Goal: Task Accomplishment & Management: Manage account settings

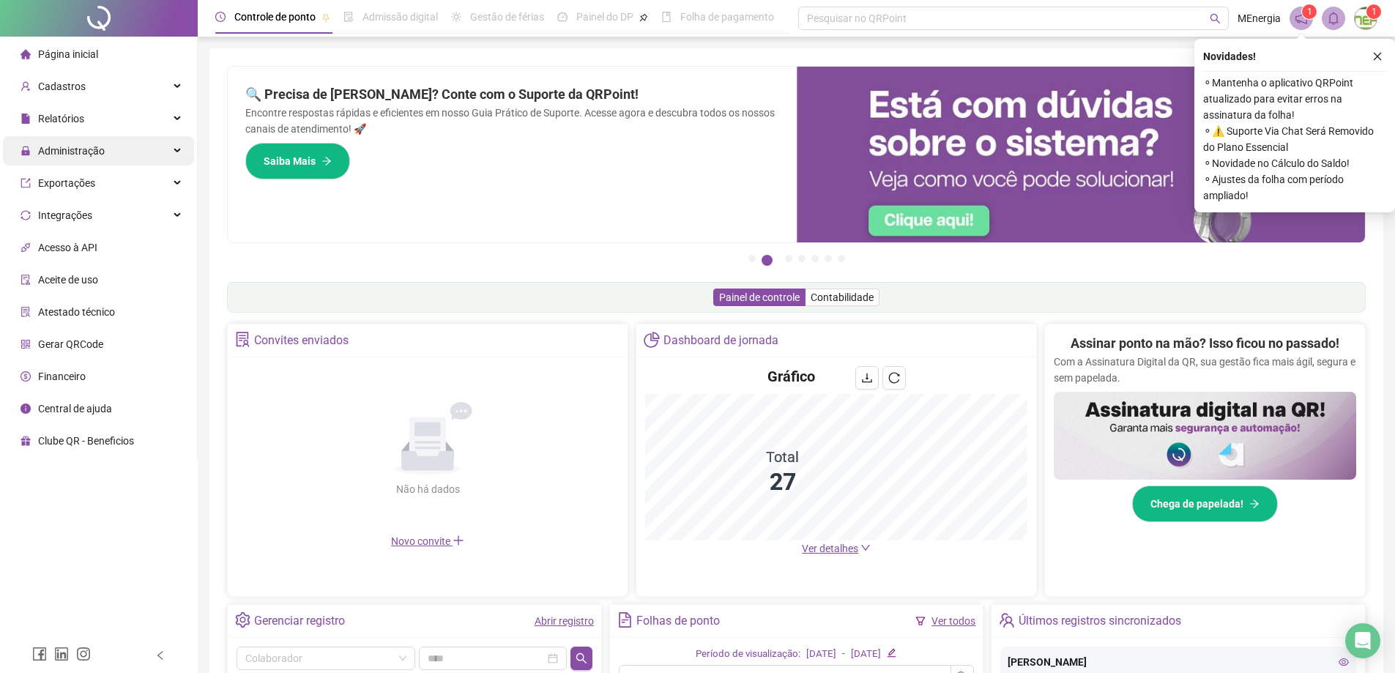
click at [78, 152] on span "Administração" at bounding box center [71, 151] width 67 height 12
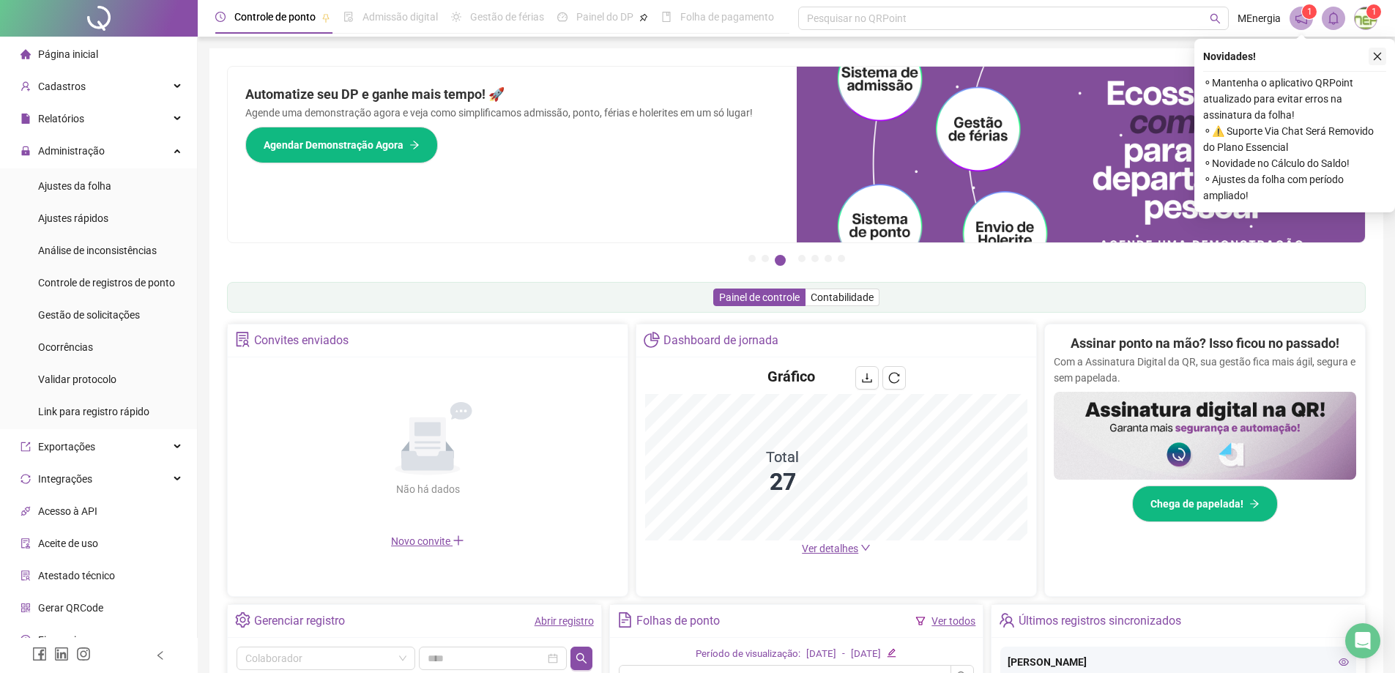
click at [1379, 58] on icon "close" at bounding box center [1378, 57] width 8 height 8
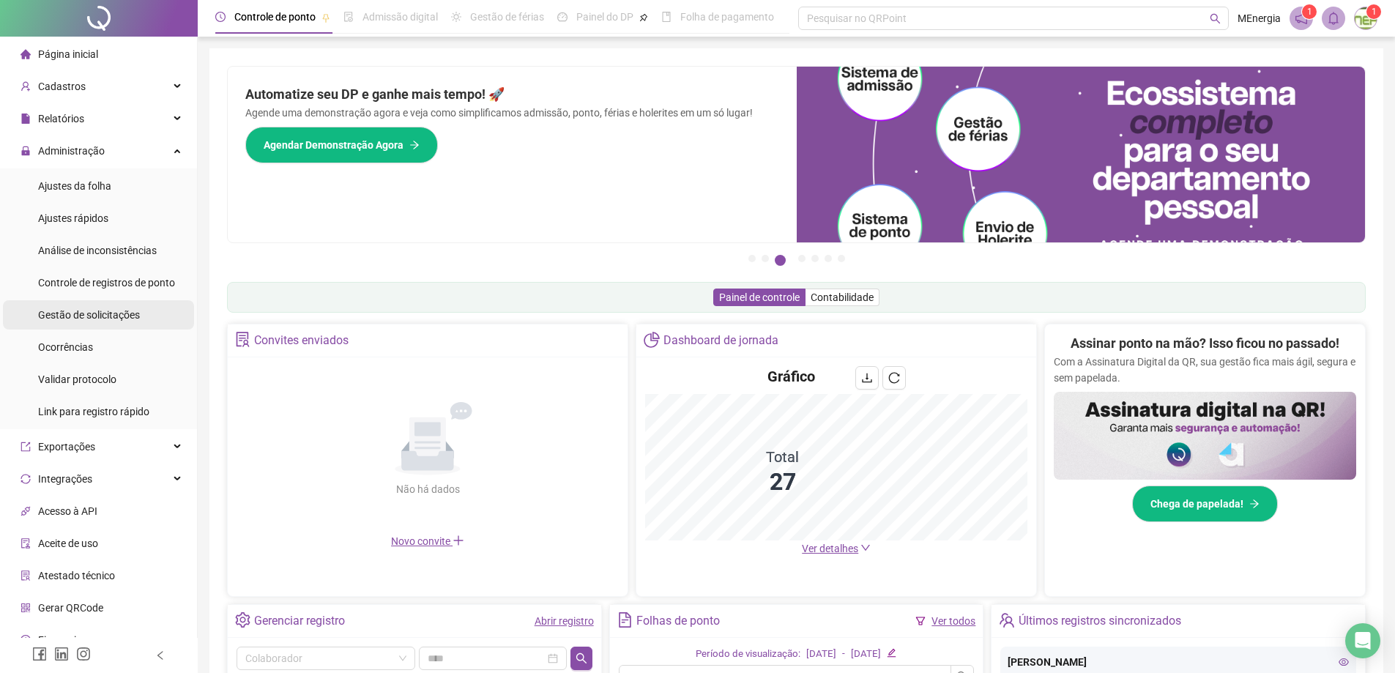
click at [103, 316] on span "Gestão de solicitações" at bounding box center [89, 315] width 102 height 12
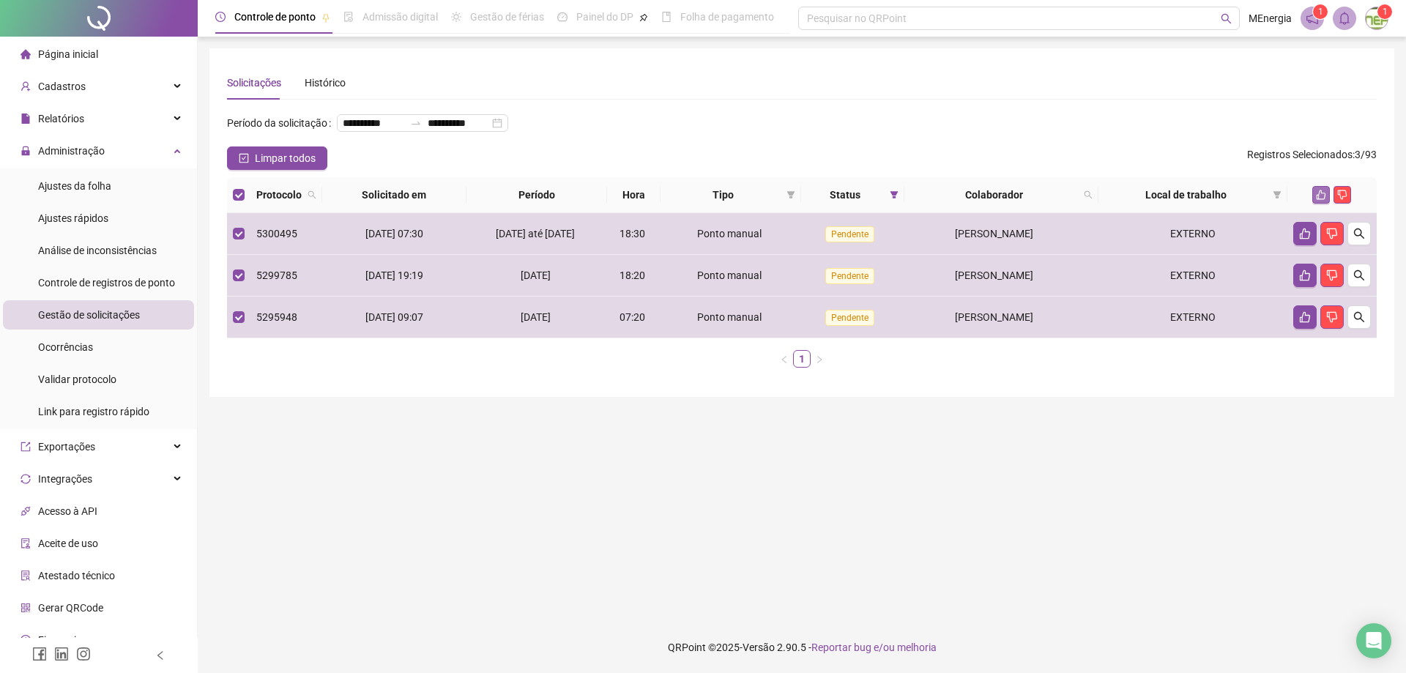
click at [1317, 200] on icon "like" at bounding box center [1321, 195] width 10 height 10
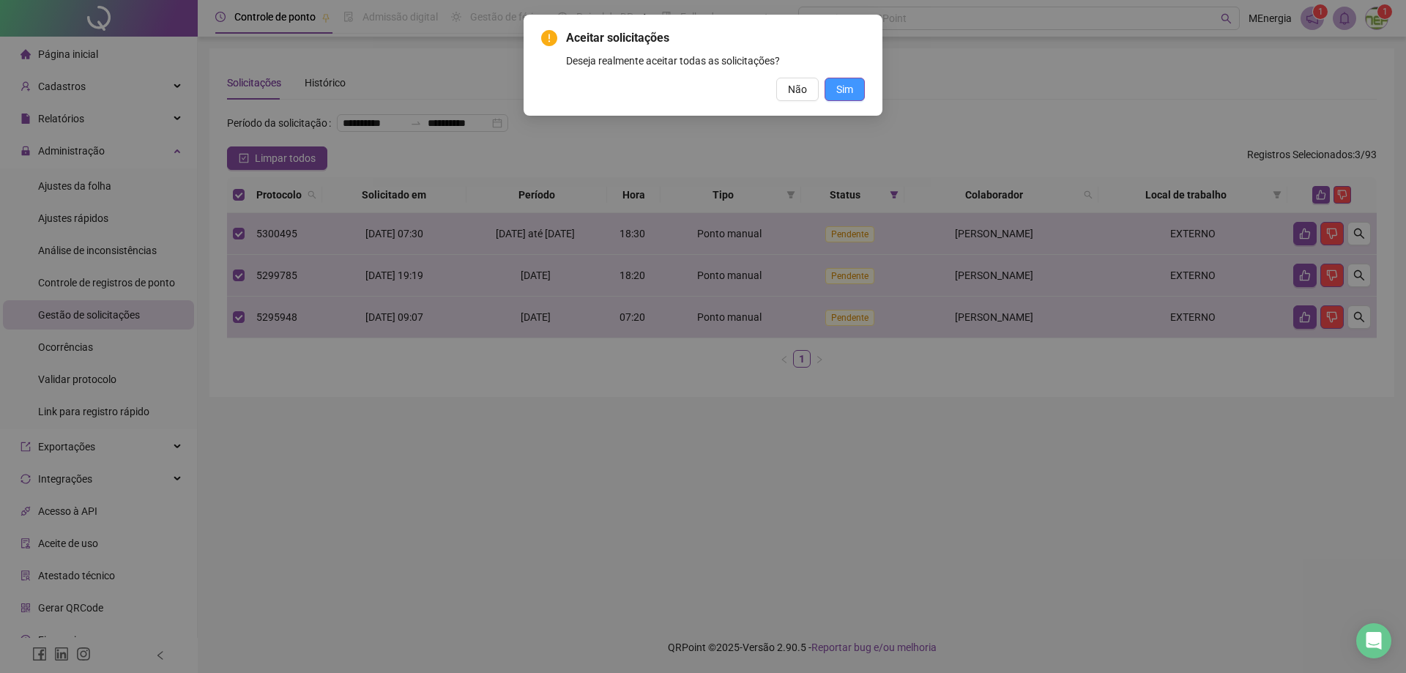
click at [848, 96] on span "Sim" at bounding box center [844, 89] width 17 height 16
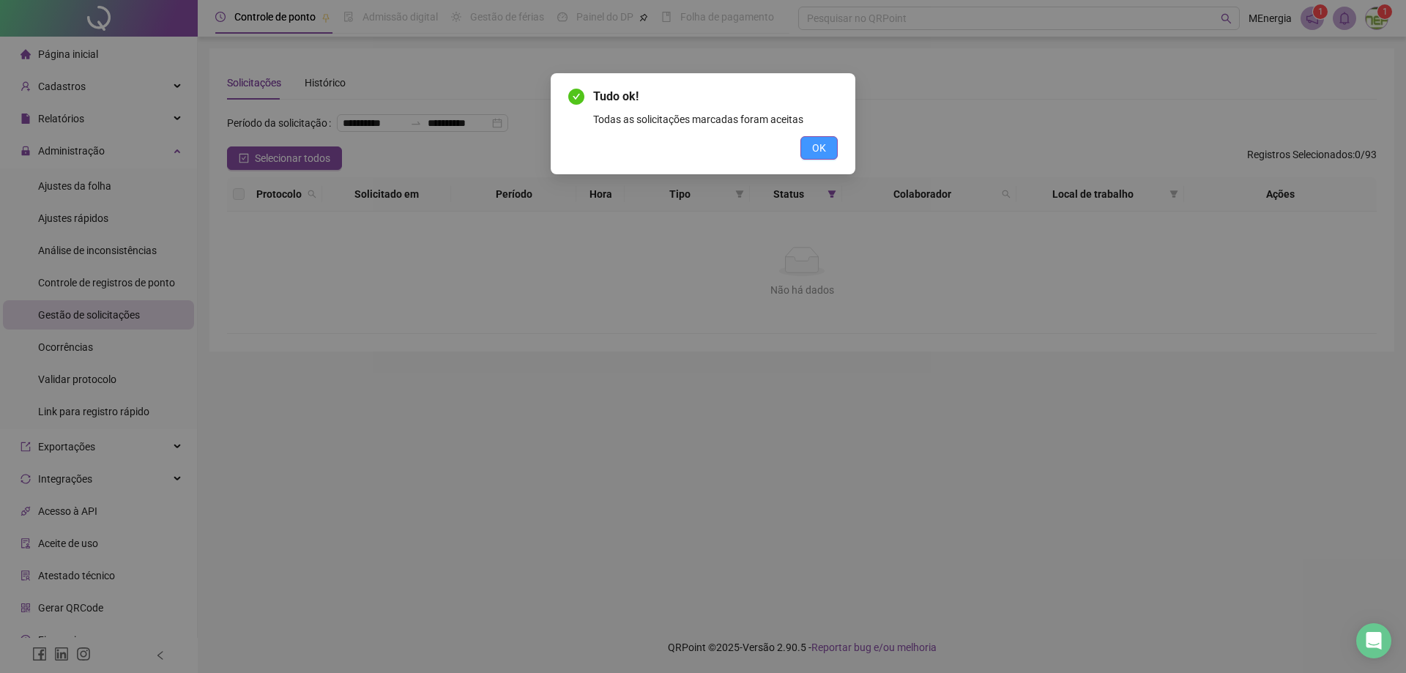
click at [827, 152] on button "OK" at bounding box center [818, 147] width 37 height 23
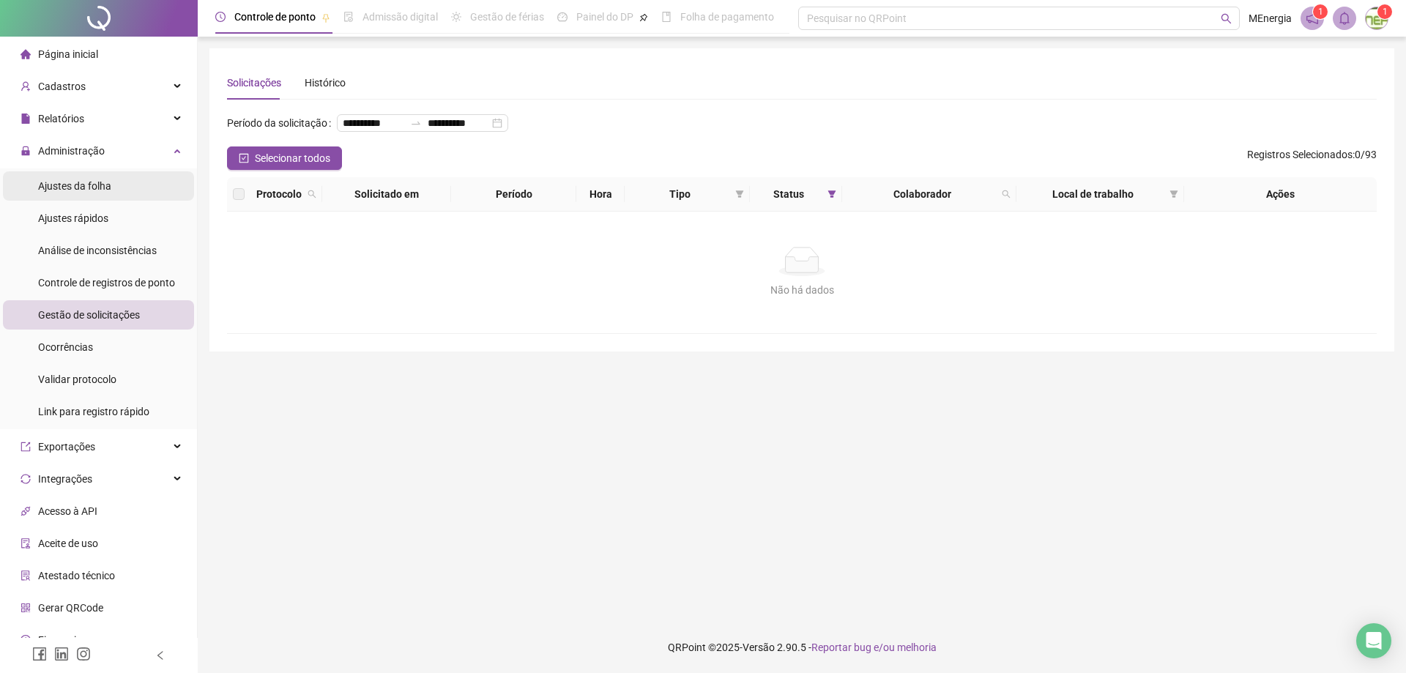
click at [63, 189] on span "Ajustes da folha" at bounding box center [74, 186] width 73 height 12
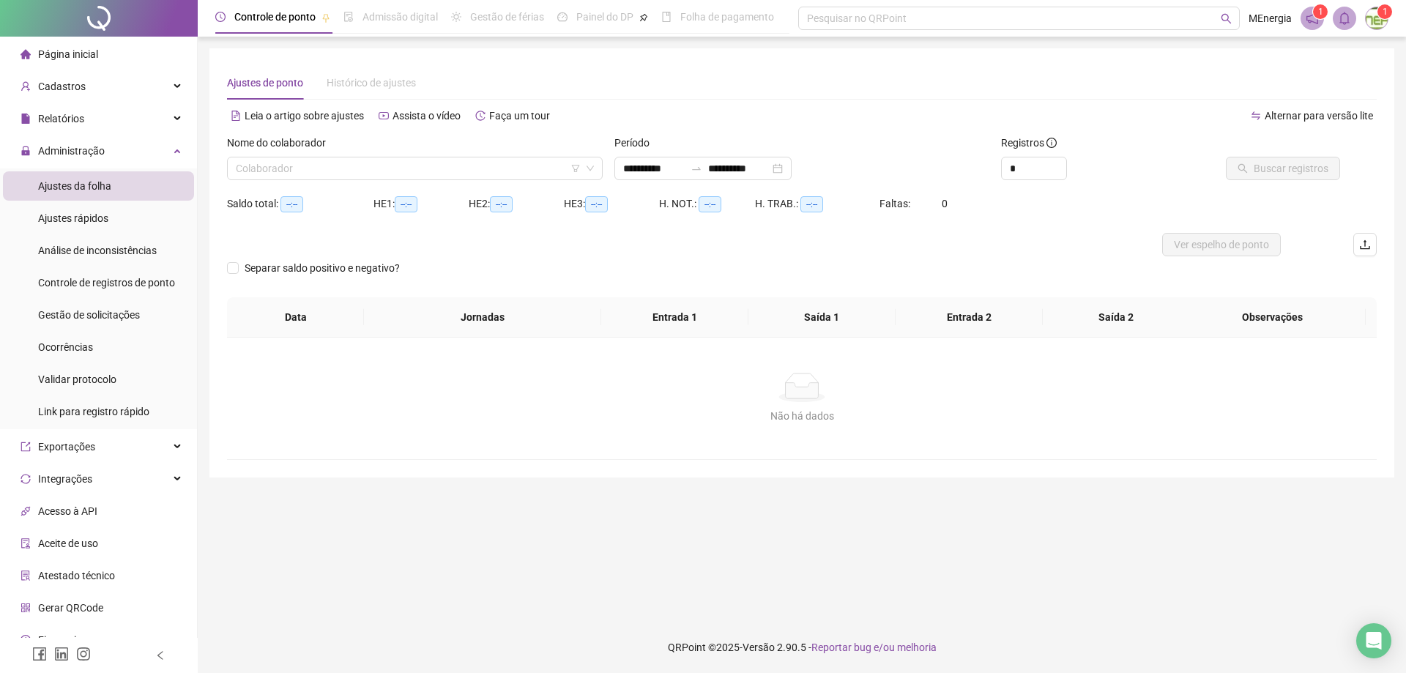
type input "**********"
click at [621, 166] on div "**********" at bounding box center [702, 168] width 177 height 23
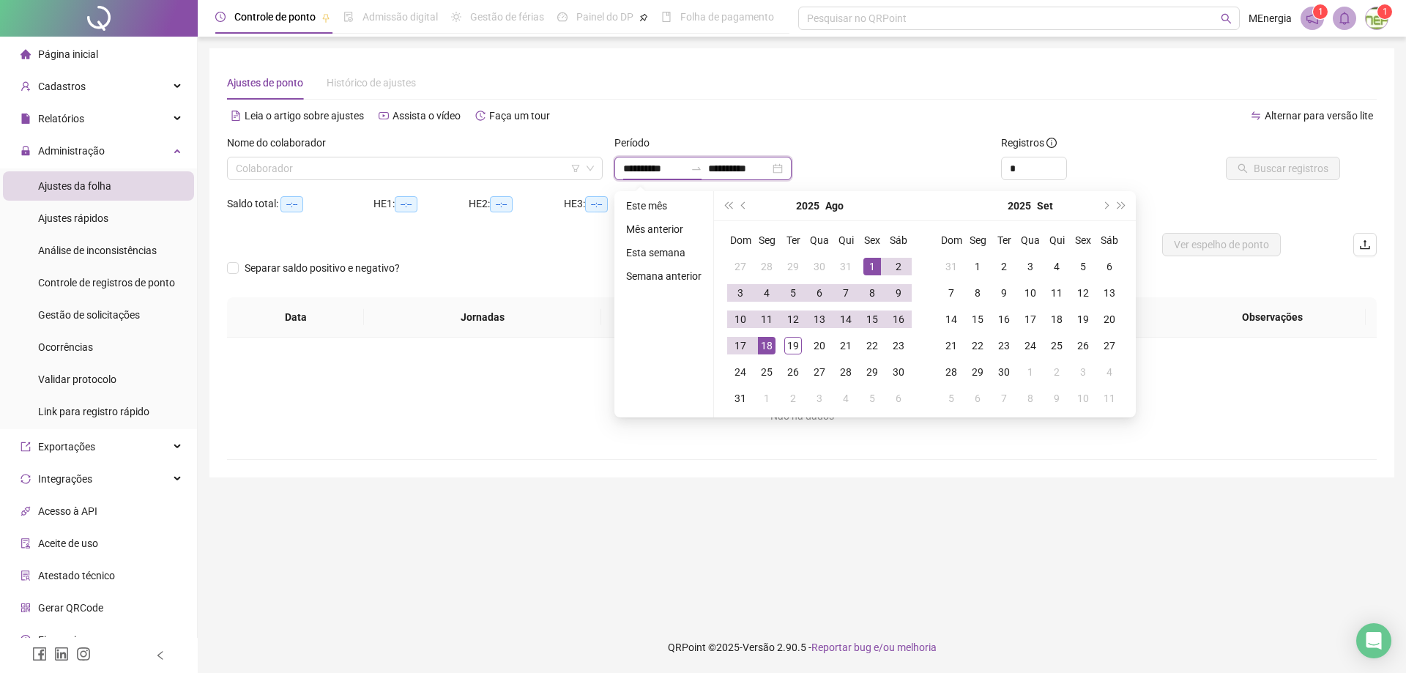
type input "**********"
click at [741, 204] on span "prev-year" at bounding box center [744, 205] width 7 height 7
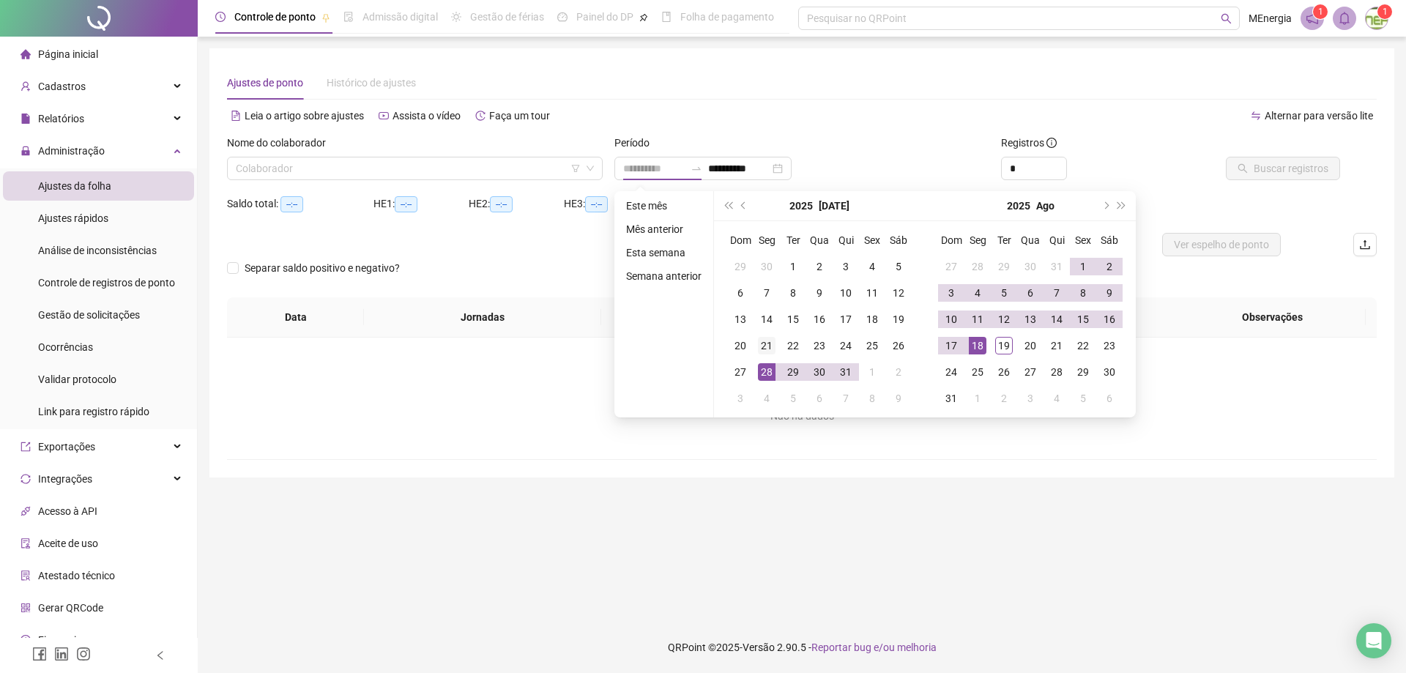
type input "**********"
click at [762, 343] on div "21" at bounding box center [767, 346] width 18 height 18
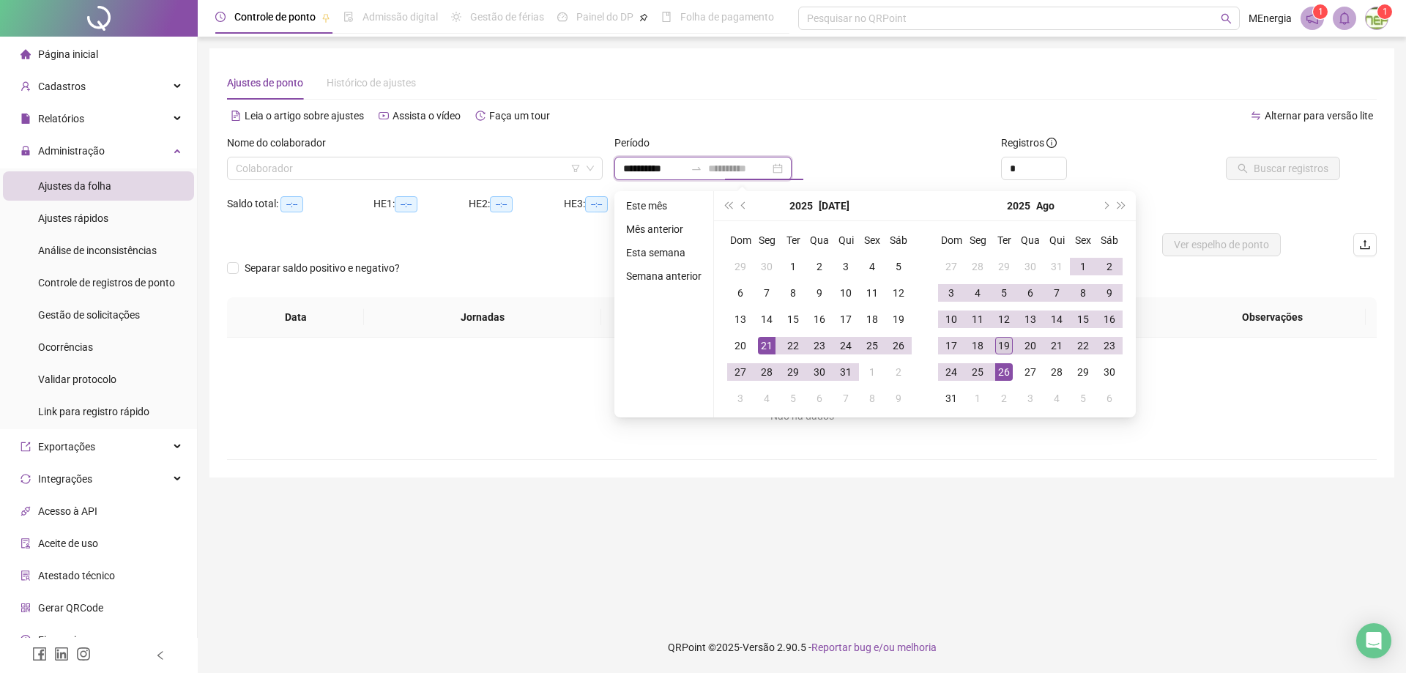
type input "**********"
click at [1008, 346] on div "19" at bounding box center [1004, 346] width 18 height 18
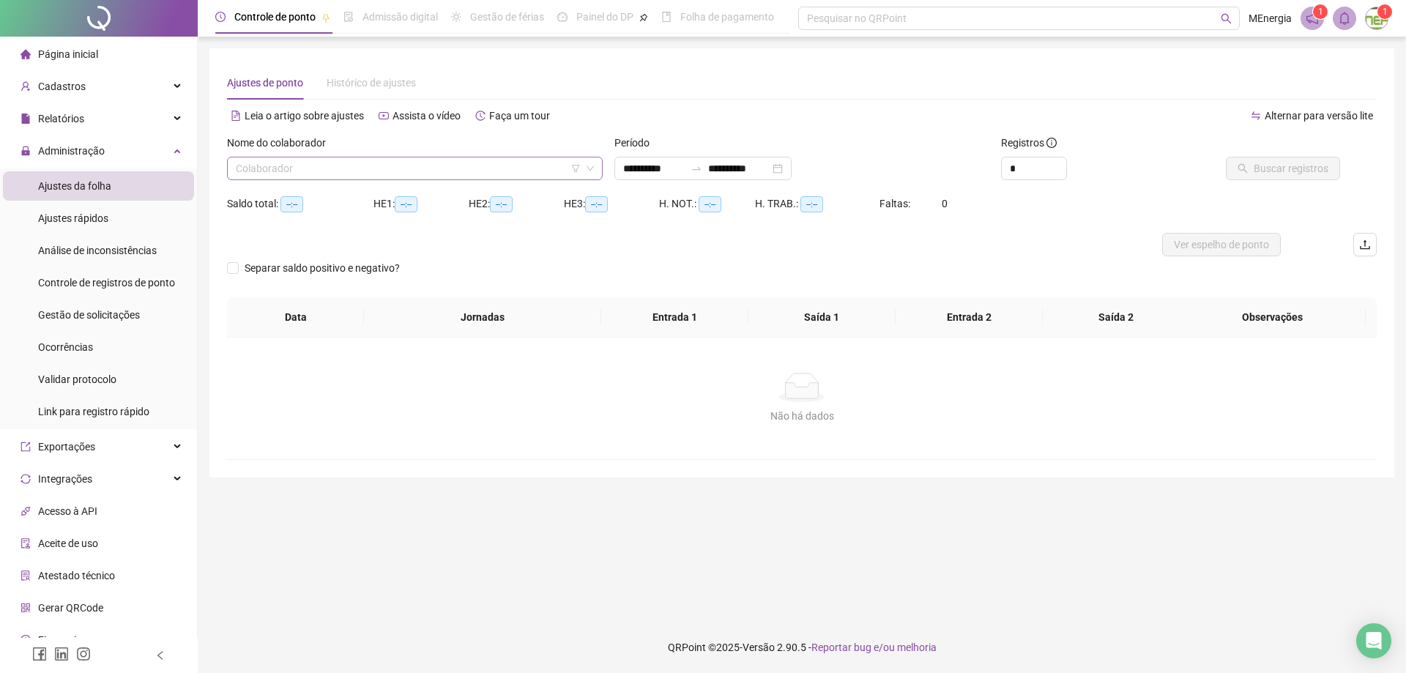
click at [595, 165] on div "Colaborador" at bounding box center [415, 168] width 376 height 23
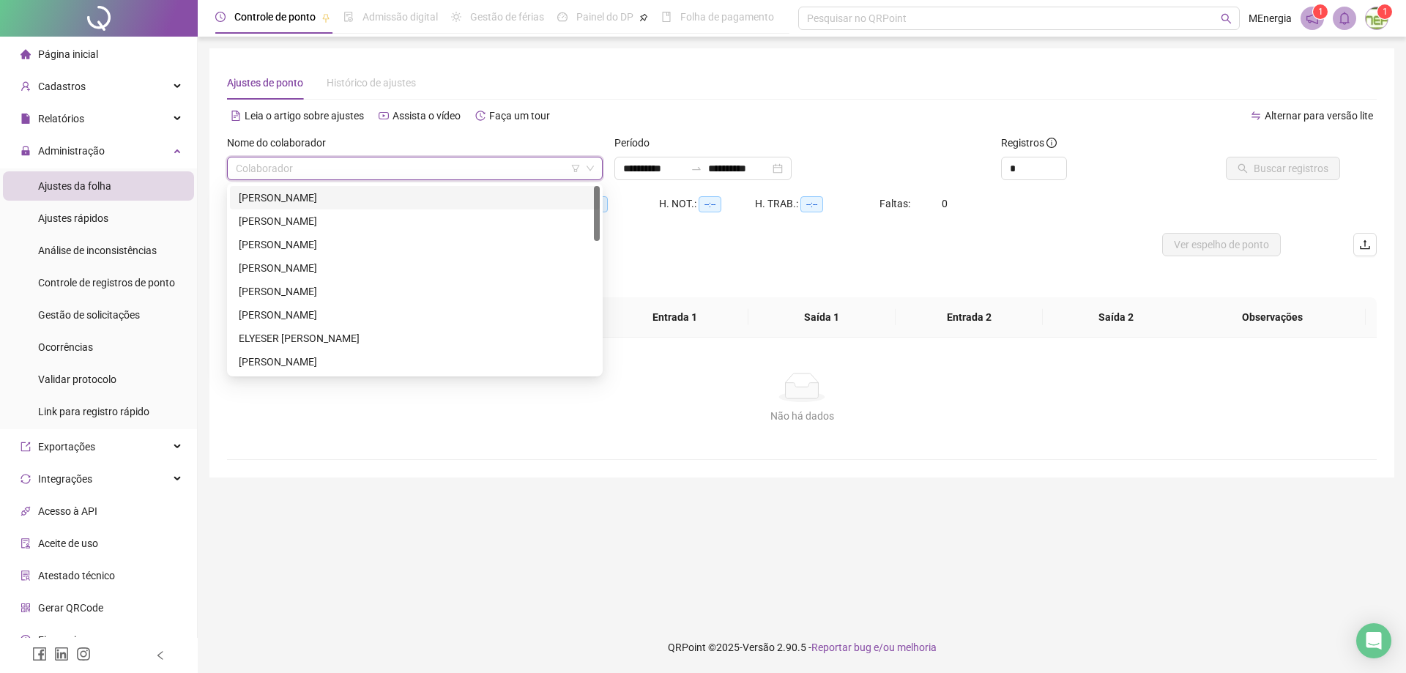
click at [340, 196] on div "[PERSON_NAME]" at bounding box center [415, 198] width 352 height 16
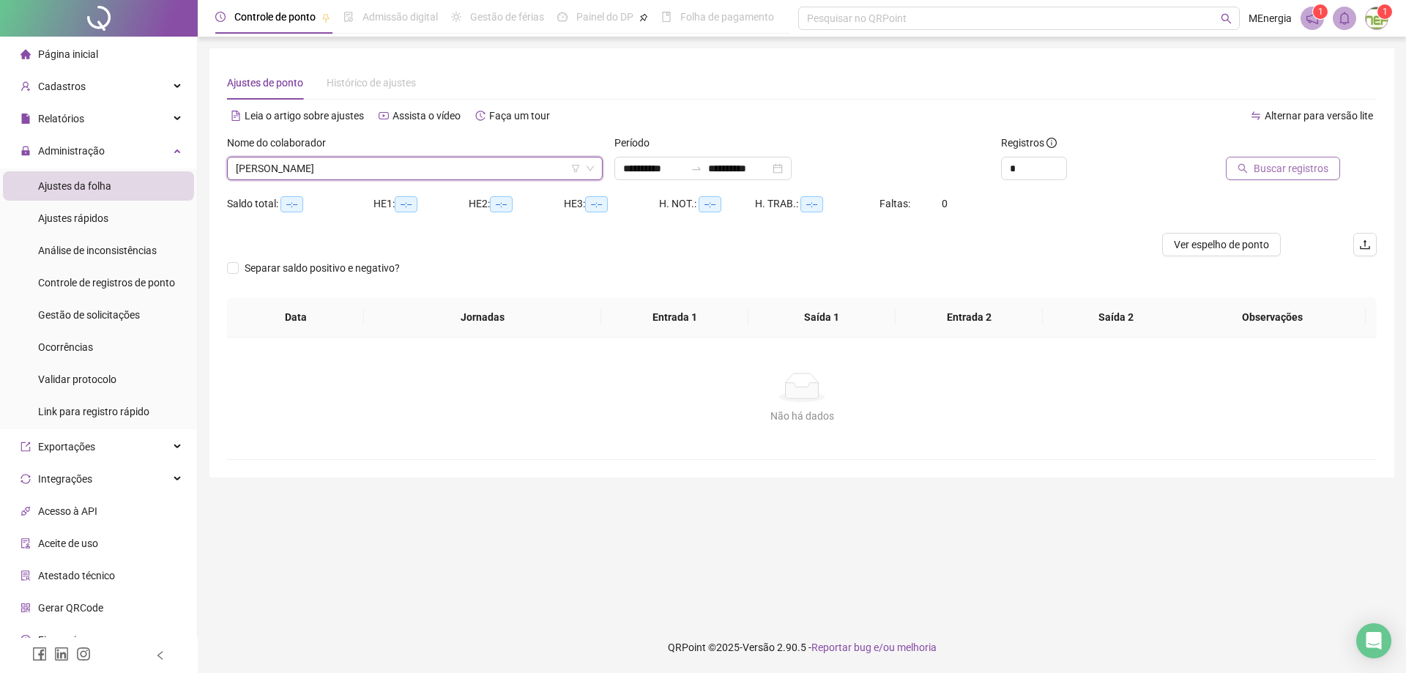
click at [1266, 167] on span "Buscar registros" at bounding box center [1291, 168] width 75 height 16
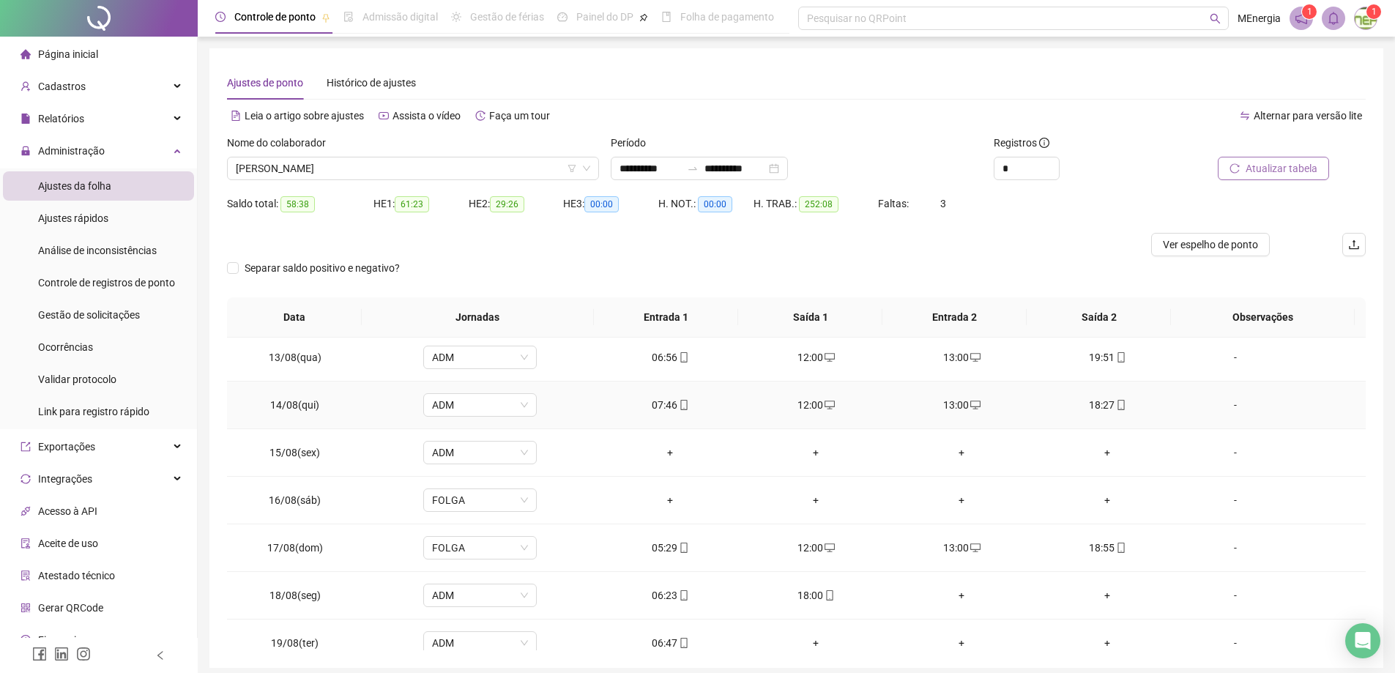
scroll to position [1115, 0]
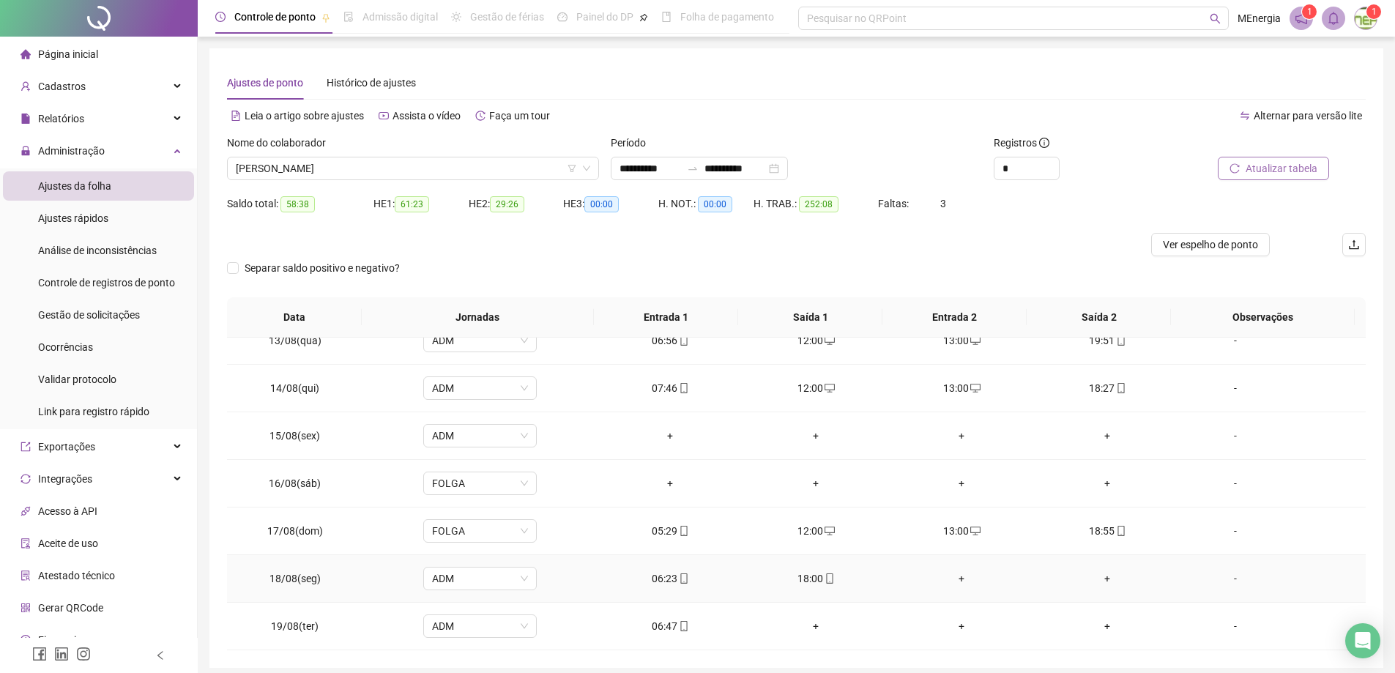
click at [955, 579] on div "+" at bounding box center [962, 578] width 122 height 16
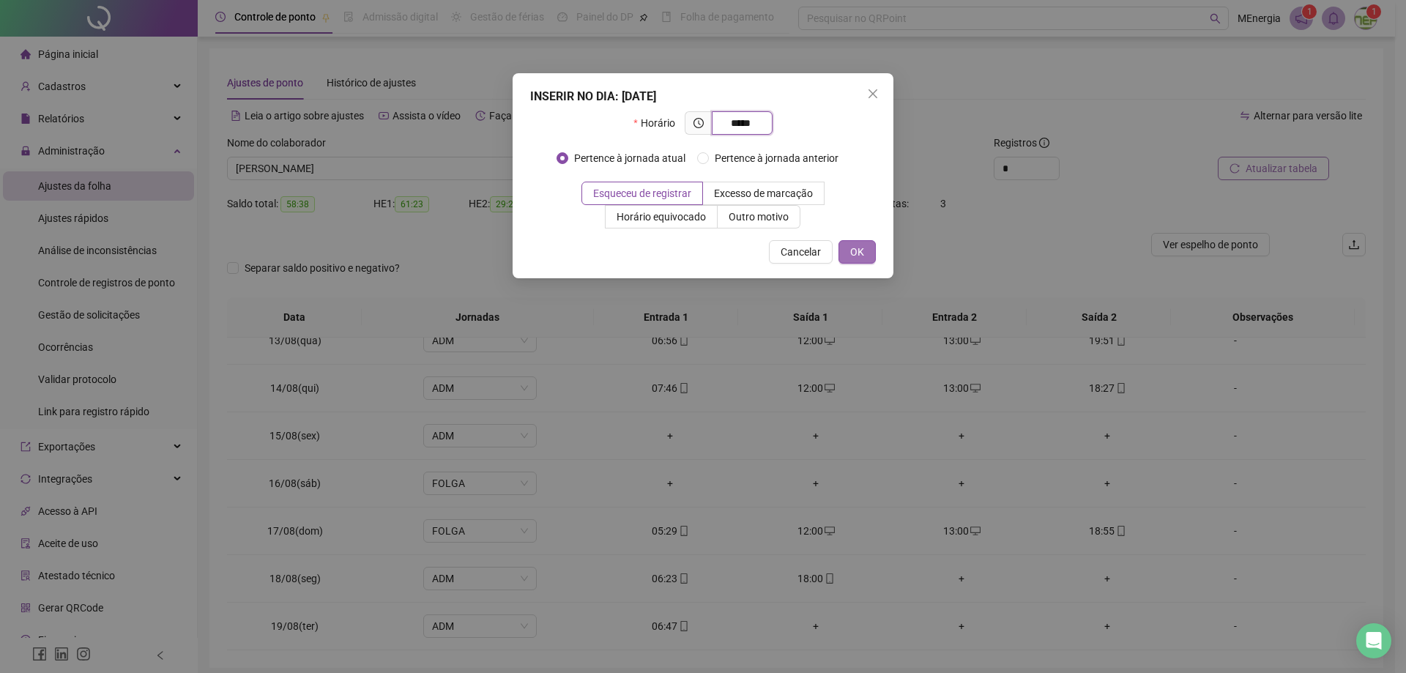
type input "*****"
click at [863, 256] on span "OK" at bounding box center [857, 252] width 14 height 16
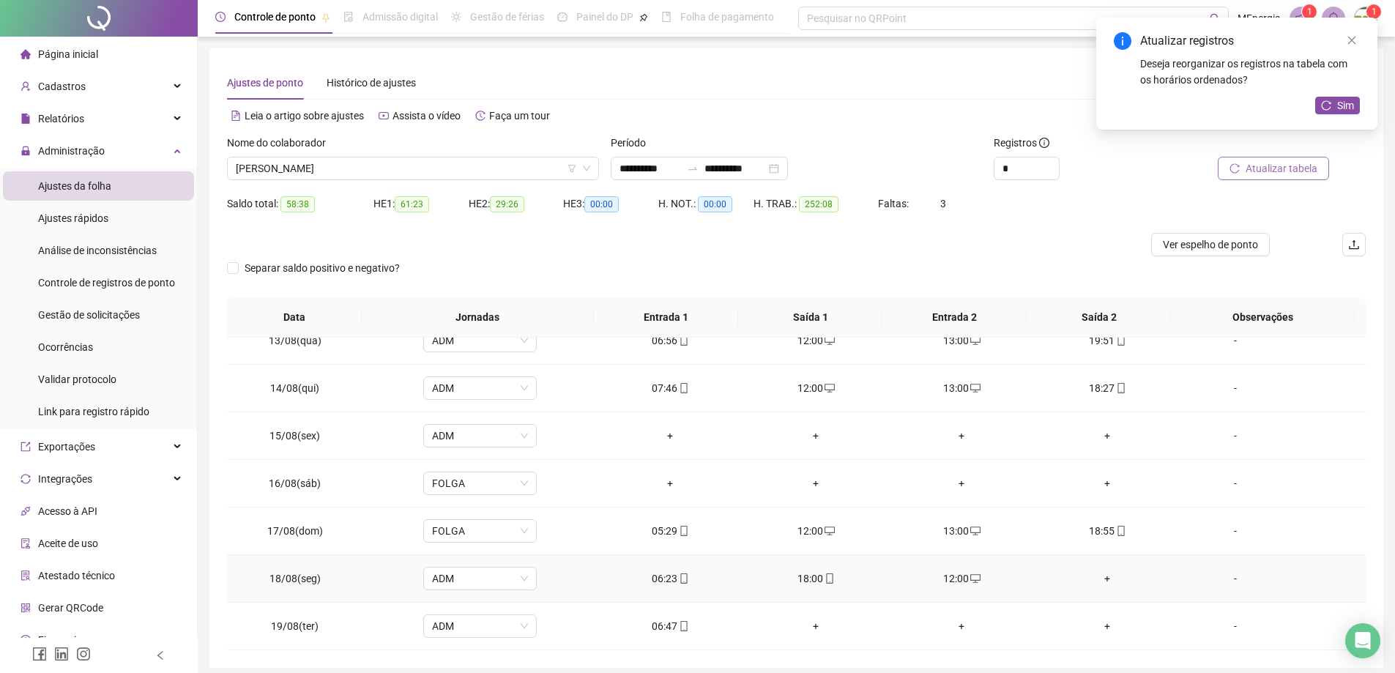
click at [1100, 578] on div "+" at bounding box center [1107, 578] width 122 height 16
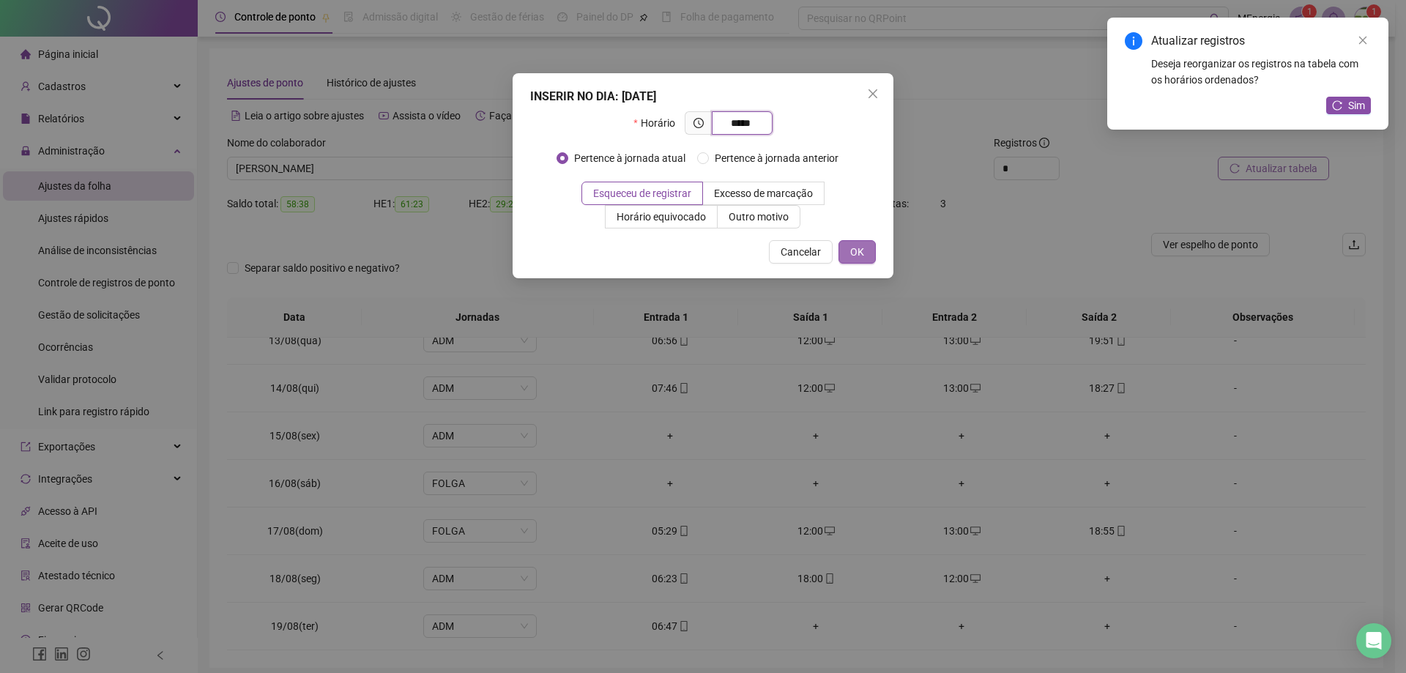
type input "*****"
click at [854, 255] on span "OK" at bounding box center [857, 252] width 14 height 16
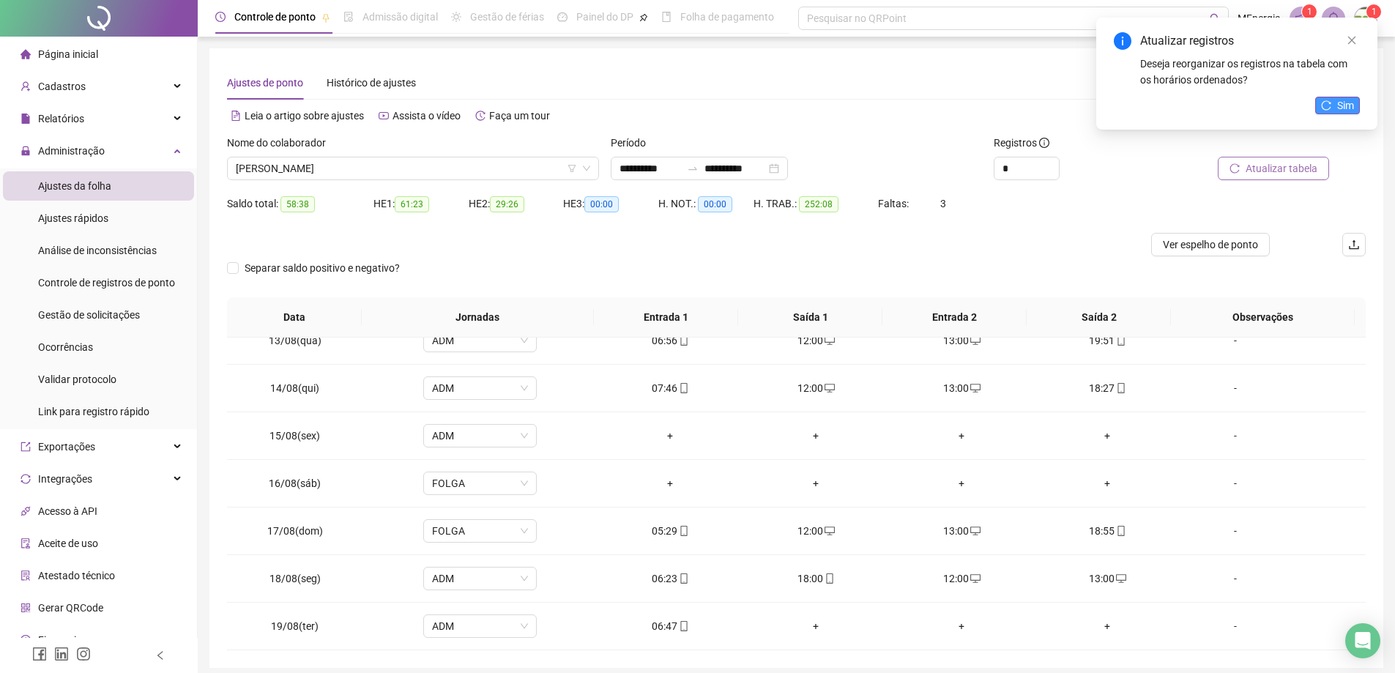
click at [1332, 105] on button "Sim" at bounding box center [1337, 106] width 45 height 18
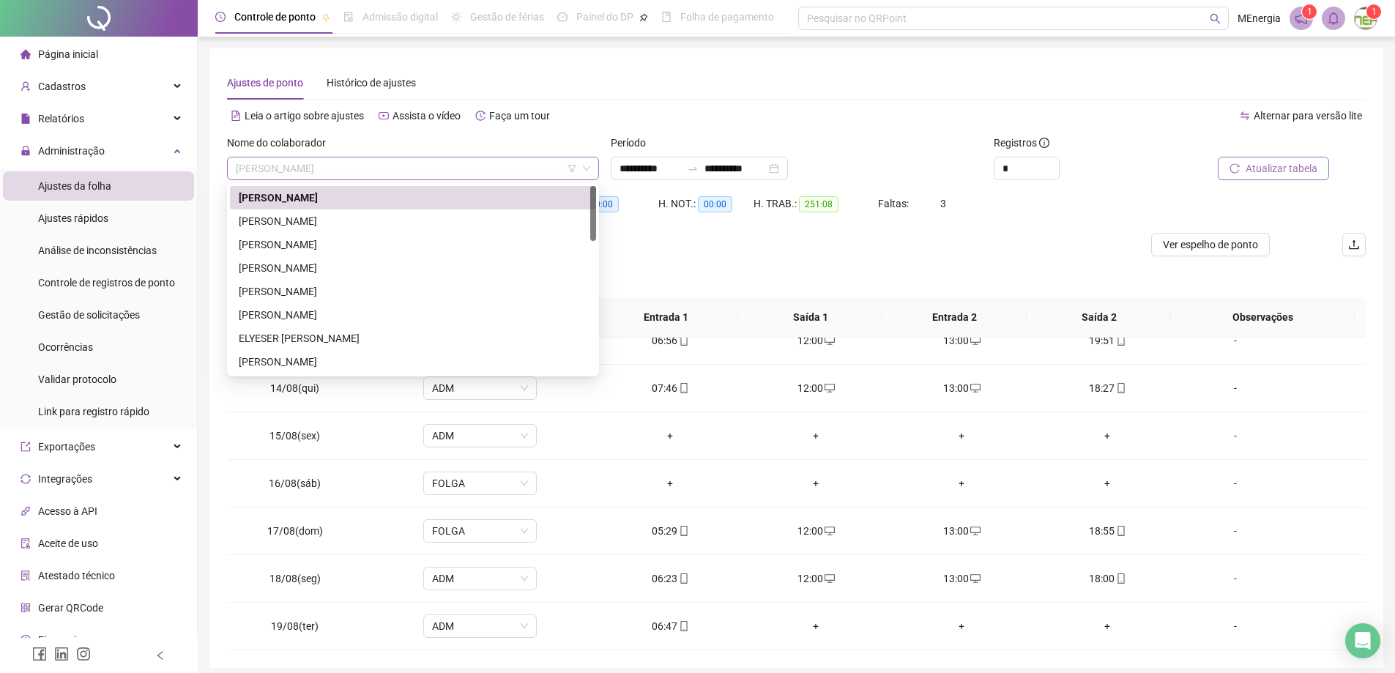
click at [592, 167] on div "[PERSON_NAME]" at bounding box center [413, 168] width 372 height 23
click at [357, 220] on div "[PERSON_NAME]" at bounding box center [413, 221] width 349 height 16
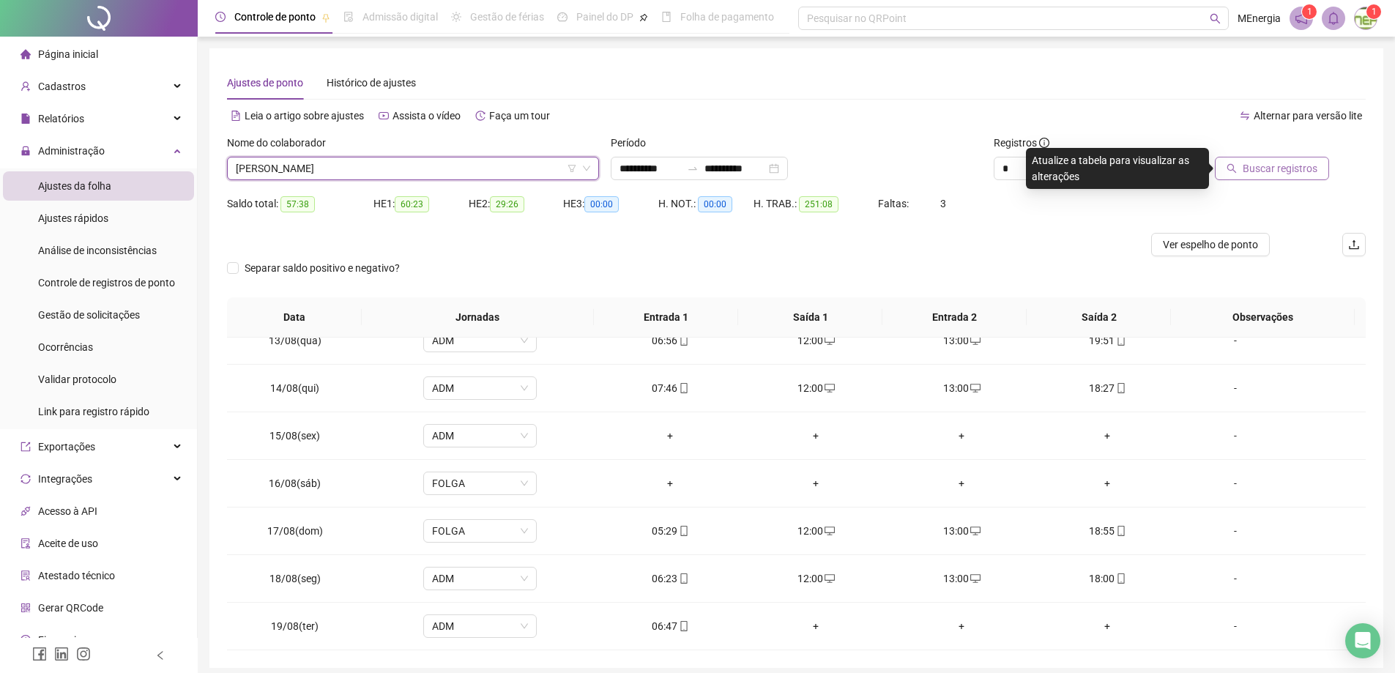
click at [1270, 176] on button "Buscar registros" at bounding box center [1272, 168] width 114 height 23
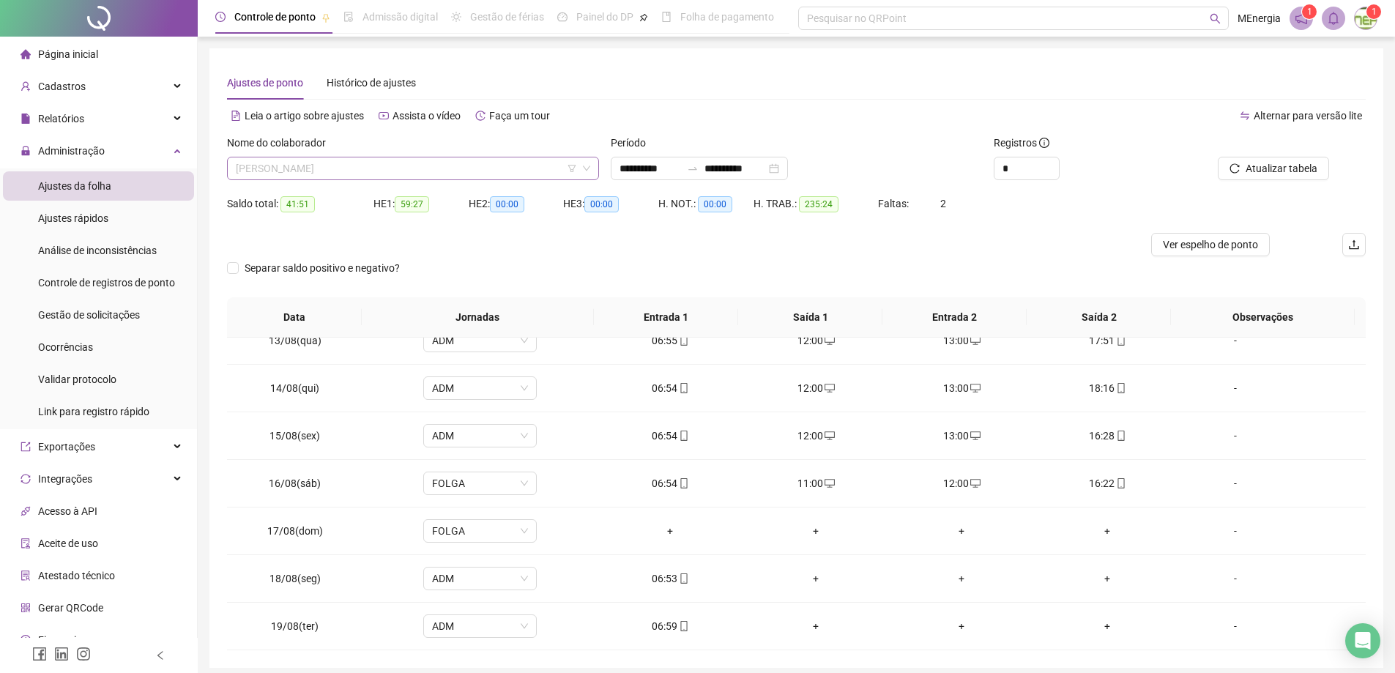
click at [592, 168] on div "[PERSON_NAME]" at bounding box center [413, 168] width 372 height 23
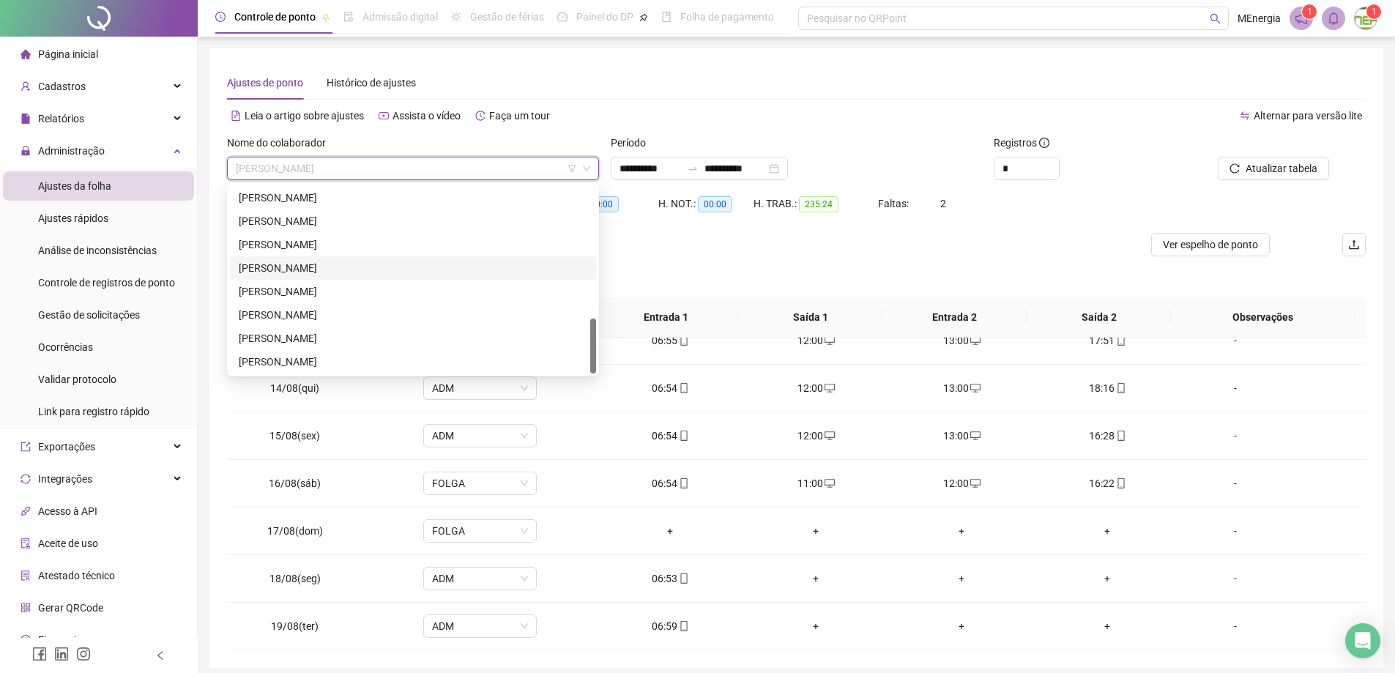
scroll to position [372, 0]
click at [354, 222] on div "[PERSON_NAME]" at bounding box center [413, 224] width 349 height 16
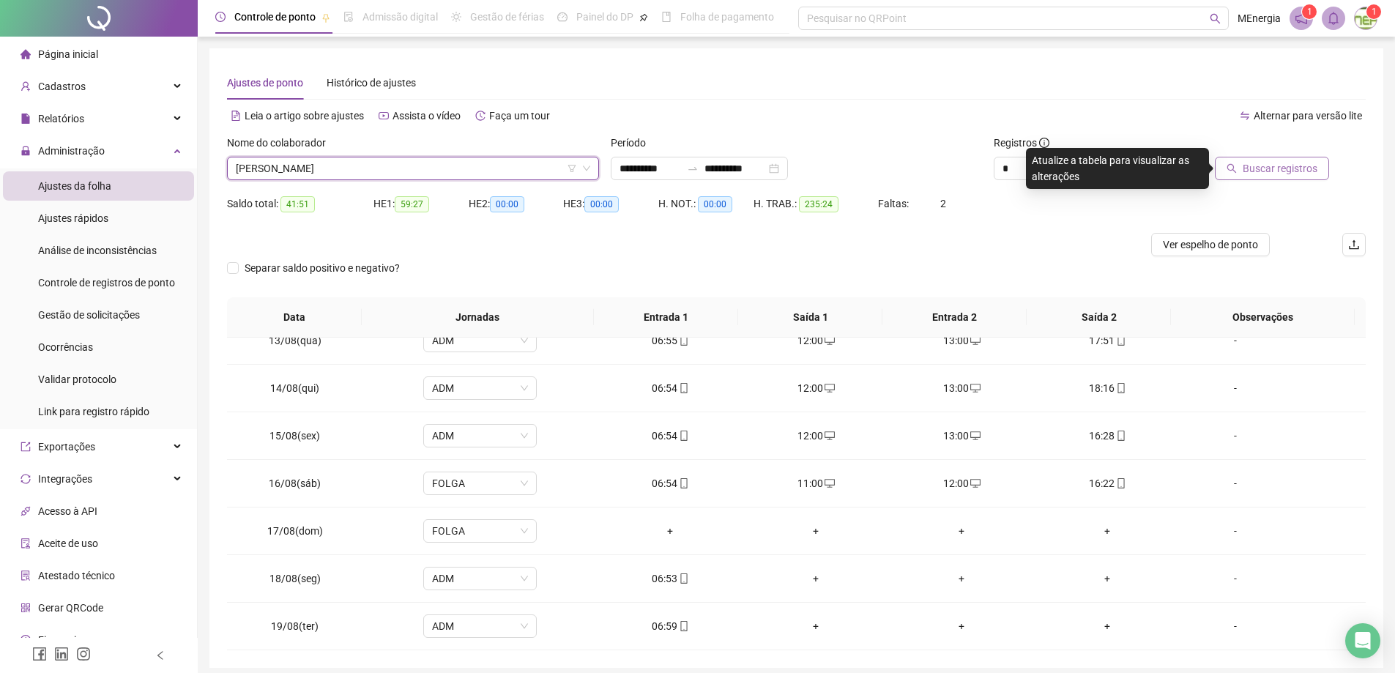
click at [1316, 170] on span "Buscar registros" at bounding box center [1280, 168] width 75 height 16
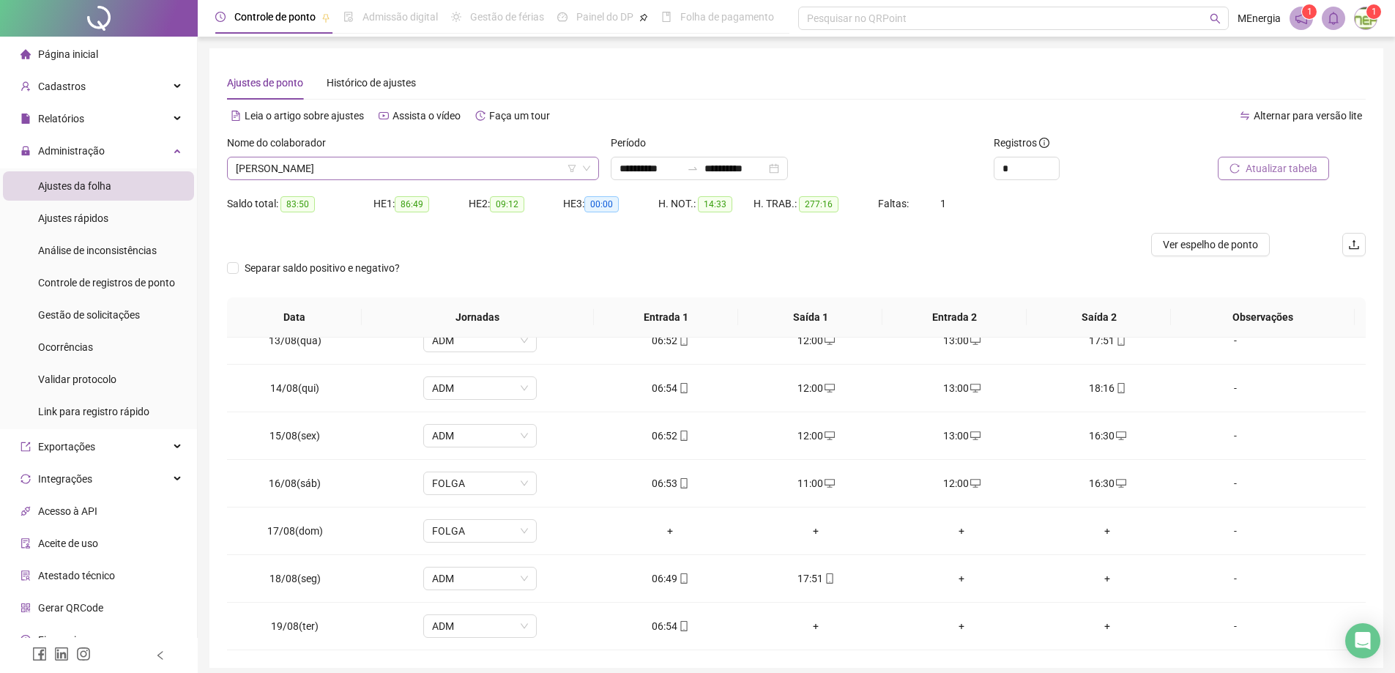
click at [597, 163] on div "[PERSON_NAME]" at bounding box center [413, 168] width 372 height 23
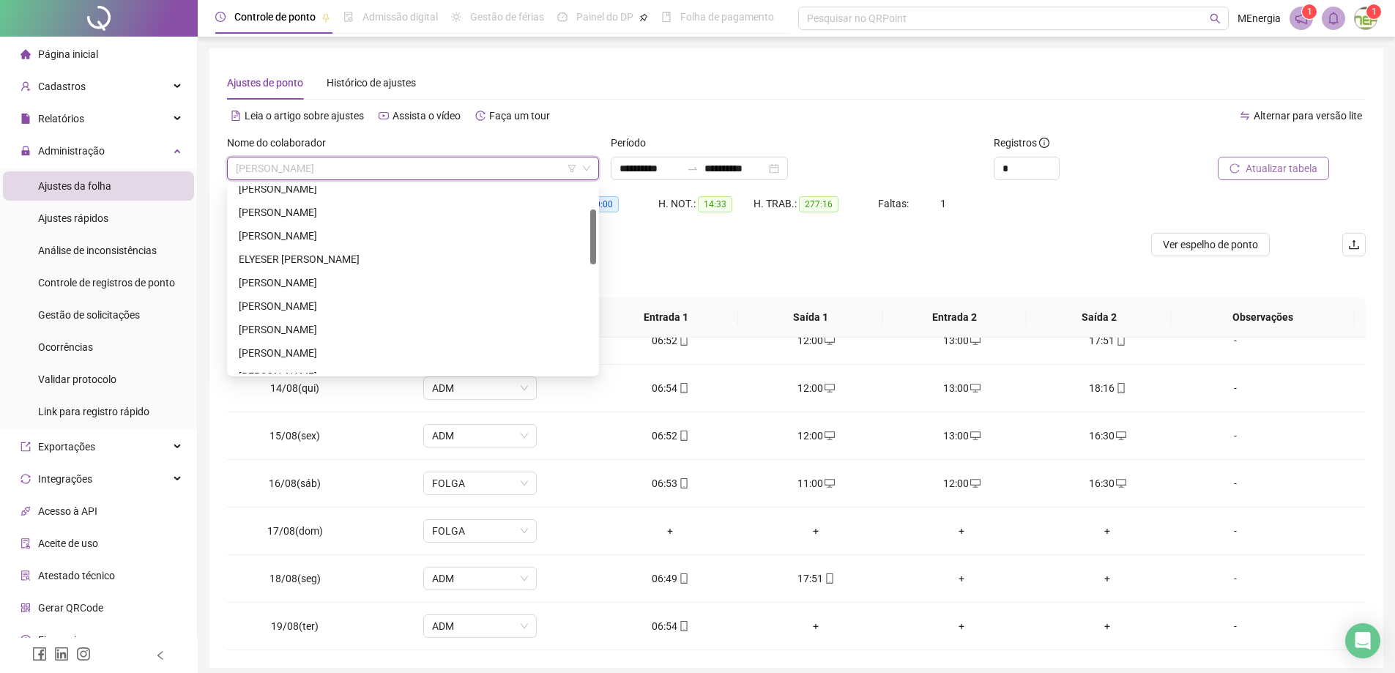
scroll to position [0, 0]
click at [355, 218] on div "[PERSON_NAME]" at bounding box center [413, 221] width 349 height 16
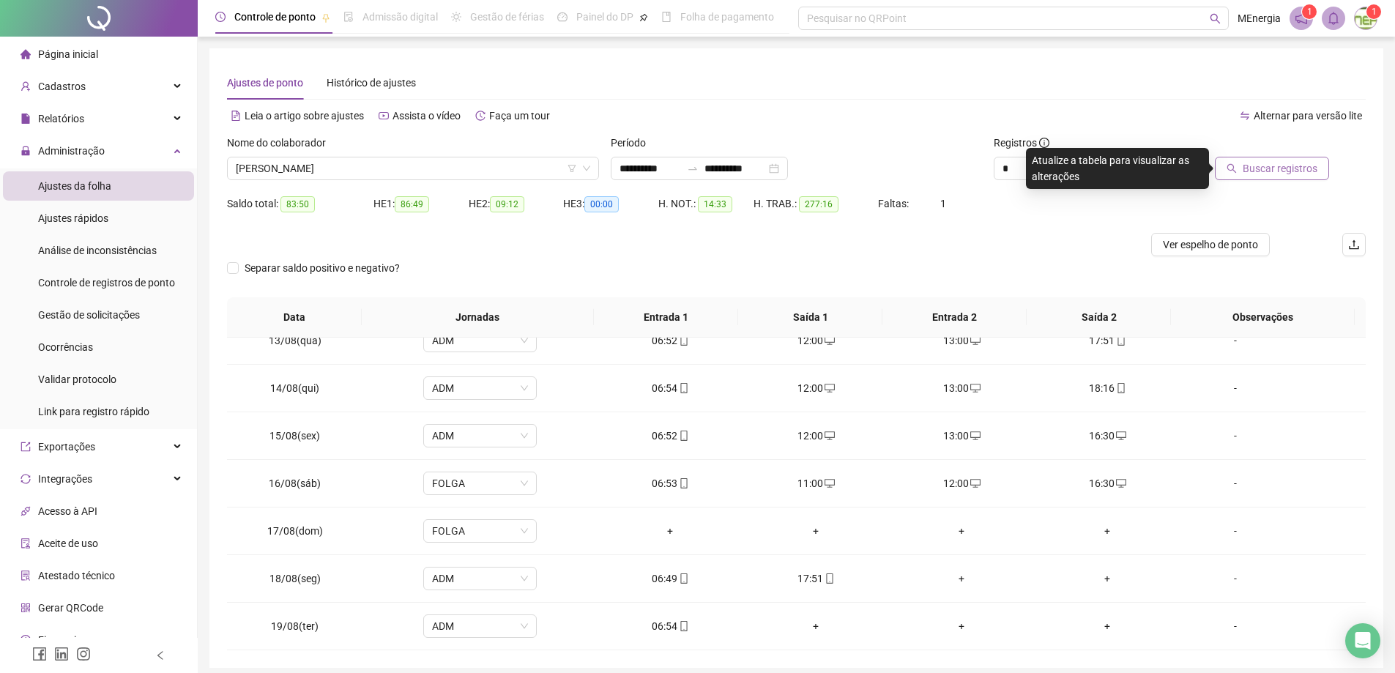
click at [1280, 166] on span "Buscar registros" at bounding box center [1280, 168] width 75 height 16
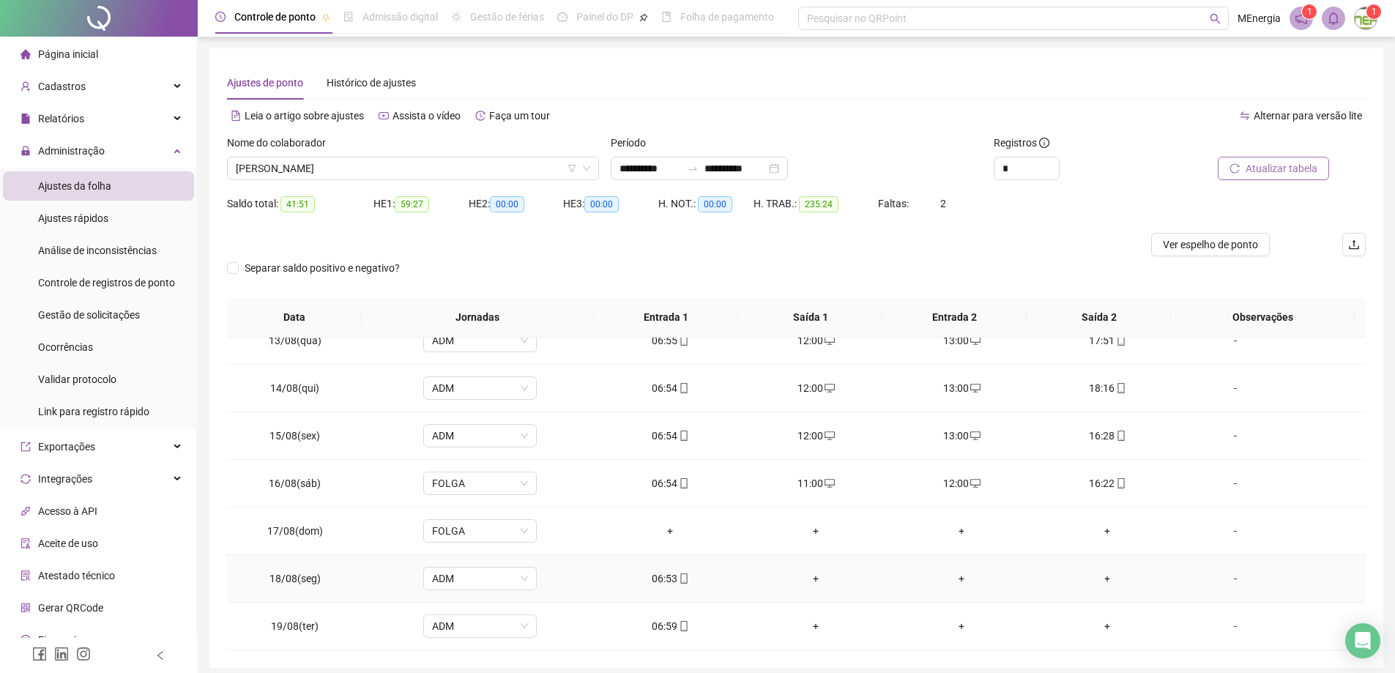
click at [809, 580] on div "+" at bounding box center [816, 578] width 122 height 16
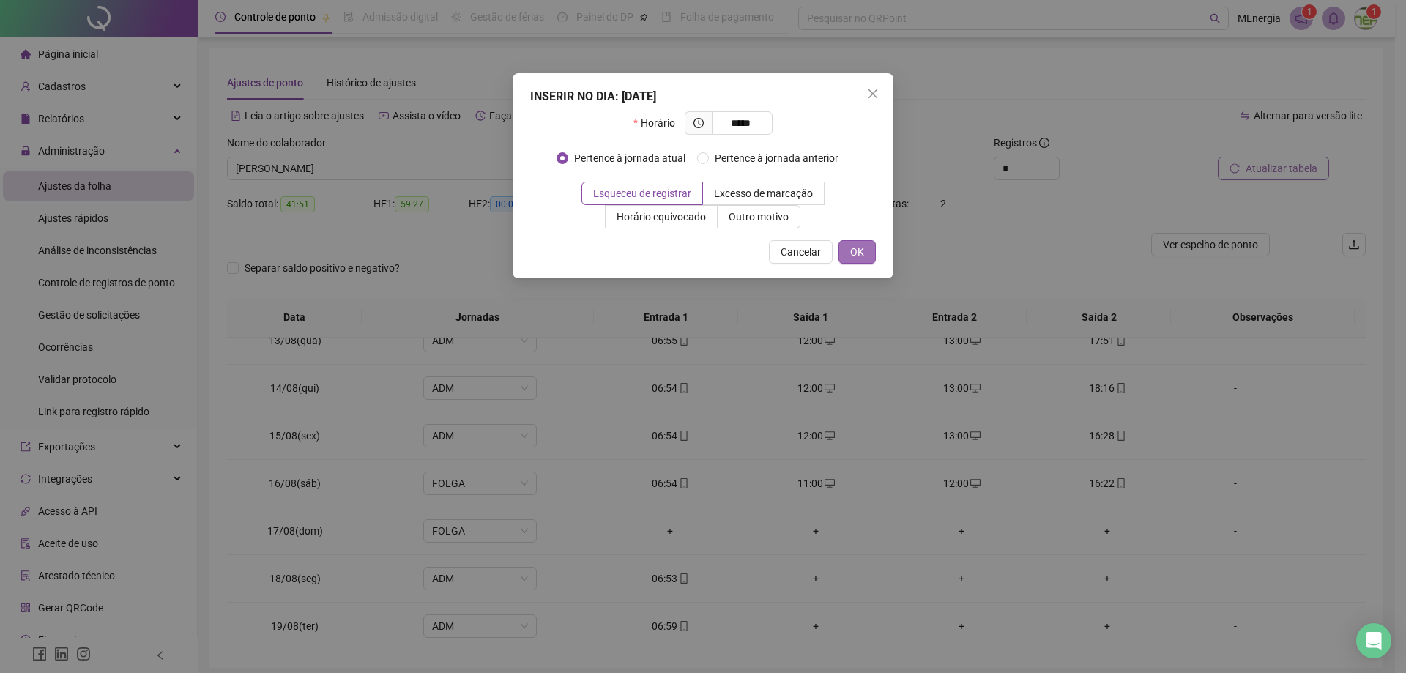
type input "*****"
click at [871, 256] on button "OK" at bounding box center [856, 251] width 37 height 23
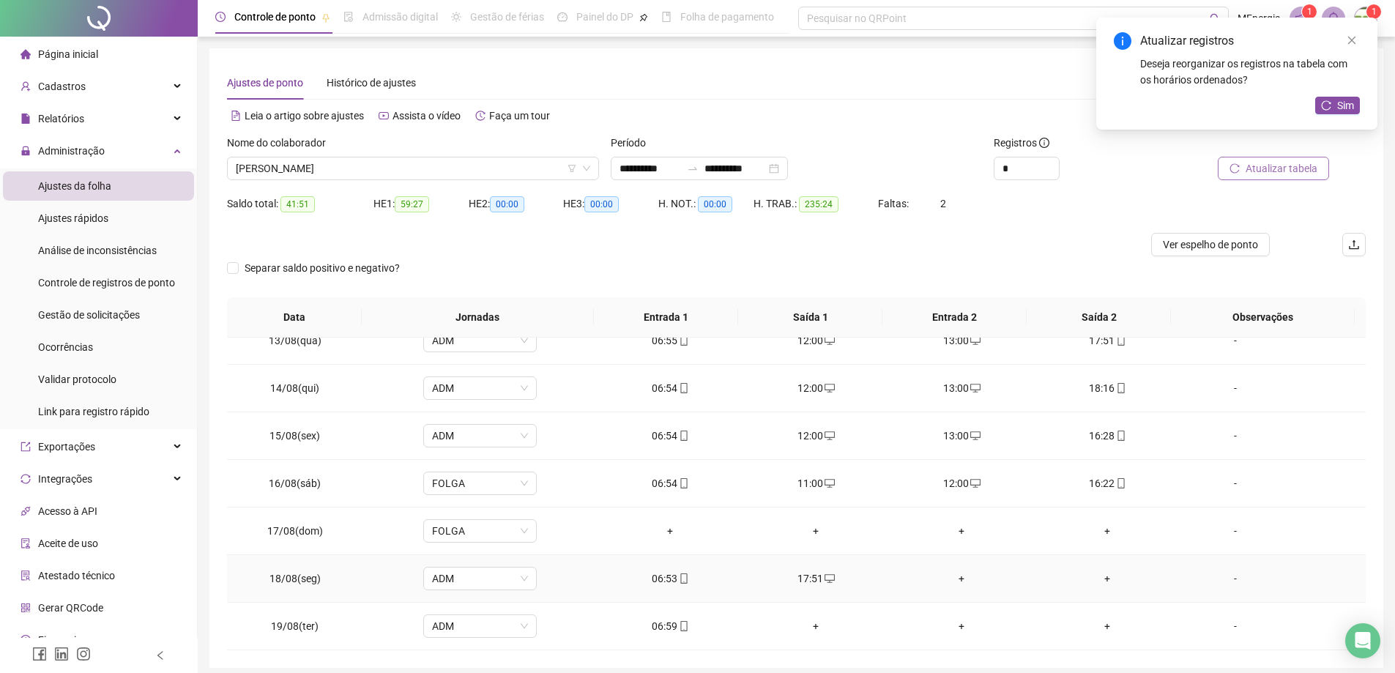
click at [953, 581] on div "+" at bounding box center [962, 578] width 122 height 16
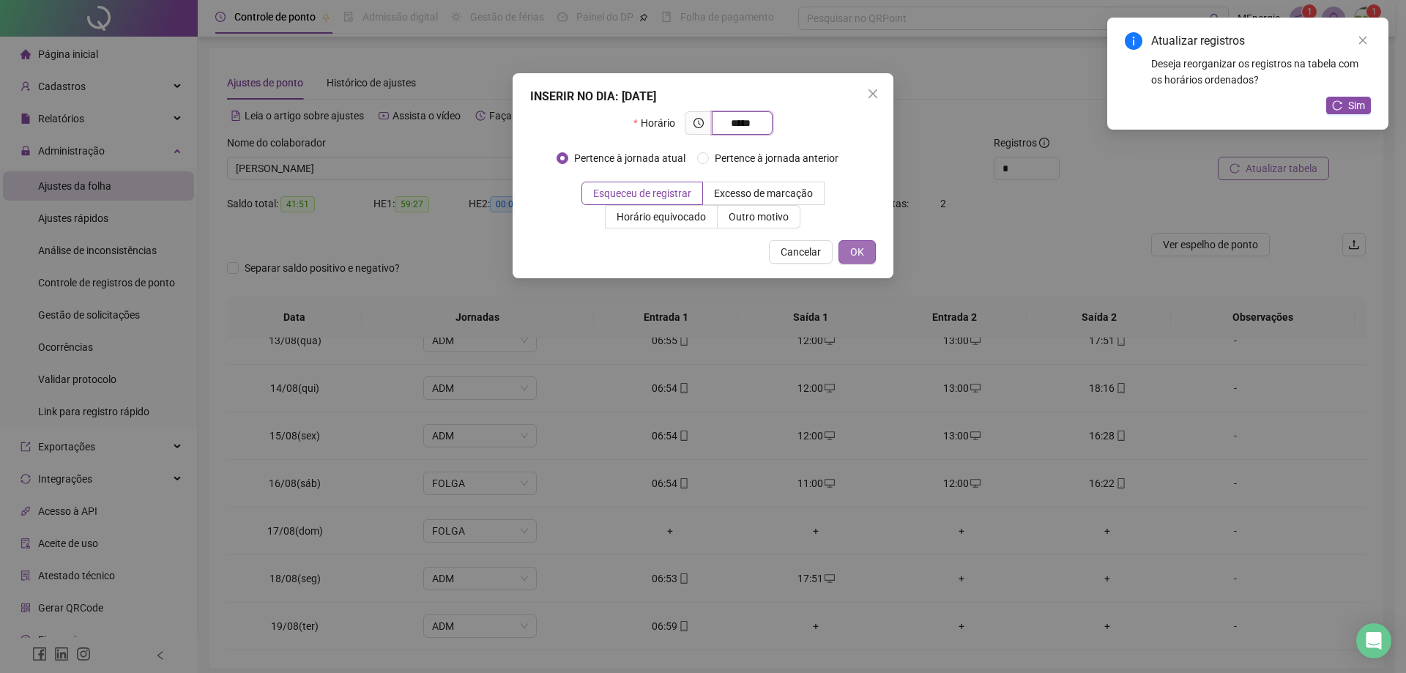
type input "*****"
click at [862, 255] on span "OK" at bounding box center [857, 252] width 14 height 16
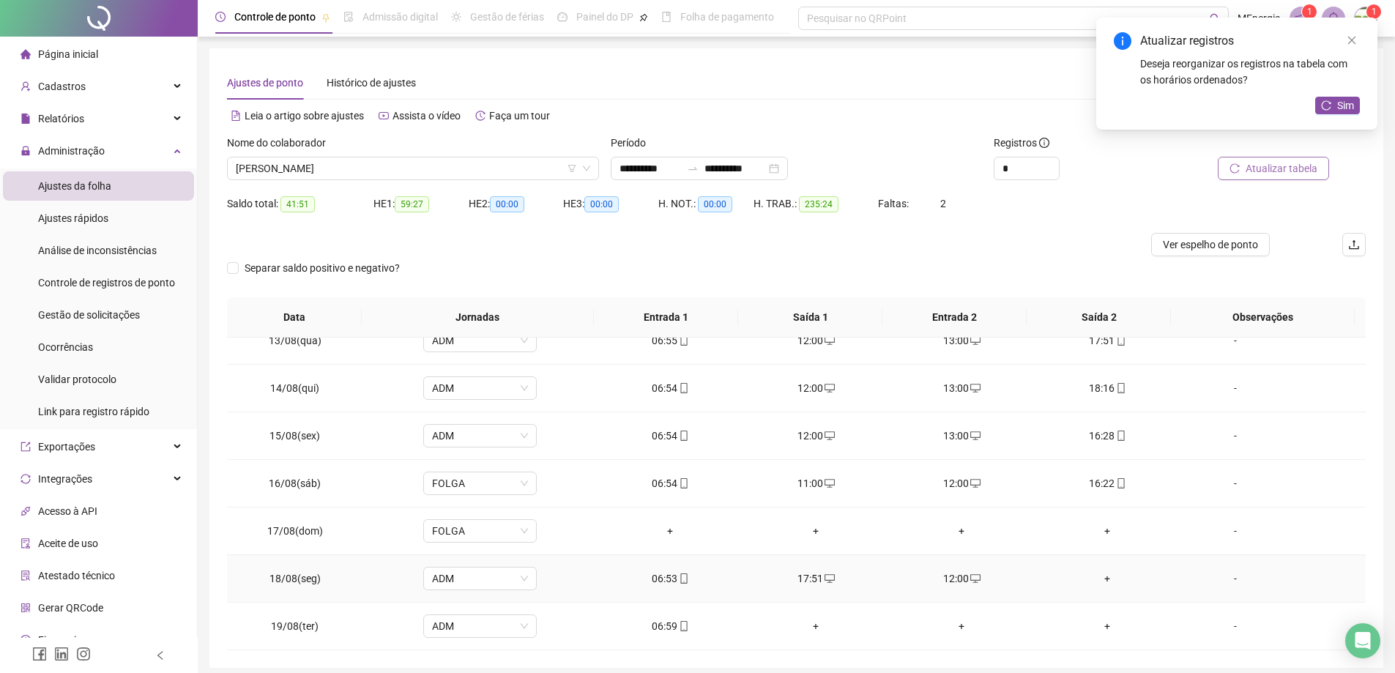
click at [1100, 581] on div "+" at bounding box center [1107, 578] width 122 height 16
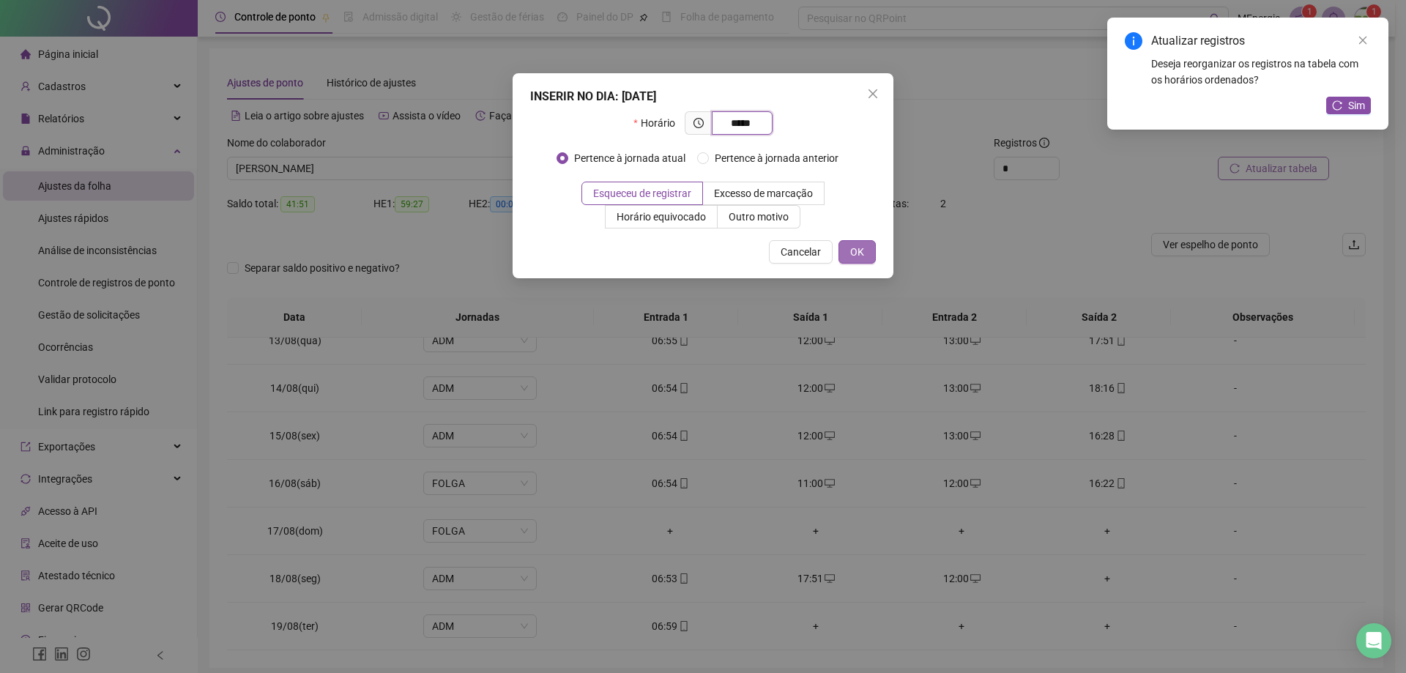
type input "*****"
click at [866, 255] on button "OK" at bounding box center [856, 251] width 37 height 23
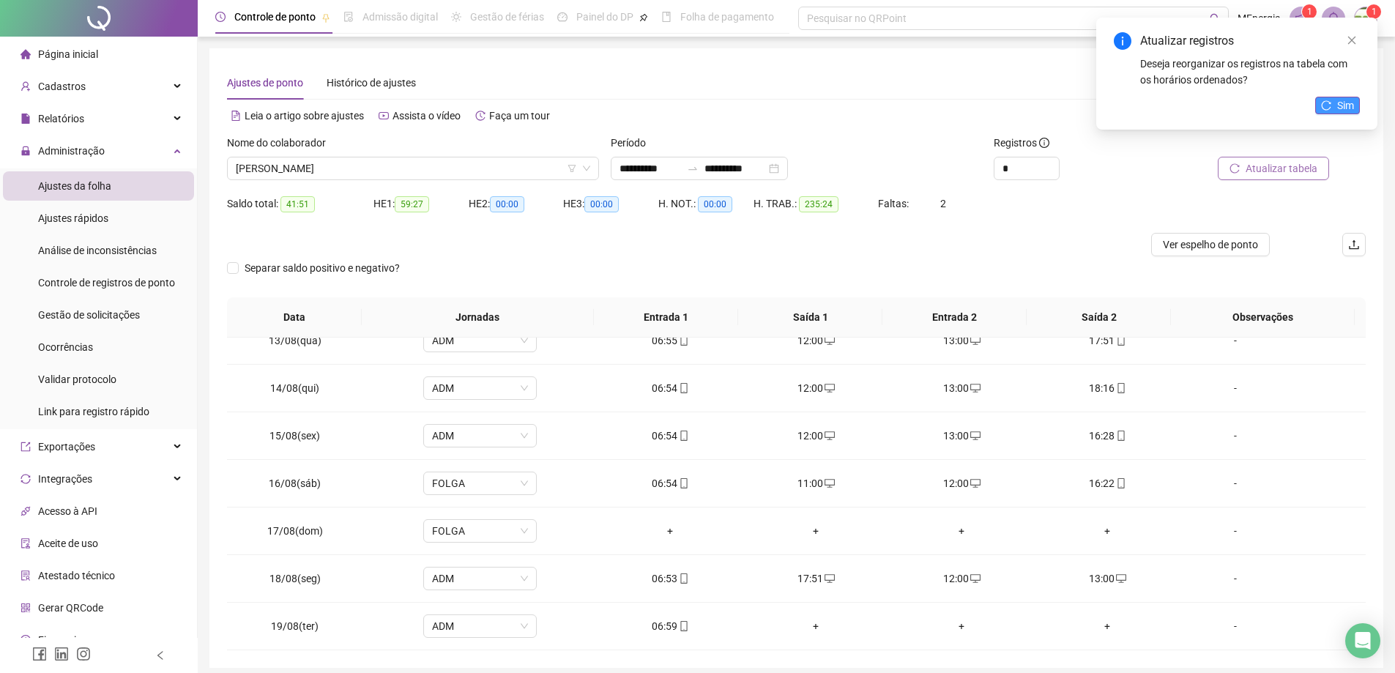
click at [1322, 107] on icon "reload" at bounding box center [1326, 105] width 10 height 10
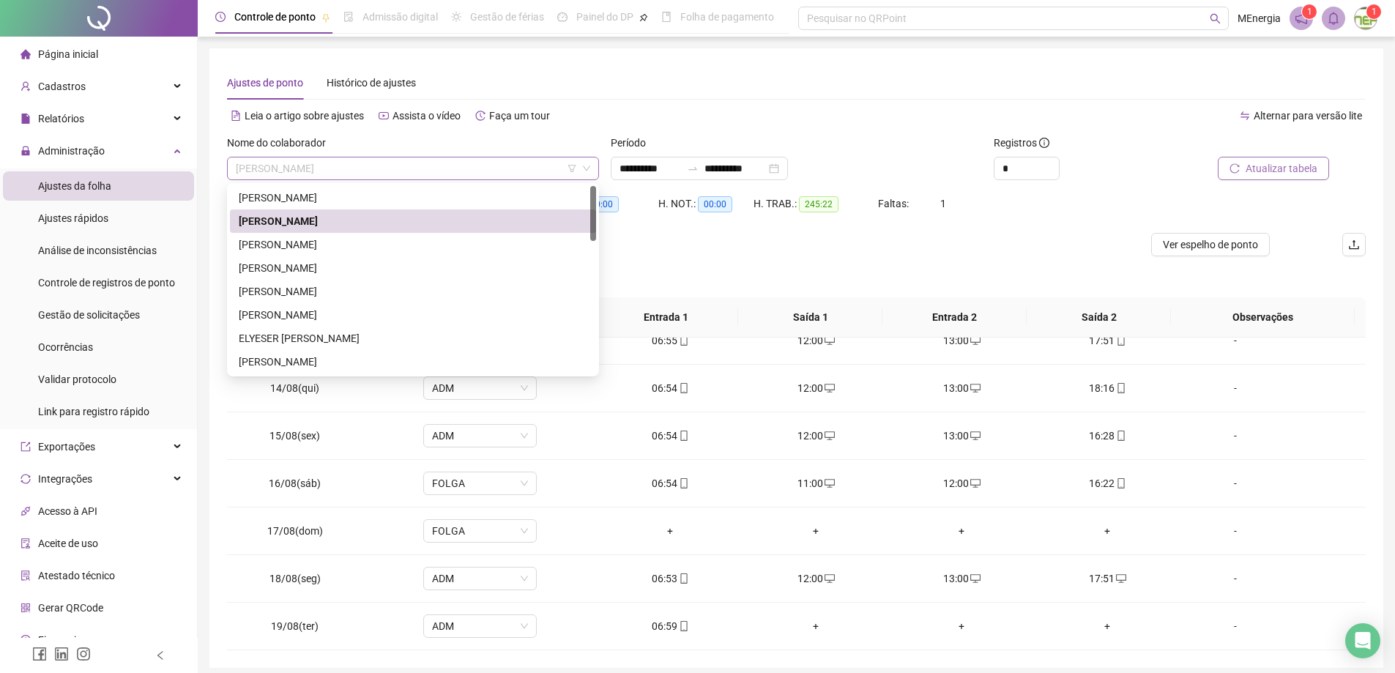
click at [592, 169] on div "[PERSON_NAME]" at bounding box center [413, 168] width 372 height 23
click at [379, 243] on div "[PERSON_NAME]" at bounding box center [413, 245] width 349 height 16
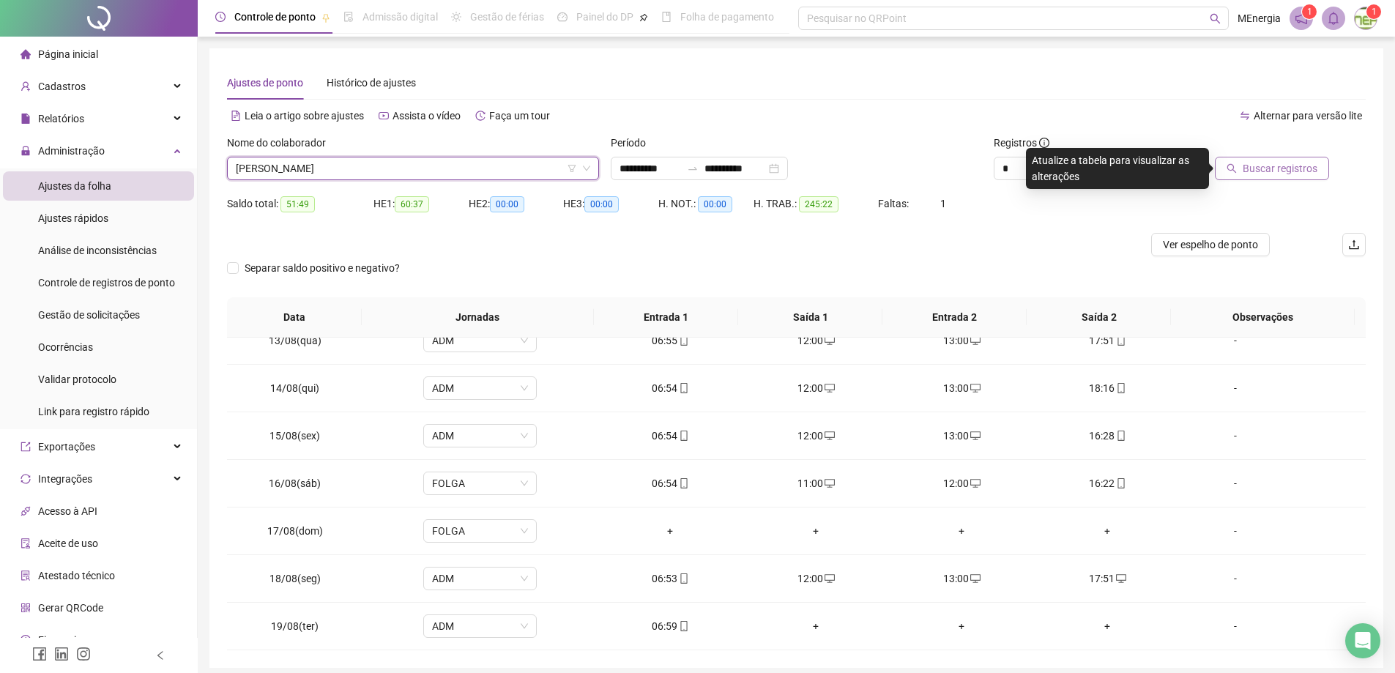
click at [1257, 170] on span "Buscar registros" at bounding box center [1280, 168] width 75 height 16
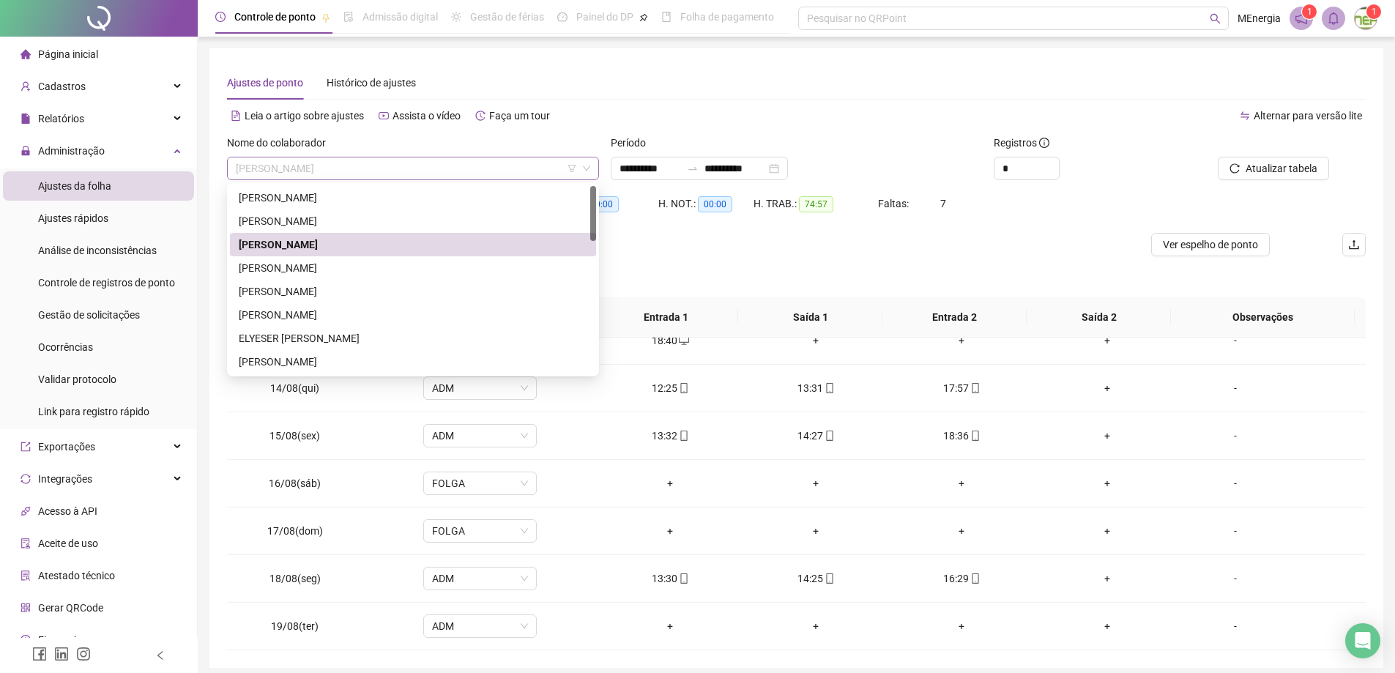
click at [592, 162] on div "[PERSON_NAME]" at bounding box center [413, 168] width 372 height 23
click at [349, 268] on div "[PERSON_NAME]" at bounding box center [413, 268] width 349 height 16
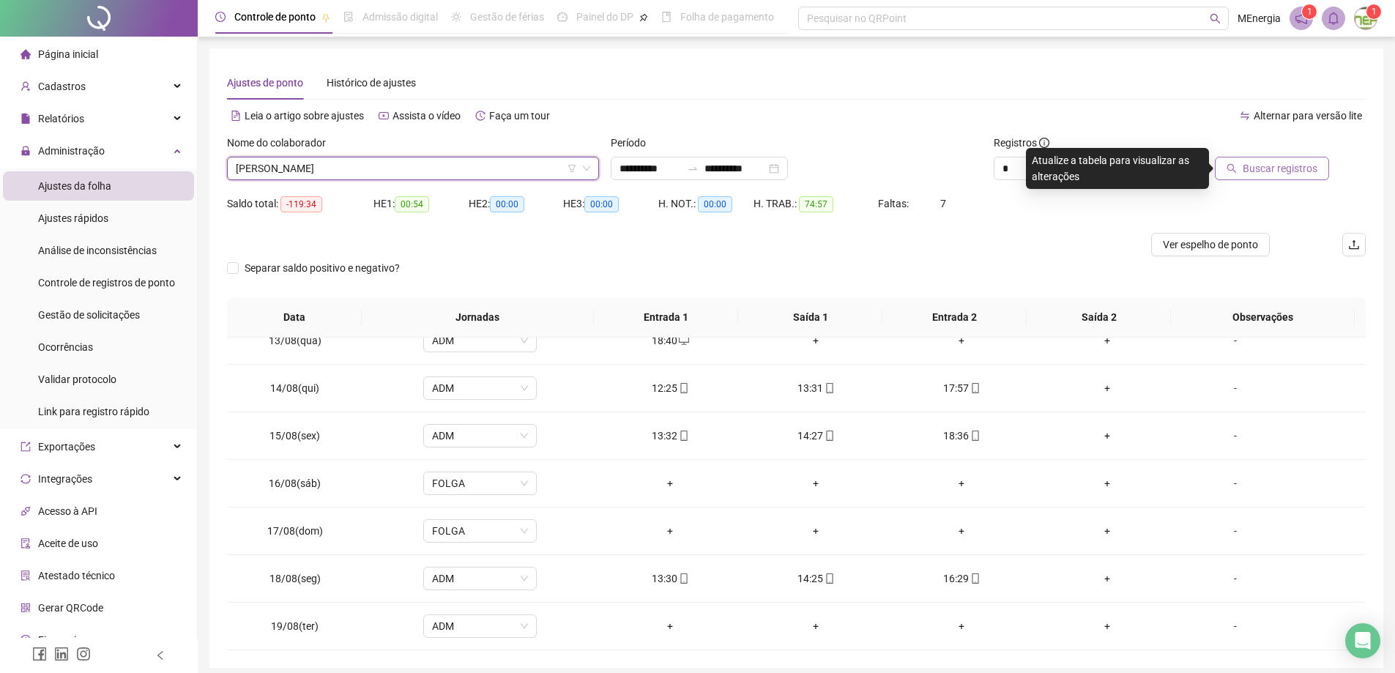
click at [1258, 173] on span "Buscar registros" at bounding box center [1280, 168] width 75 height 16
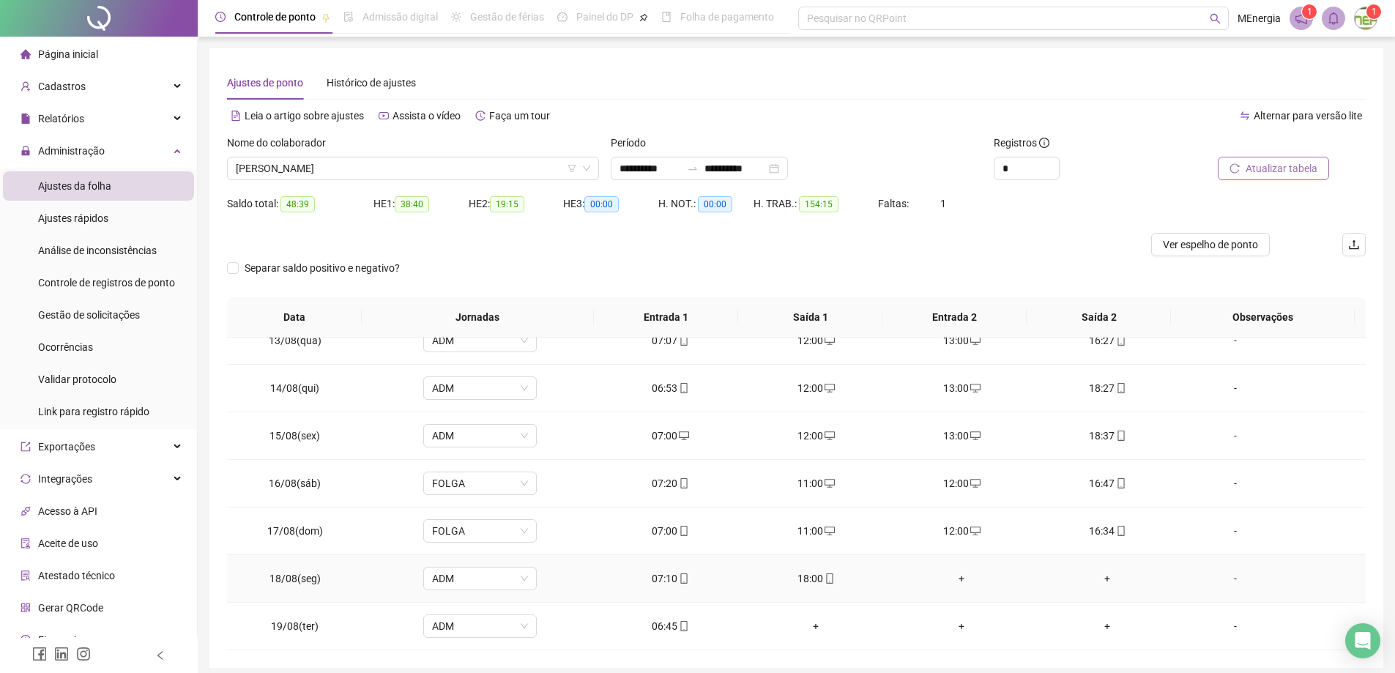
click at [955, 579] on div "+" at bounding box center [962, 578] width 122 height 16
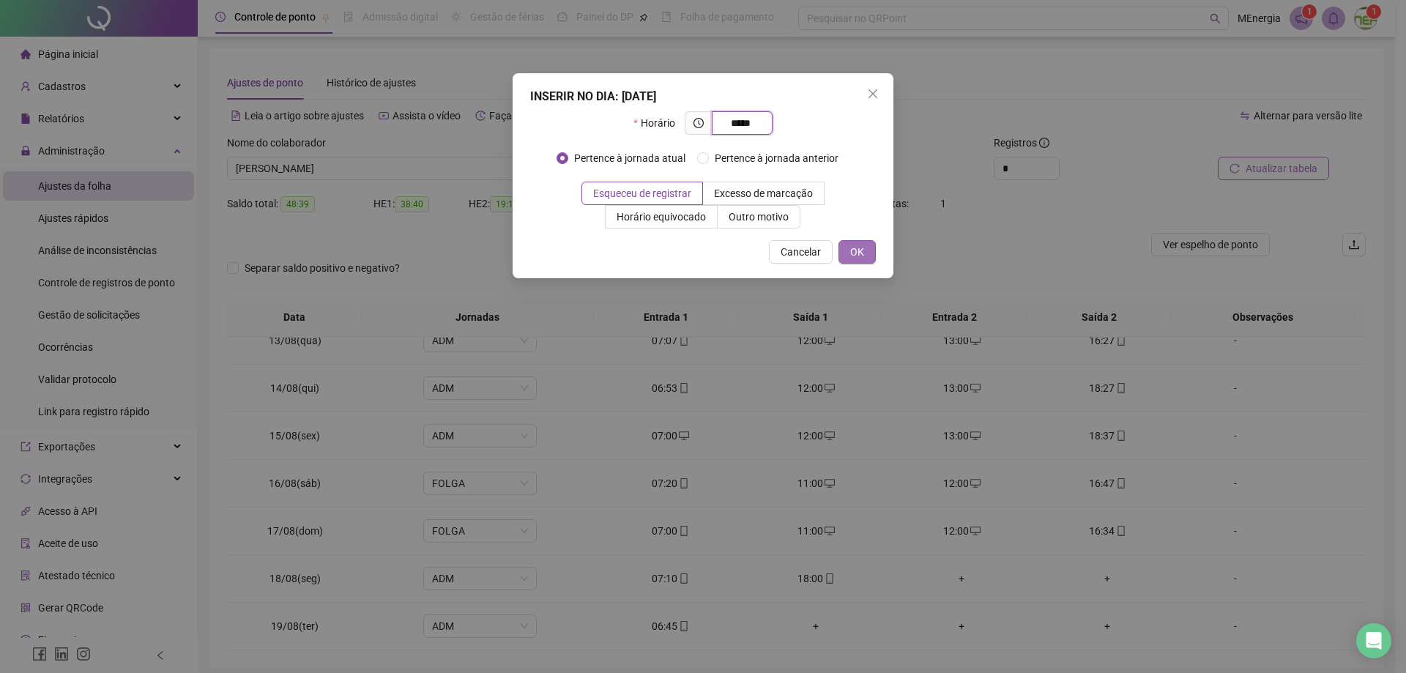
type input "*****"
click at [860, 253] on span "OK" at bounding box center [857, 252] width 14 height 16
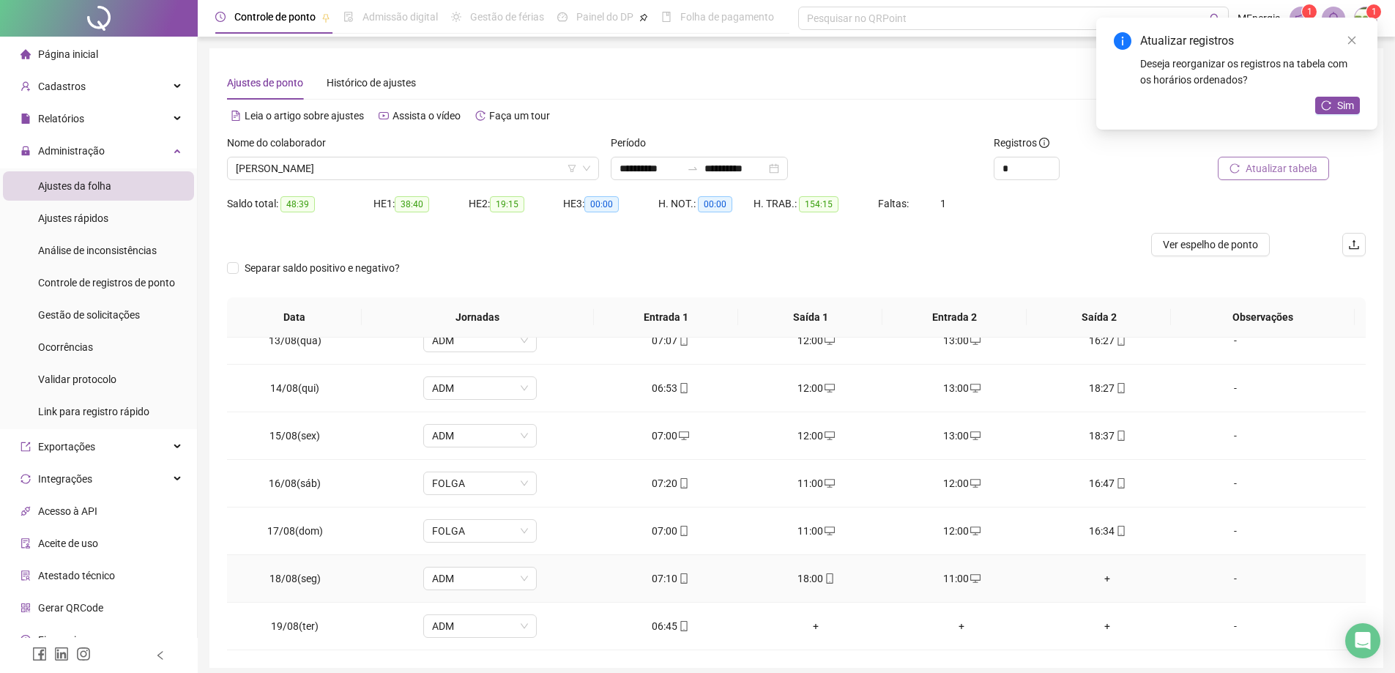
click at [1093, 578] on div "+" at bounding box center [1107, 578] width 122 height 16
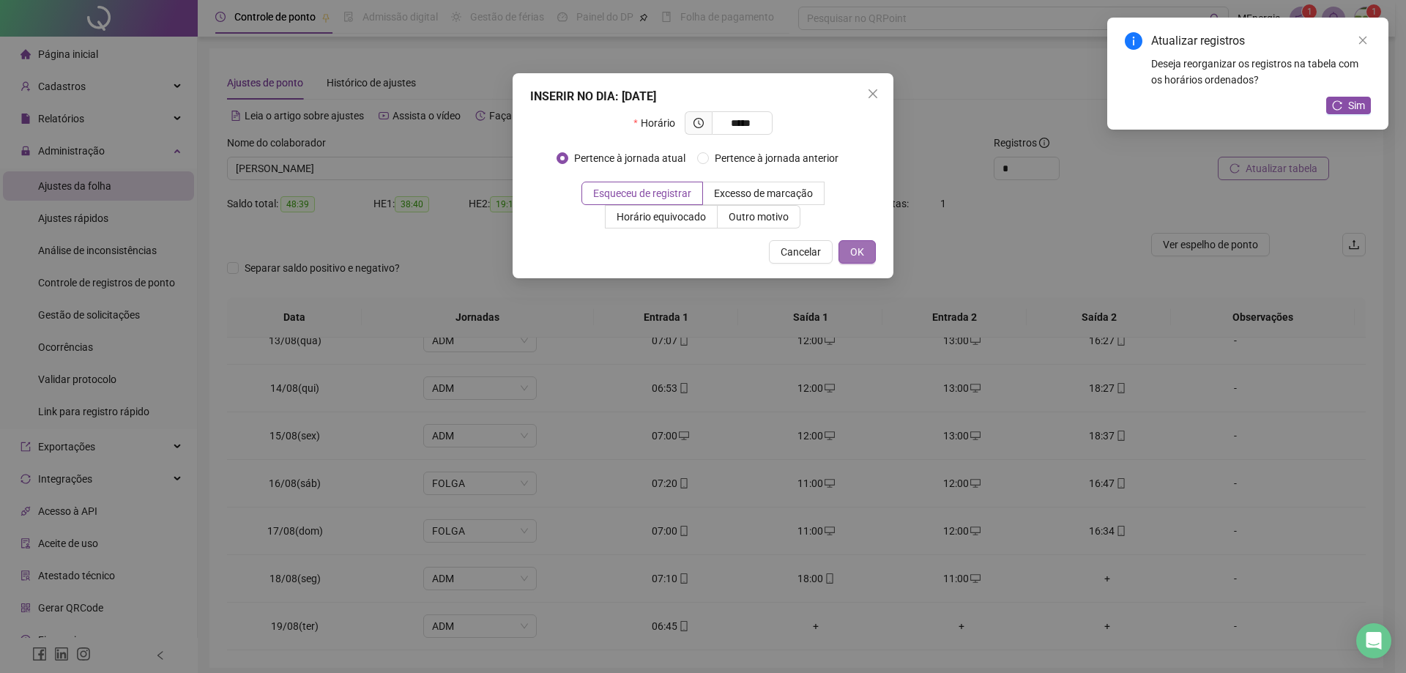
type input "*****"
click at [862, 256] on span "OK" at bounding box center [857, 252] width 14 height 16
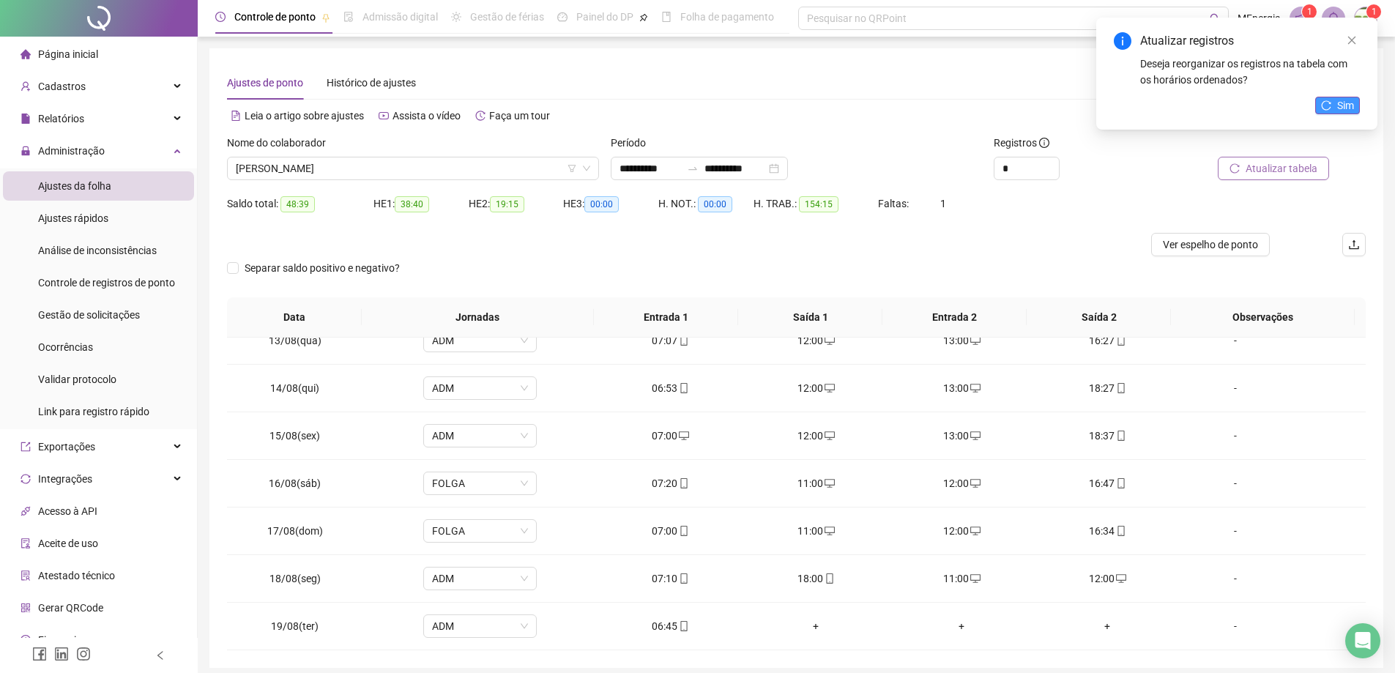
click at [1332, 110] on button "Sim" at bounding box center [1337, 106] width 45 height 18
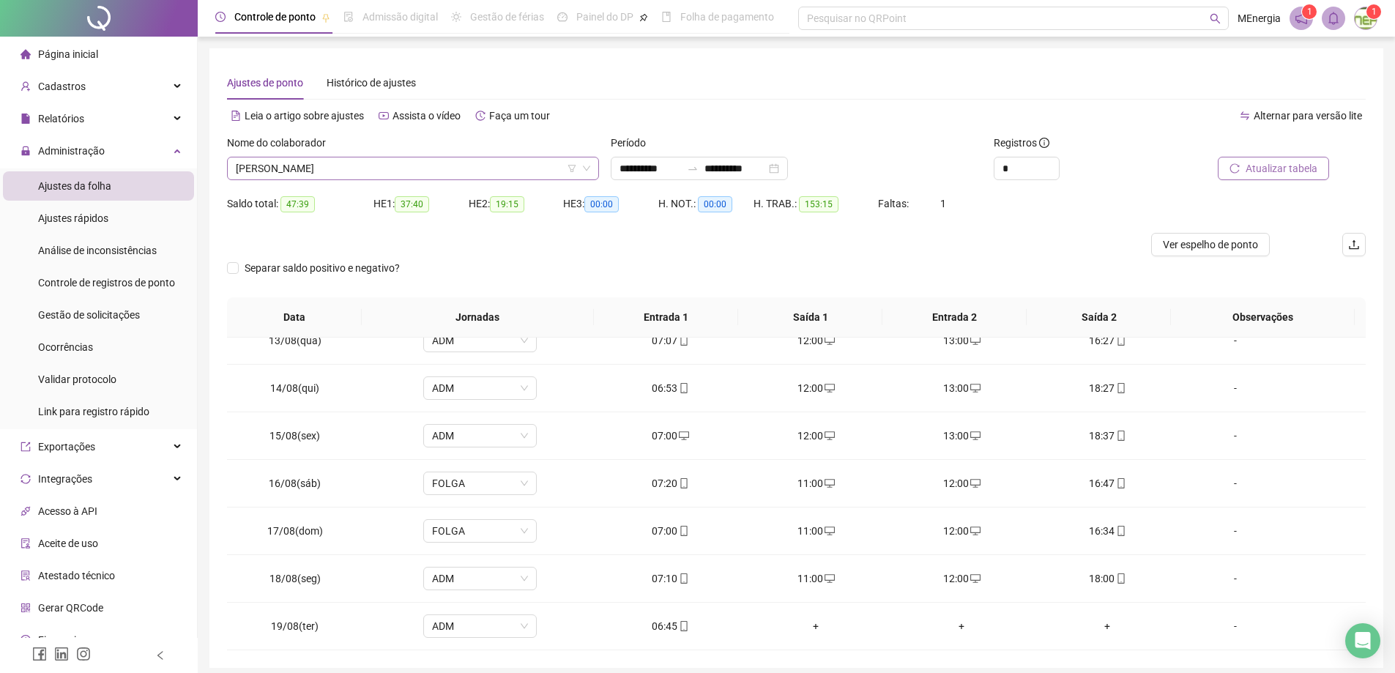
click at [596, 168] on div "[PERSON_NAME]" at bounding box center [413, 168] width 372 height 23
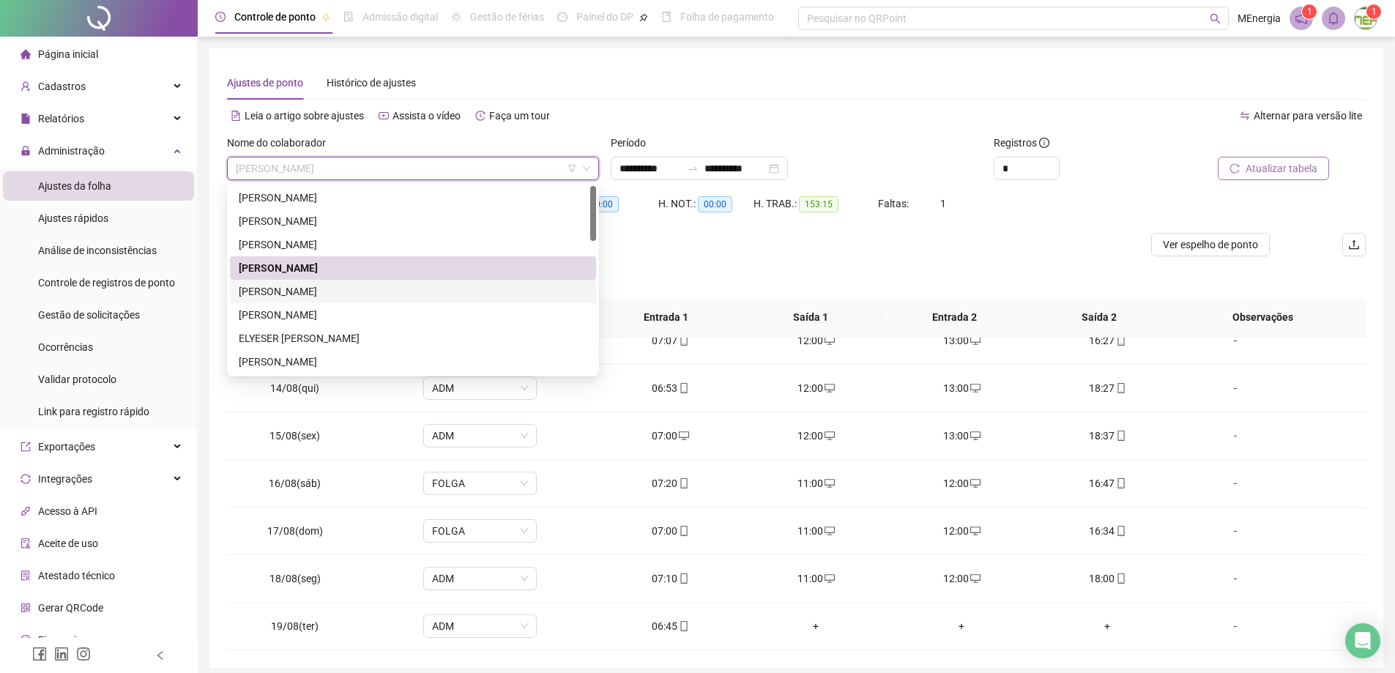
click at [365, 289] on div "[PERSON_NAME]" at bounding box center [413, 291] width 349 height 16
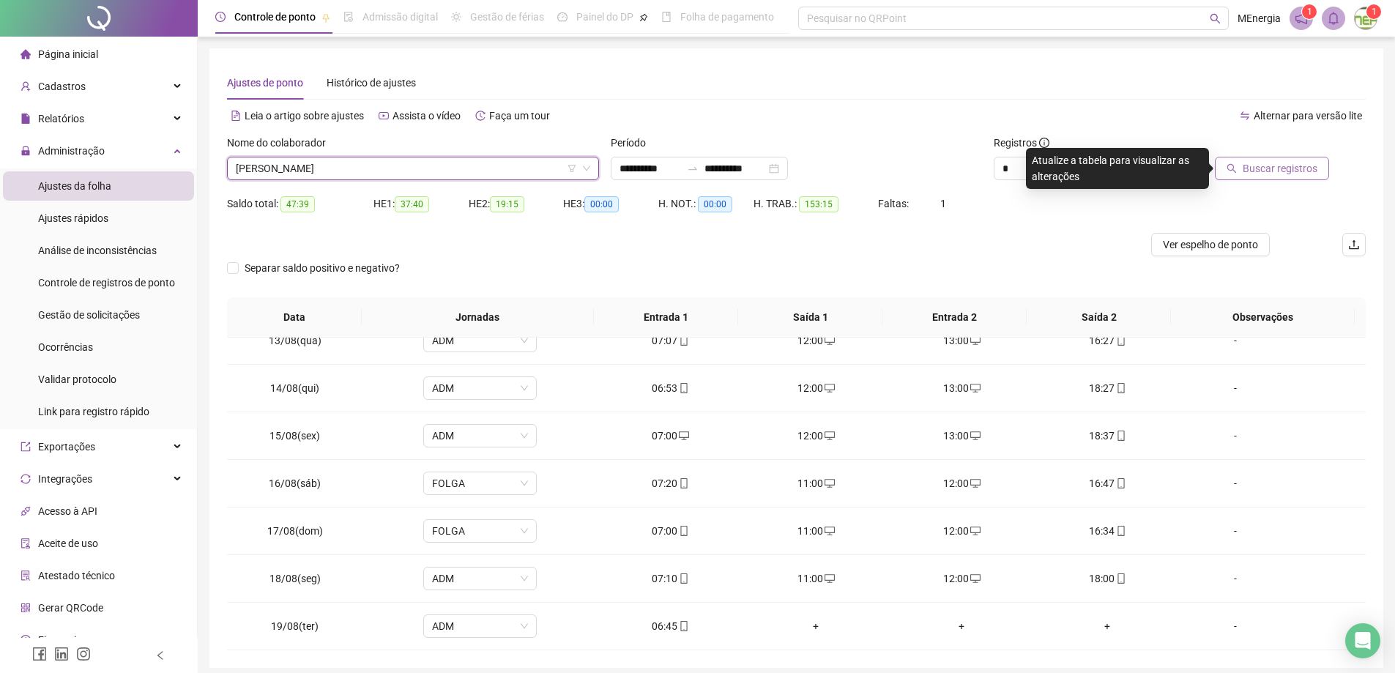
click at [1237, 165] on icon "search" at bounding box center [1231, 168] width 10 height 10
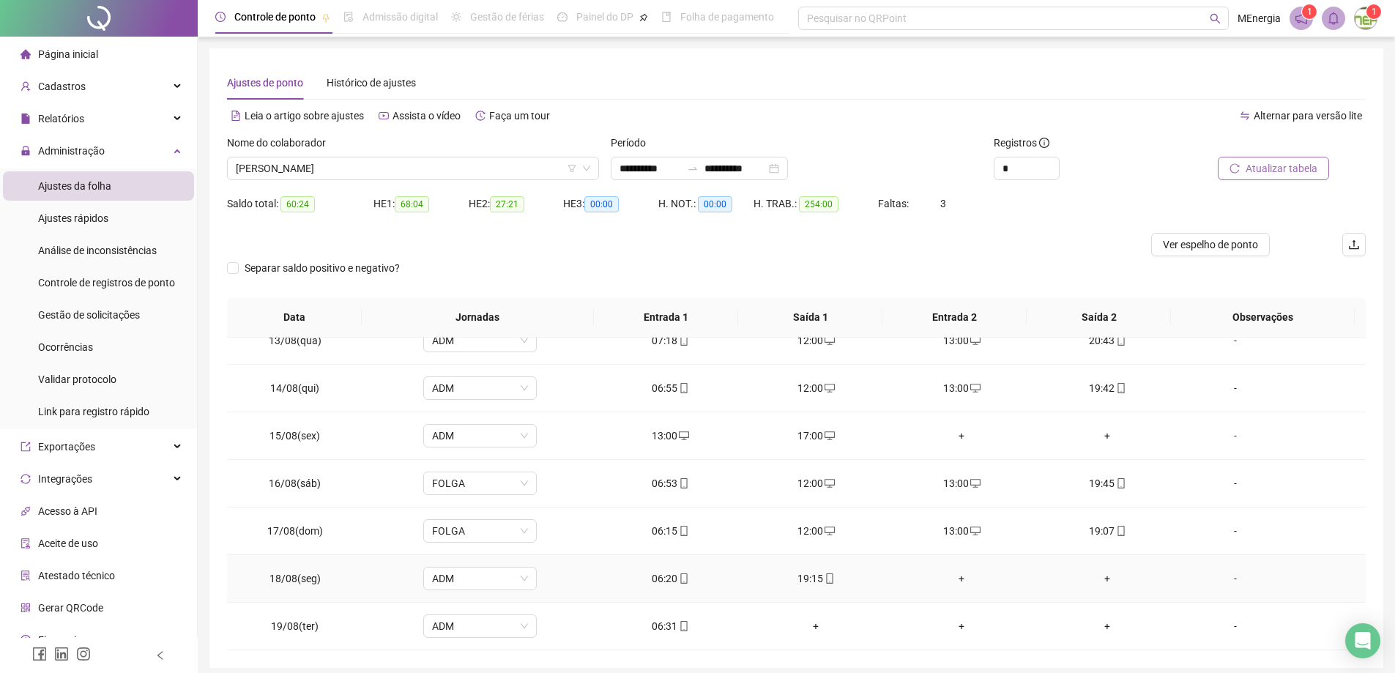
click at [958, 579] on div "+" at bounding box center [962, 578] width 122 height 16
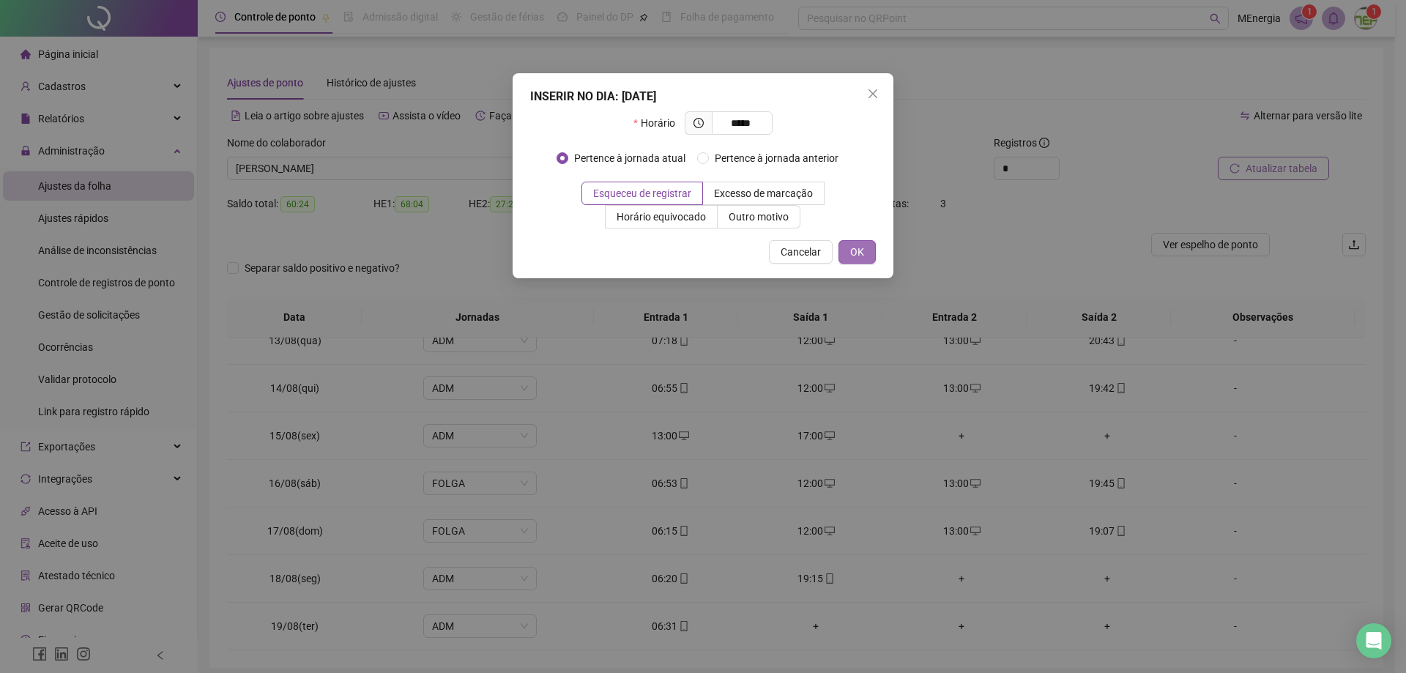
type input "*****"
click at [860, 254] on span "OK" at bounding box center [857, 252] width 14 height 16
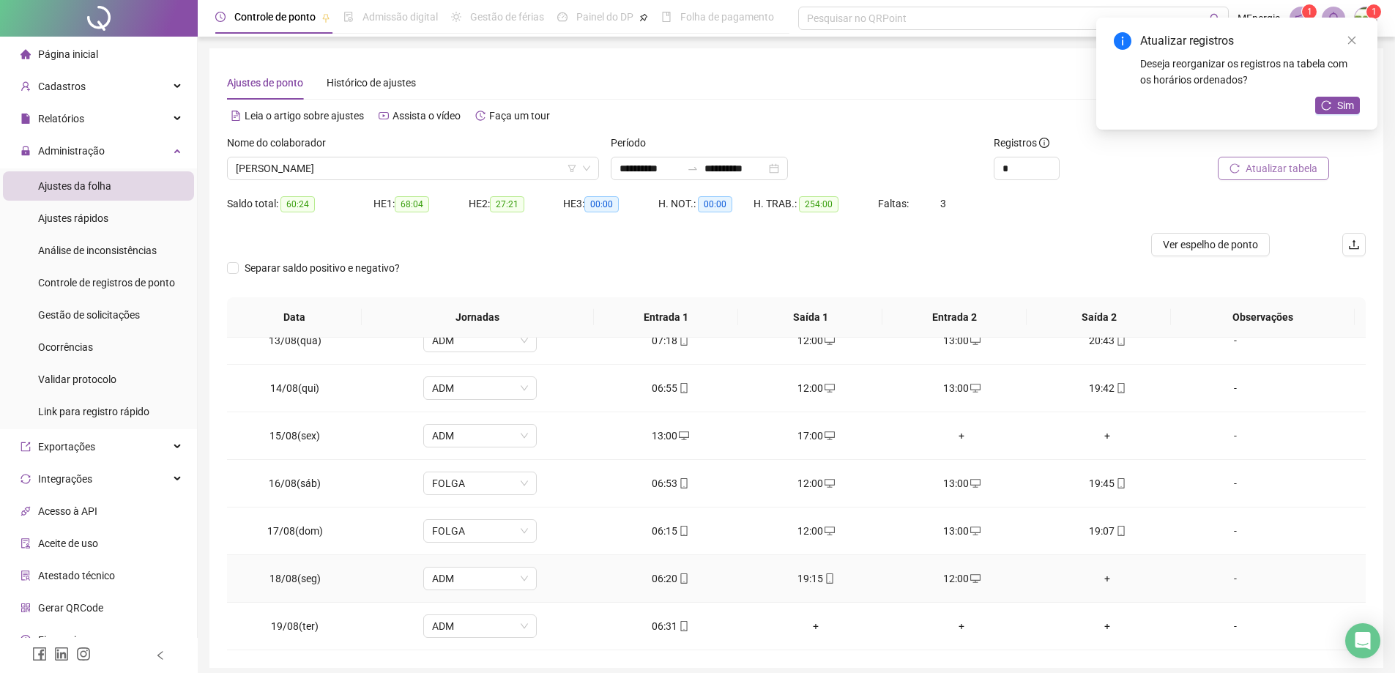
click at [1100, 577] on div "+" at bounding box center [1107, 578] width 122 height 16
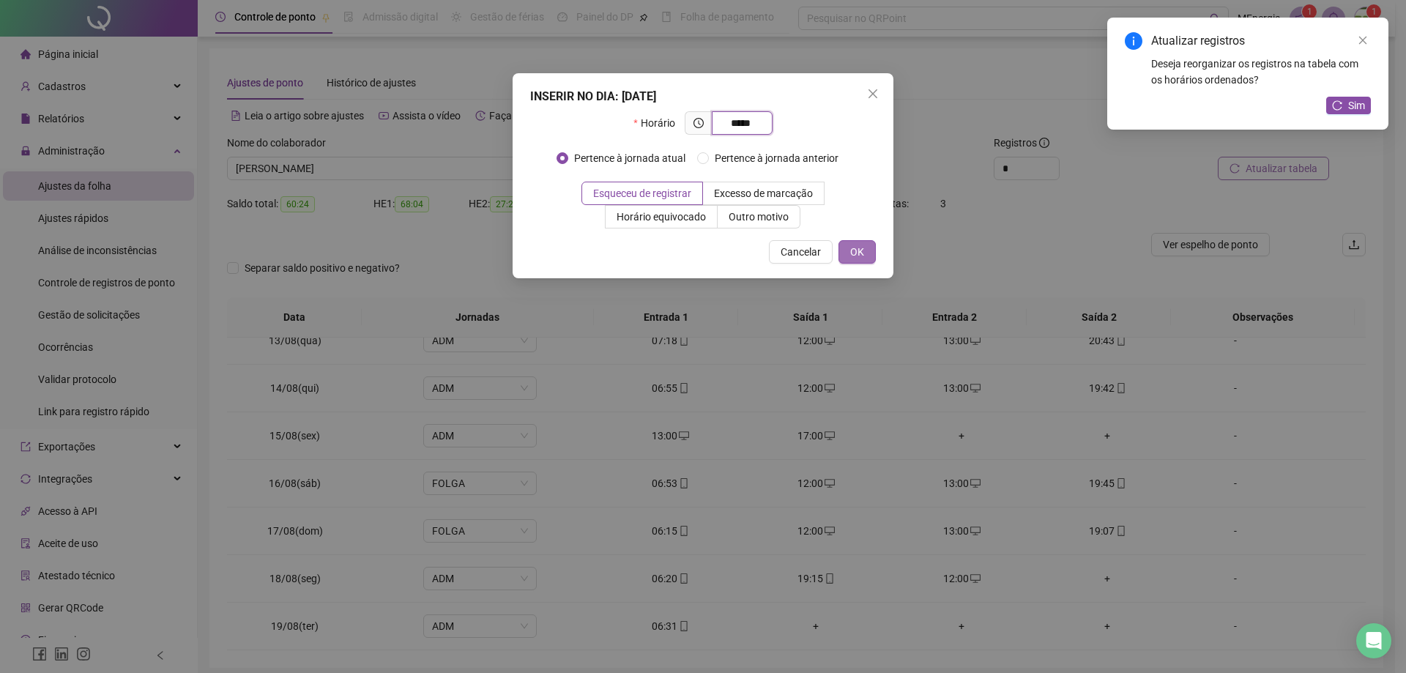
type input "*****"
click at [871, 256] on button "OK" at bounding box center [856, 251] width 37 height 23
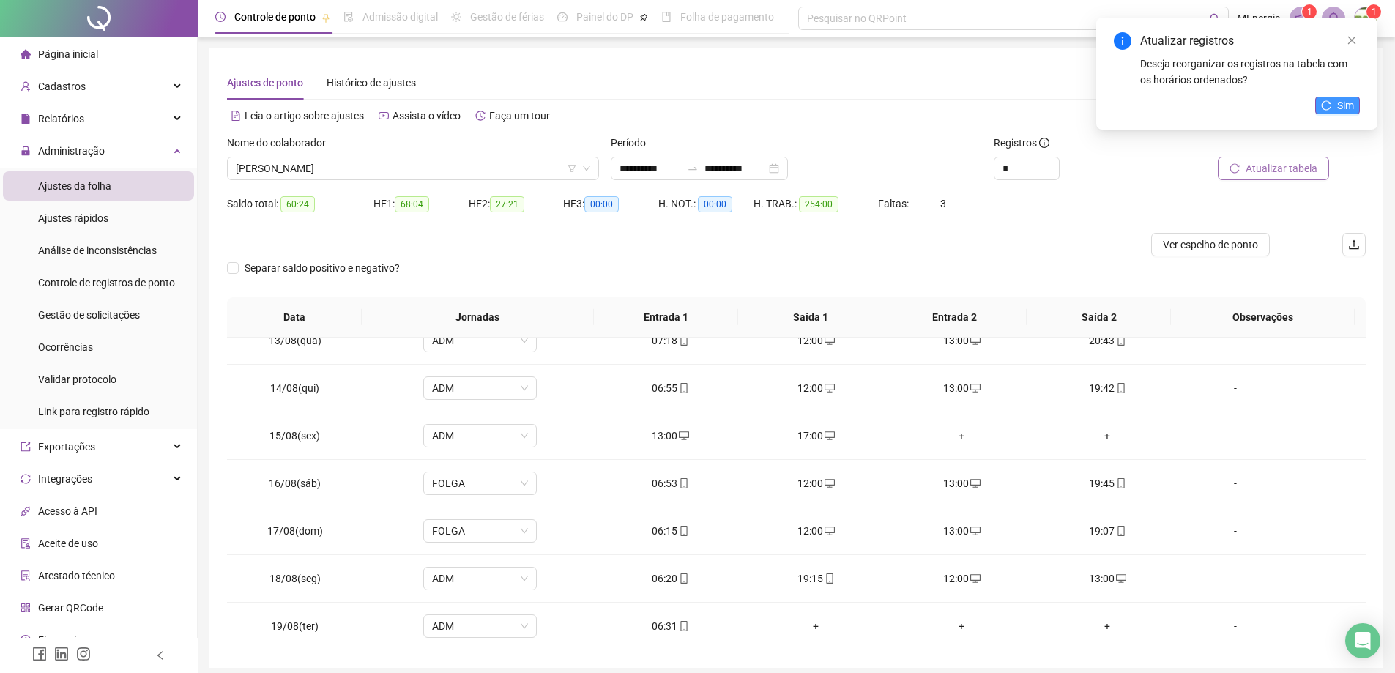
click at [1344, 105] on span "Sim" at bounding box center [1345, 105] width 17 height 16
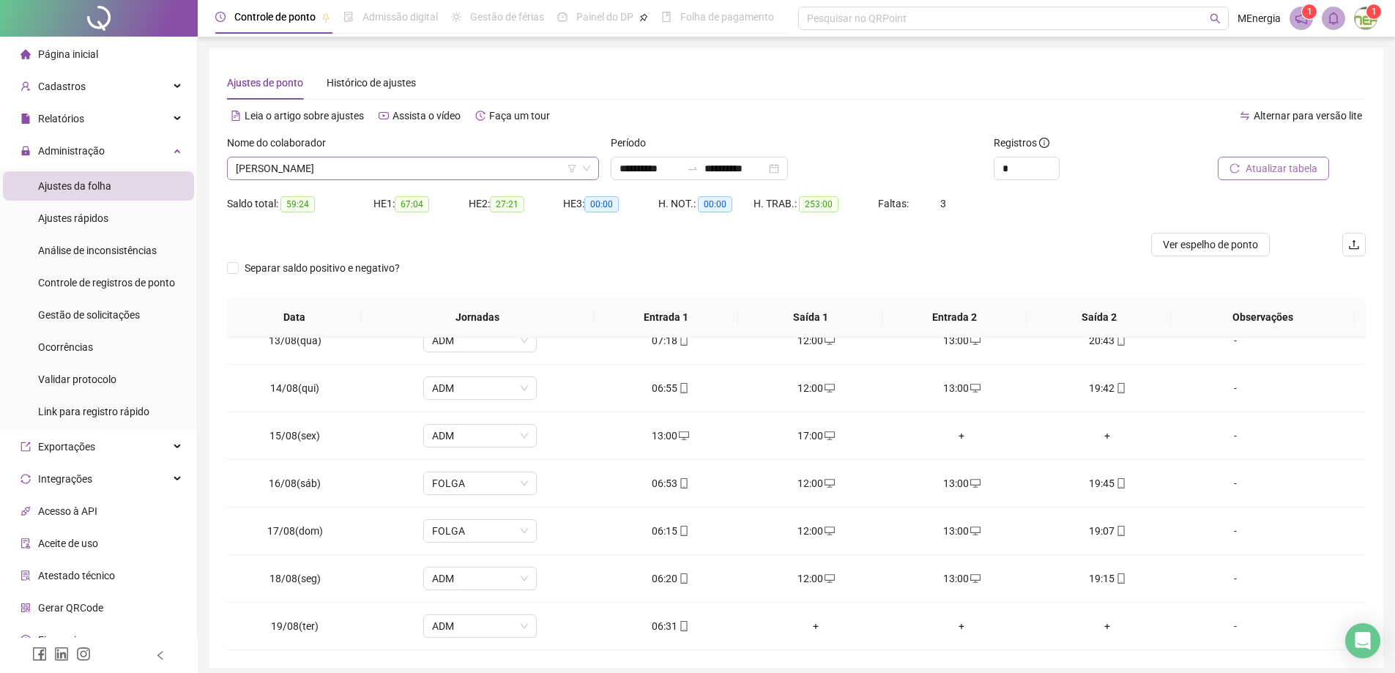
click at [593, 170] on div "[PERSON_NAME]" at bounding box center [413, 168] width 372 height 23
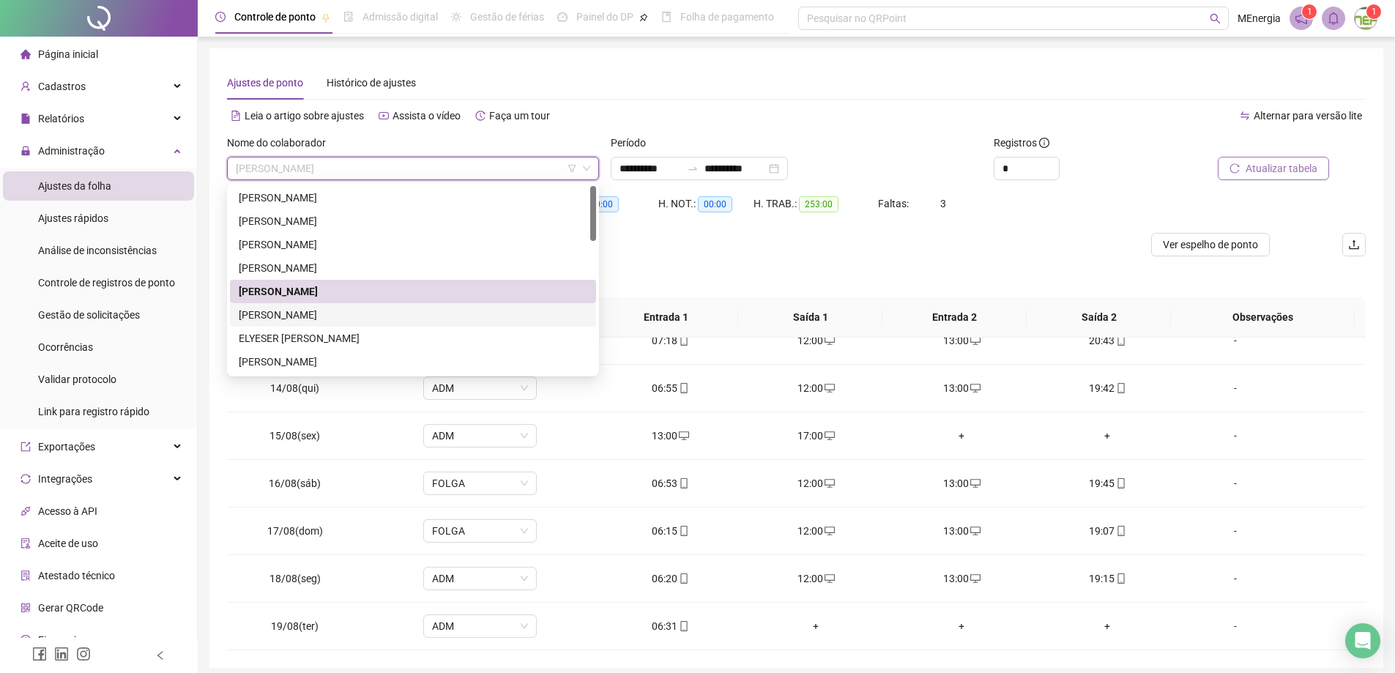
click at [326, 319] on div "[PERSON_NAME]" at bounding box center [413, 315] width 349 height 16
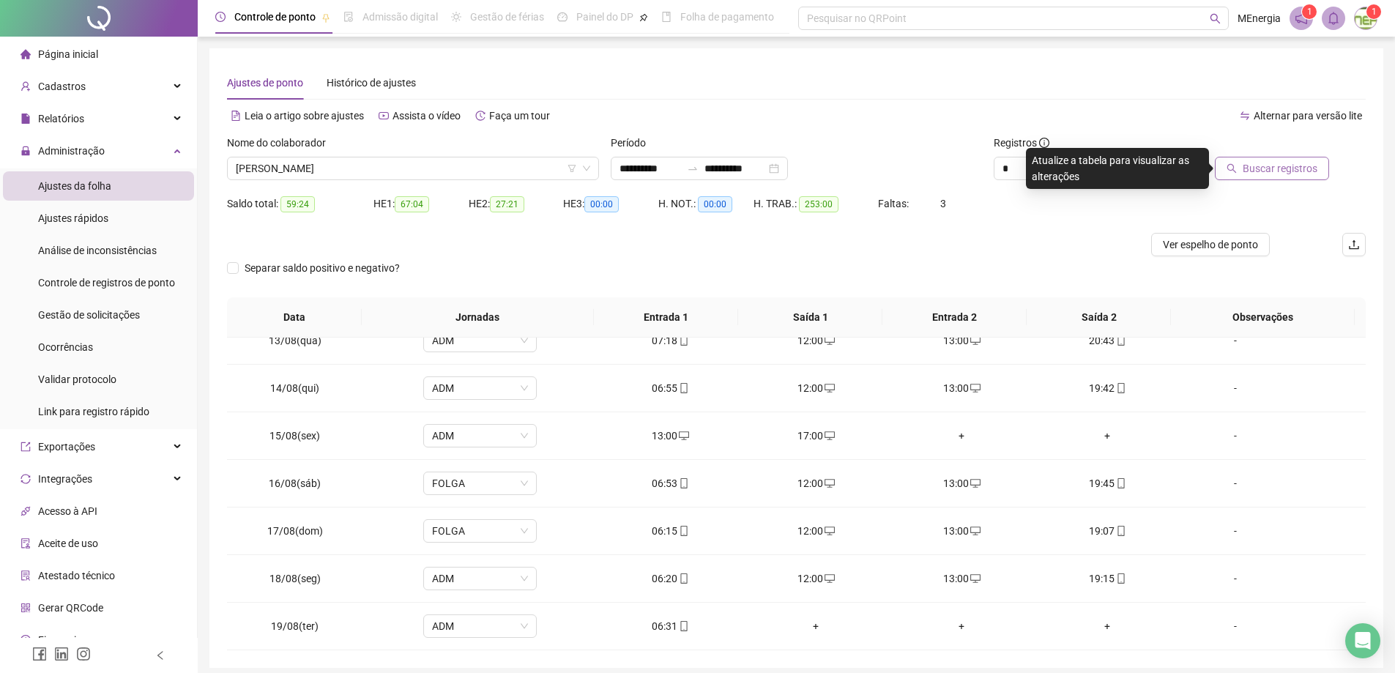
drag, startPoint x: 1248, startPoint y: 181, endPoint x: 1251, endPoint y: 174, distance: 7.5
click at [1249, 180] on div "Buscar registros" at bounding box center [1276, 163] width 192 height 57
click at [1251, 174] on span "Buscar registros" at bounding box center [1280, 168] width 75 height 16
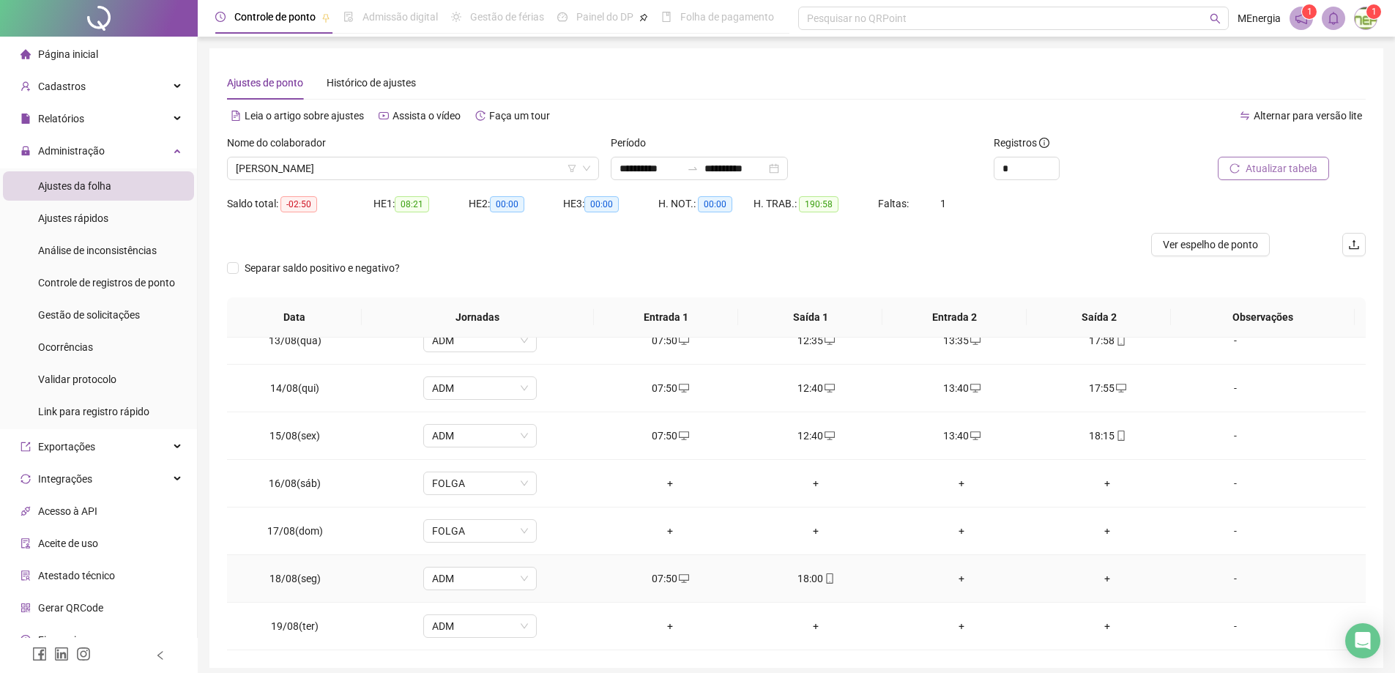
click at [958, 581] on div "+" at bounding box center [962, 578] width 122 height 16
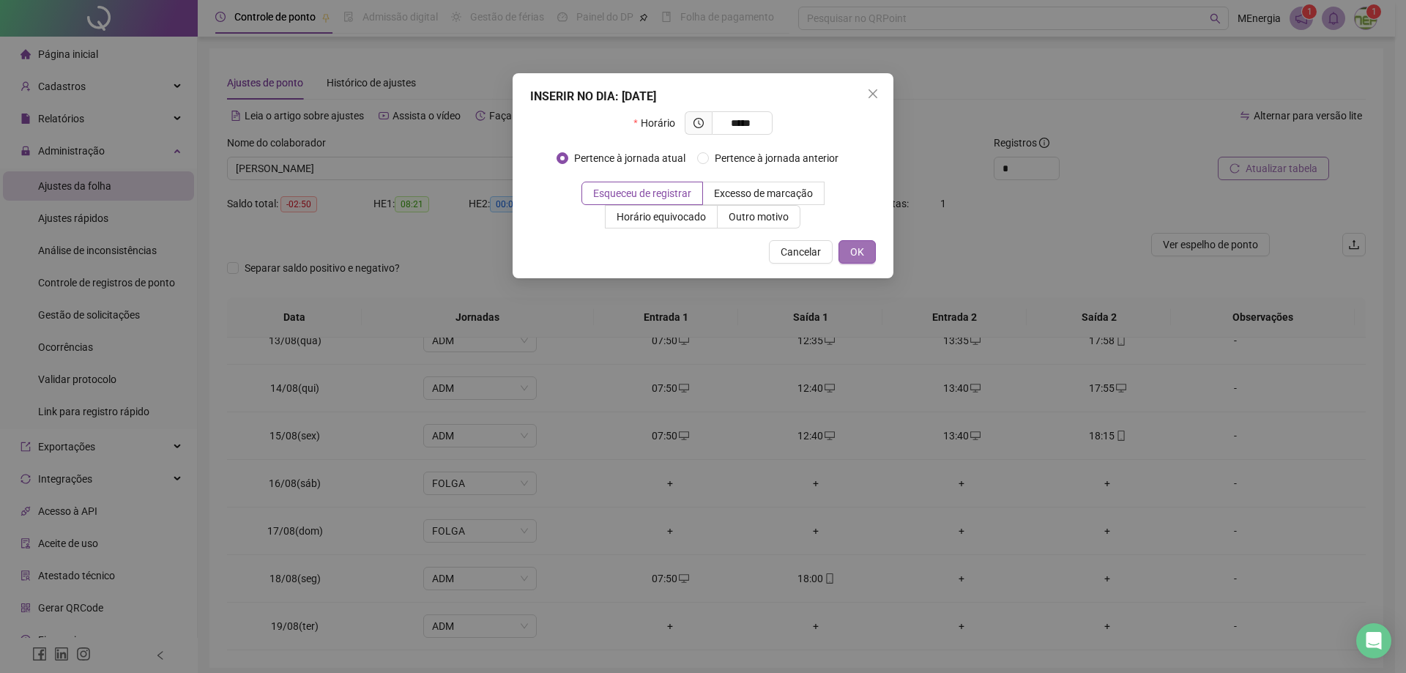
type input "*****"
click at [850, 246] on span "OK" at bounding box center [857, 252] width 14 height 16
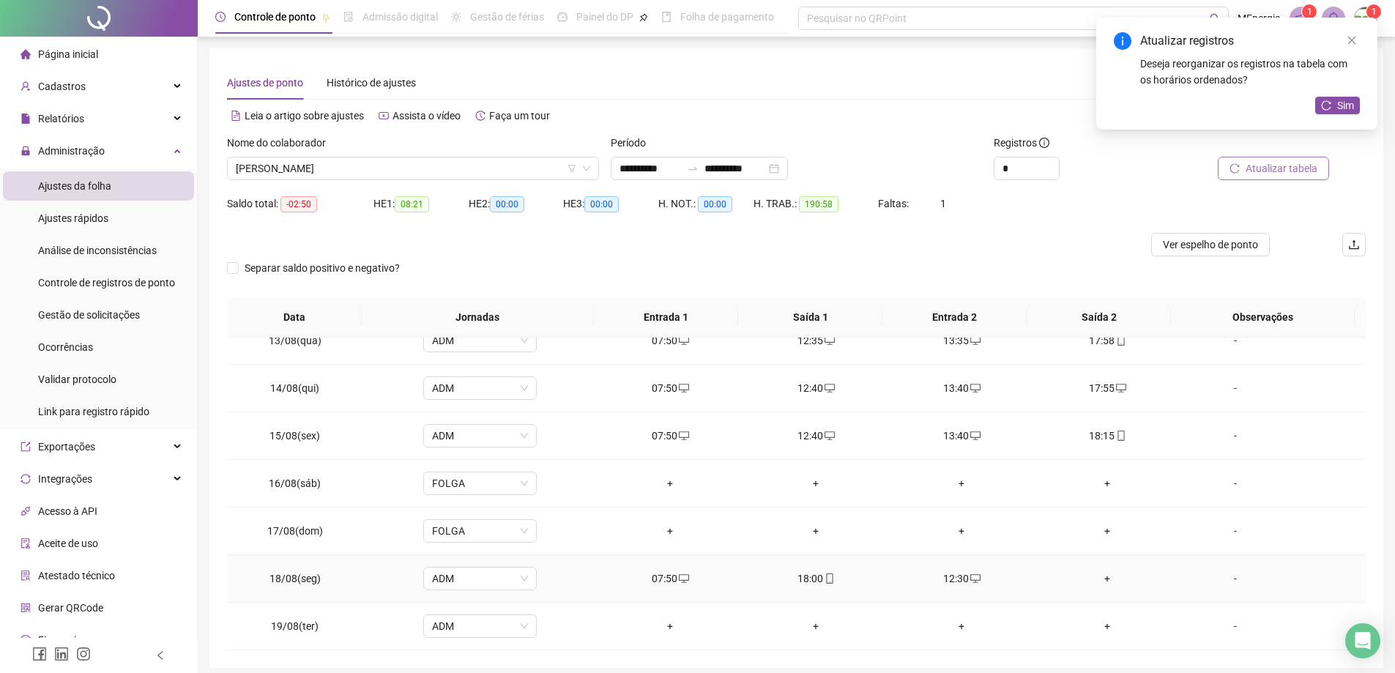
click at [1101, 579] on div "+" at bounding box center [1107, 578] width 122 height 16
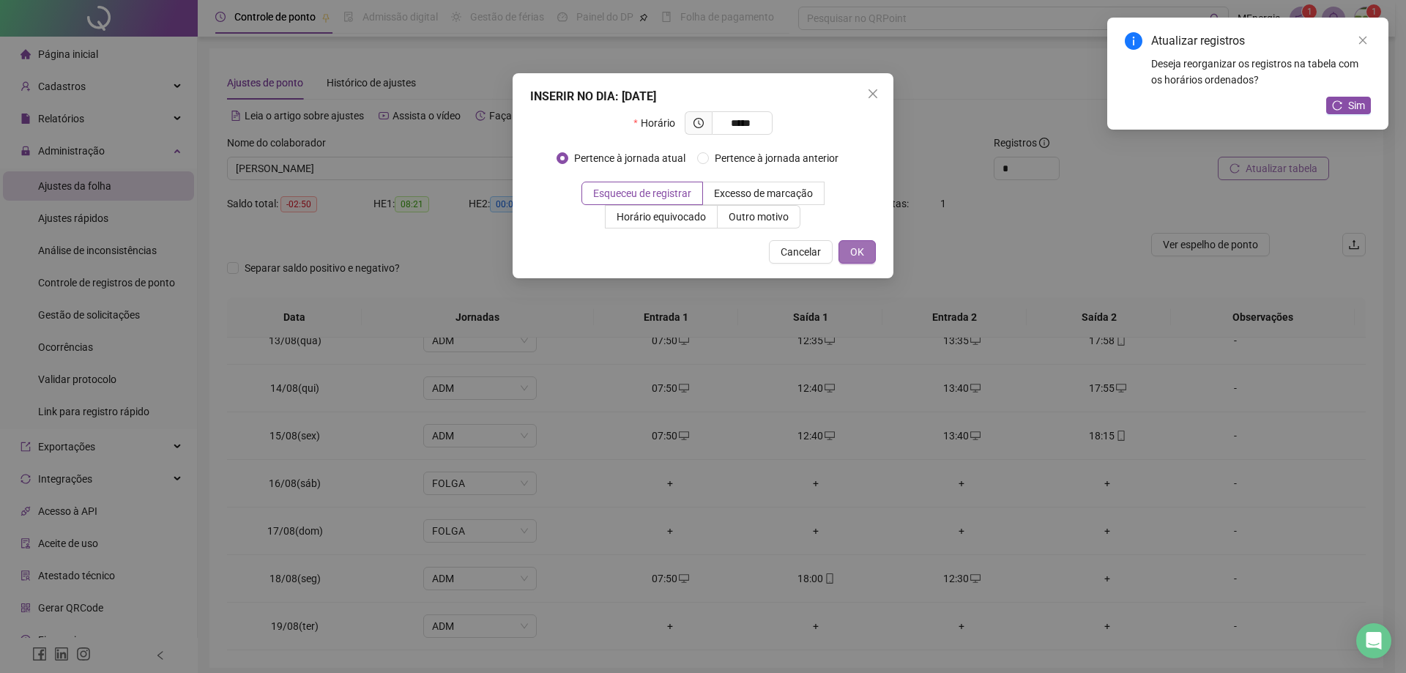
type input "*****"
click at [857, 257] on span "OK" at bounding box center [857, 252] width 14 height 16
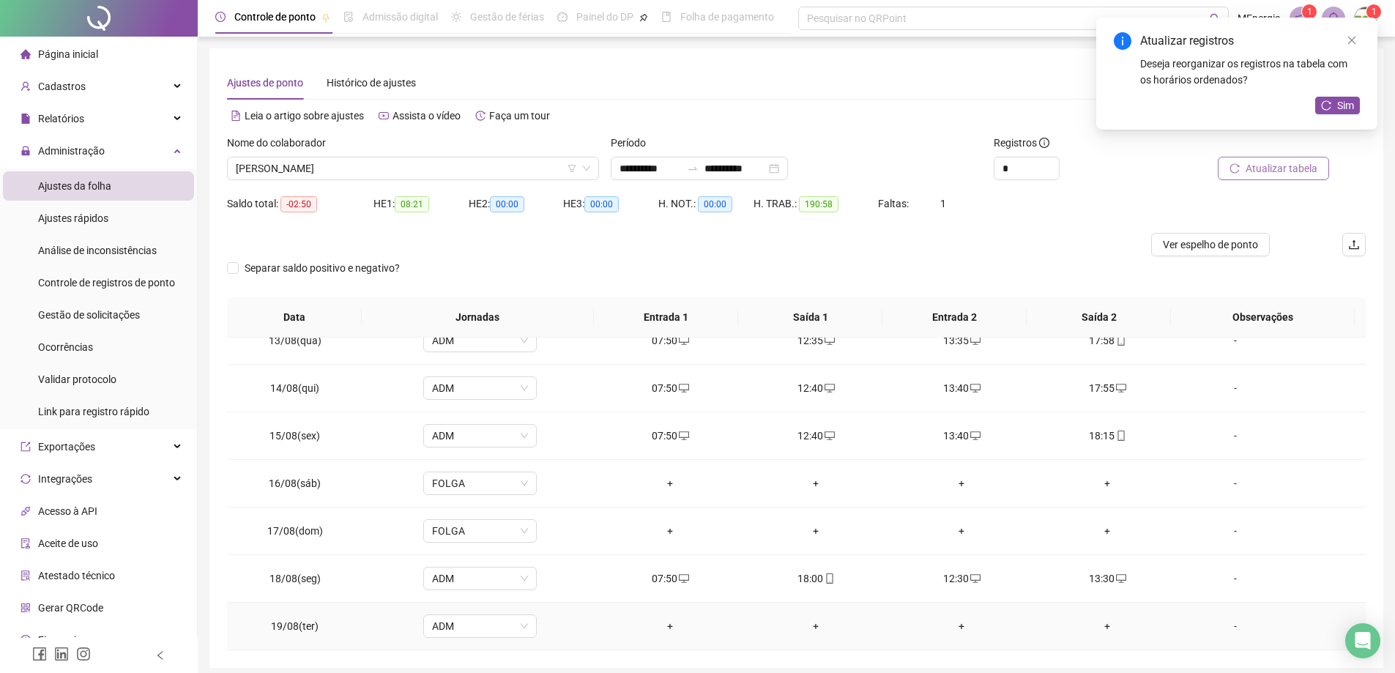
click at [668, 627] on div "+" at bounding box center [670, 626] width 122 height 16
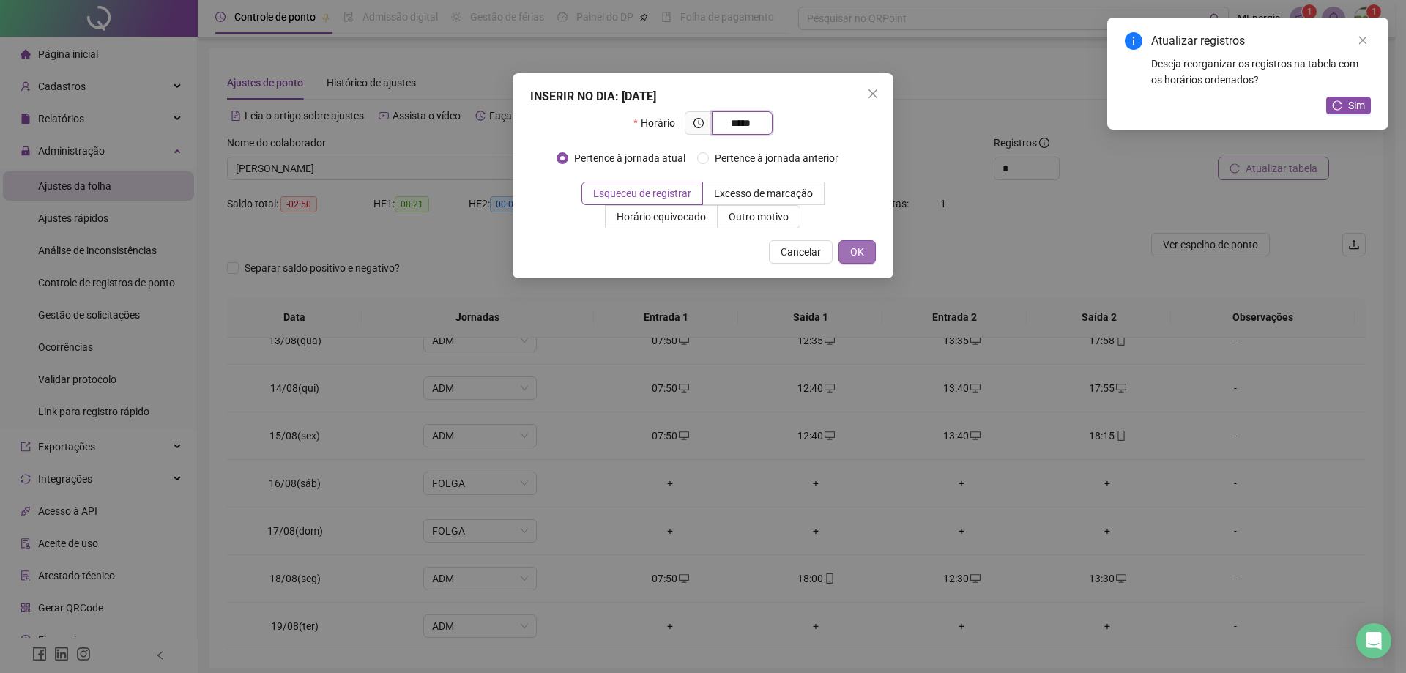
type input "*****"
click at [857, 250] on span "OK" at bounding box center [857, 252] width 14 height 16
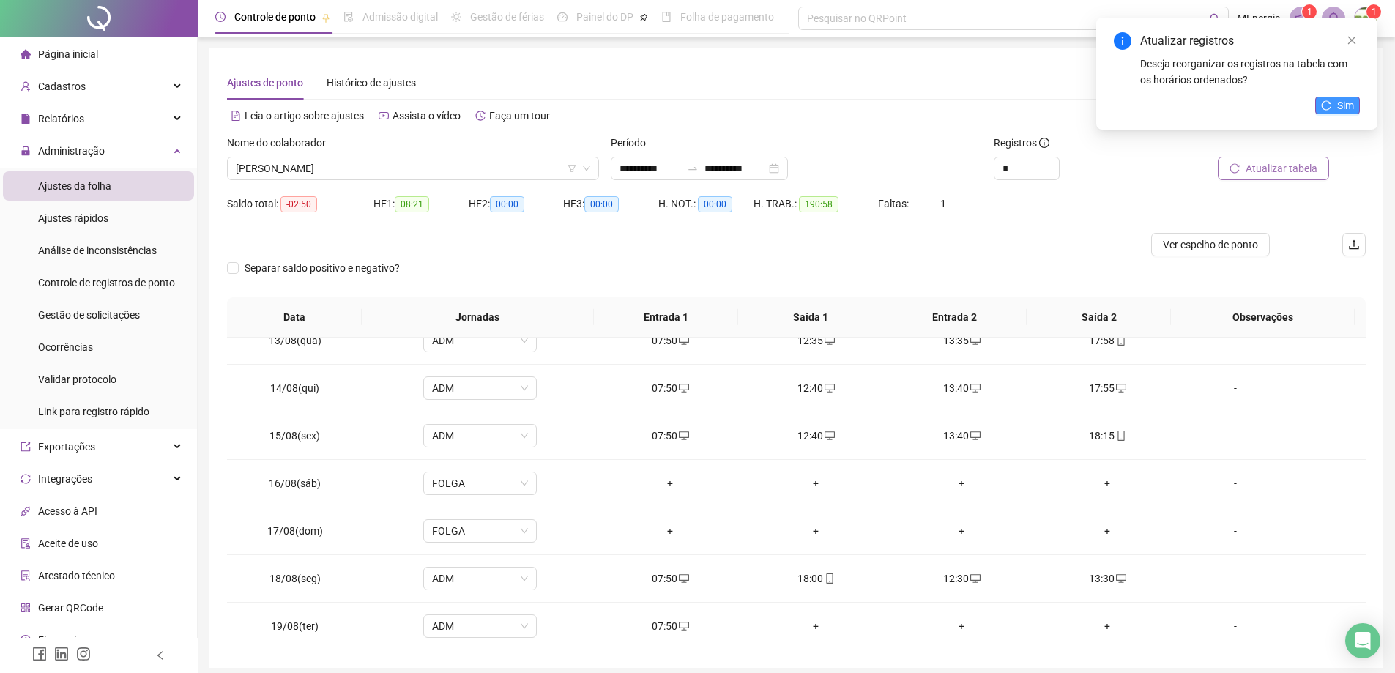
click at [1339, 106] on span "Sim" at bounding box center [1345, 105] width 17 height 16
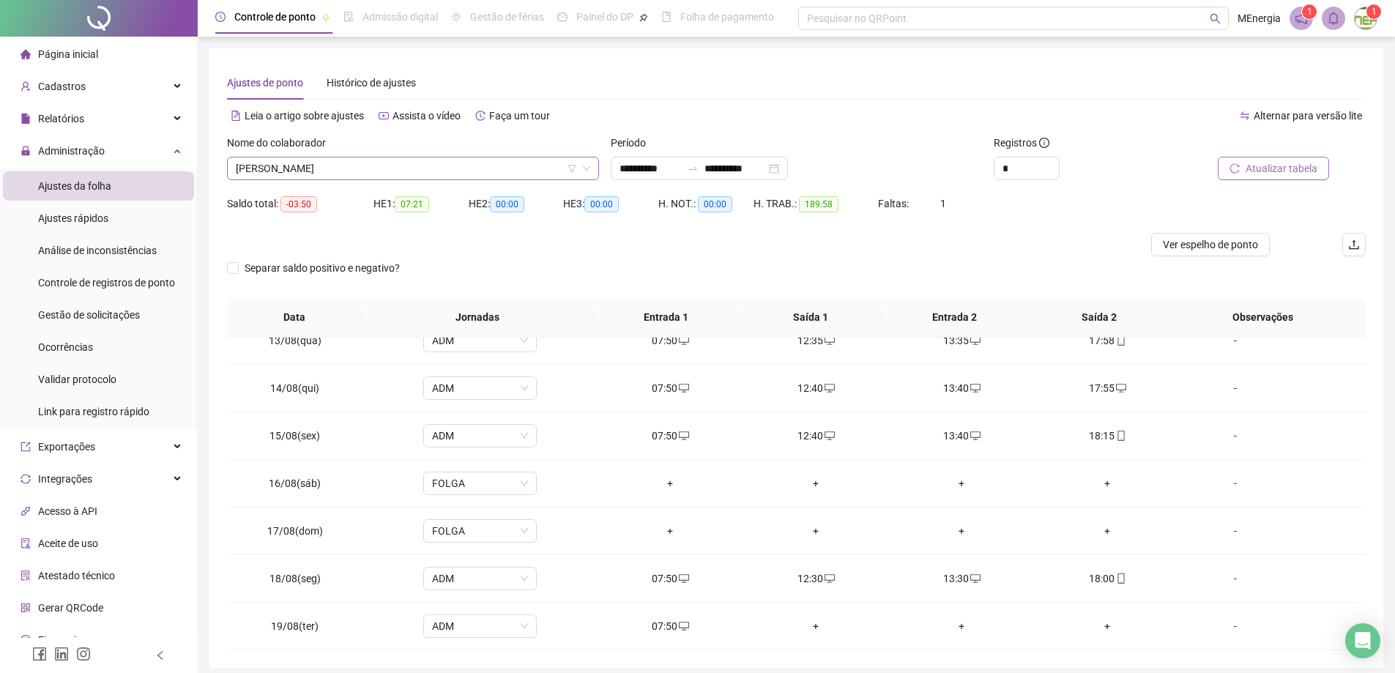
click at [597, 163] on div "[PERSON_NAME]" at bounding box center [413, 168] width 372 height 23
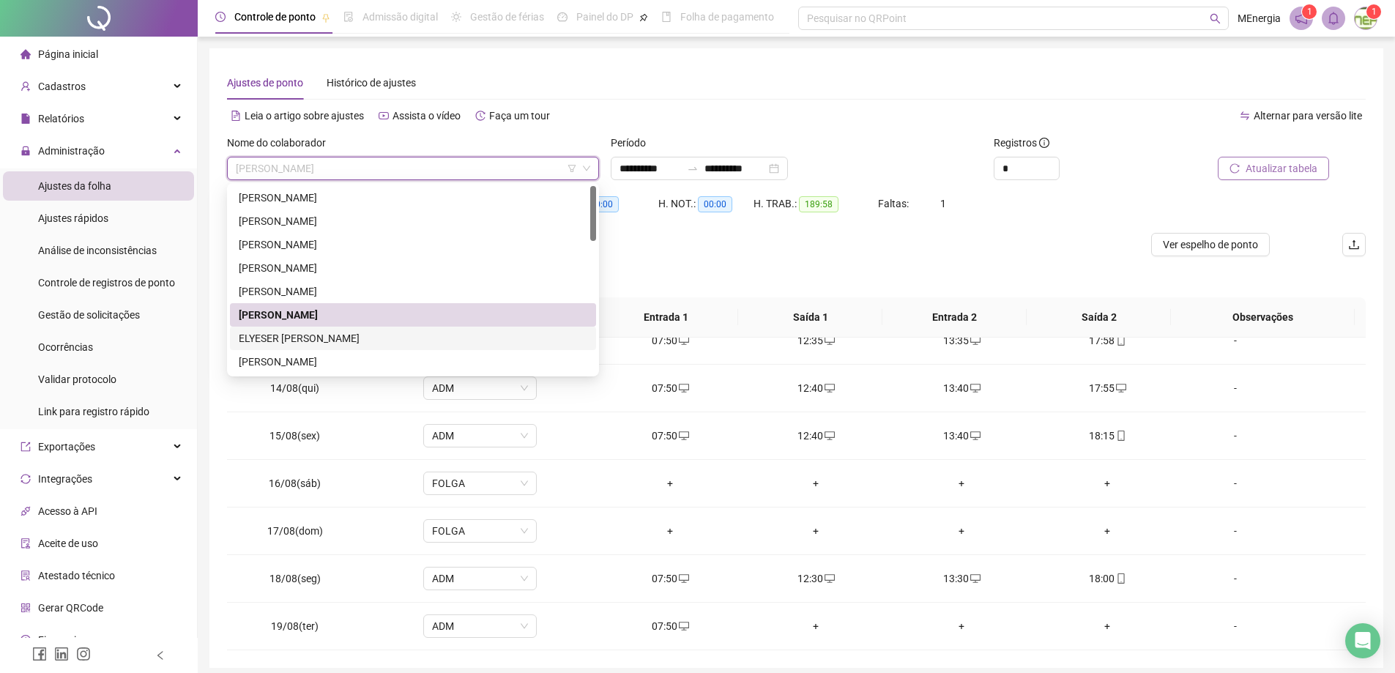
click at [318, 334] on div "ELYESER [PERSON_NAME]" at bounding box center [413, 338] width 349 height 16
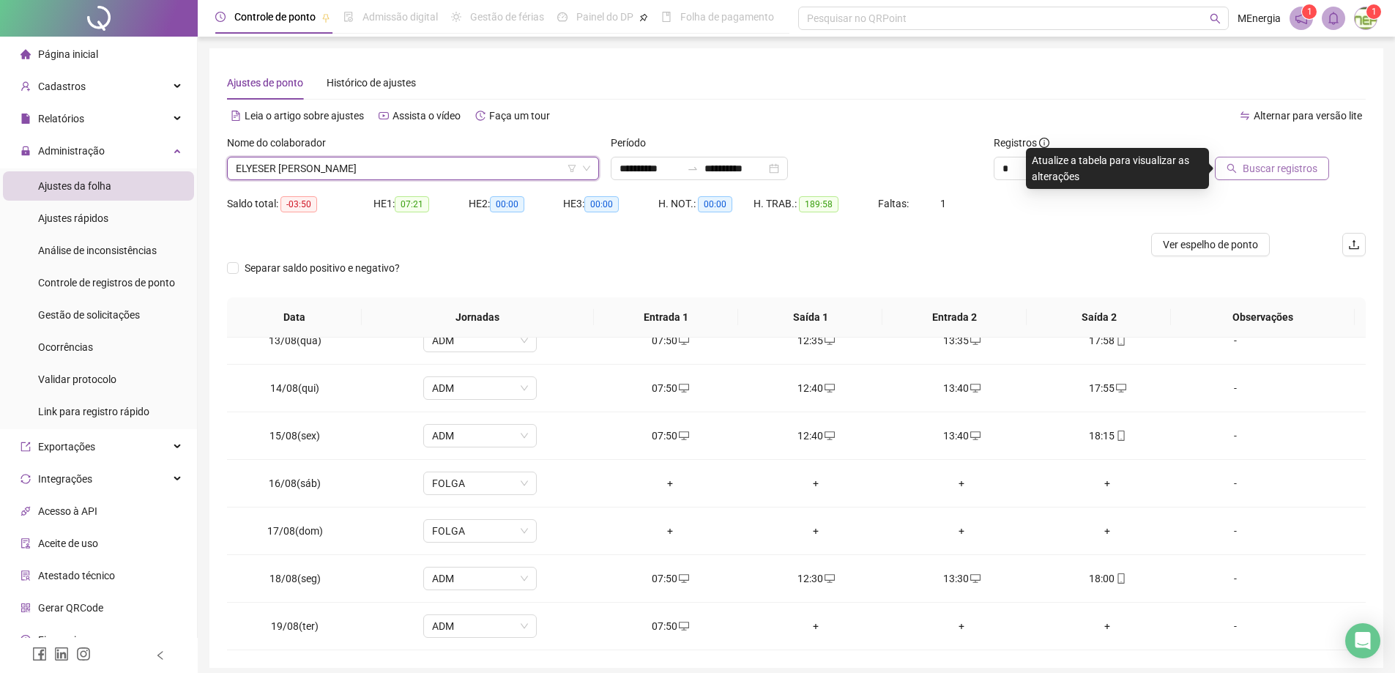
click at [1254, 171] on span "Buscar registros" at bounding box center [1280, 168] width 75 height 16
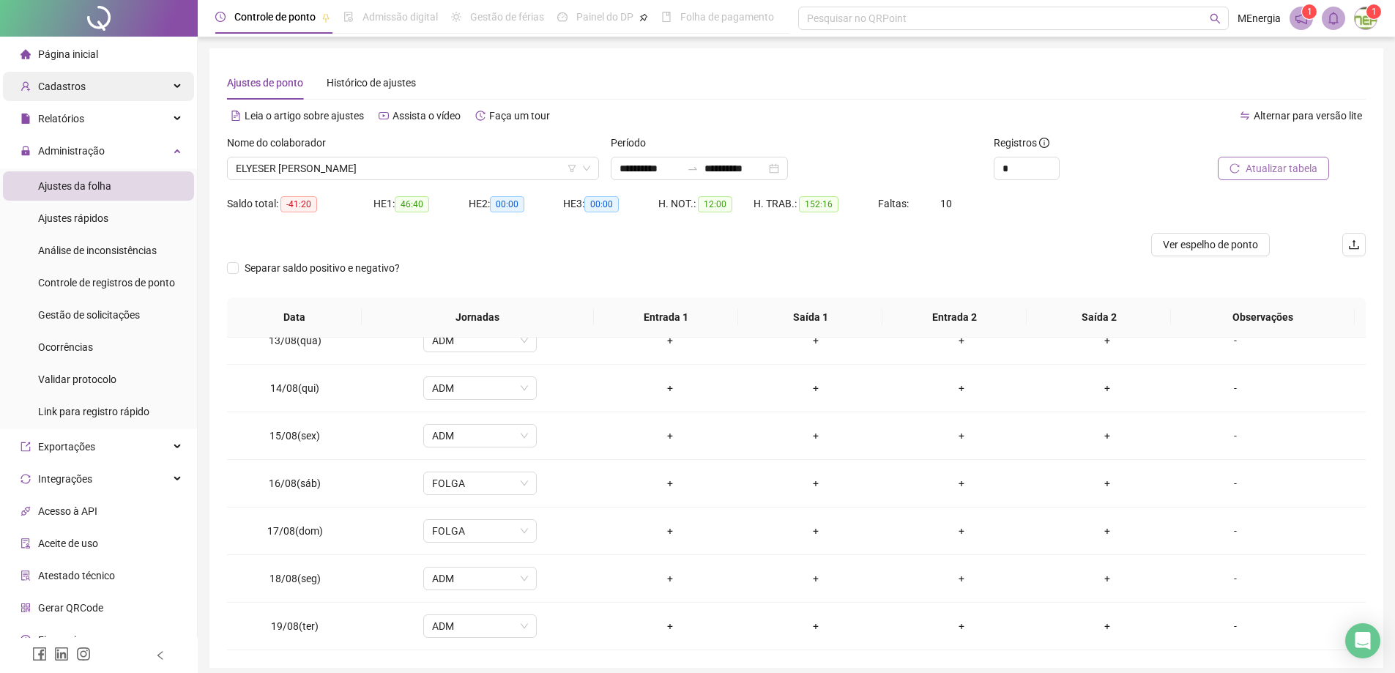
click at [83, 90] on div "Cadastros" at bounding box center [98, 86] width 191 height 29
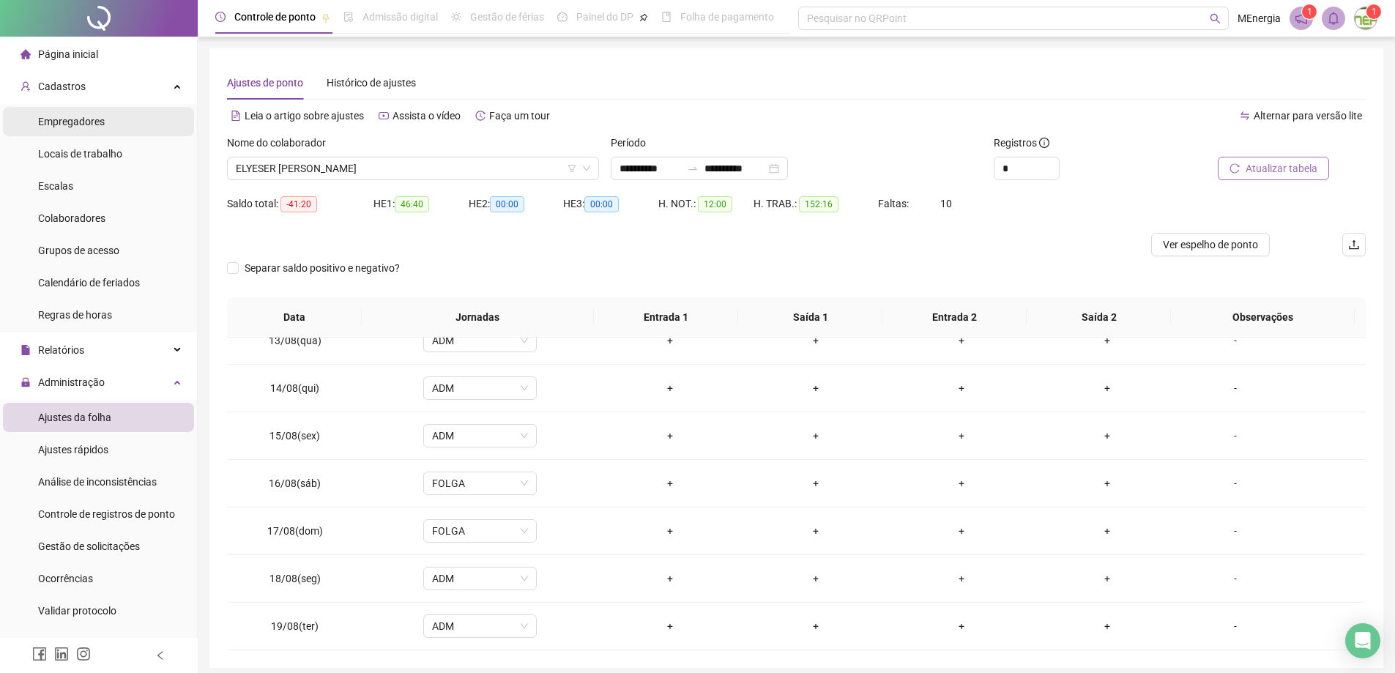
click at [86, 123] on span "Empregadores" at bounding box center [71, 122] width 67 height 12
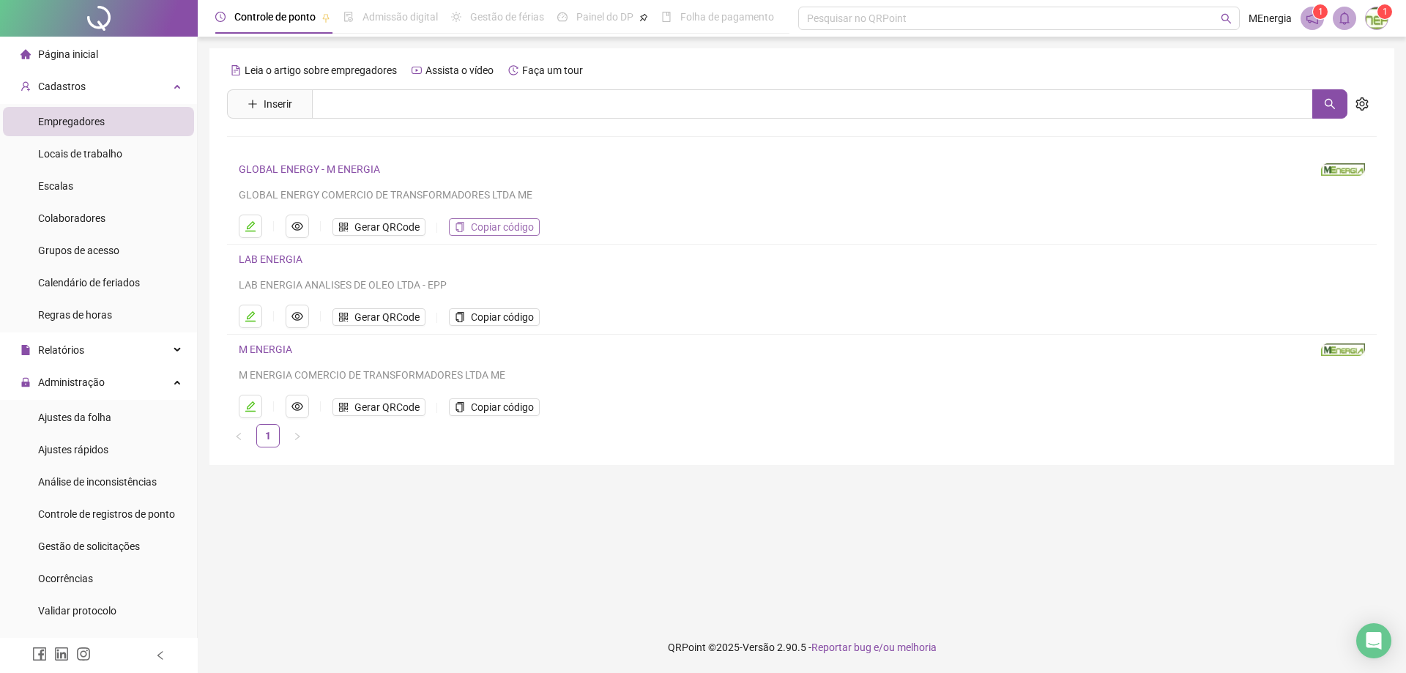
click at [477, 229] on span "Copiar código" at bounding box center [502, 227] width 63 height 16
click at [85, 416] on span "Ajustes da folha" at bounding box center [74, 418] width 73 height 12
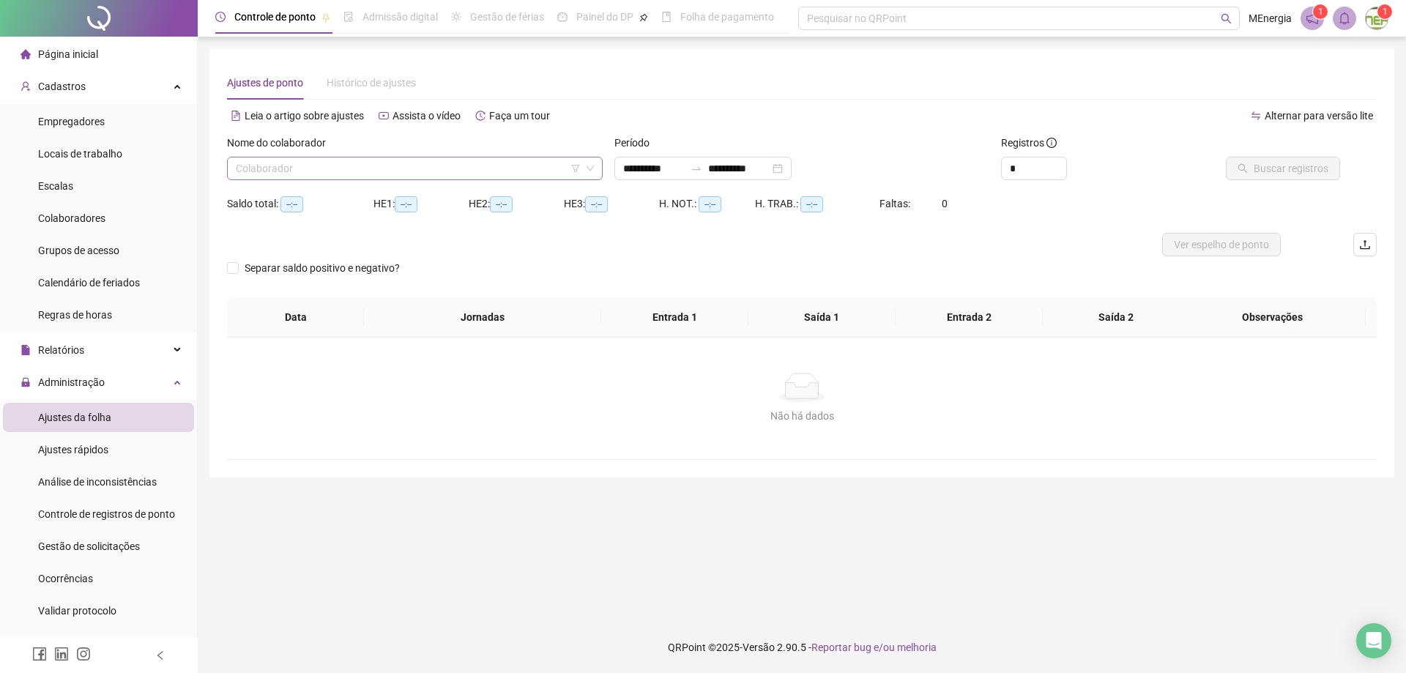
click at [597, 168] on div "Colaborador" at bounding box center [415, 168] width 376 height 23
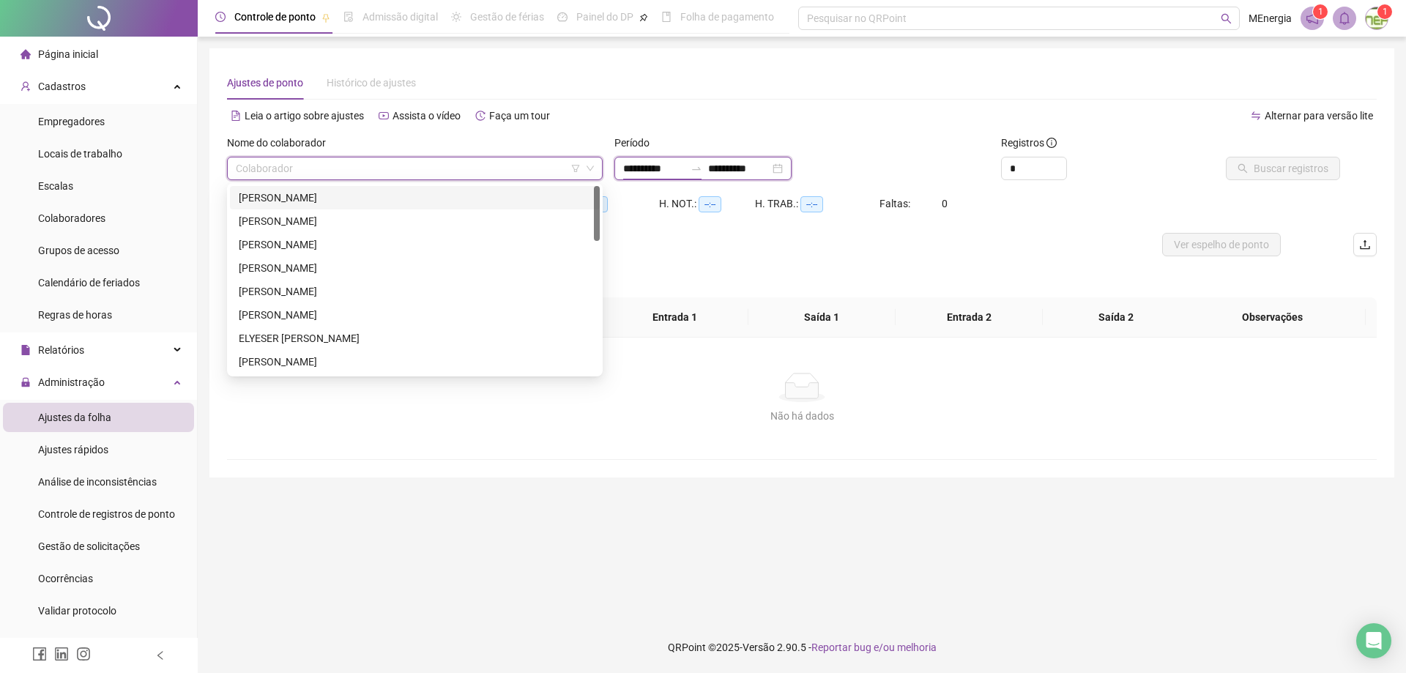
click at [628, 170] on input "**********" at bounding box center [654, 168] width 62 height 16
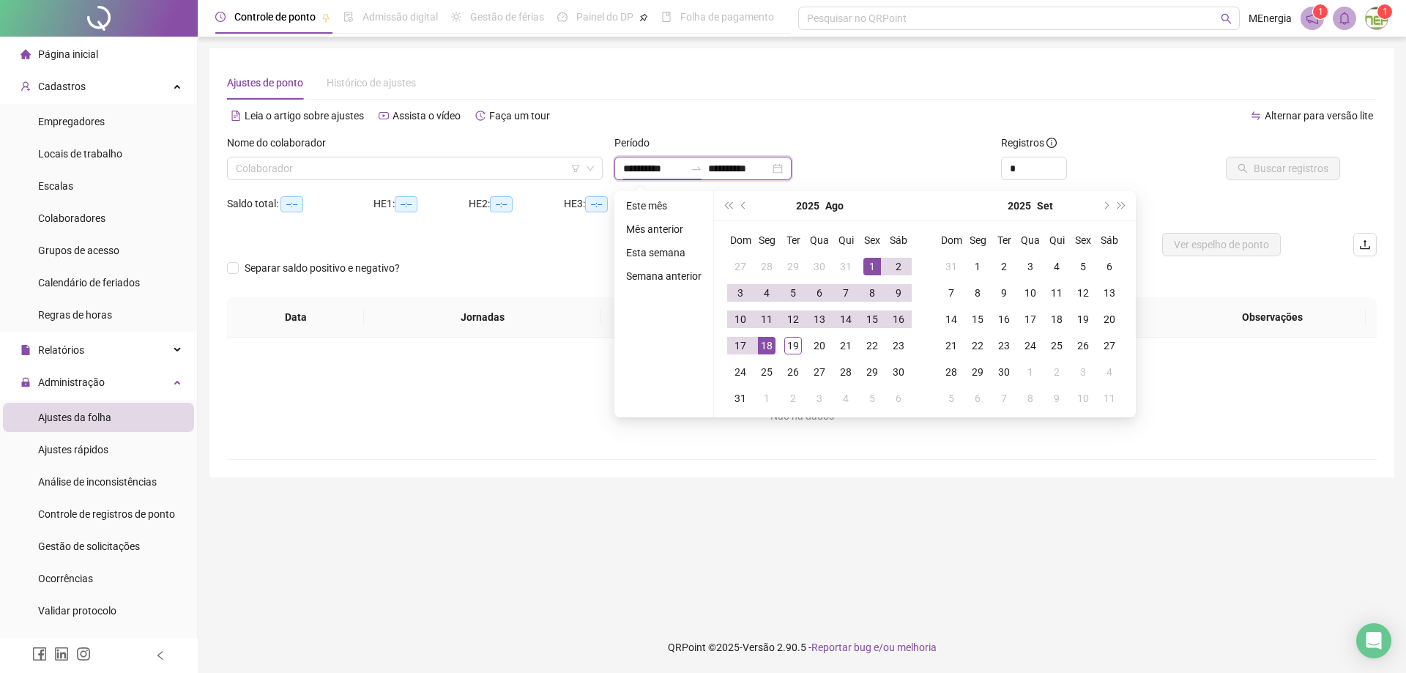
type input "**********"
click at [743, 206] on span "prev-year" at bounding box center [744, 205] width 7 height 7
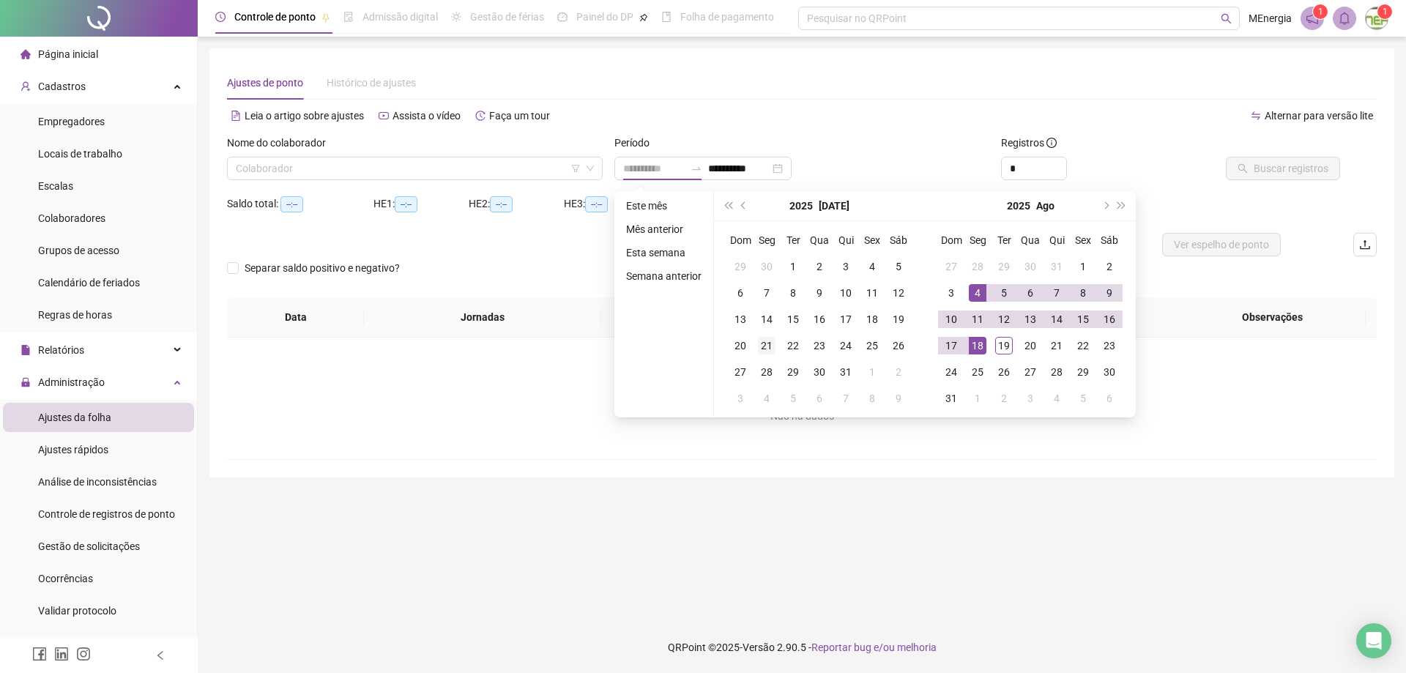
type input "**********"
click at [769, 342] on div "21" at bounding box center [767, 346] width 18 height 18
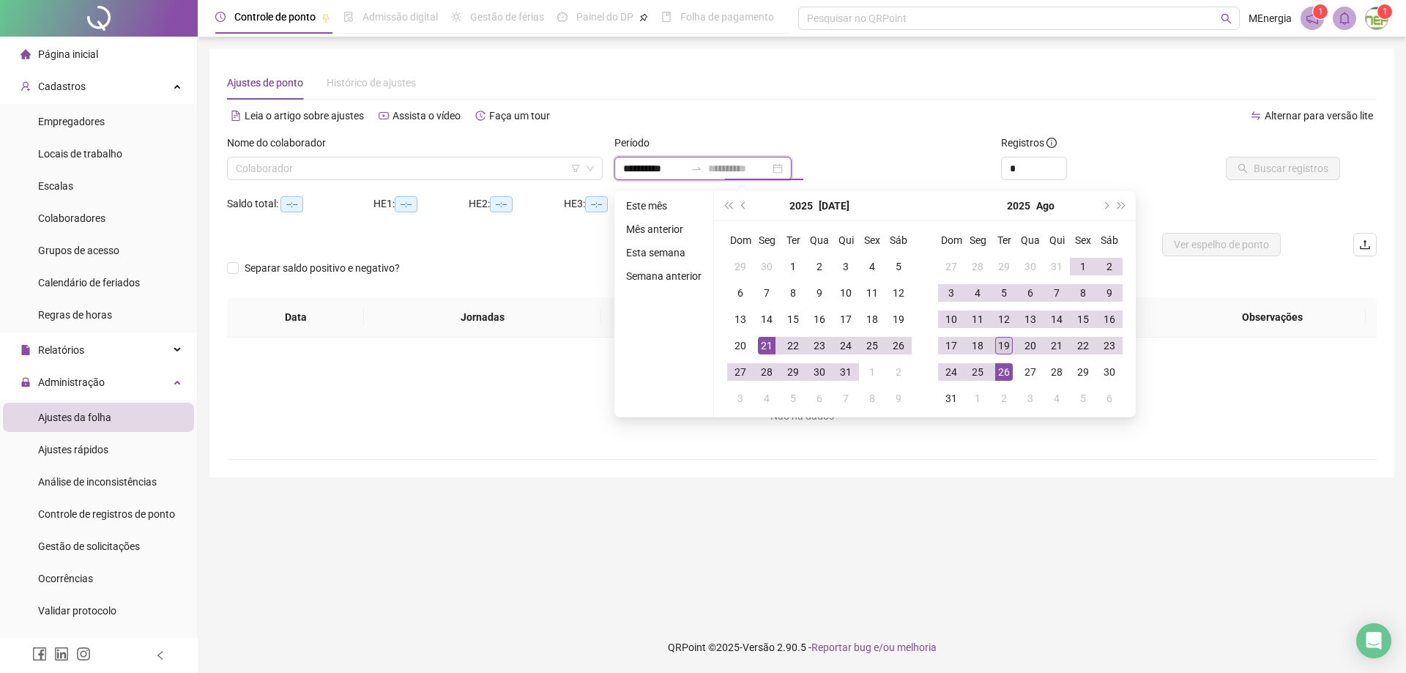
type input "**********"
click at [1007, 343] on div "19" at bounding box center [1004, 346] width 18 height 18
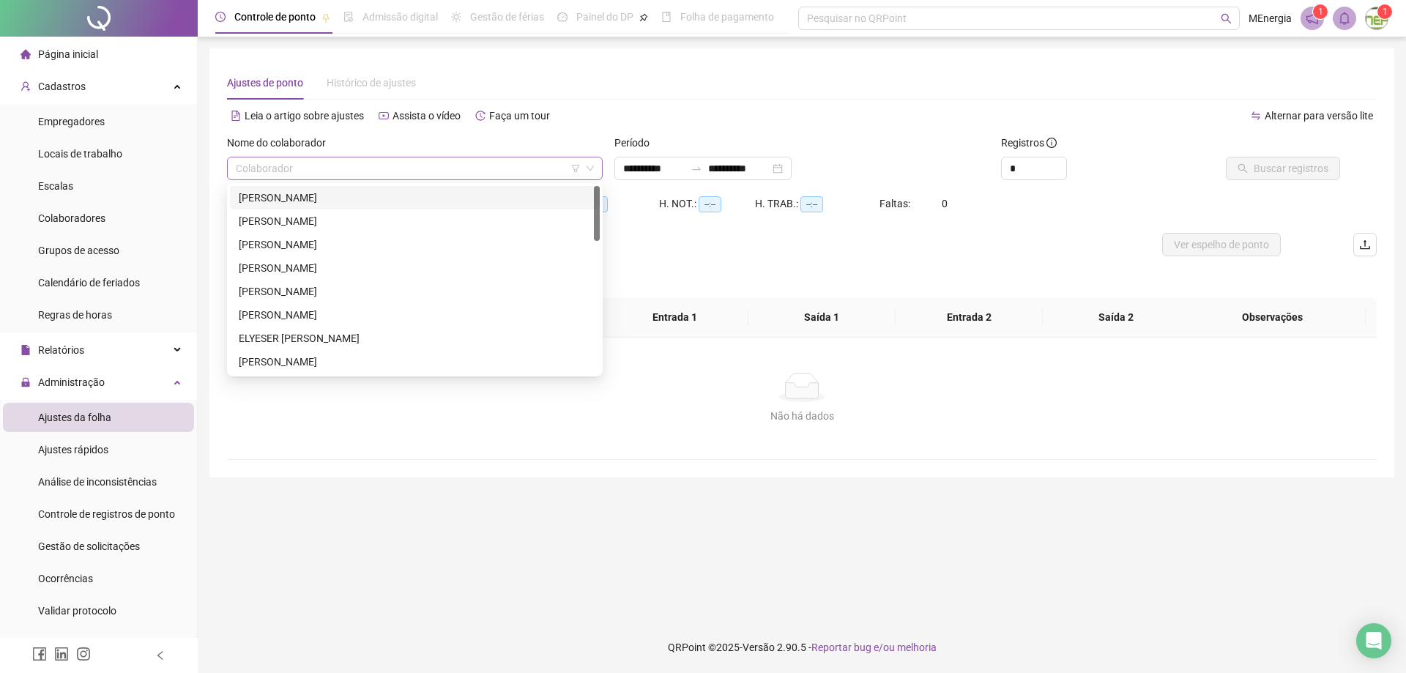
click at [599, 163] on div "Colaborador" at bounding box center [415, 168] width 376 height 23
click at [356, 354] on div "[PERSON_NAME]" at bounding box center [415, 362] width 352 height 16
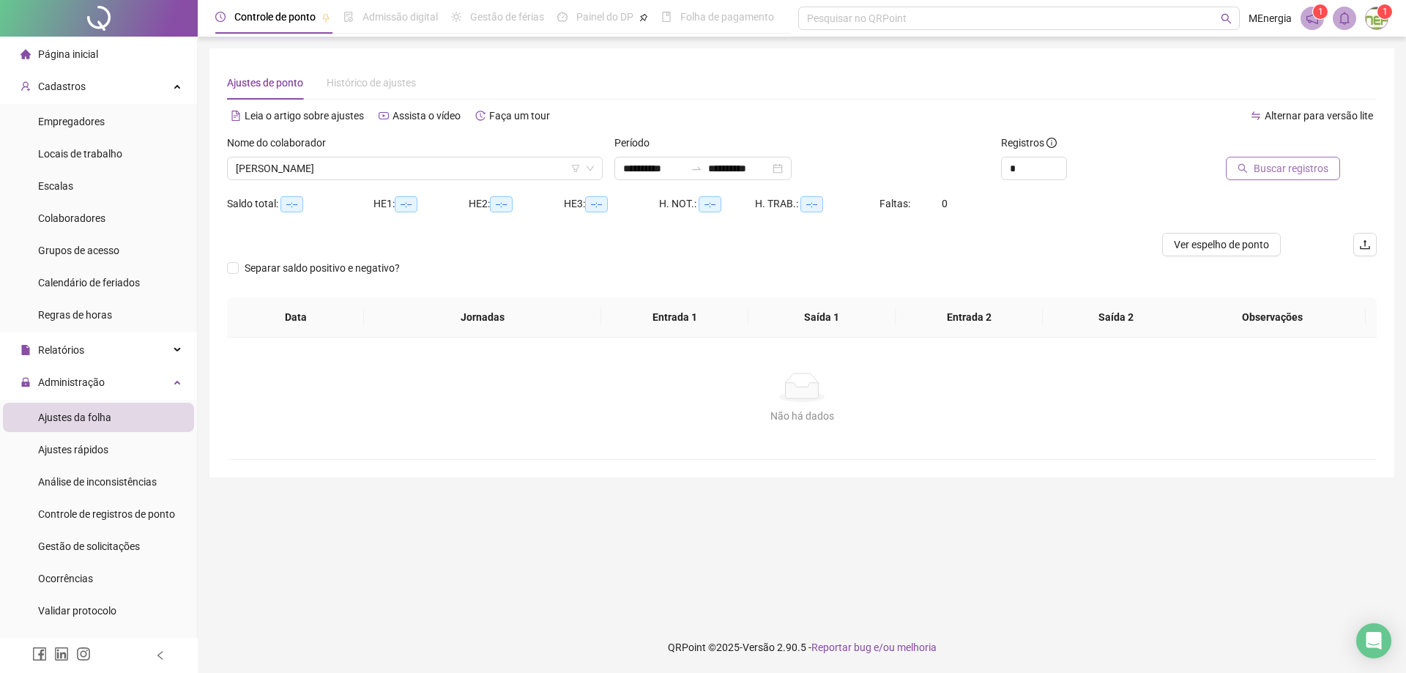
click at [1292, 167] on span "Buscar registros" at bounding box center [1291, 168] width 75 height 16
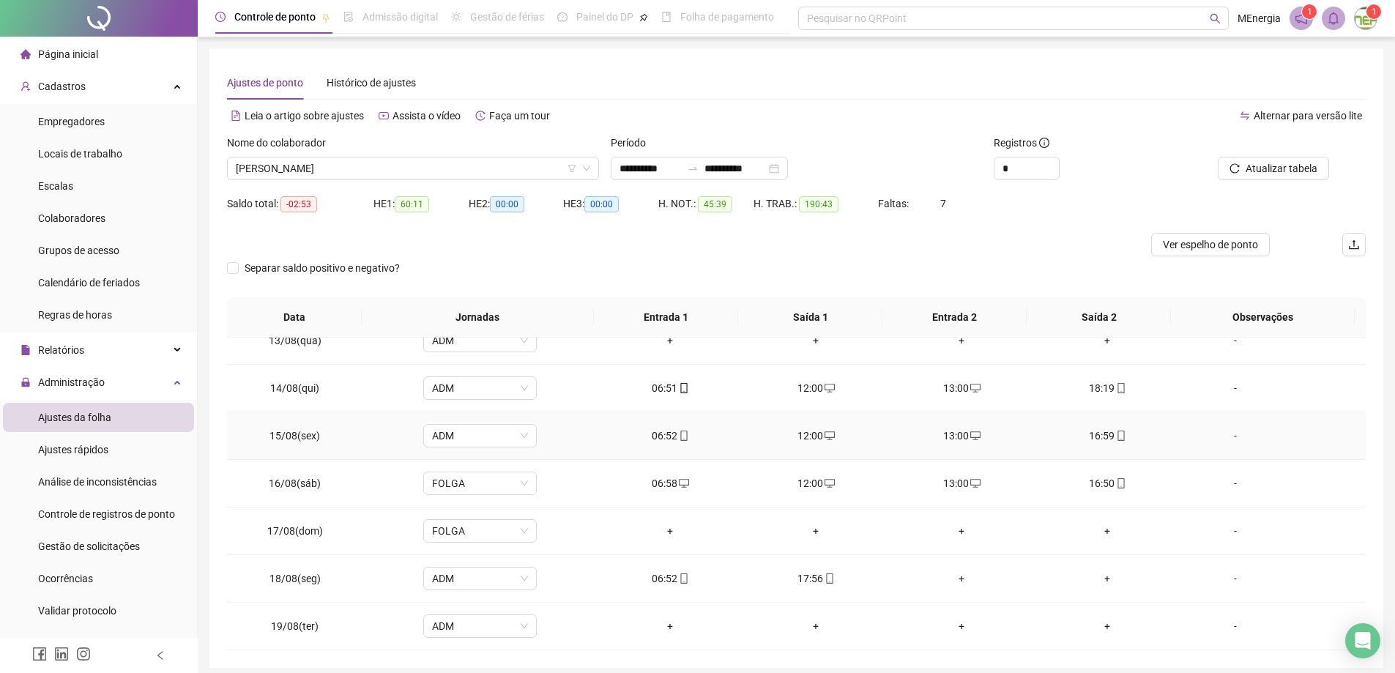
scroll to position [58, 0]
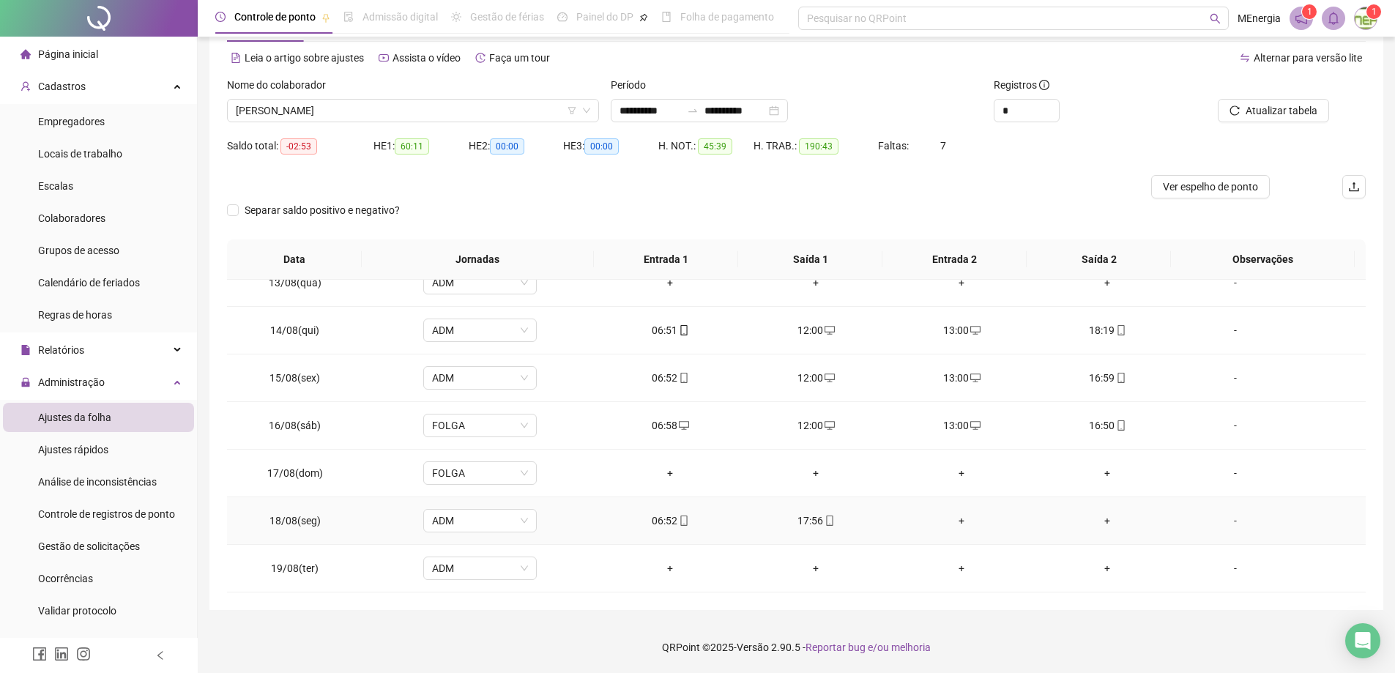
click at [952, 522] on div "+" at bounding box center [962, 521] width 122 height 16
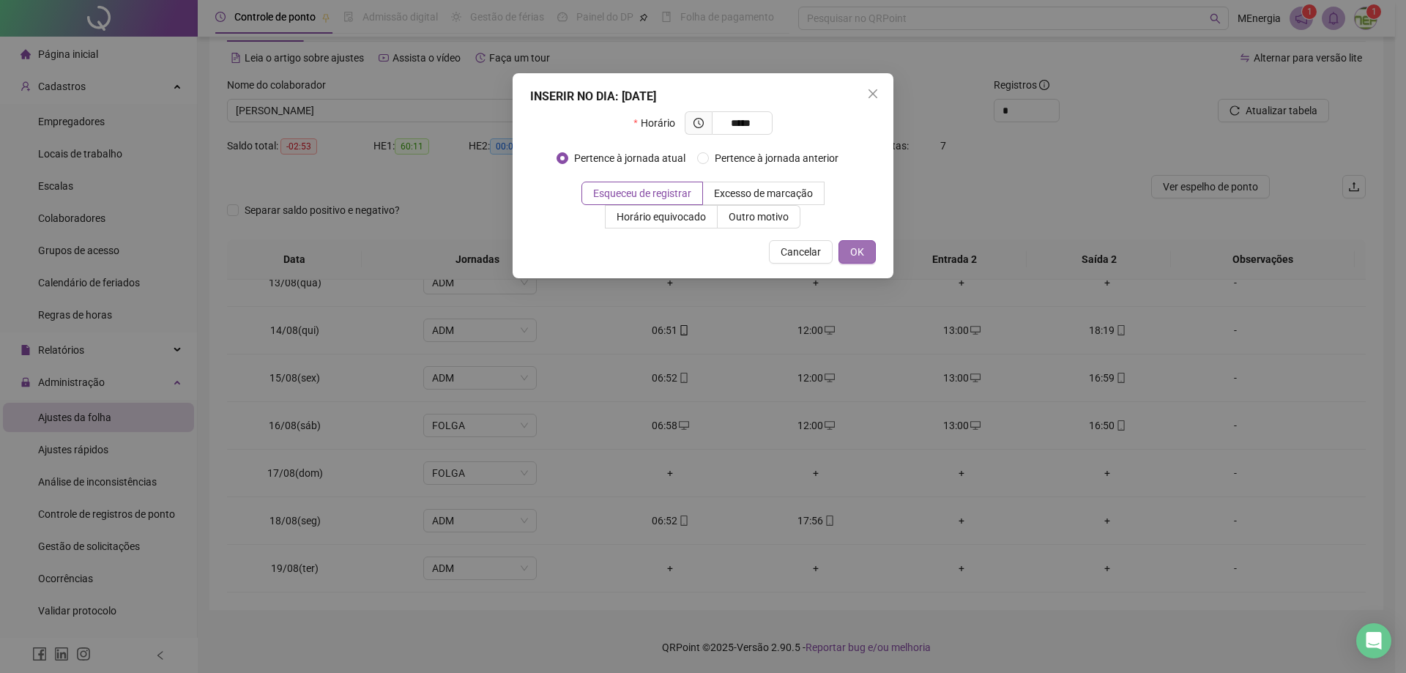
type input "*****"
click at [873, 258] on button "OK" at bounding box center [856, 251] width 37 height 23
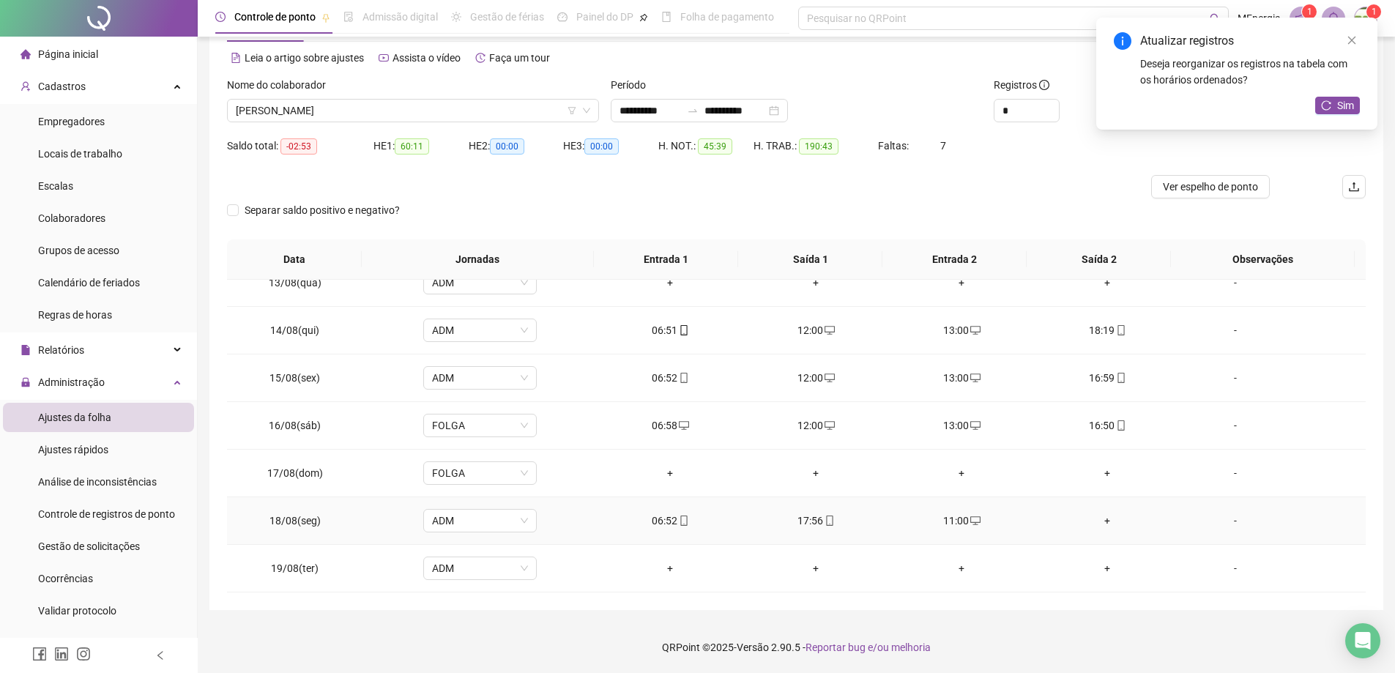
click at [1098, 519] on div "+" at bounding box center [1107, 521] width 122 height 16
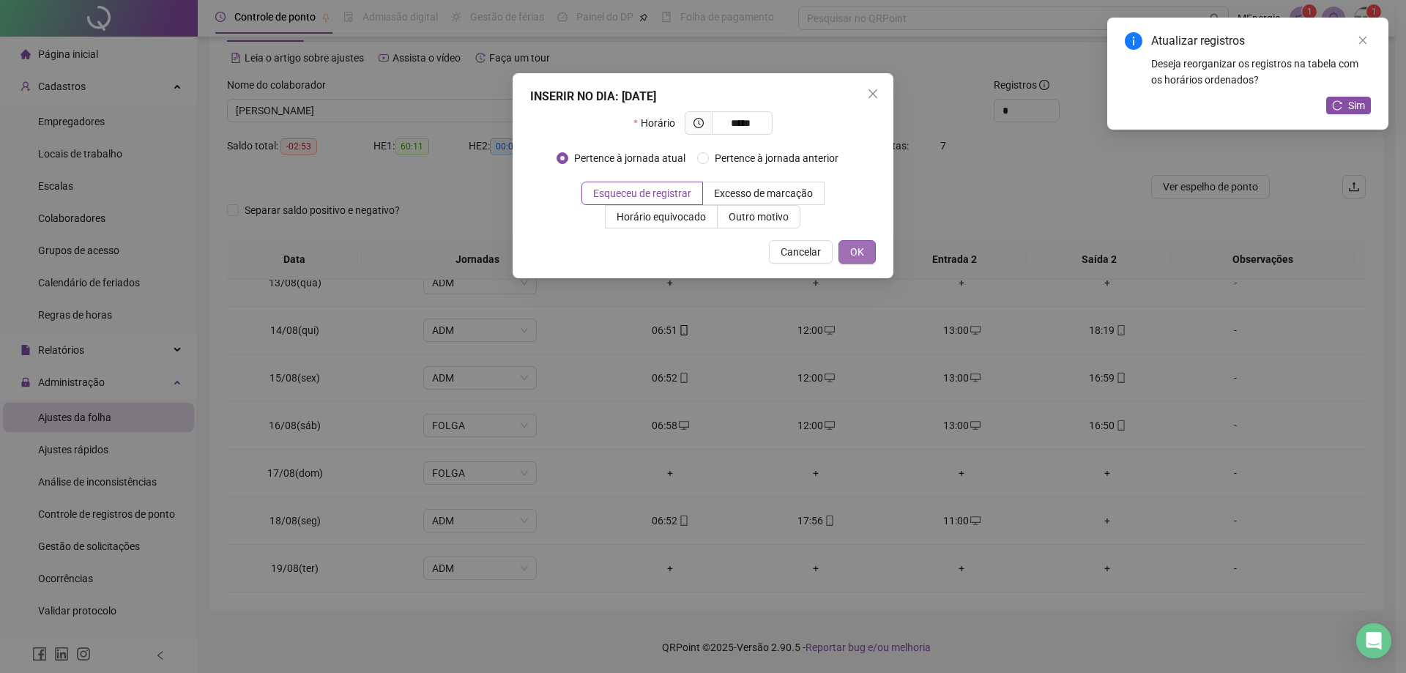
type input "*****"
click at [865, 258] on button "OK" at bounding box center [856, 251] width 37 height 23
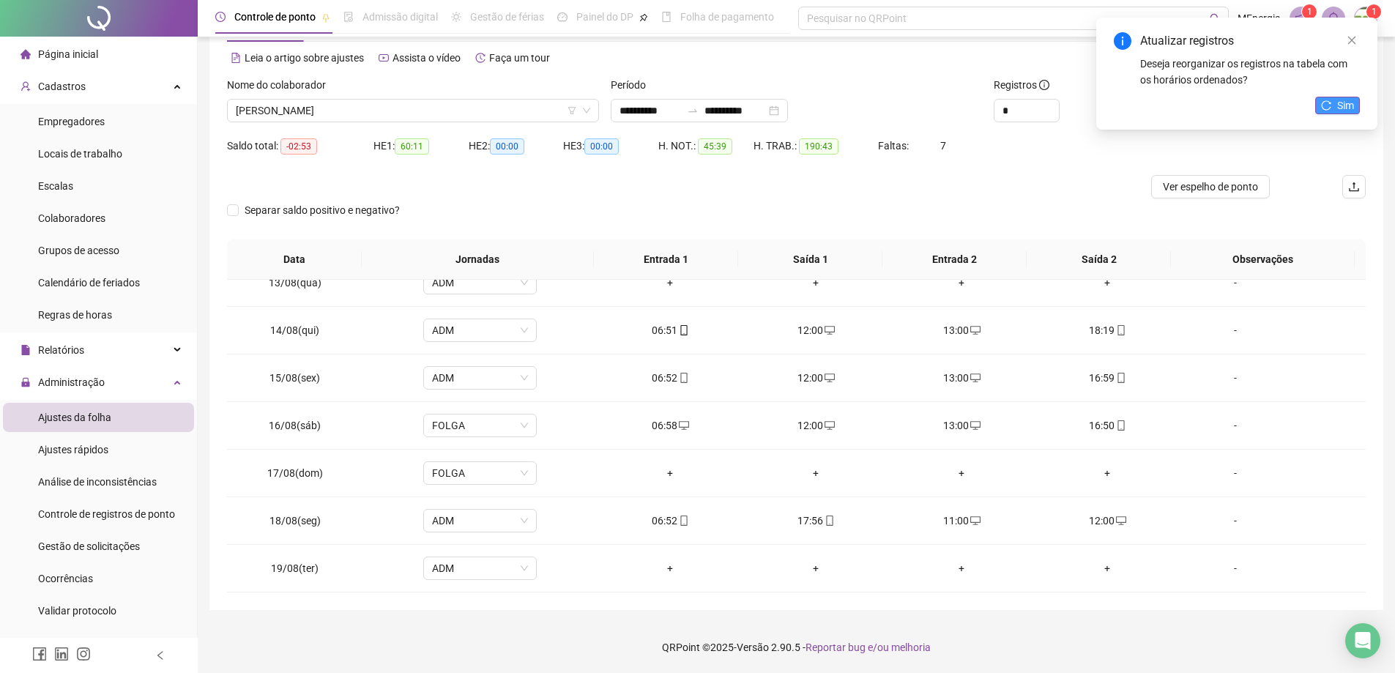
click at [1328, 105] on icon "reload" at bounding box center [1326, 105] width 10 height 10
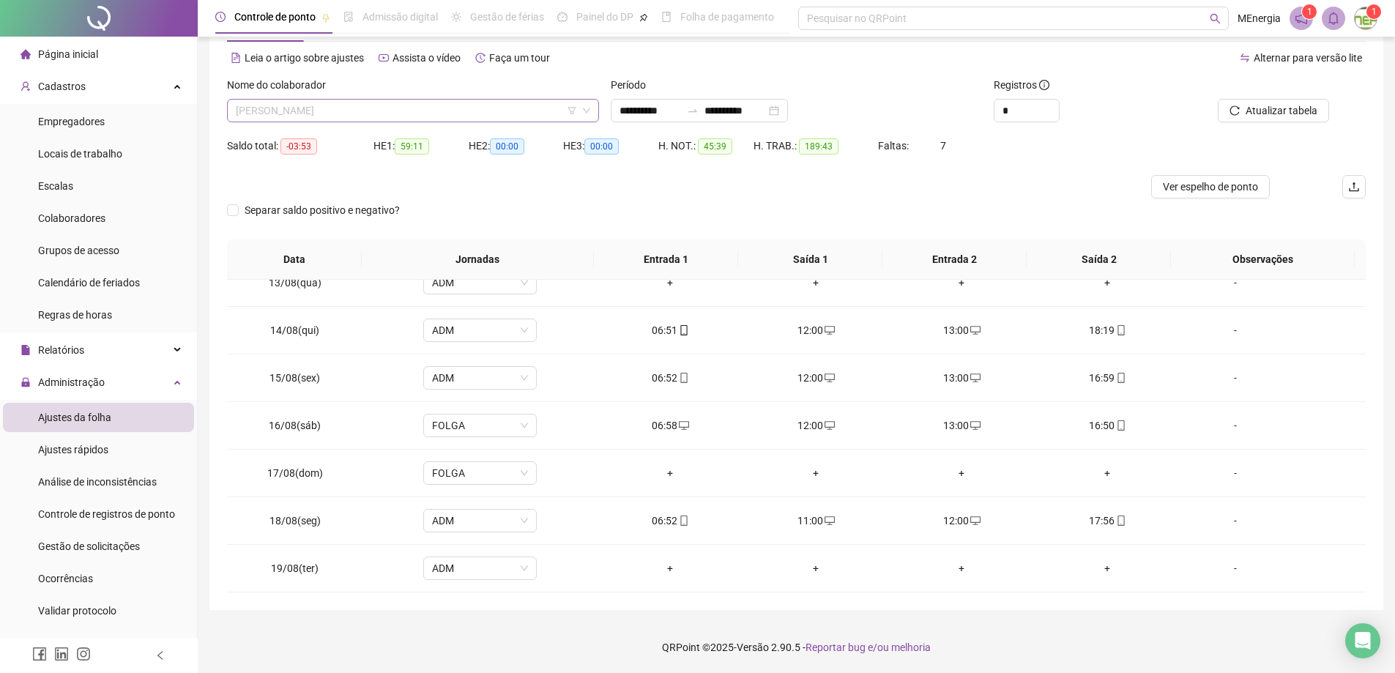
click at [593, 114] on div "[PERSON_NAME]" at bounding box center [413, 110] width 372 height 23
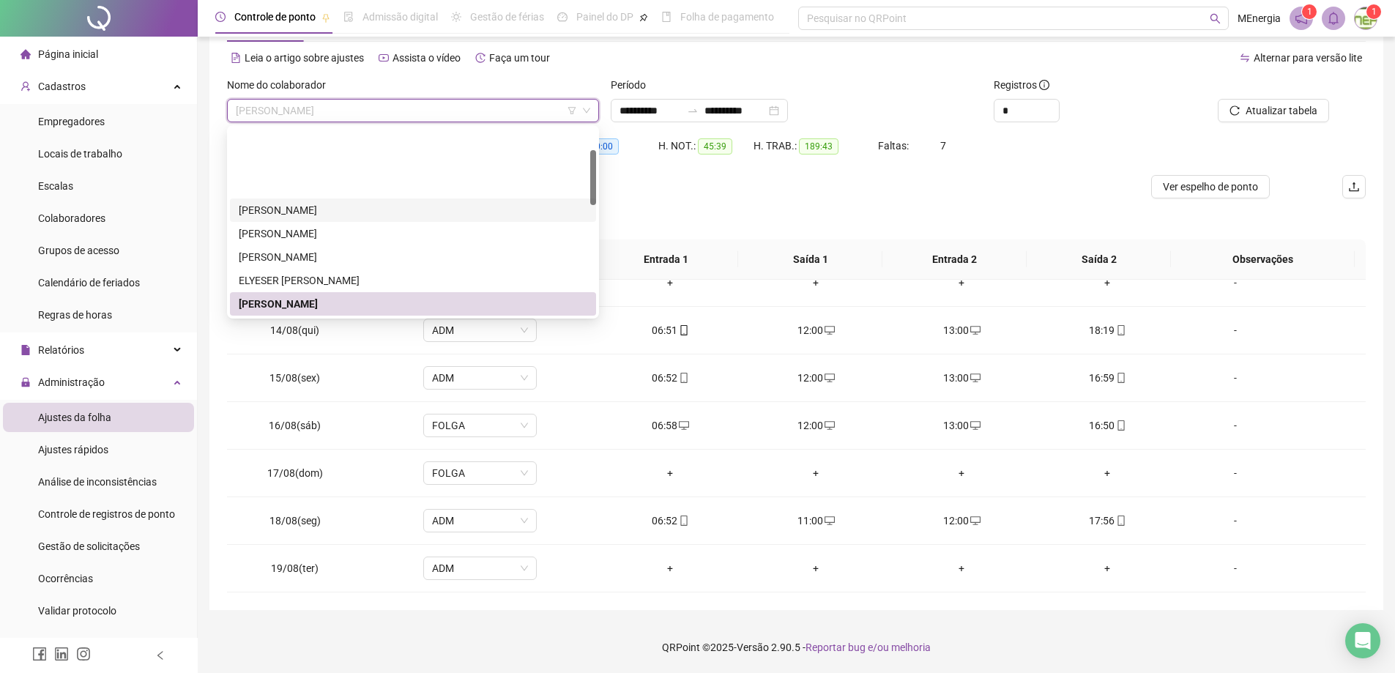
scroll to position [73, 0]
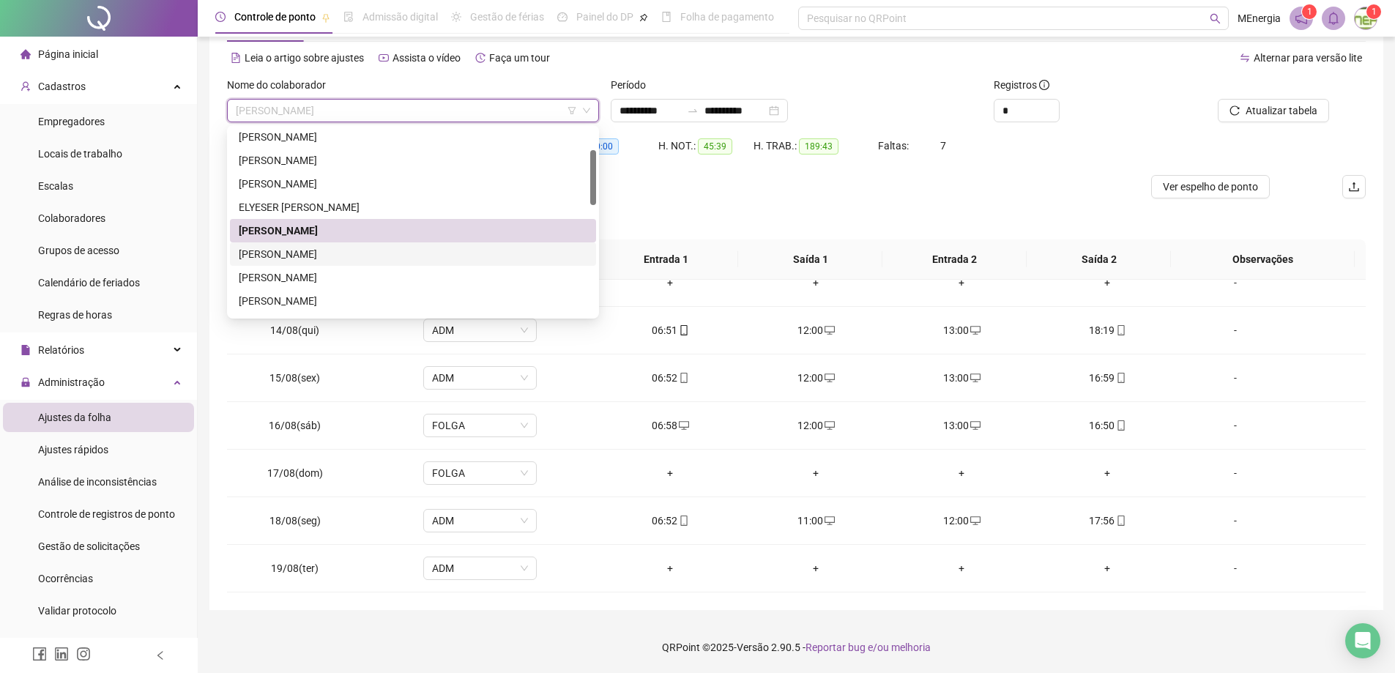
click at [381, 258] on div "[PERSON_NAME]" at bounding box center [413, 254] width 349 height 16
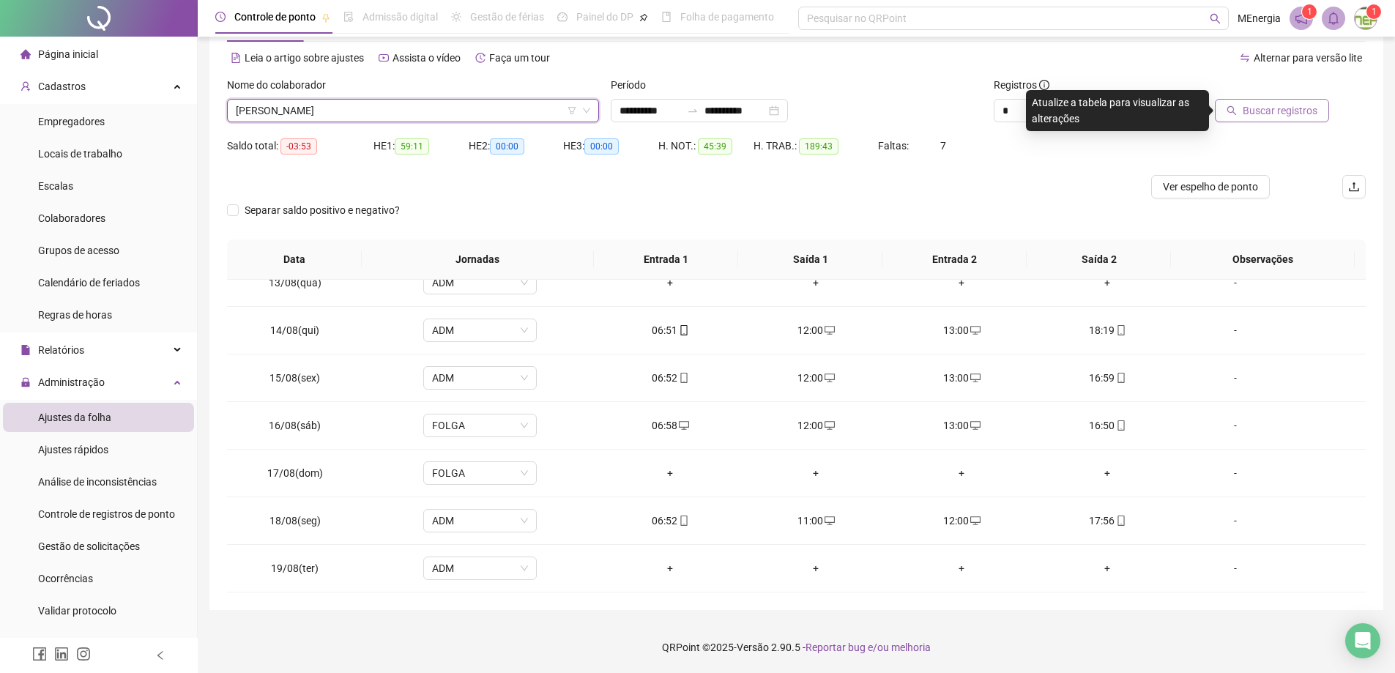
click at [1243, 109] on button "Buscar registros" at bounding box center [1272, 110] width 114 height 23
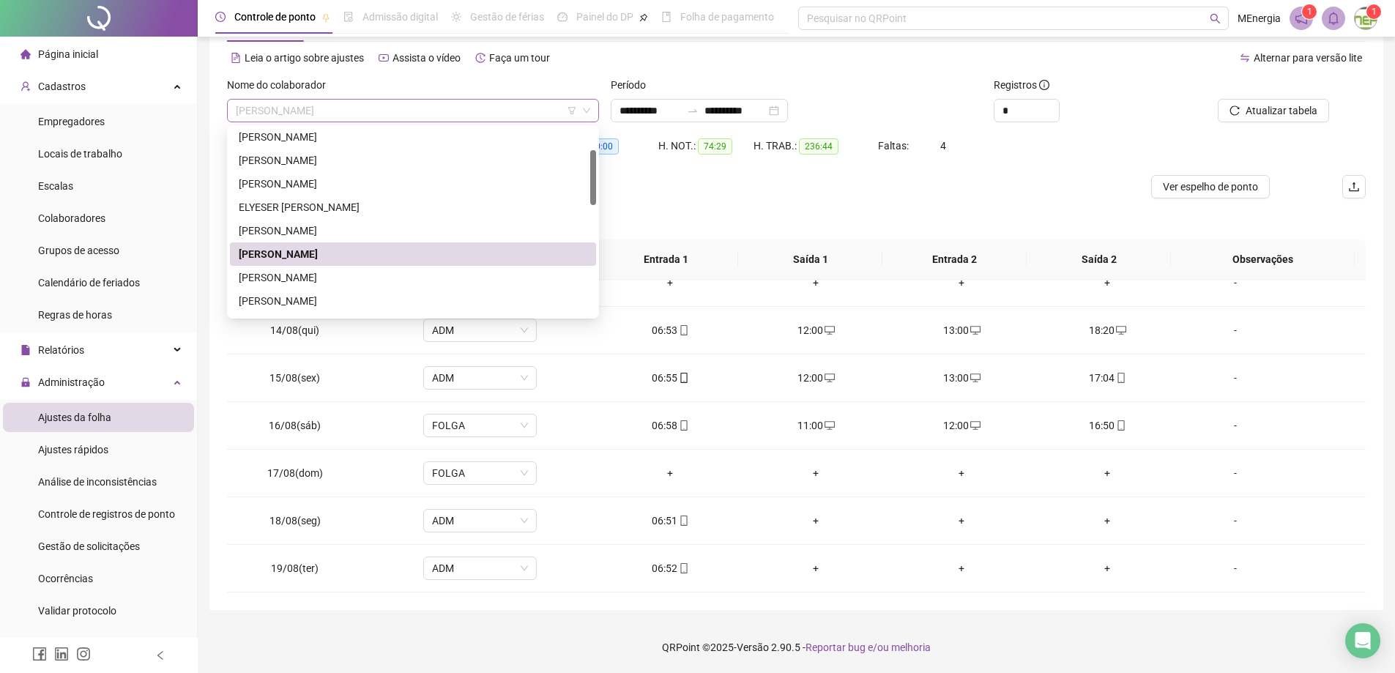
click at [593, 107] on div "[PERSON_NAME]" at bounding box center [413, 110] width 372 height 23
click at [319, 229] on div "[PERSON_NAME]" at bounding box center [413, 231] width 349 height 16
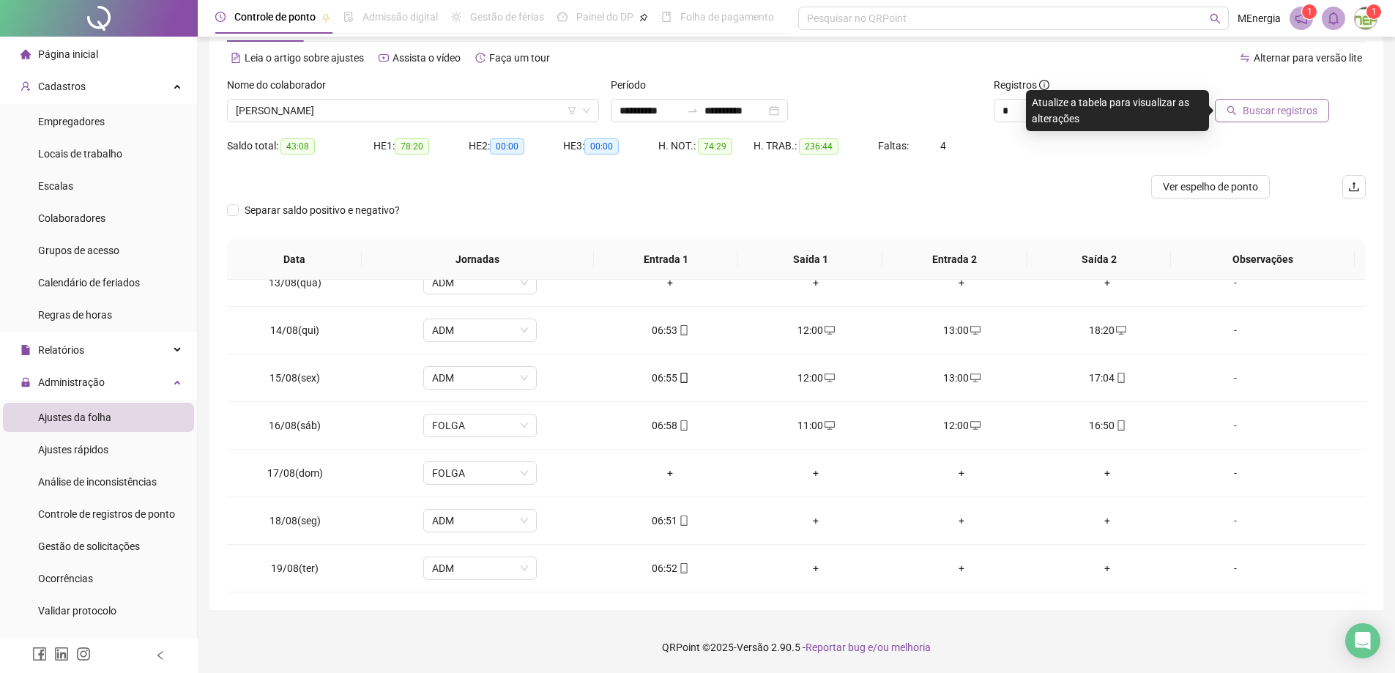
click at [1236, 115] on icon "search" at bounding box center [1231, 110] width 10 height 10
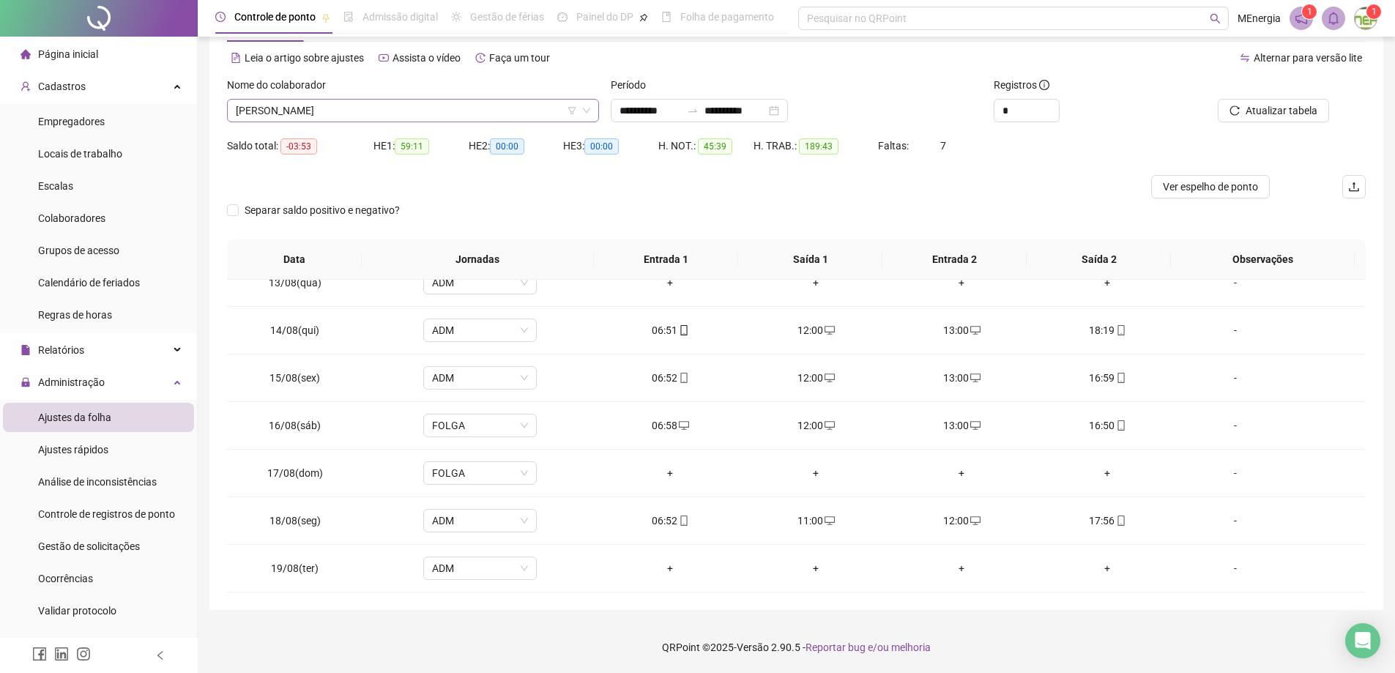
click at [594, 110] on div "[PERSON_NAME]" at bounding box center [413, 110] width 372 height 23
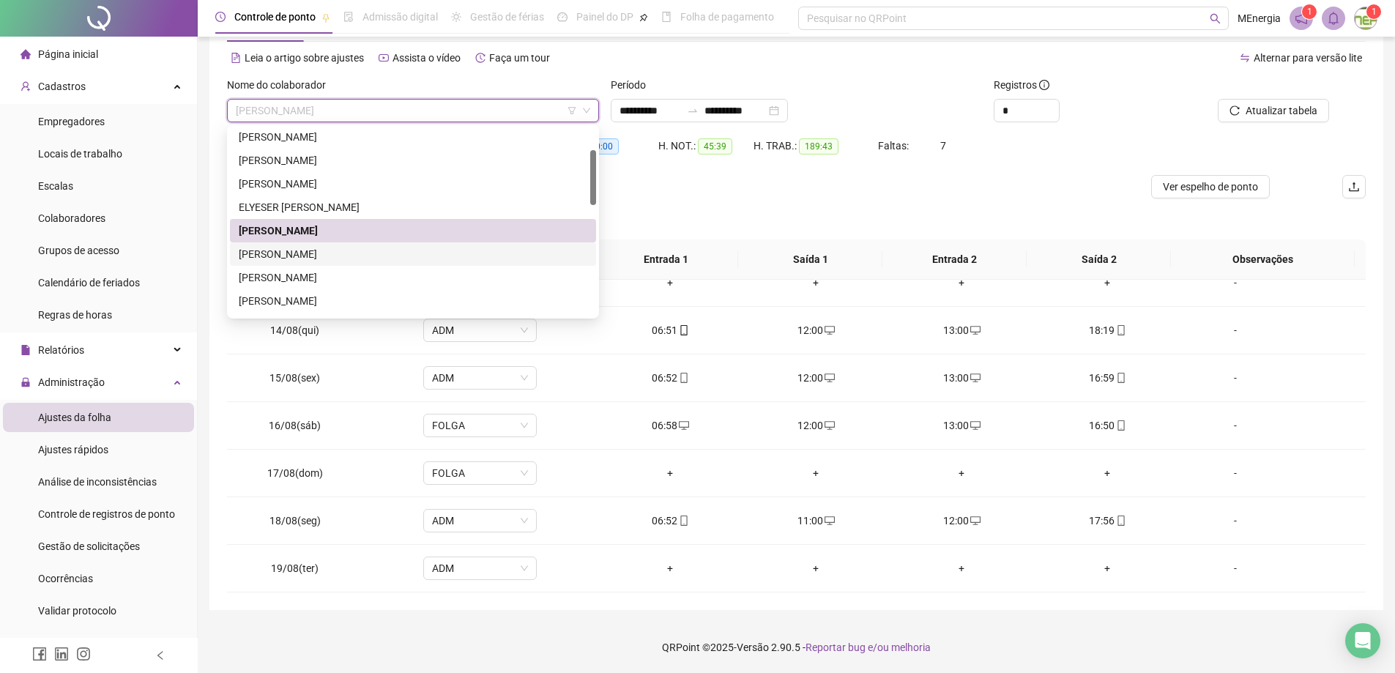
click at [364, 252] on div "[PERSON_NAME]" at bounding box center [413, 254] width 349 height 16
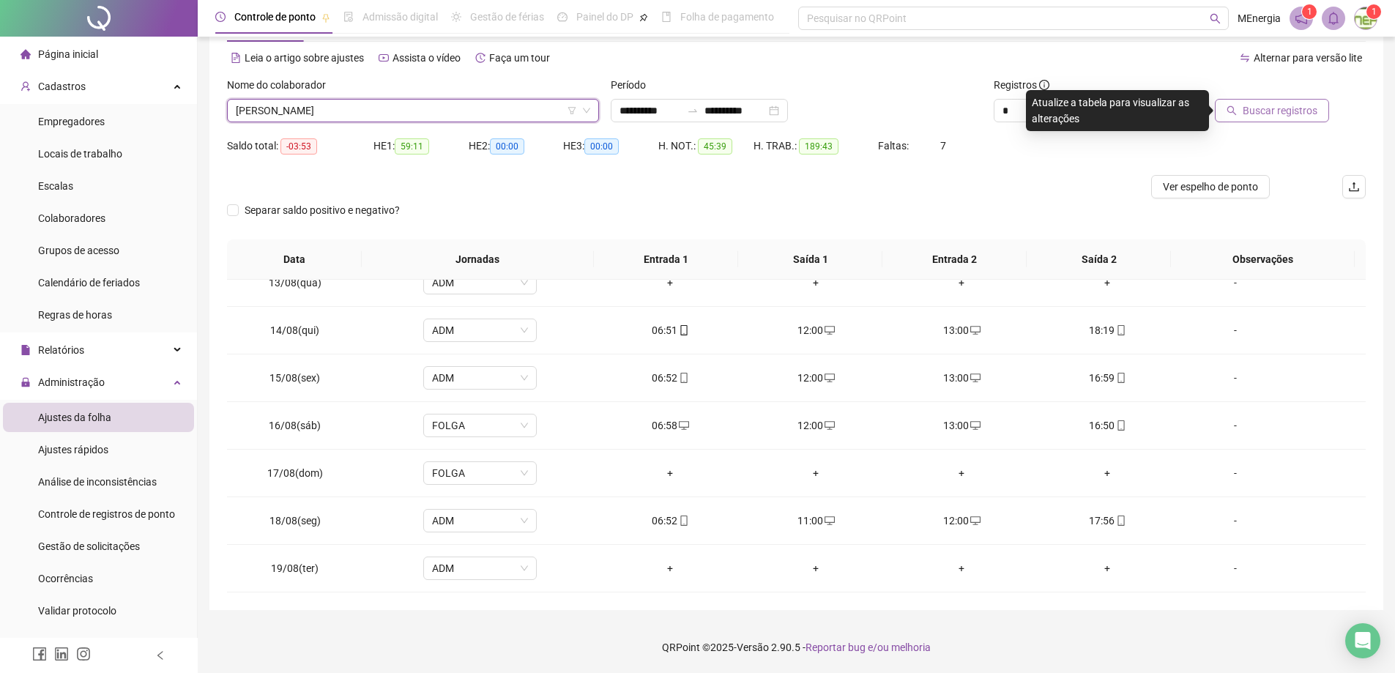
click at [1246, 111] on span "Buscar registros" at bounding box center [1280, 111] width 75 height 16
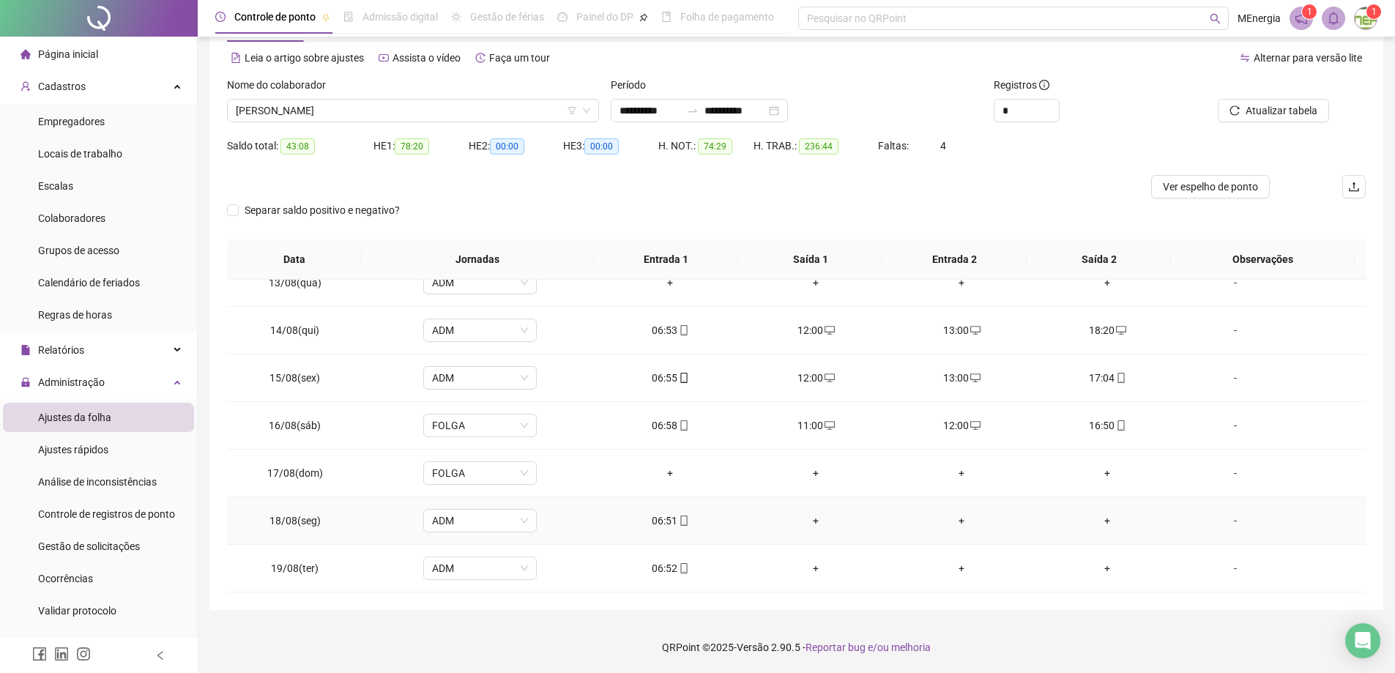
click at [808, 521] on div "+" at bounding box center [816, 521] width 122 height 16
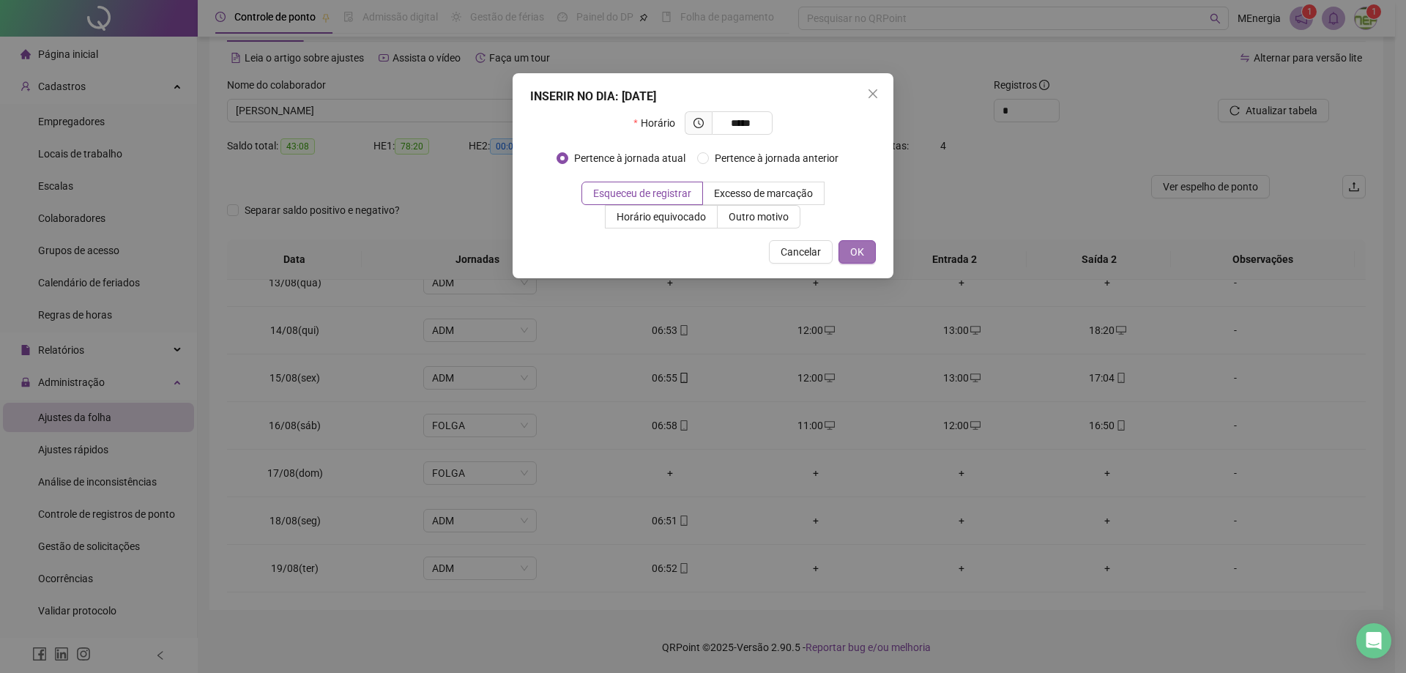
type input "*****"
click at [855, 253] on span "OK" at bounding box center [857, 252] width 14 height 16
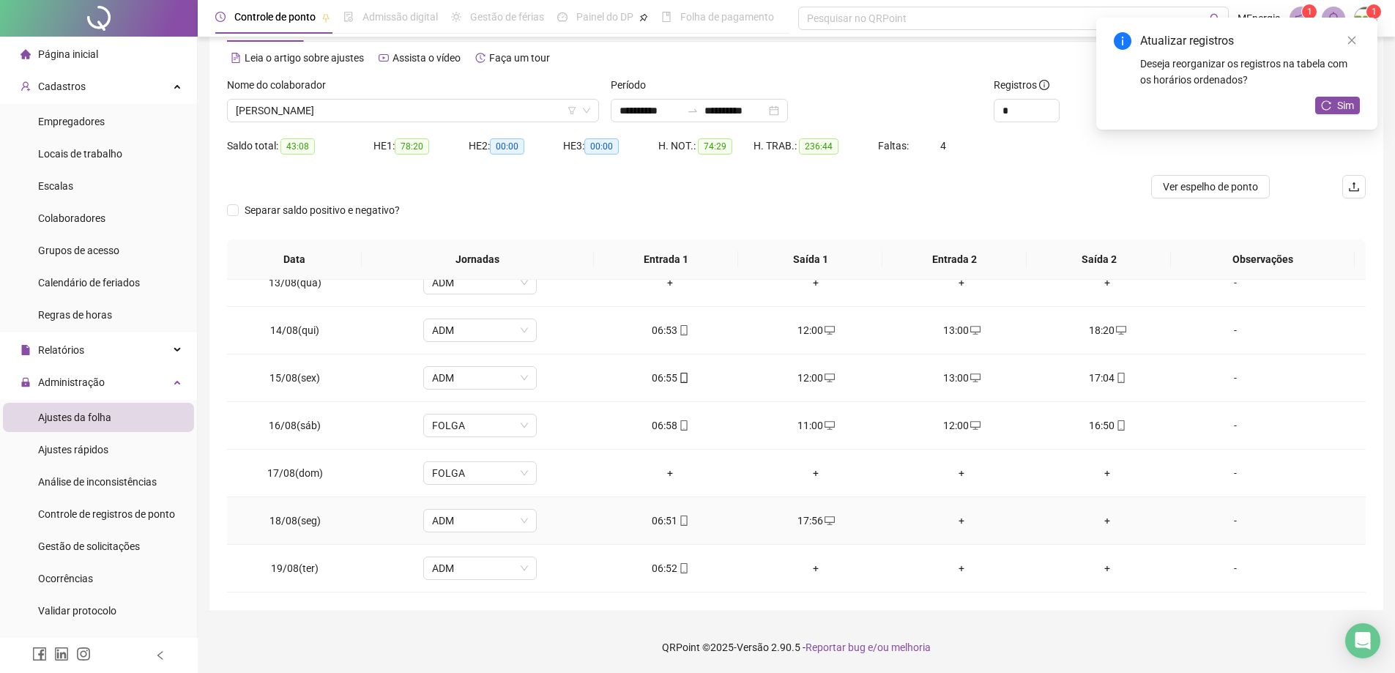
click at [955, 521] on div "+" at bounding box center [962, 521] width 122 height 16
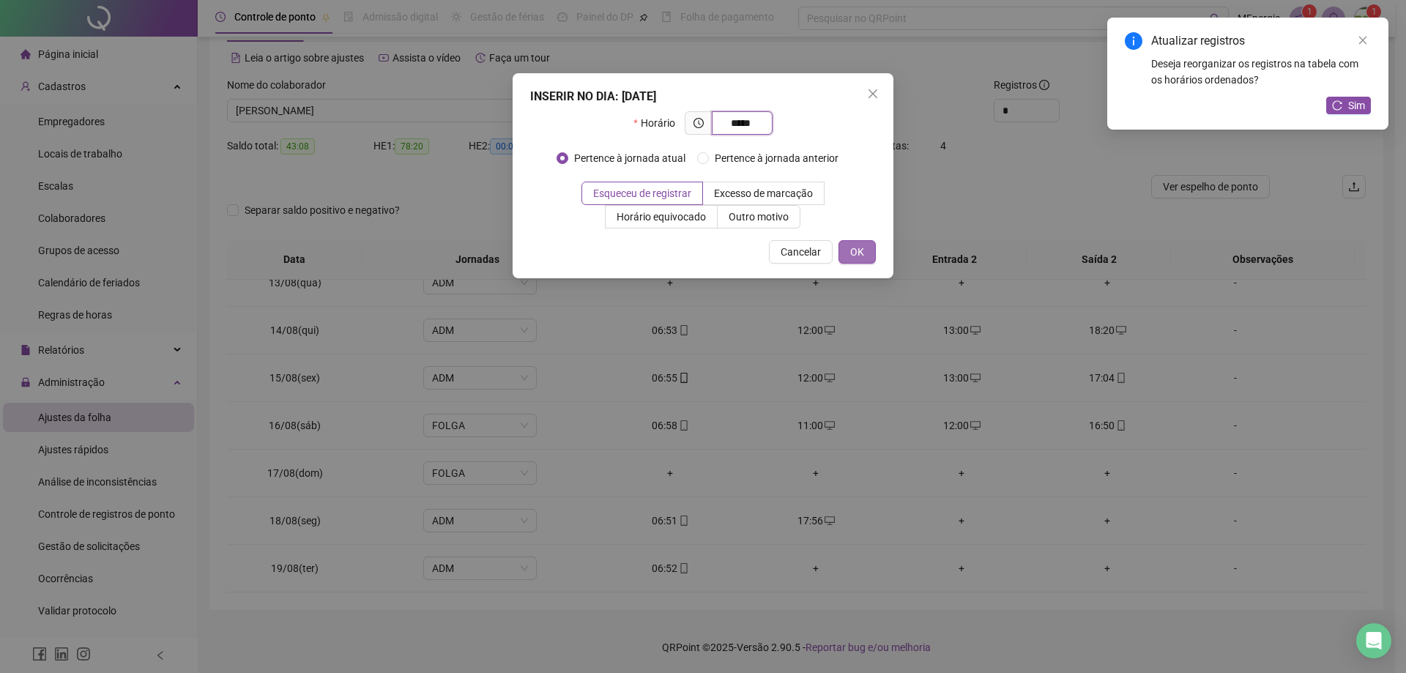
type input "*****"
click at [865, 253] on button "OK" at bounding box center [856, 251] width 37 height 23
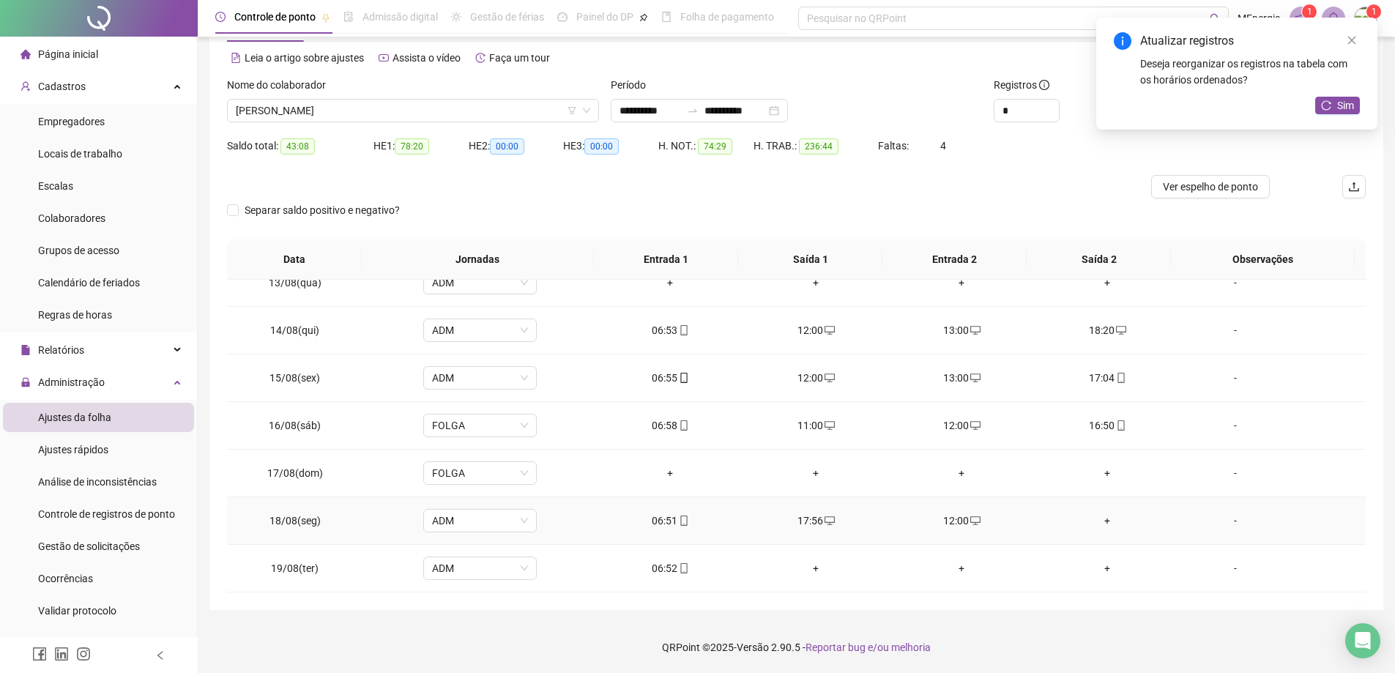
click at [1101, 518] on div "+" at bounding box center [1107, 521] width 122 height 16
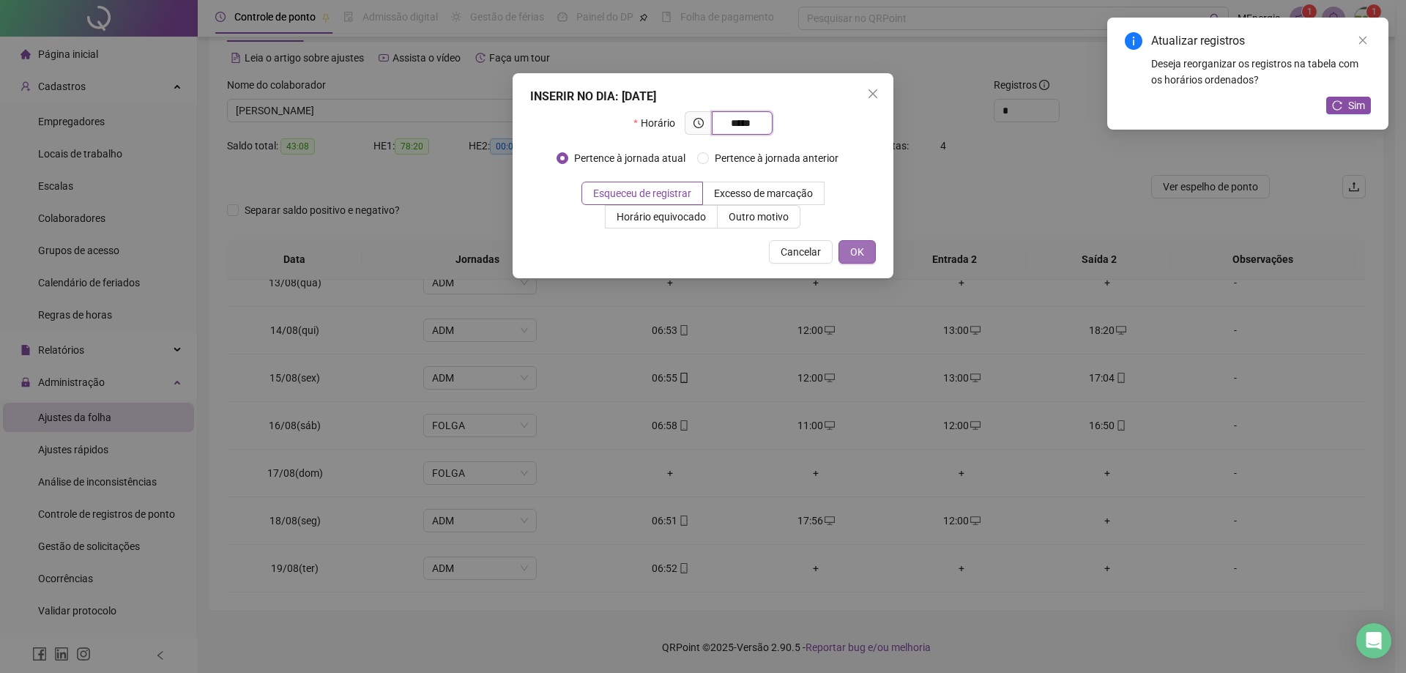
type input "*****"
click at [865, 250] on button "OK" at bounding box center [856, 251] width 37 height 23
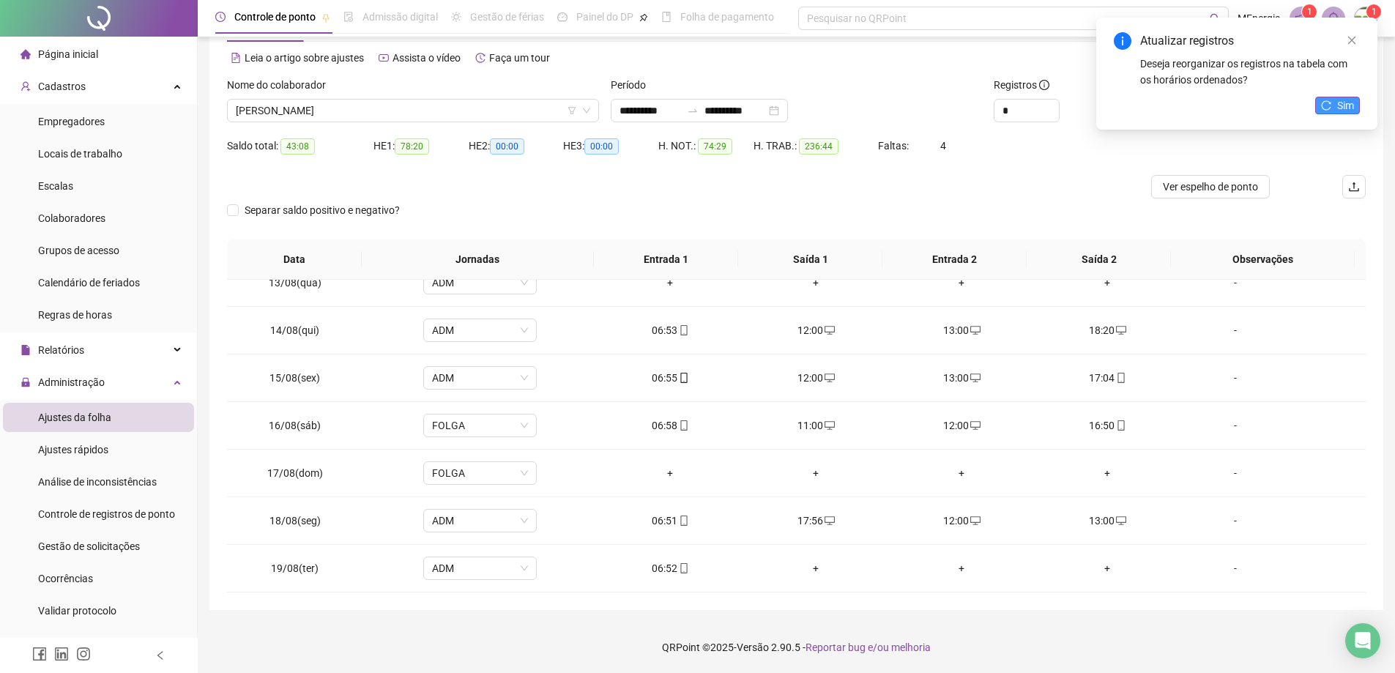
click at [1344, 110] on span "Sim" at bounding box center [1345, 105] width 17 height 16
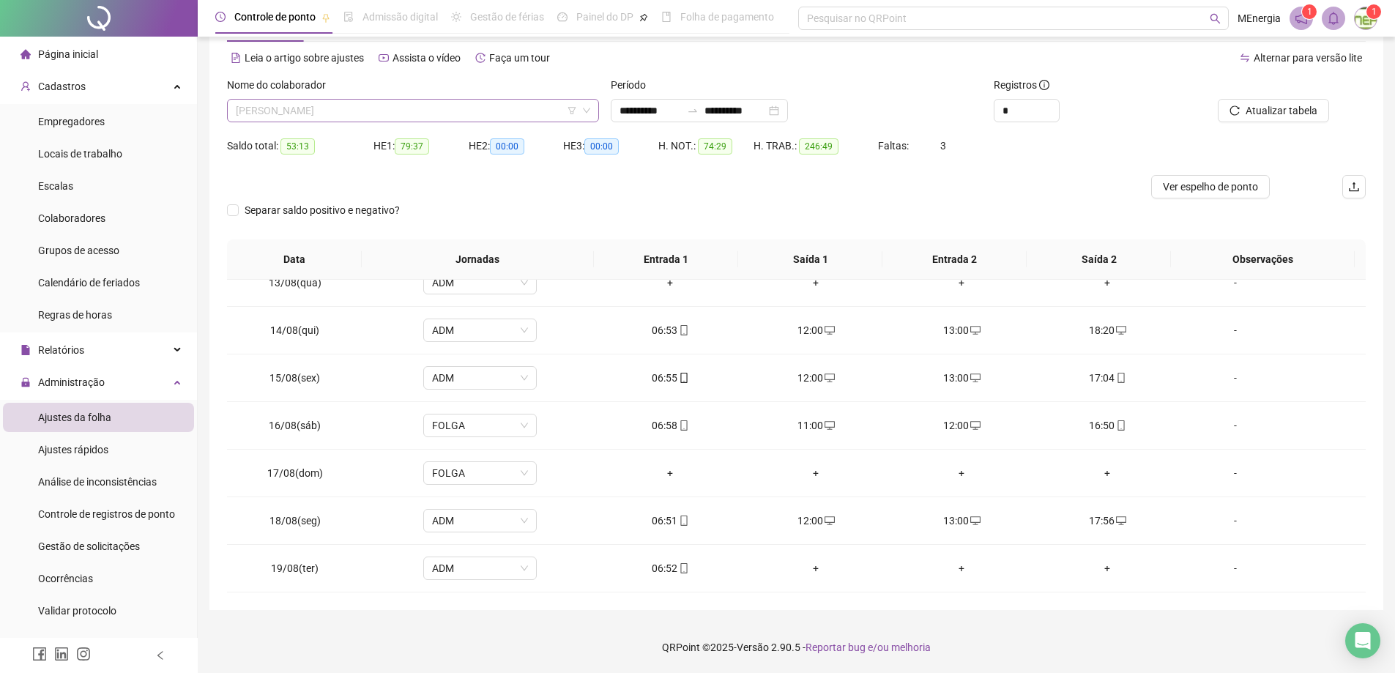
click at [592, 107] on div "[PERSON_NAME]" at bounding box center [413, 110] width 372 height 23
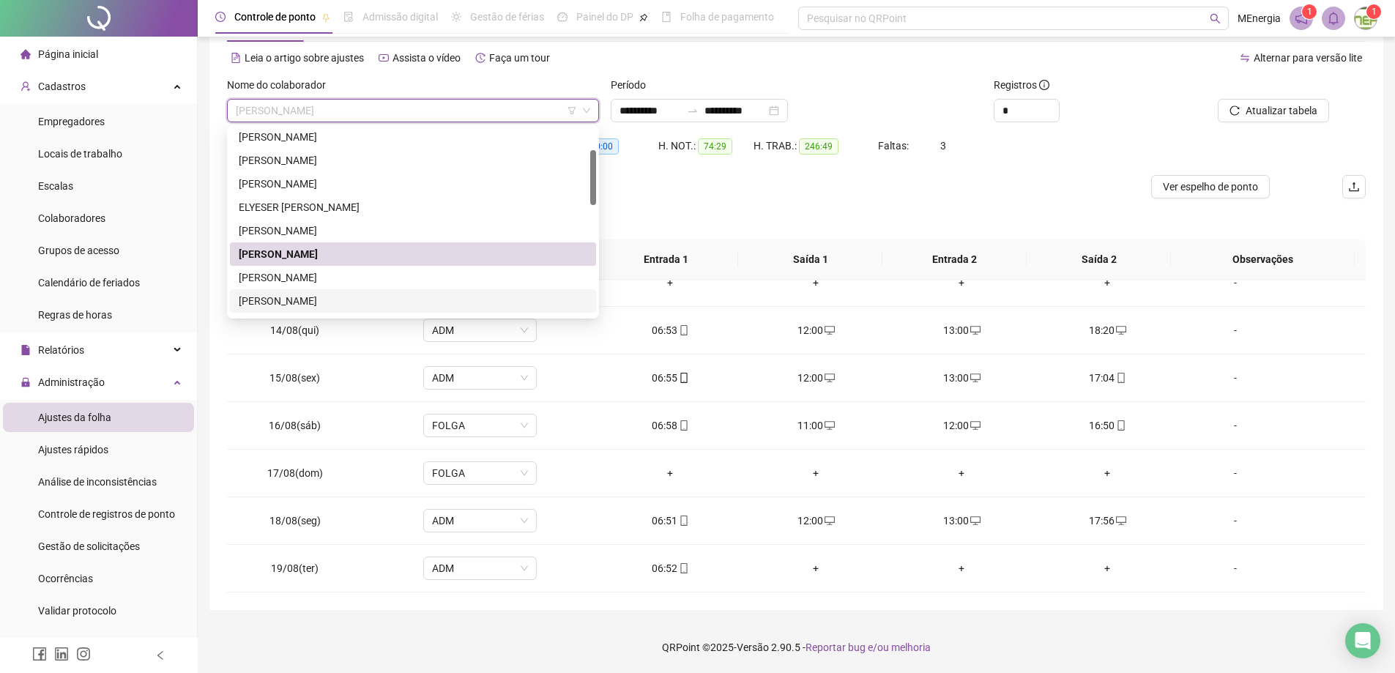
click at [352, 302] on div "[PERSON_NAME]" at bounding box center [413, 301] width 349 height 16
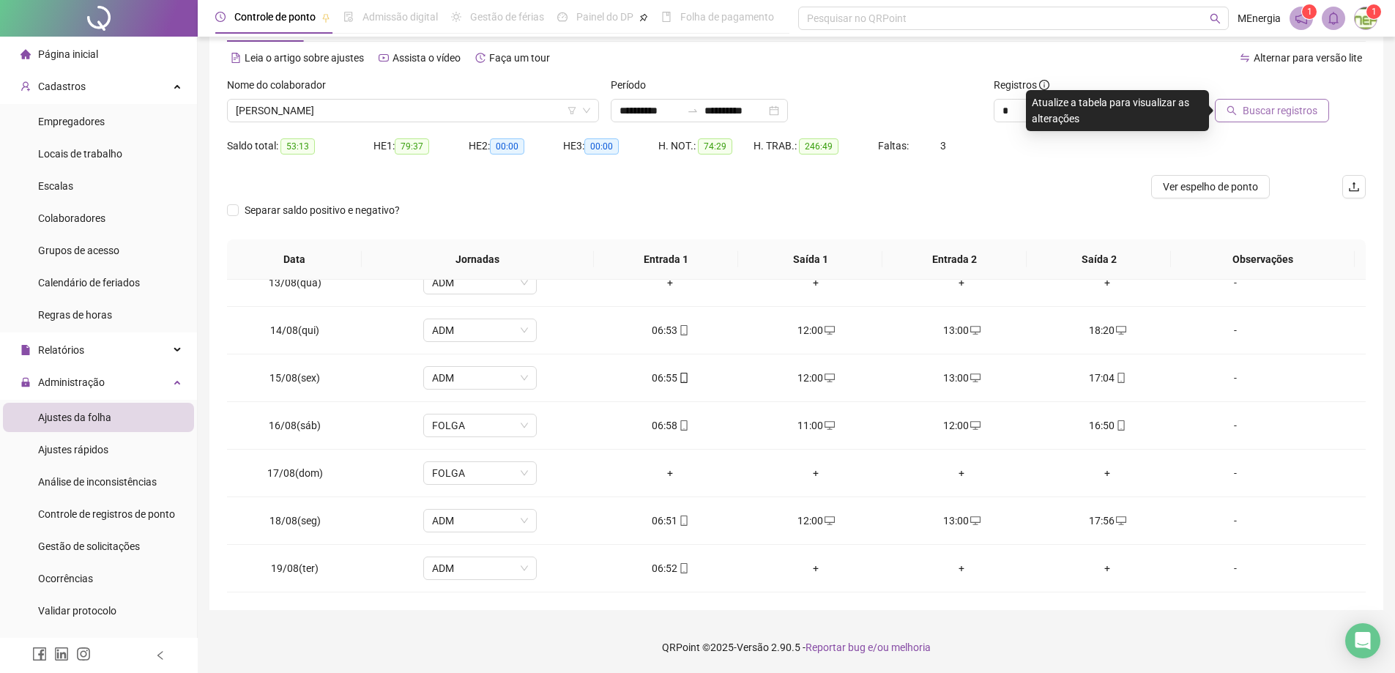
click at [1259, 108] on span "Buscar registros" at bounding box center [1280, 111] width 75 height 16
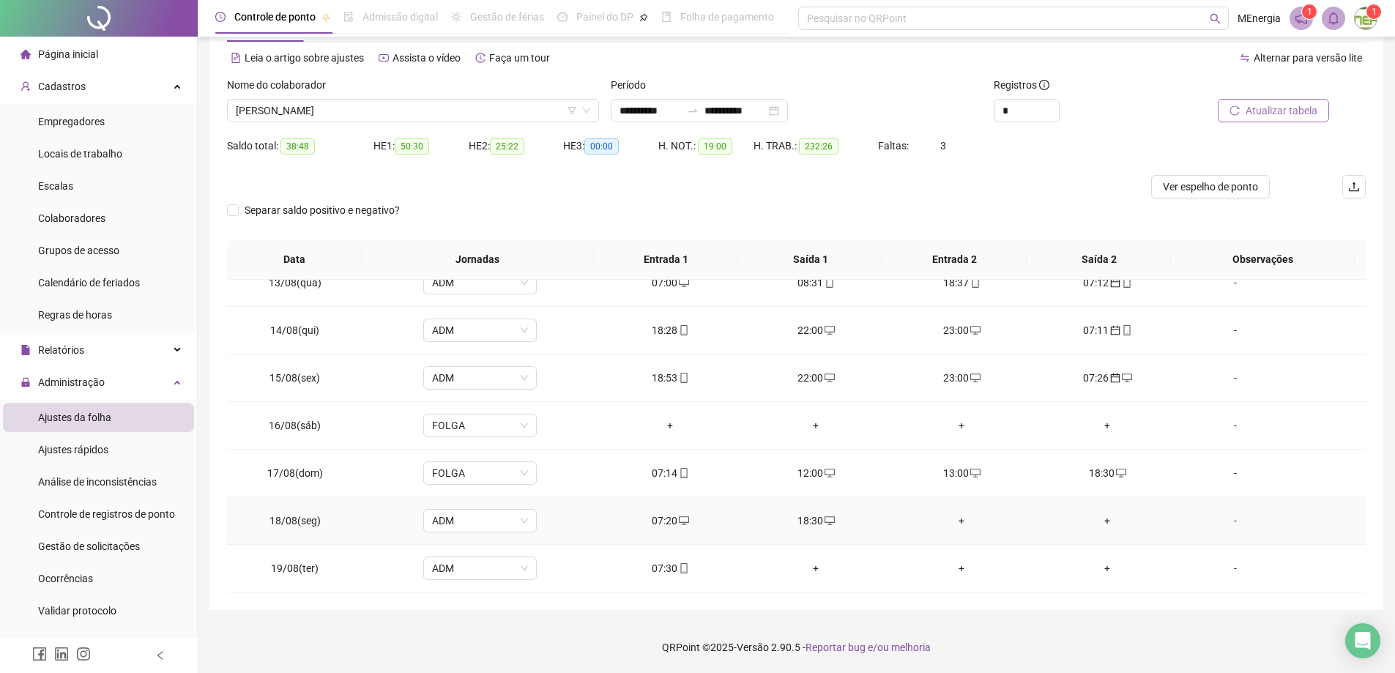
click at [957, 524] on div "+" at bounding box center [962, 521] width 122 height 16
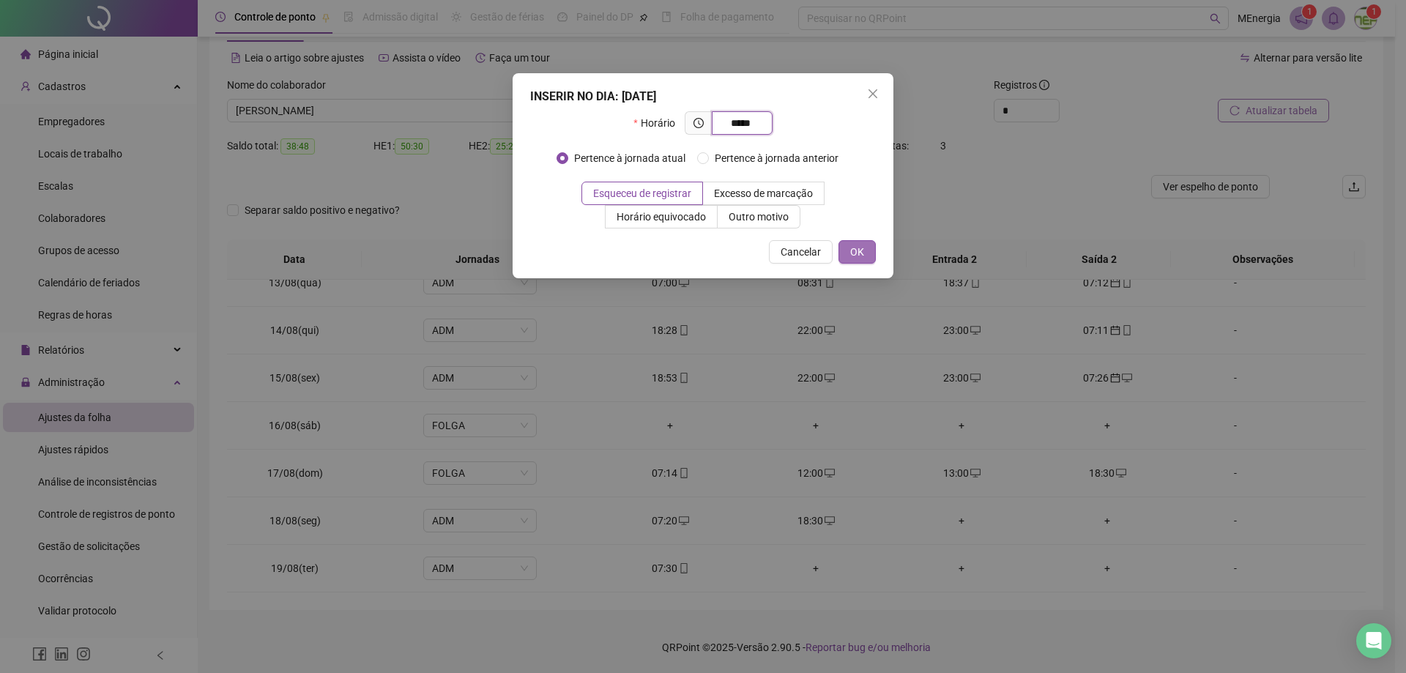
type input "*****"
click at [865, 253] on button "OK" at bounding box center [856, 251] width 37 height 23
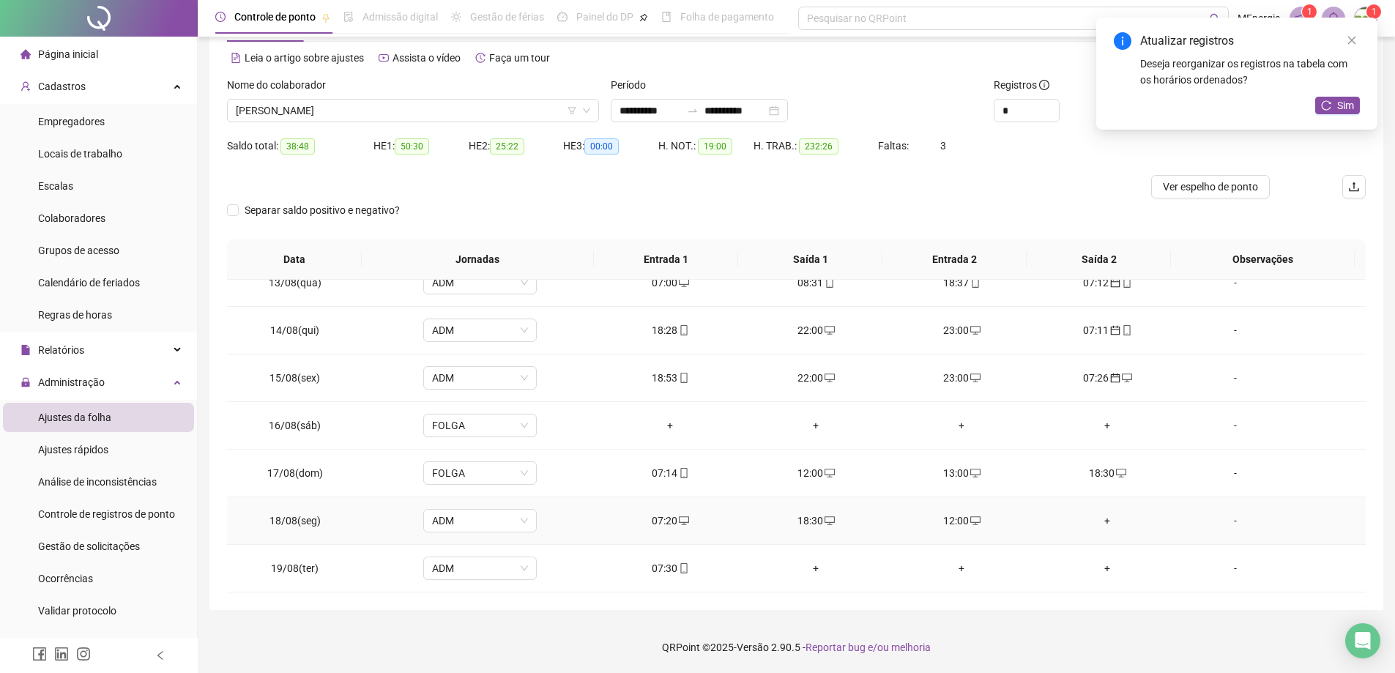
click at [1099, 521] on div "+" at bounding box center [1107, 521] width 122 height 16
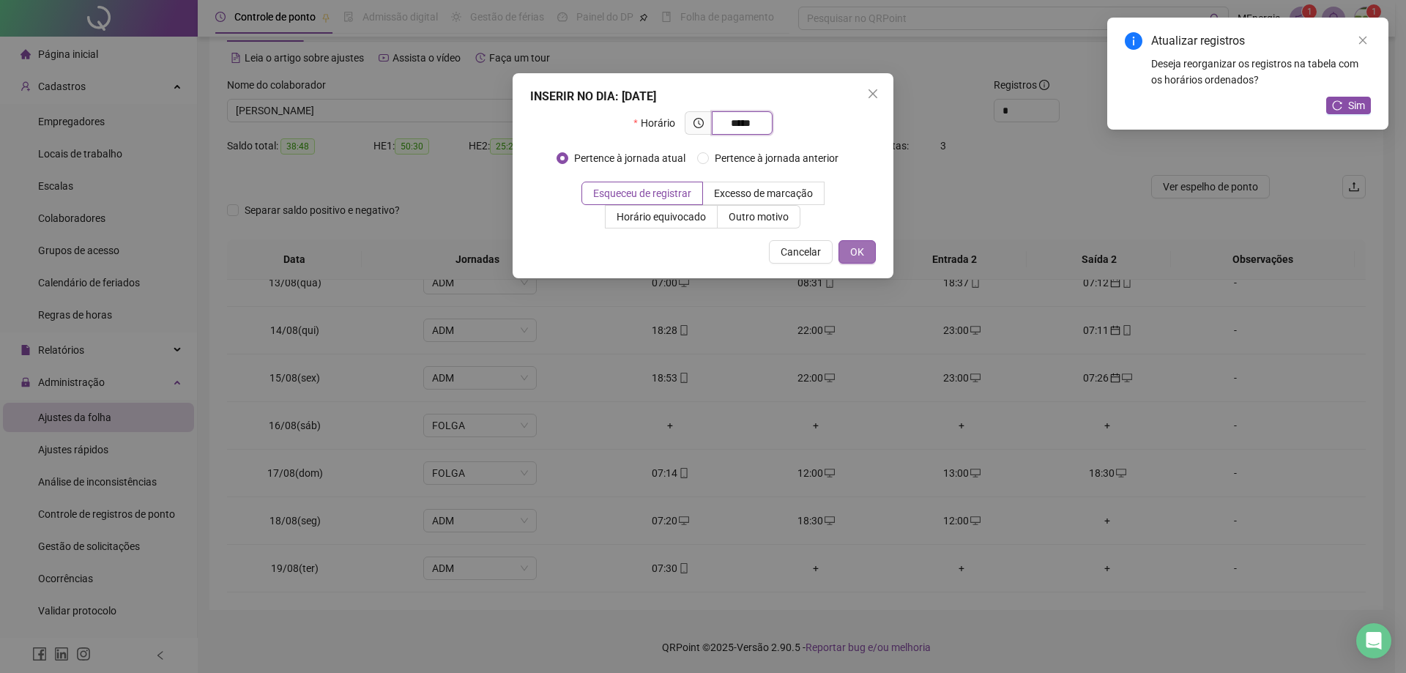
type input "*****"
click at [855, 256] on span "OK" at bounding box center [857, 252] width 14 height 16
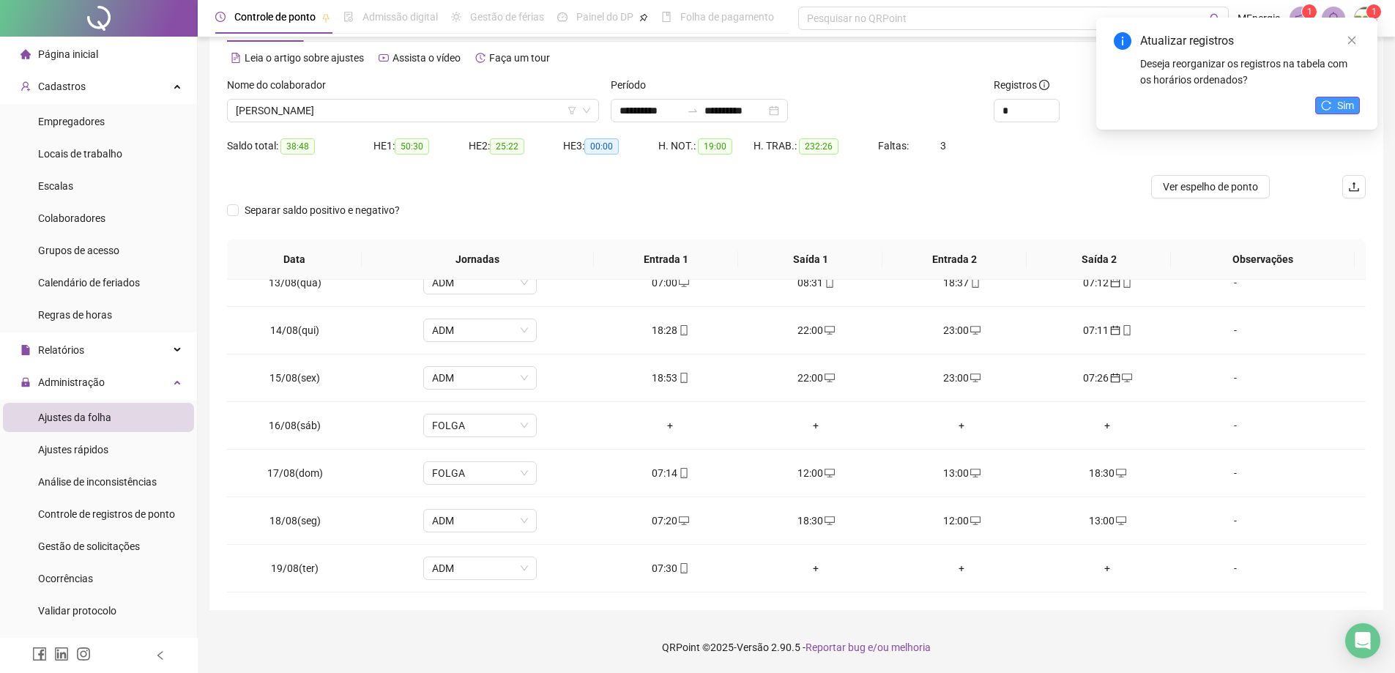
click at [1349, 103] on span "Sim" at bounding box center [1345, 105] width 17 height 16
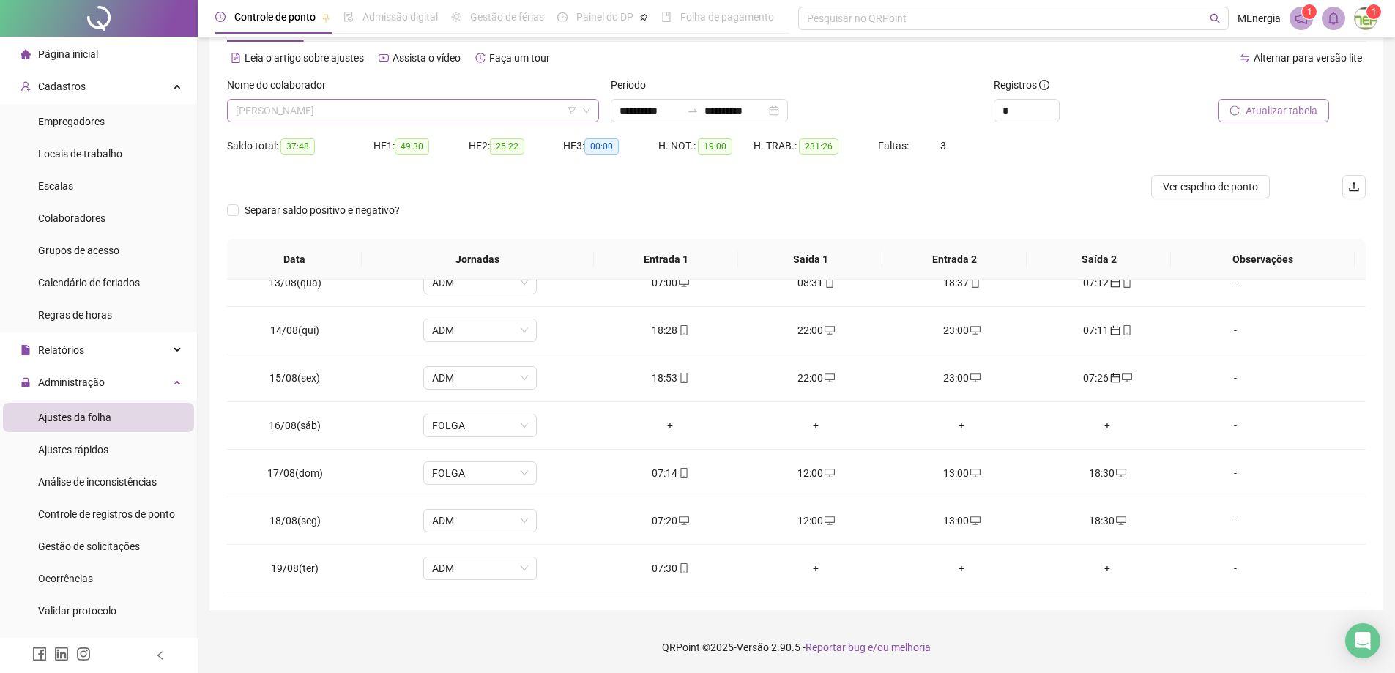
click at [595, 111] on div "[PERSON_NAME]" at bounding box center [413, 110] width 372 height 23
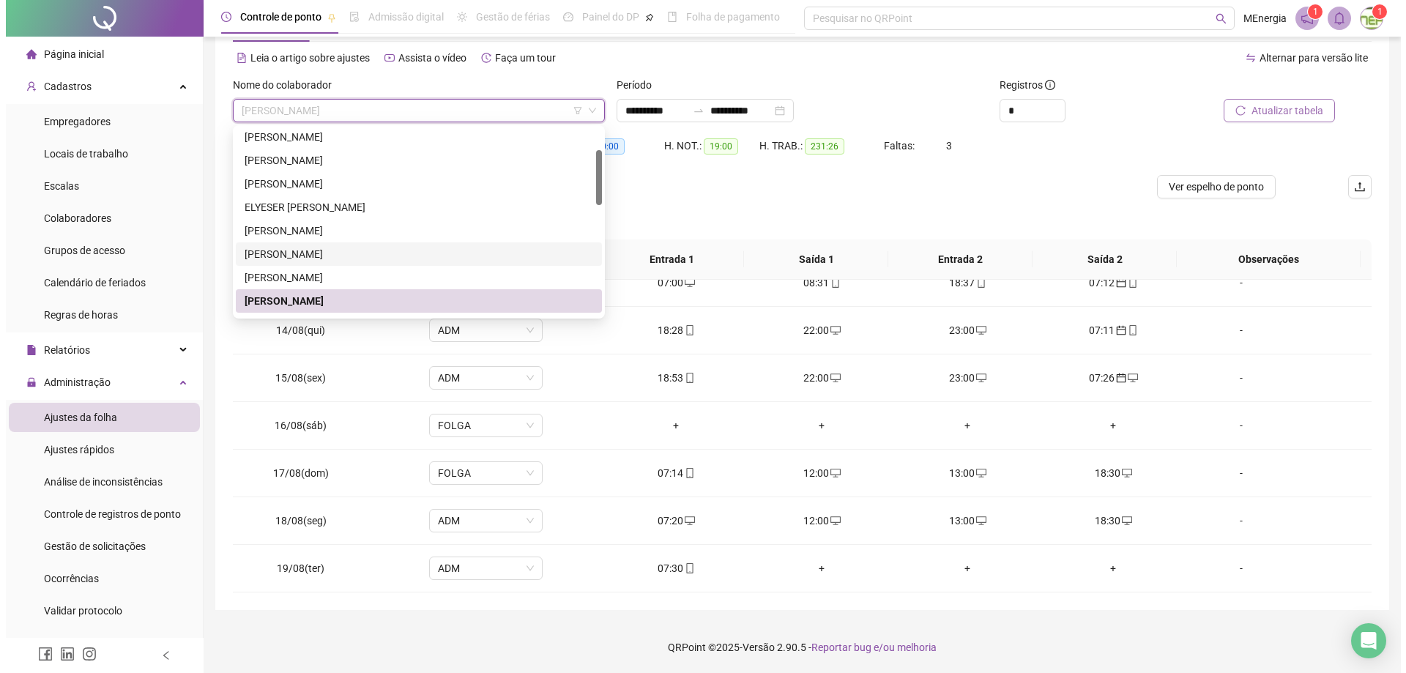
scroll to position [146, 0]
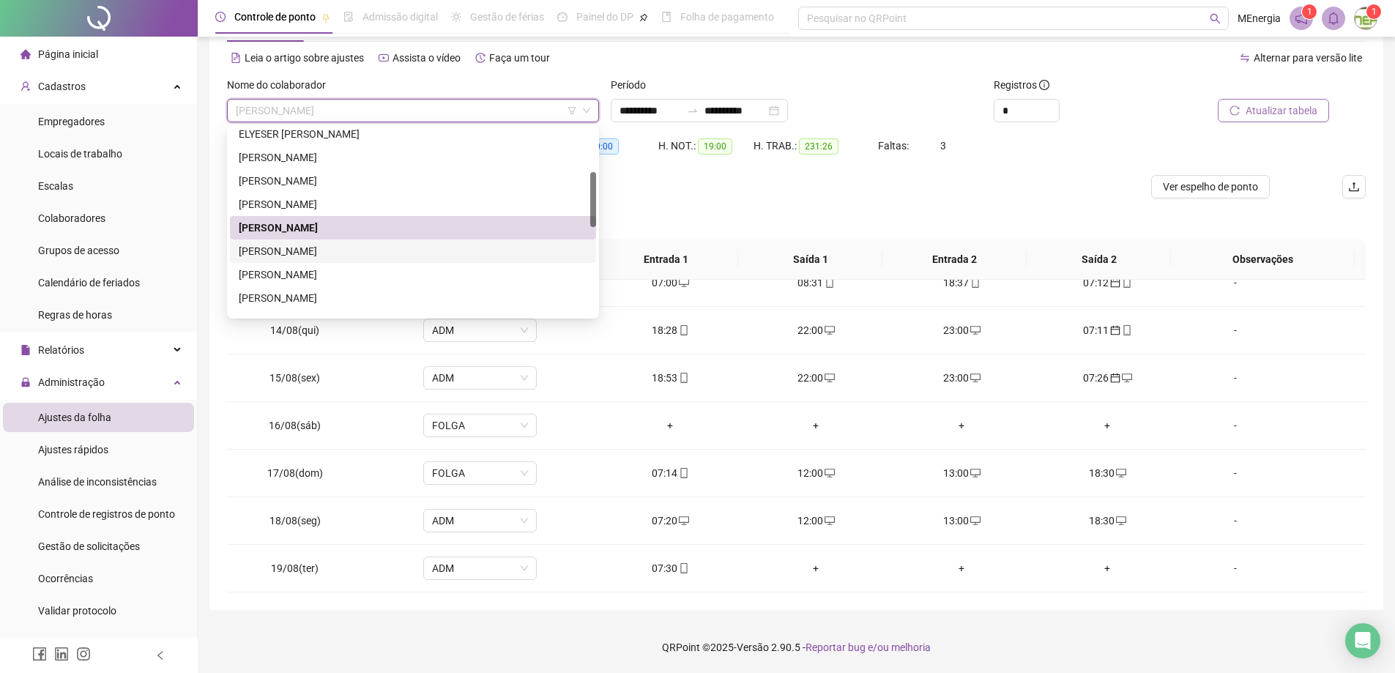
click at [365, 250] on div "[PERSON_NAME]" at bounding box center [413, 251] width 349 height 16
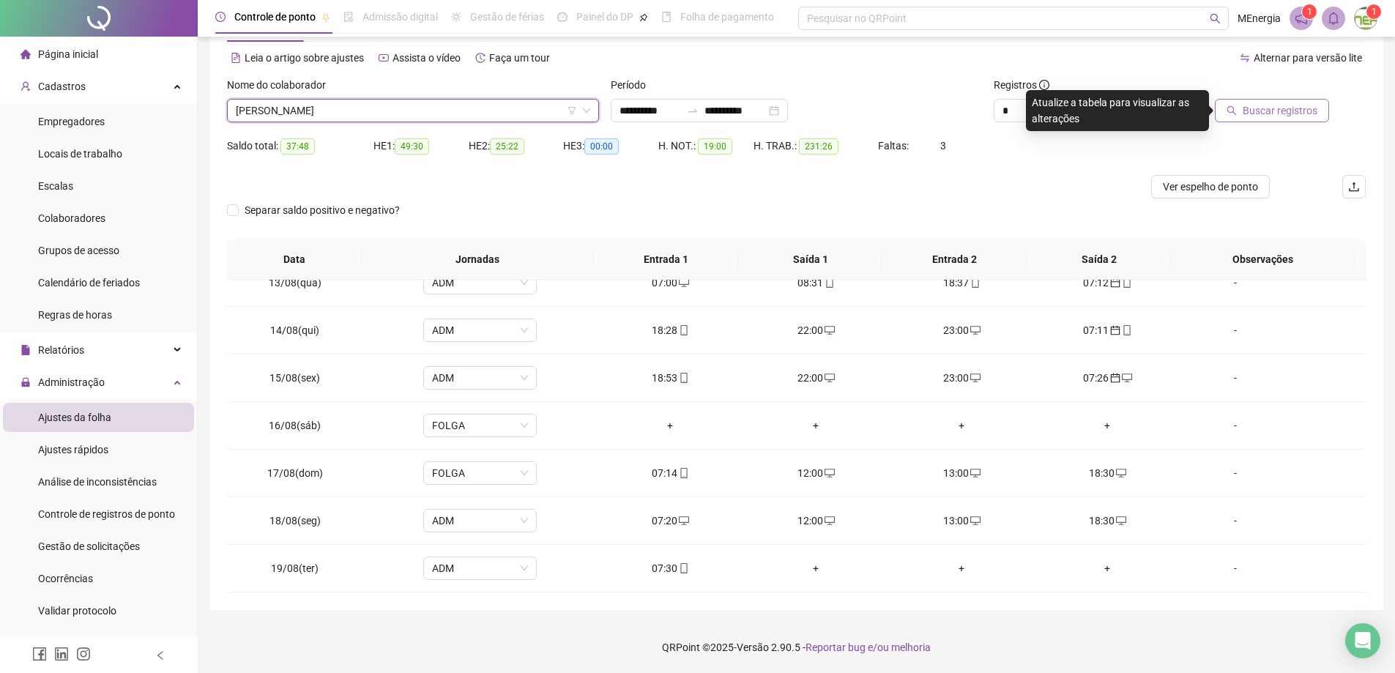
click at [1229, 119] on button "Buscar registros" at bounding box center [1272, 110] width 114 height 23
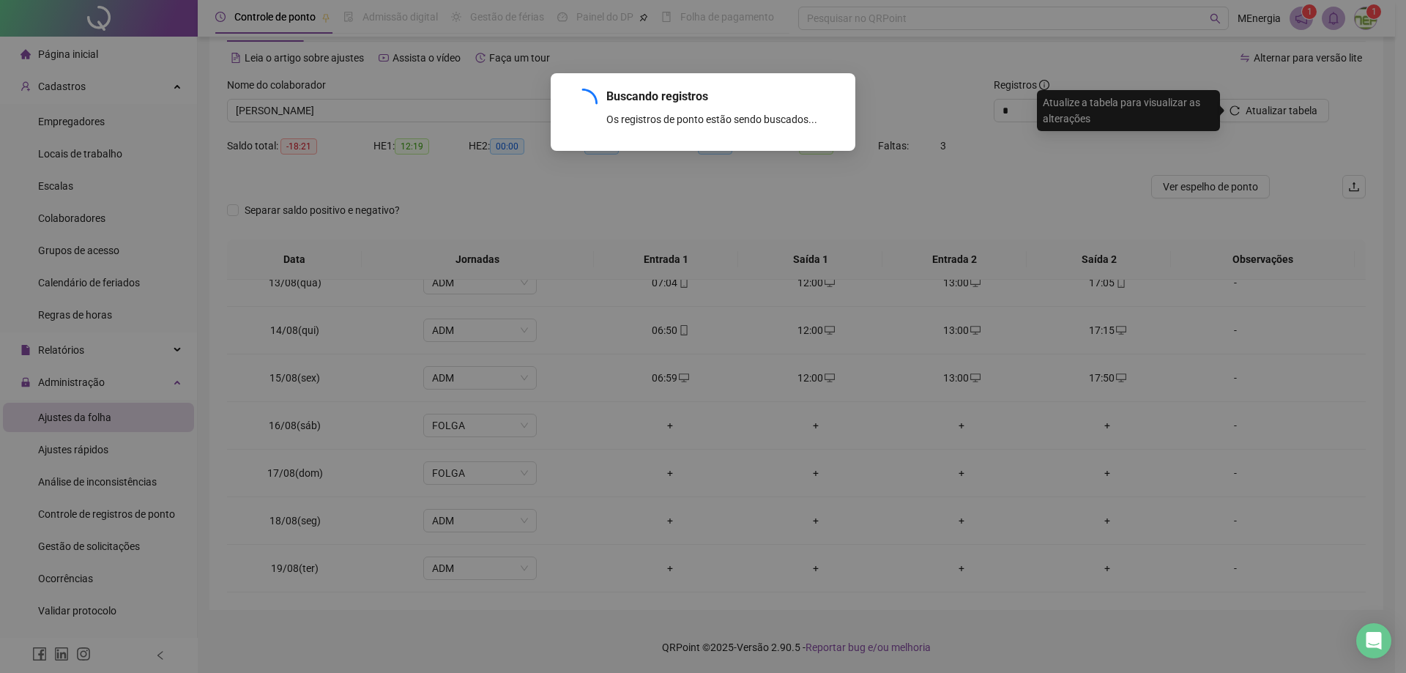
scroll to position [354, 0]
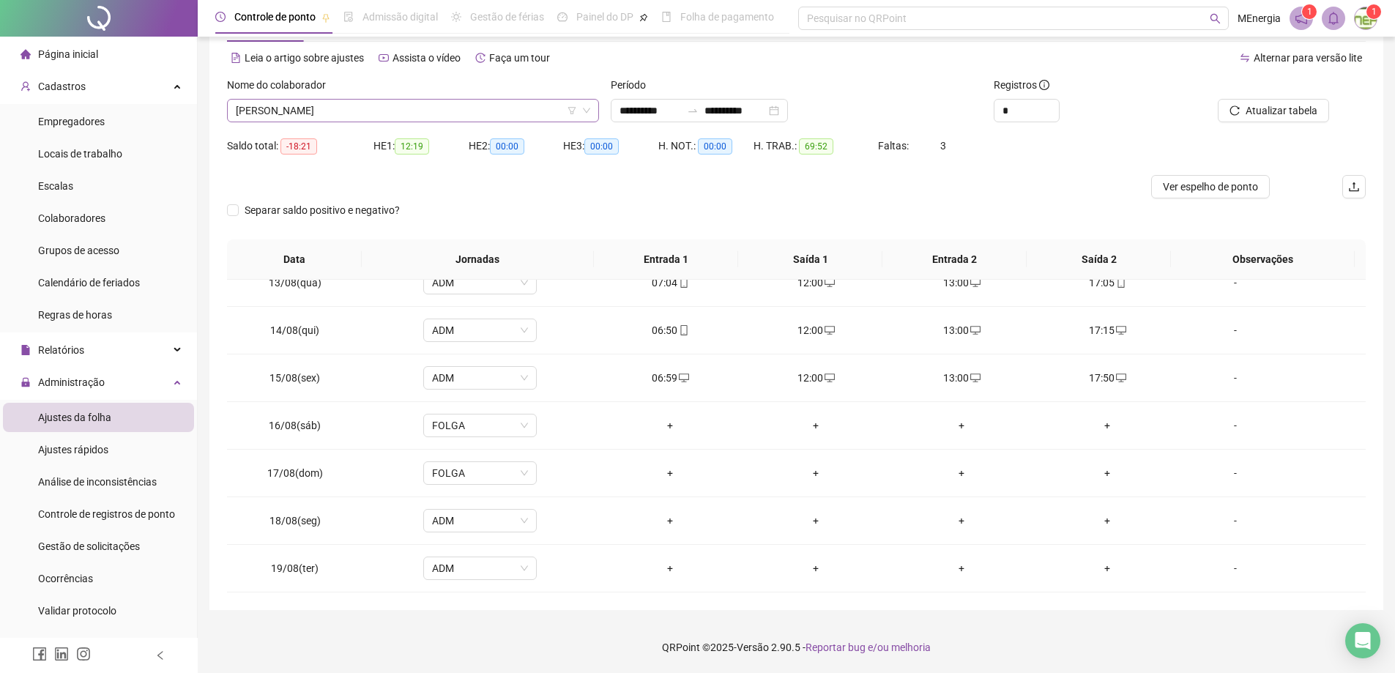
click at [598, 108] on div "[PERSON_NAME]" at bounding box center [413, 110] width 372 height 23
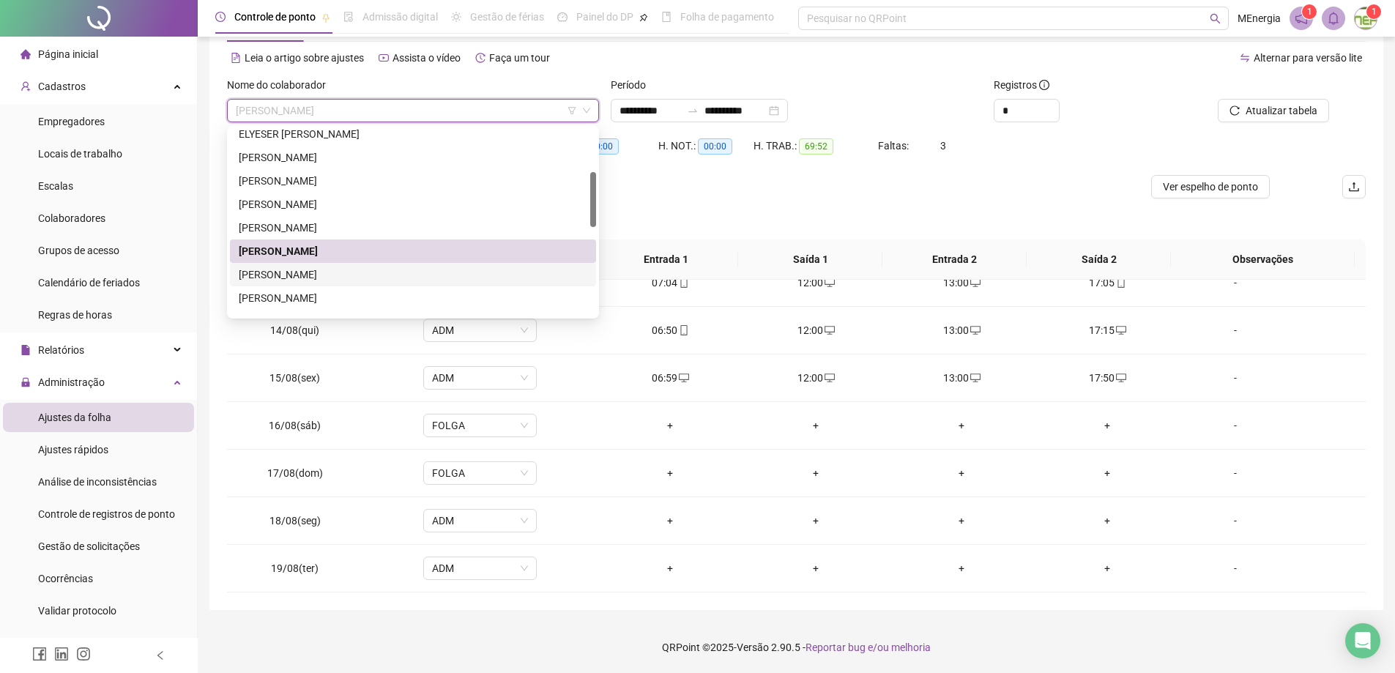
click at [359, 279] on div "[PERSON_NAME]" at bounding box center [413, 275] width 349 height 16
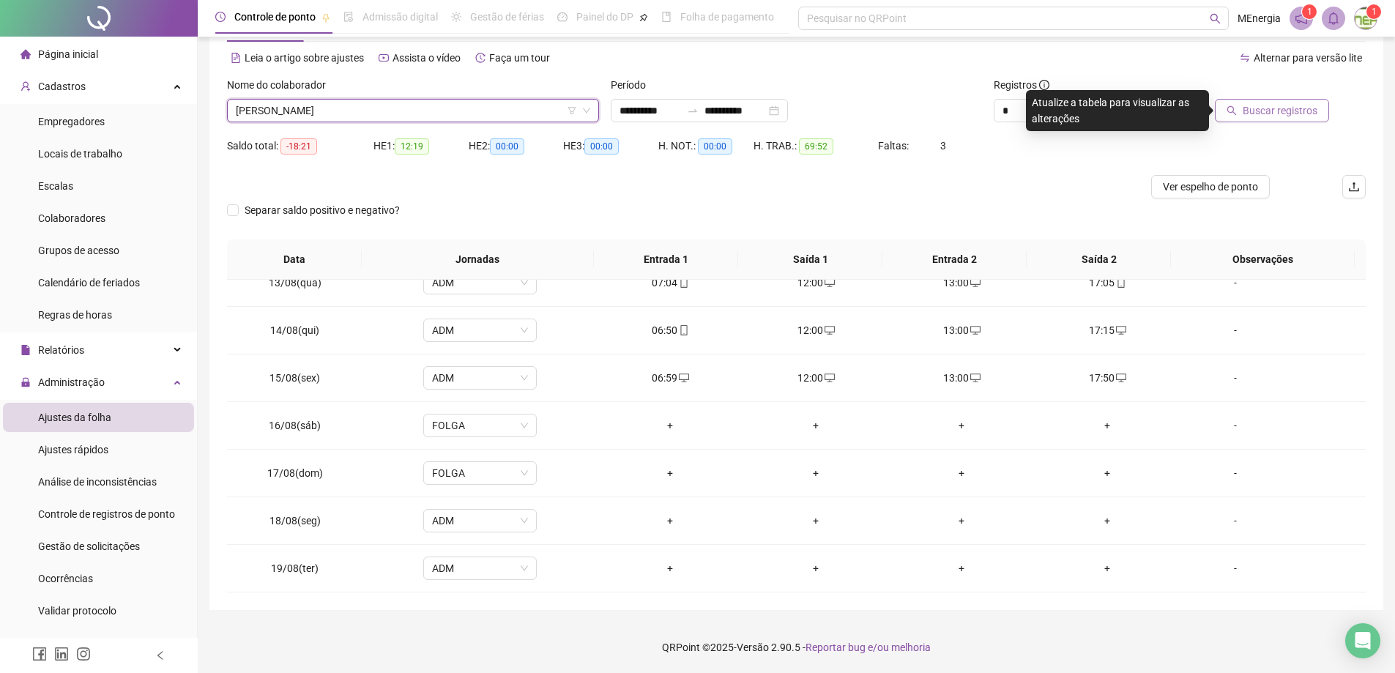
click at [1304, 107] on span "Buscar registros" at bounding box center [1280, 111] width 75 height 16
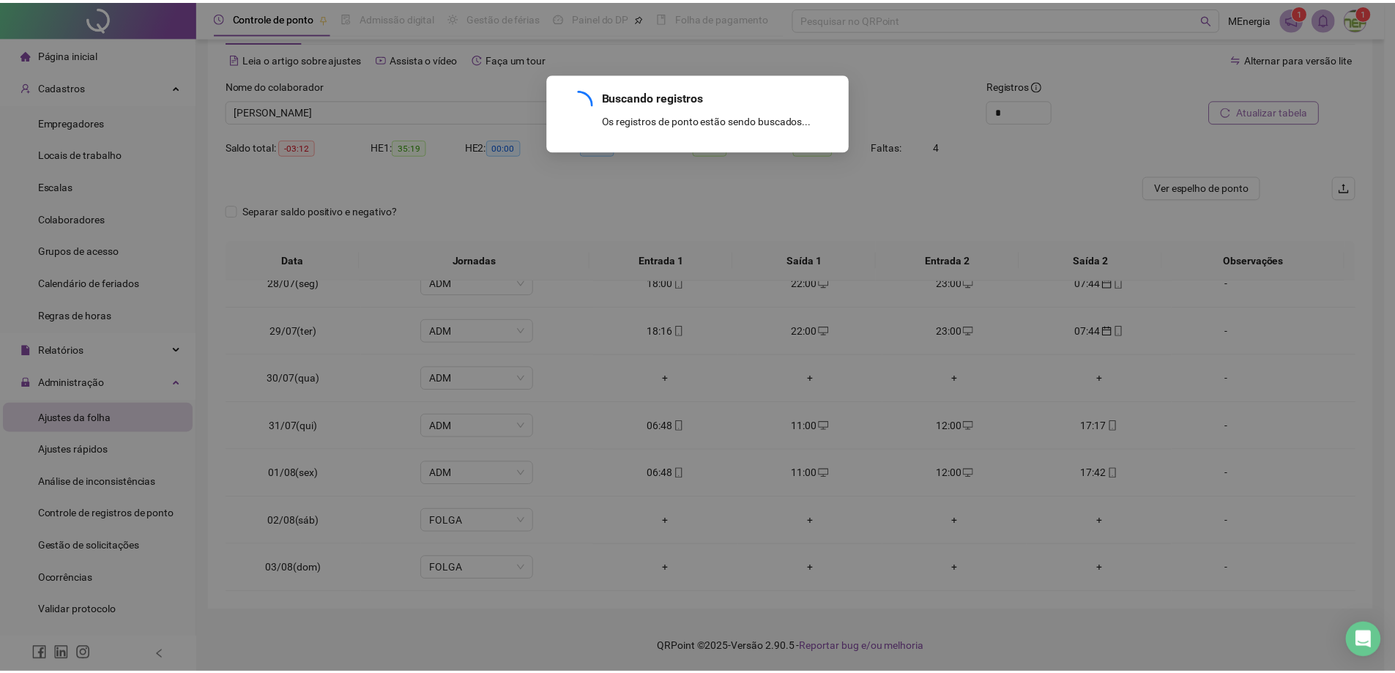
scroll to position [1115, 0]
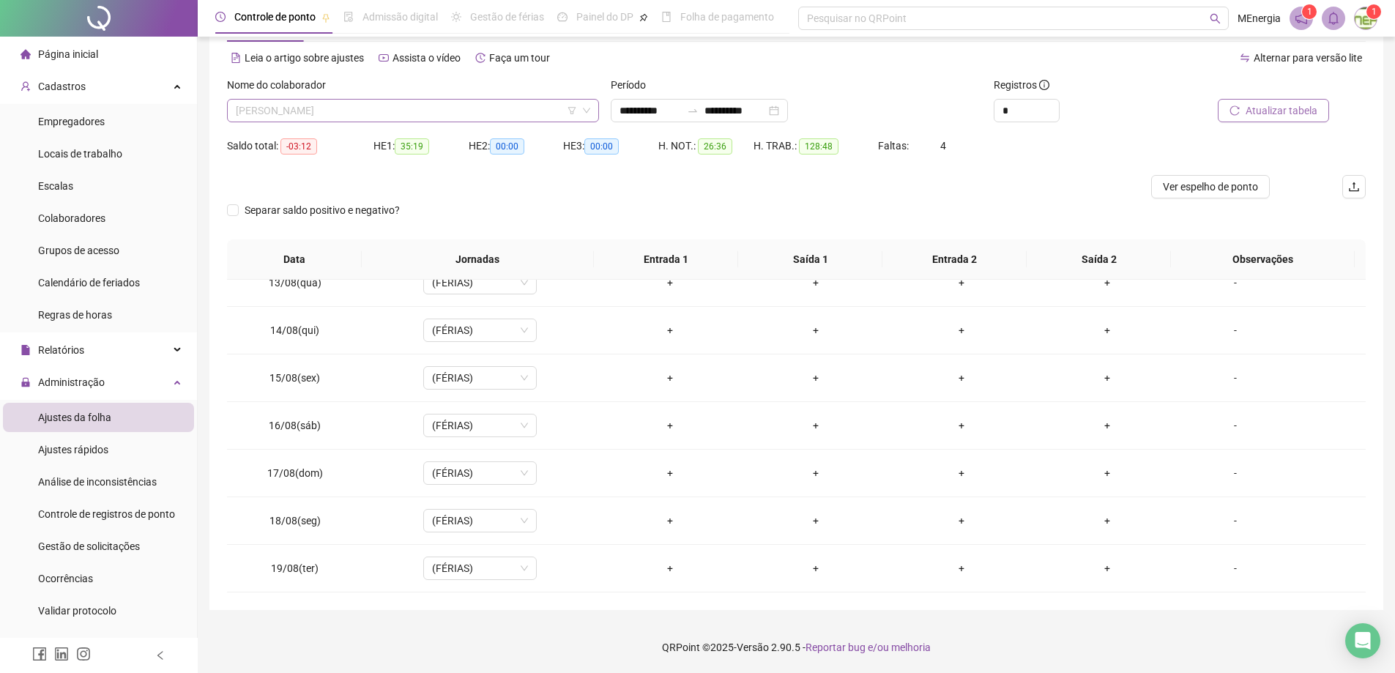
click at [591, 113] on div "[PERSON_NAME]" at bounding box center [413, 110] width 372 height 23
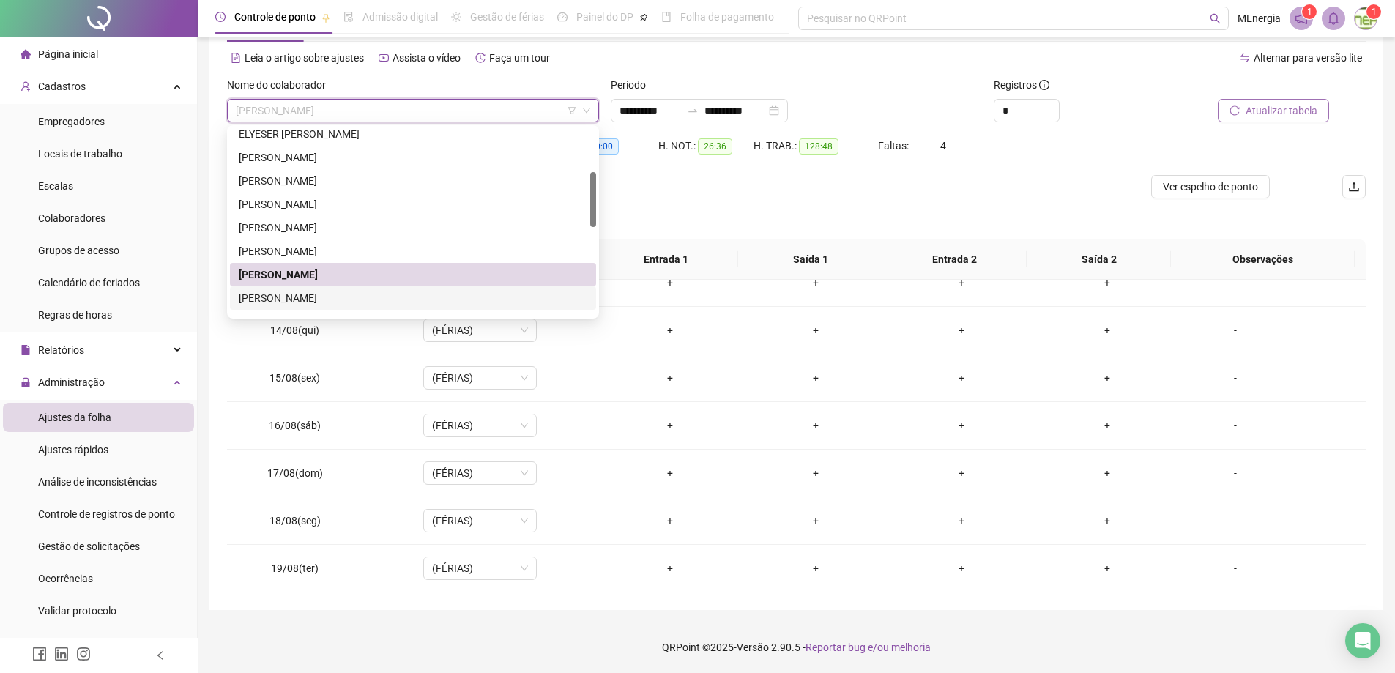
click at [348, 293] on div "[PERSON_NAME]" at bounding box center [413, 298] width 349 height 16
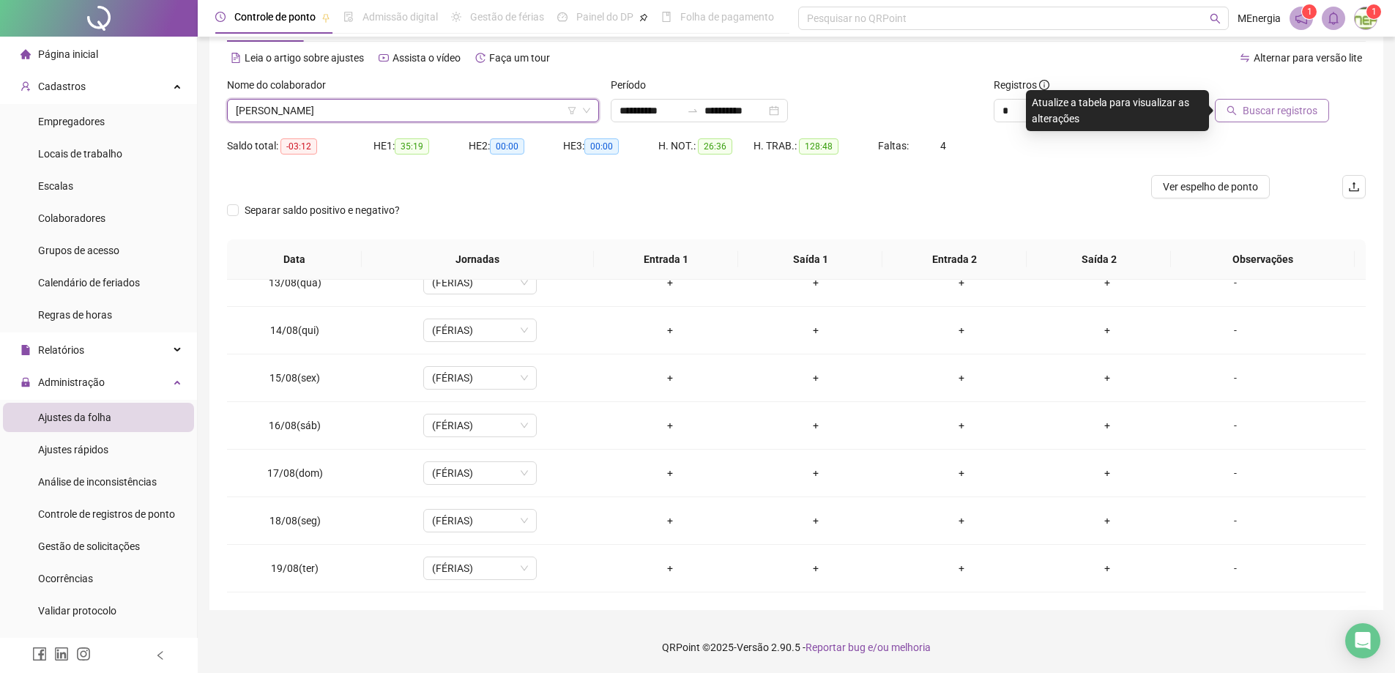
click at [1232, 117] on button "Buscar registros" at bounding box center [1272, 110] width 114 height 23
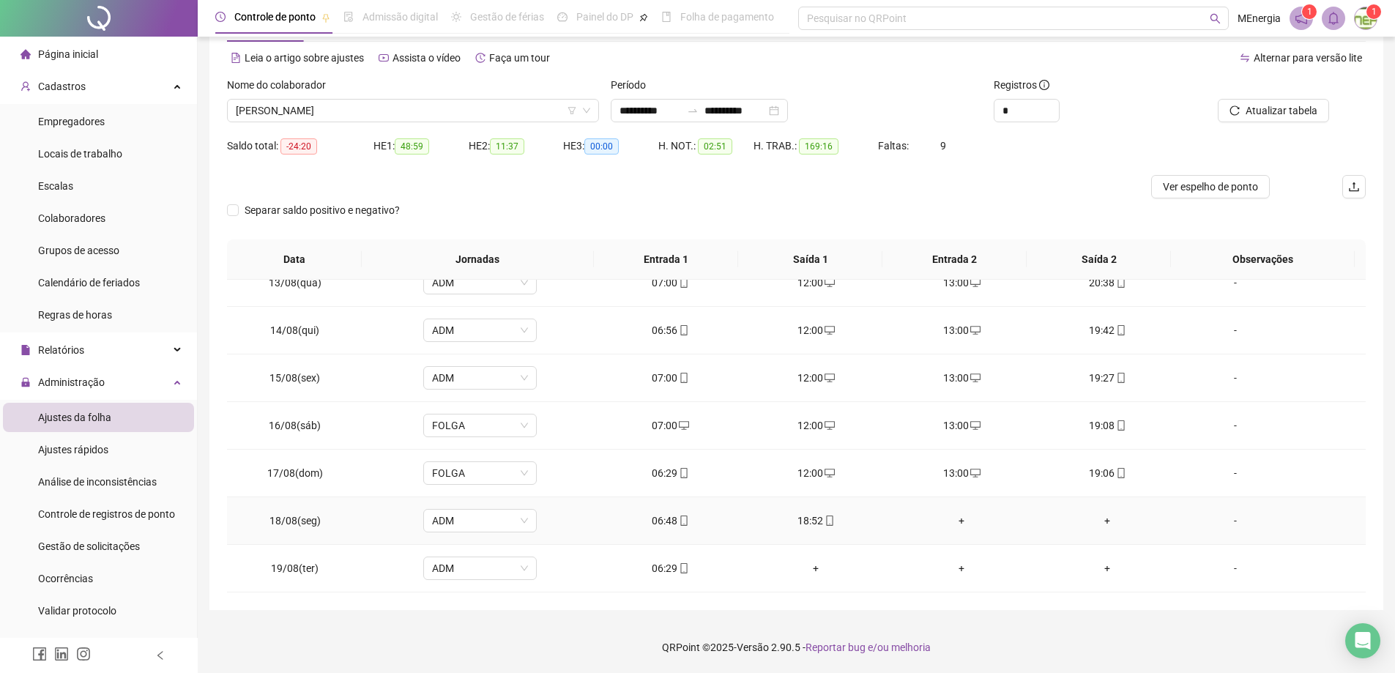
click at [956, 523] on div "+" at bounding box center [962, 521] width 122 height 16
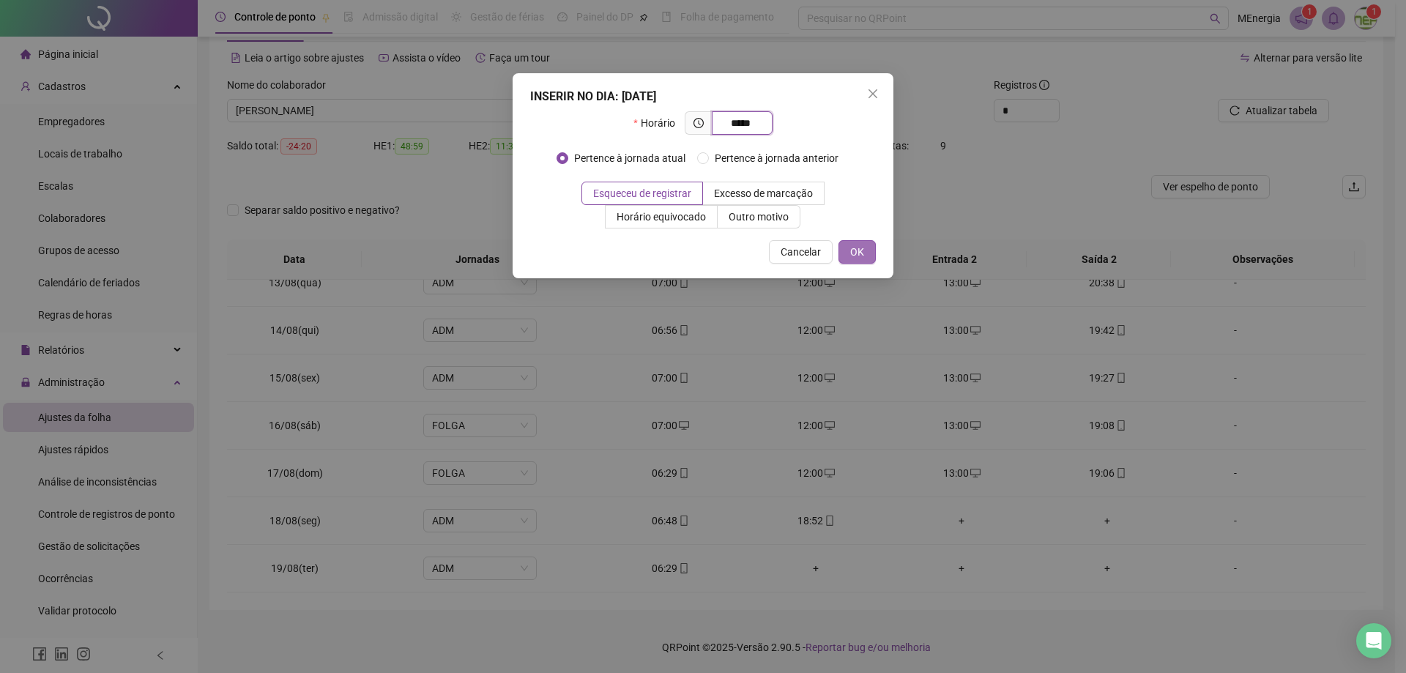
type input "*****"
click at [868, 256] on button "OK" at bounding box center [856, 251] width 37 height 23
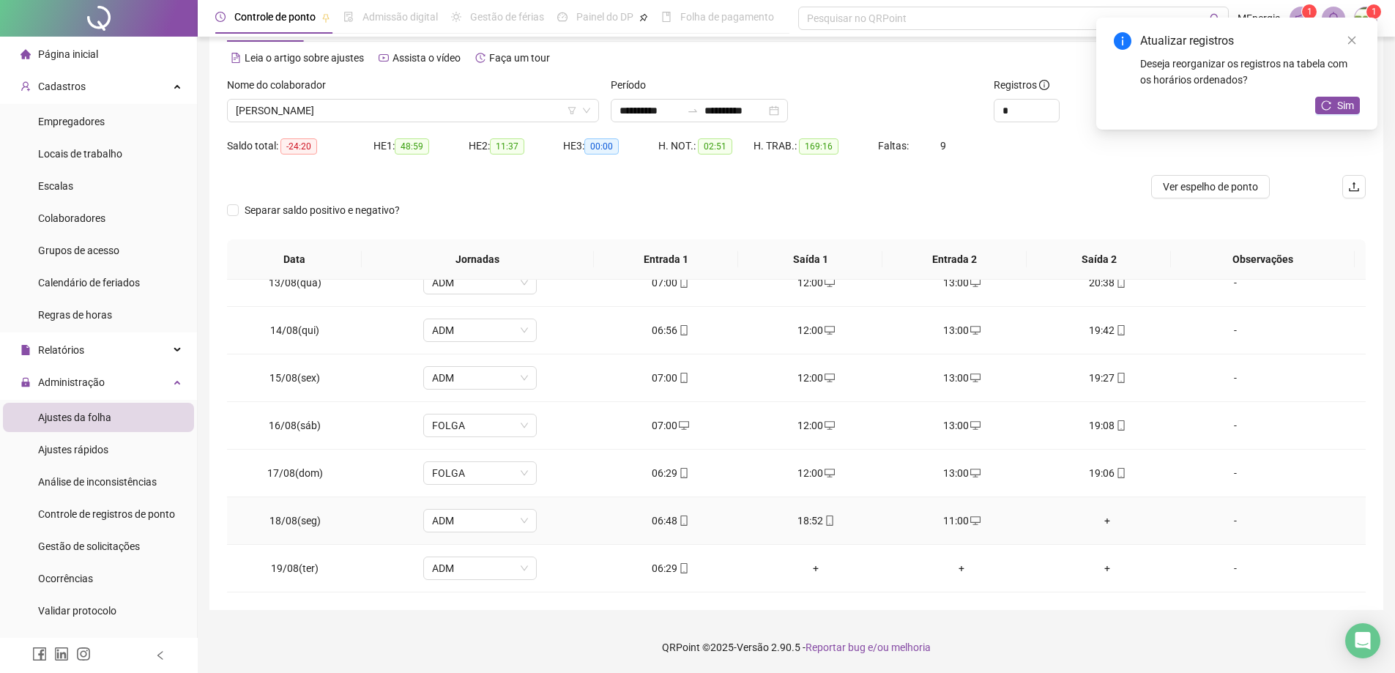
click at [1097, 519] on div "+" at bounding box center [1107, 521] width 122 height 16
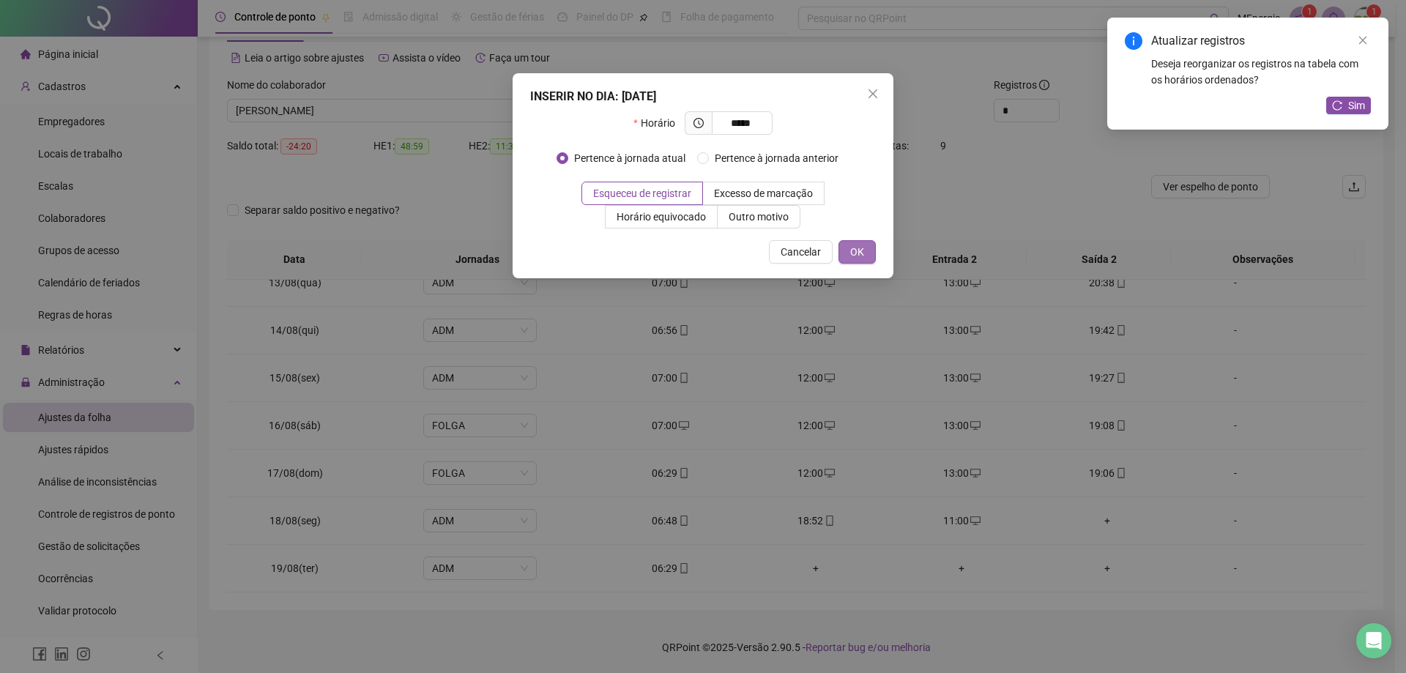
type input "*****"
click at [868, 256] on button "OK" at bounding box center [856, 251] width 37 height 23
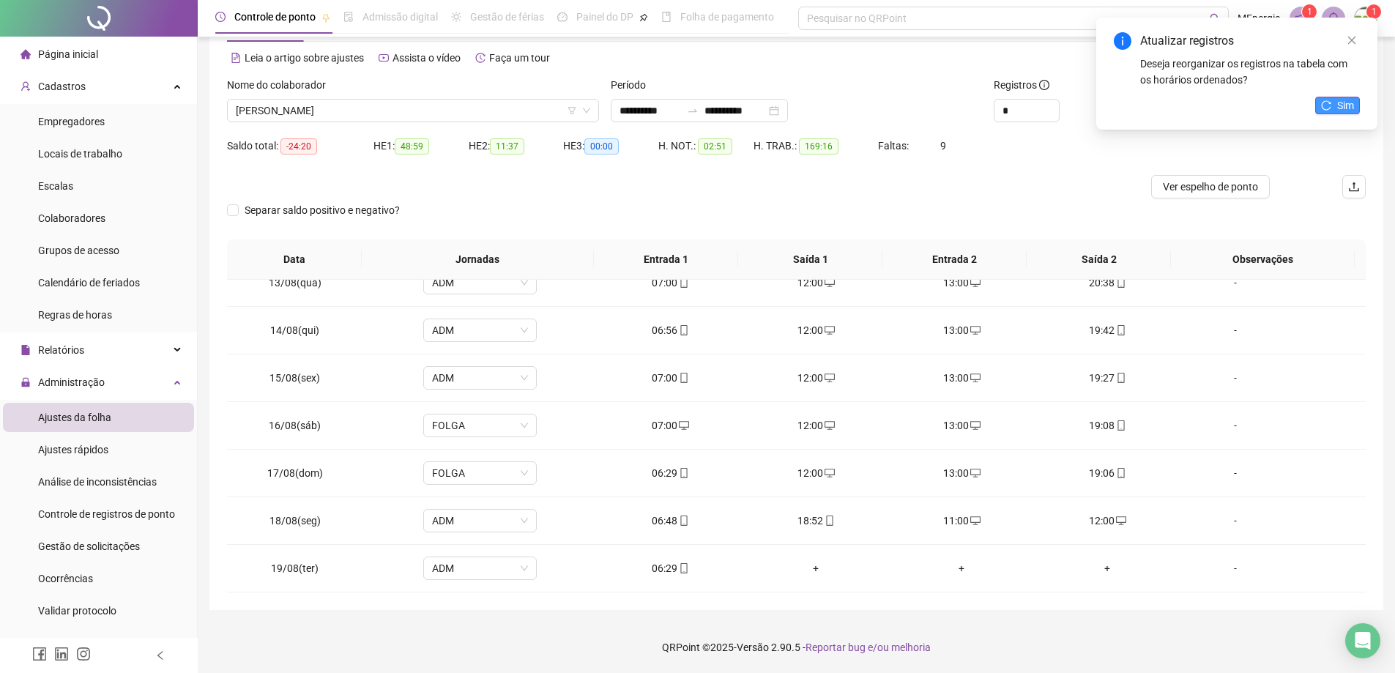
click at [1352, 106] on span "Sim" at bounding box center [1345, 105] width 17 height 16
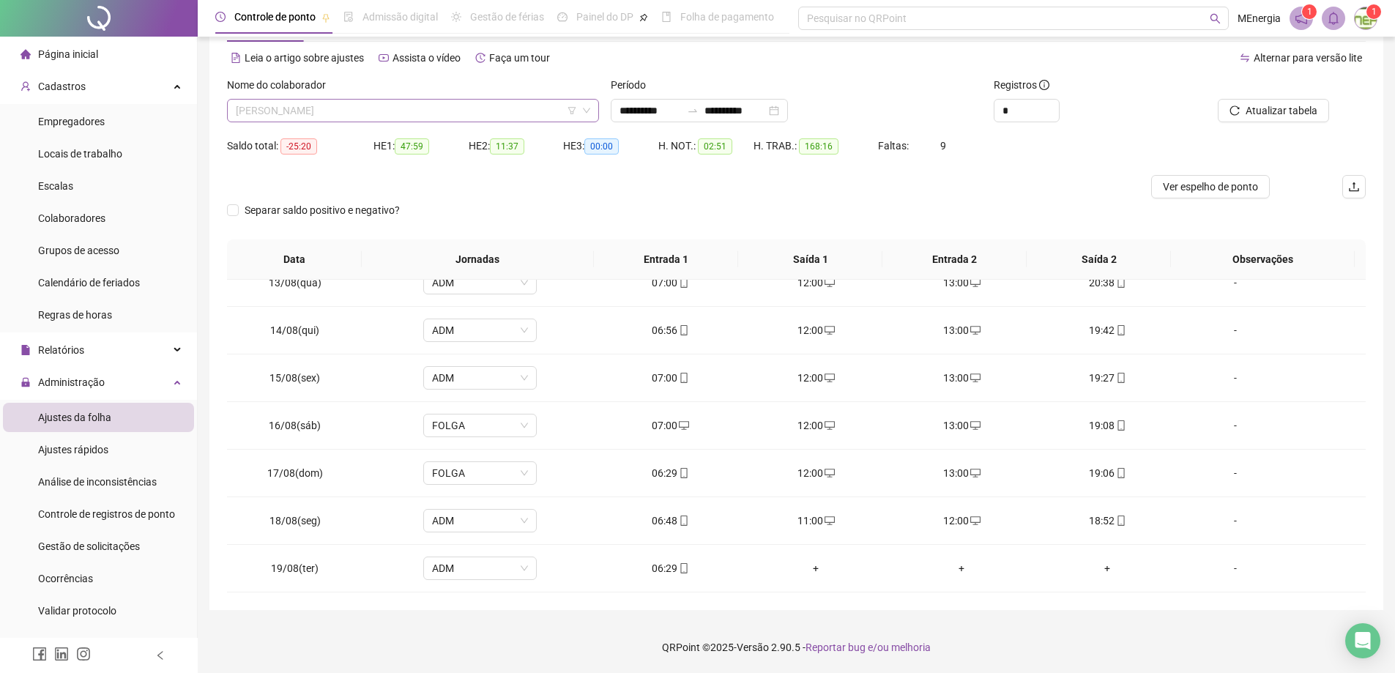
click at [591, 108] on div "[PERSON_NAME]" at bounding box center [413, 110] width 372 height 23
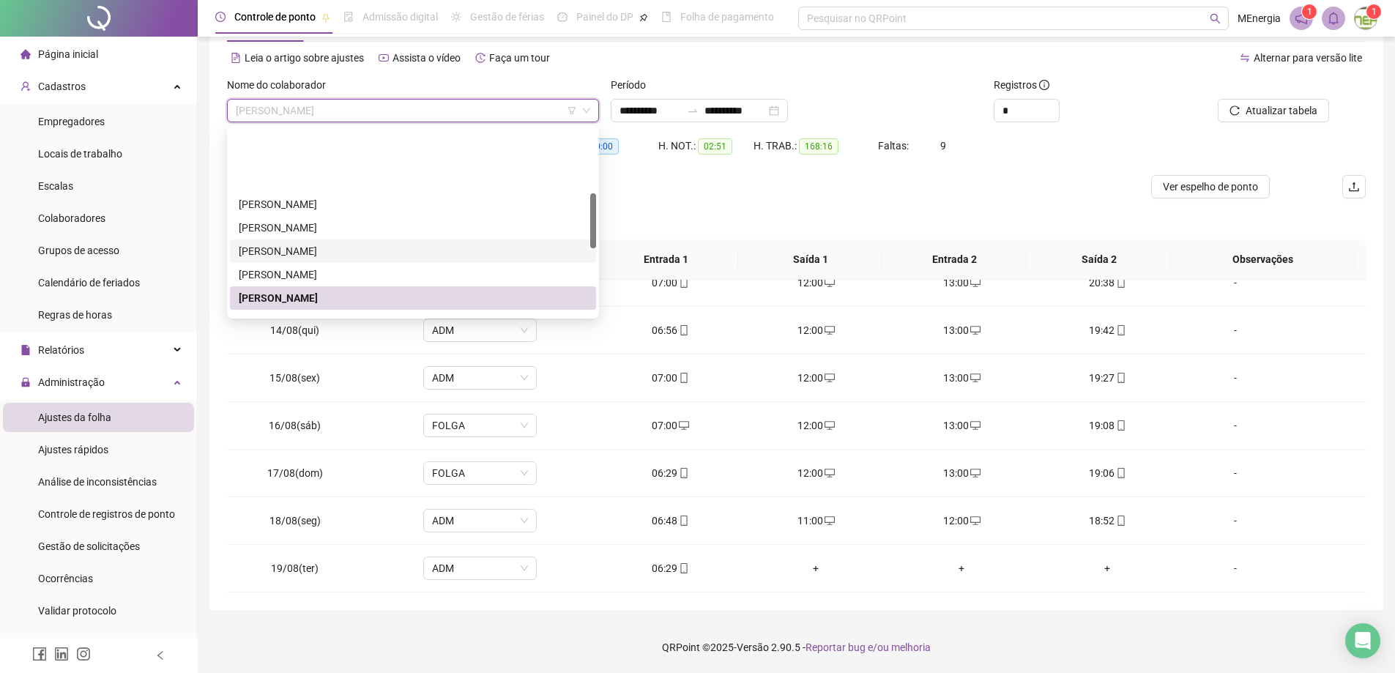
scroll to position [220, 0]
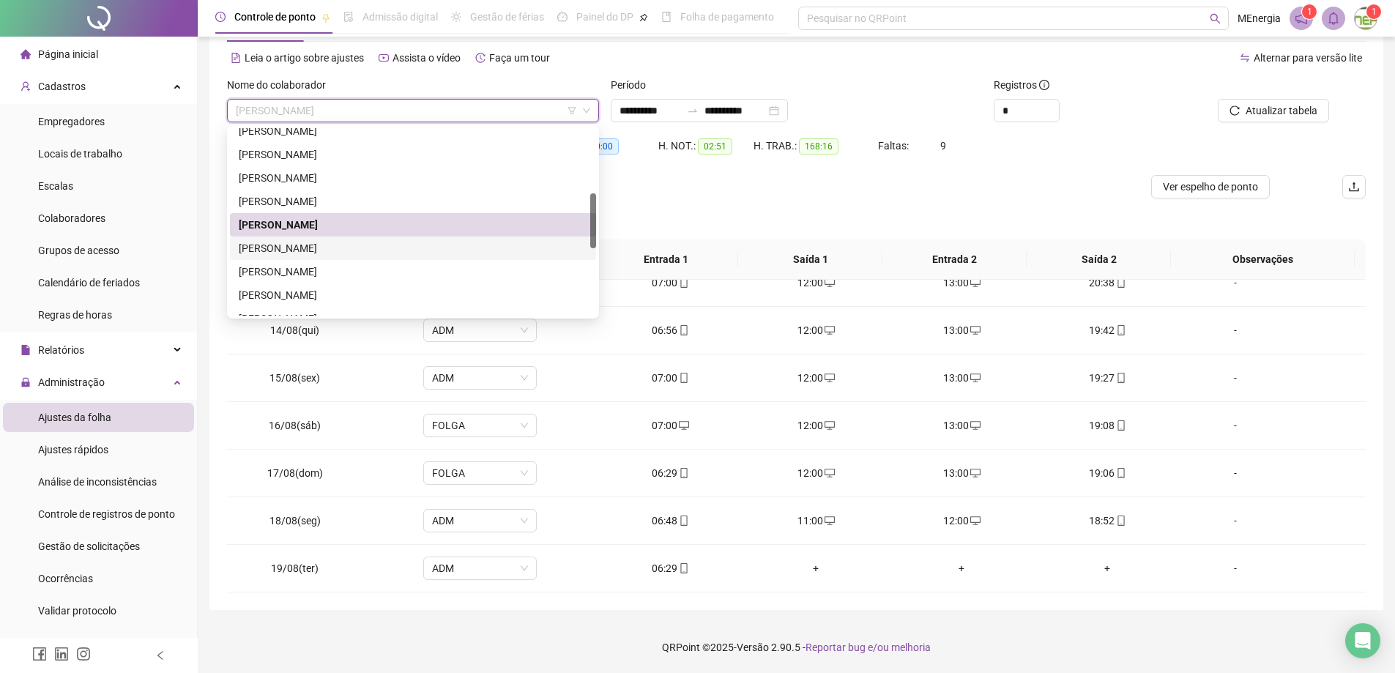
click at [376, 250] on div "[PERSON_NAME]" at bounding box center [413, 248] width 349 height 16
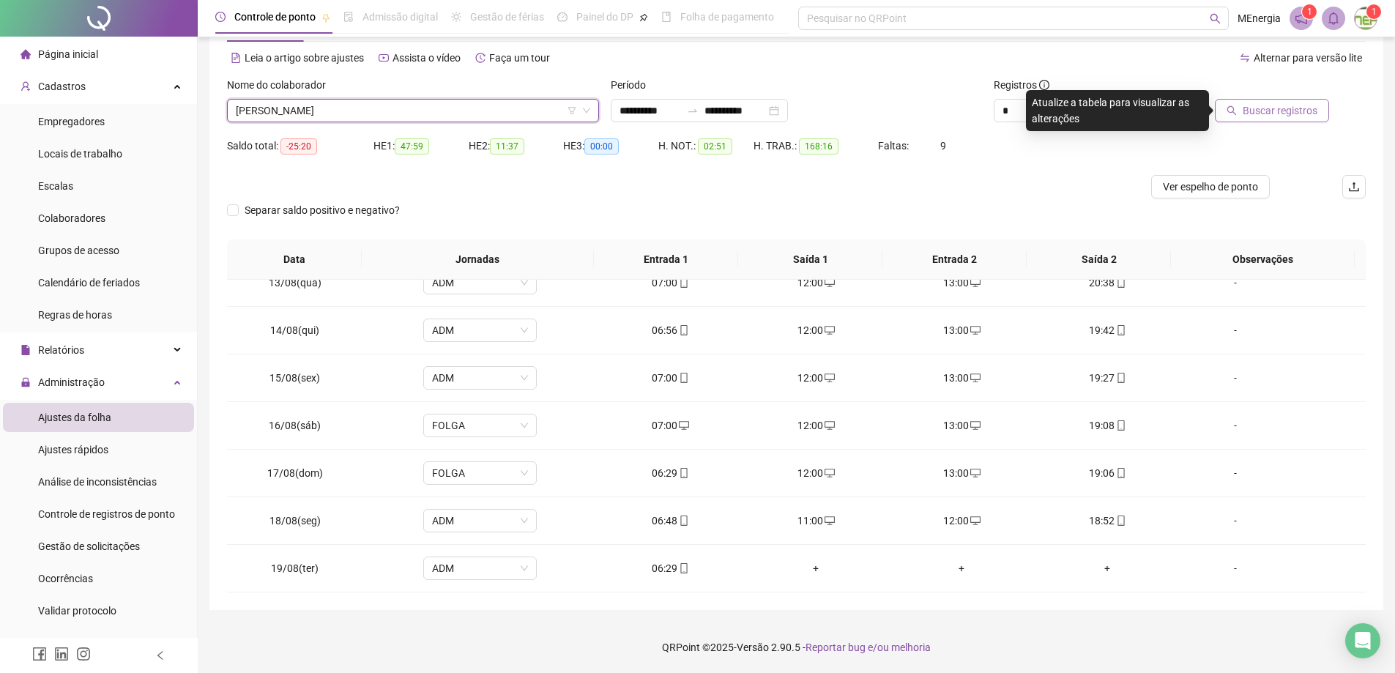
click at [1237, 108] on icon "search" at bounding box center [1231, 110] width 10 height 10
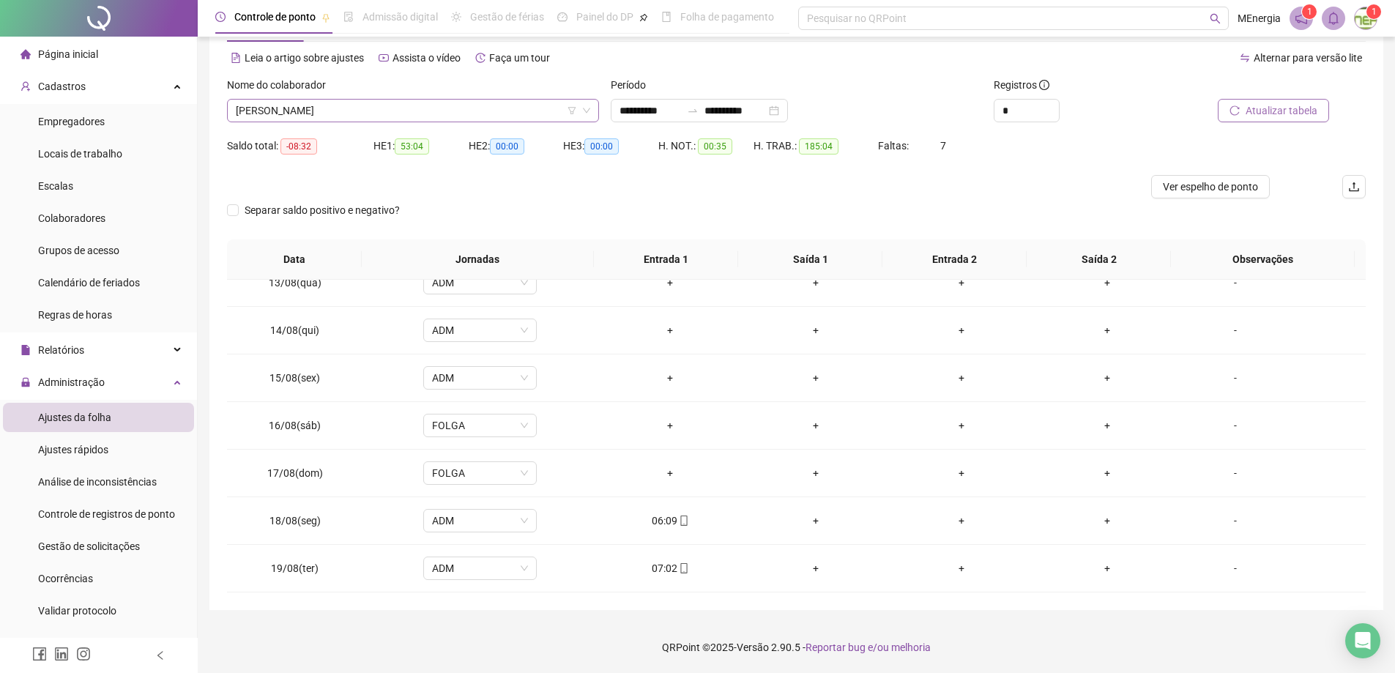
click at [595, 107] on div "[PERSON_NAME]" at bounding box center [413, 110] width 372 height 23
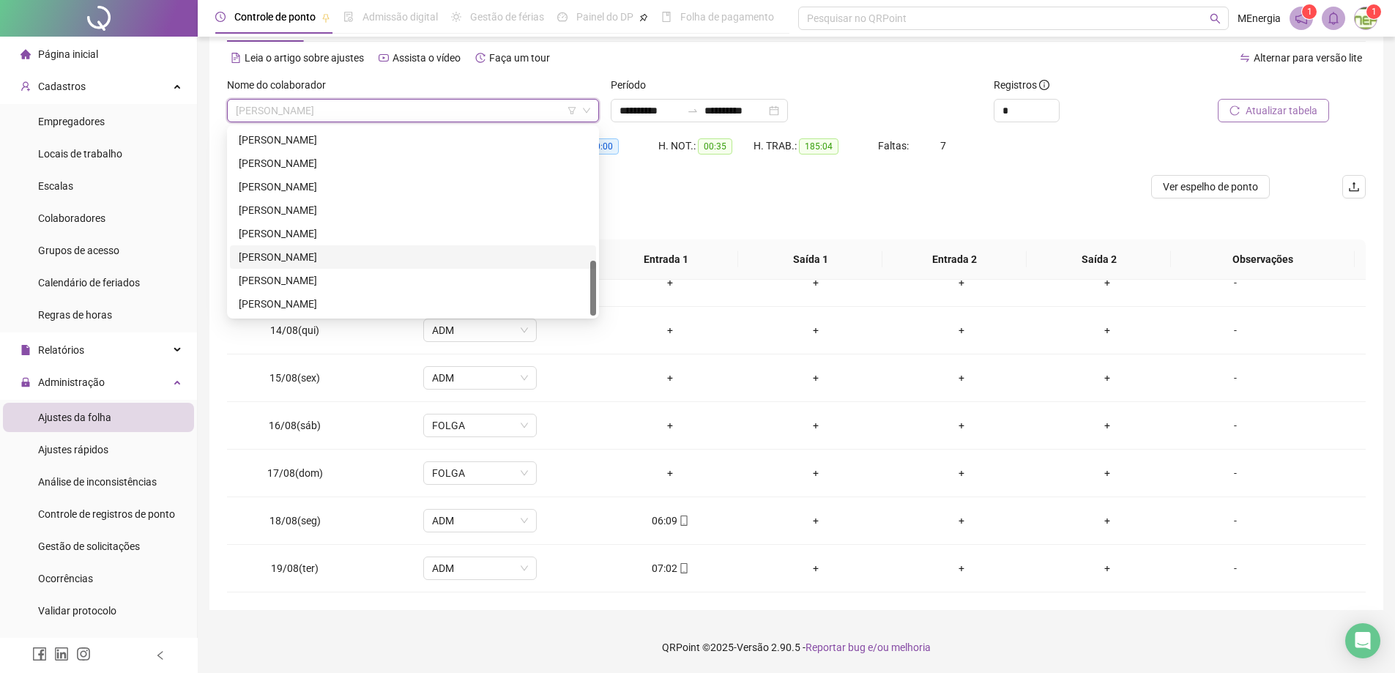
scroll to position [445, 0]
click at [351, 305] on div "[PERSON_NAME]" at bounding box center [413, 304] width 349 height 16
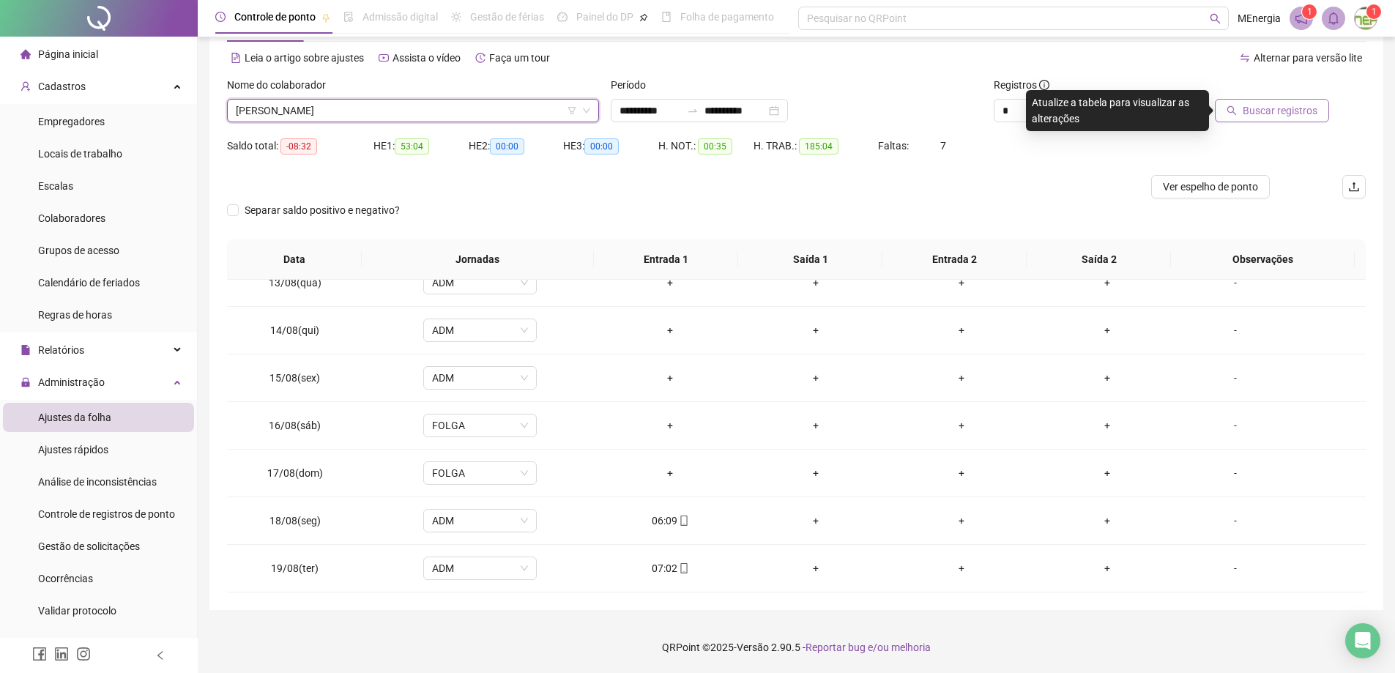
click at [1246, 105] on span "Buscar registros" at bounding box center [1280, 111] width 75 height 16
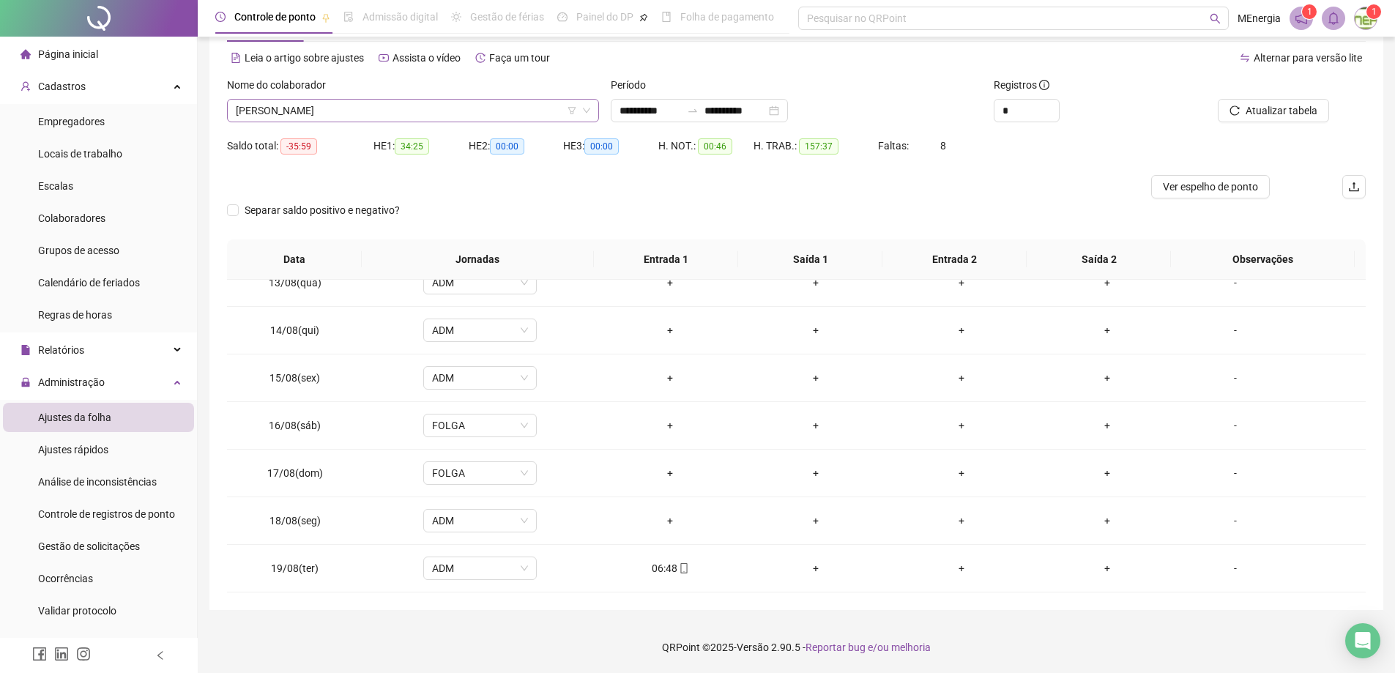
click at [592, 105] on div "[PERSON_NAME]" at bounding box center [413, 110] width 372 height 23
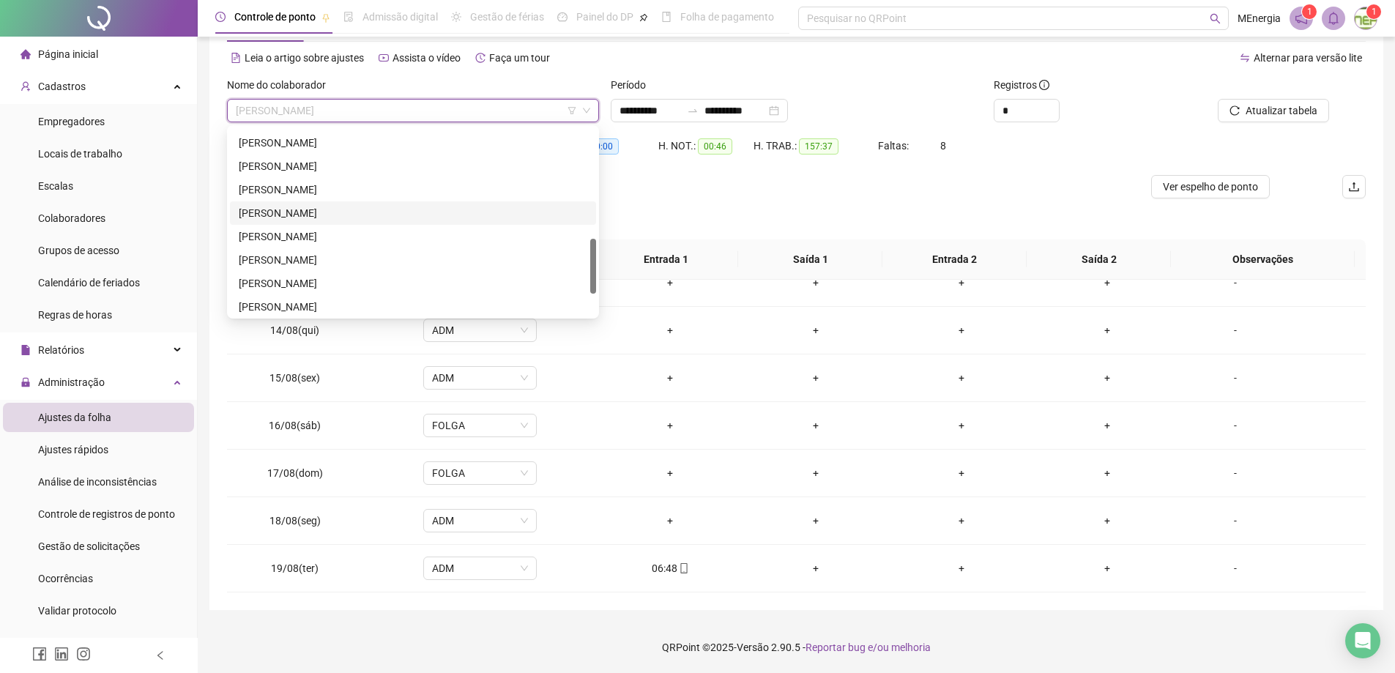
scroll to position [299, 0]
click at [346, 168] on div "[PERSON_NAME]" at bounding box center [413, 169] width 349 height 16
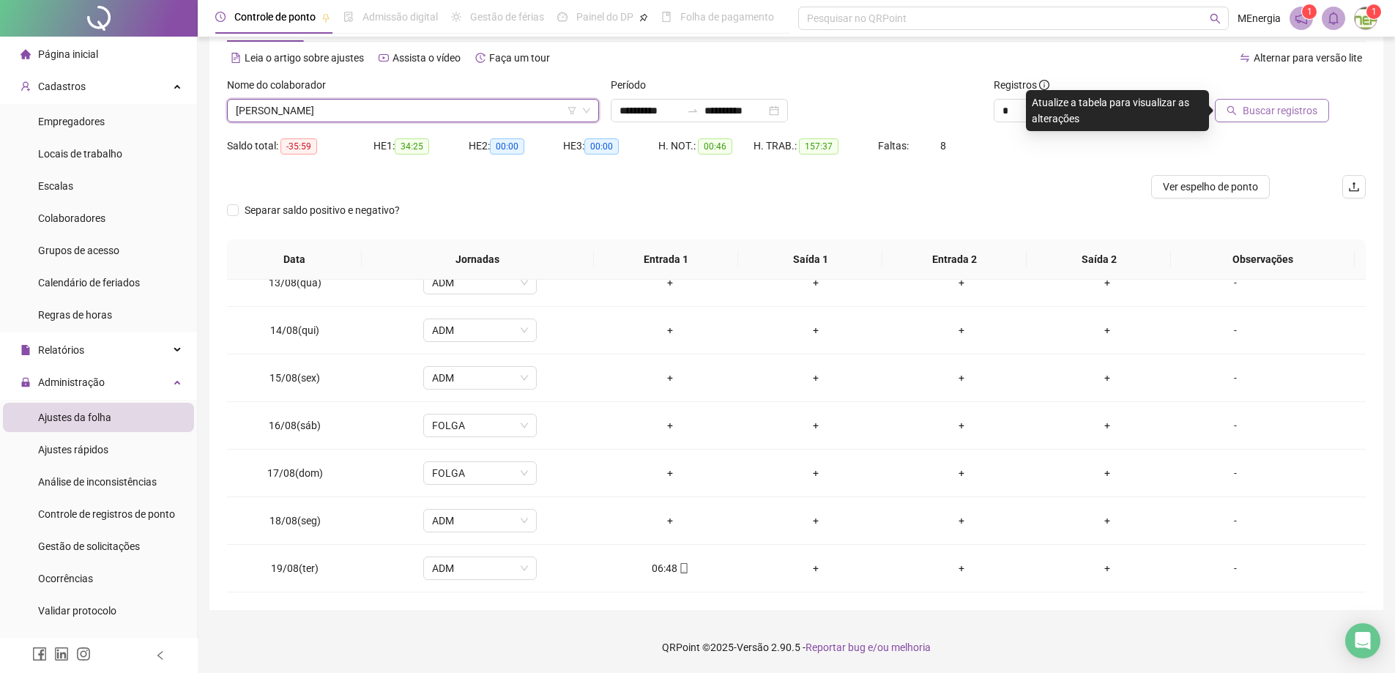
click at [1227, 108] on button "Buscar registros" at bounding box center [1272, 110] width 114 height 23
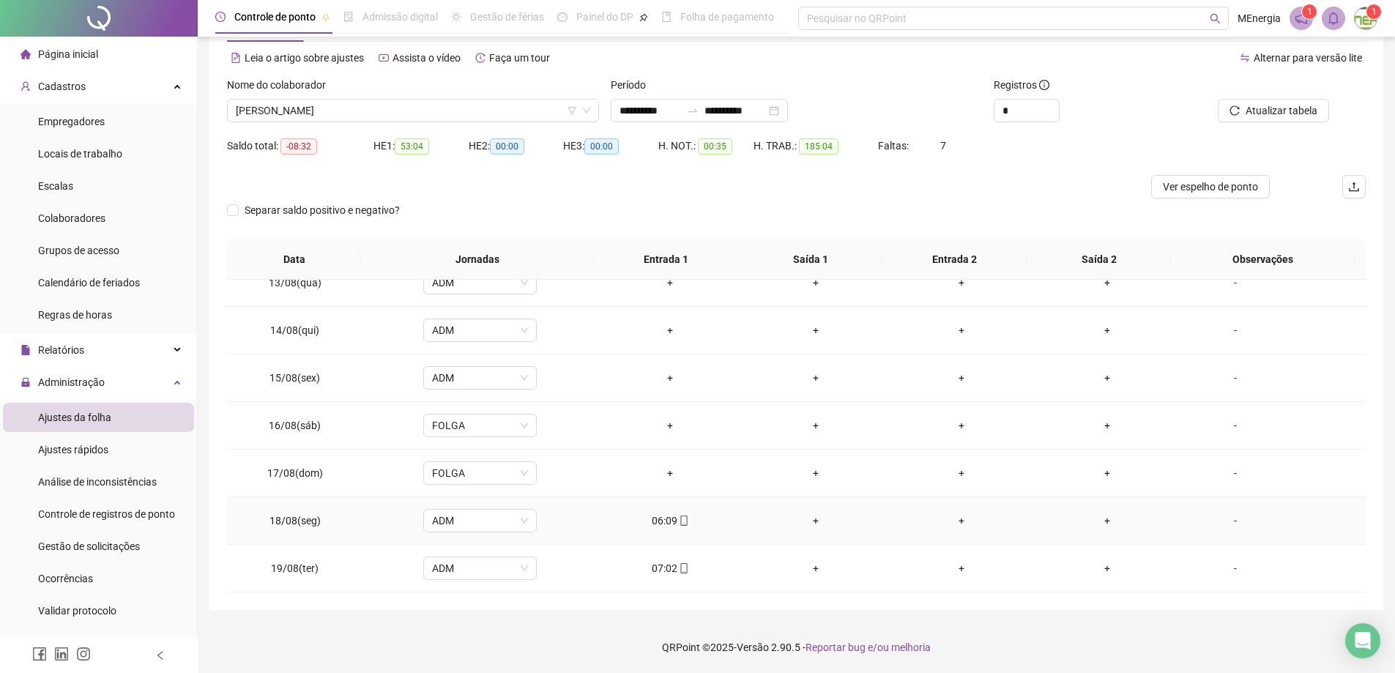
click at [805, 524] on div "+" at bounding box center [816, 521] width 122 height 16
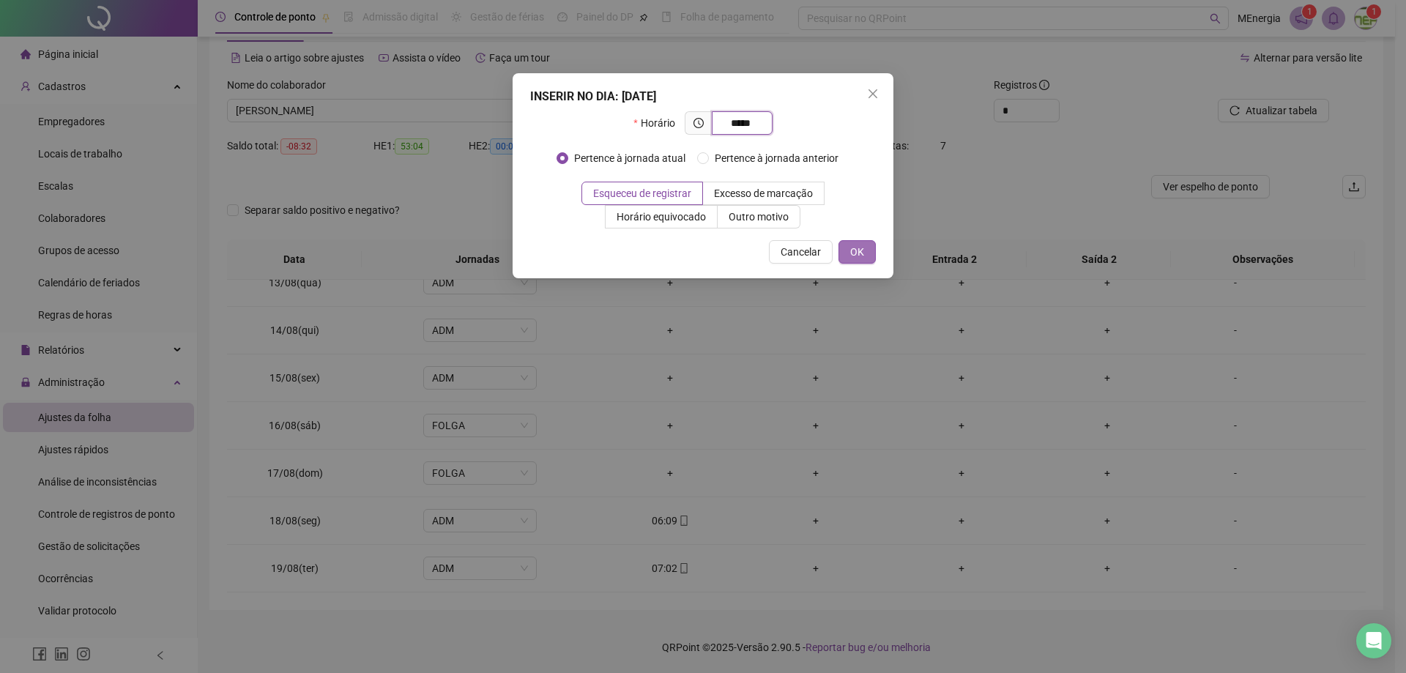
type input "*****"
click at [866, 249] on button "OK" at bounding box center [856, 251] width 37 height 23
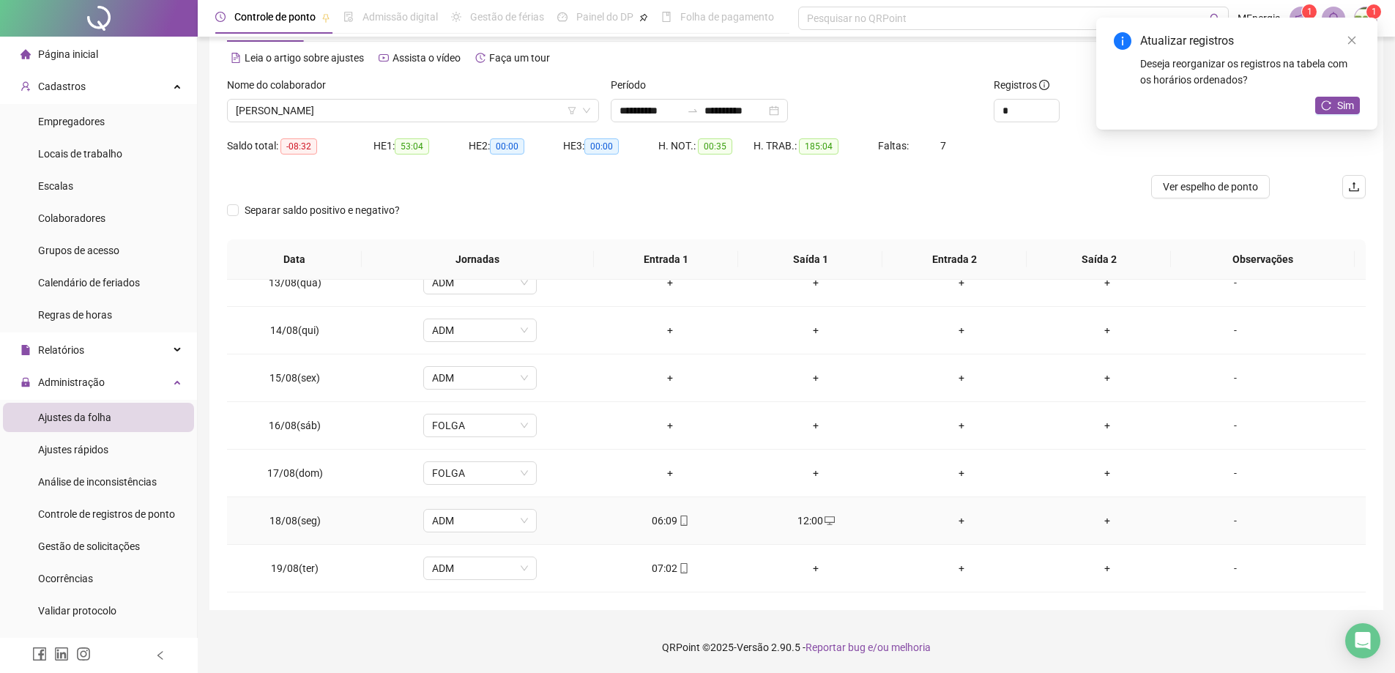
click at [956, 523] on div "+" at bounding box center [962, 521] width 122 height 16
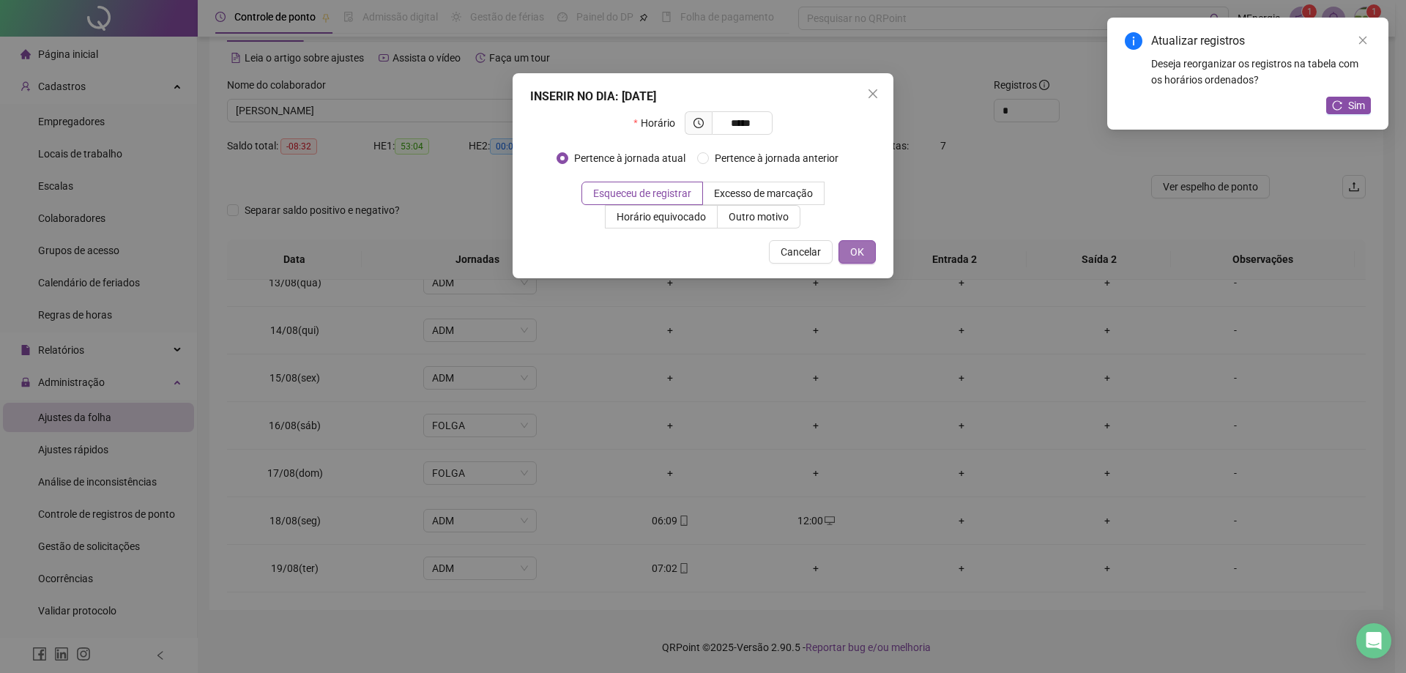
type input "*****"
click at [853, 259] on span "OK" at bounding box center [857, 252] width 14 height 16
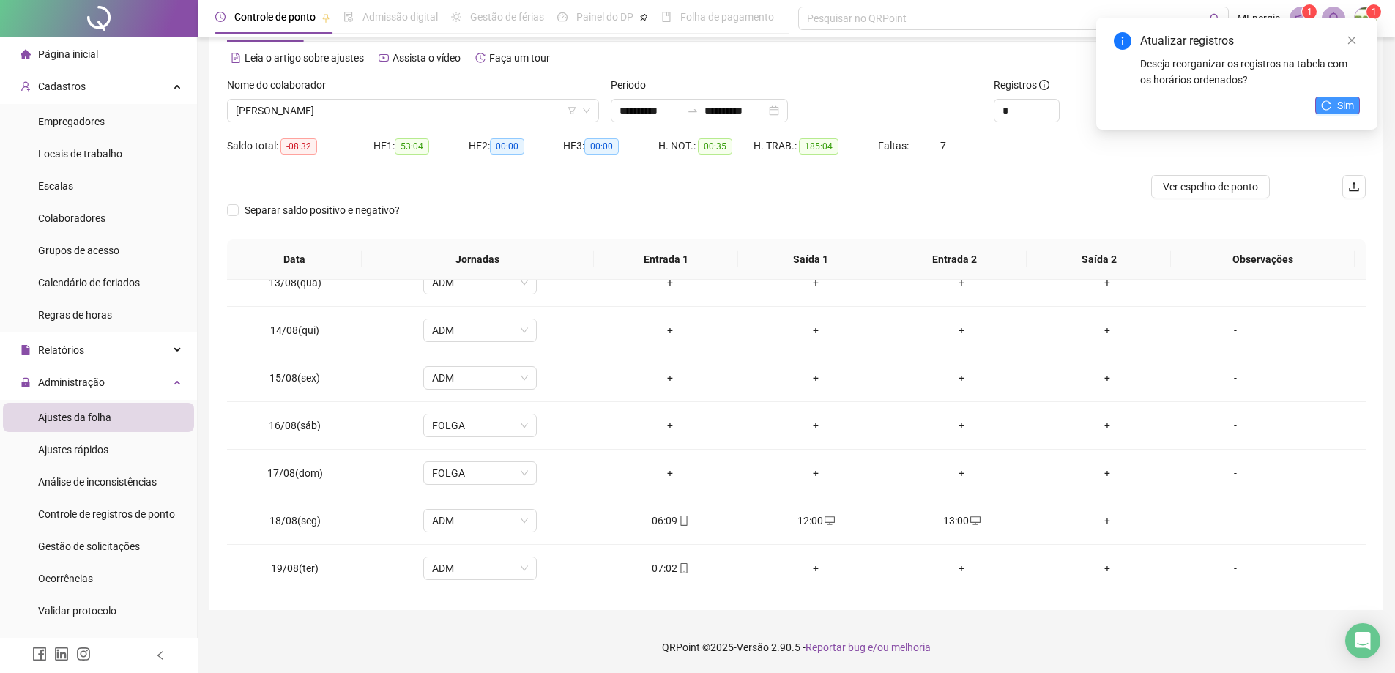
click at [1330, 107] on icon "reload" at bounding box center [1326, 105] width 10 height 10
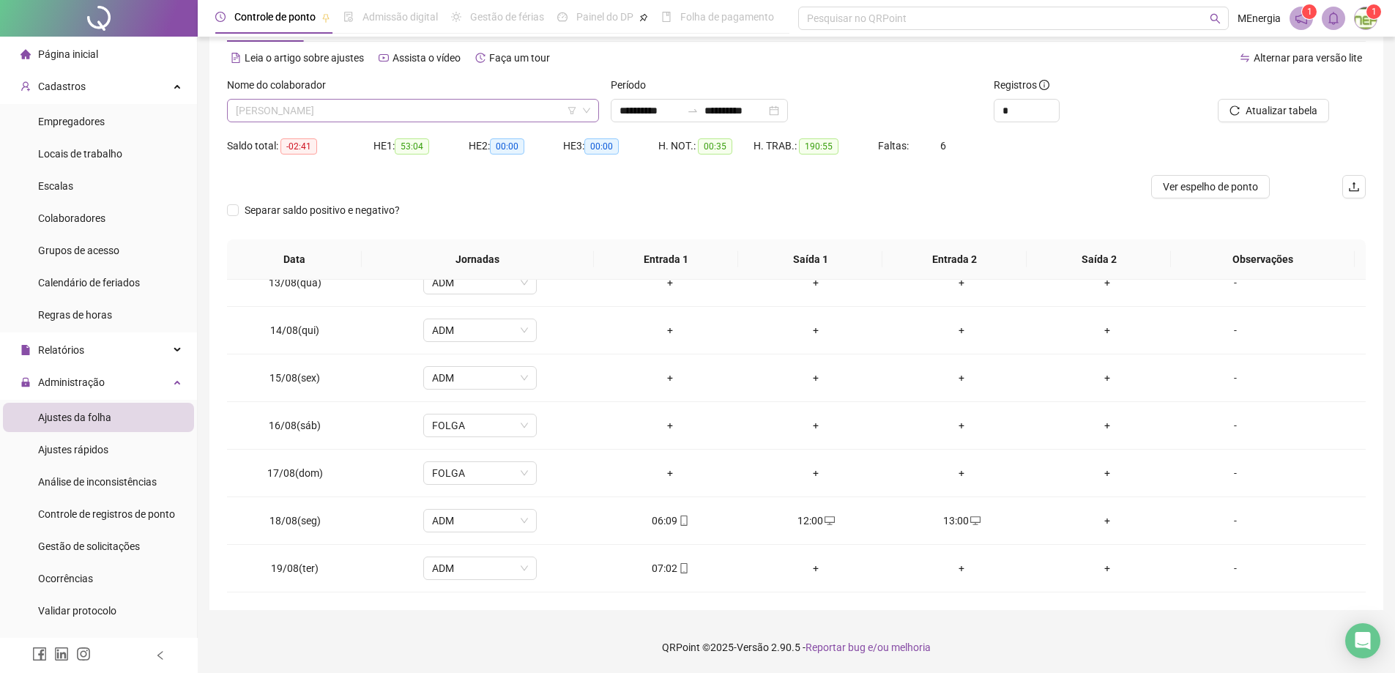
click at [594, 111] on div "[PERSON_NAME]" at bounding box center [413, 110] width 372 height 23
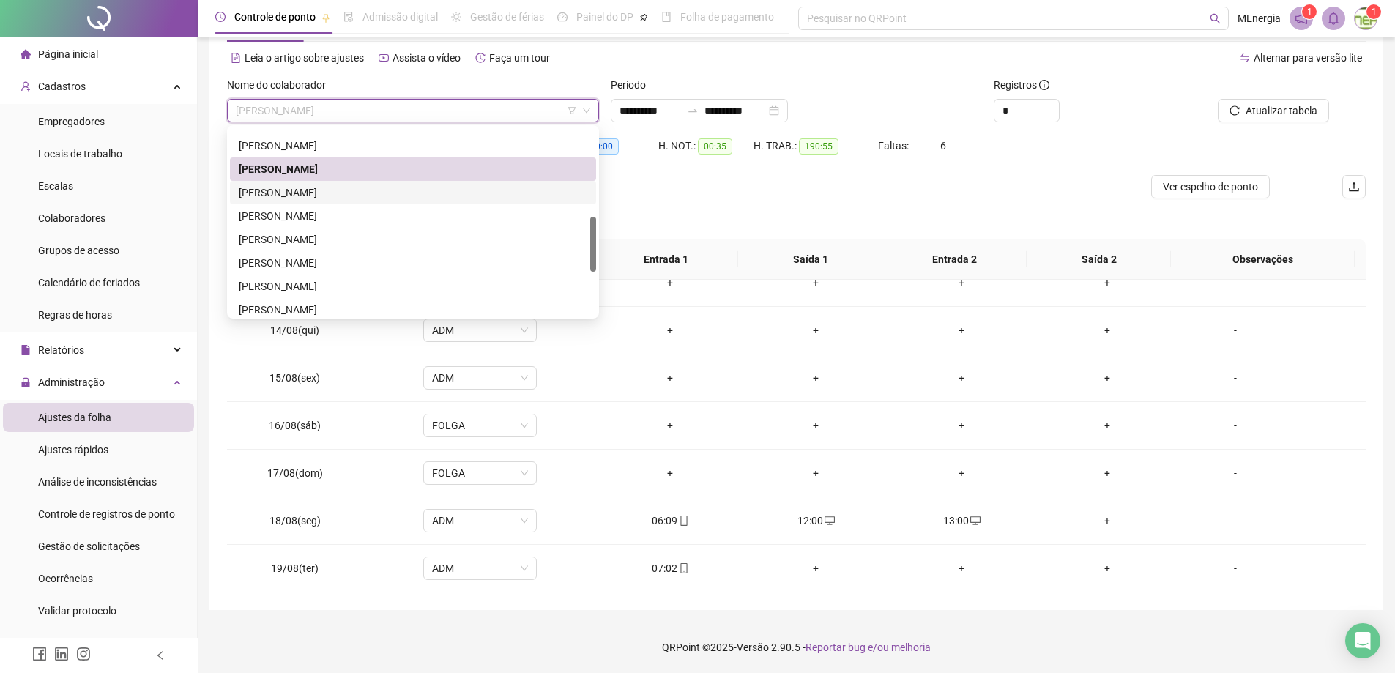
click at [375, 193] on div "[PERSON_NAME]" at bounding box center [413, 193] width 349 height 16
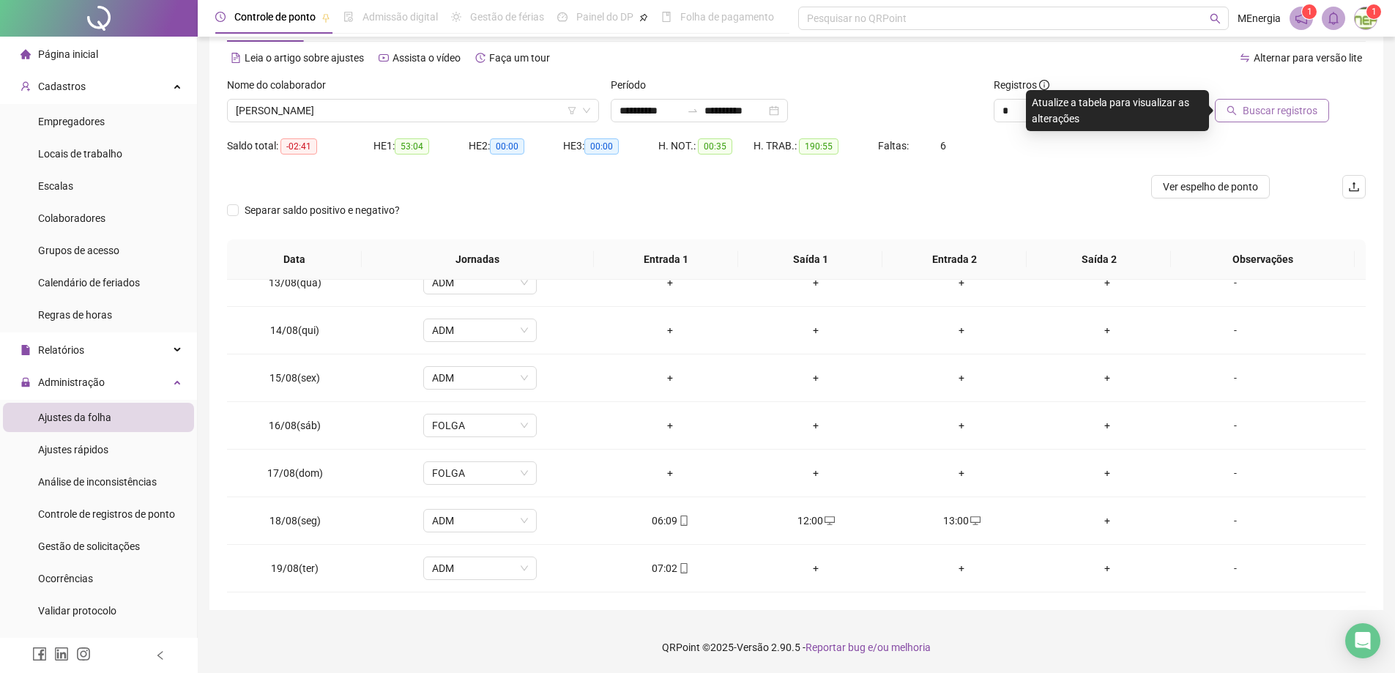
click at [1248, 117] on span "Buscar registros" at bounding box center [1280, 111] width 75 height 16
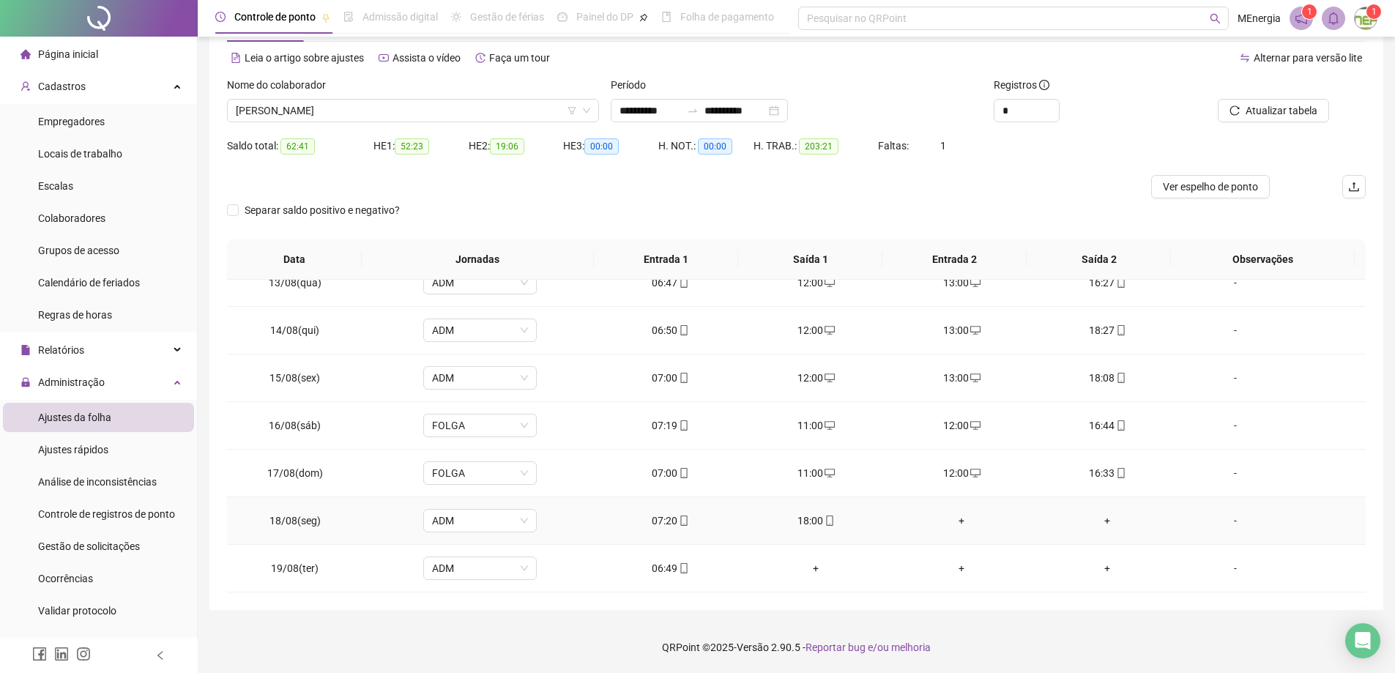
click at [958, 521] on div "+" at bounding box center [962, 521] width 122 height 16
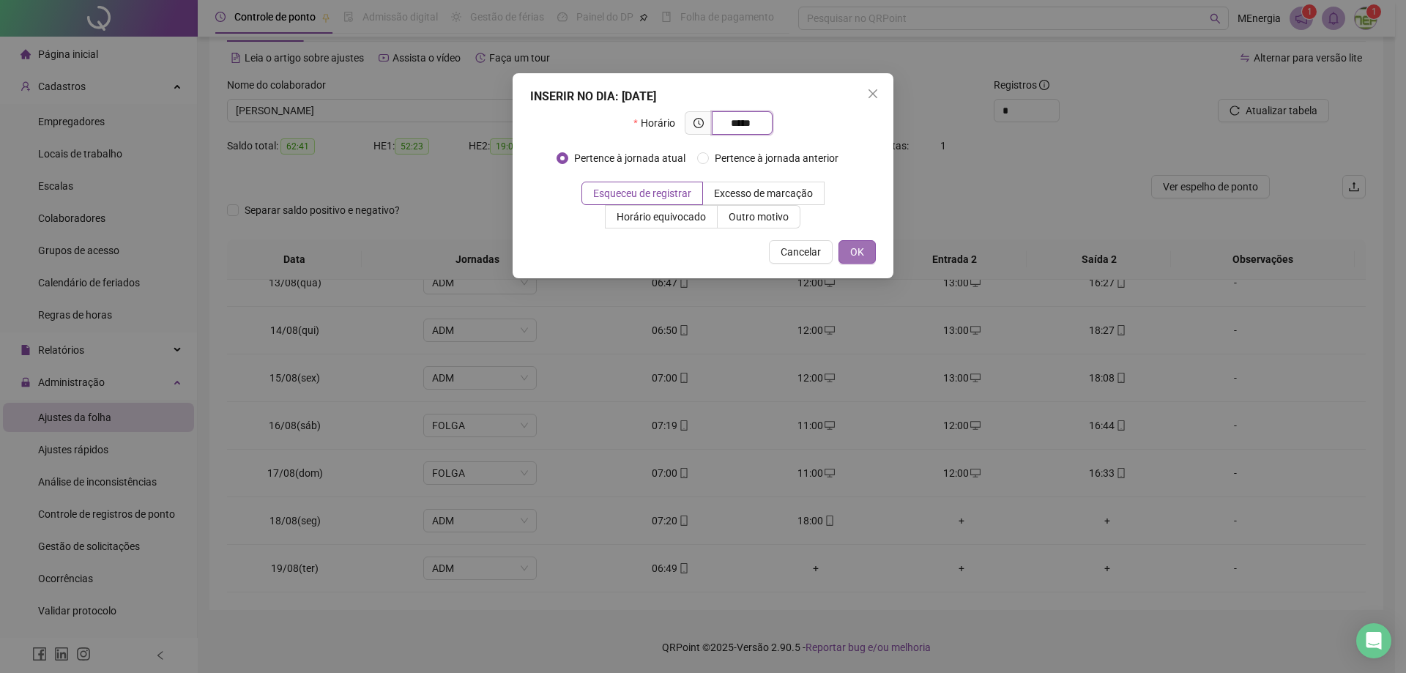
type input "*****"
click at [847, 257] on button "OK" at bounding box center [856, 251] width 37 height 23
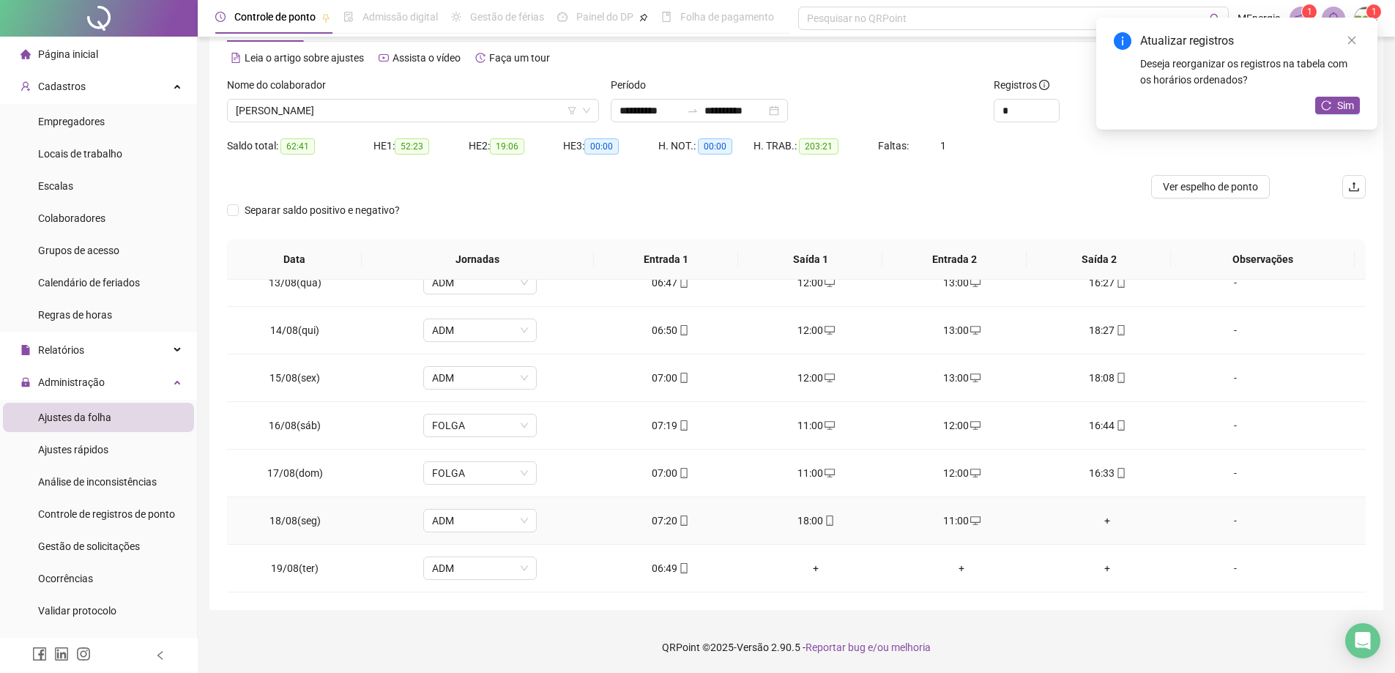
click at [1100, 515] on div "+" at bounding box center [1107, 521] width 122 height 16
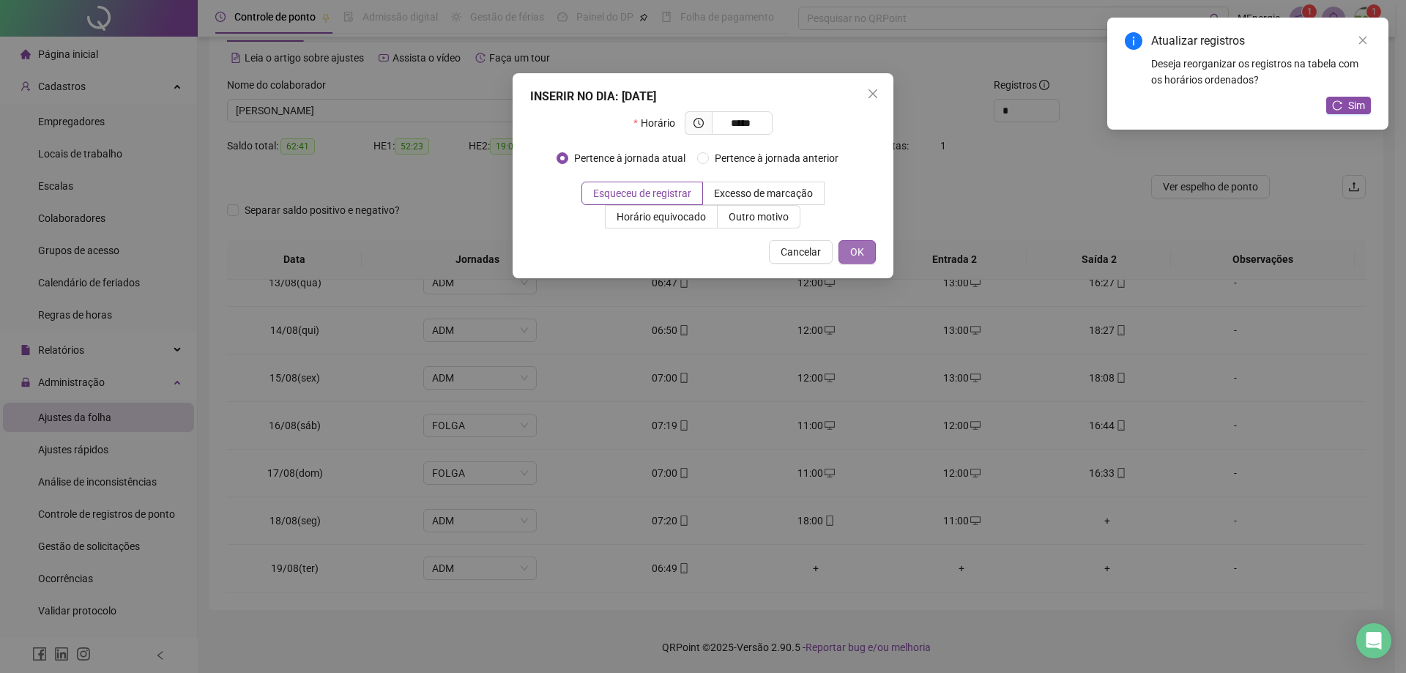
type input "*****"
click at [863, 253] on span "OK" at bounding box center [857, 252] width 14 height 16
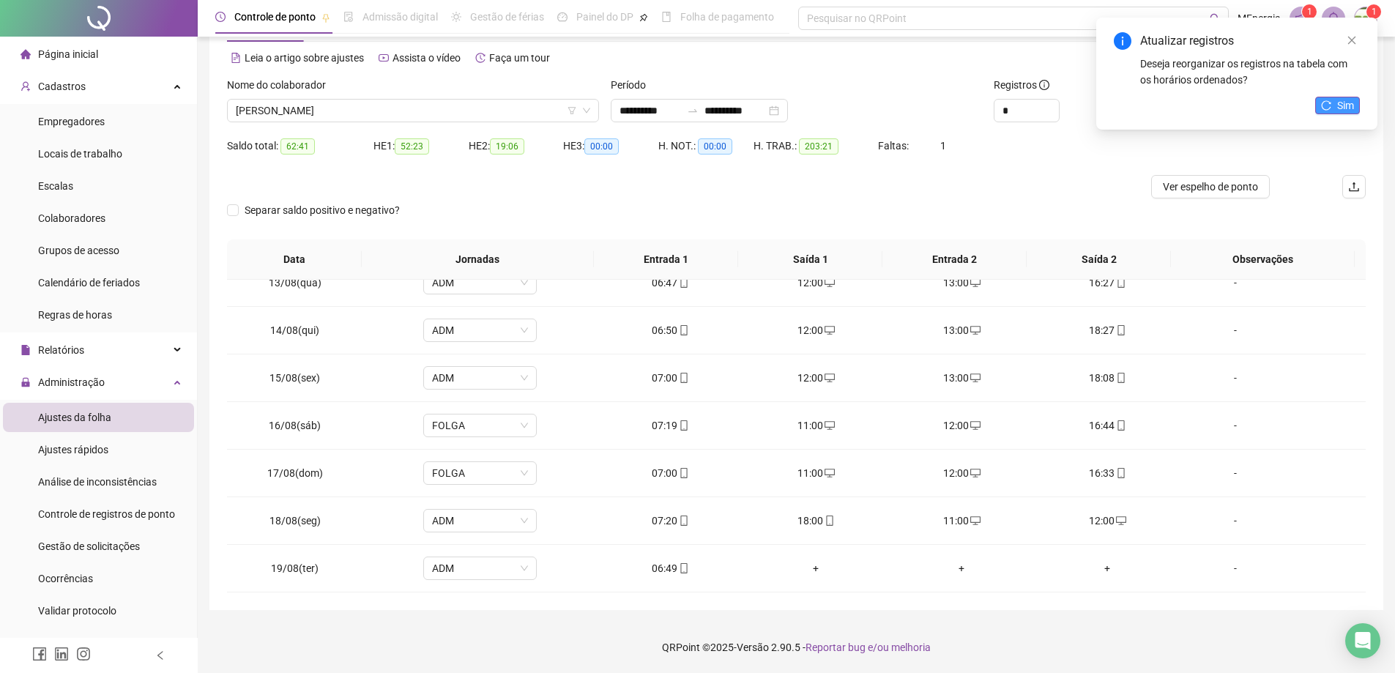
click at [1358, 103] on button "Sim" at bounding box center [1337, 106] width 45 height 18
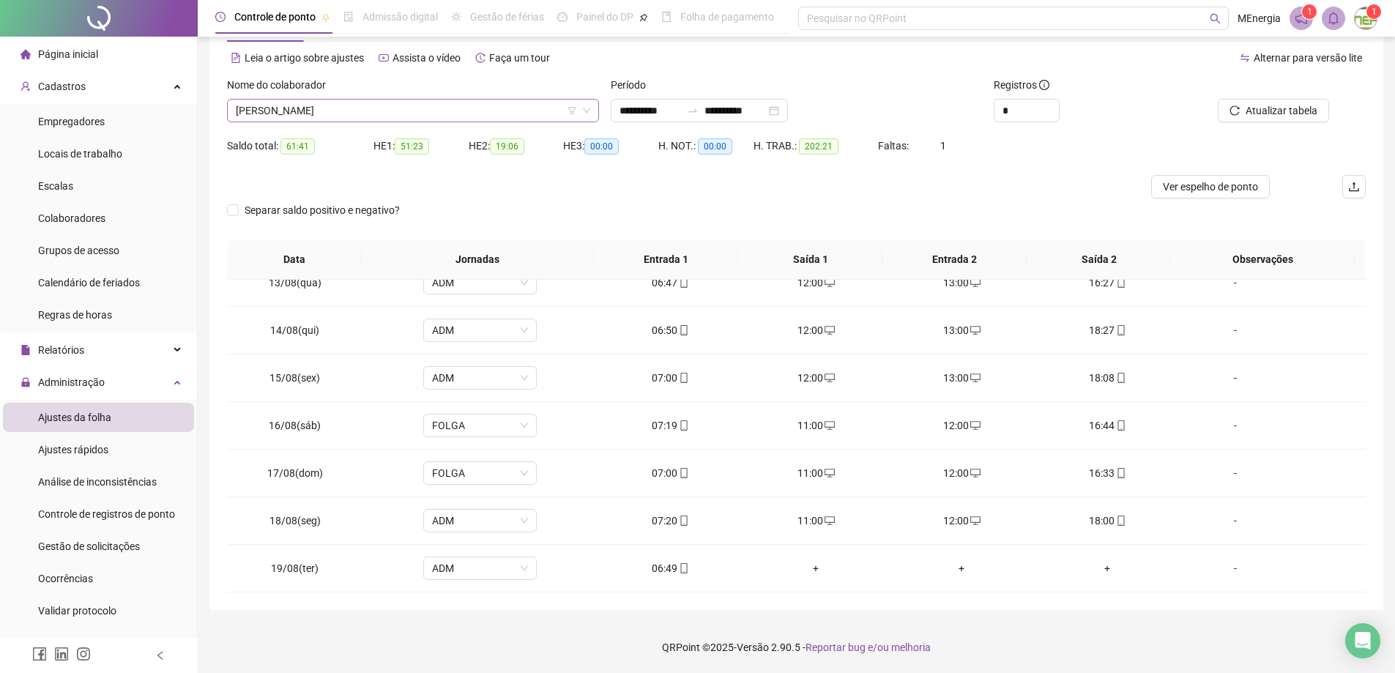
click at [595, 106] on div "[PERSON_NAME]" at bounding box center [413, 110] width 372 height 23
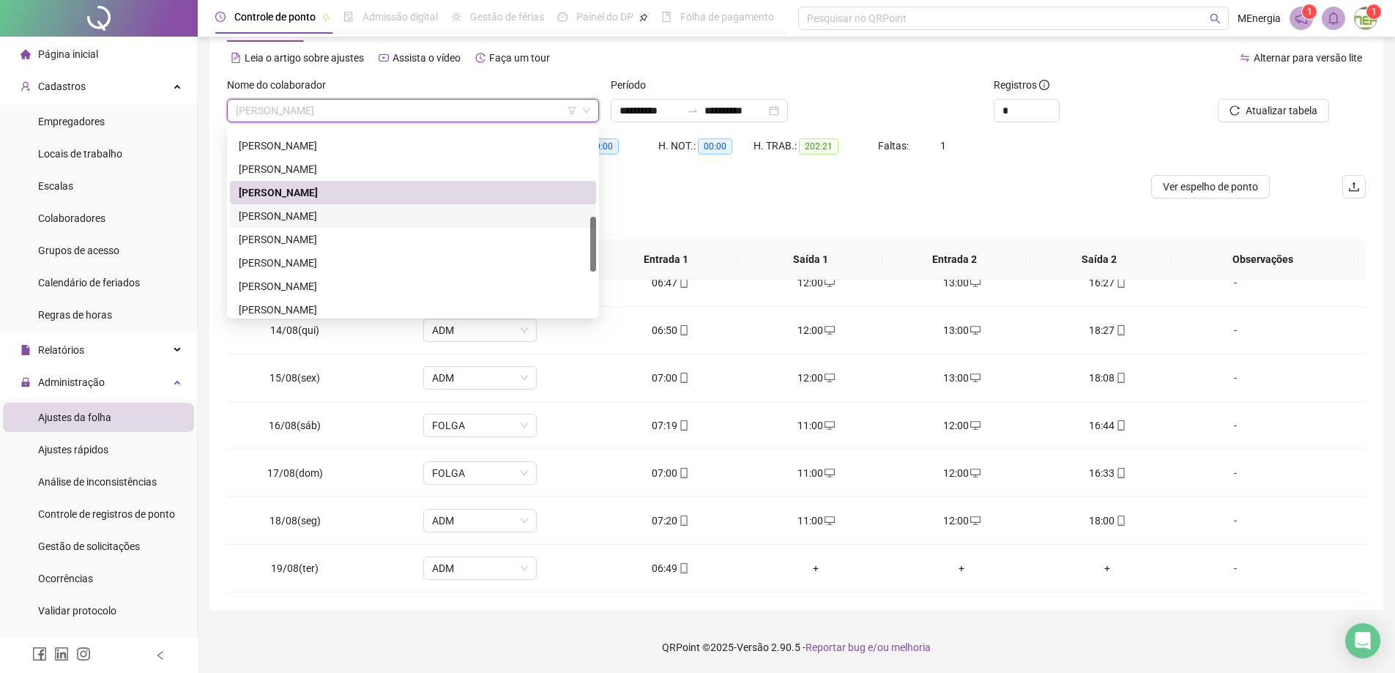
click at [377, 211] on div "[PERSON_NAME]" at bounding box center [413, 216] width 349 height 16
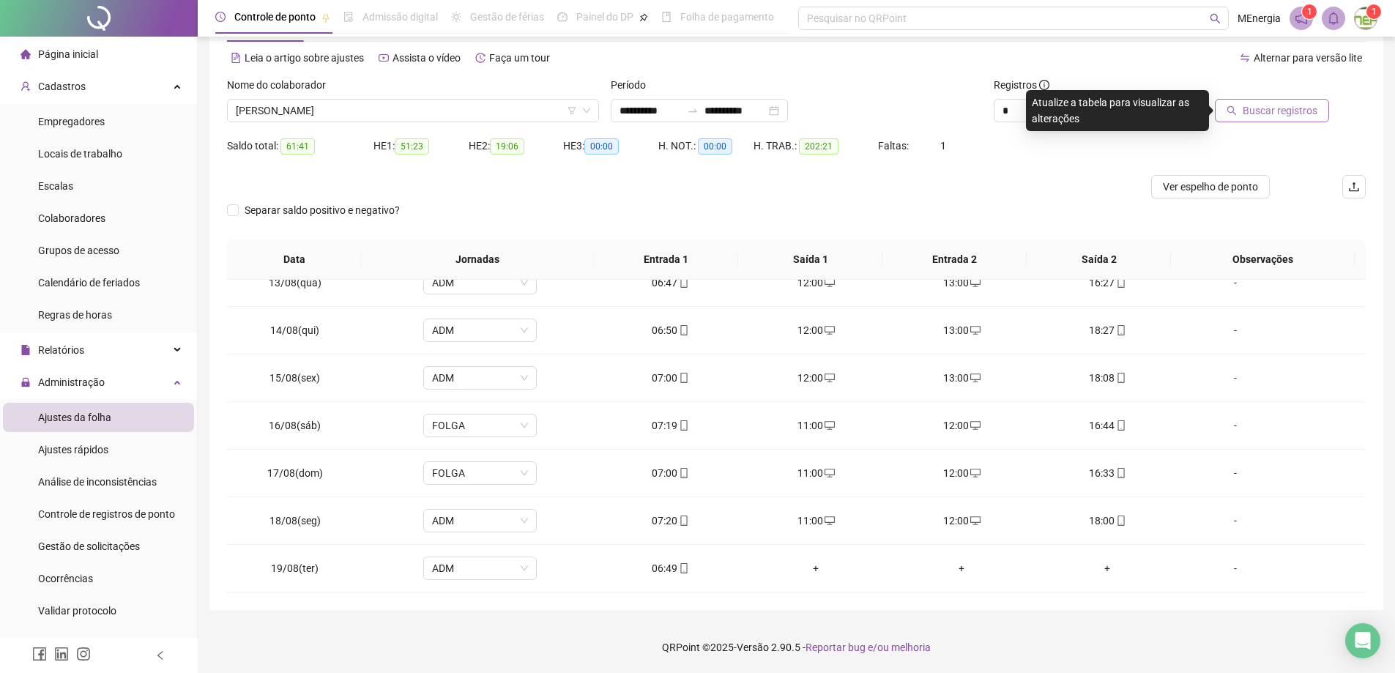
click at [1247, 112] on span "Buscar registros" at bounding box center [1280, 111] width 75 height 16
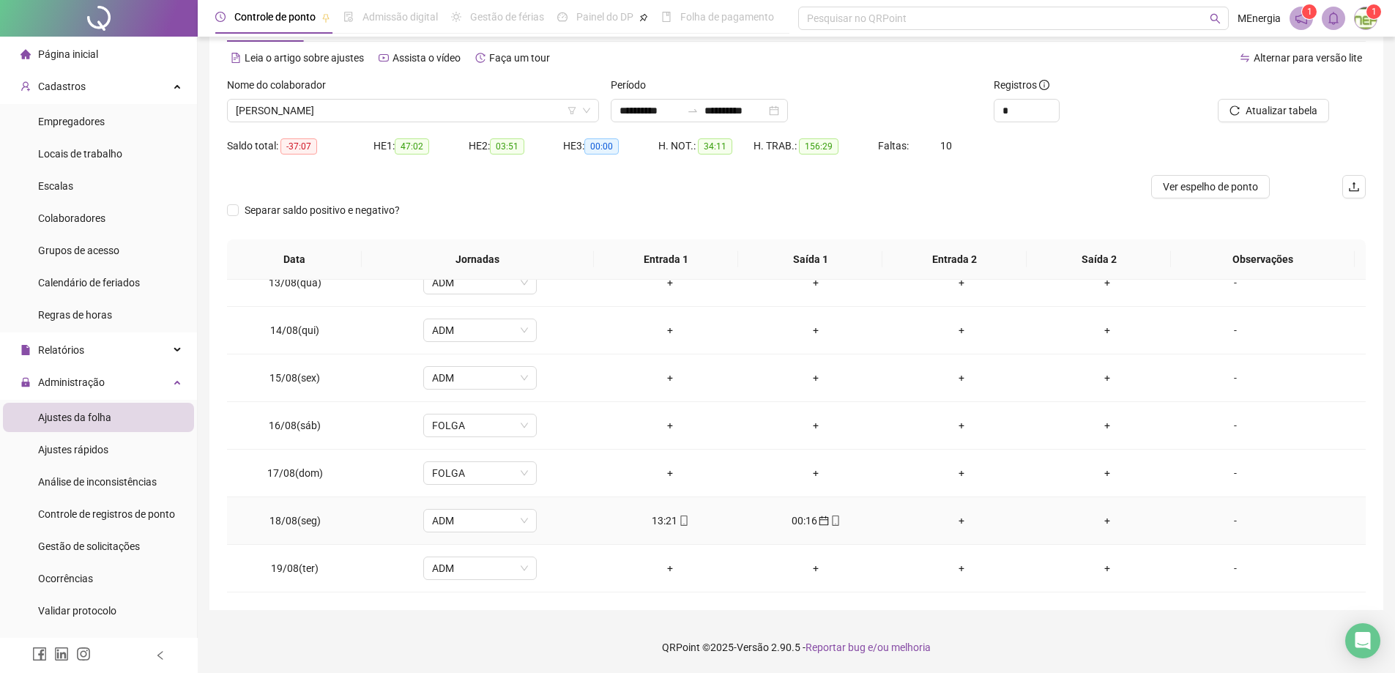
click at [953, 521] on div "+" at bounding box center [962, 521] width 122 height 16
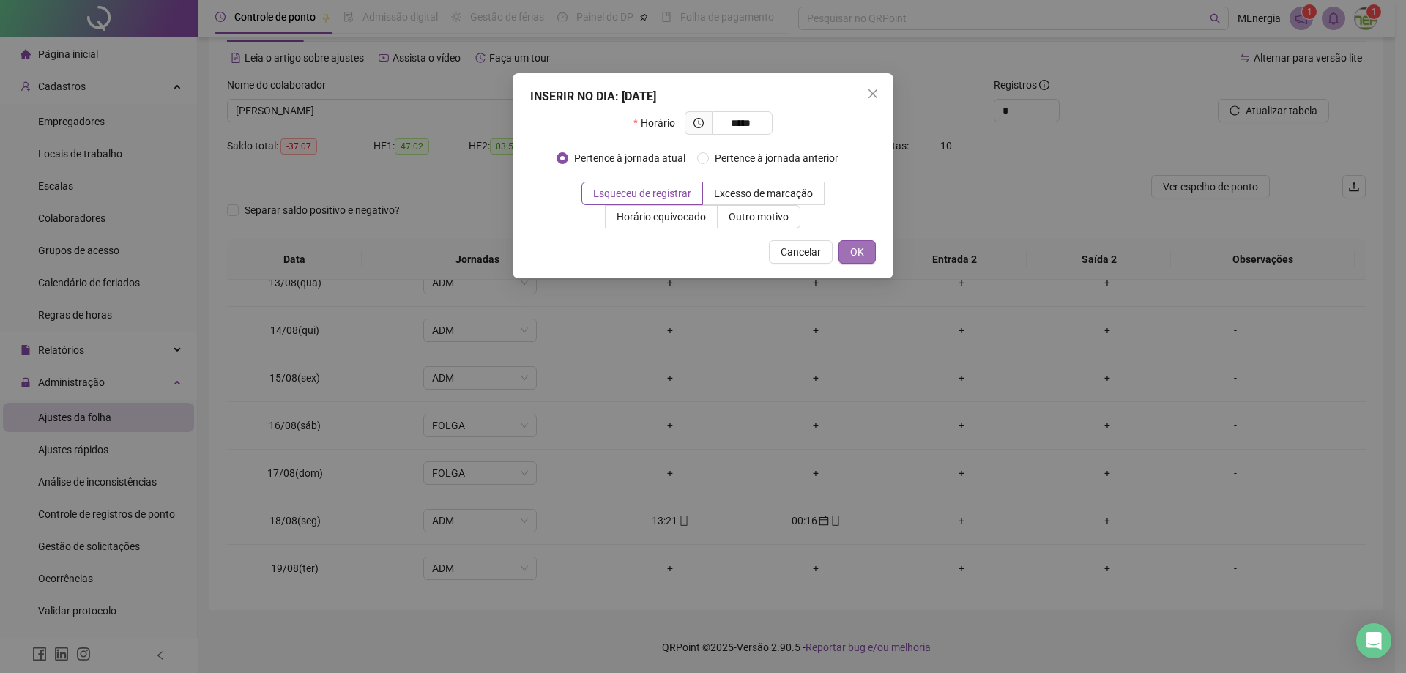
type input "*****"
click at [853, 259] on span "OK" at bounding box center [857, 252] width 14 height 16
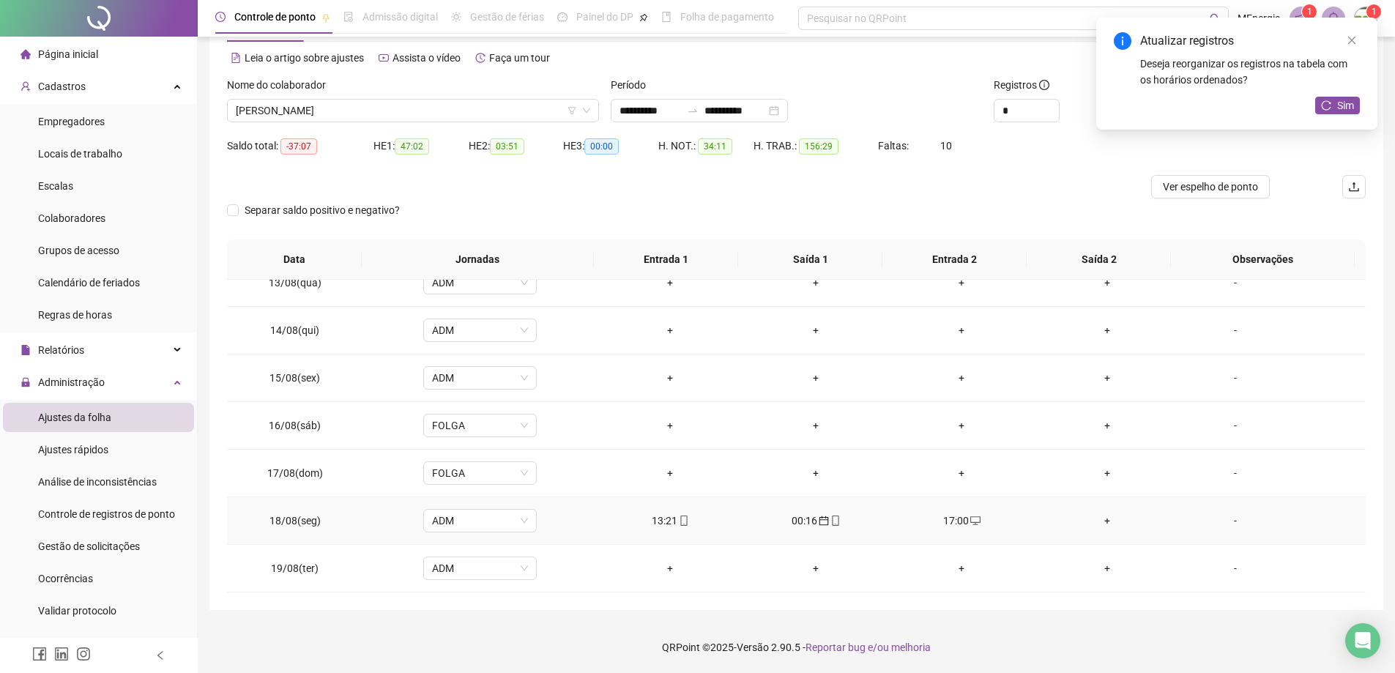
click at [1102, 523] on div "+" at bounding box center [1107, 521] width 122 height 16
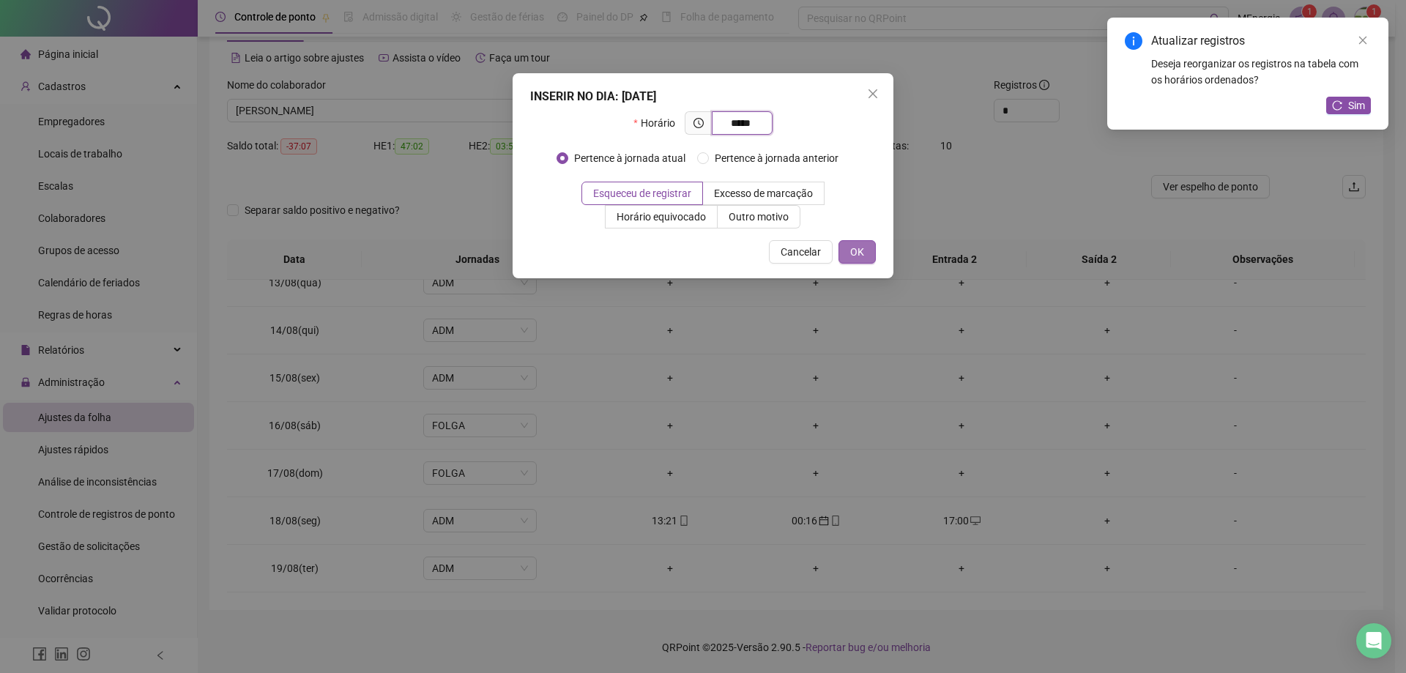
type input "*****"
click at [865, 252] on button "OK" at bounding box center [856, 251] width 37 height 23
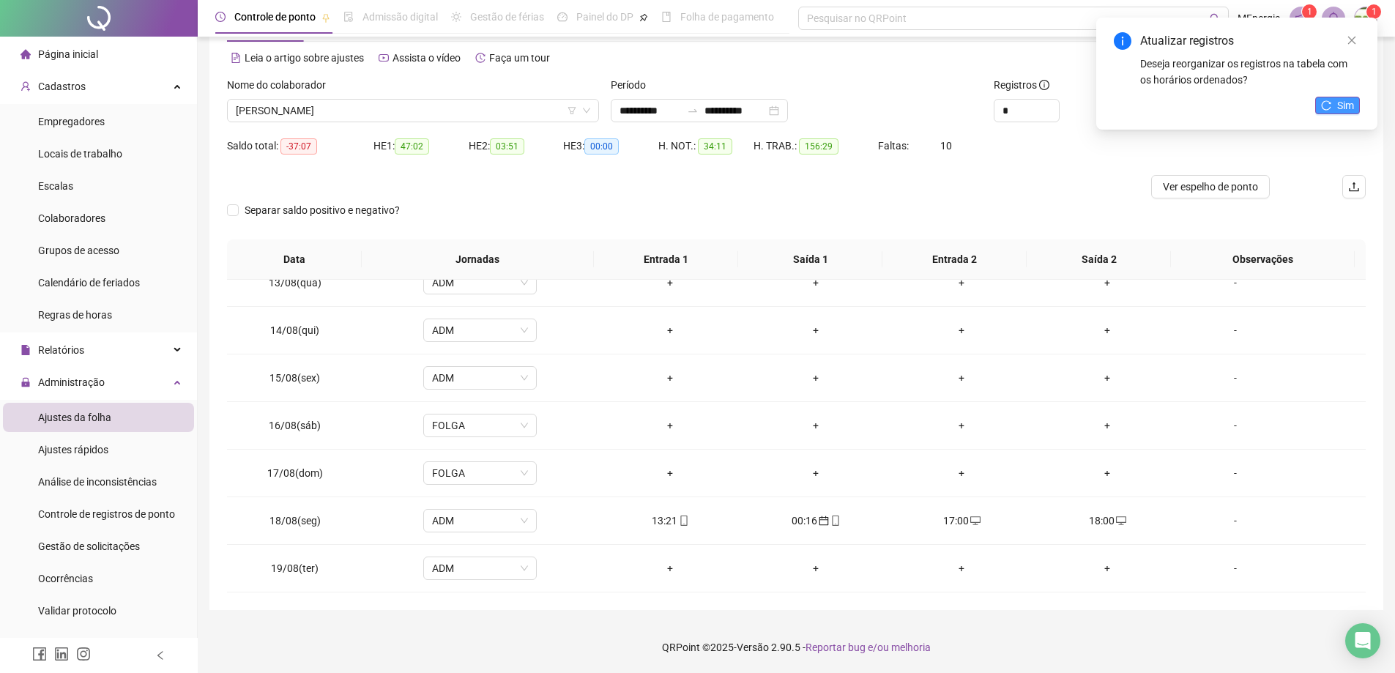
click at [1337, 106] on span "Sim" at bounding box center [1345, 105] width 17 height 16
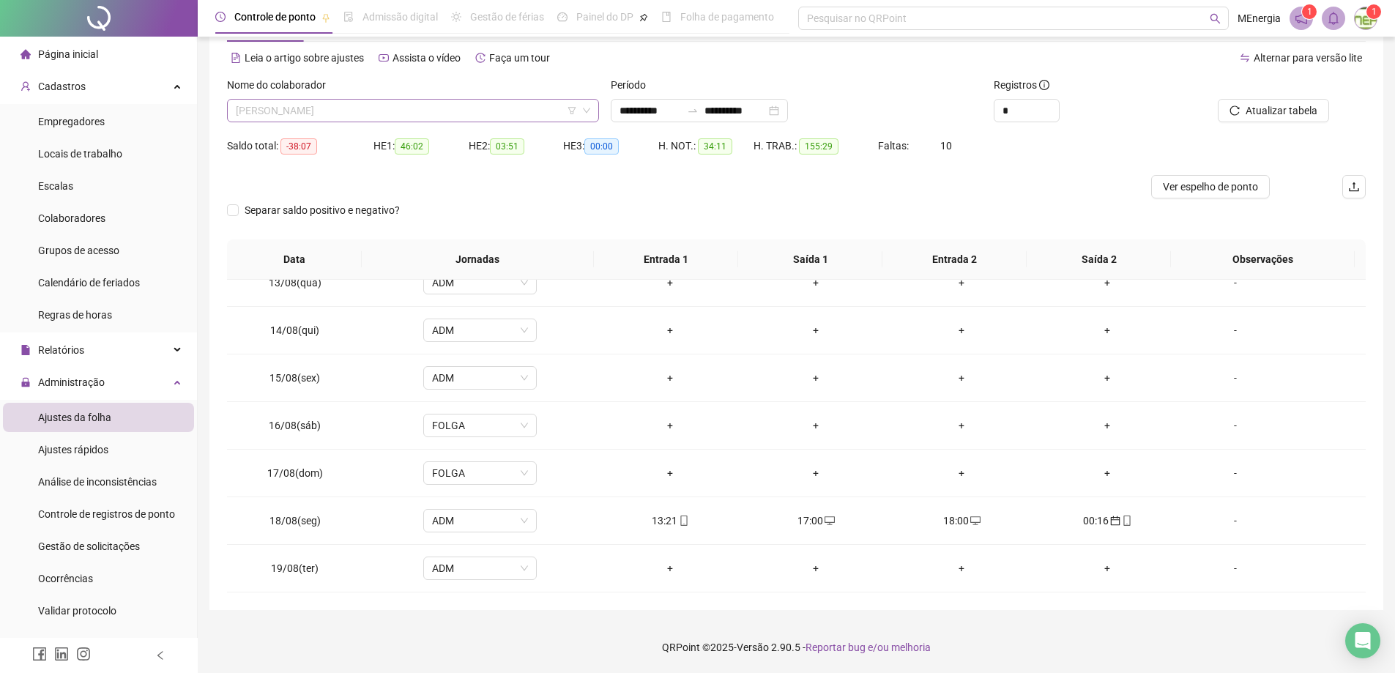
click at [592, 111] on div "[PERSON_NAME]" at bounding box center [413, 110] width 372 height 23
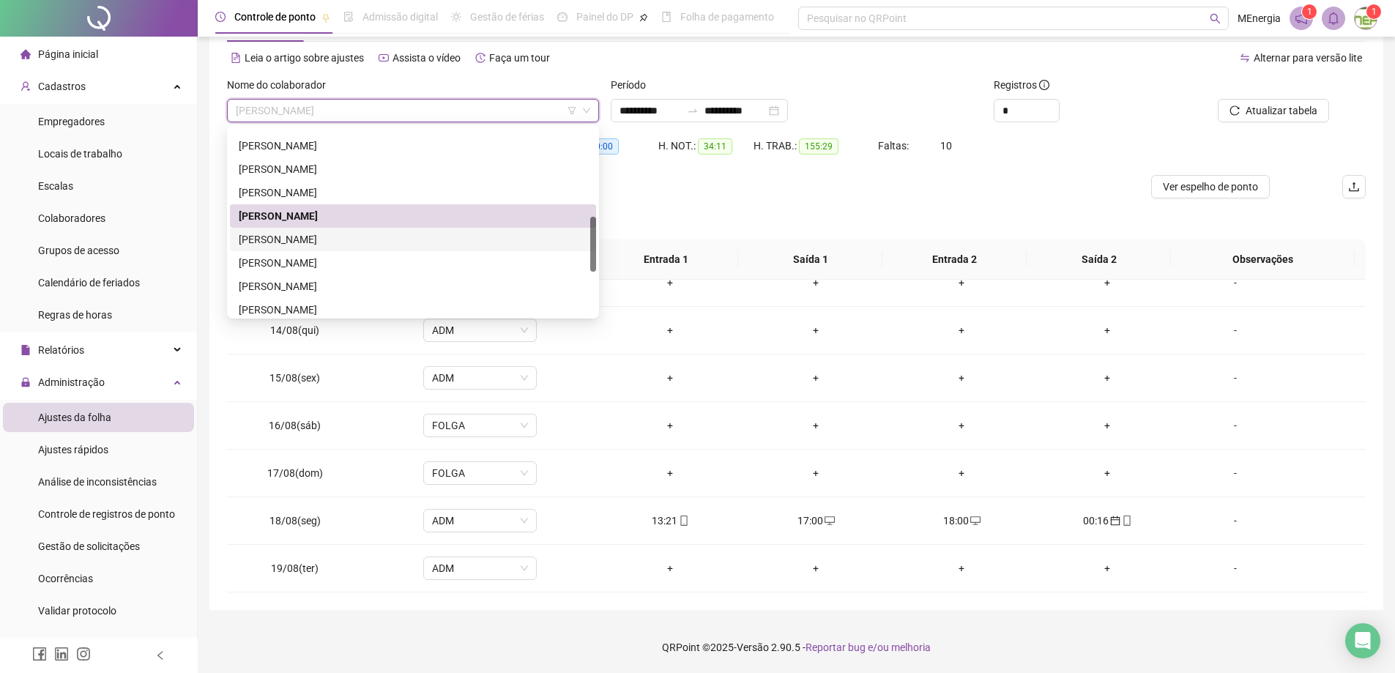
click at [374, 236] on div "[PERSON_NAME]" at bounding box center [413, 239] width 349 height 16
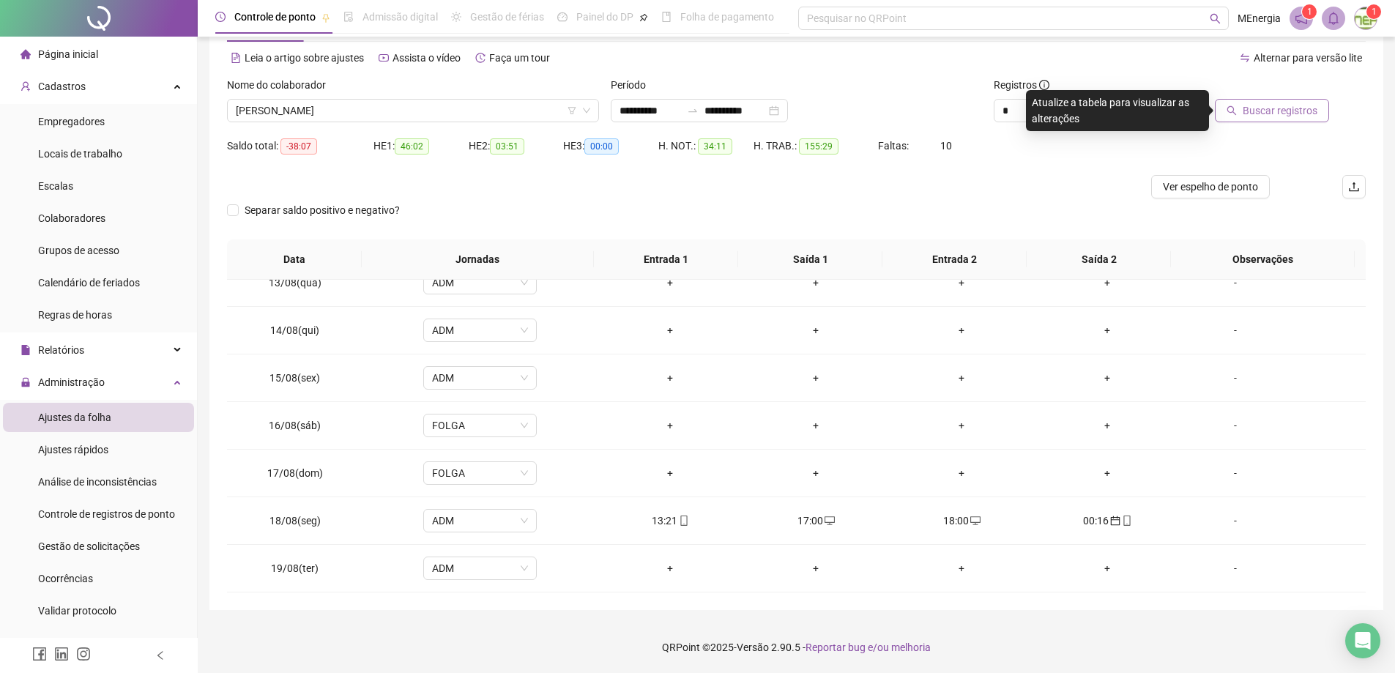
click at [1243, 111] on button "Buscar registros" at bounding box center [1272, 110] width 114 height 23
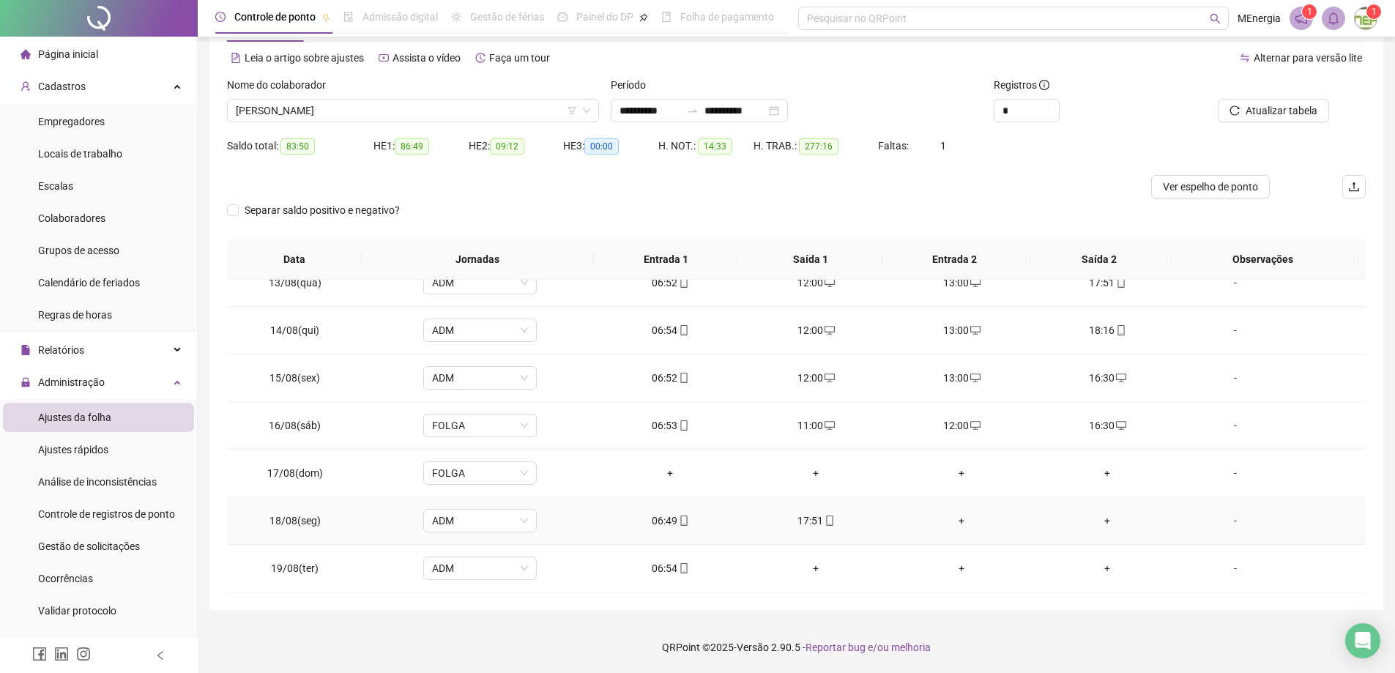
click at [953, 522] on div "+" at bounding box center [962, 521] width 122 height 16
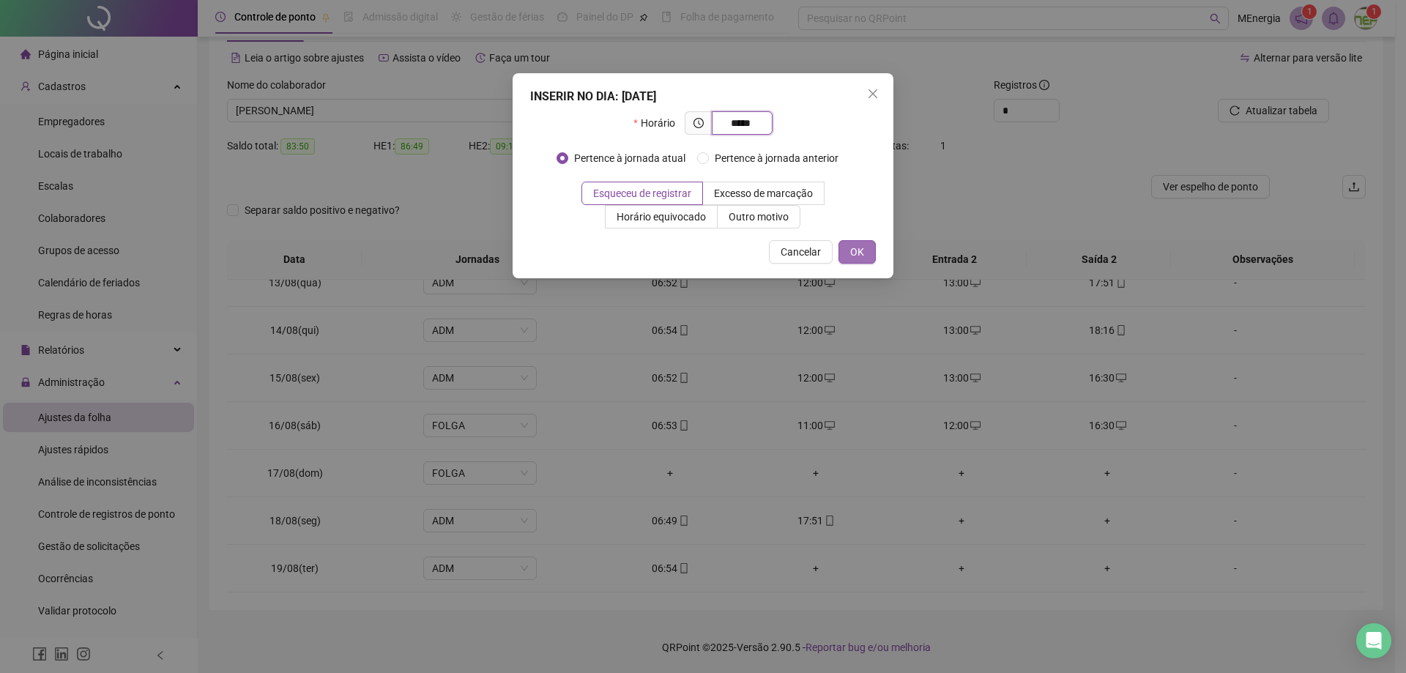
type input "*****"
click at [858, 260] on button "OK" at bounding box center [856, 251] width 37 height 23
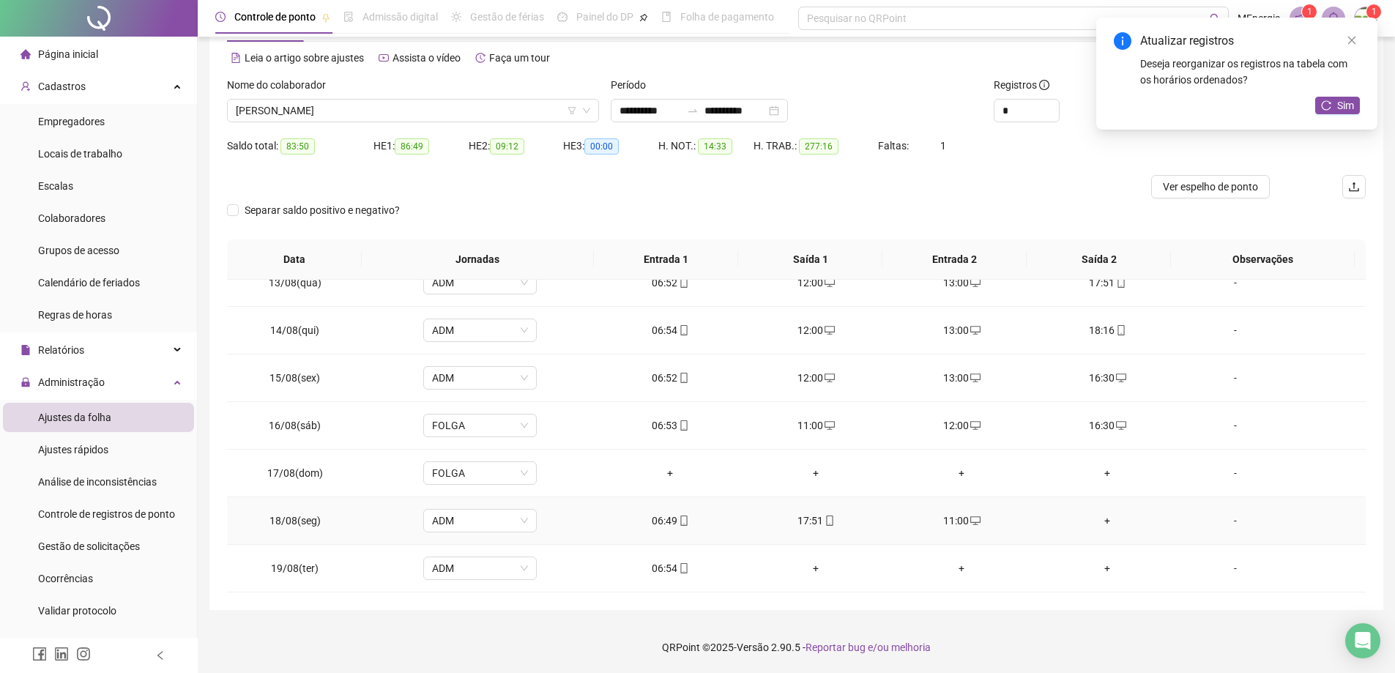
click at [1098, 521] on div "+" at bounding box center [1107, 521] width 122 height 16
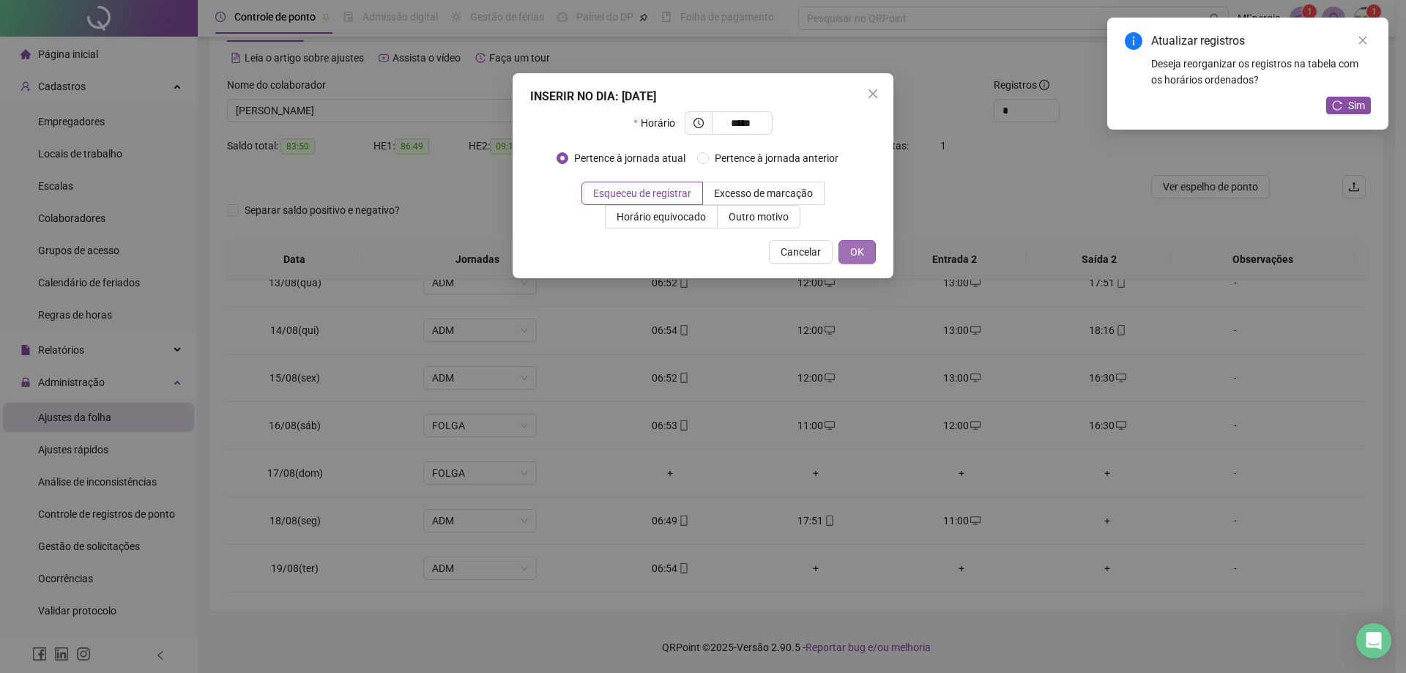
type input "*****"
click at [858, 258] on span "OK" at bounding box center [857, 252] width 14 height 16
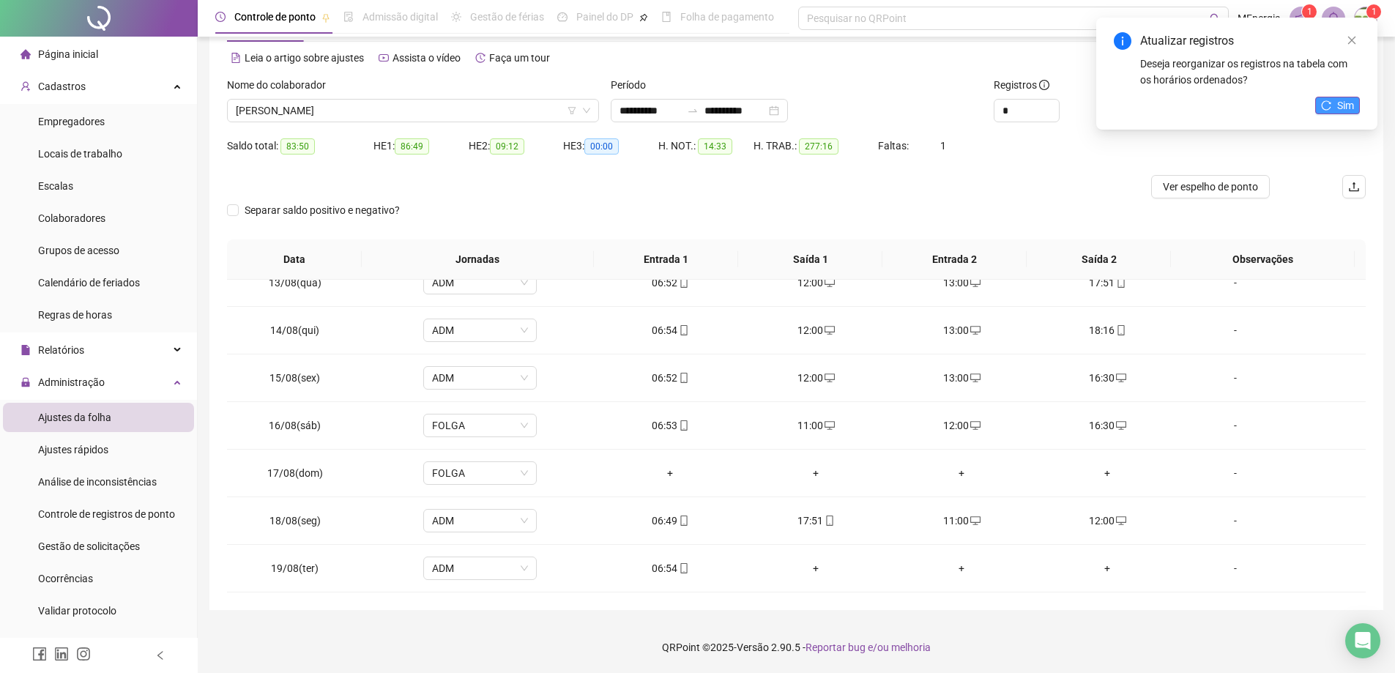
click at [1343, 112] on span "Sim" at bounding box center [1345, 105] width 17 height 16
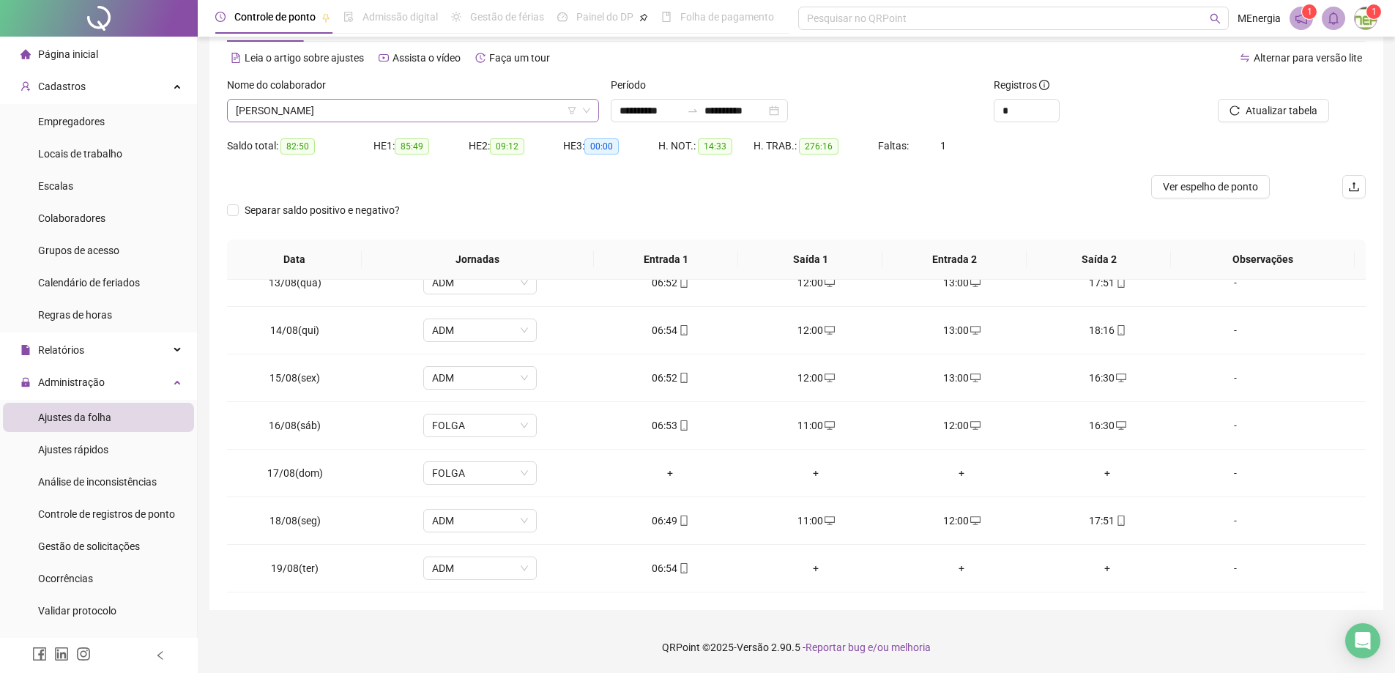
click at [593, 106] on div "[PERSON_NAME]" at bounding box center [413, 110] width 372 height 23
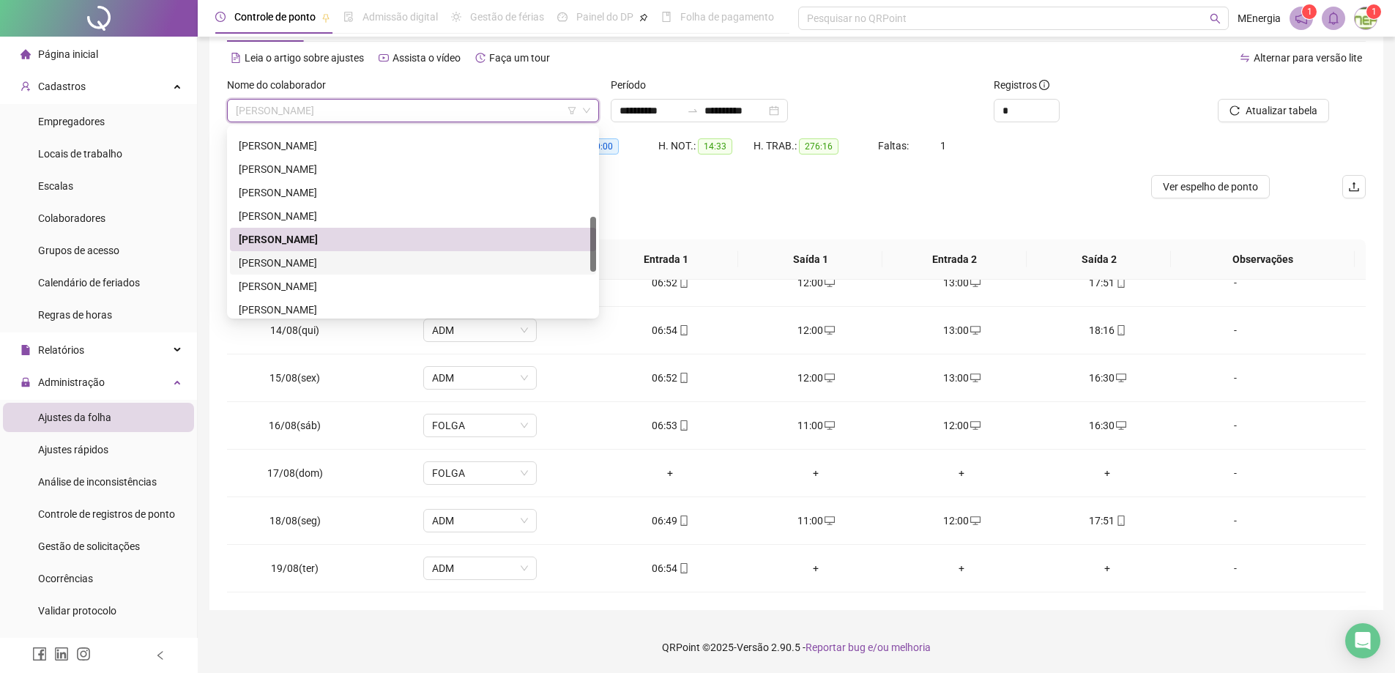
click at [409, 261] on div "[PERSON_NAME]" at bounding box center [413, 263] width 349 height 16
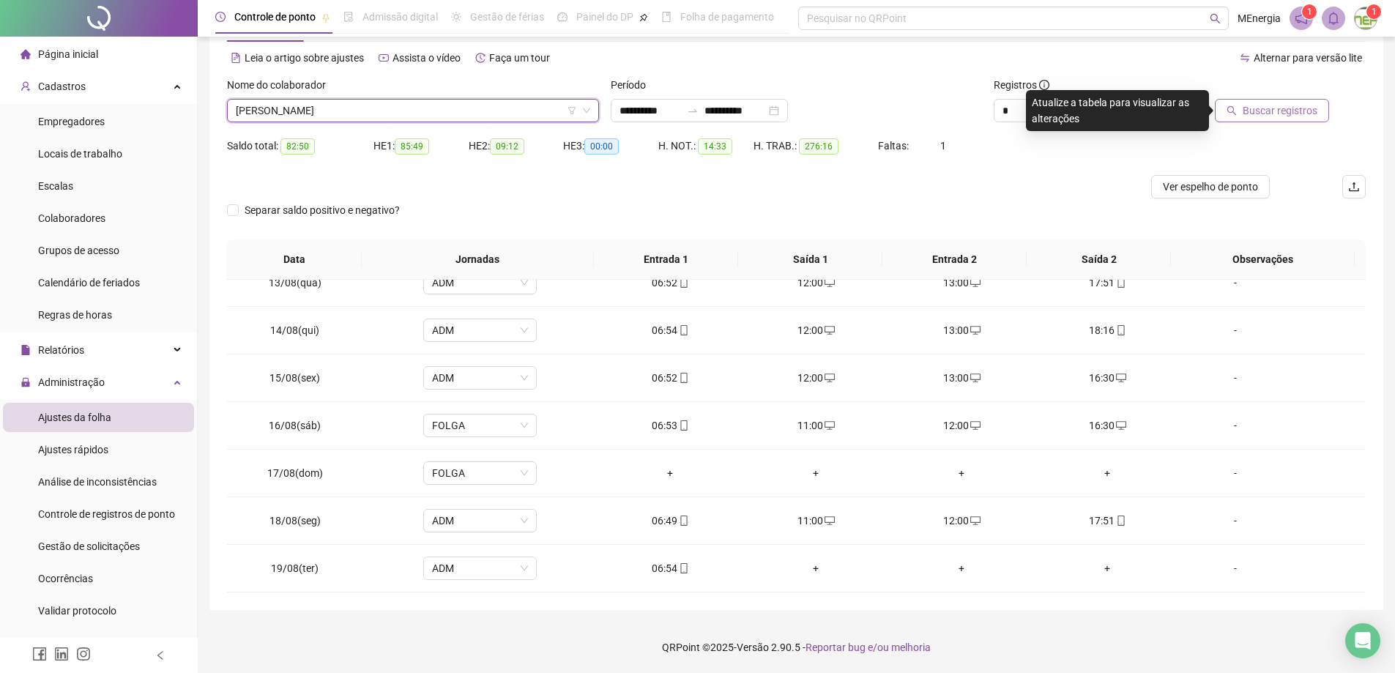
click at [1252, 110] on span "Buscar registros" at bounding box center [1280, 111] width 75 height 16
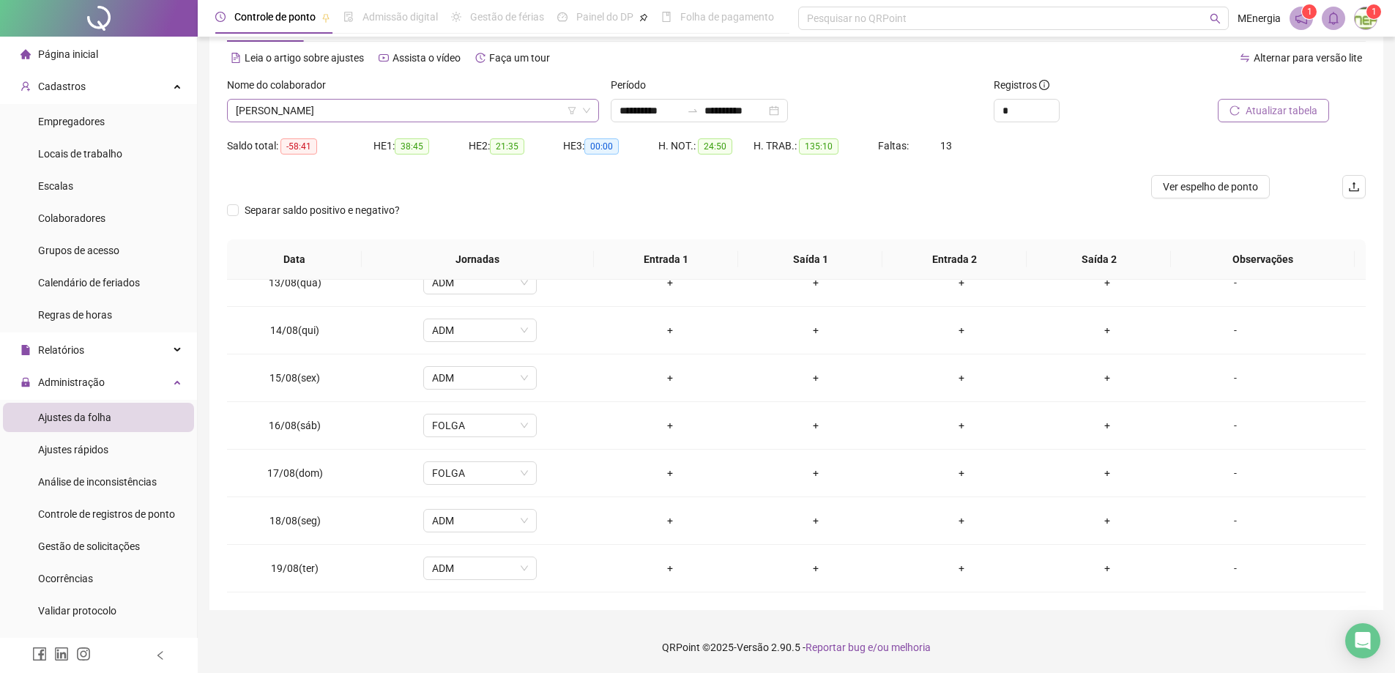
click at [596, 111] on div "[PERSON_NAME]" at bounding box center [413, 110] width 372 height 23
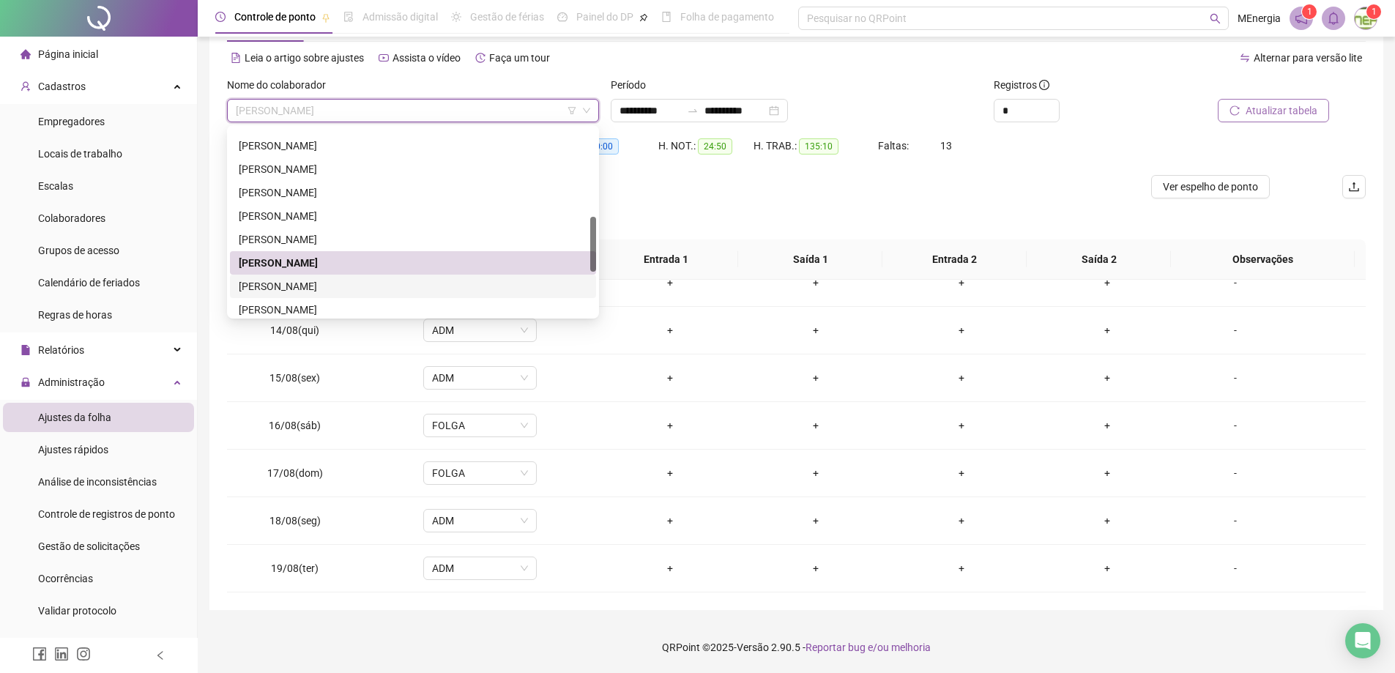
click at [371, 289] on div "[PERSON_NAME]" at bounding box center [413, 286] width 349 height 16
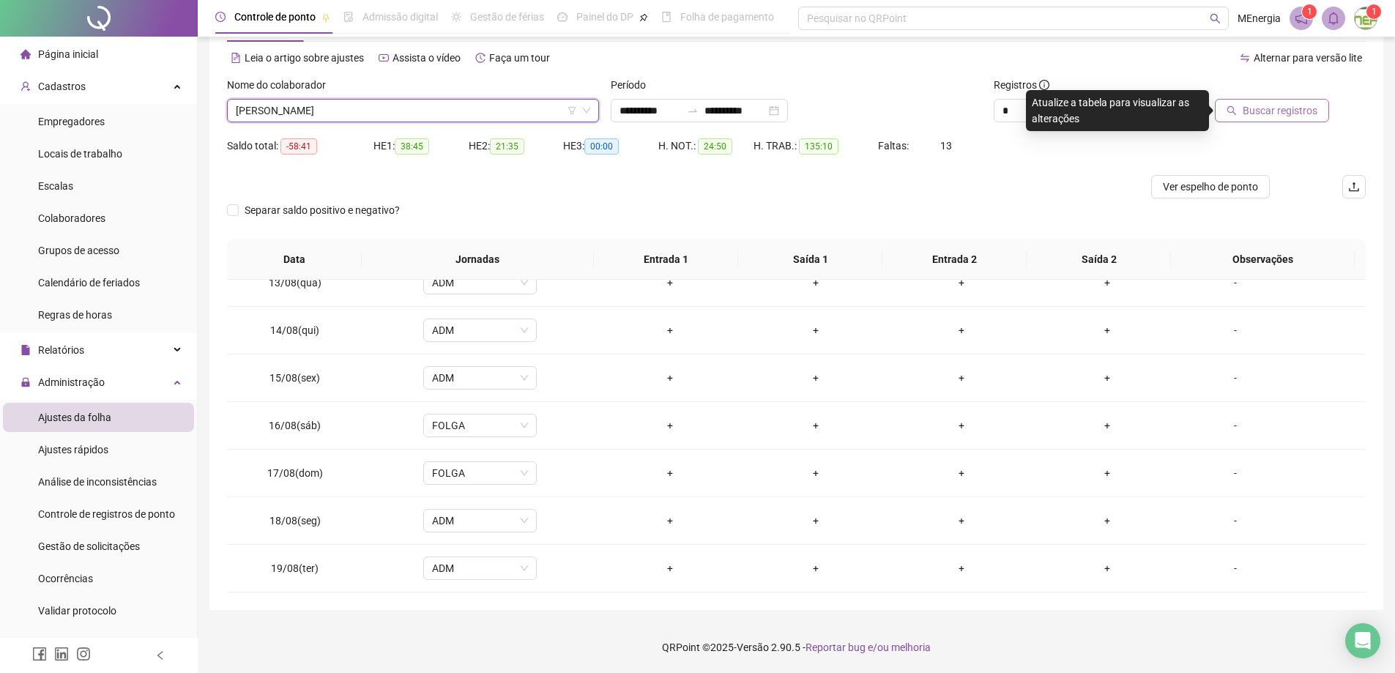
click at [1245, 105] on button "Buscar registros" at bounding box center [1272, 110] width 114 height 23
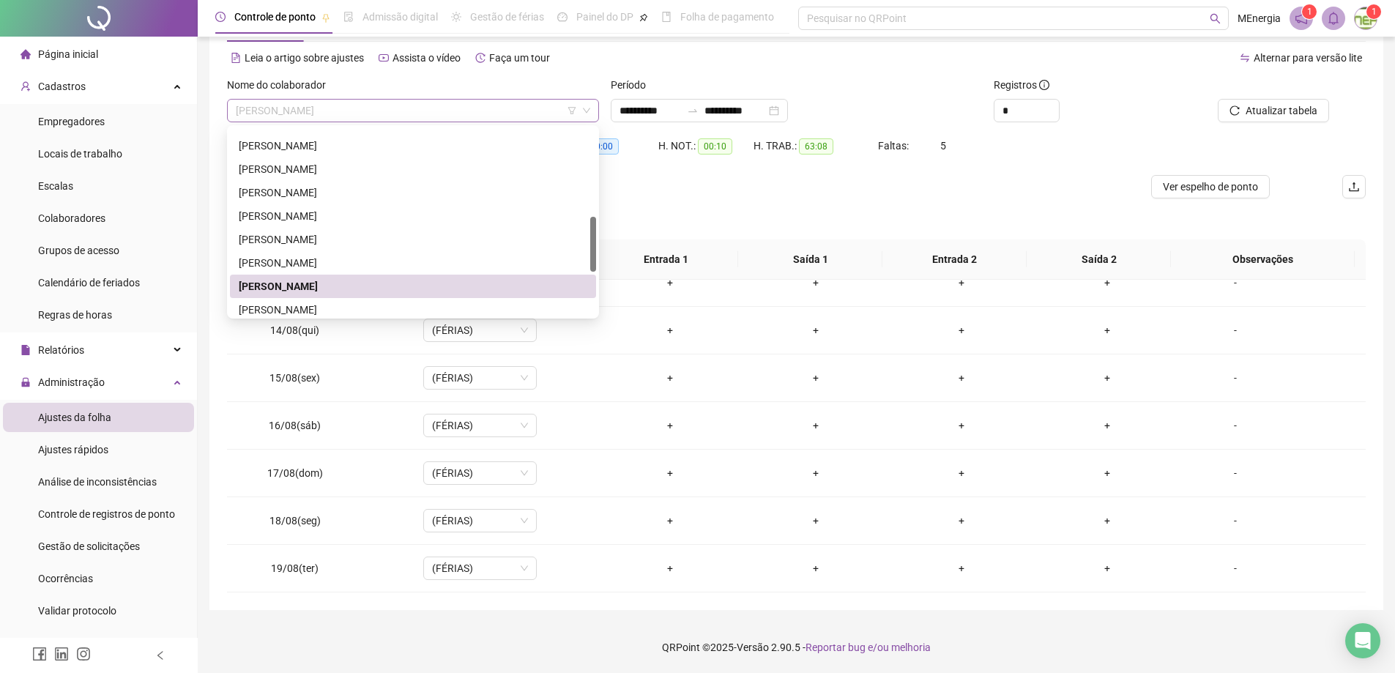
click at [592, 111] on div "[PERSON_NAME]" at bounding box center [413, 110] width 372 height 23
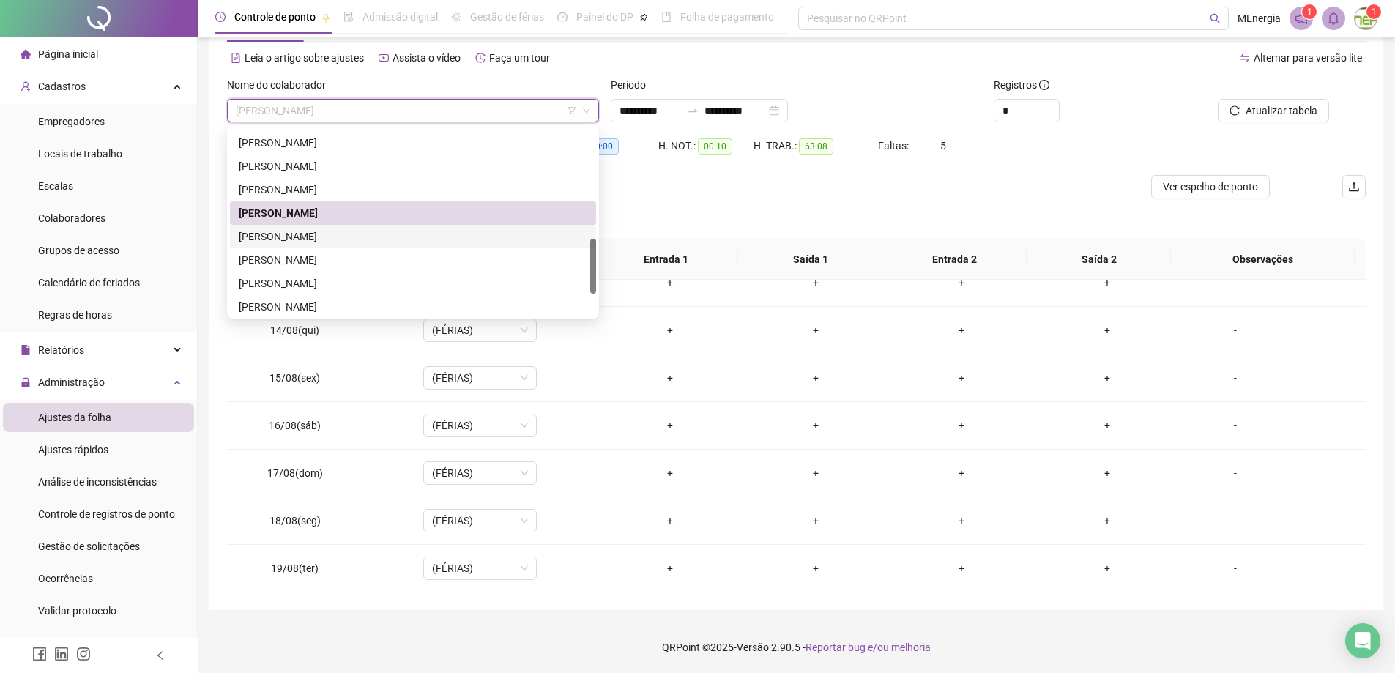
click at [342, 237] on div "[PERSON_NAME]" at bounding box center [413, 236] width 349 height 16
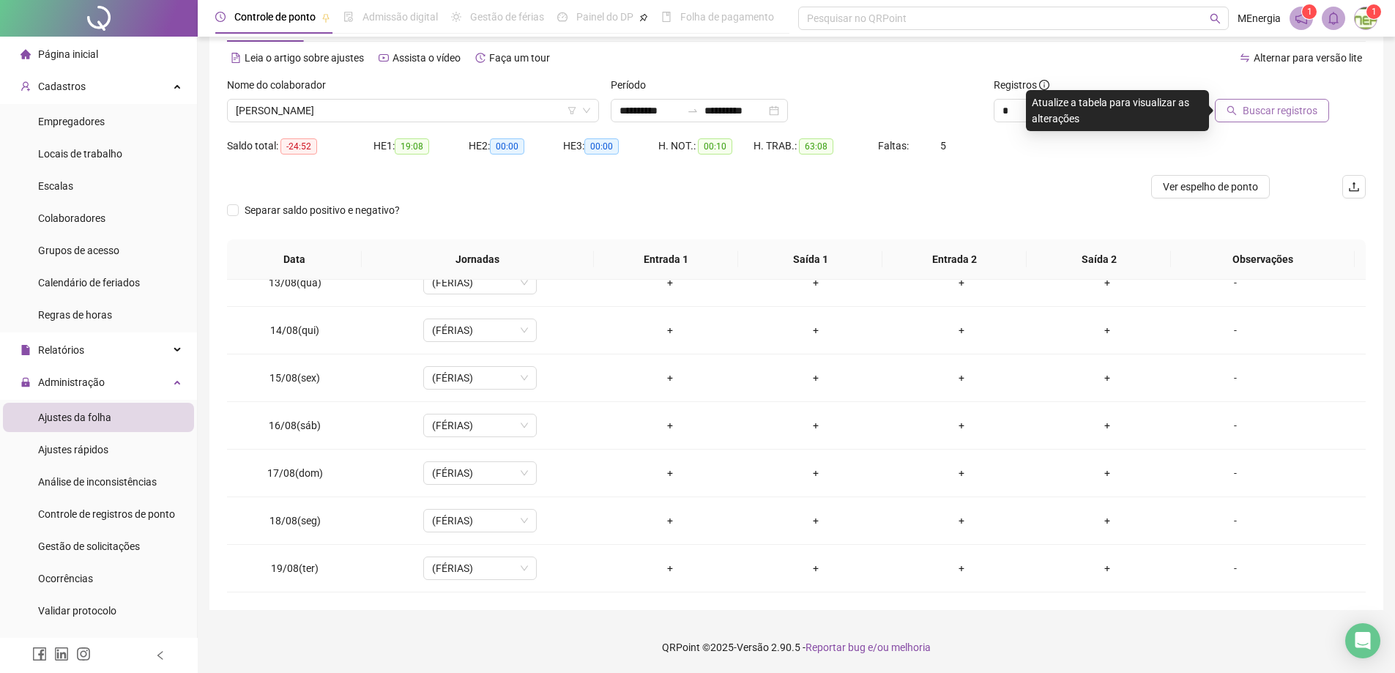
click at [1315, 110] on span "Buscar registros" at bounding box center [1280, 111] width 75 height 16
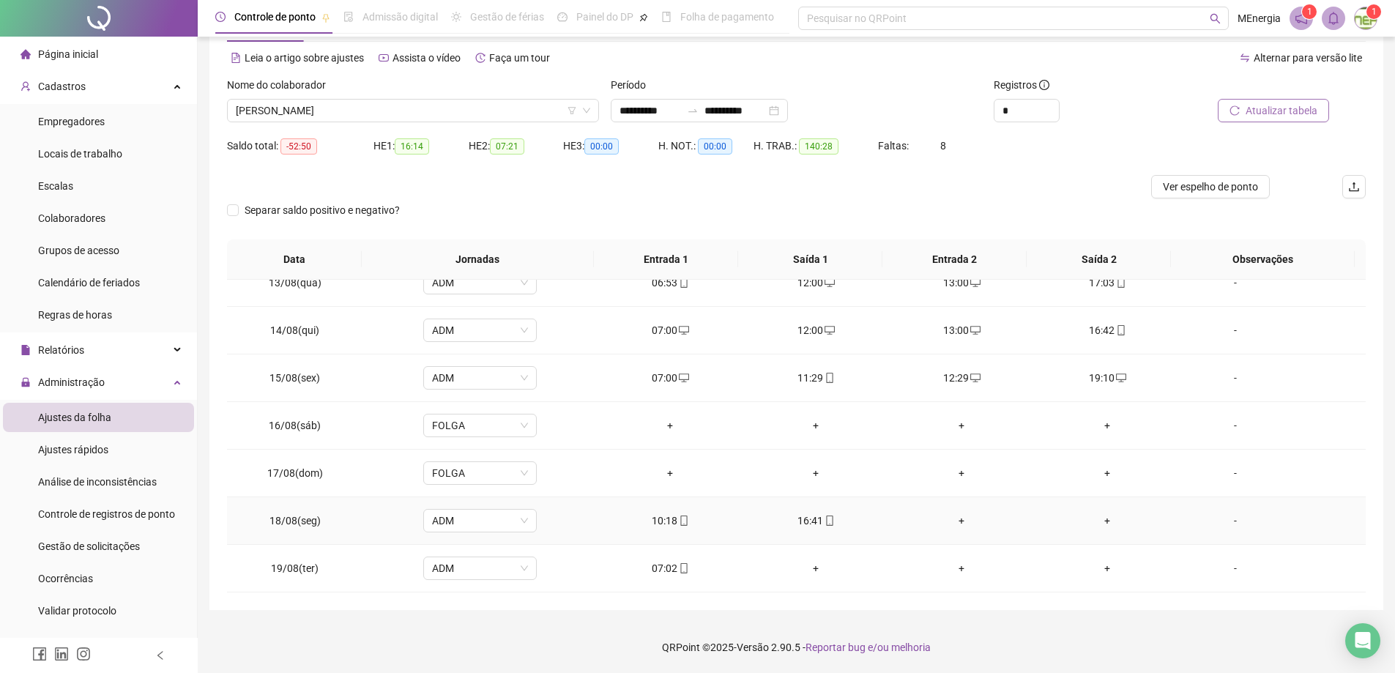
click at [957, 522] on div "+" at bounding box center [962, 521] width 122 height 16
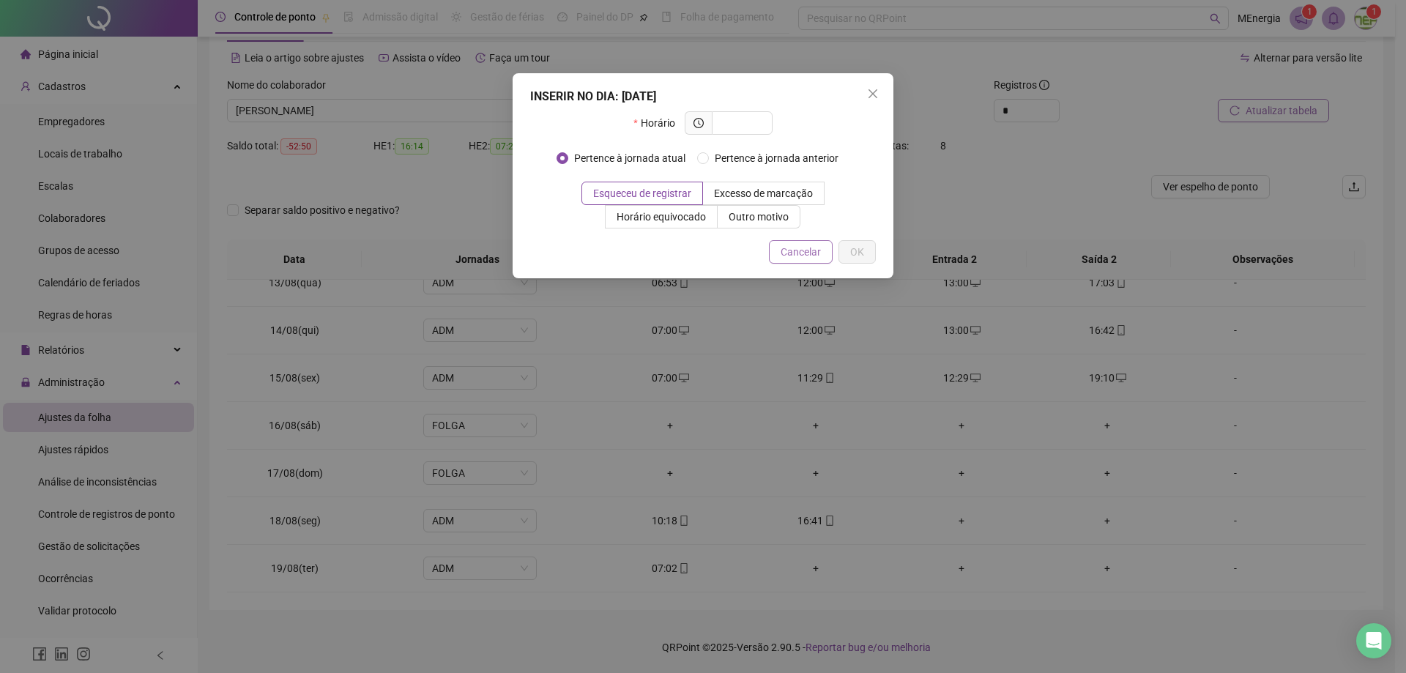
click at [825, 254] on button "Cancelar" at bounding box center [801, 251] width 64 height 23
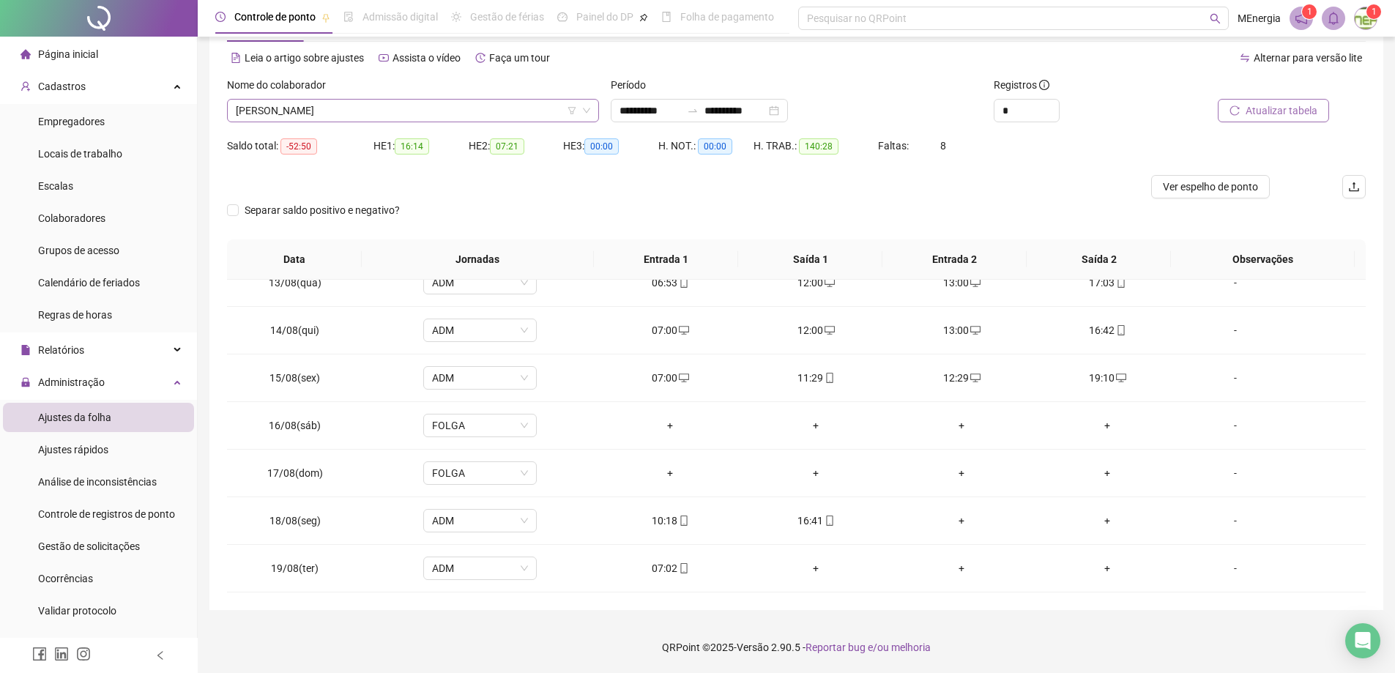
click at [592, 106] on div "[PERSON_NAME]" at bounding box center [413, 110] width 372 height 23
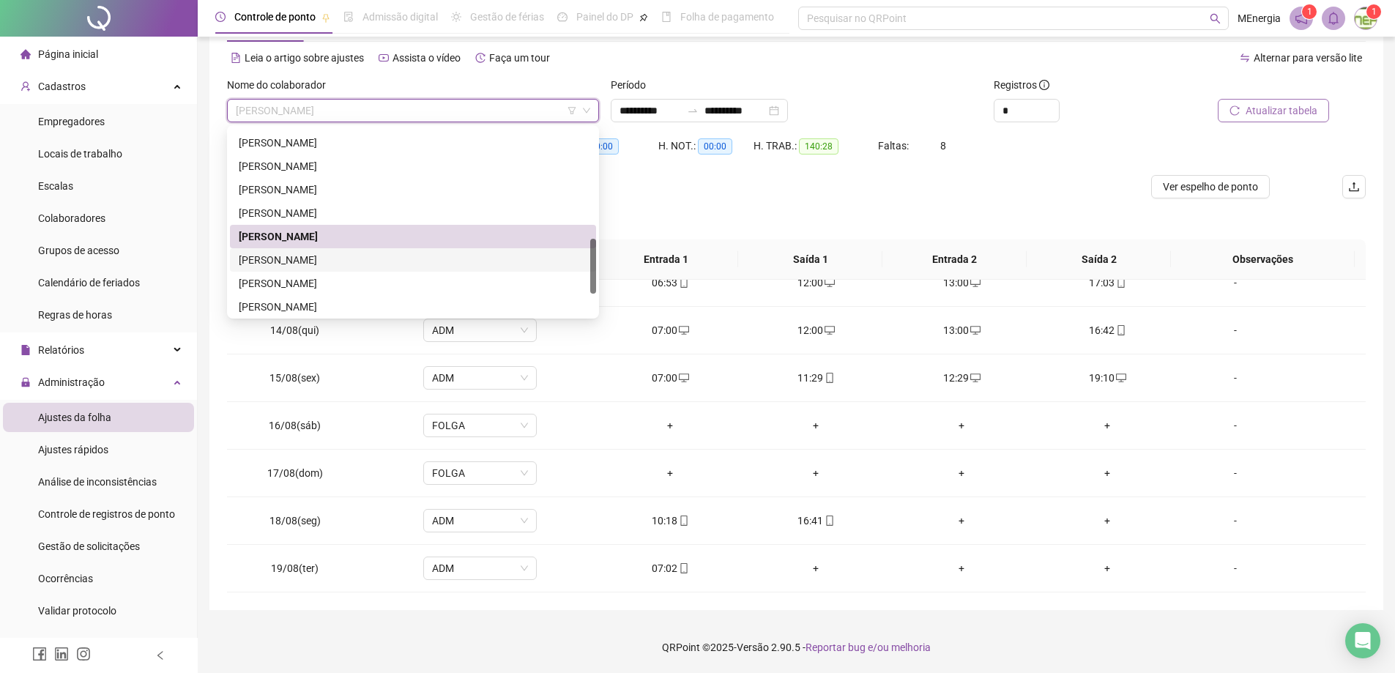
click at [319, 255] on div "[PERSON_NAME]" at bounding box center [413, 260] width 349 height 16
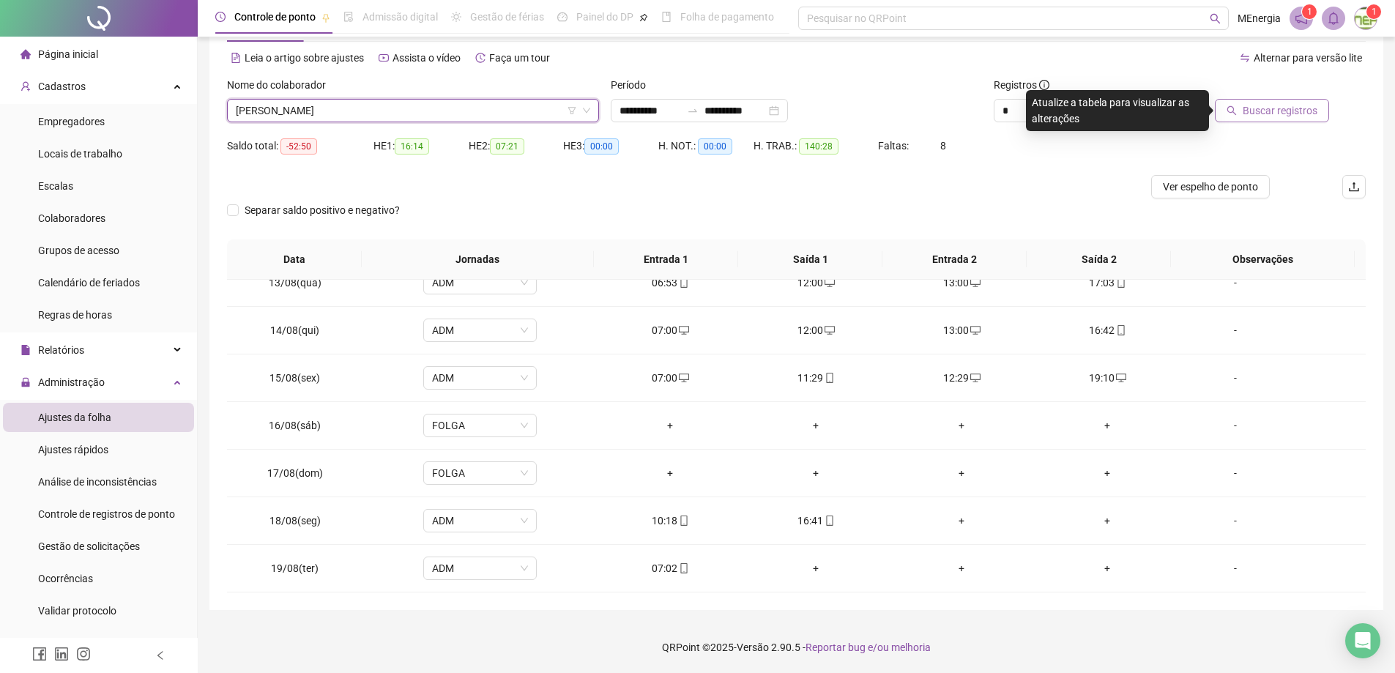
click at [1261, 111] on span "Buscar registros" at bounding box center [1280, 111] width 75 height 16
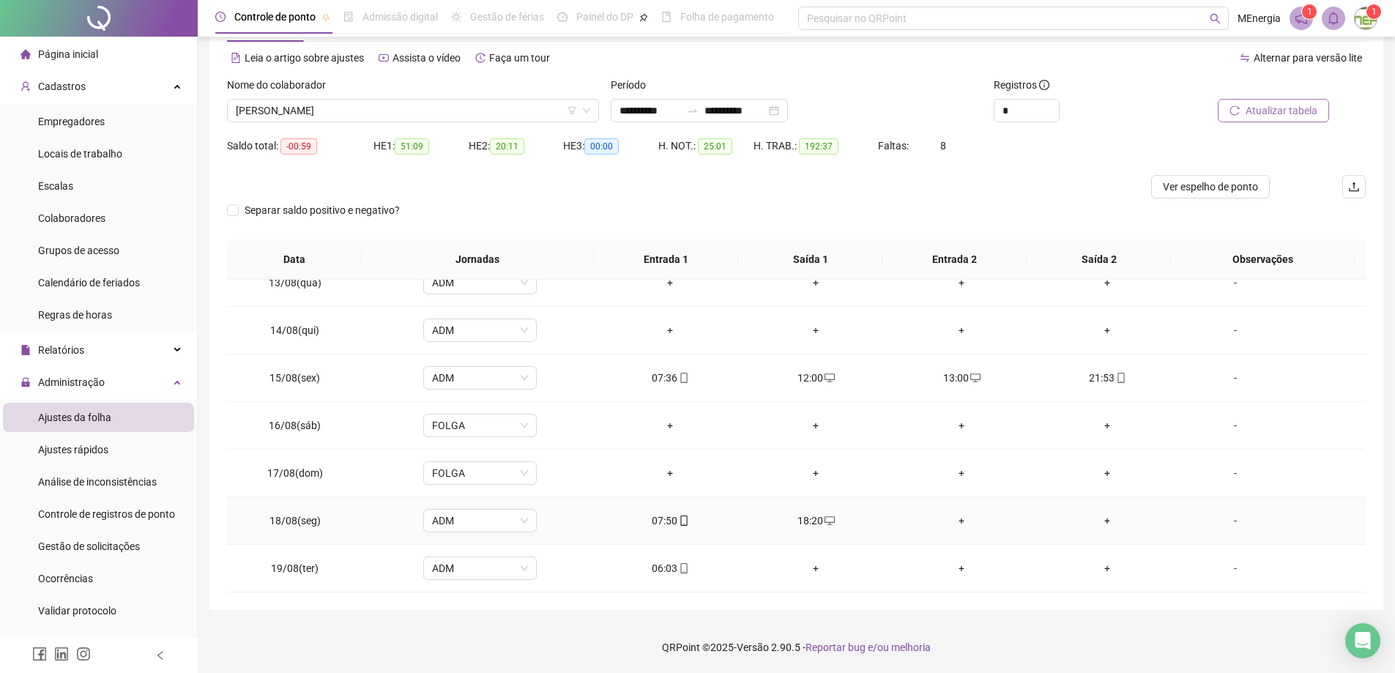
click at [953, 519] on div "+" at bounding box center [962, 521] width 122 height 16
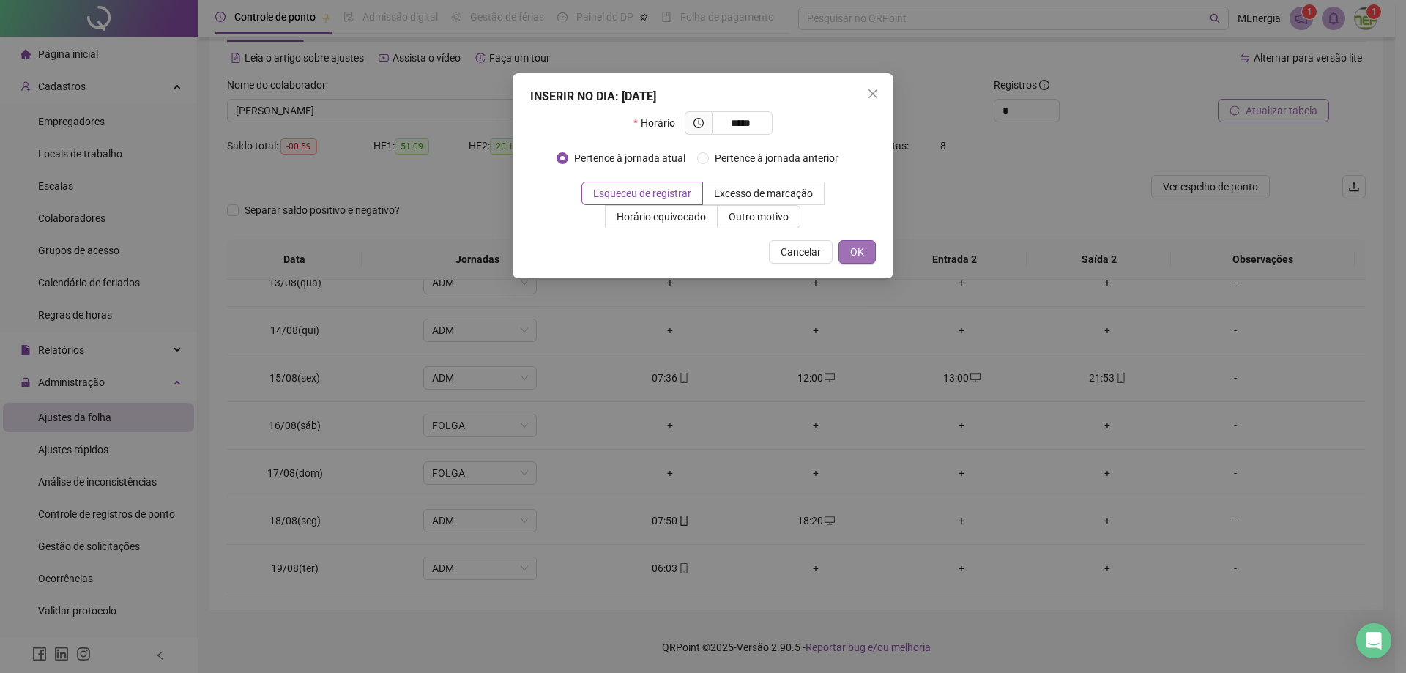
type input "*****"
click at [863, 256] on span "OK" at bounding box center [857, 252] width 14 height 16
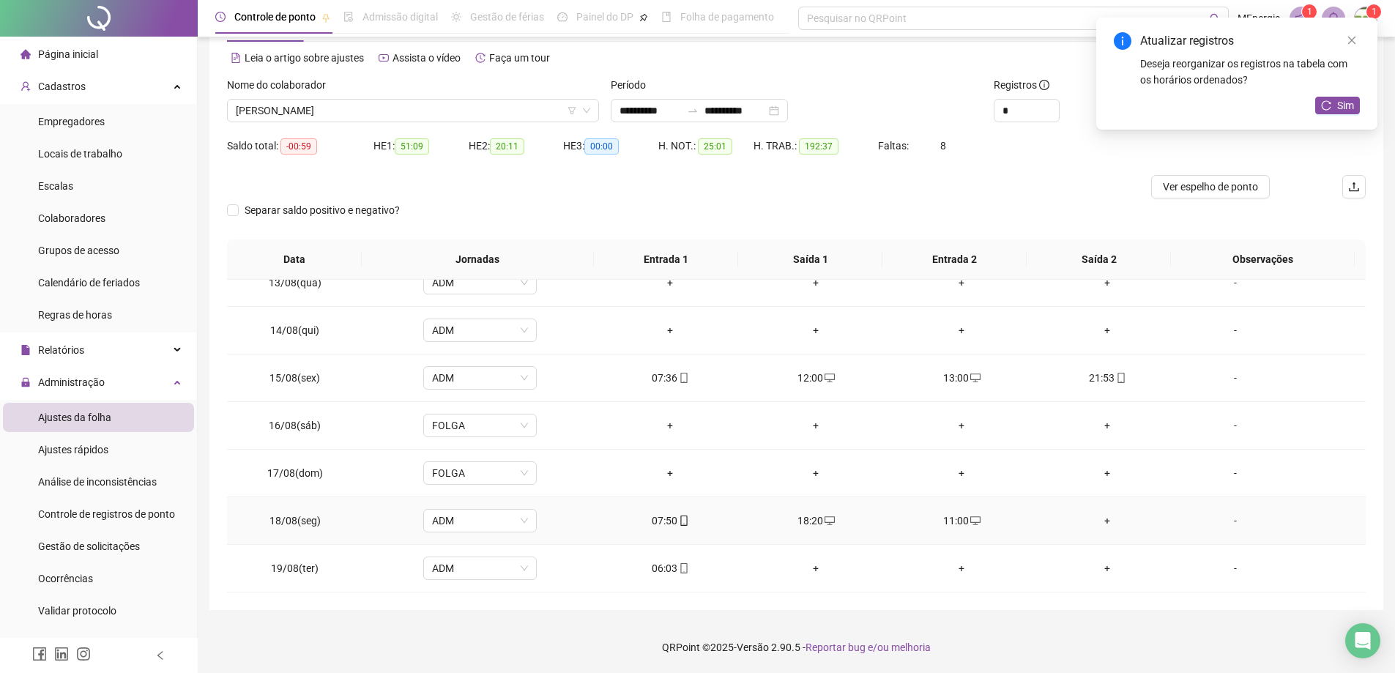
click at [1098, 522] on div "+" at bounding box center [1107, 521] width 122 height 16
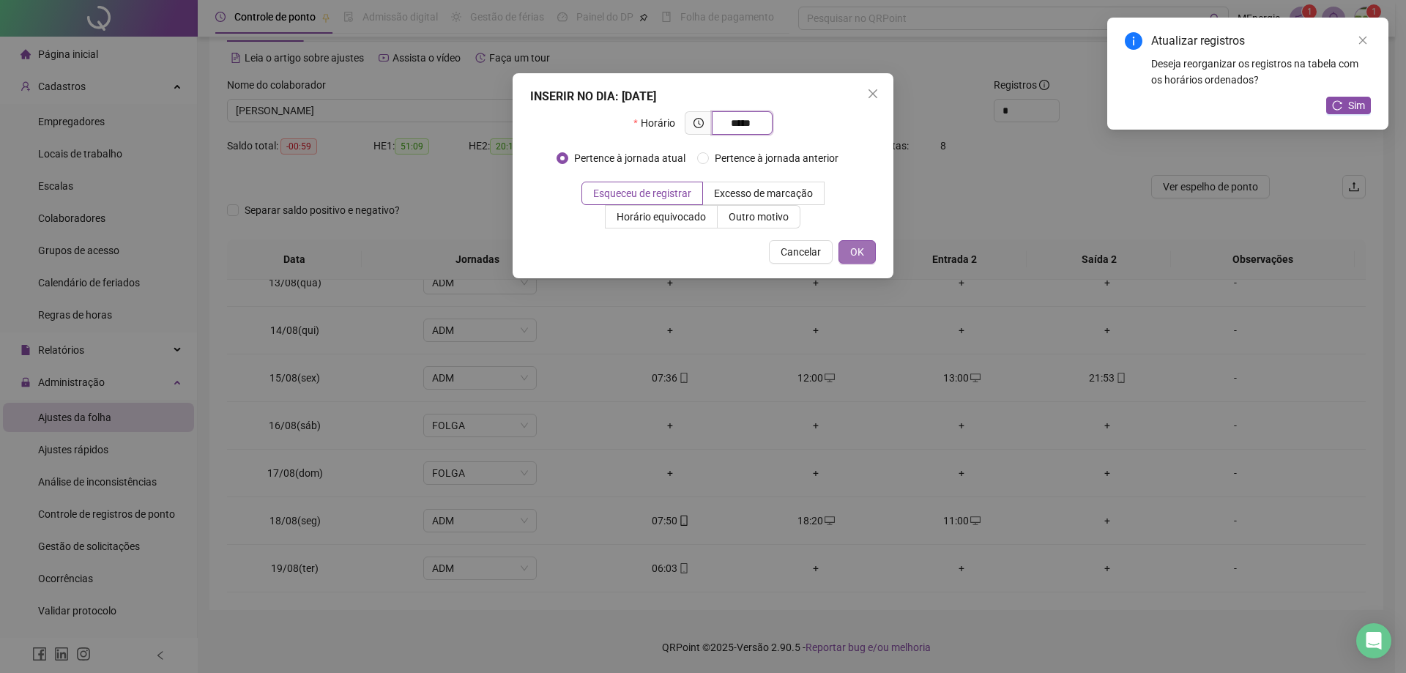
type input "*****"
click at [864, 255] on button "OK" at bounding box center [856, 251] width 37 height 23
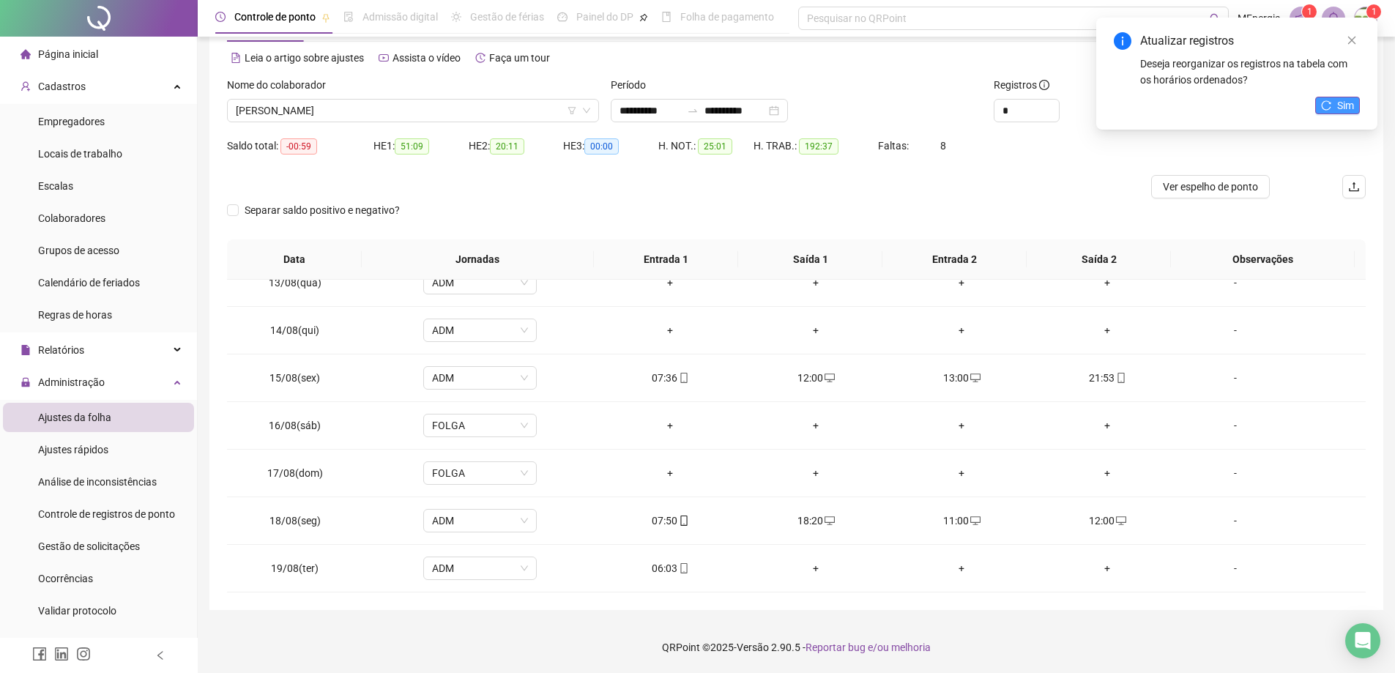
click at [1339, 107] on span "Sim" at bounding box center [1345, 105] width 17 height 16
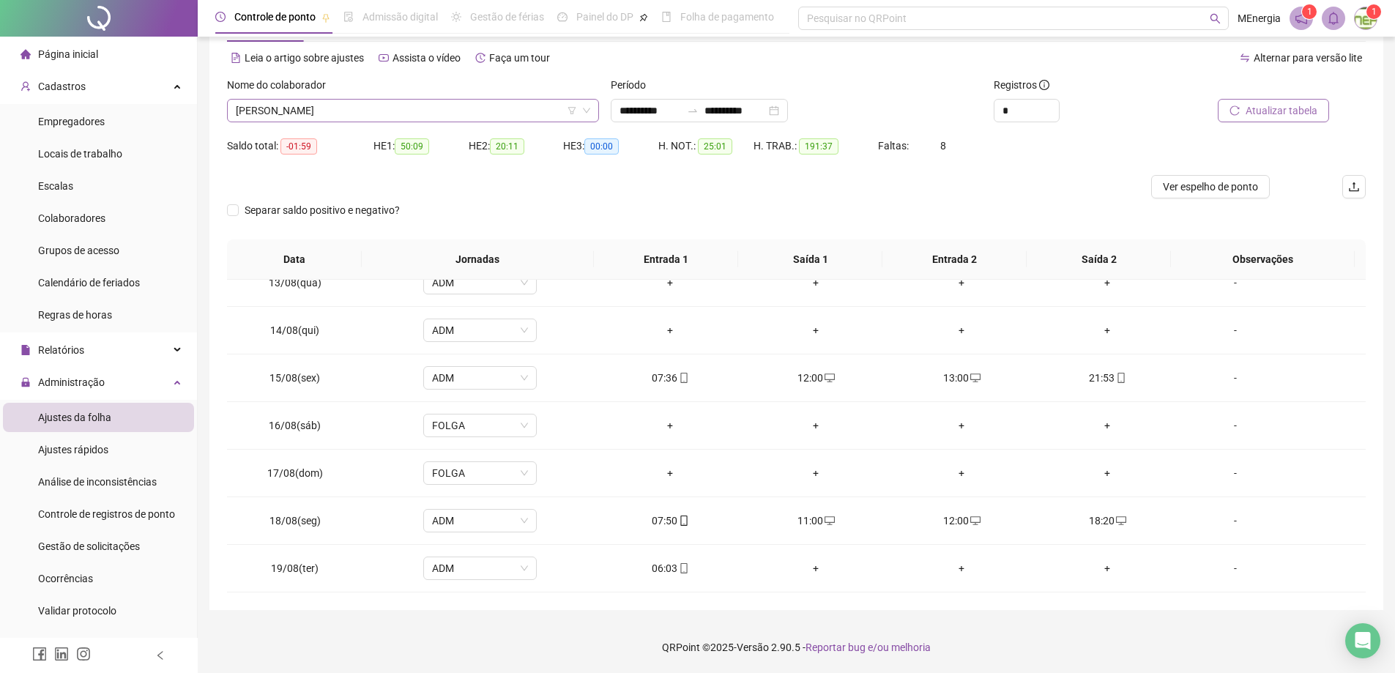
click at [594, 105] on div "[PERSON_NAME]" at bounding box center [413, 110] width 372 height 23
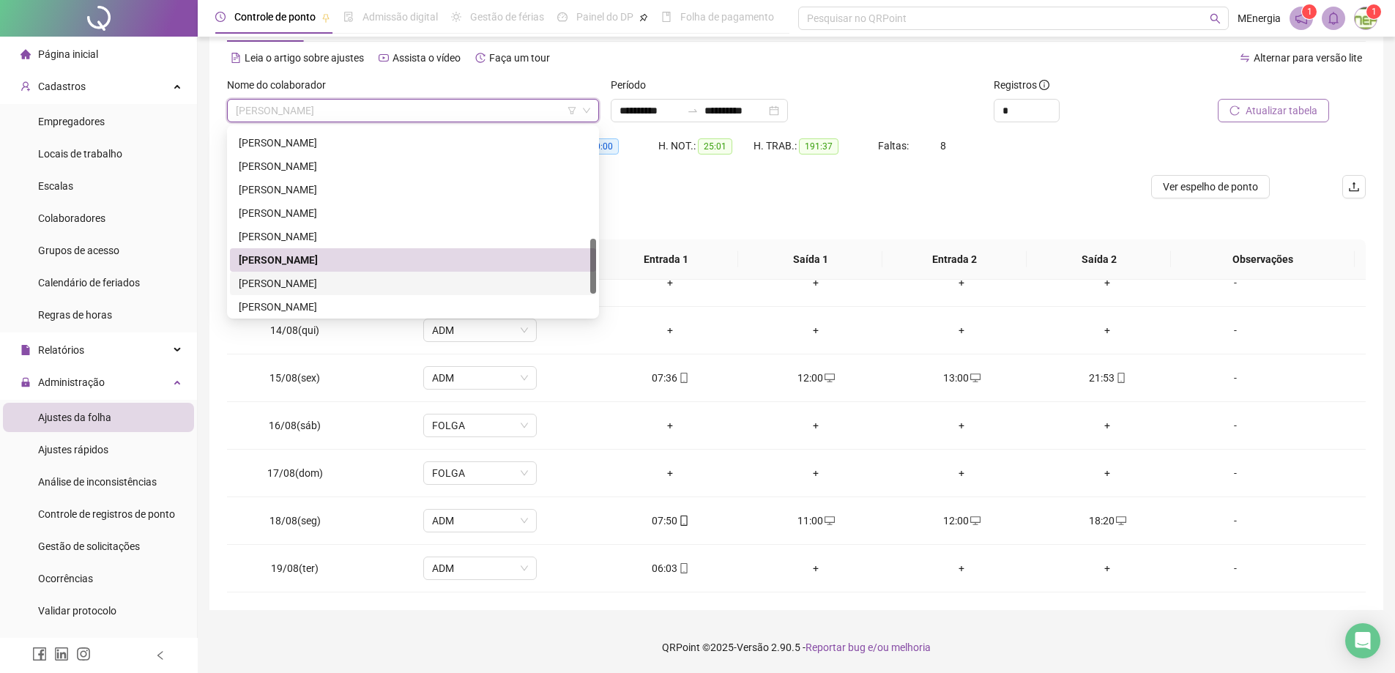
click at [357, 289] on div "[PERSON_NAME]" at bounding box center [413, 283] width 349 height 16
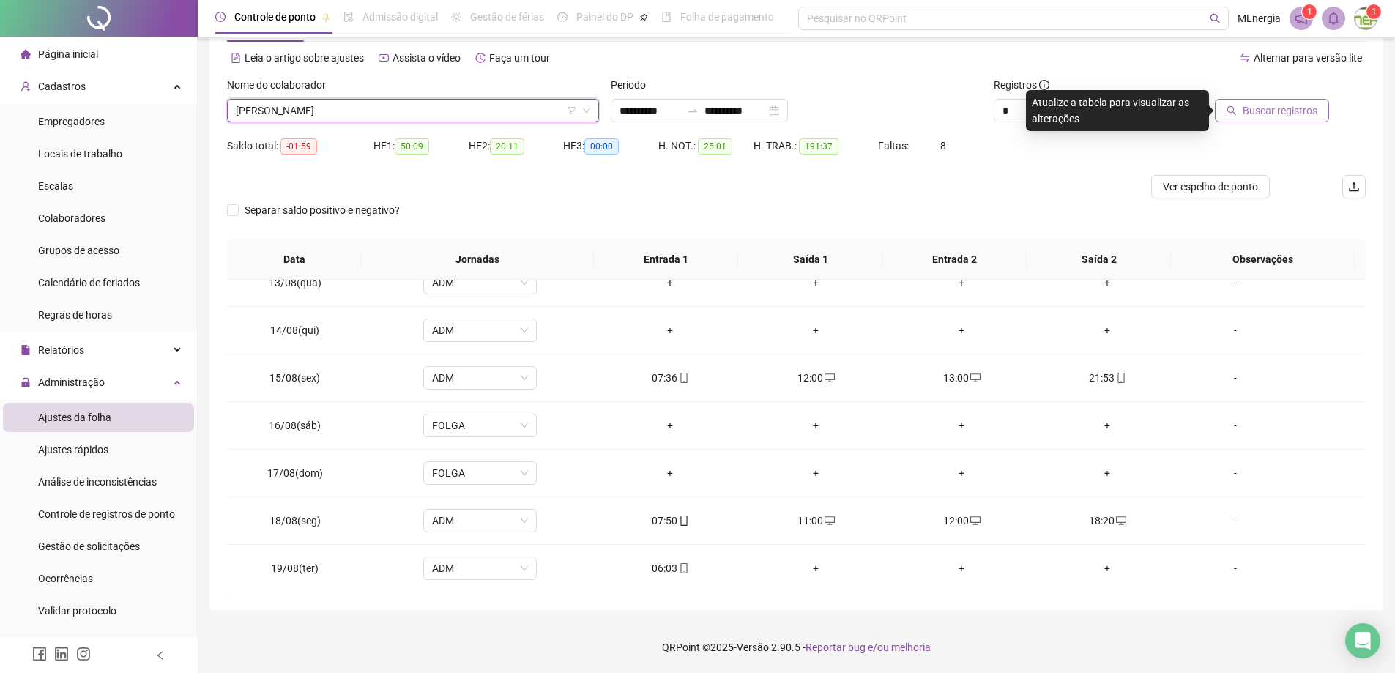
click at [1248, 109] on span "Buscar registros" at bounding box center [1280, 111] width 75 height 16
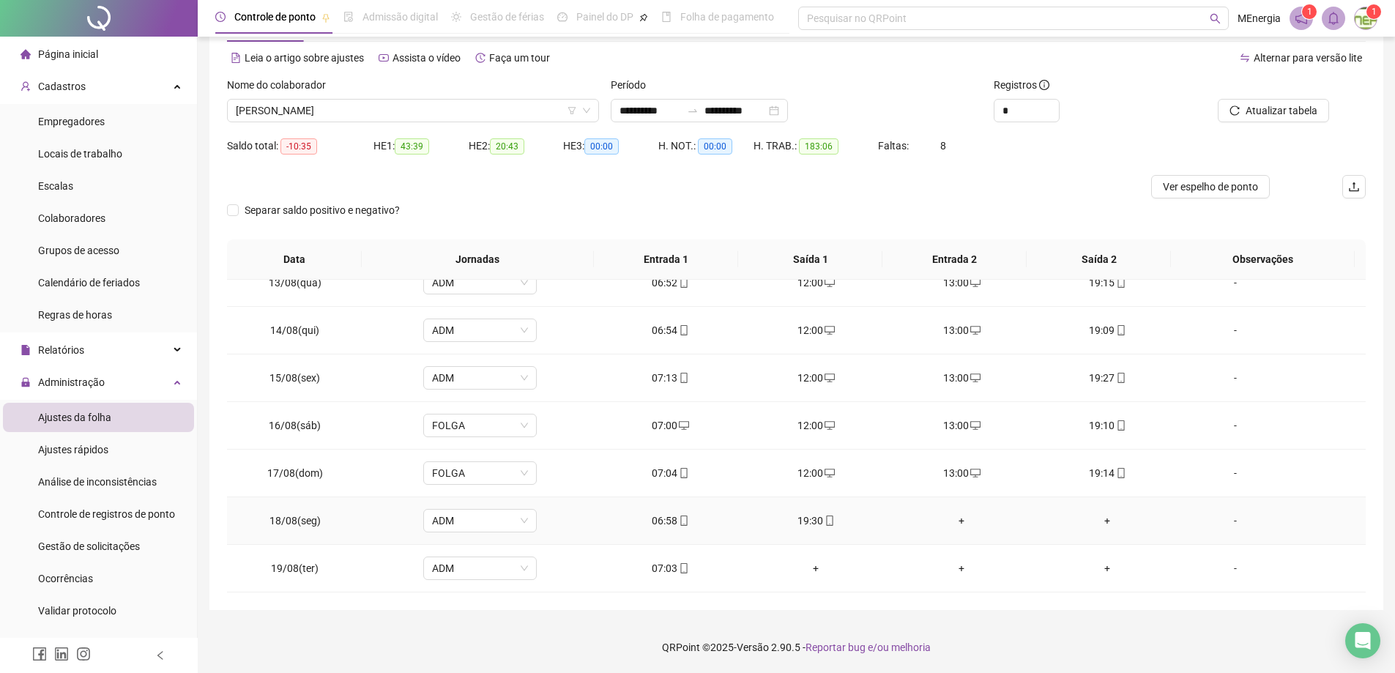
click at [956, 524] on div "+" at bounding box center [962, 521] width 122 height 16
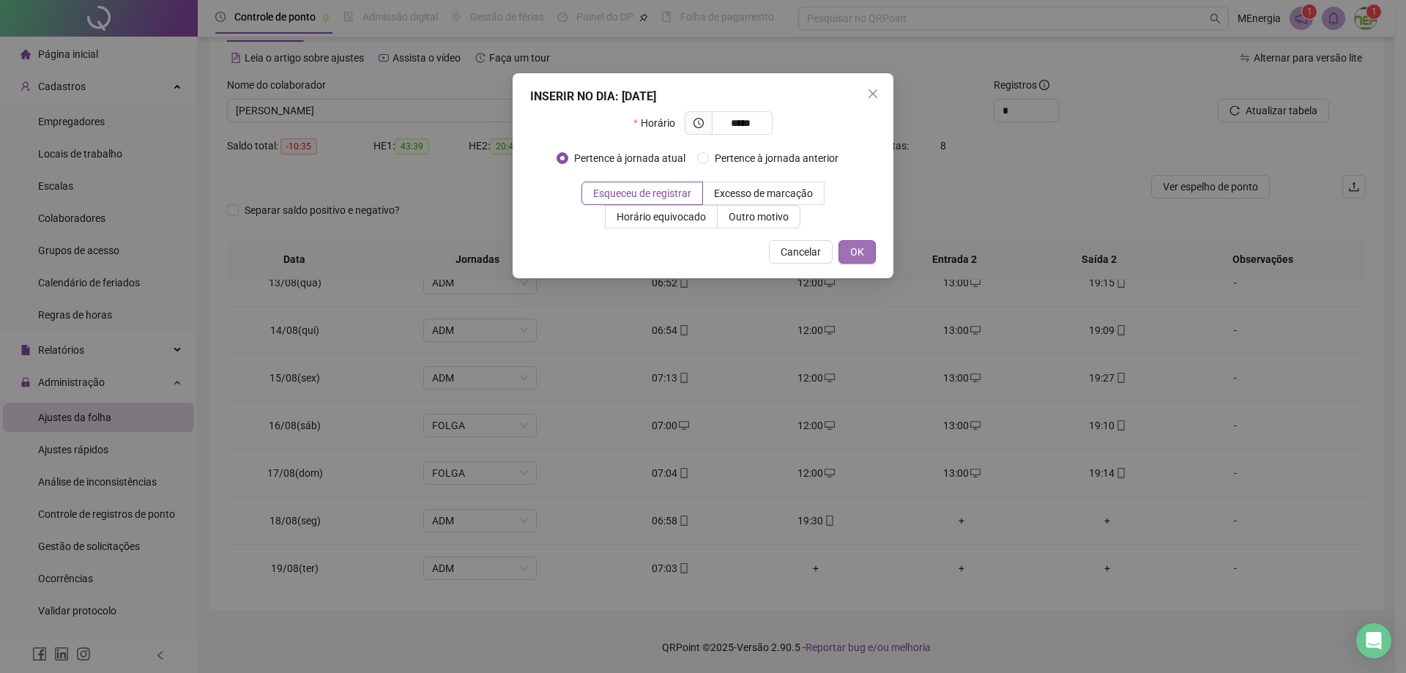
type input "*****"
click at [857, 247] on span "OK" at bounding box center [857, 252] width 14 height 16
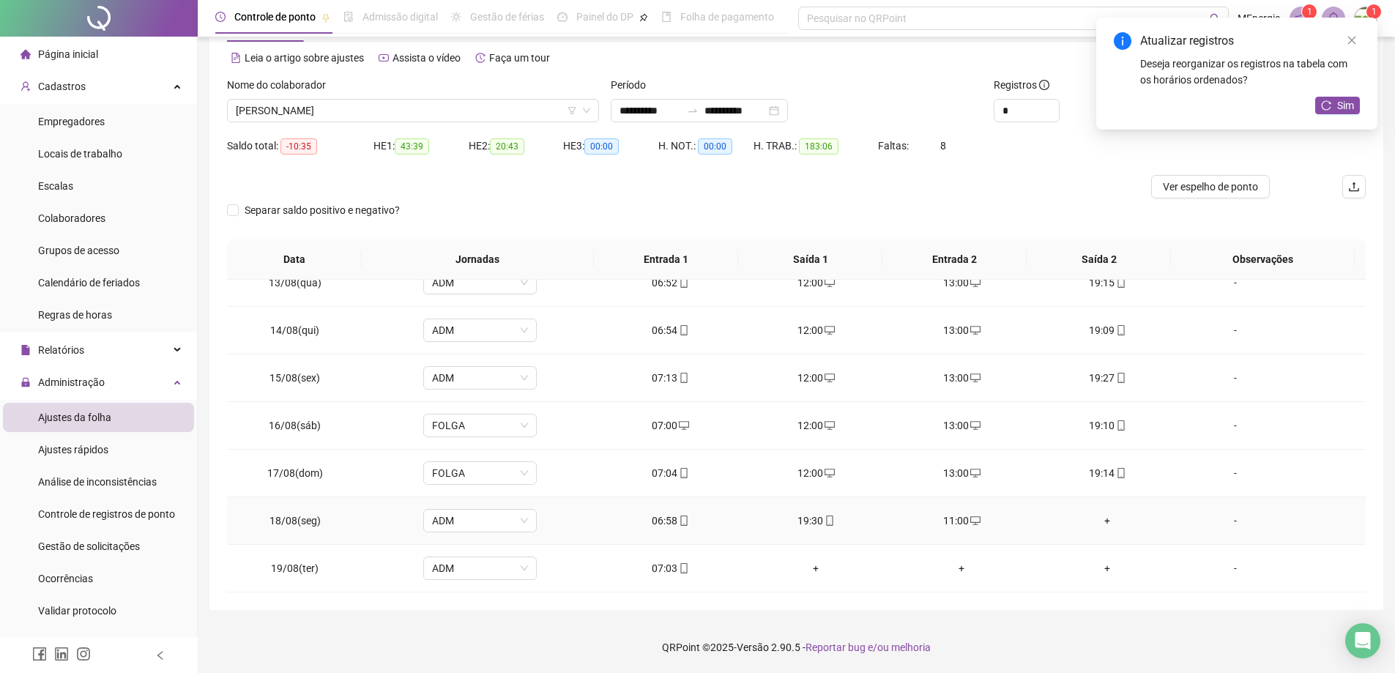
click at [1099, 521] on div "+" at bounding box center [1107, 521] width 122 height 16
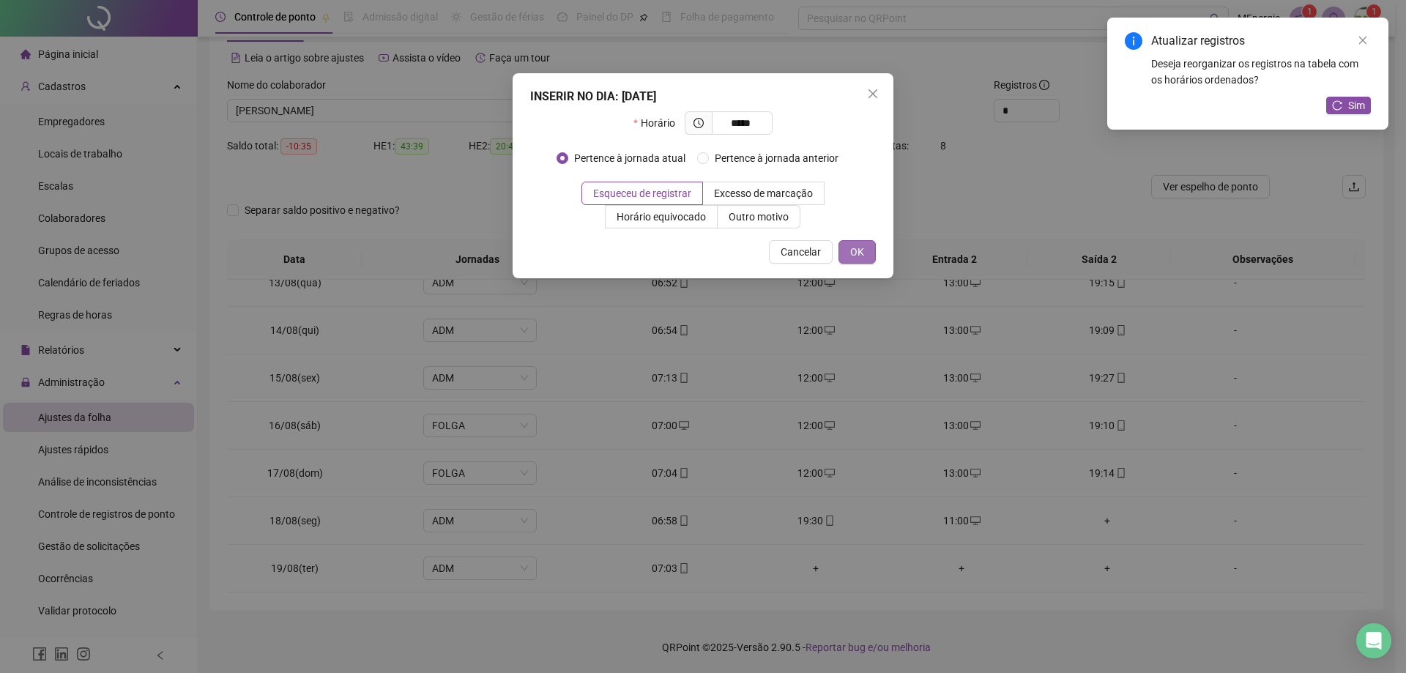
type input "*****"
click at [872, 253] on button "OK" at bounding box center [856, 251] width 37 height 23
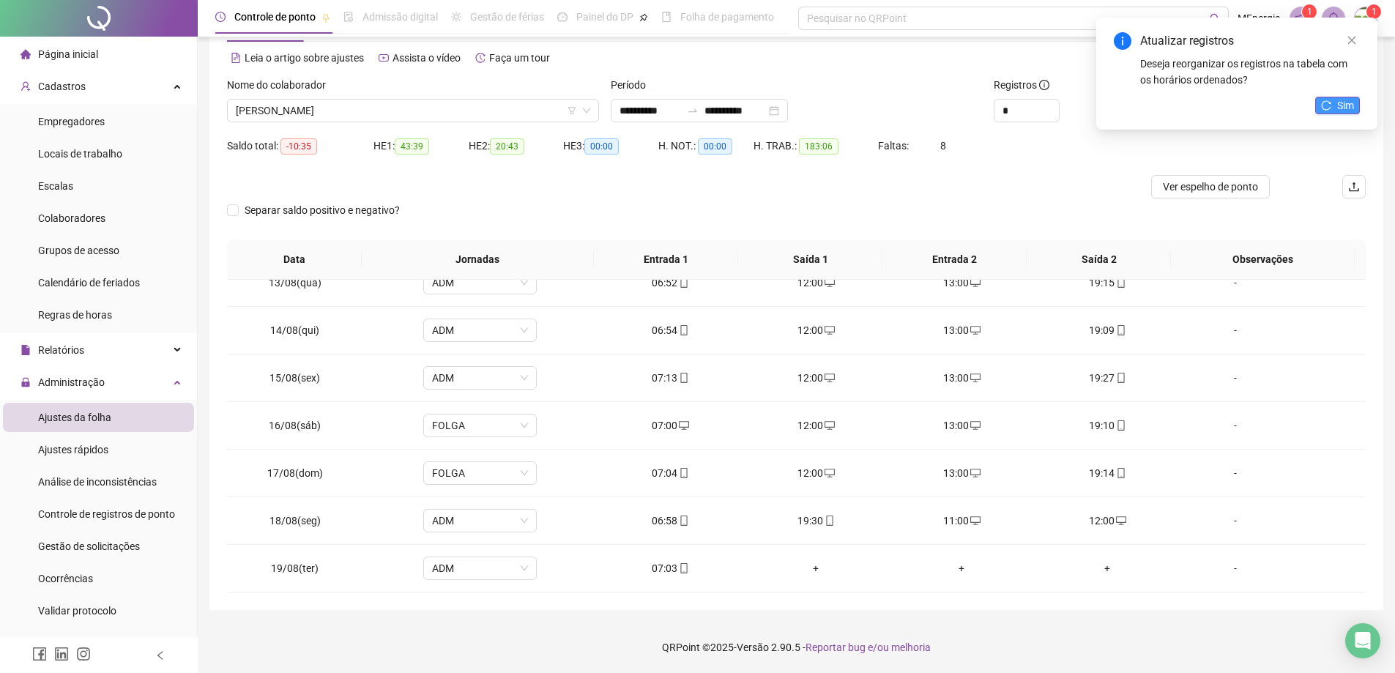
click at [1326, 106] on icon "reload" at bounding box center [1326, 105] width 10 height 10
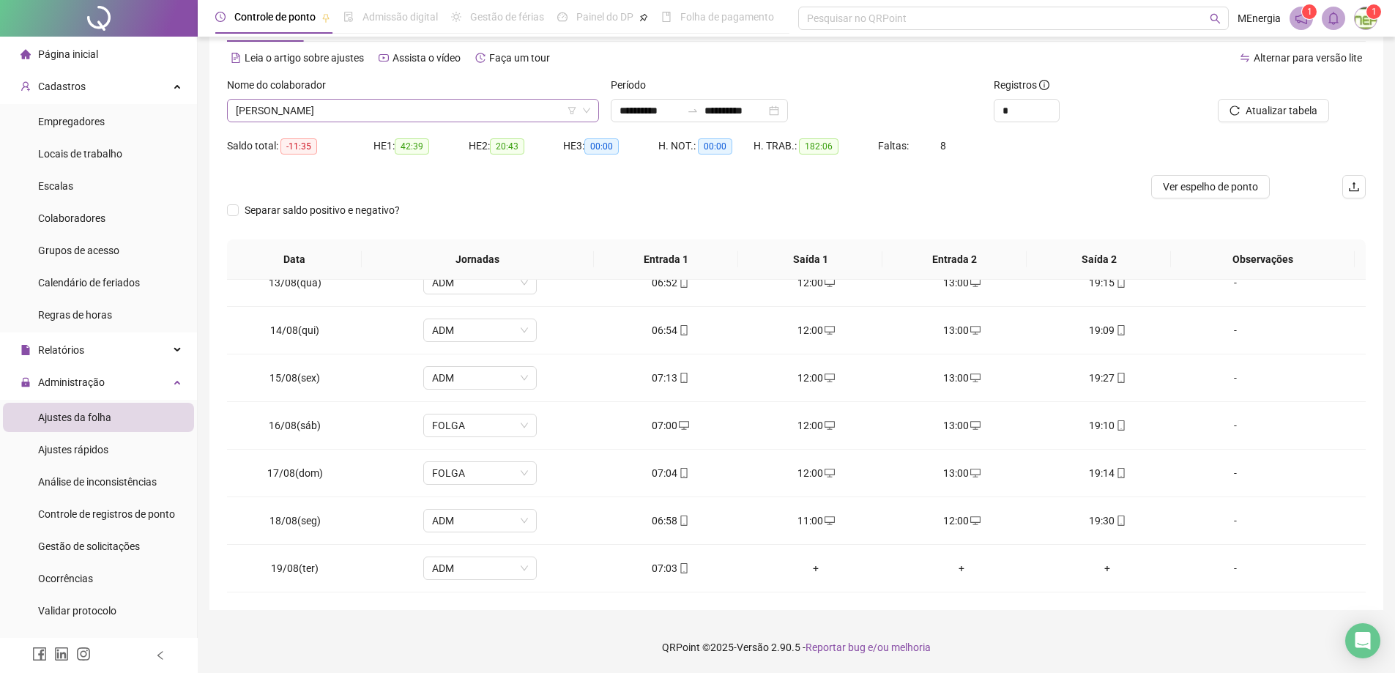
click at [596, 110] on div "[PERSON_NAME]" at bounding box center [413, 110] width 372 height 23
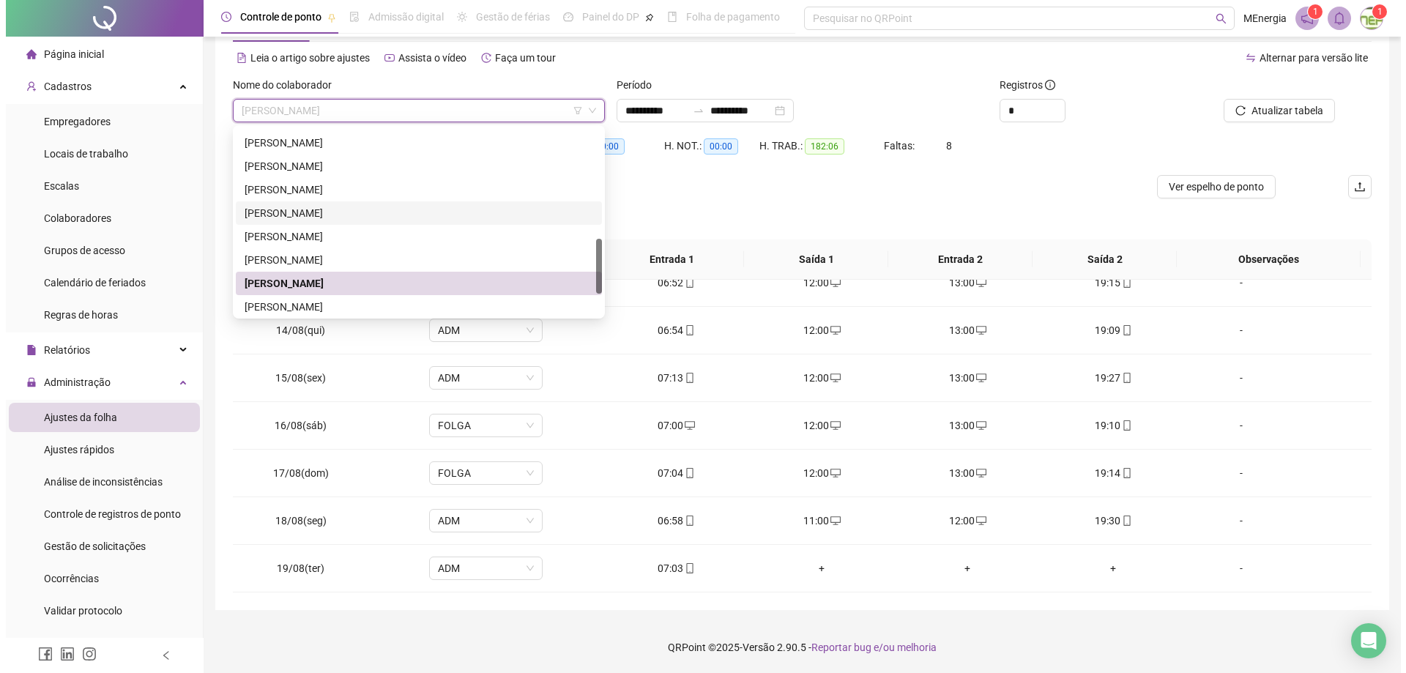
scroll to position [445, 0]
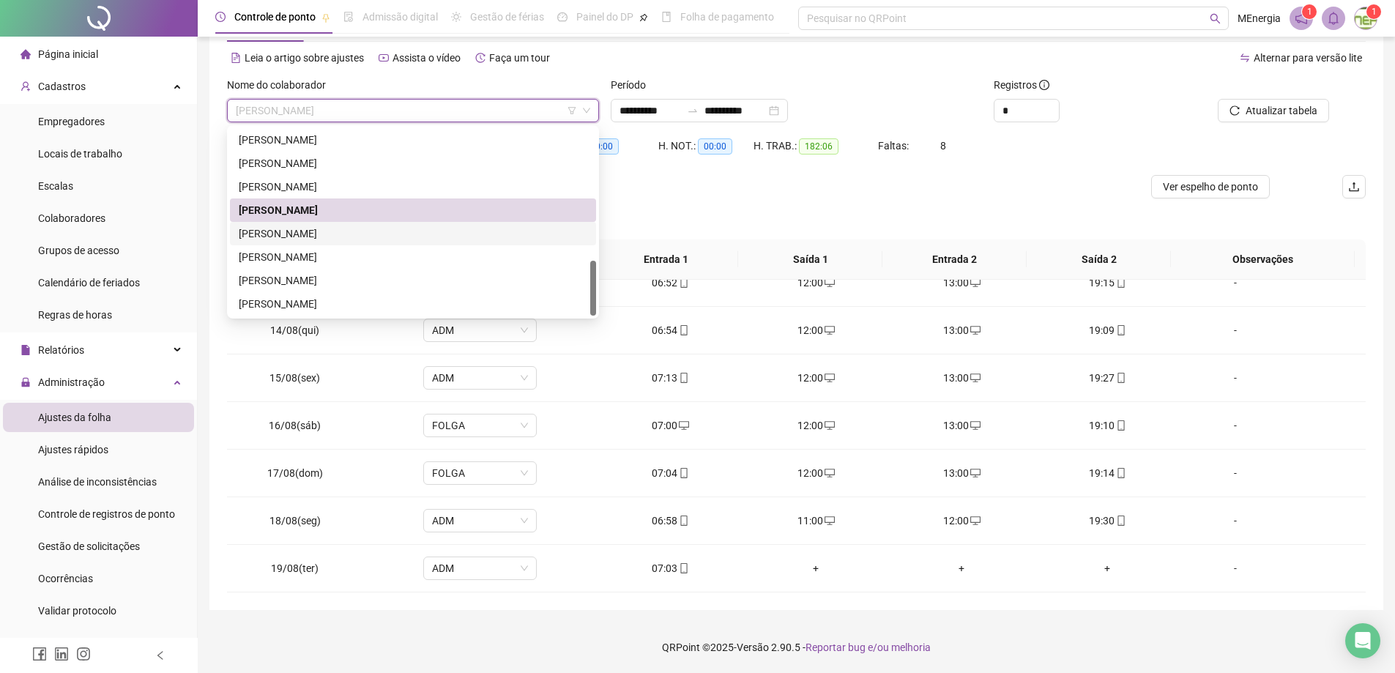
click at [345, 227] on div "[PERSON_NAME]" at bounding box center [413, 234] width 349 height 16
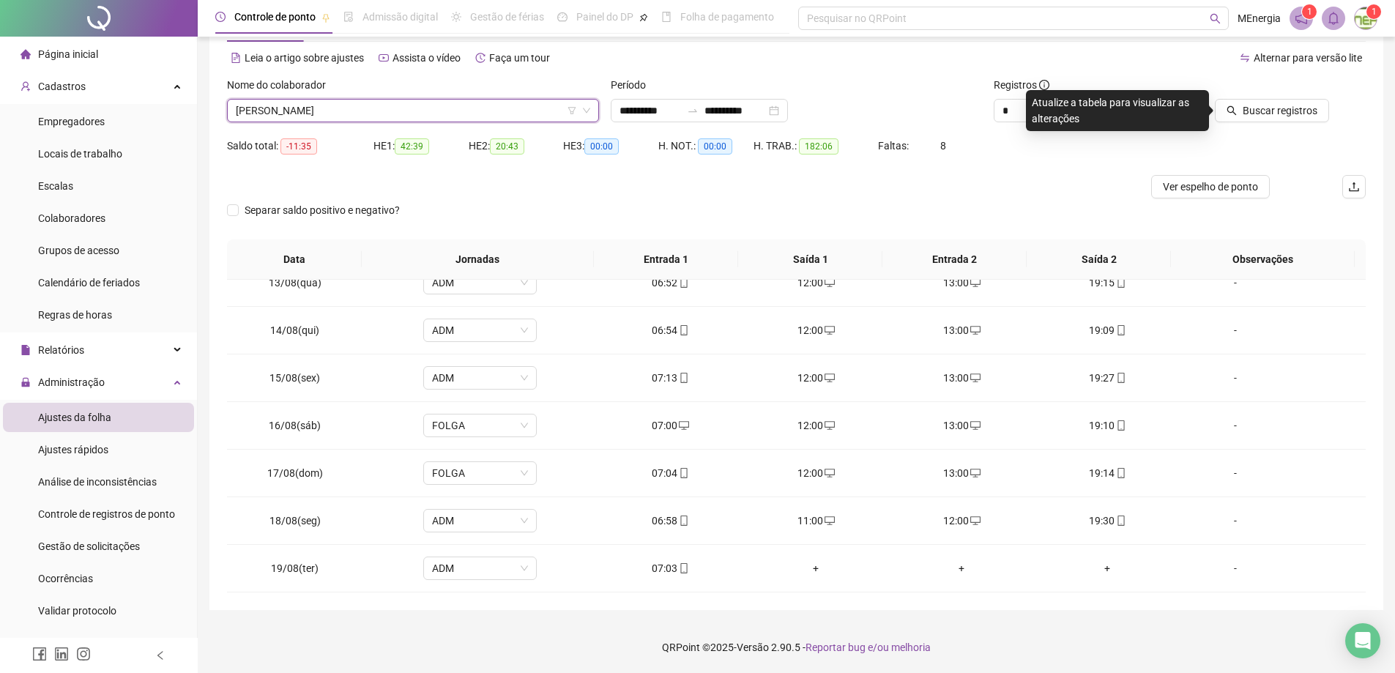
click at [1234, 112] on icon "search" at bounding box center [1232, 111] width 10 height 10
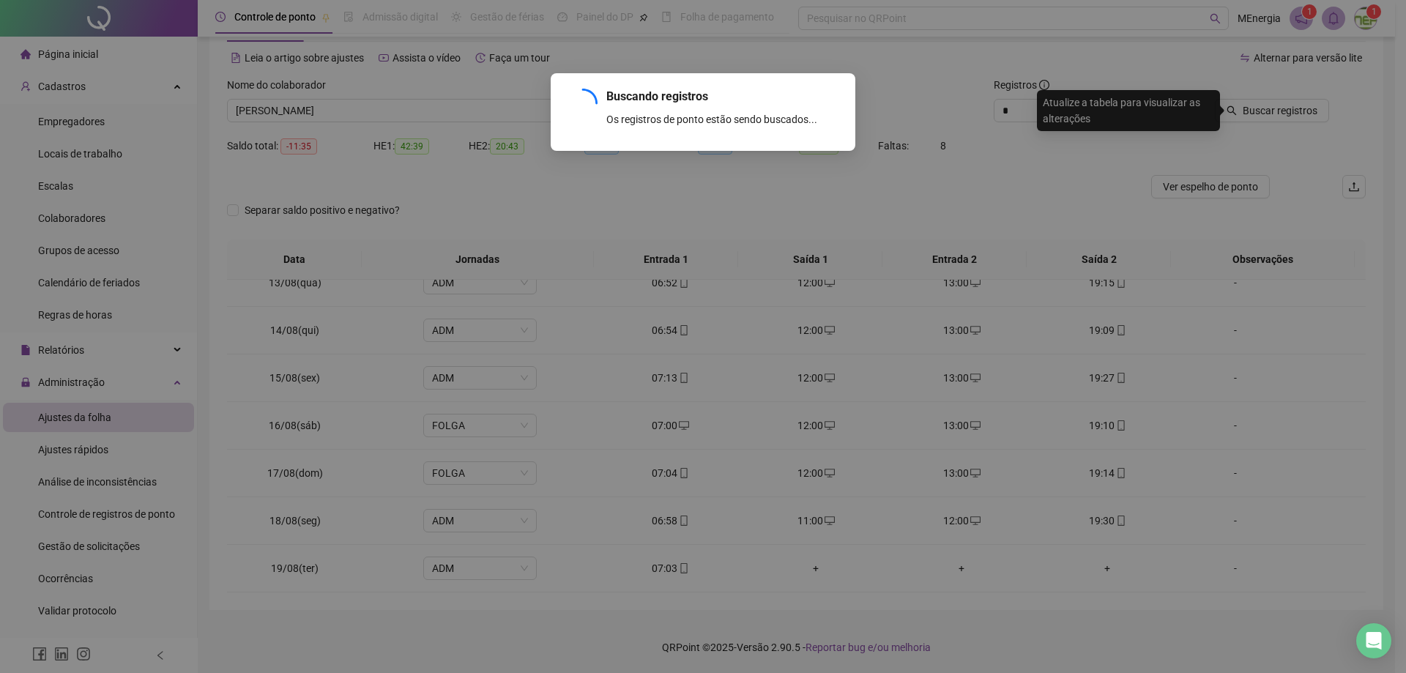
scroll to position [258, 0]
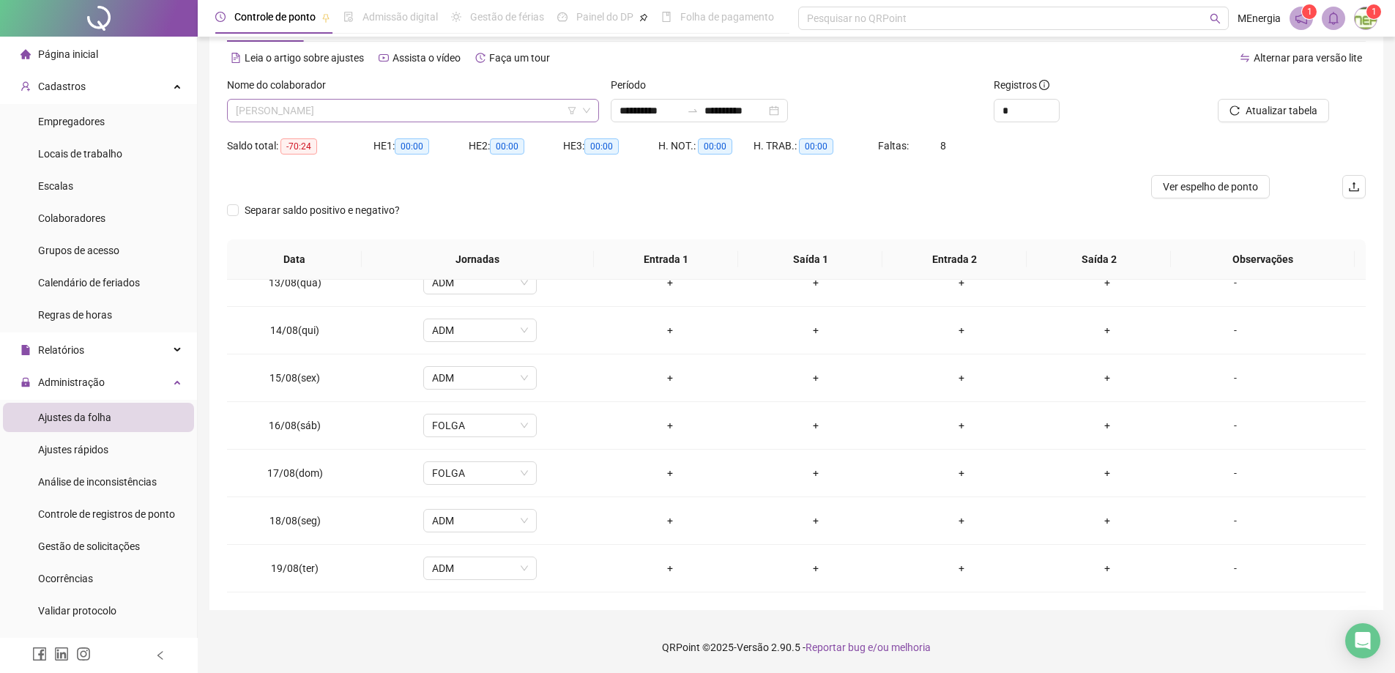
click at [593, 111] on div "[PERSON_NAME]" at bounding box center [413, 110] width 372 height 23
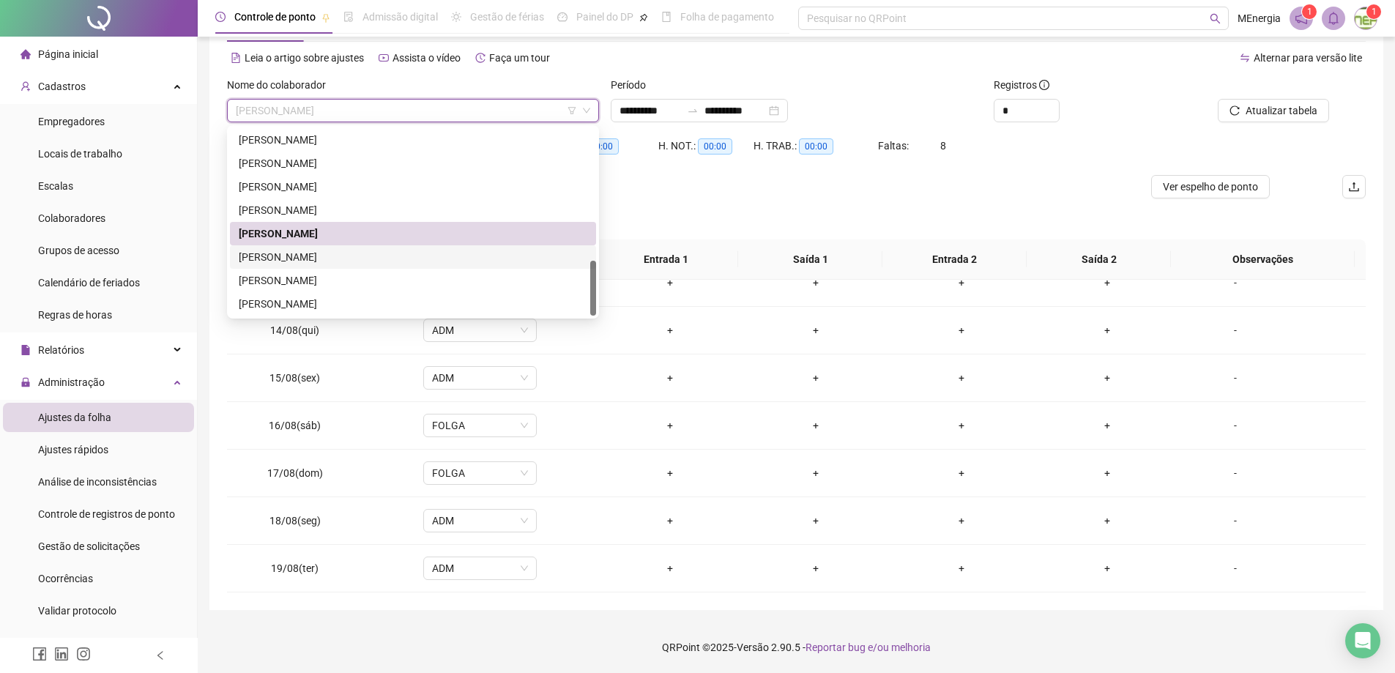
click at [390, 258] on div "[PERSON_NAME]" at bounding box center [413, 257] width 349 height 16
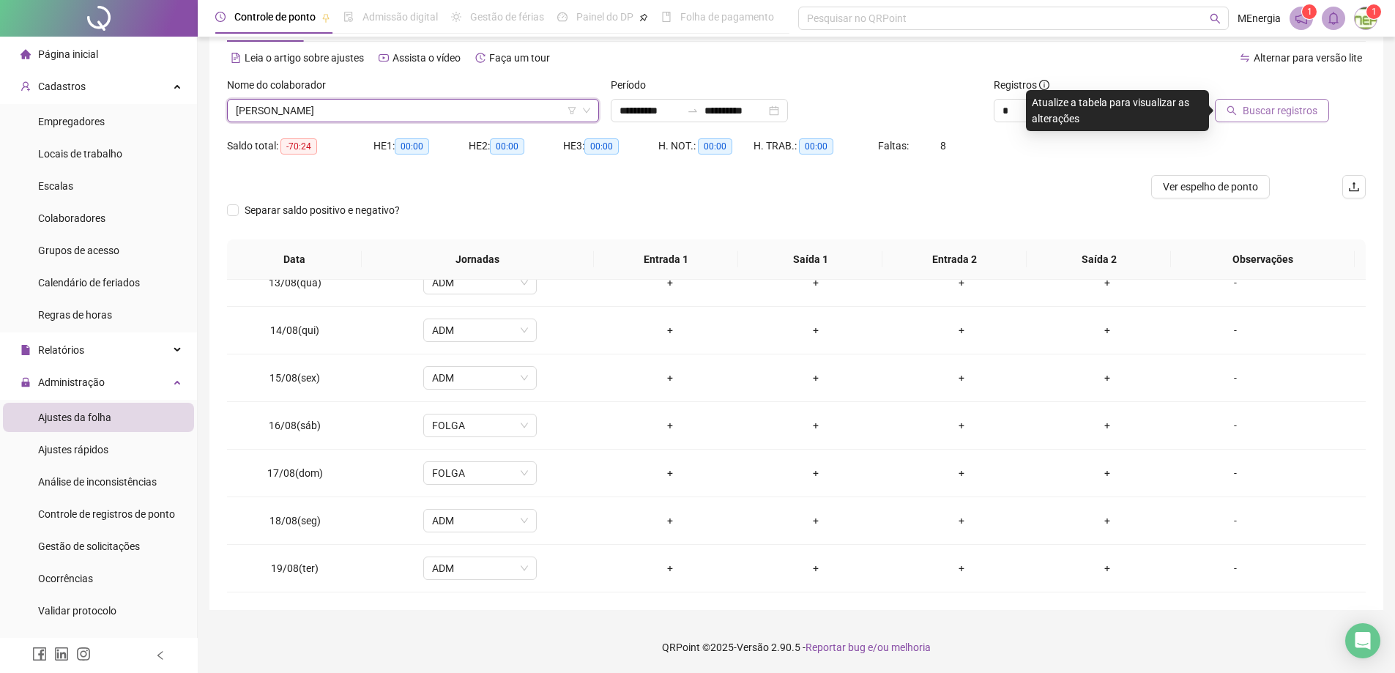
click at [1280, 108] on span "Buscar registros" at bounding box center [1280, 111] width 75 height 16
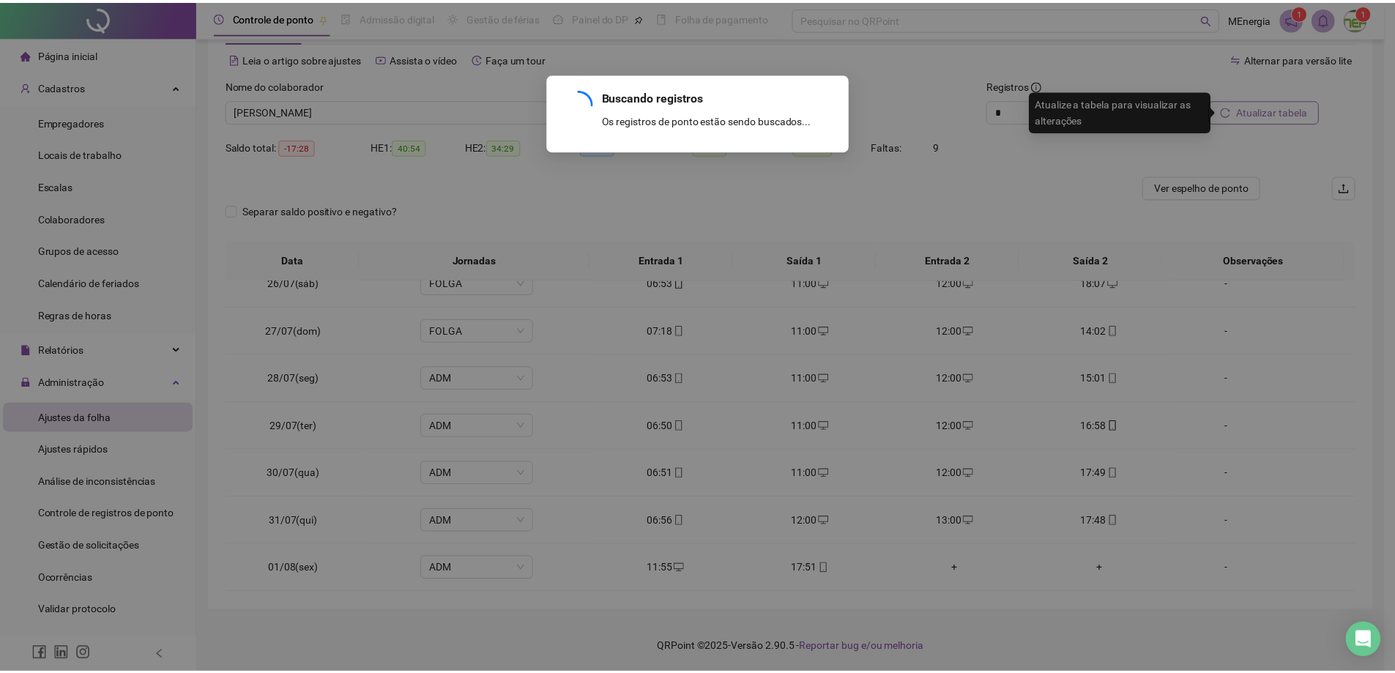
scroll to position [1115, 0]
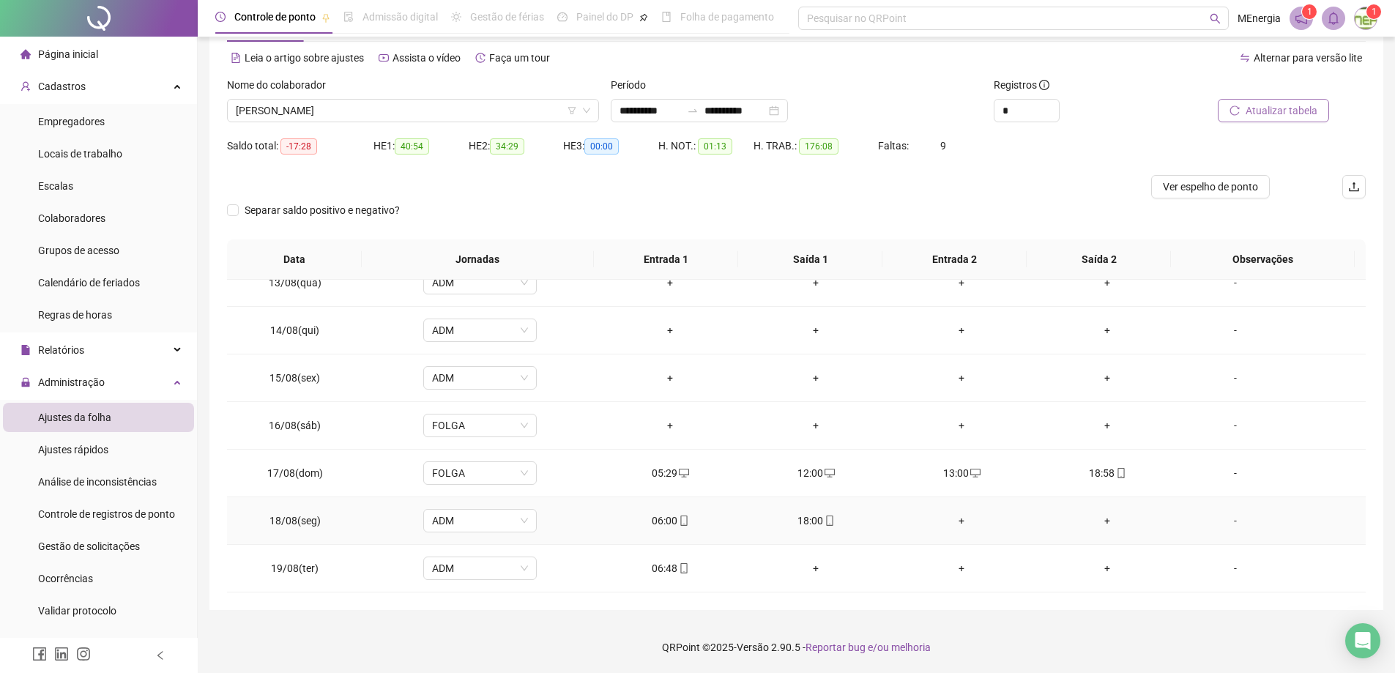
click at [956, 521] on div "+" at bounding box center [962, 521] width 122 height 16
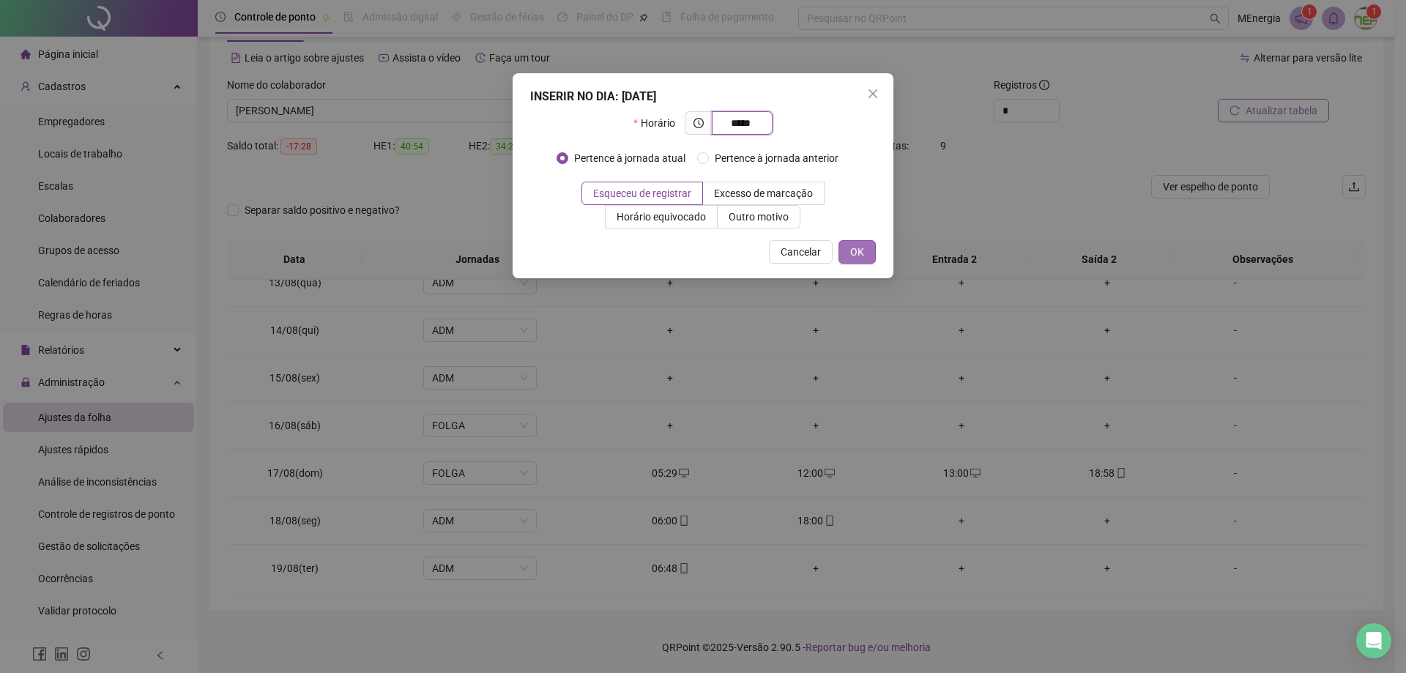
type input "*****"
click at [867, 254] on button "OK" at bounding box center [856, 251] width 37 height 23
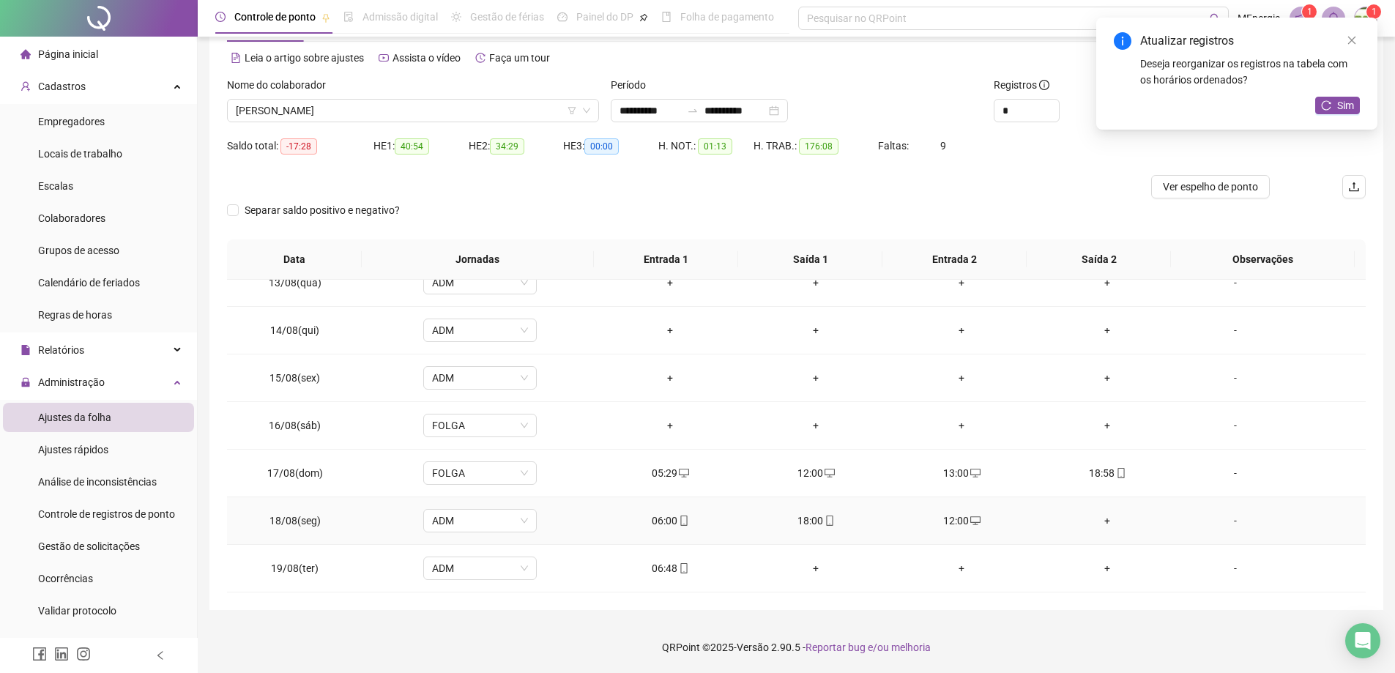
click at [1104, 522] on div "+" at bounding box center [1107, 521] width 122 height 16
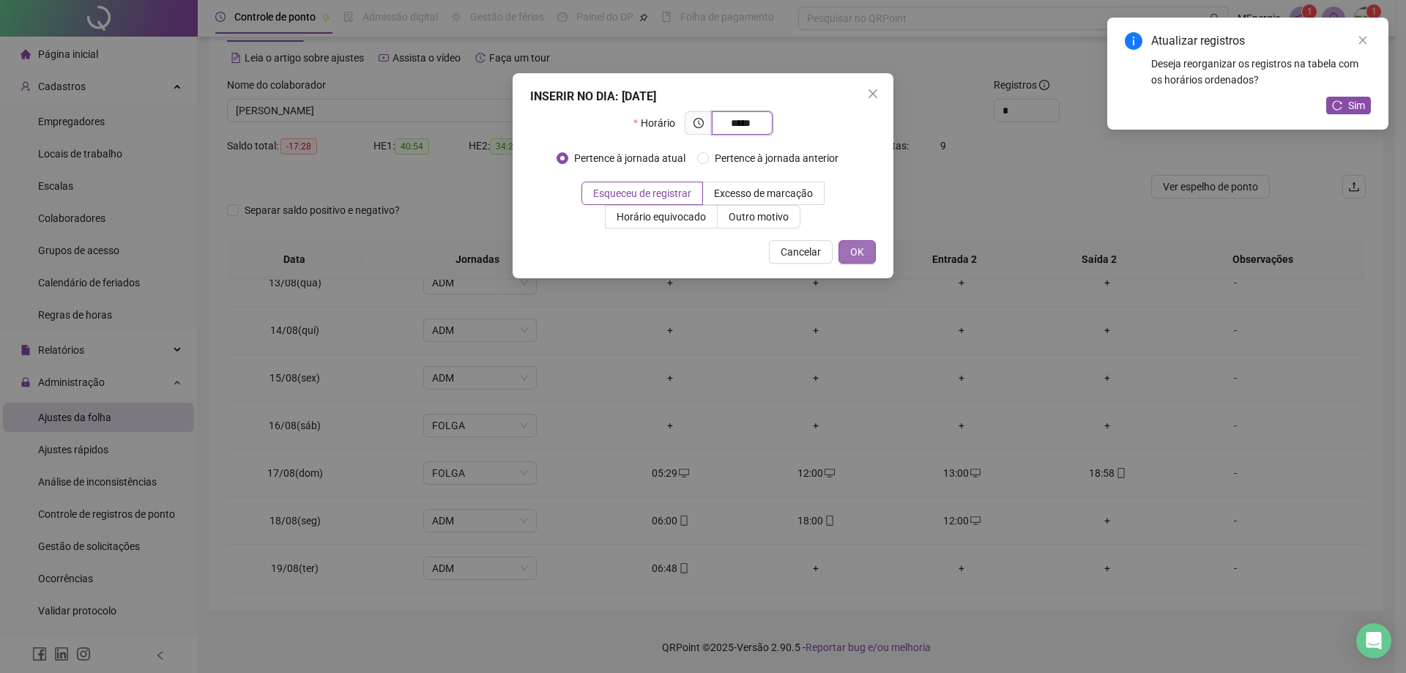
type input "*****"
click at [856, 260] on button "OK" at bounding box center [856, 251] width 37 height 23
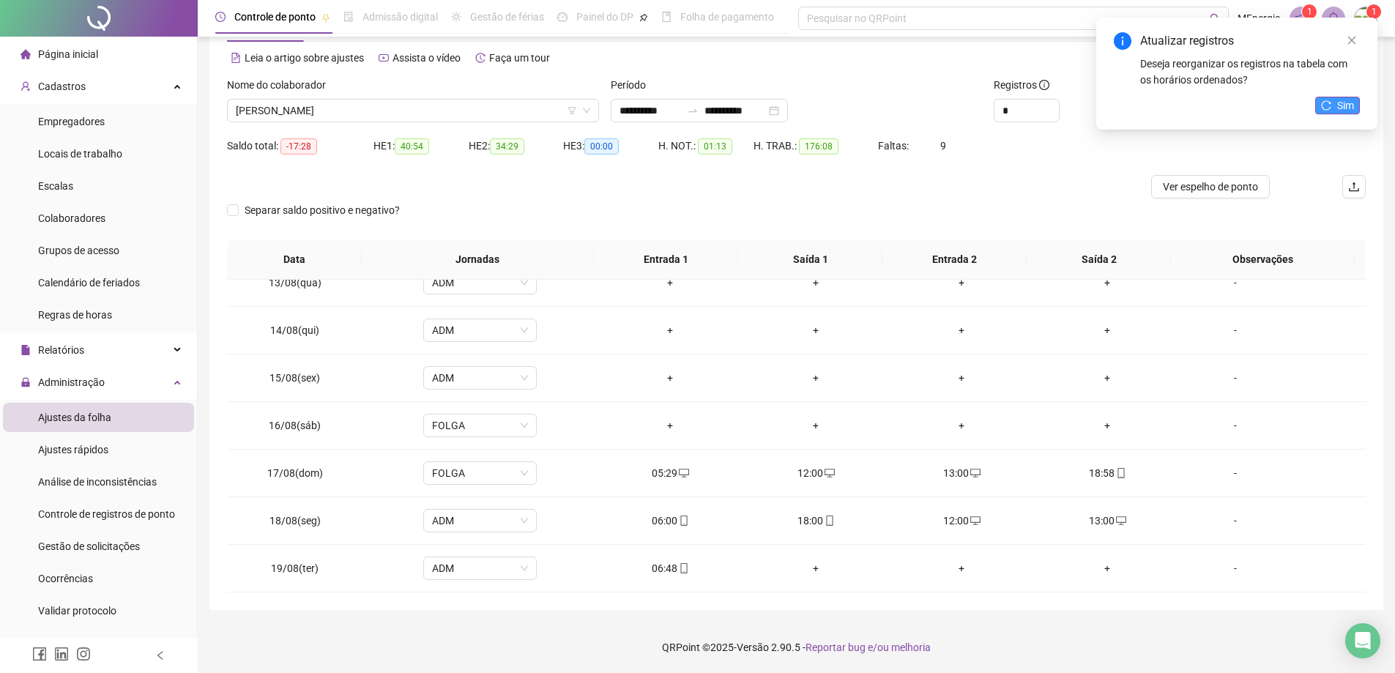
click at [1339, 106] on span "Sim" at bounding box center [1345, 105] width 17 height 16
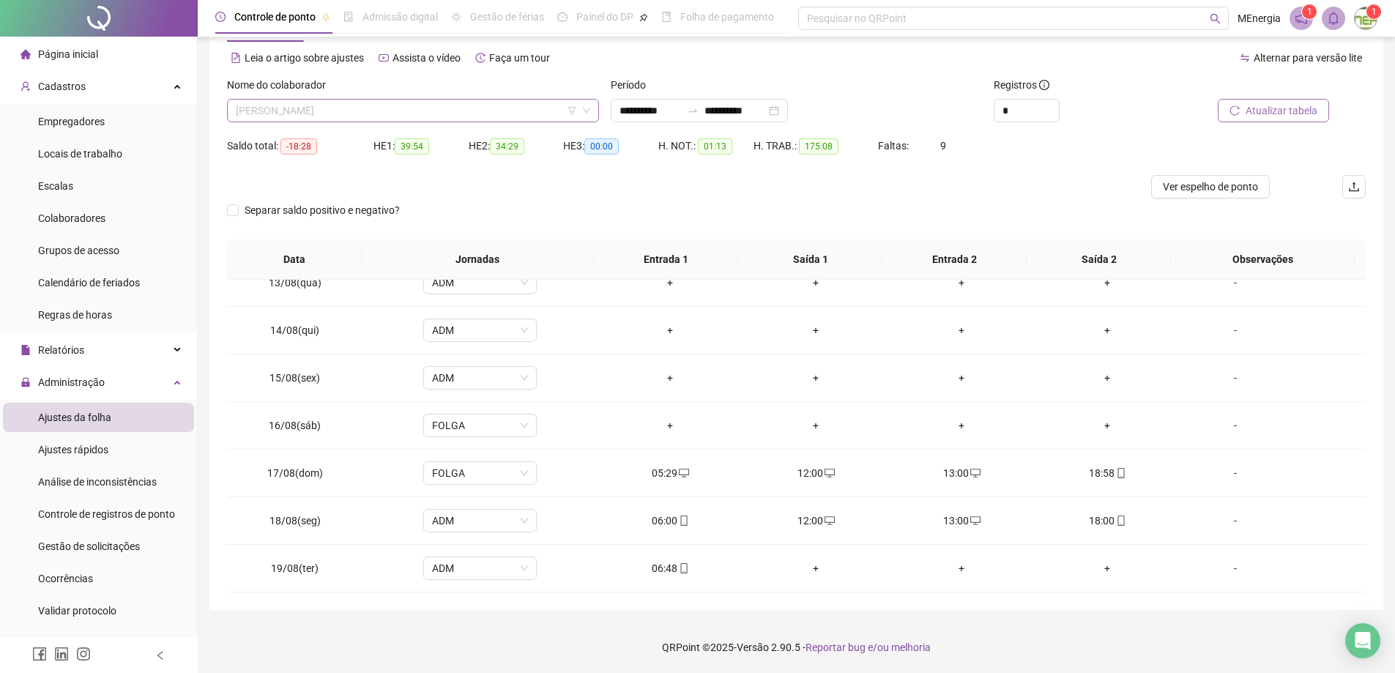
click at [597, 107] on div "[PERSON_NAME]" at bounding box center [413, 110] width 372 height 23
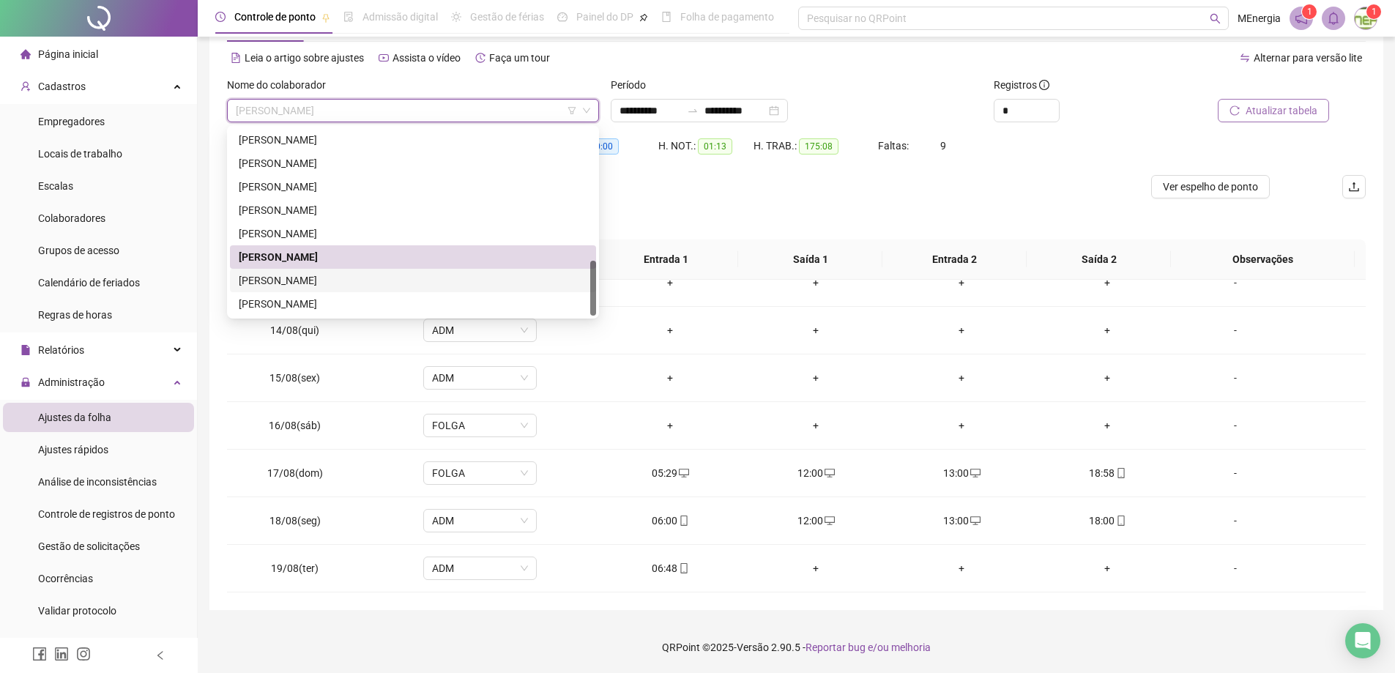
click at [374, 278] on div "[PERSON_NAME]" at bounding box center [413, 280] width 349 height 16
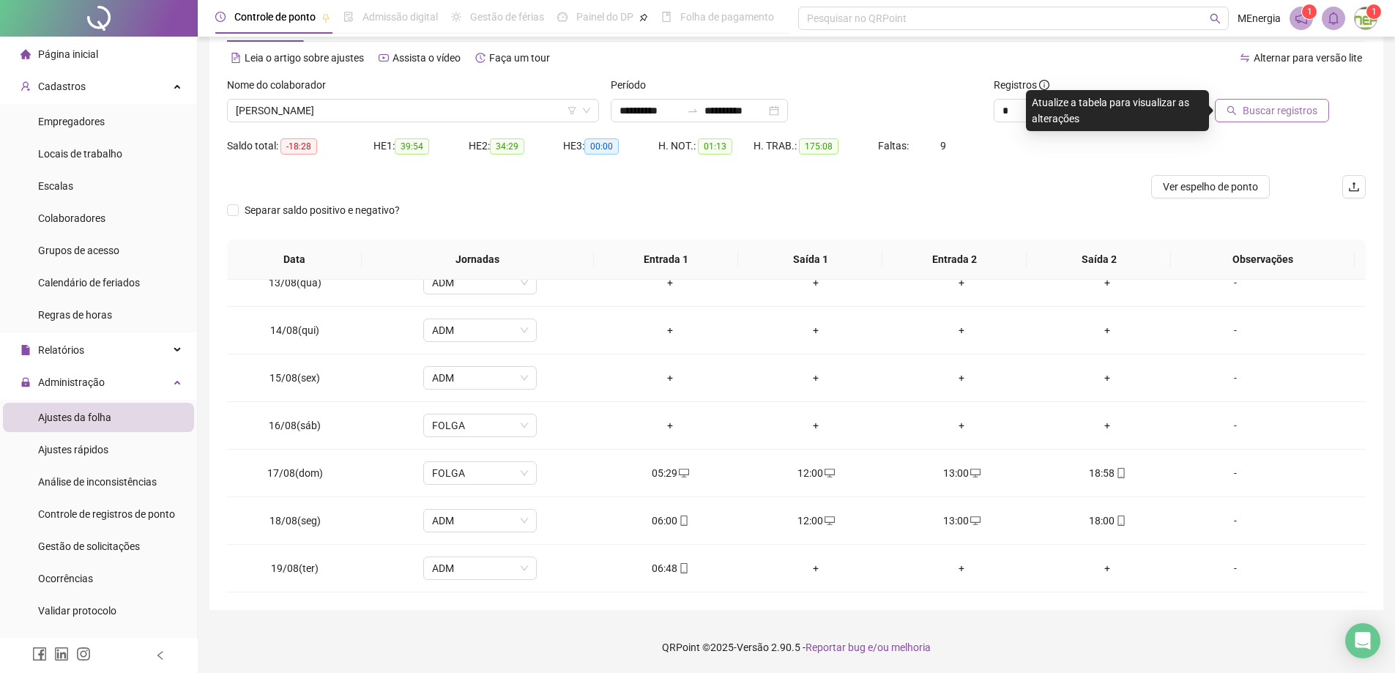
click at [1233, 109] on icon "search" at bounding box center [1231, 110] width 10 height 10
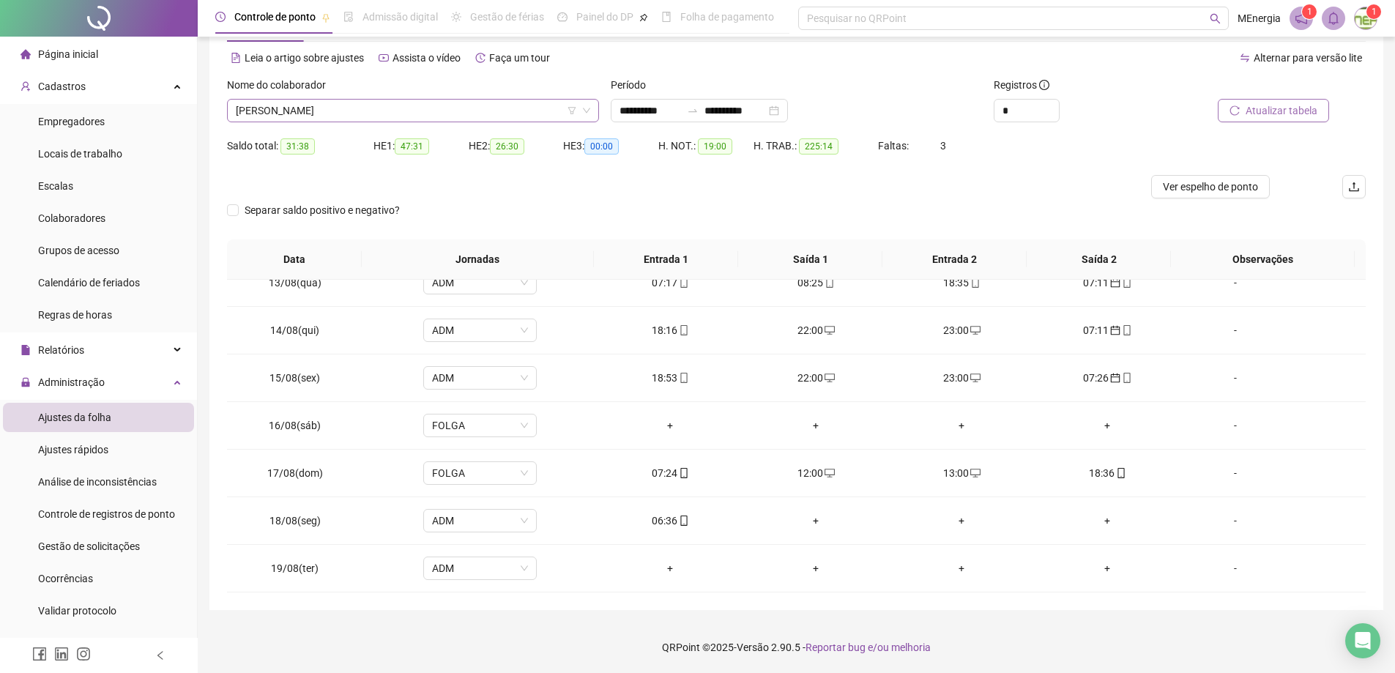
click at [594, 115] on div "[PERSON_NAME]" at bounding box center [413, 110] width 372 height 23
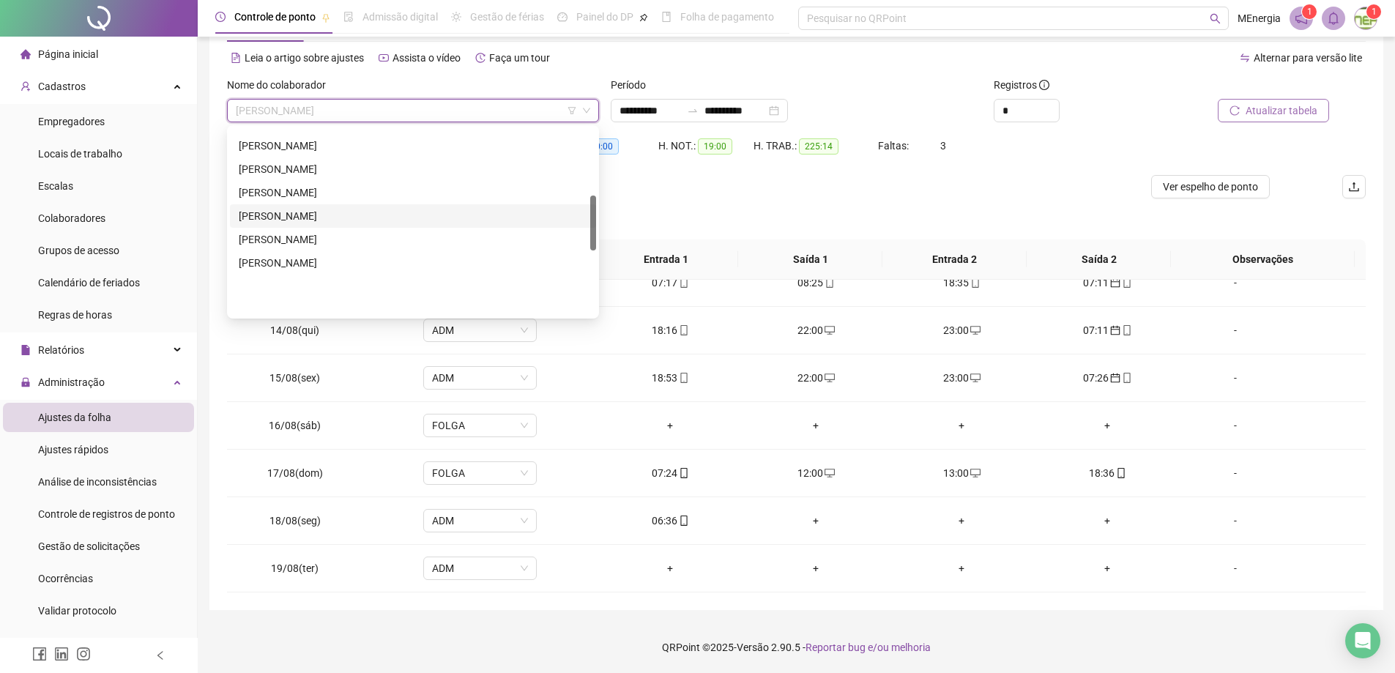
scroll to position [152, 0]
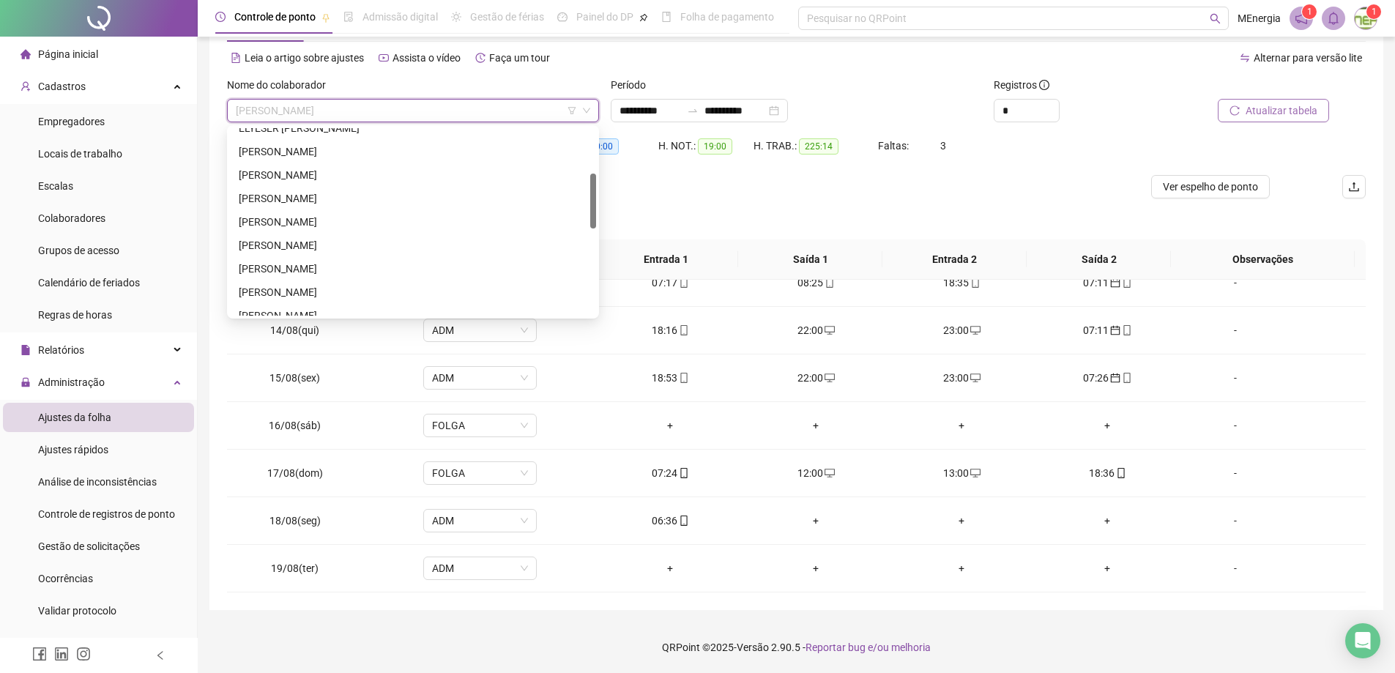
click at [343, 217] on div "[PERSON_NAME]" at bounding box center [413, 222] width 349 height 16
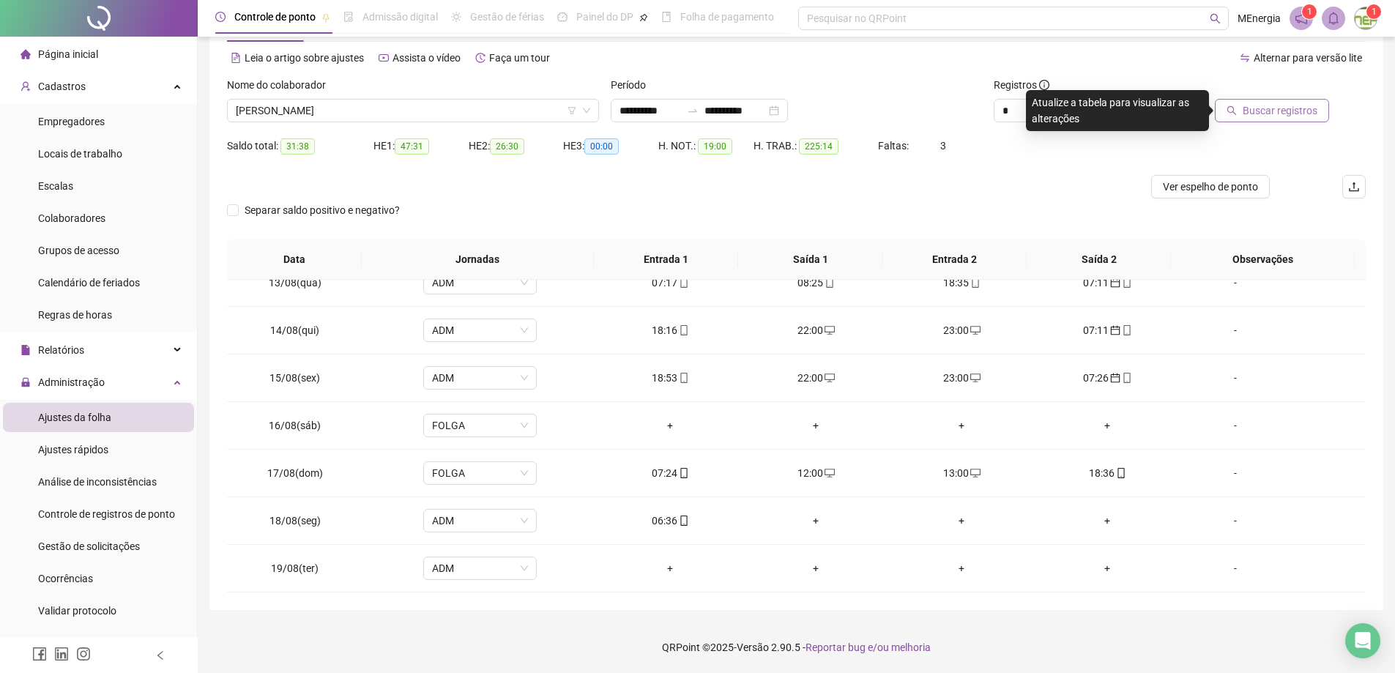
click at [1289, 116] on span "Buscar registros" at bounding box center [1280, 111] width 75 height 16
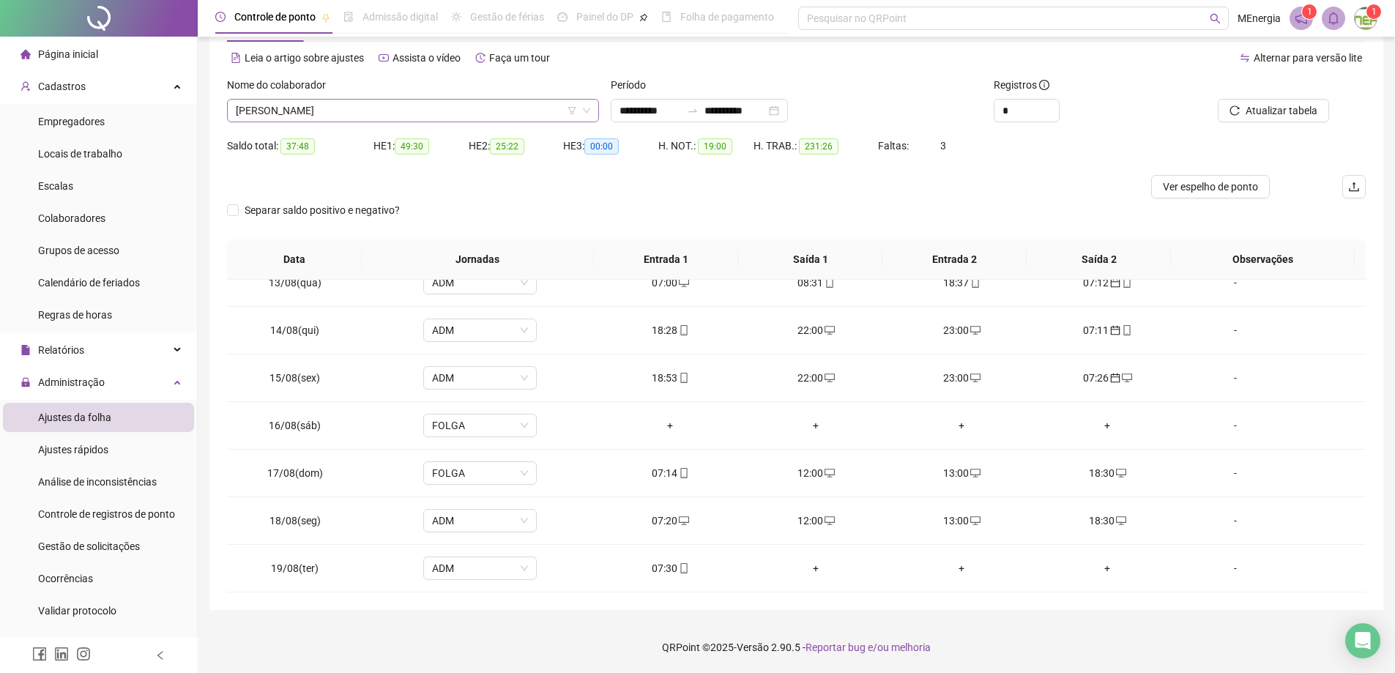
click at [592, 108] on div "[PERSON_NAME]" at bounding box center [413, 110] width 372 height 23
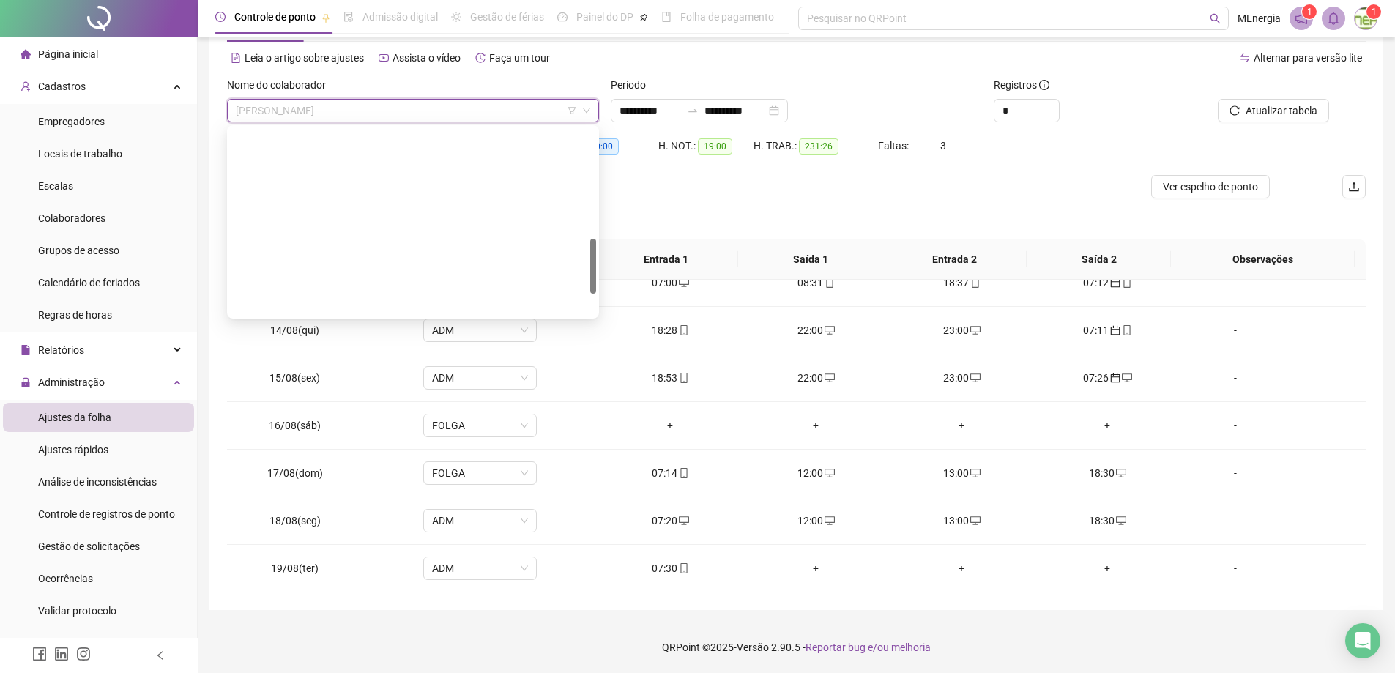
scroll to position [445, 0]
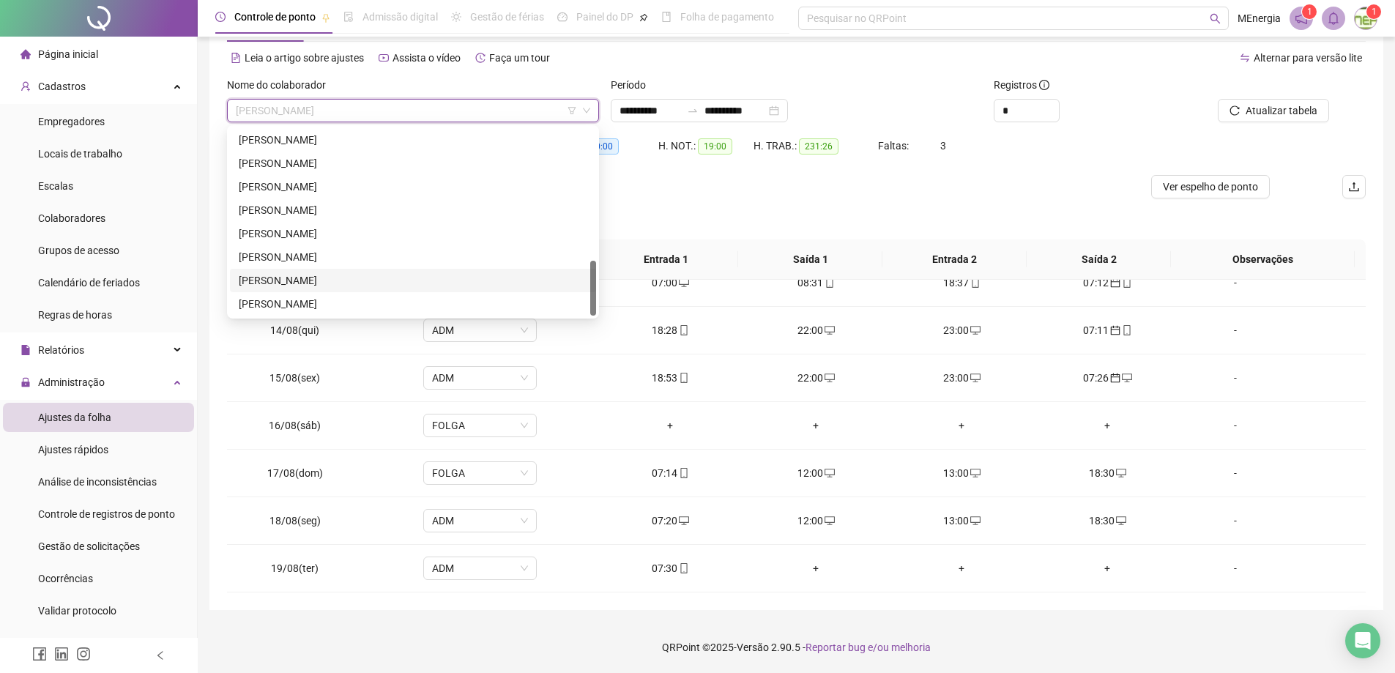
click at [321, 275] on div "[PERSON_NAME]" at bounding box center [413, 280] width 349 height 16
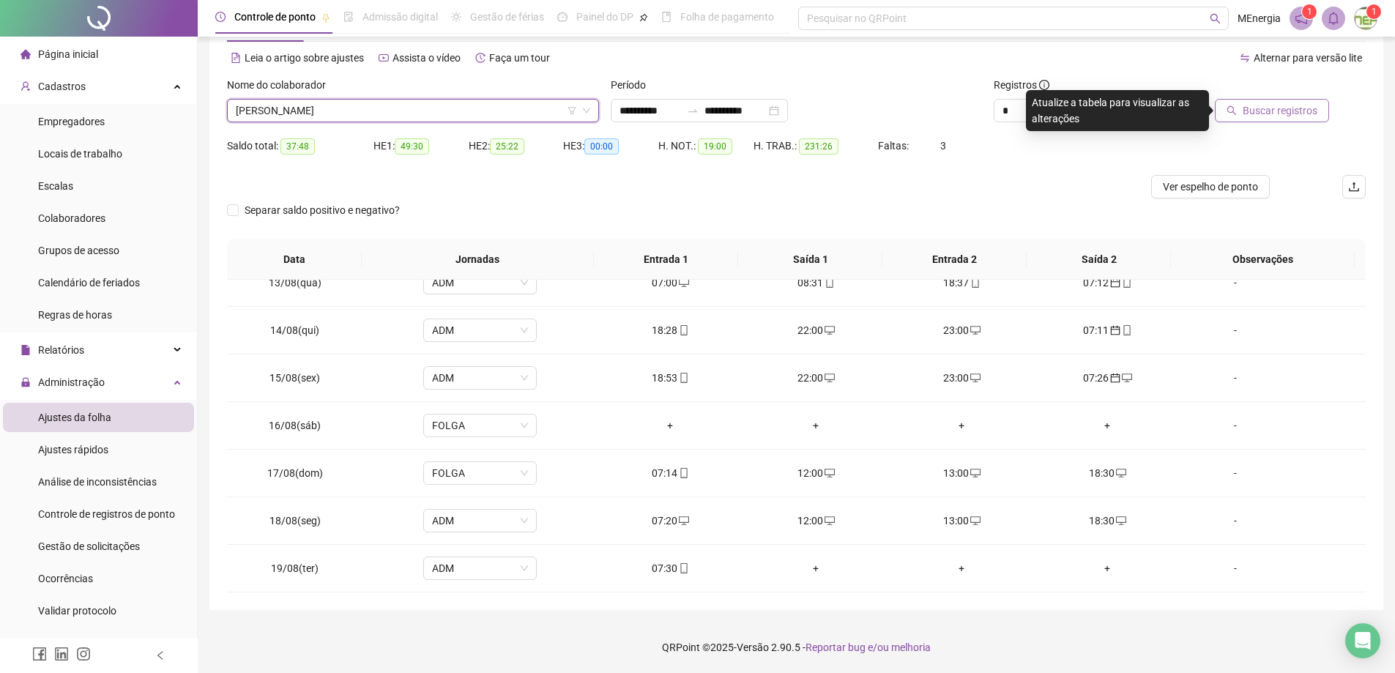
click at [1277, 113] on span "Buscar registros" at bounding box center [1280, 111] width 75 height 16
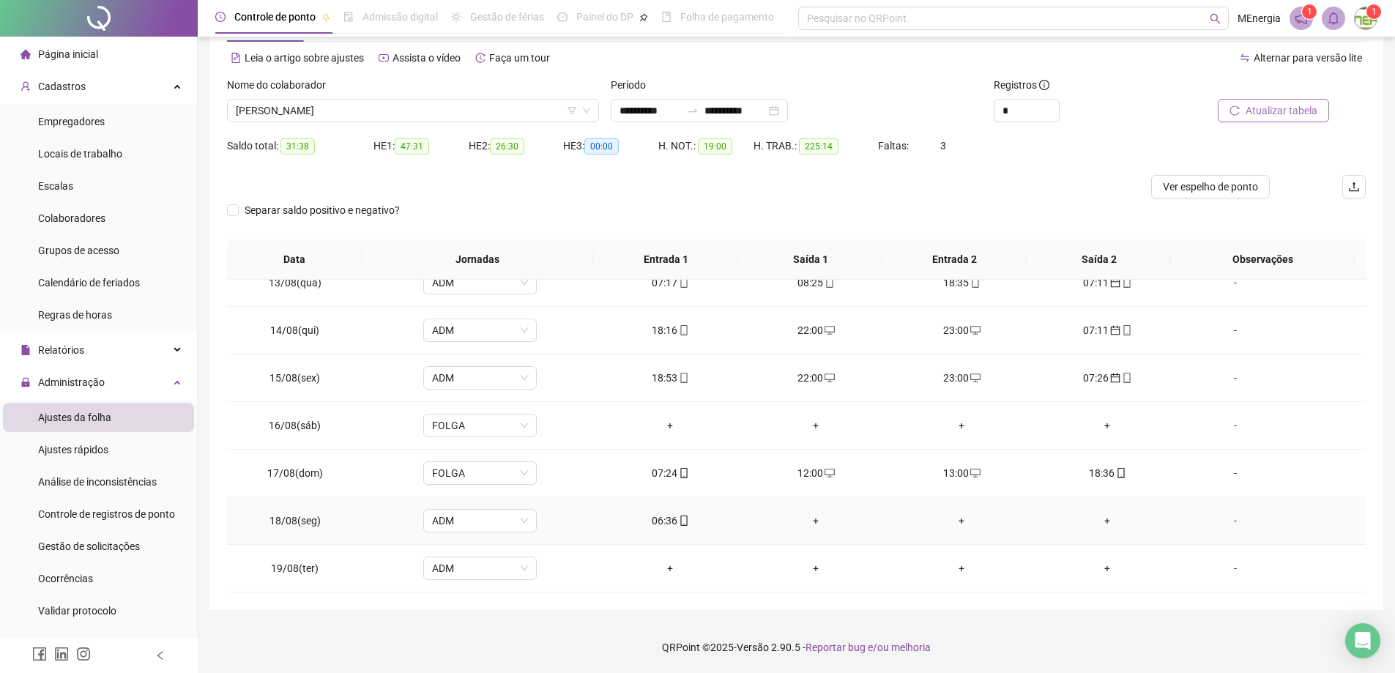
click at [808, 521] on div "+" at bounding box center [816, 521] width 122 height 16
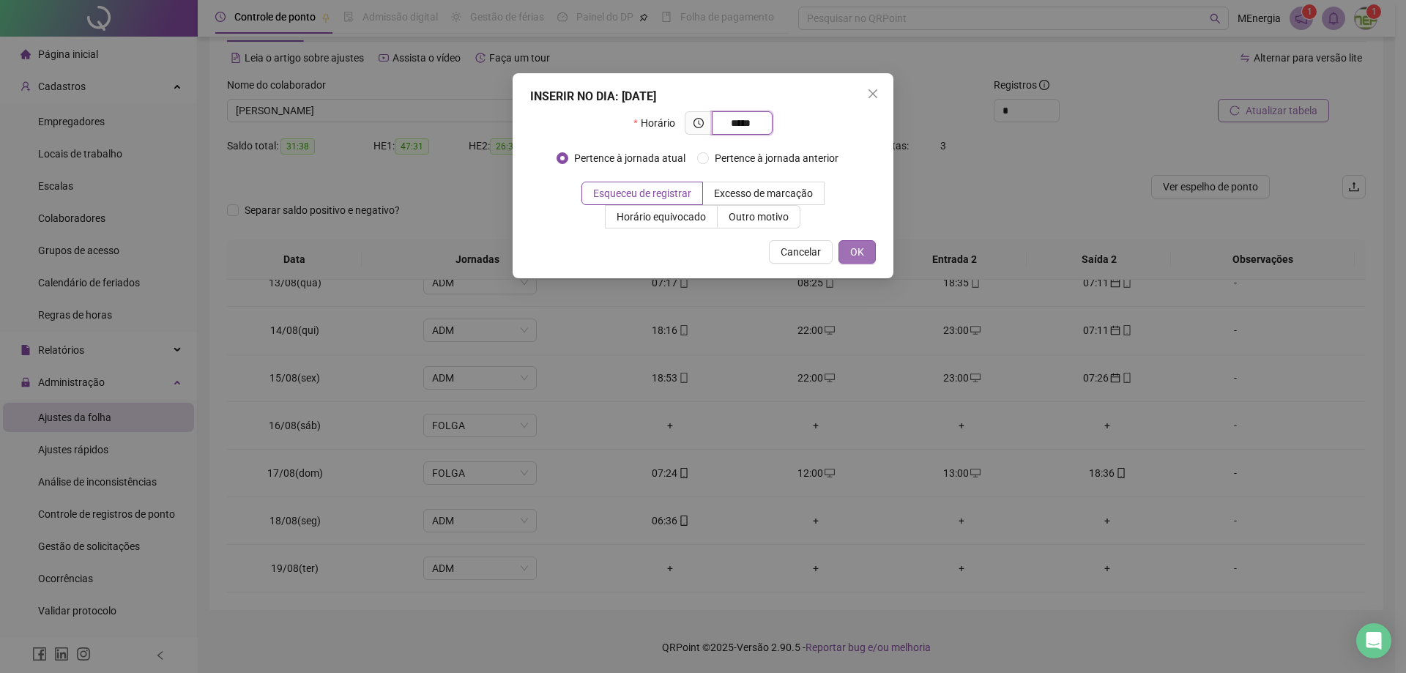
type input "*****"
click at [860, 258] on span "OK" at bounding box center [857, 252] width 14 height 16
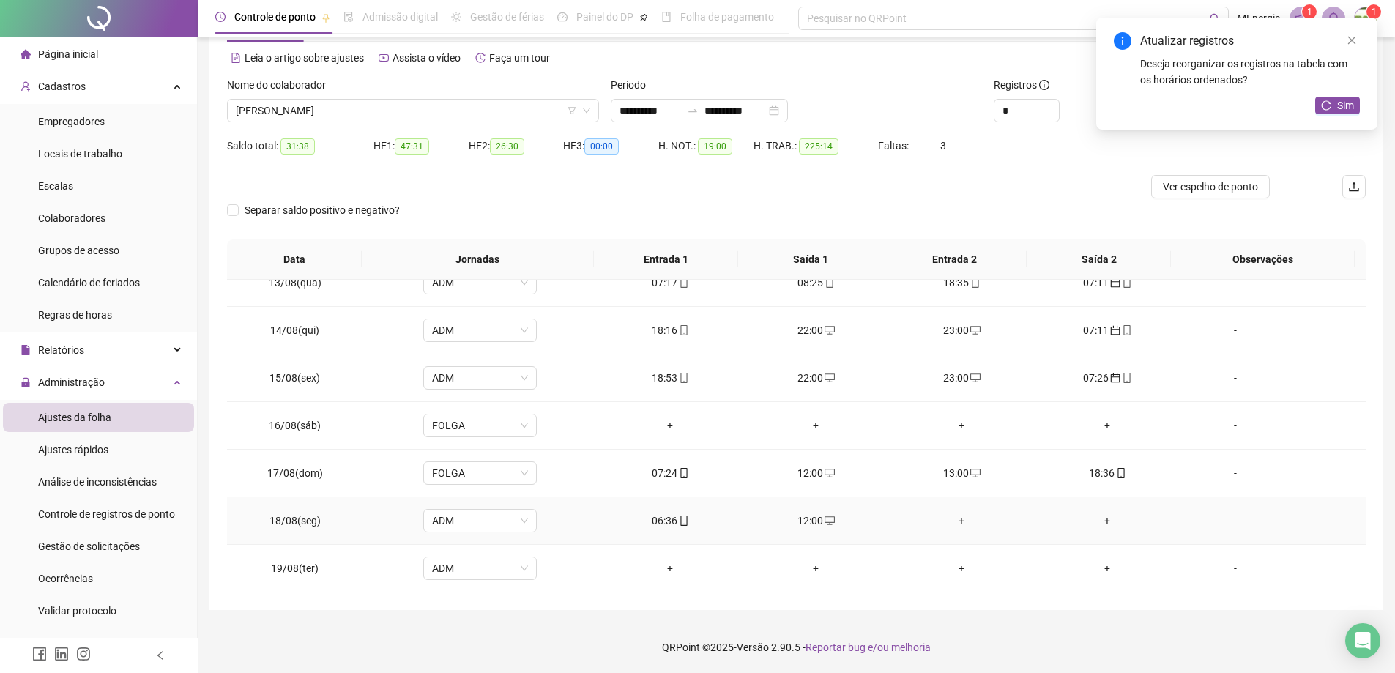
click at [959, 523] on div "+" at bounding box center [962, 521] width 122 height 16
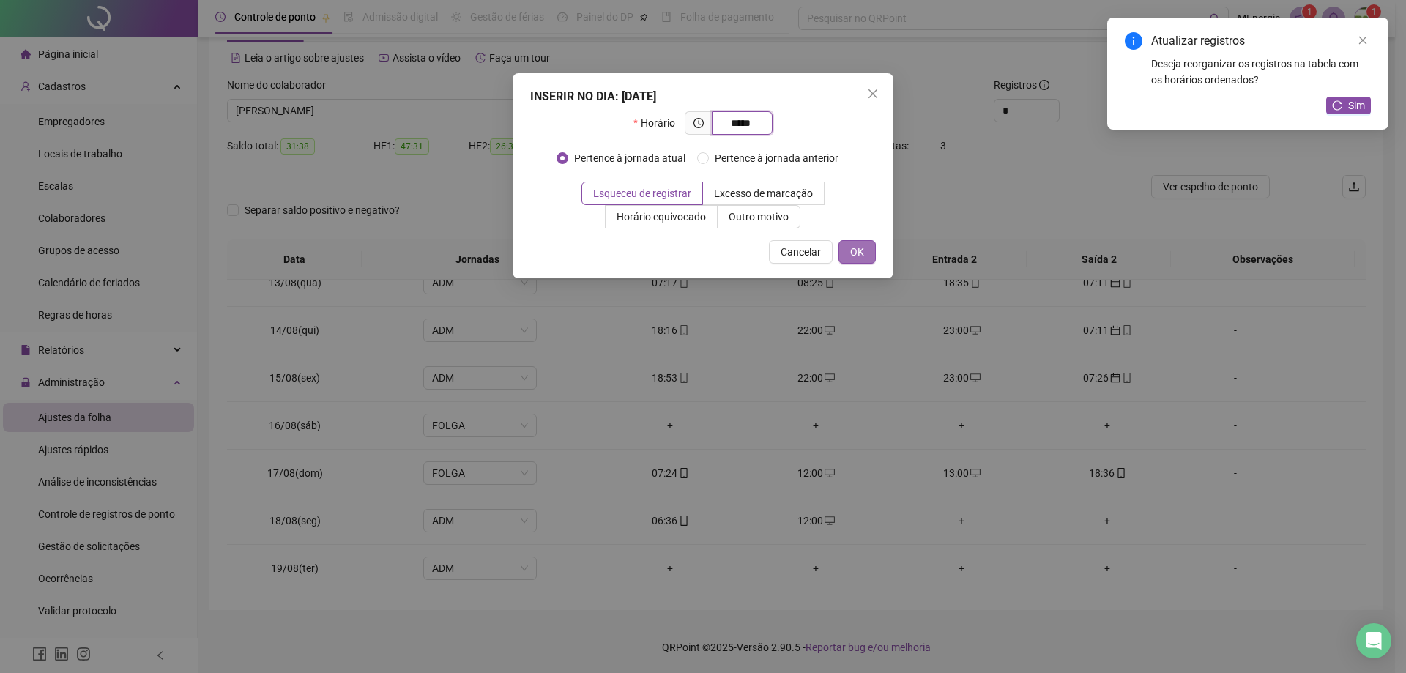
type input "*****"
click at [850, 251] on span "OK" at bounding box center [857, 252] width 14 height 16
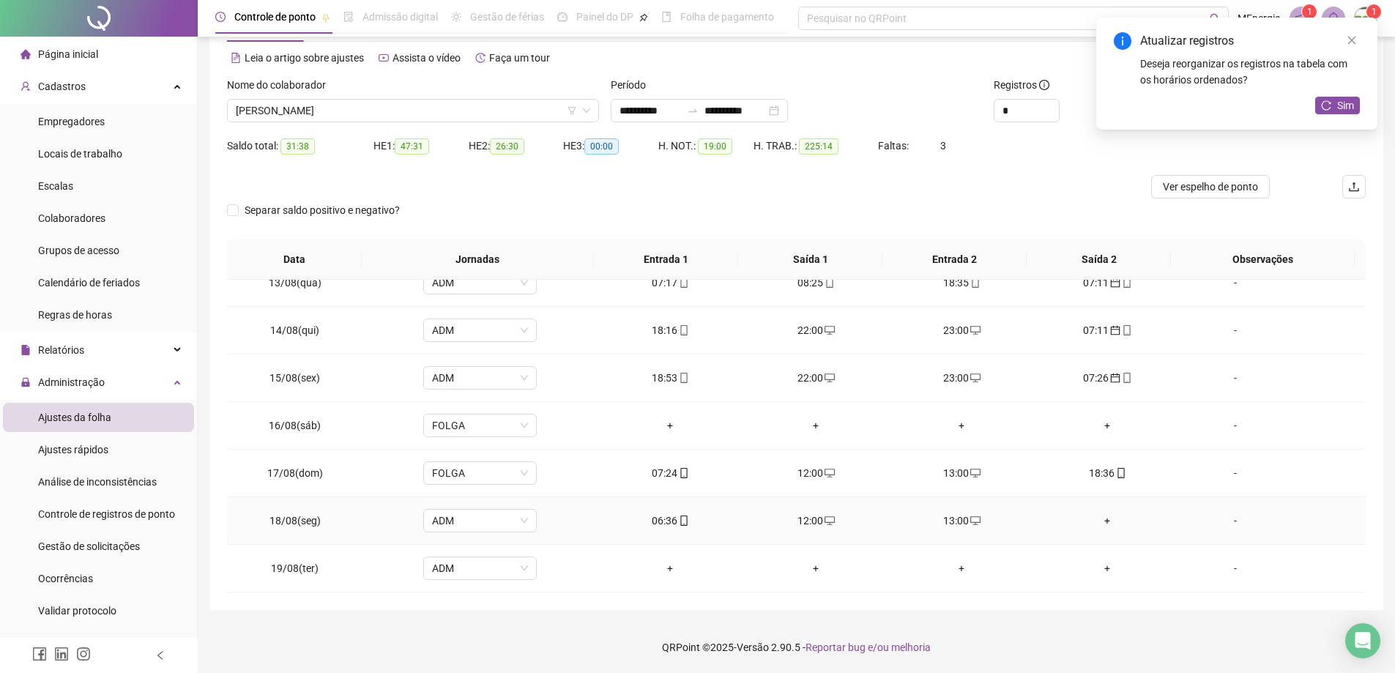
click at [1098, 521] on div "+" at bounding box center [1107, 521] width 122 height 16
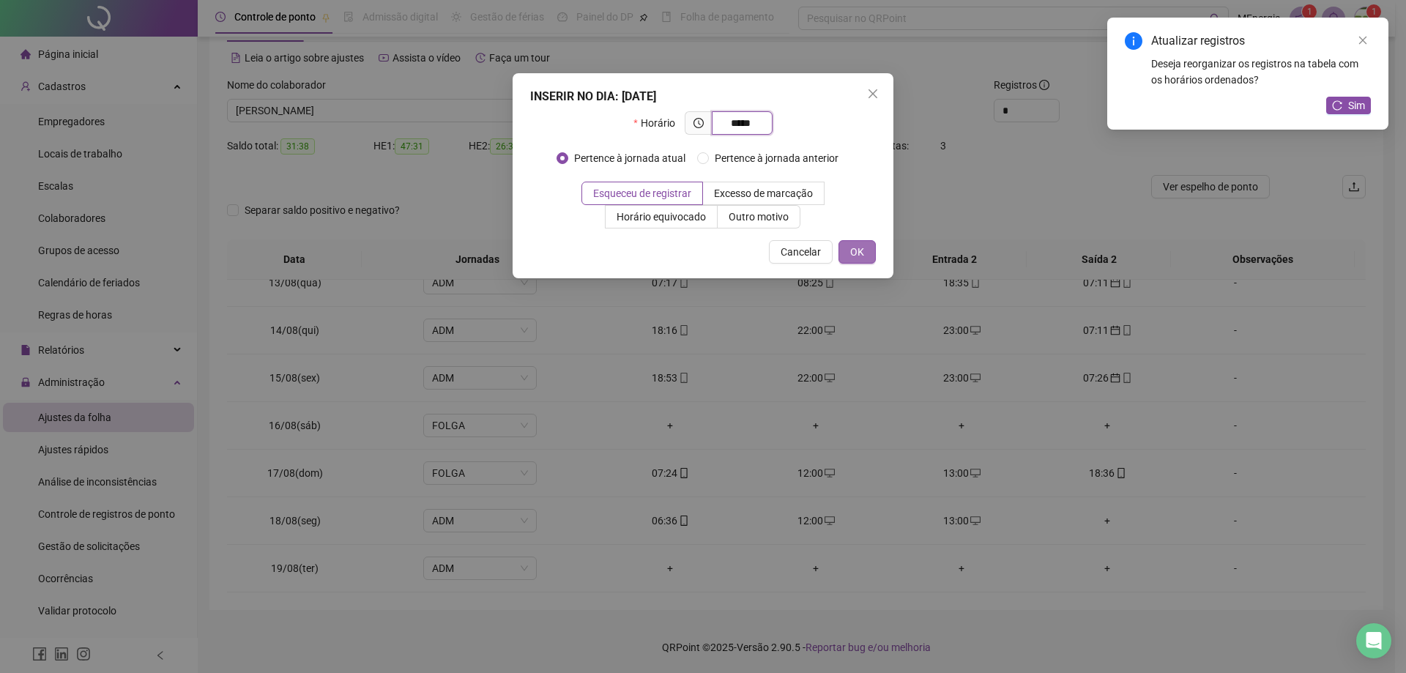
type input "*****"
click at [860, 254] on span "OK" at bounding box center [857, 252] width 14 height 16
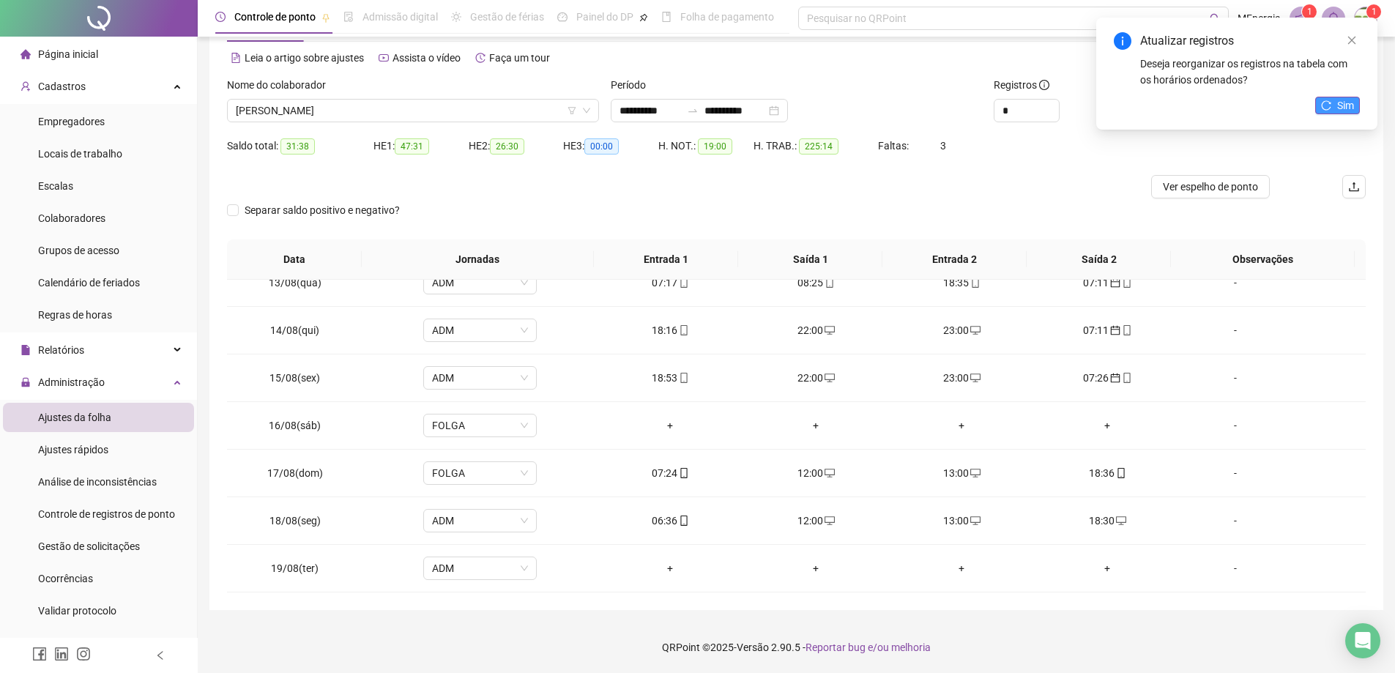
click at [1337, 104] on span "Sim" at bounding box center [1345, 105] width 17 height 16
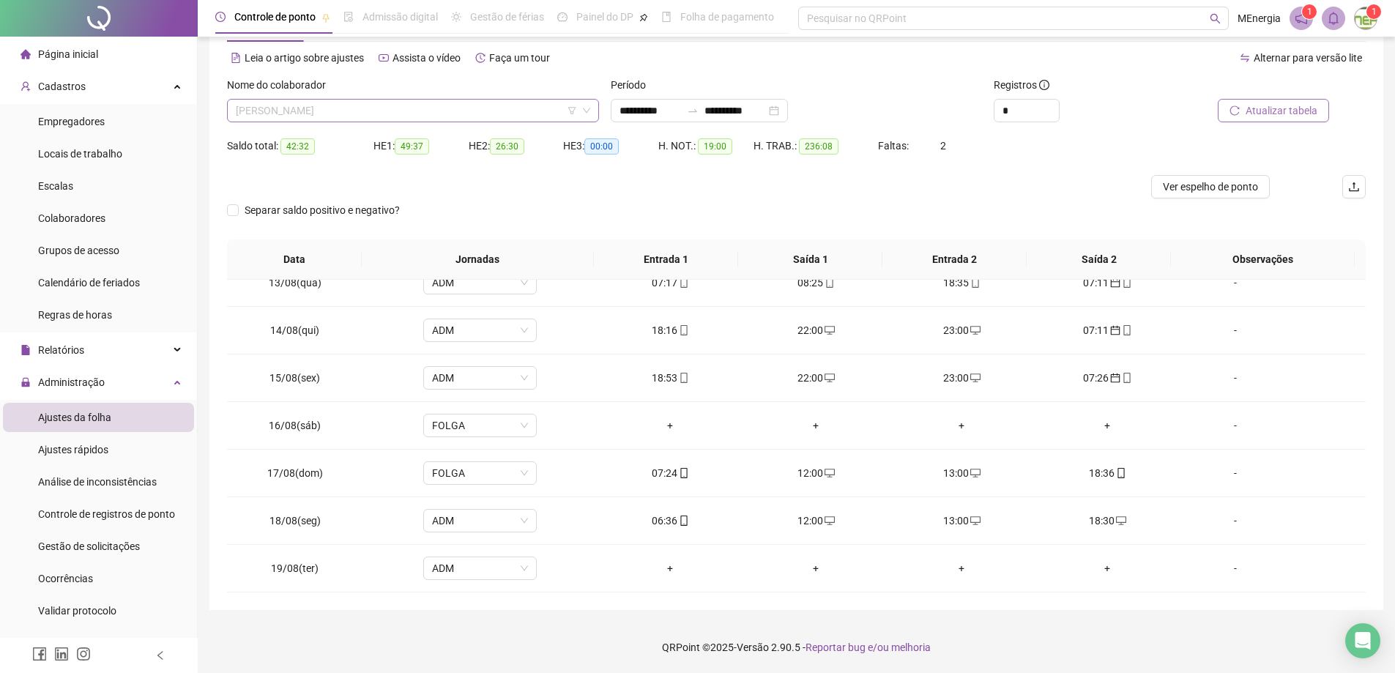
click at [595, 112] on div "[PERSON_NAME]" at bounding box center [413, 110] width 372 height 23
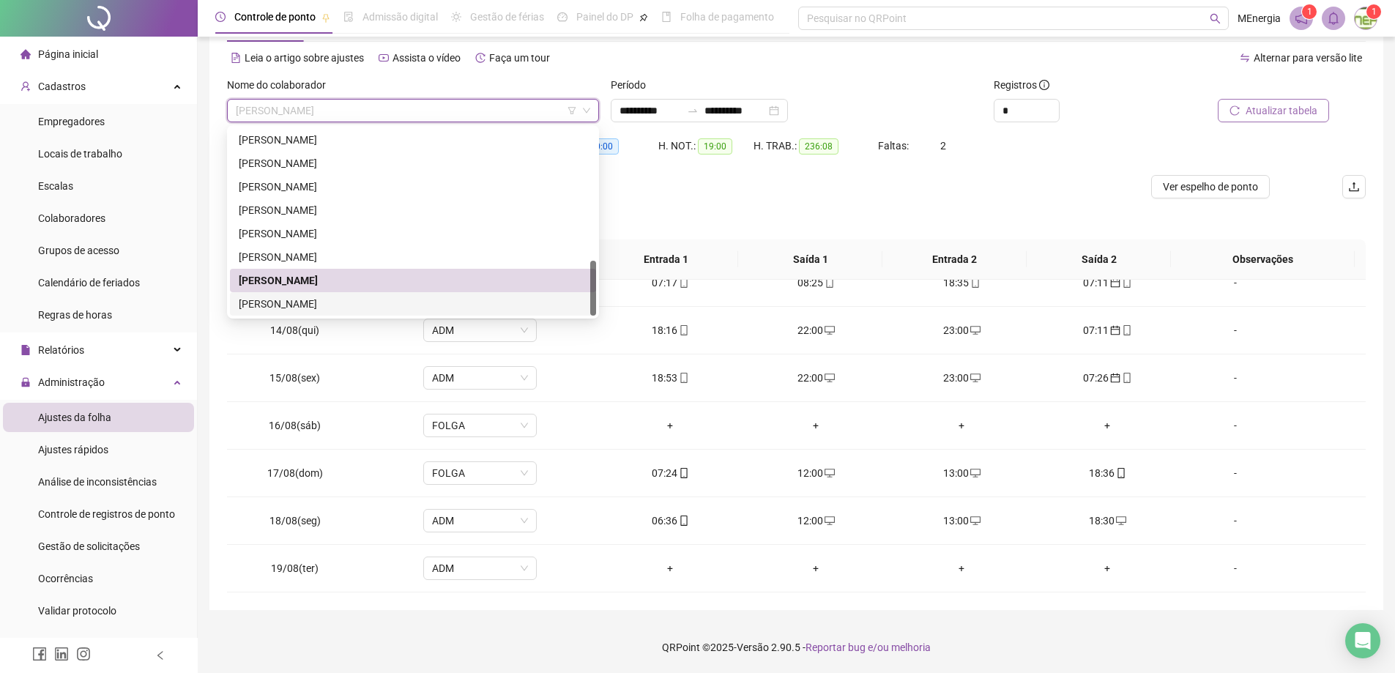
click at [365, 304] on div "[PERSON_NAME]" at bounding box center [413, 304] width 349 height 16
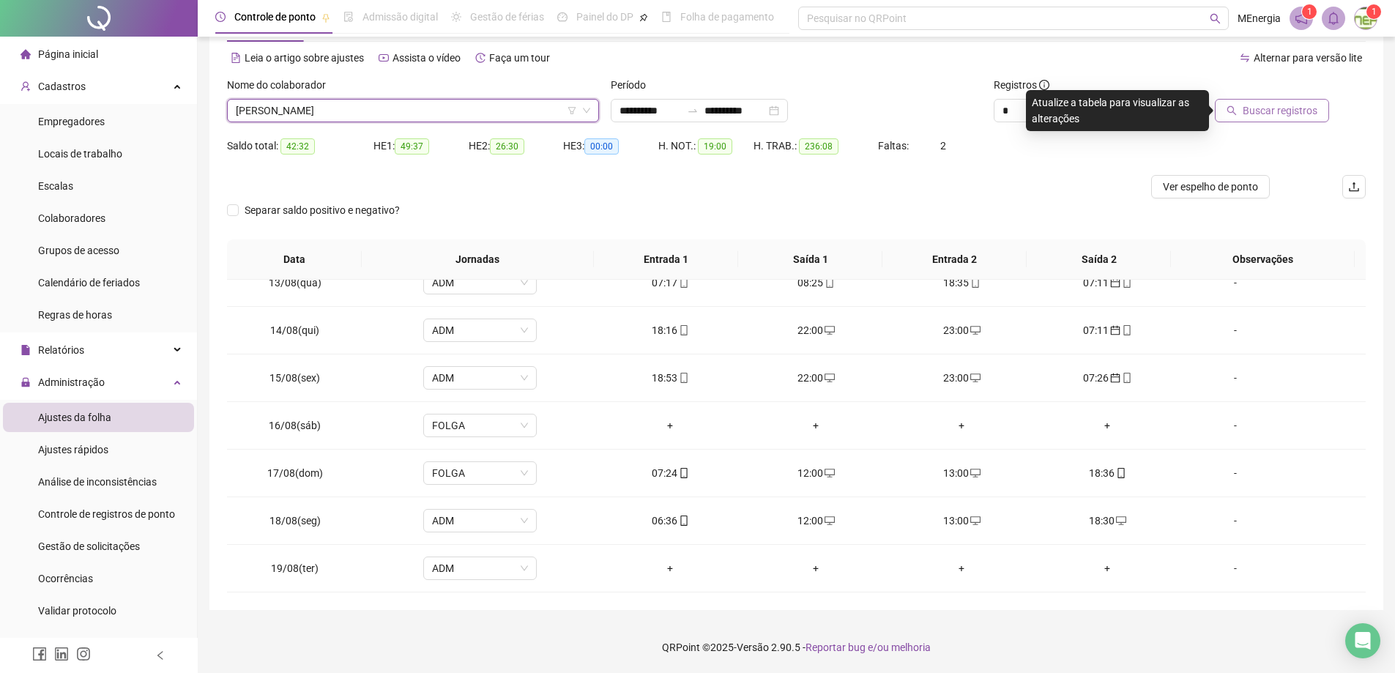
click at [1248, 109] on span "Buscar registros" at bounding box center [1280, 111] width 75 height 16
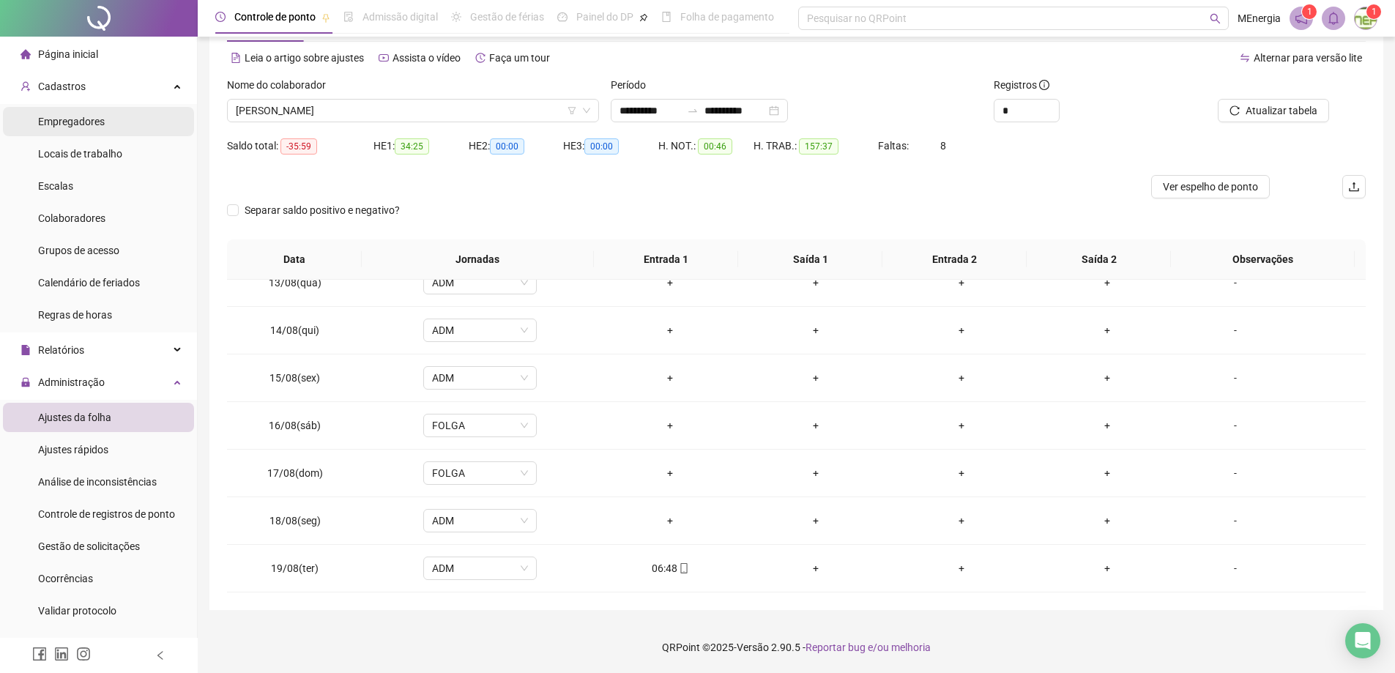
click at [92, 123] on span "Empregadores" at bounding box center [71, 122] width 67 height 12
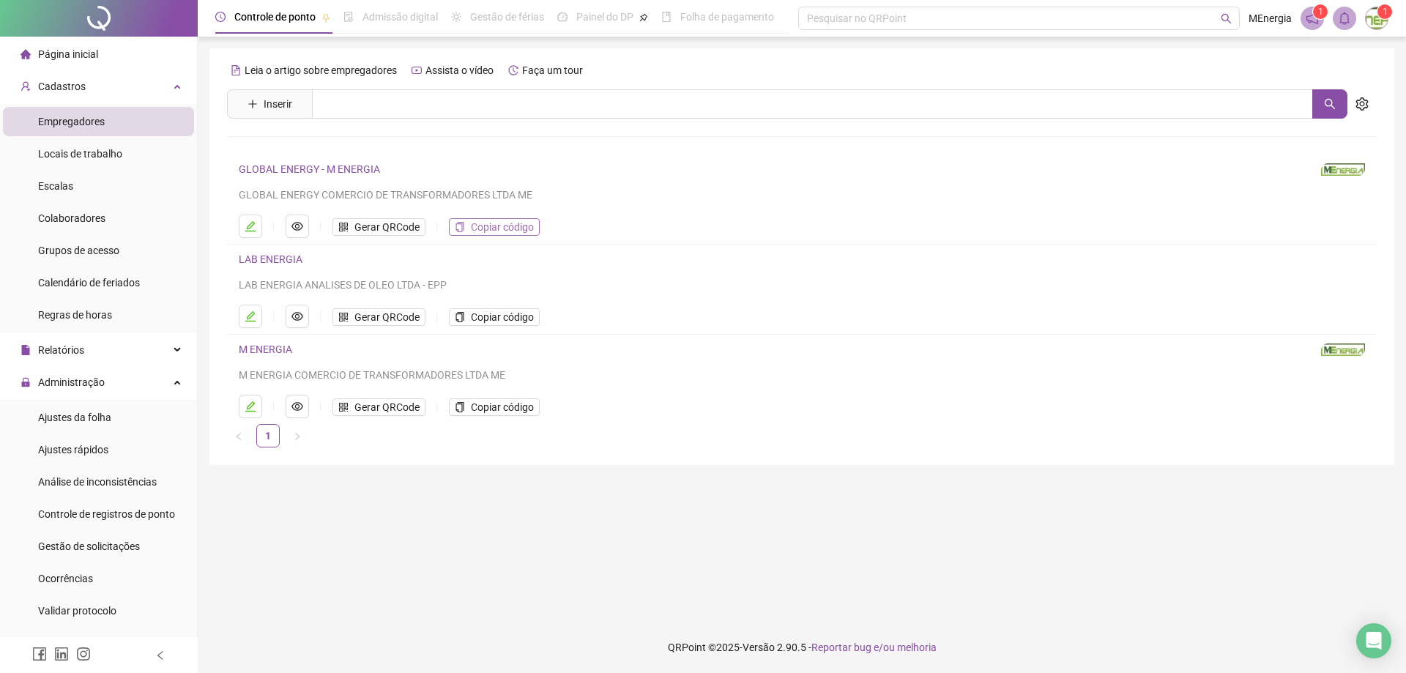
click at [480, 230] on span "Copiar código" at bounding box center [502, 227] width 63 height 16
click at [80, 422] on span "Ajustes da folha" at bounding box center [74, 418] width 73 height 12
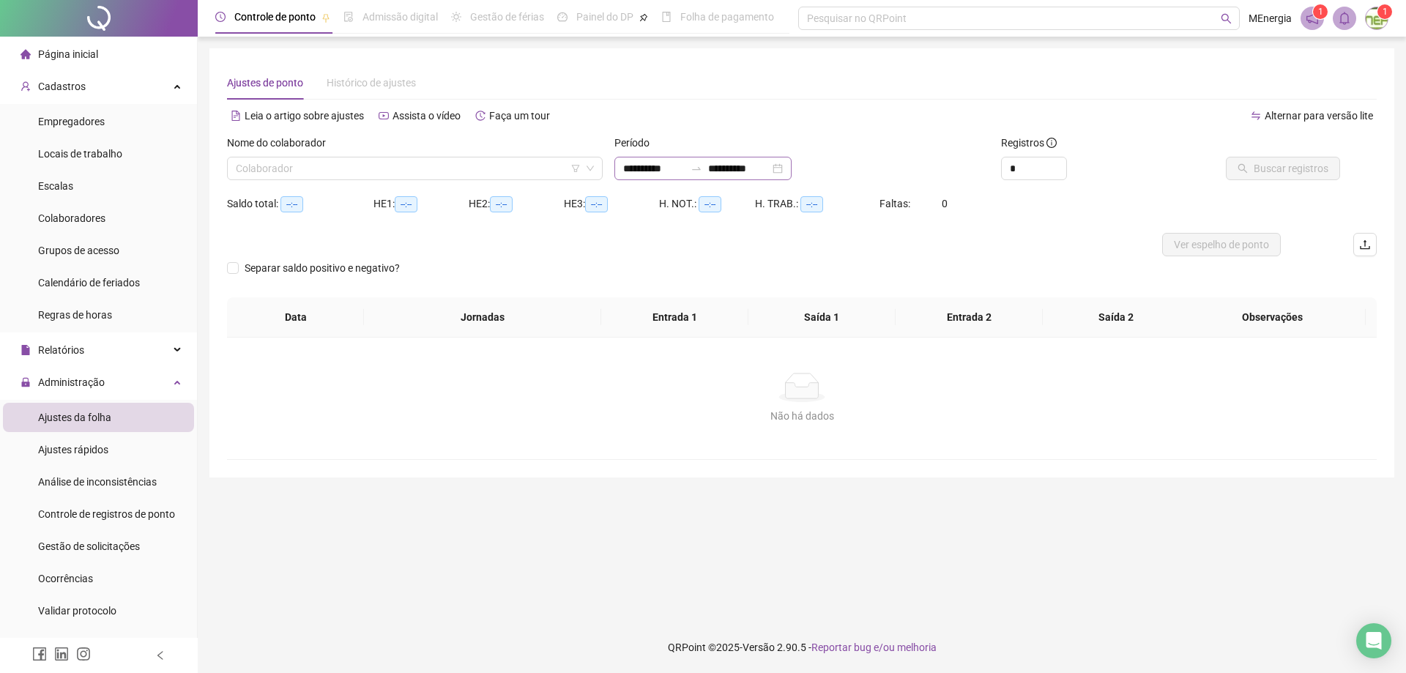
click at [617, 169] on div "**********" at bounding box center [702, 168] width 177 height 23
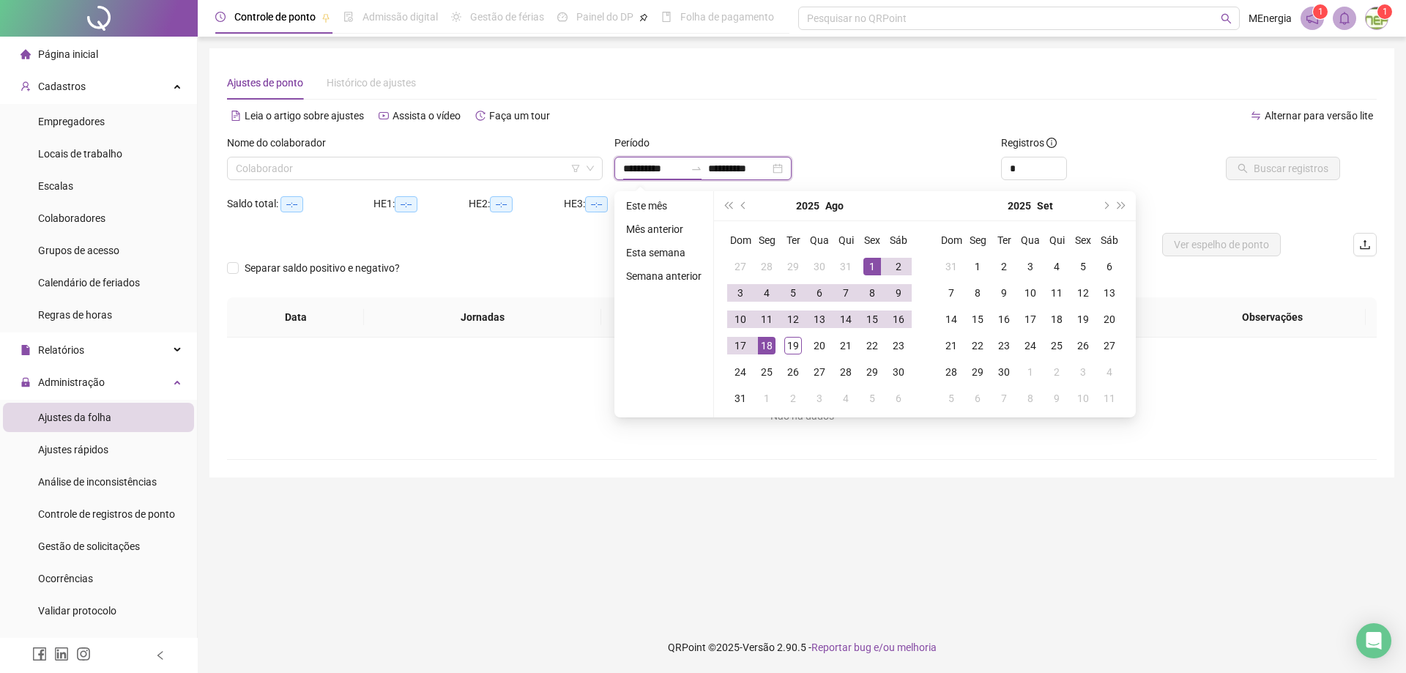
type input "**********"
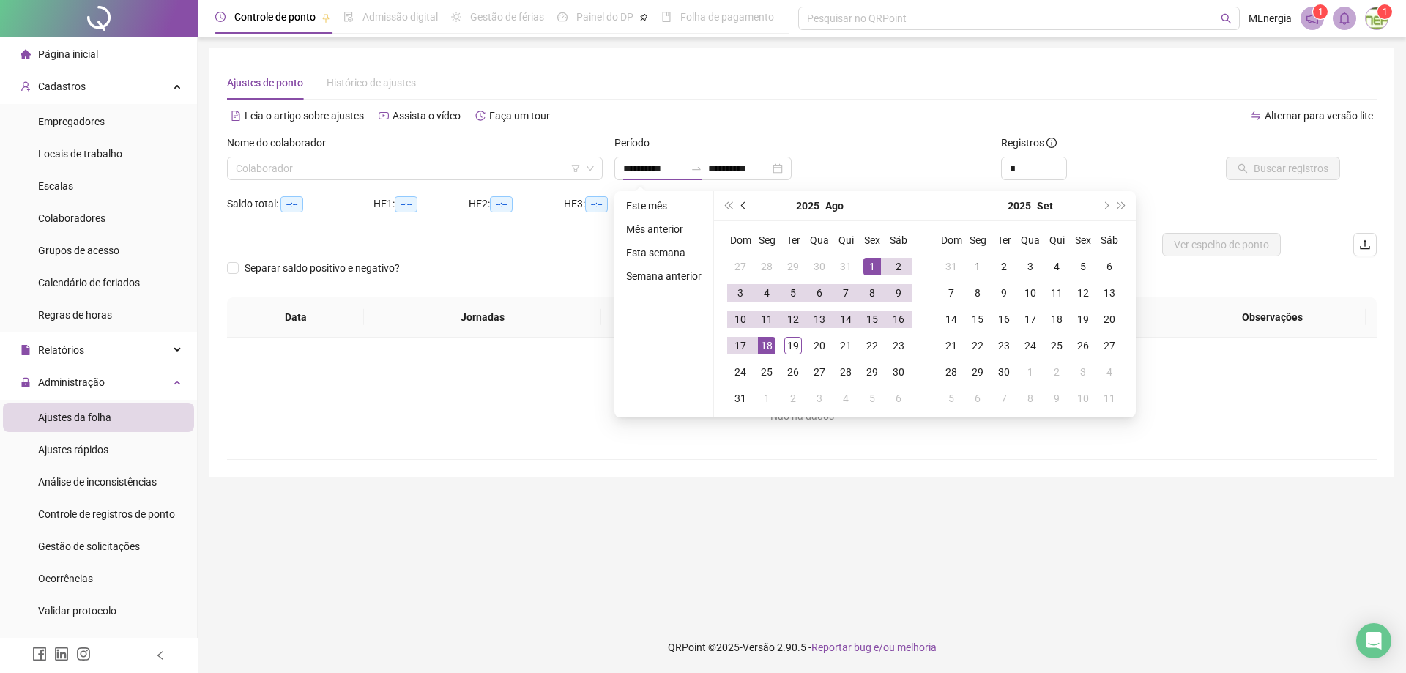
click at [742, 208] on span "prev-year" at bounding box center [744, 205] width 7 height 7
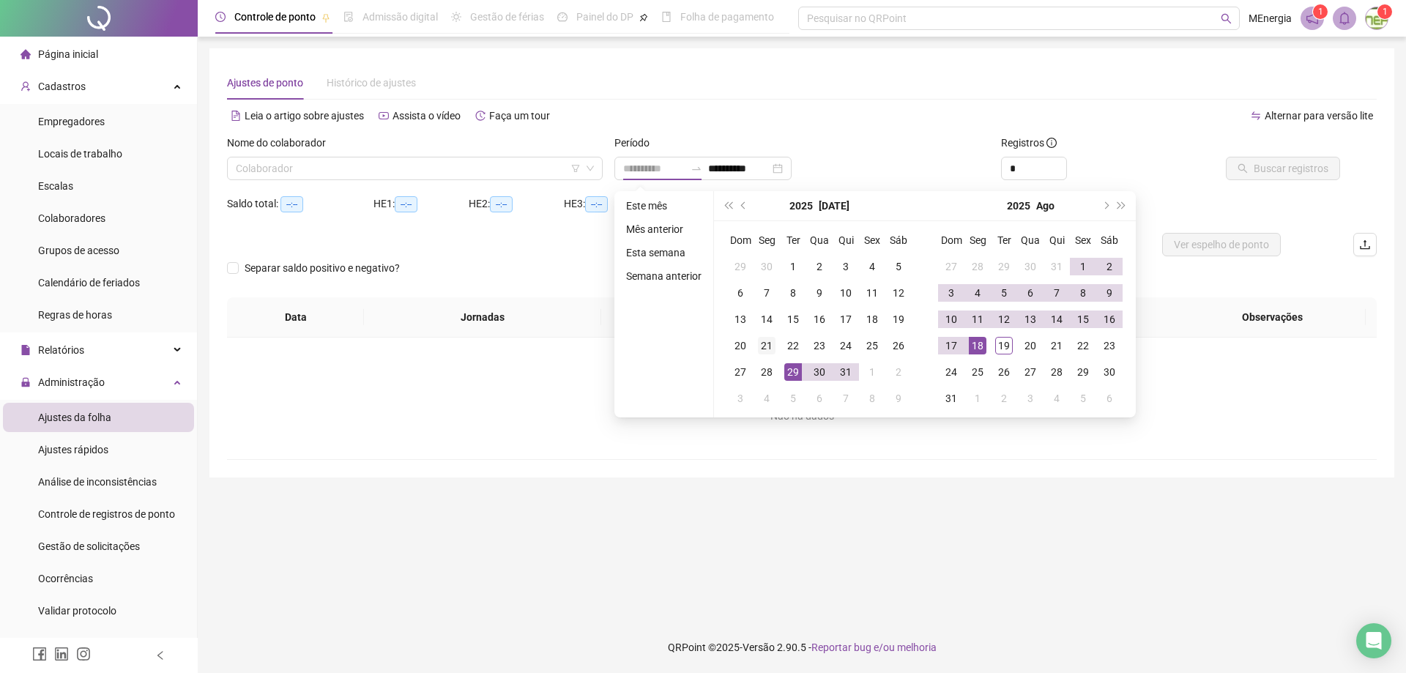
type input "**********"
click at [772, 345] on div "21" at bounding box center [767, 346] width 18 height 18
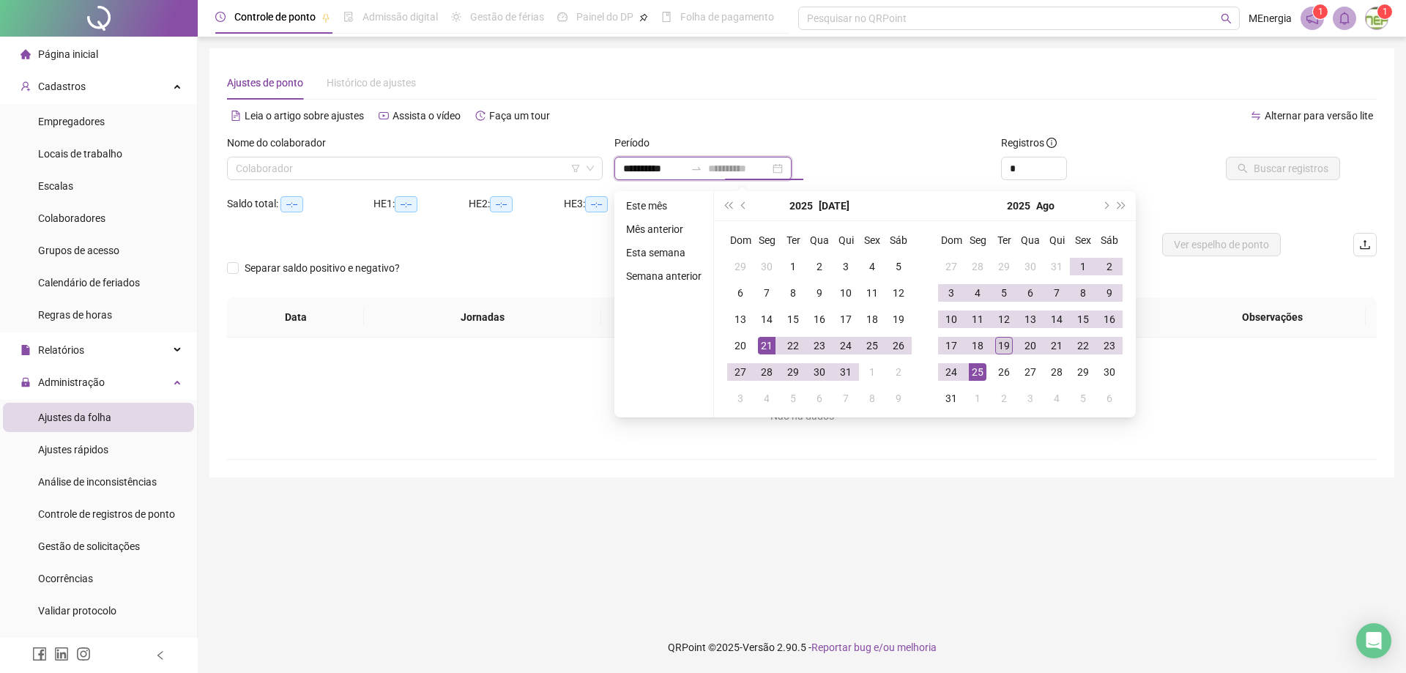
type input "**********"
click at [1007, 349] on div "19" at bounding box center [1004, 346] width 18 height 18
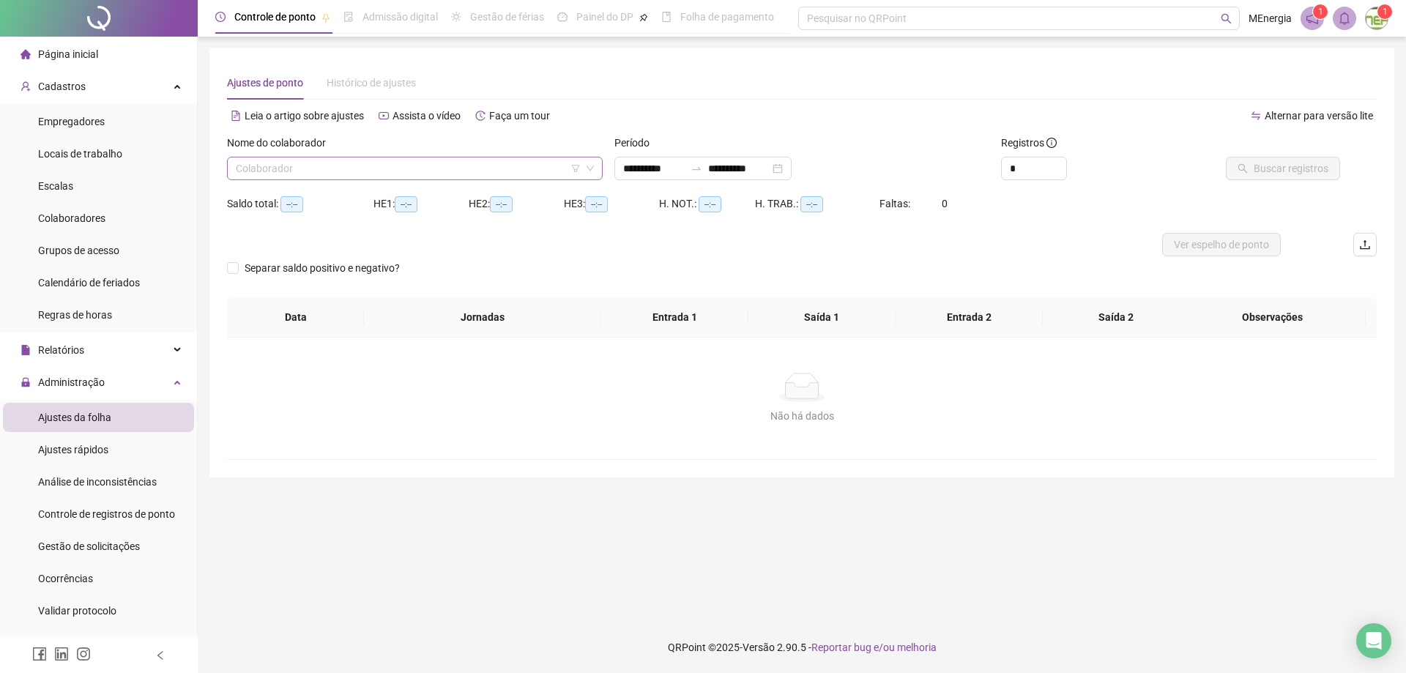
click at [600, 165] on div "Colaborador" at bounding box center [415, 168] width 376 height 23
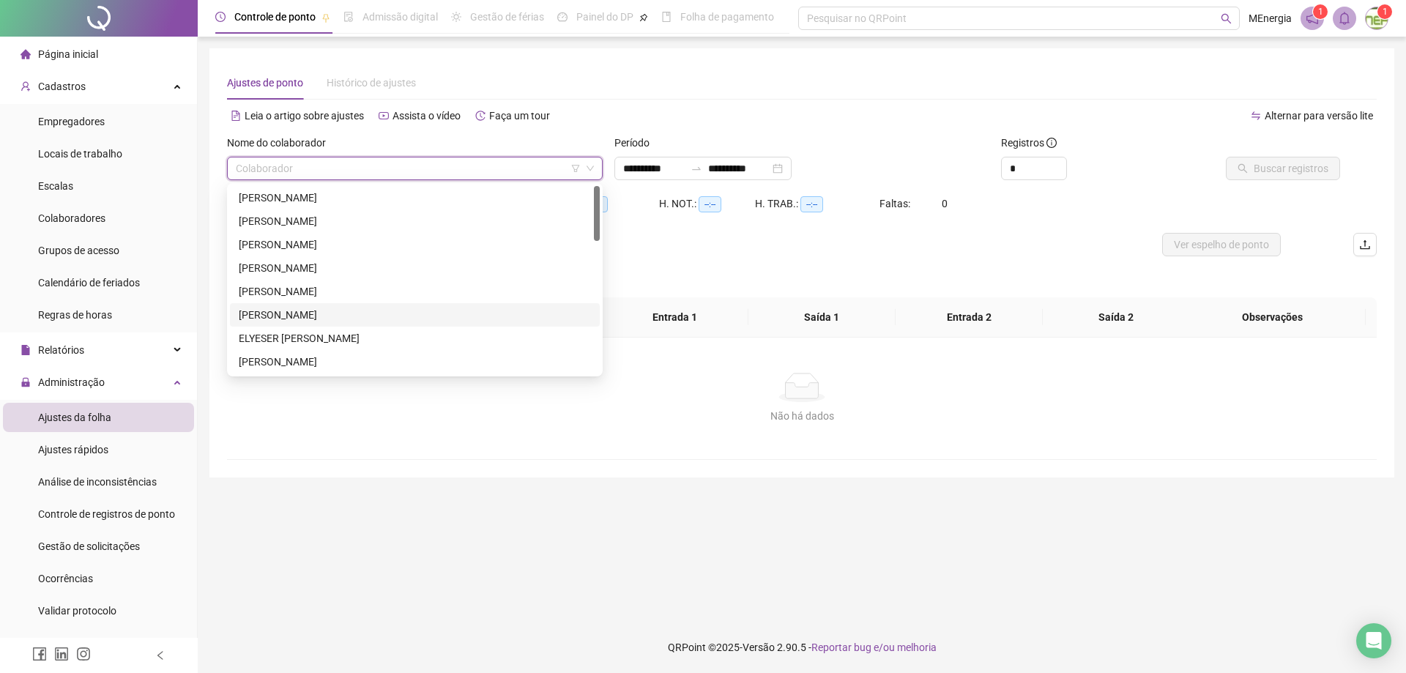
click at [365, 318] on div "[PERSON_NAME]" at bounding box center [415, 315] width 352 height 16
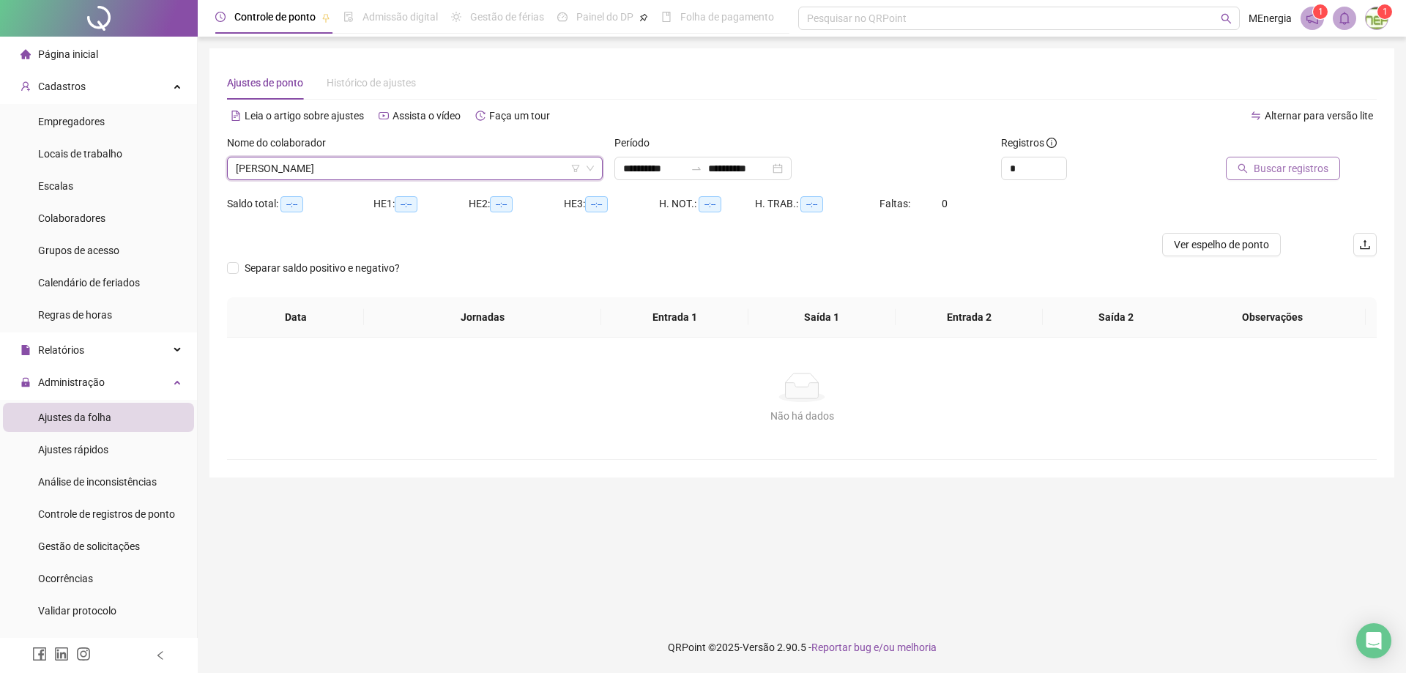
click at [1248, 165] on icon "search" at bounding box center [1242, 168] width 10 height 10
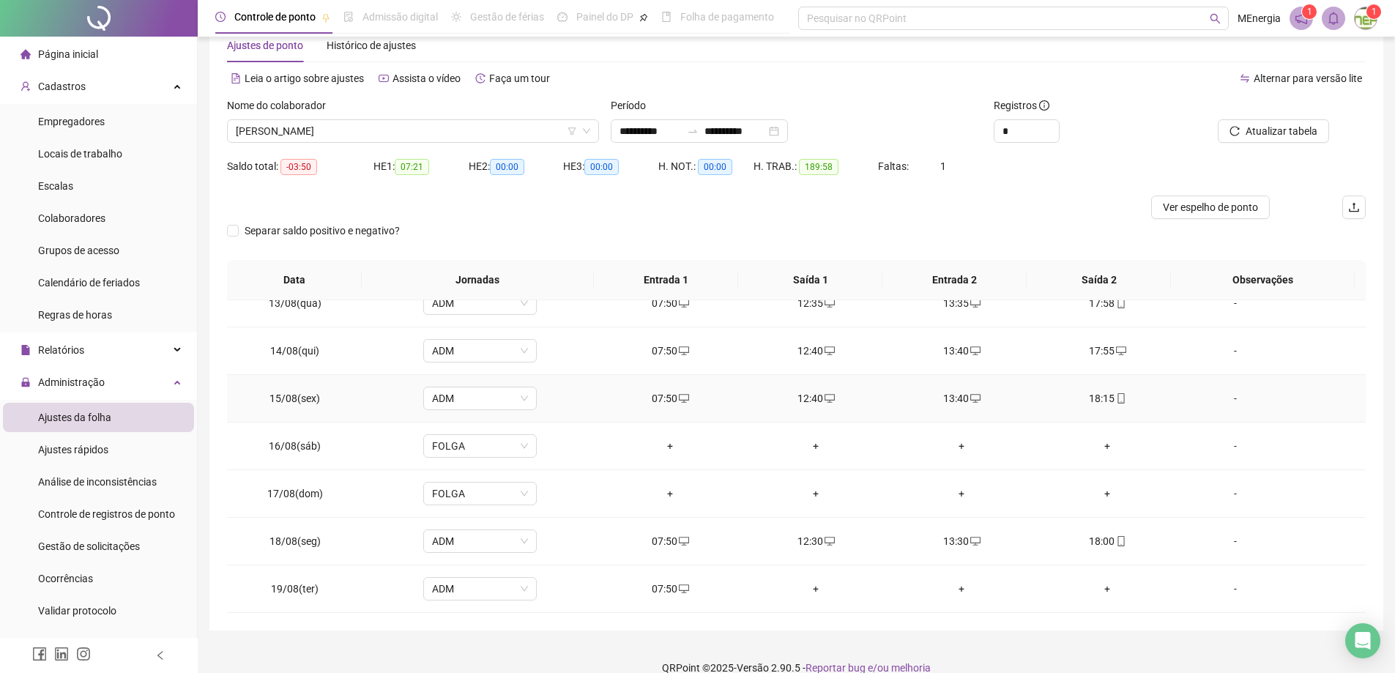
scroll to position [58, 0]
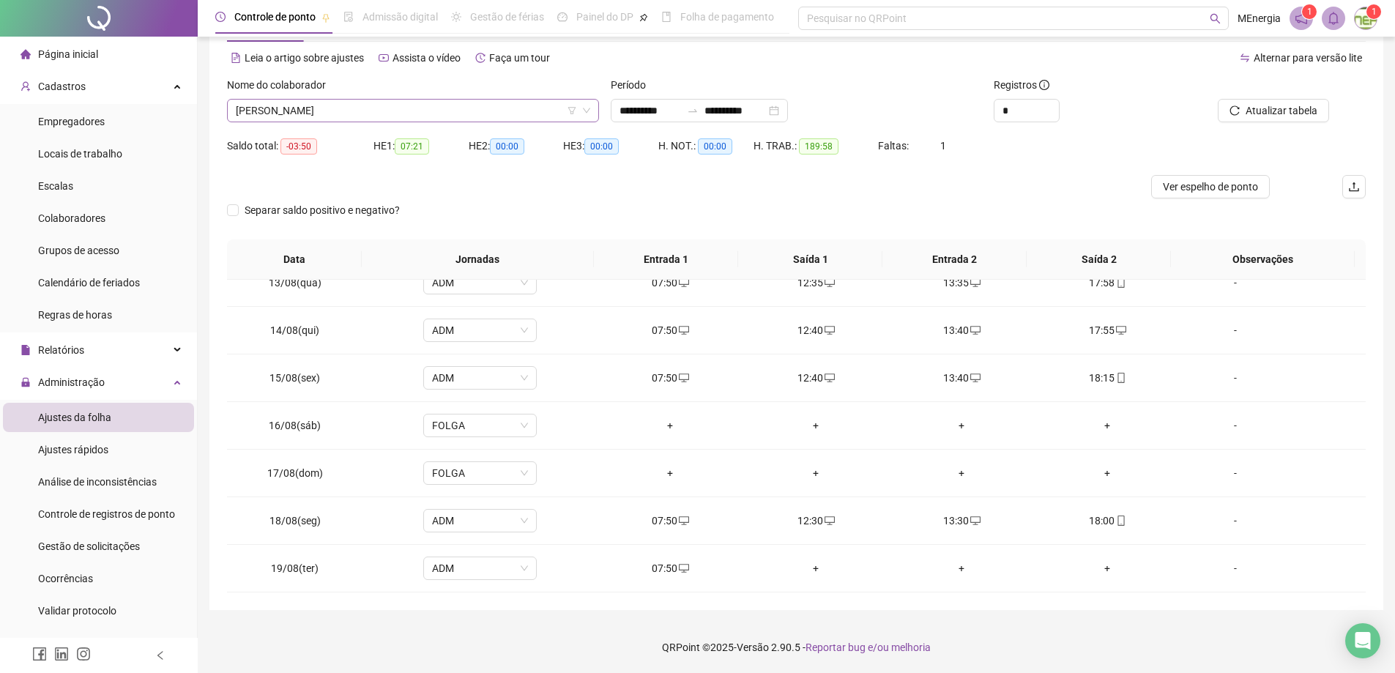
click at [595, 111] on div "[PERSON_NAME]" at bounding box center [413, 110] width 372 height 23
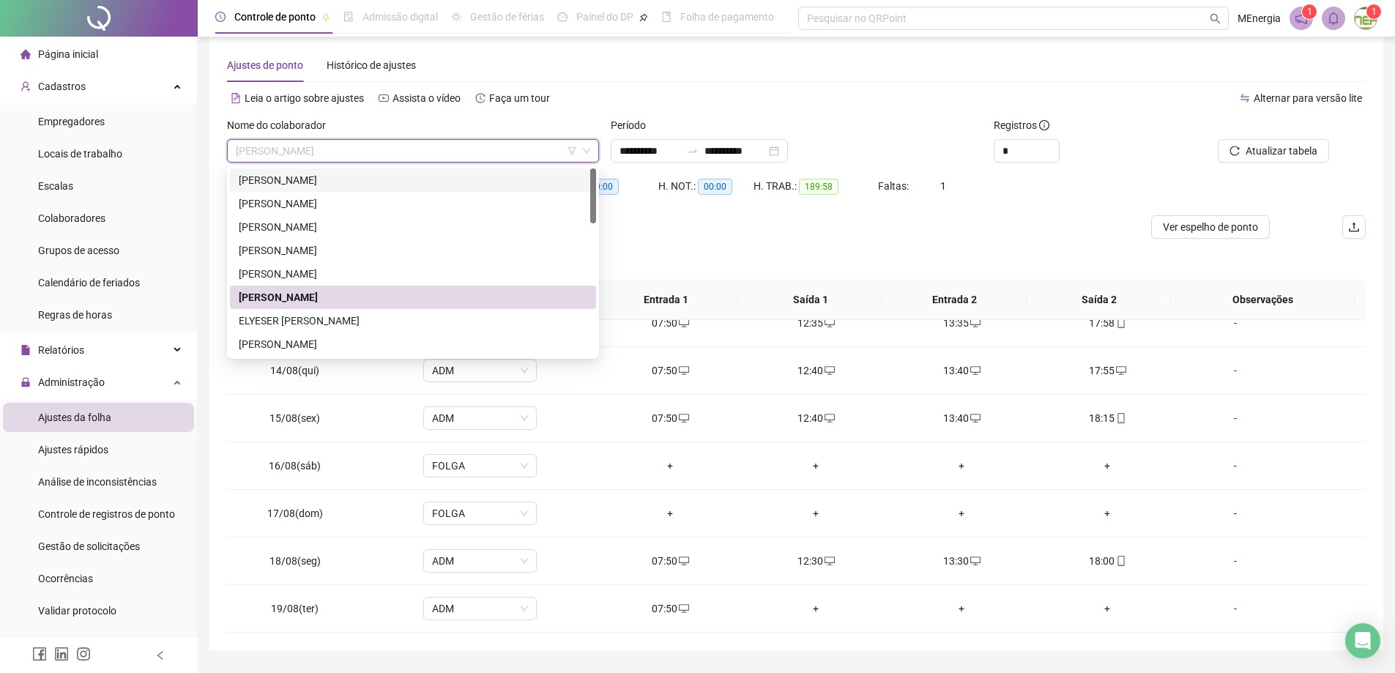
scroll to position [0, 0]
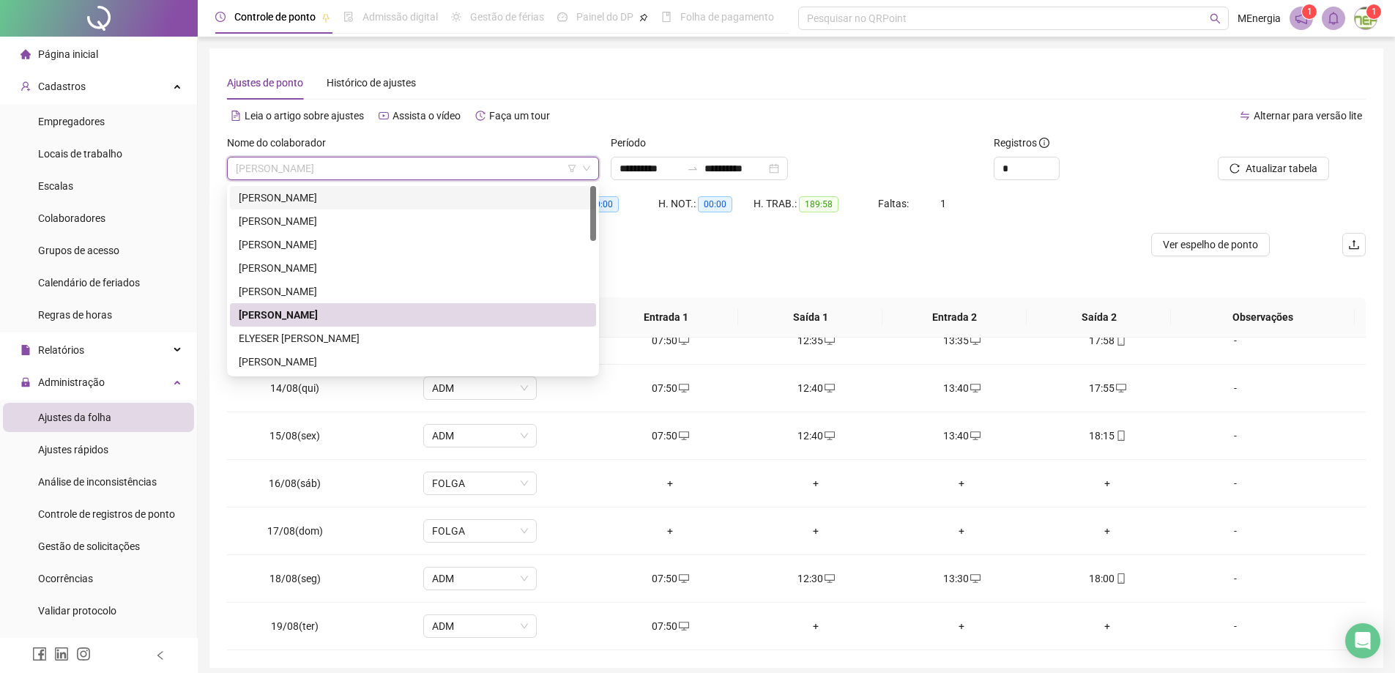
click at [324, 198] on div "[PERSON_NAME]" at bounding box center [413, 198] width 349 height 16
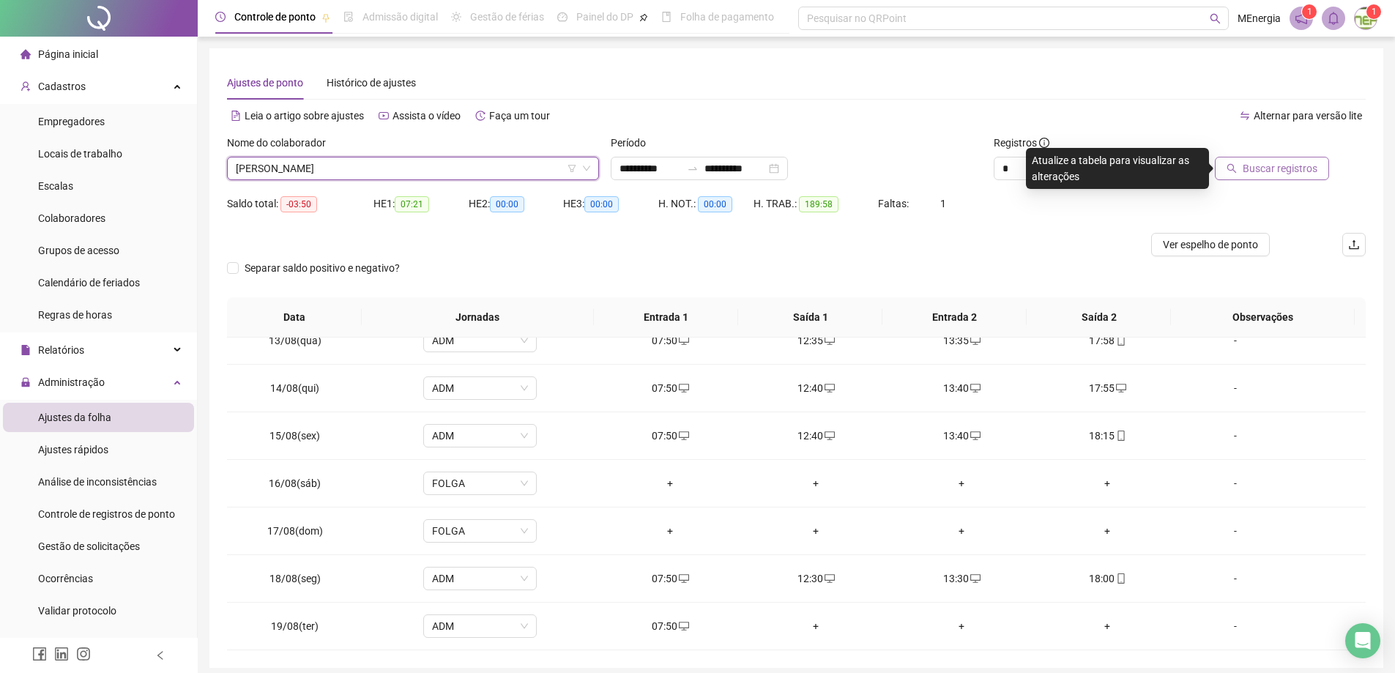
click at [1243, 168] on button "Buscar registros" at bounding box center [1272, 168] width 114 height 23
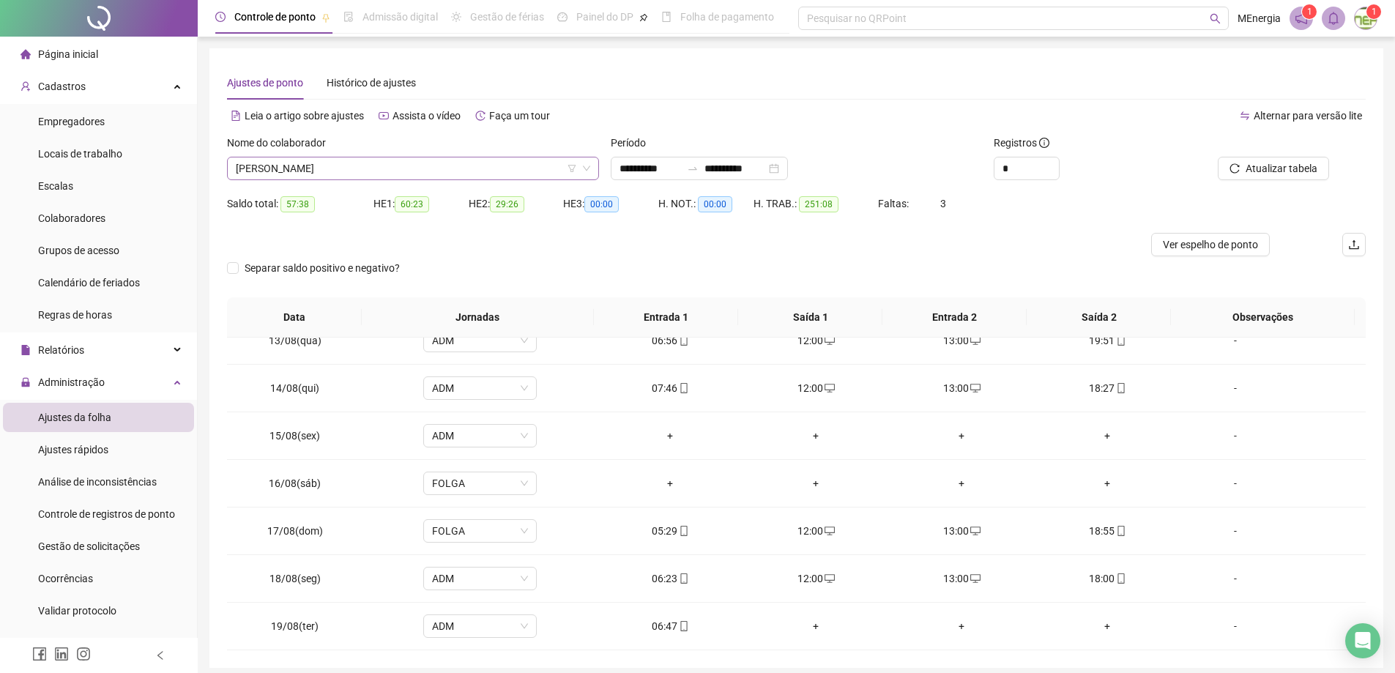
click at [594, 169] on div "[PERSON_NAME]" at bounding box center [413, 168] width 372 height 23
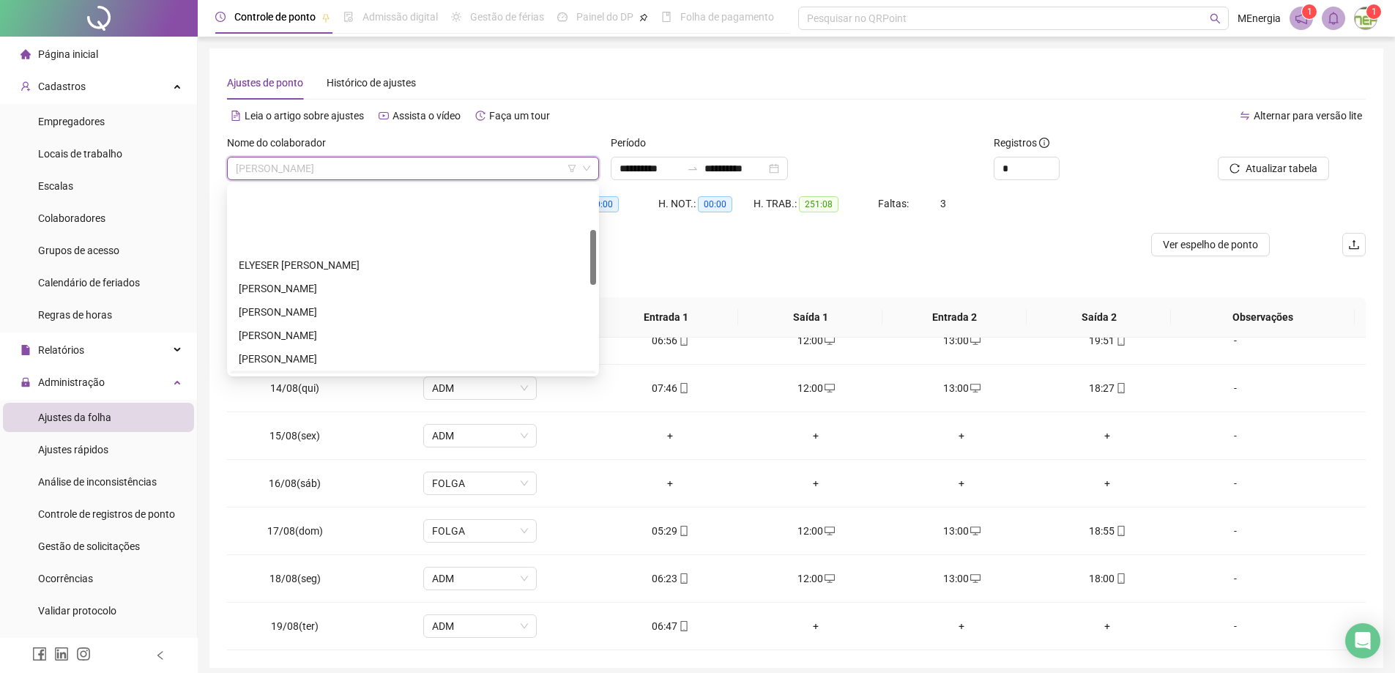
scroll to position [146, 0]
click at [310, 286] on div "[PERSON_NAME]" at bounding box center [413, 286] width 349 height 16
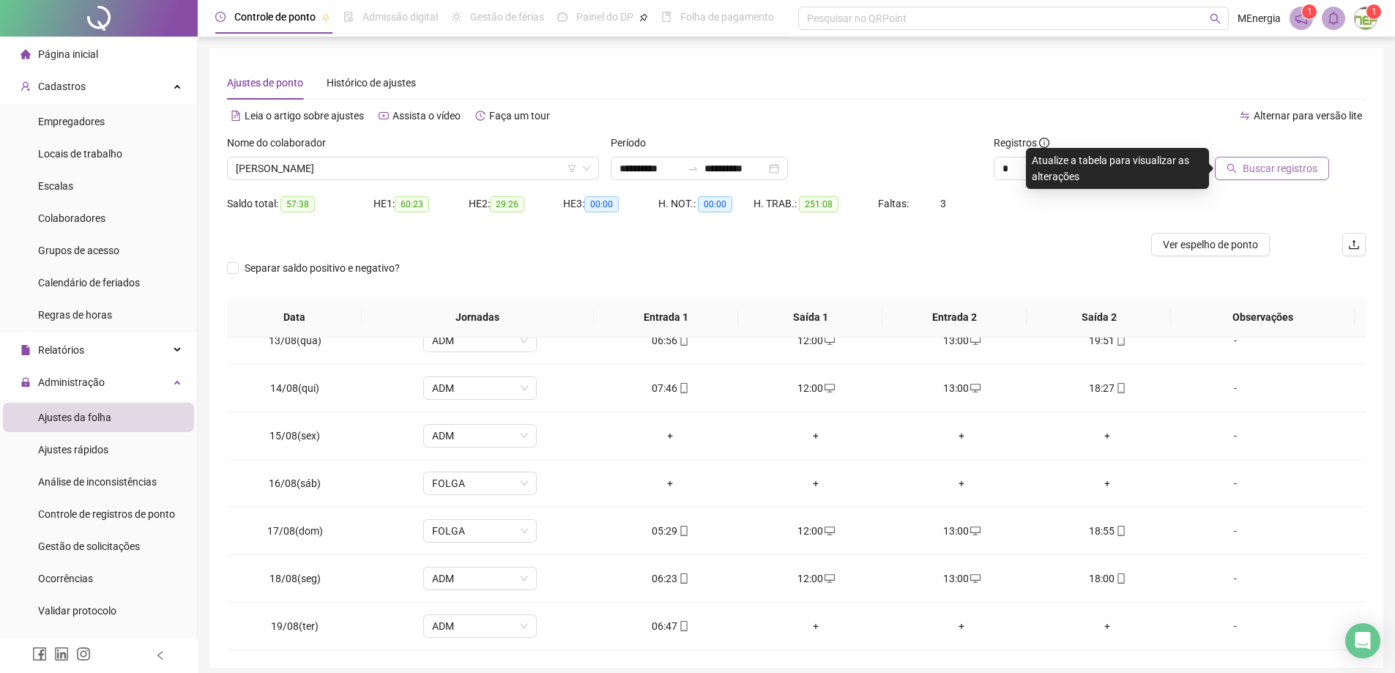
click at [1233, 165] on icon "search" at bounding box center [1231, 168] width 10 height 10
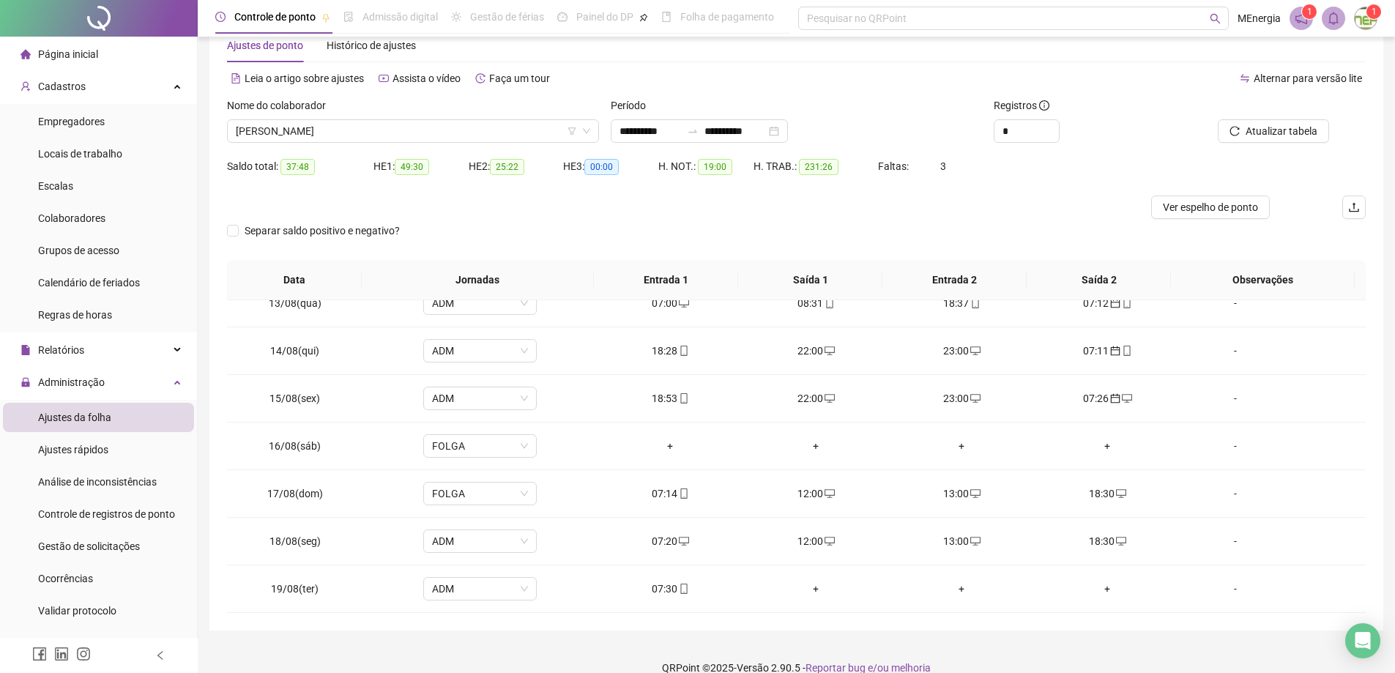
scroll to position [58, 0]
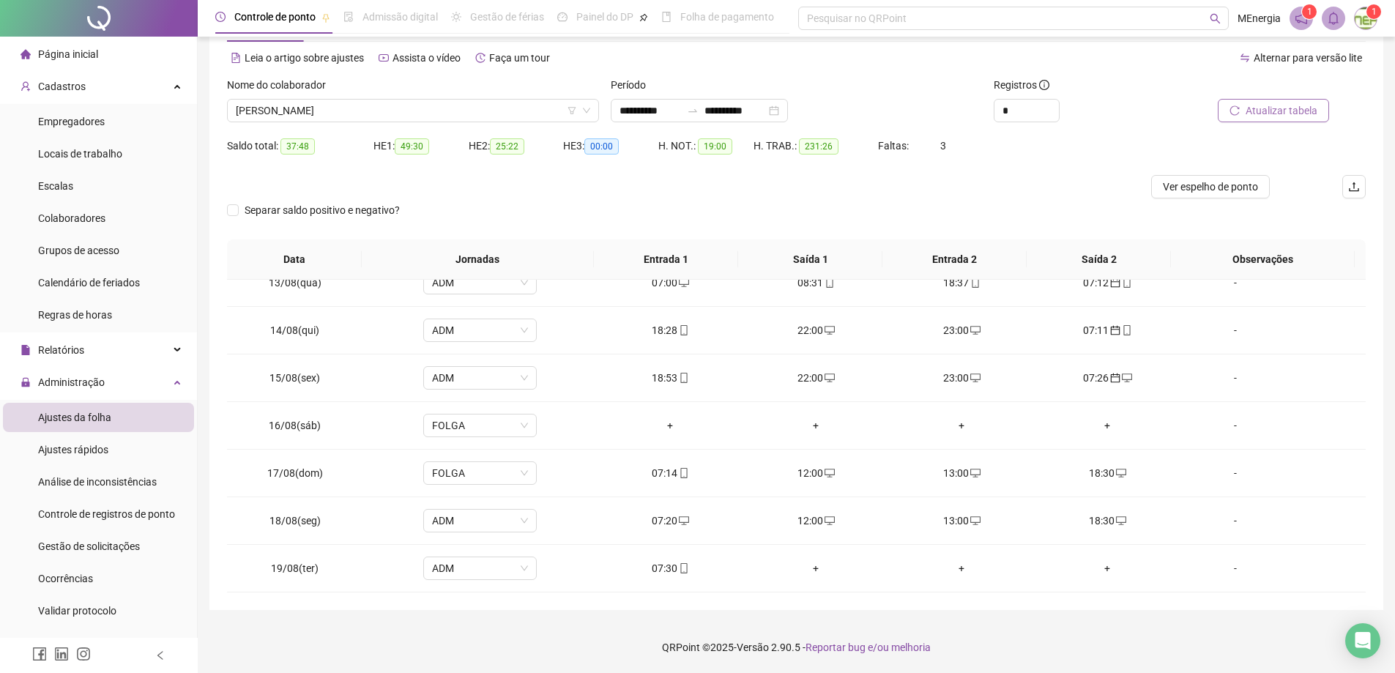
click at [1272, 103] on span "Atualizar tabela" at bounding box center [1282, 111] width 72 height 16
click at [596, 111] on div "[PERSON_NAME]" at bounding box center [413, 110] width 372 height 23
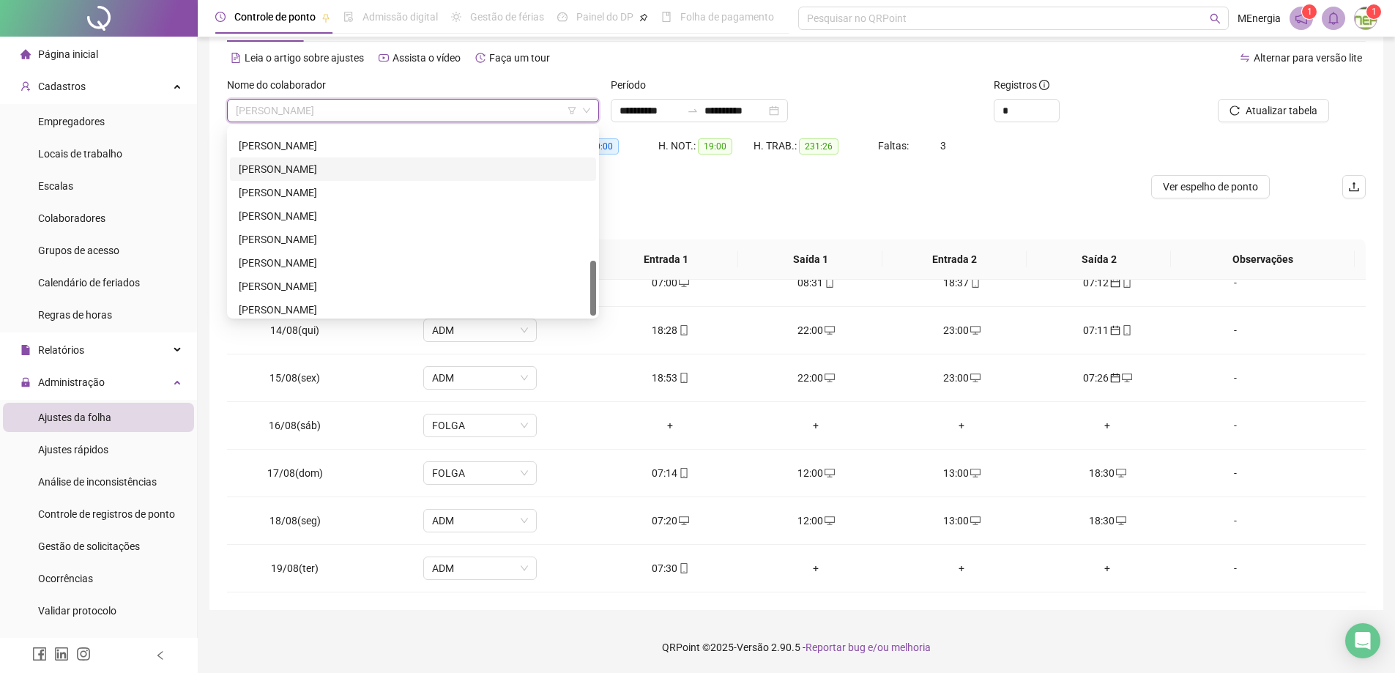
scroll to position [445, 0]
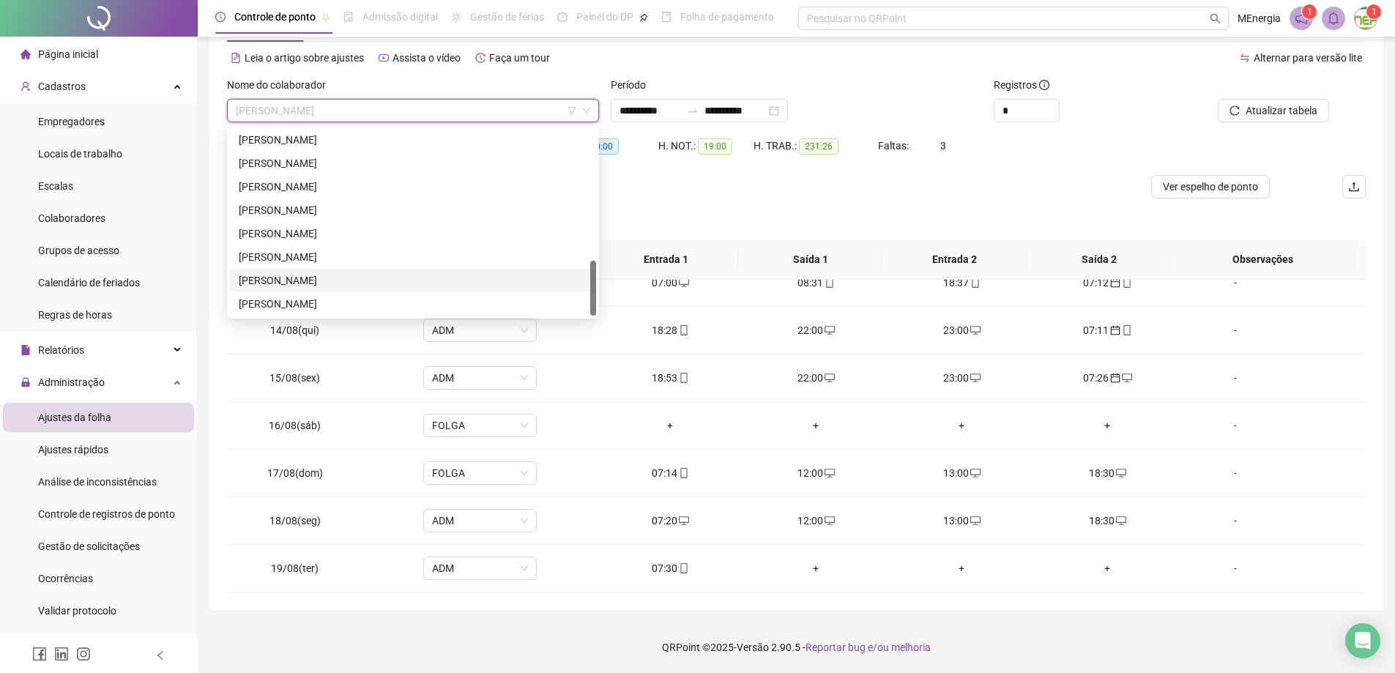
click at [365, 281] on div "[PERSON_NAME]" at bounding box center [413, 280] width 349 height 16
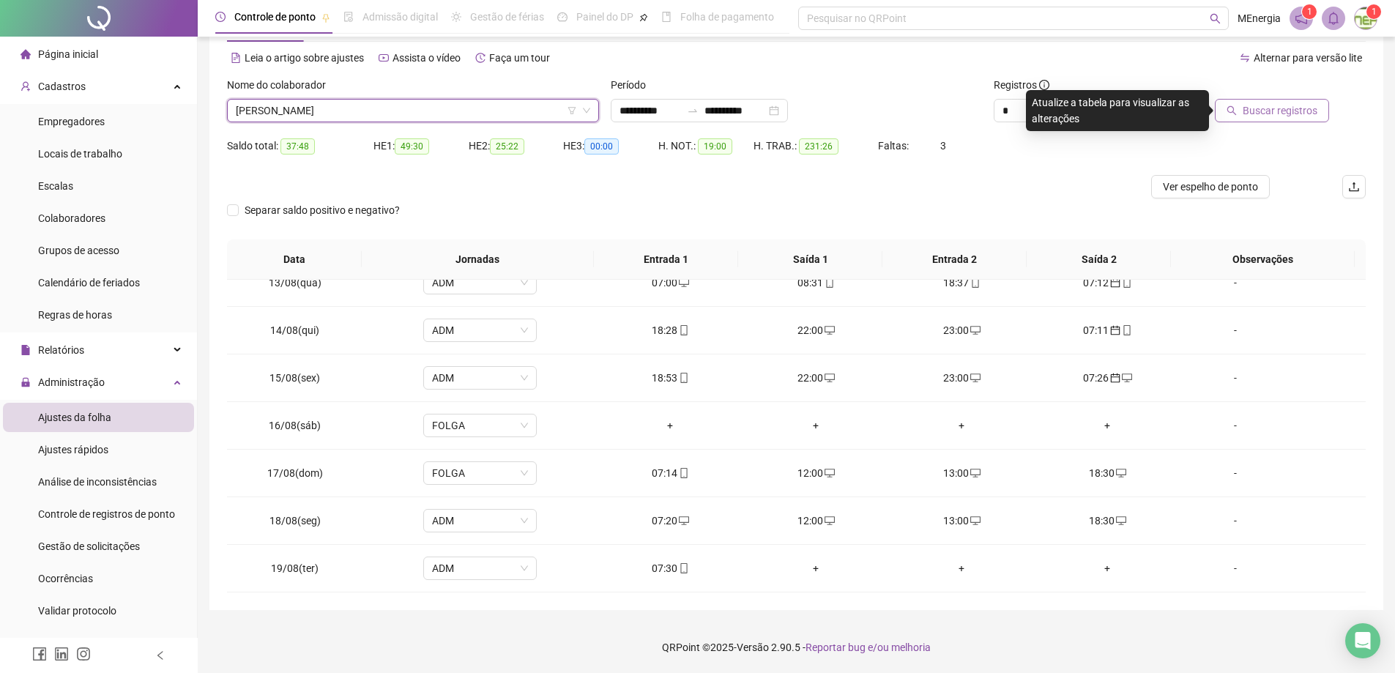
click at [1269, 111] on span "Buscar registros" at bounding box center [1280, 111] width 75 height 16
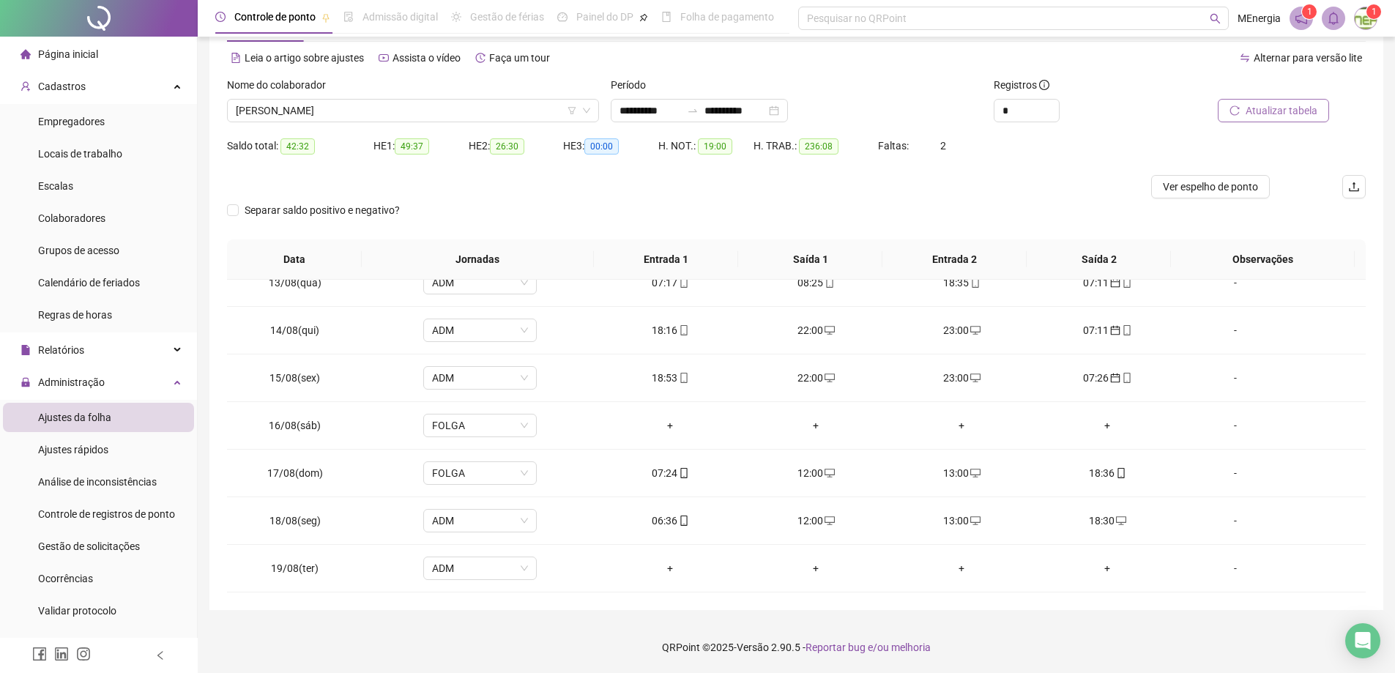
click at [1259, 105] on span "Atualizar tabela" at bounding box center [1282, 111] width 72 height 16
click at [595, 108] on div "[PERSON_NAME]" at bounding box center [413, 110] width 372 height 23
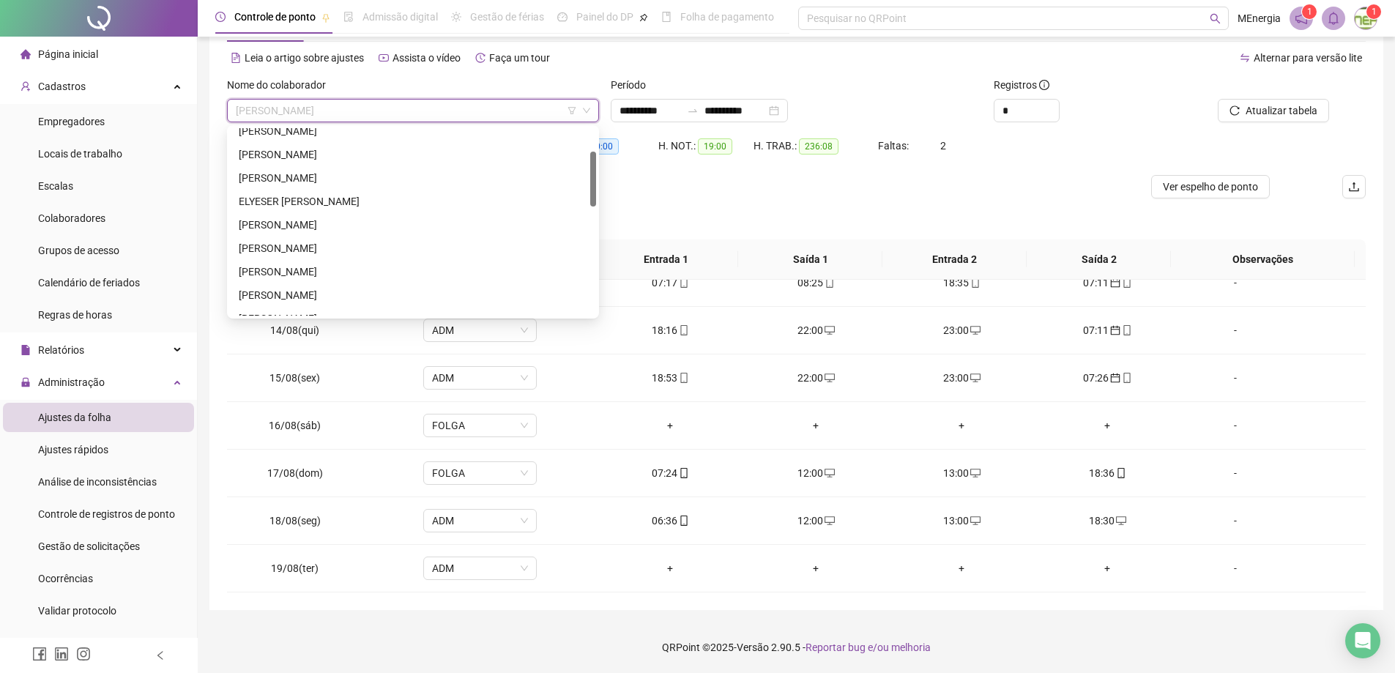
scroll to position [152, 0]
click at [339, 220] on div "[PERSON_NAME]" at bounding box center [413, 222] width 349 height 16
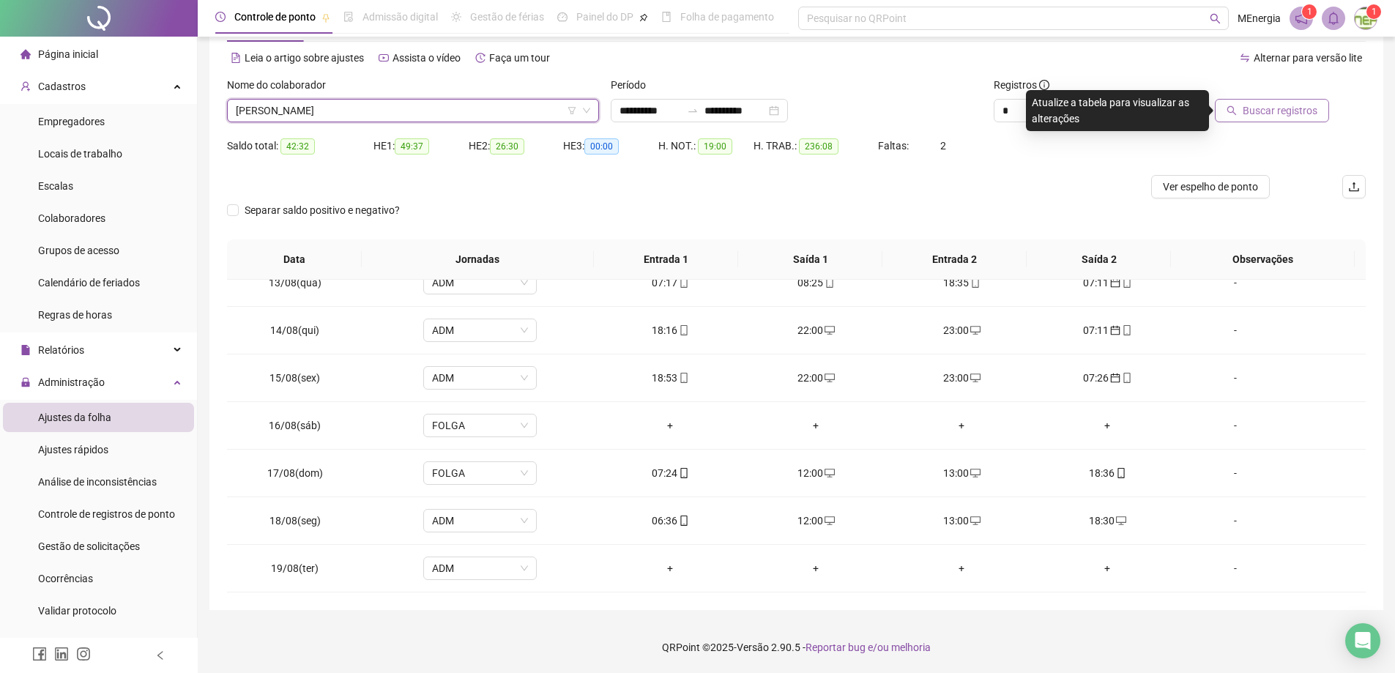
click at [1270, 113] on span "Buscar registros" at bounding box center [1280, 111] width 75 height 16
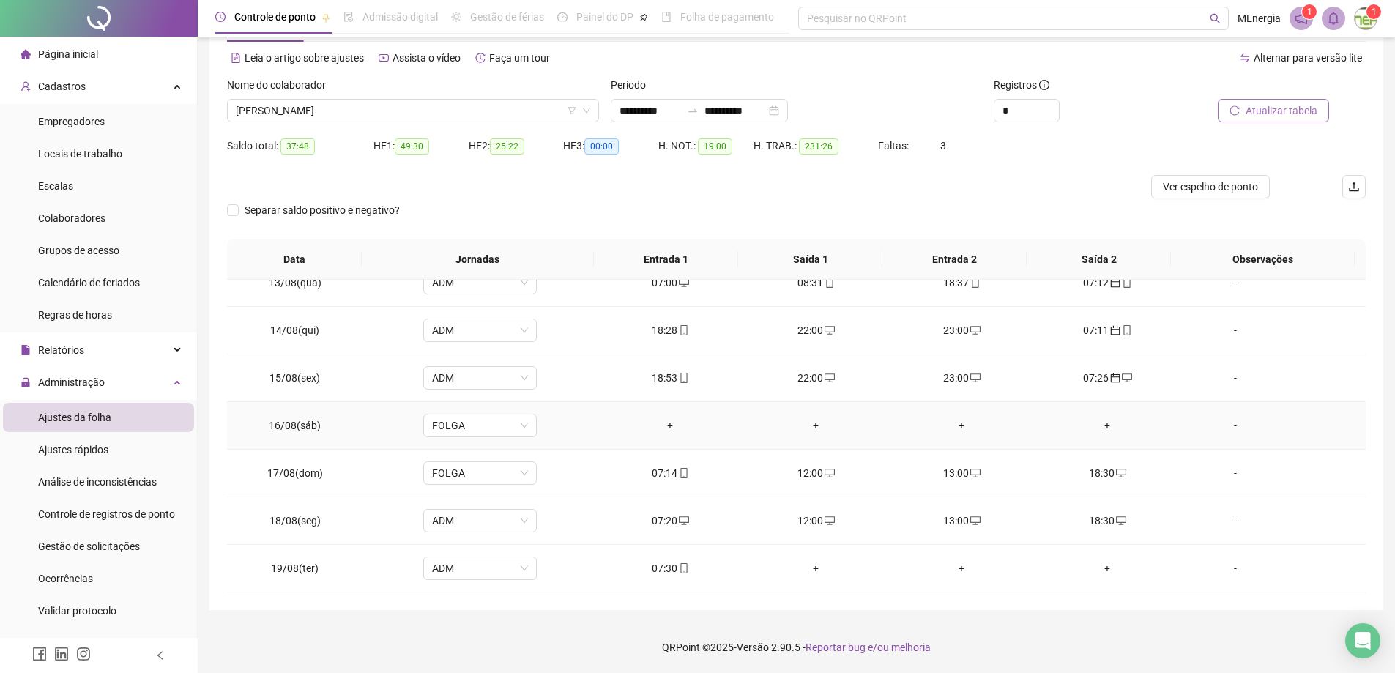
click at [666, 427] on div "+" at bounding box center [670, 425] width 122 height 16
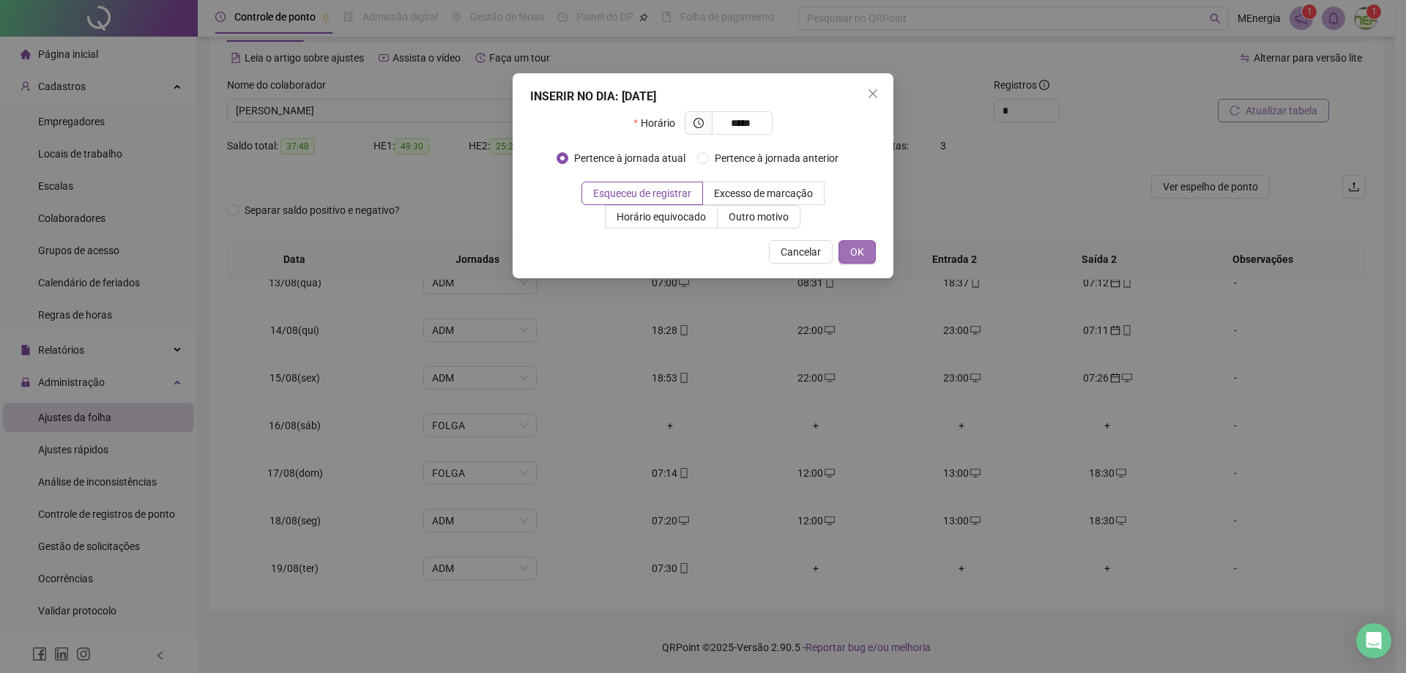
type input "*****"
click at [855, 256] on span "OK" at bounding box center [857, 252] width 14 height 16
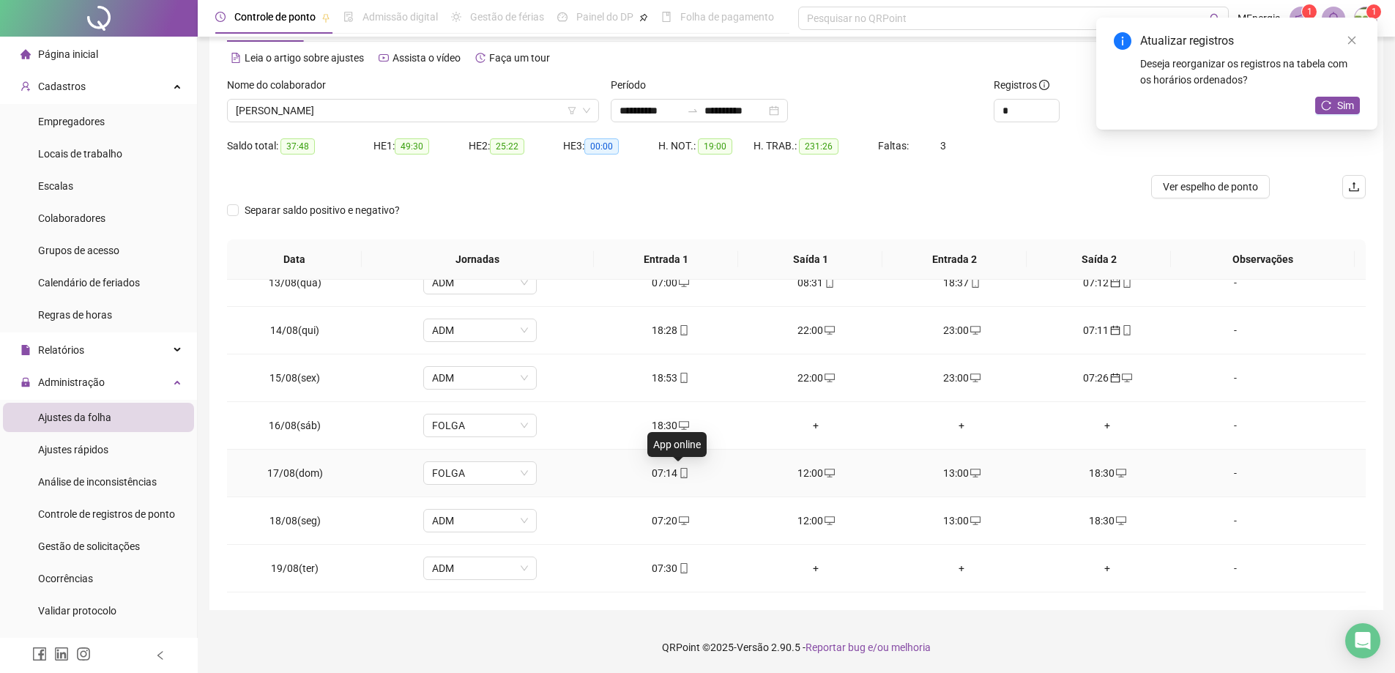
click at [679, 471] on icon "mobile" at bounding box center [684, 473] width 10 height 10
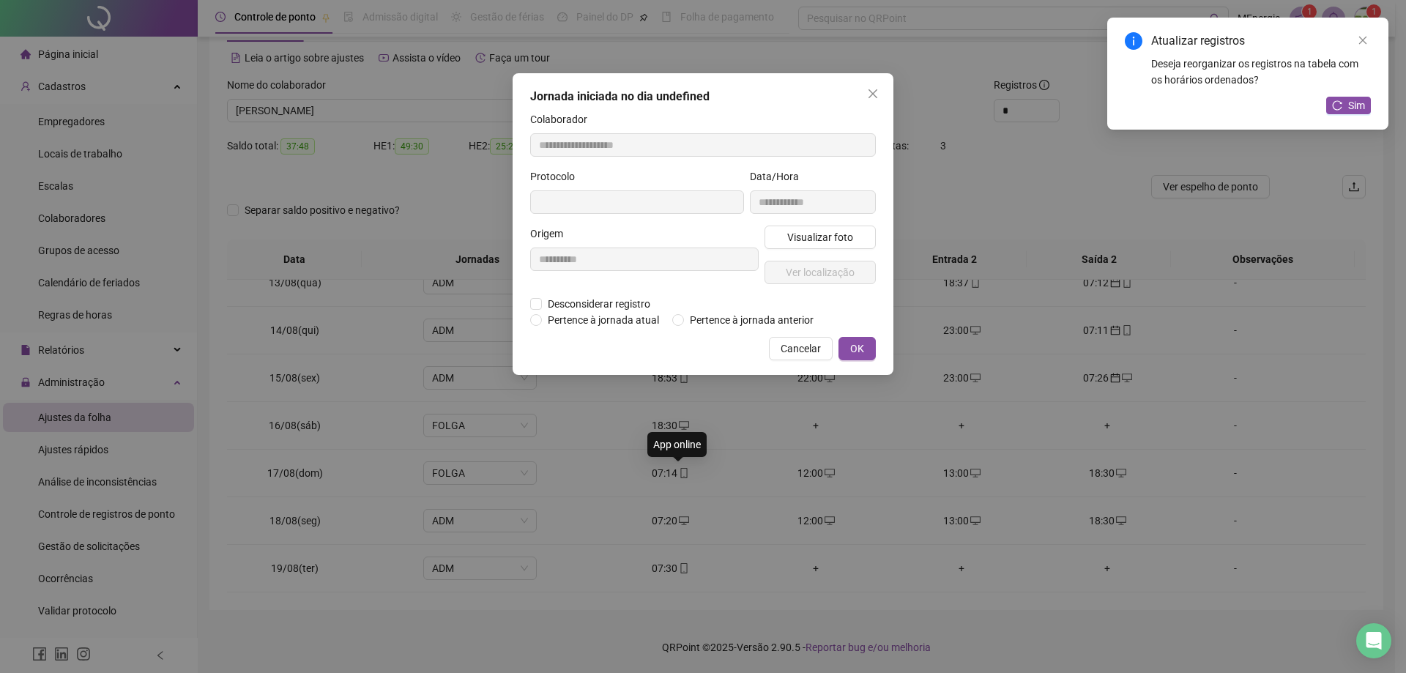
type input "**********"
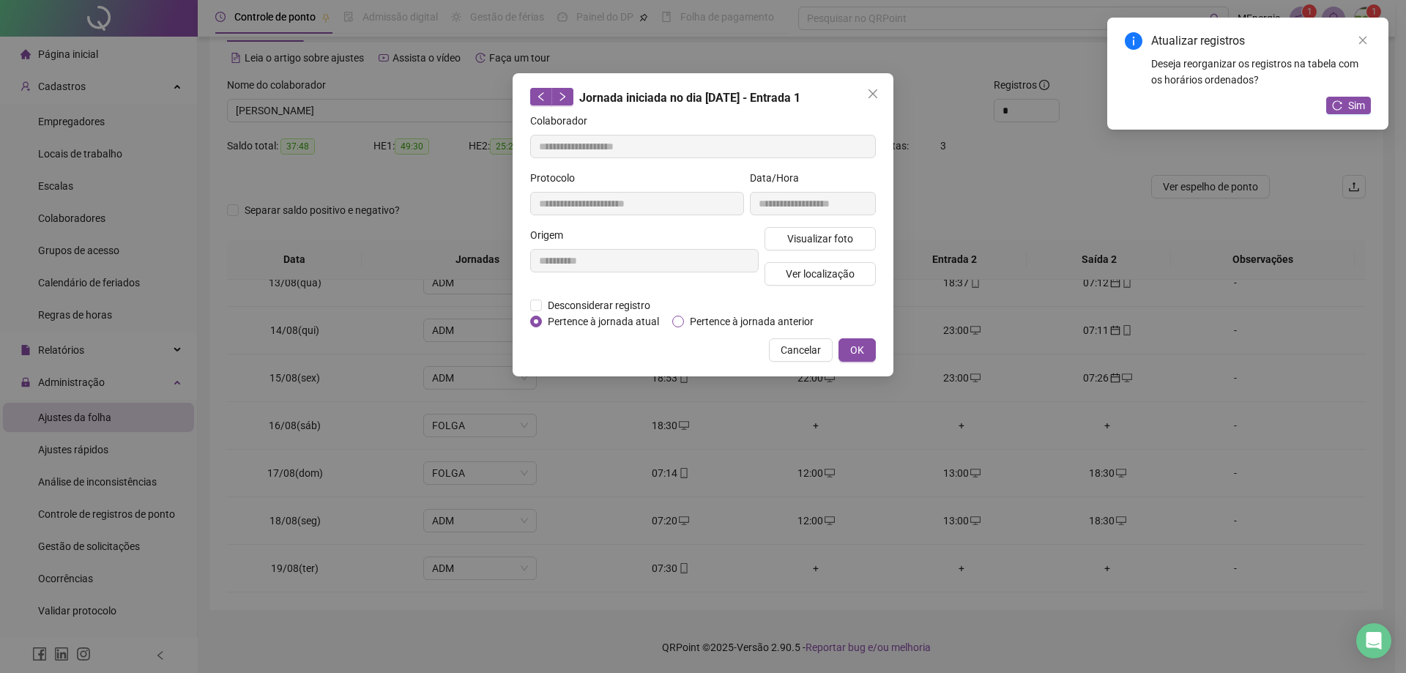
click at [685, 318] on span "Pertence à jornada anterior" at bounding box center [751, 321] width 135 height 16
click at [863, 353] on span "OK" at bounding box center [857, 350] width 14 height 16
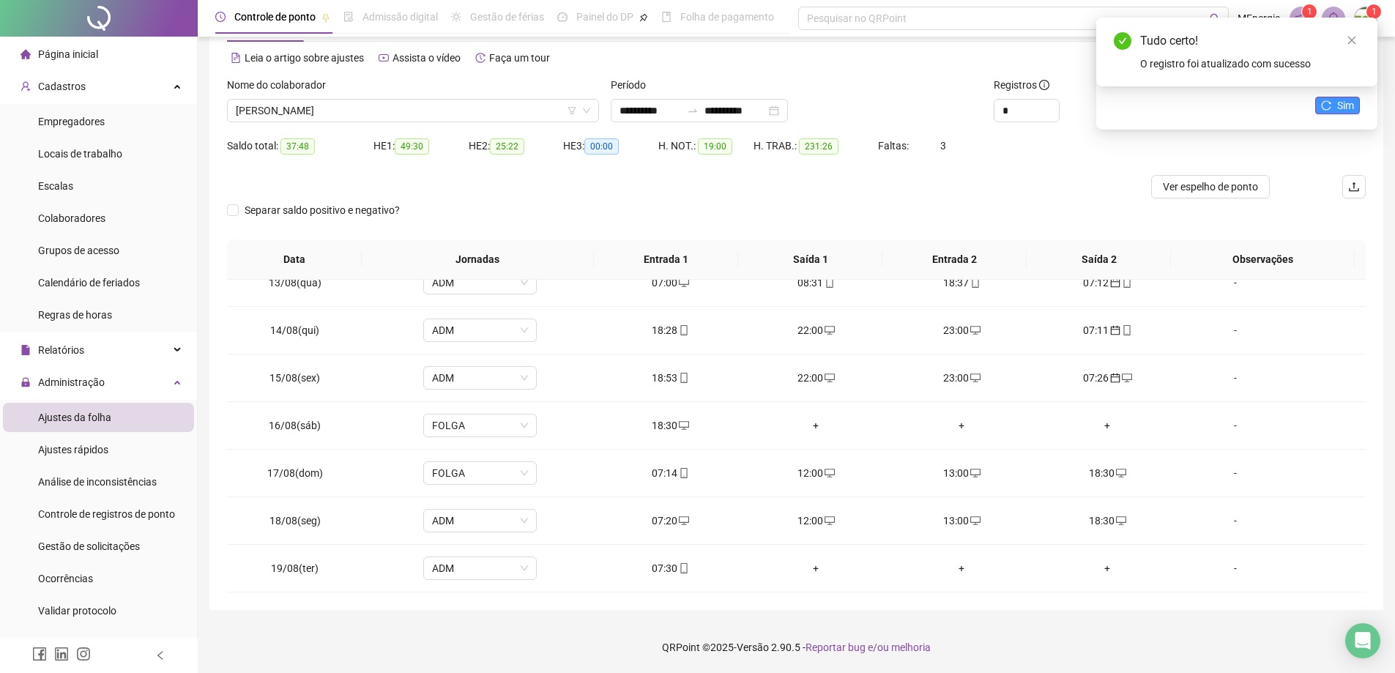
click at [1326, 105] on icon "reload" at bounding box center [1326, 105] width 10 height 10
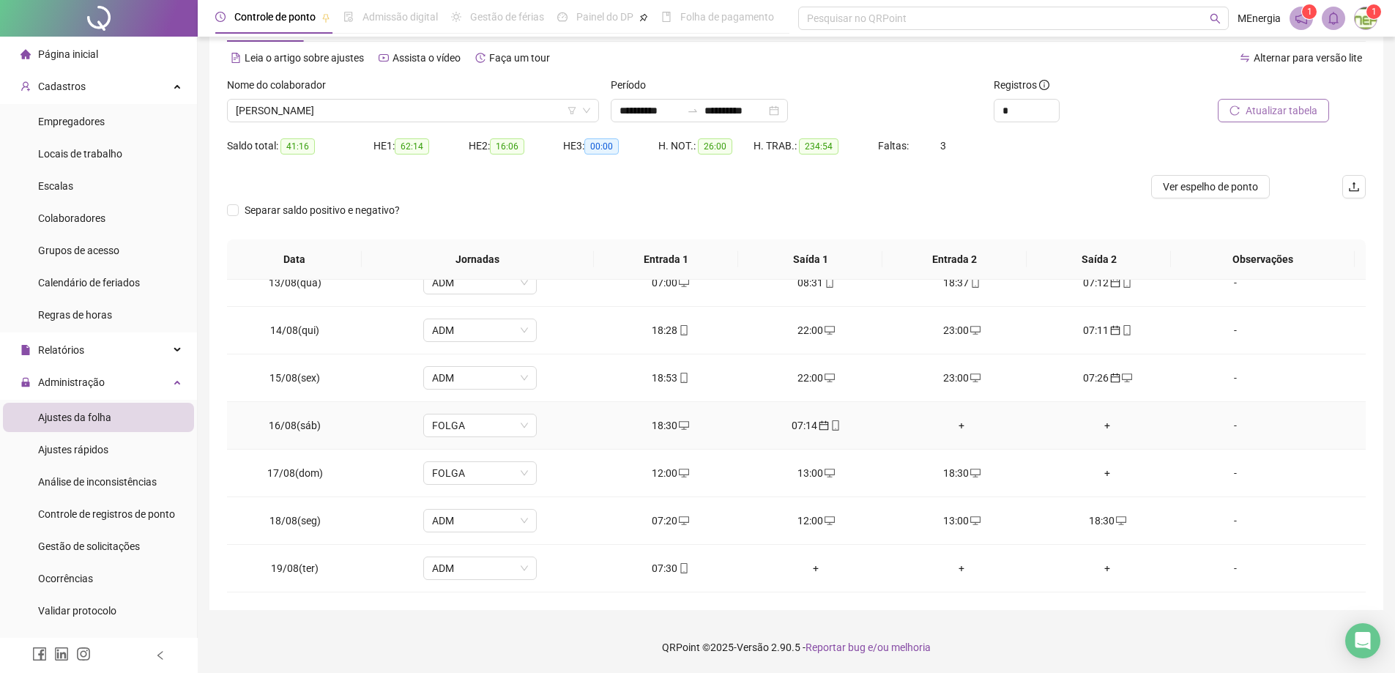
click at [954, 425] on div "+" at bounding box center [962, 425] width 122 height 16
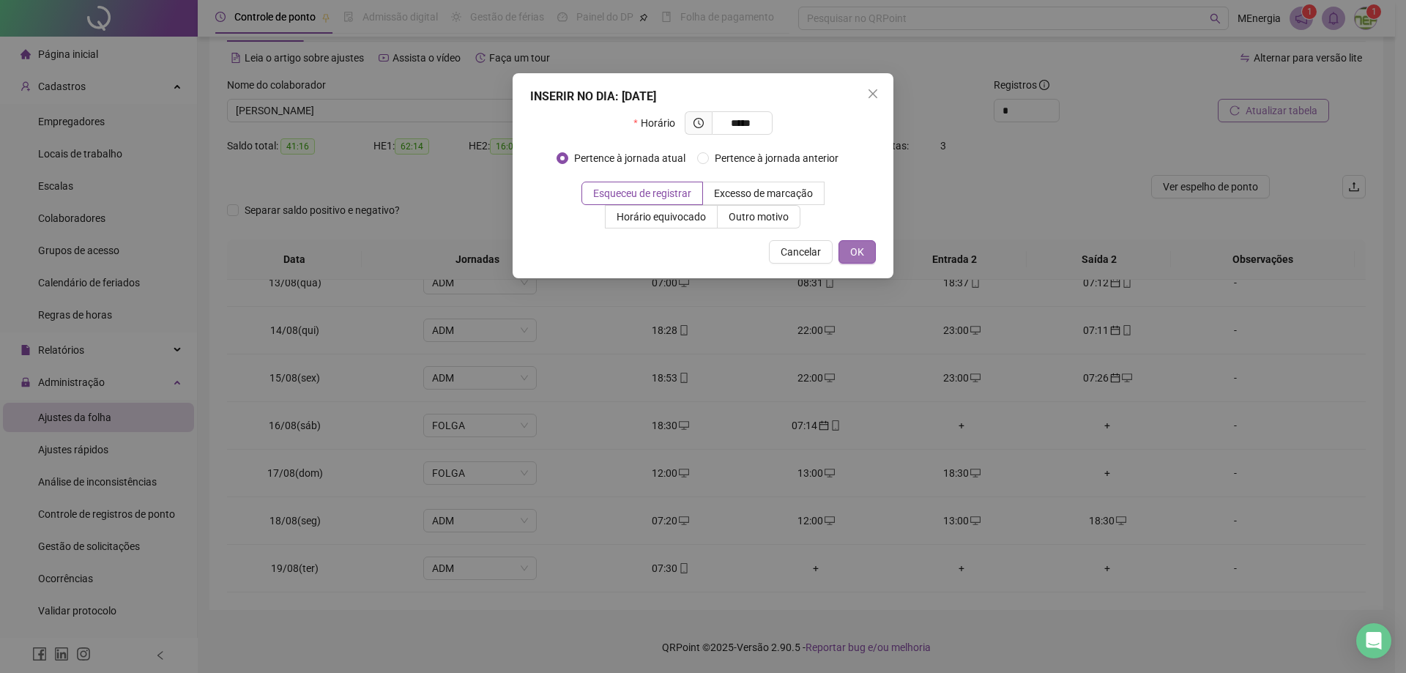
type input "*****"
click at [865, 259] on button "OK" at bounding box center [856, 251] width 37 height 23
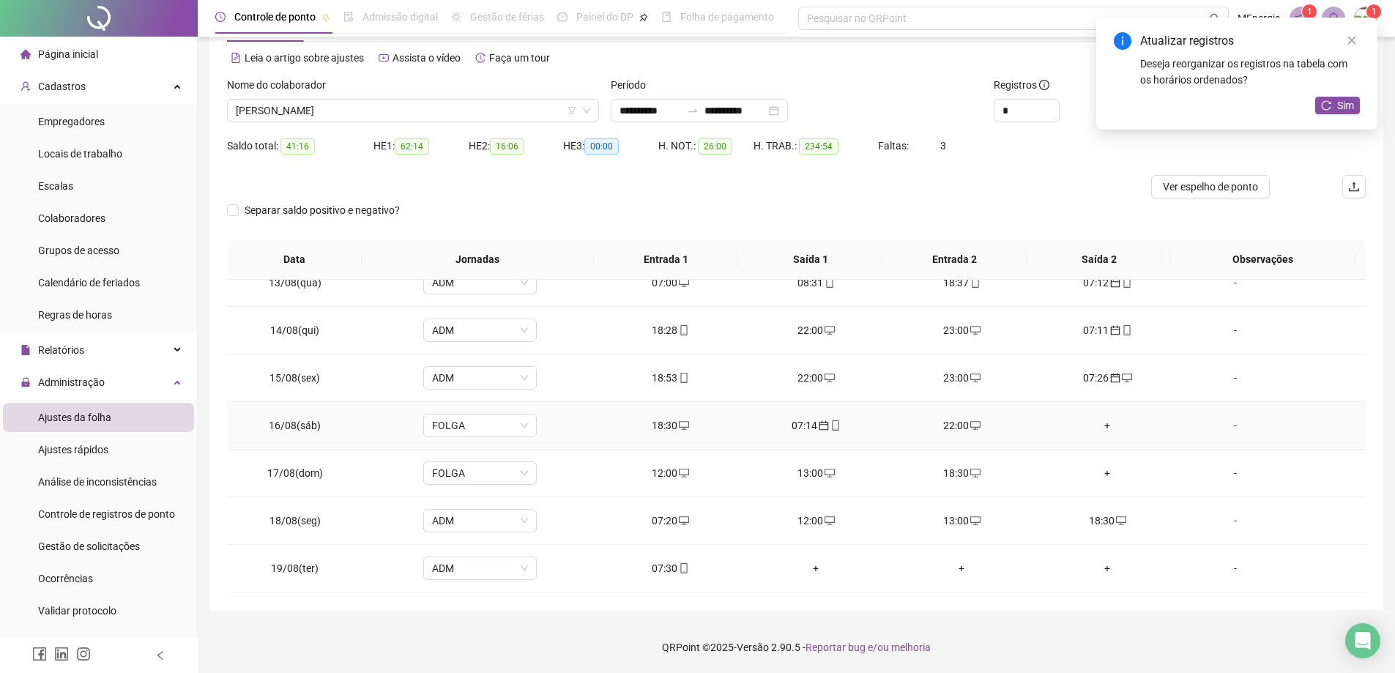
click at [1095, 426] on div "+" at bounding box center [1107, 425] width 122 height 16
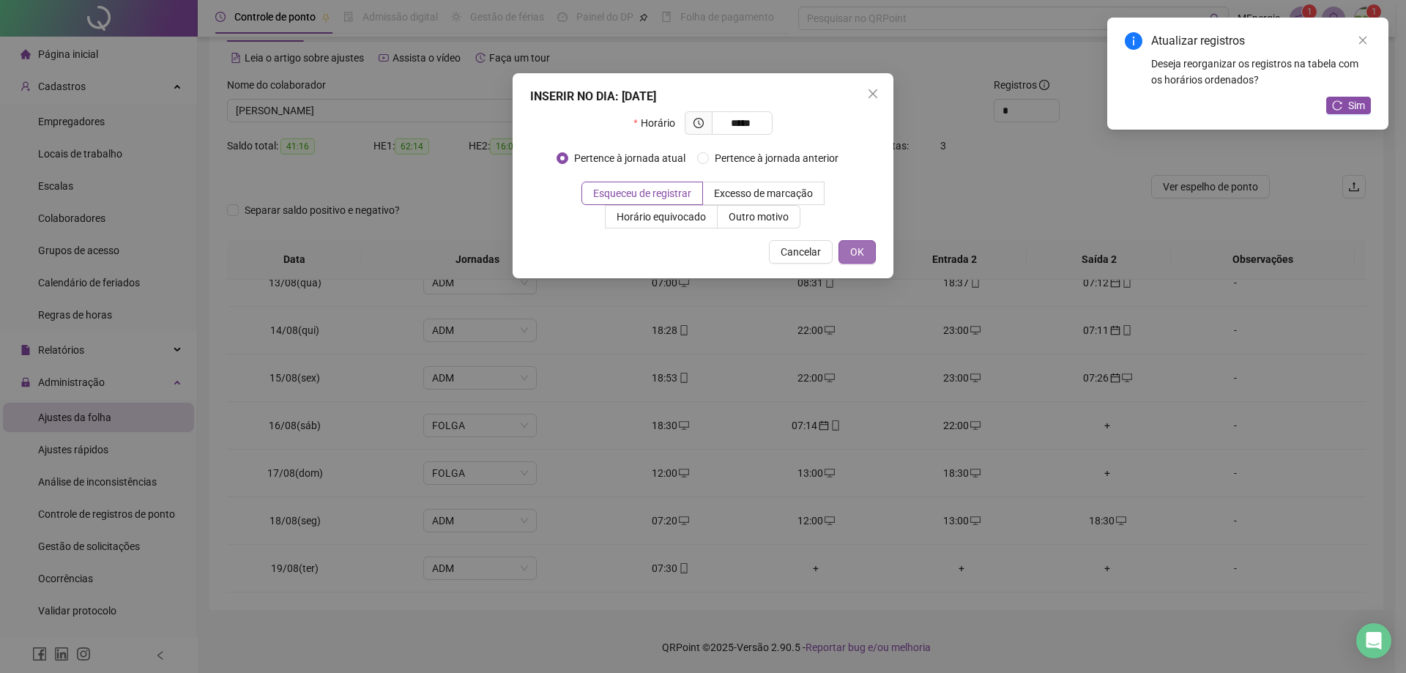
type input "*****"
click at [860, 250] on span "OK" at bounding box center [857, 252] width 14 height 16
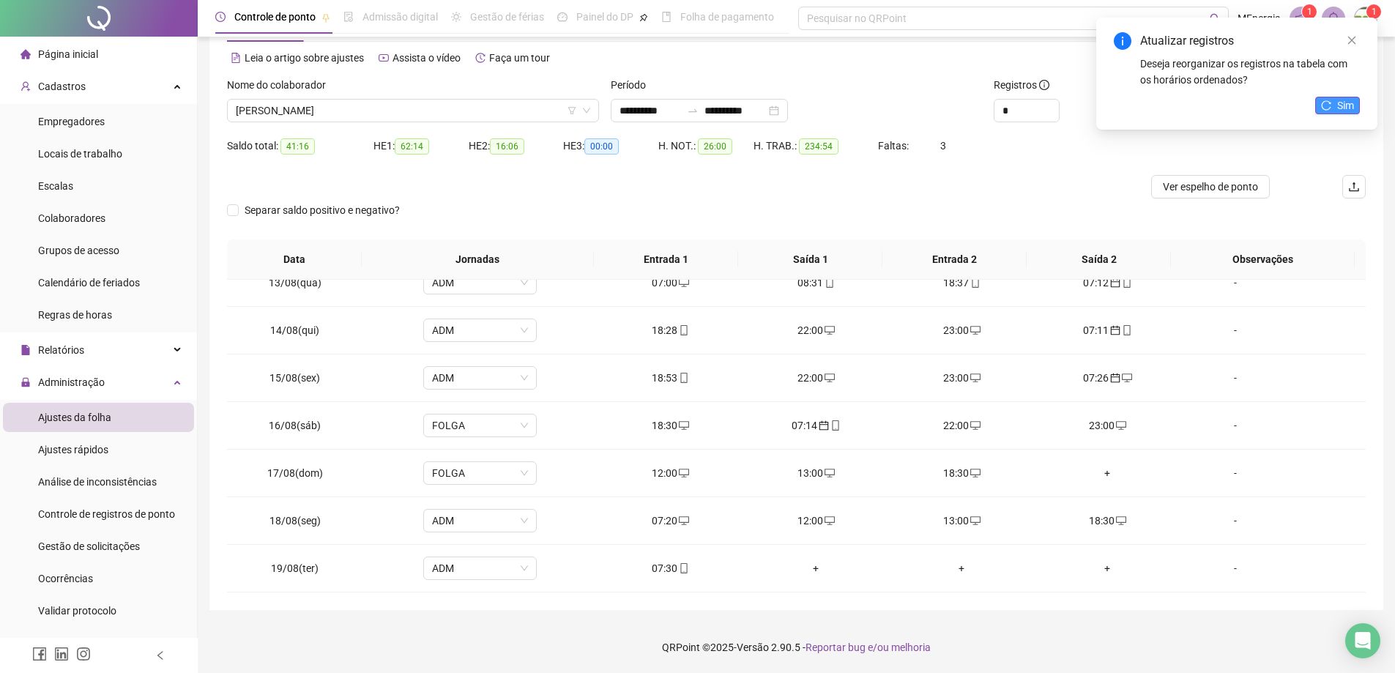
click at [1328, 100] on icon "reload" at bounding box center [1326, 105] width 10 height 10
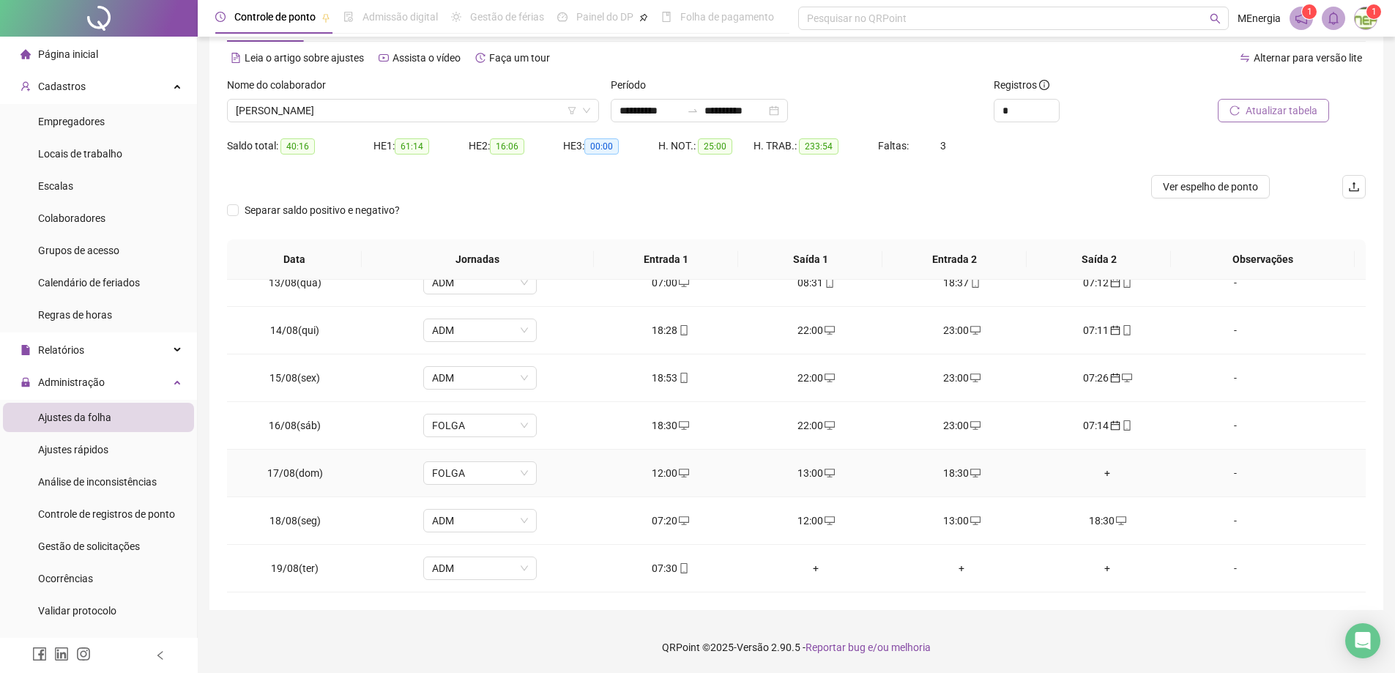
click at [655, 479] on div "12:00" at bounding box center [670, 473] width 122 height 16
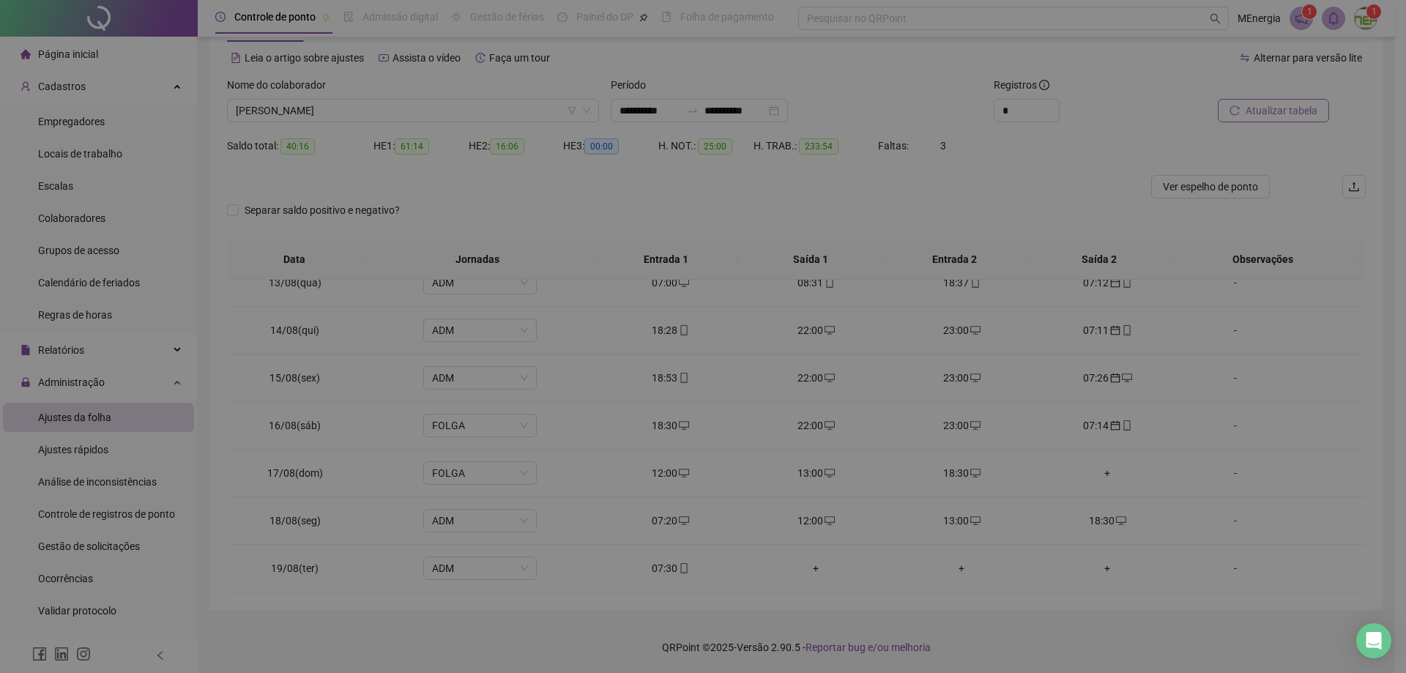
type input "**********"
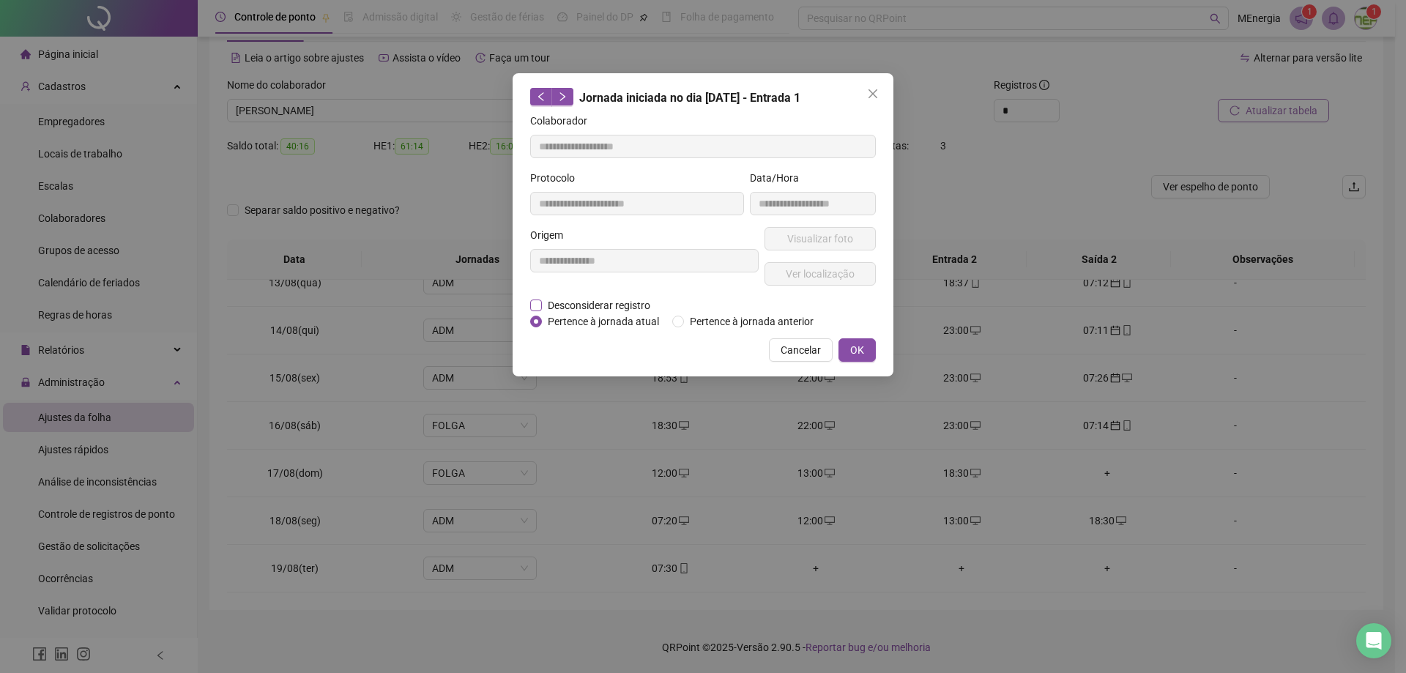
click at [612, 304] on span "Desconsiderar registro" at bounding box center [599, 305] width 114 height 16
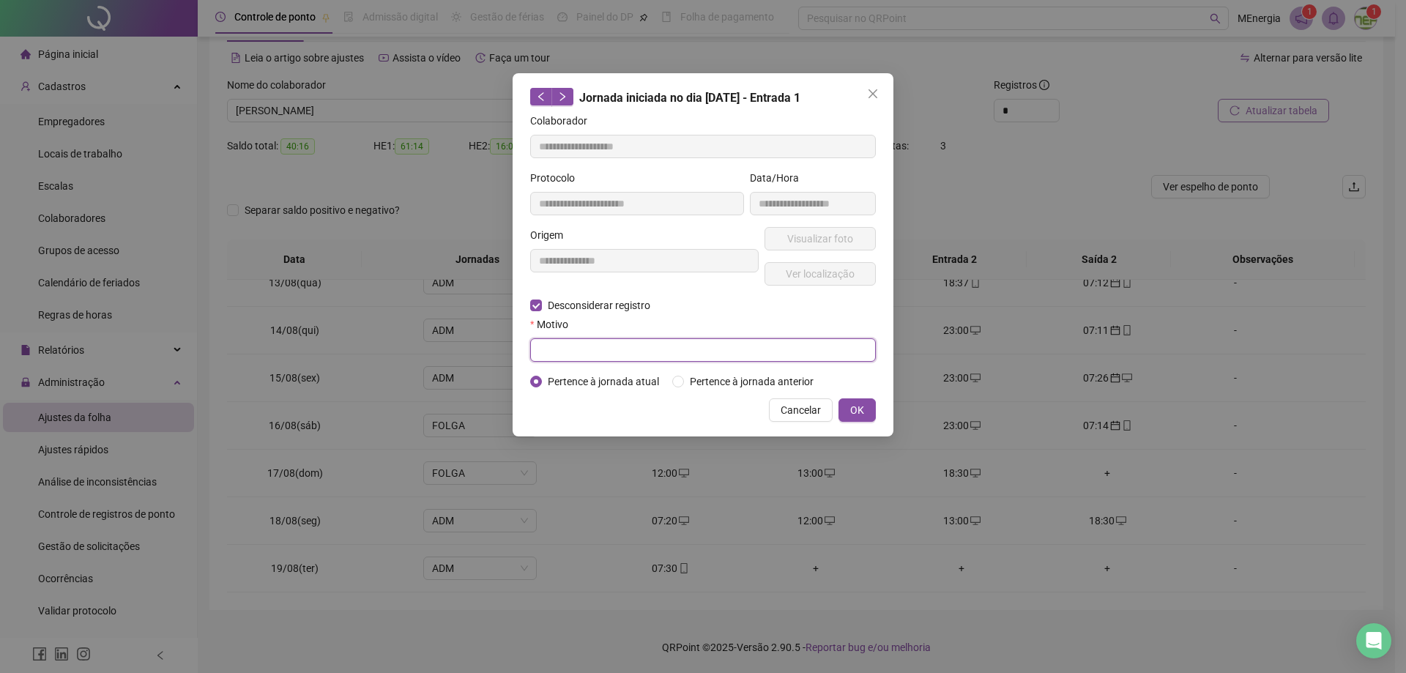
click at [614, 344] on input "text" at bounding box center [703, 349] width 346 height 23
type input "**********"
click at [874, 408] on button "OK" at bounding box center [856, 409] width 37 height 23
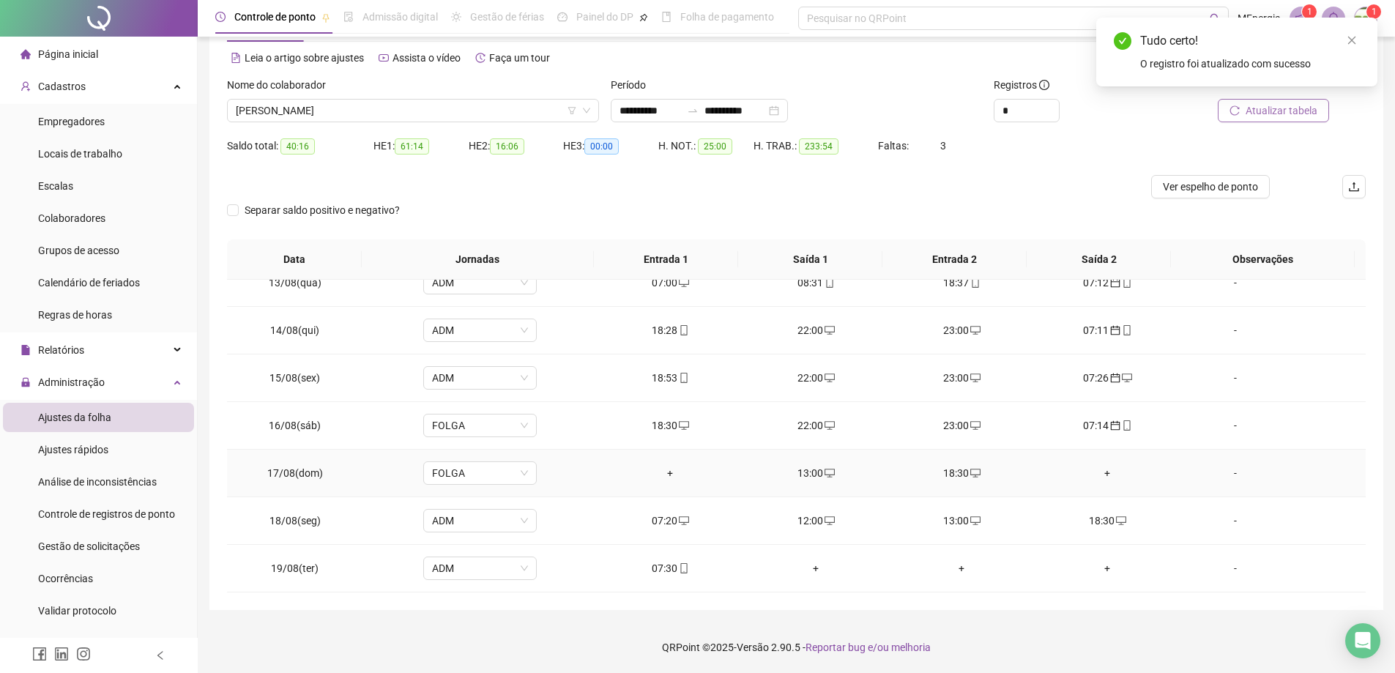
click at [813, 475] on div "13:00" at bounding box center [816, 473] width 122 height 16
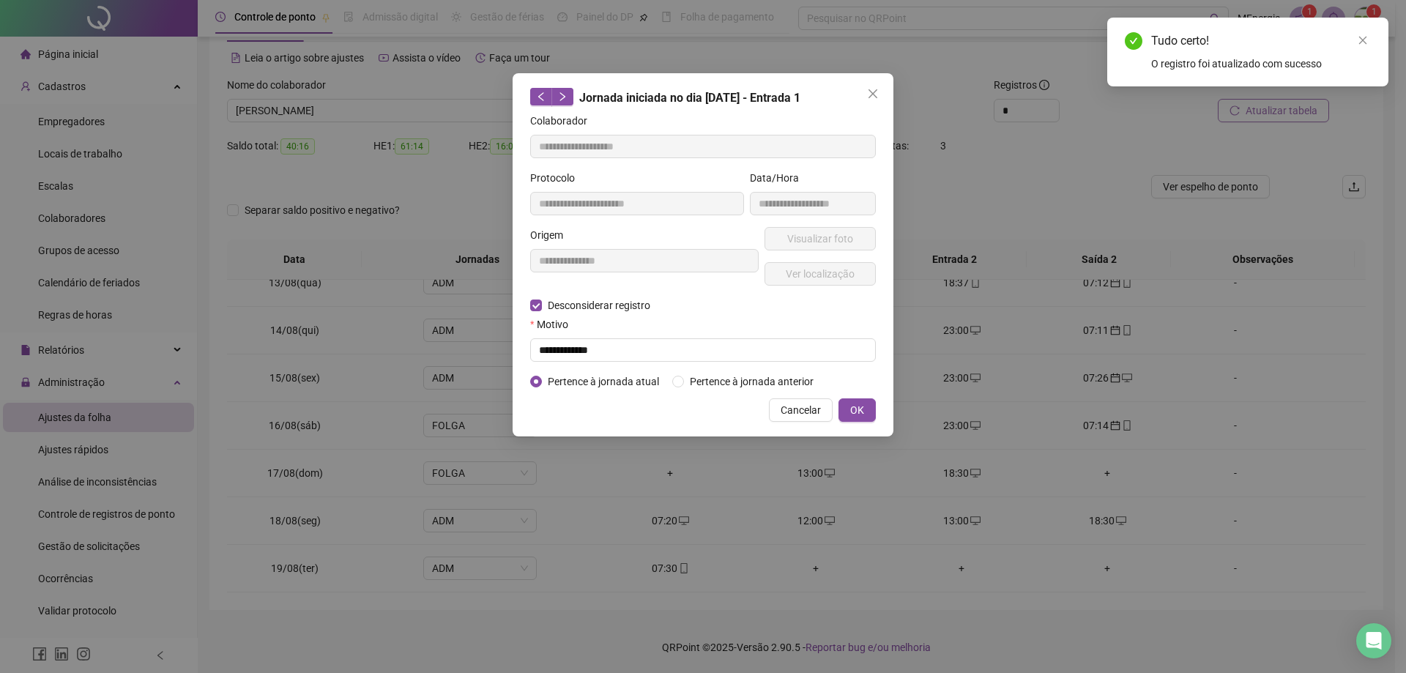
type input "**********"
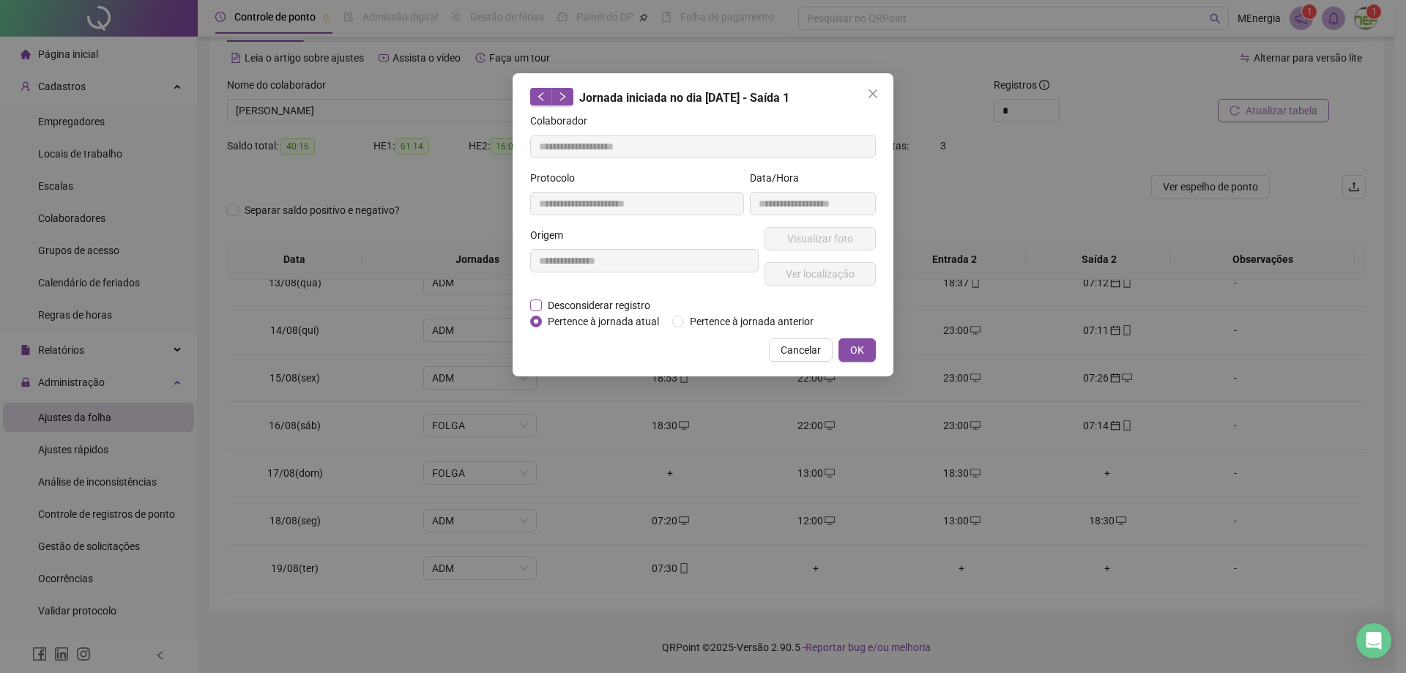
click at [597, 306] on span "Desconsiderar registro" at bounding box center [599, 305] width 114 height 16
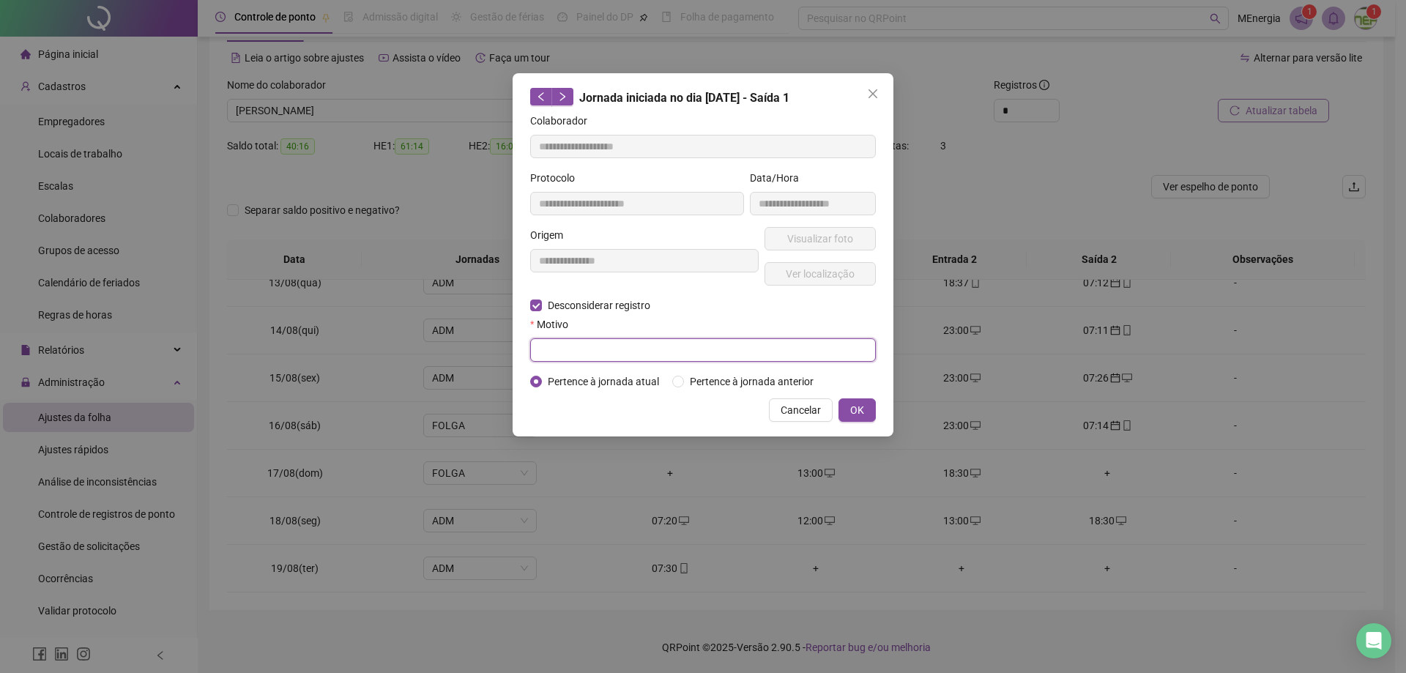
click at [610, 348] on input "text" at bounding box center [703, 349] width 346 height 23
type input "**********"
click at [855, 413] on span "OK" at bounding box center [857, 410] width 14 height 16
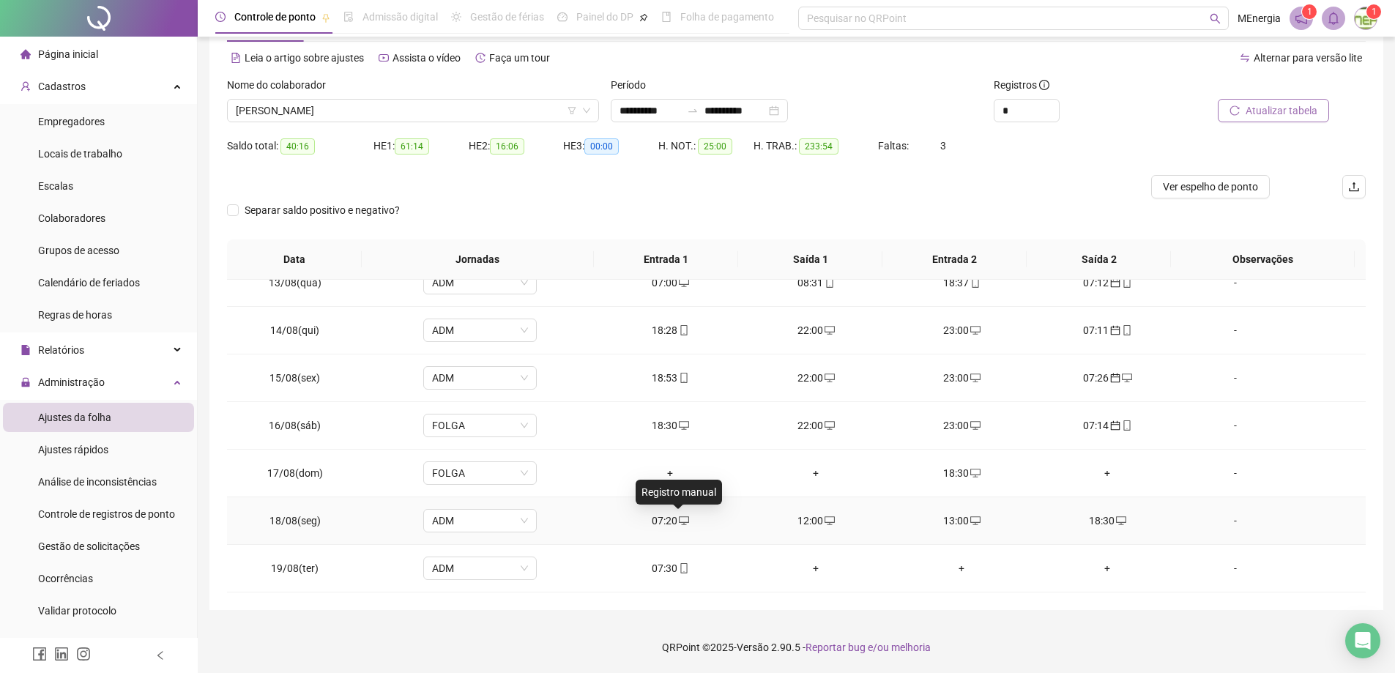
click at [679, 521] on icon "desktop" at bounding box center [684, 520] width 10 height 9
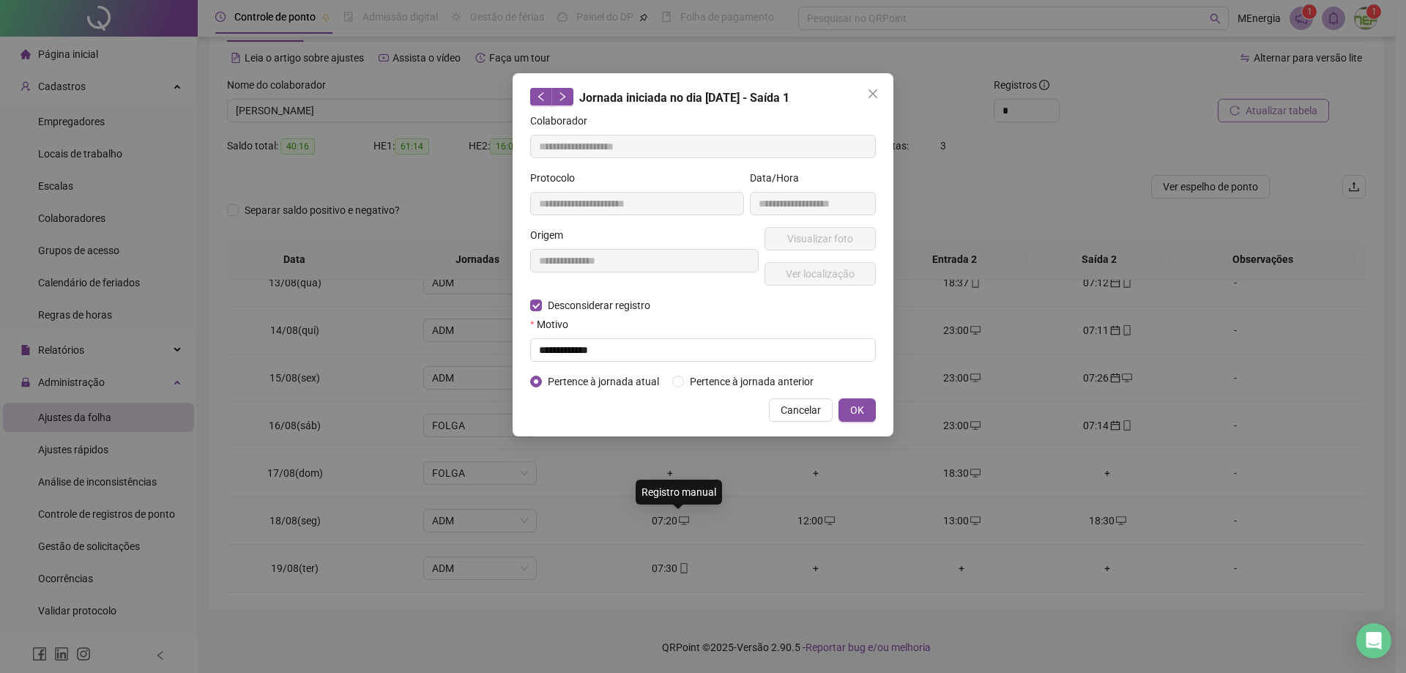
type input "**********"
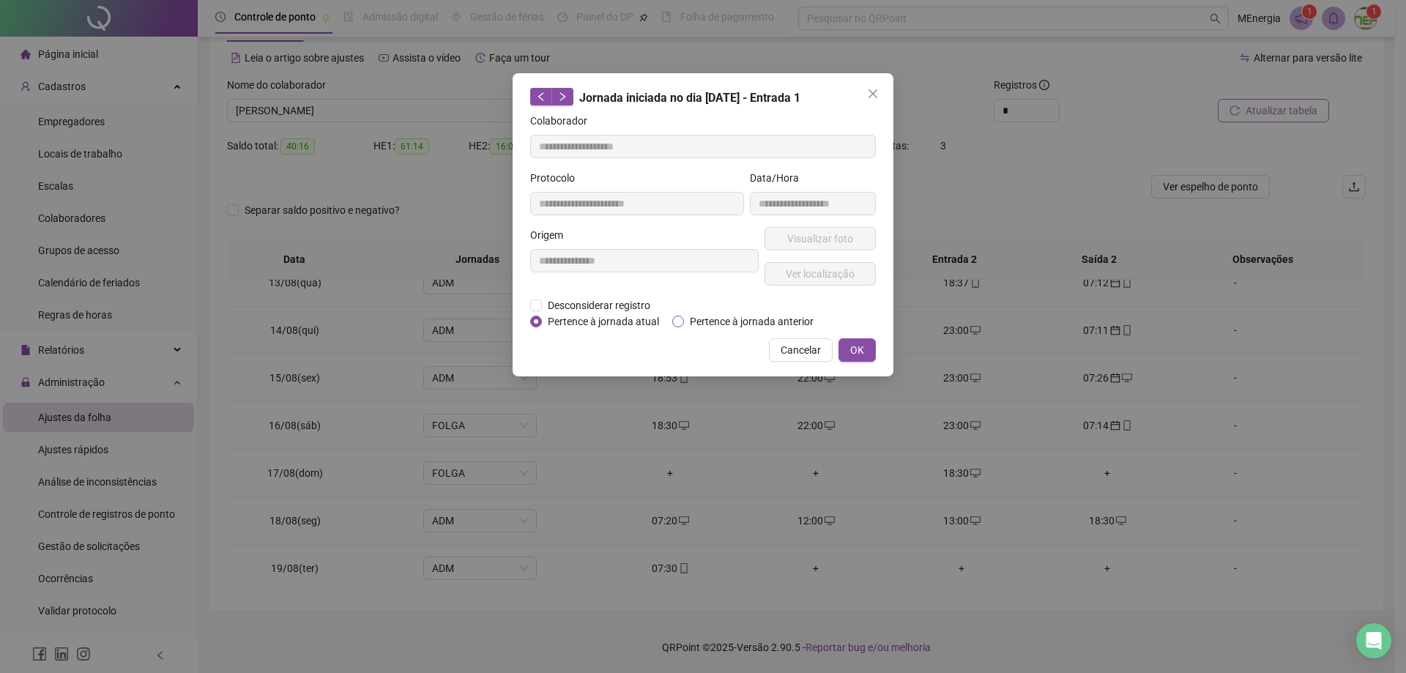
click at [700, 321] on span "Pertence à jornada anterior" at bounding box center [751, 321] width 135 height 16
click at [859, 349] on span "OK" at bounding box center [857, 350] width 14 height 16
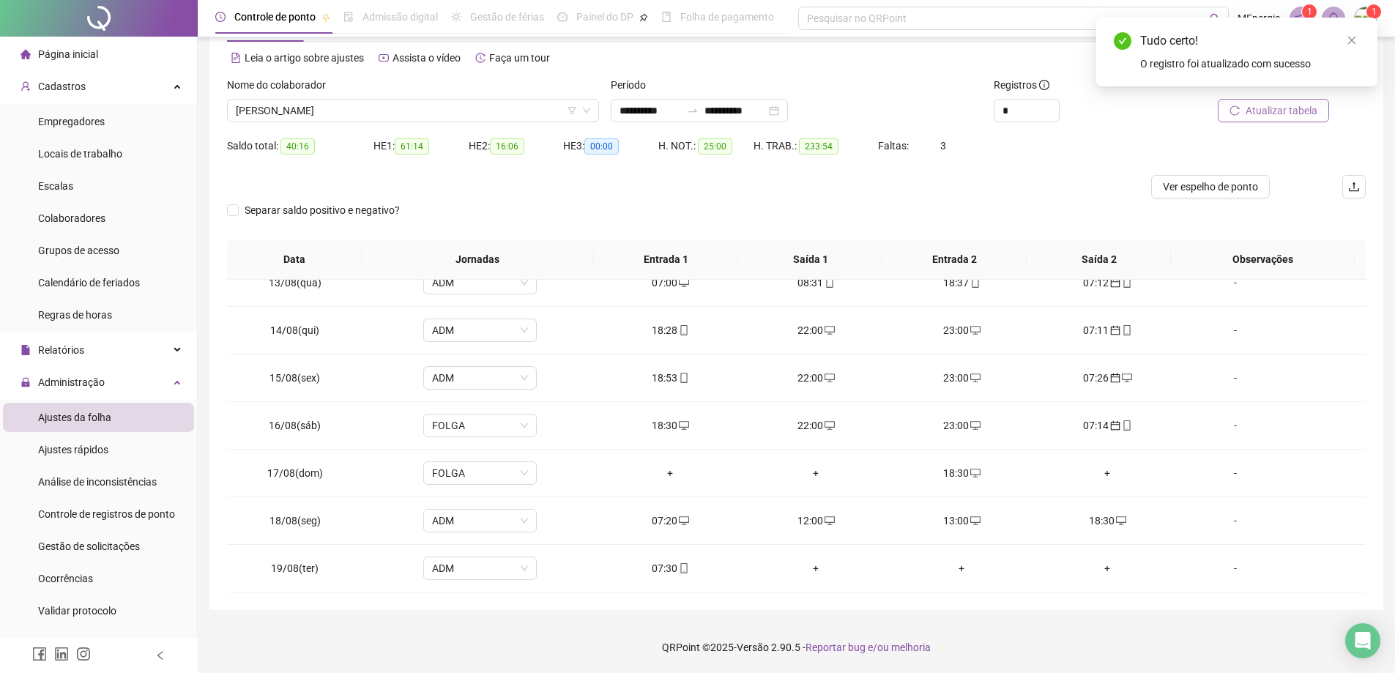
click at [1261, 105] on span "Atualizar tabela" at bounding box center [1282, 111] width 72 height 16
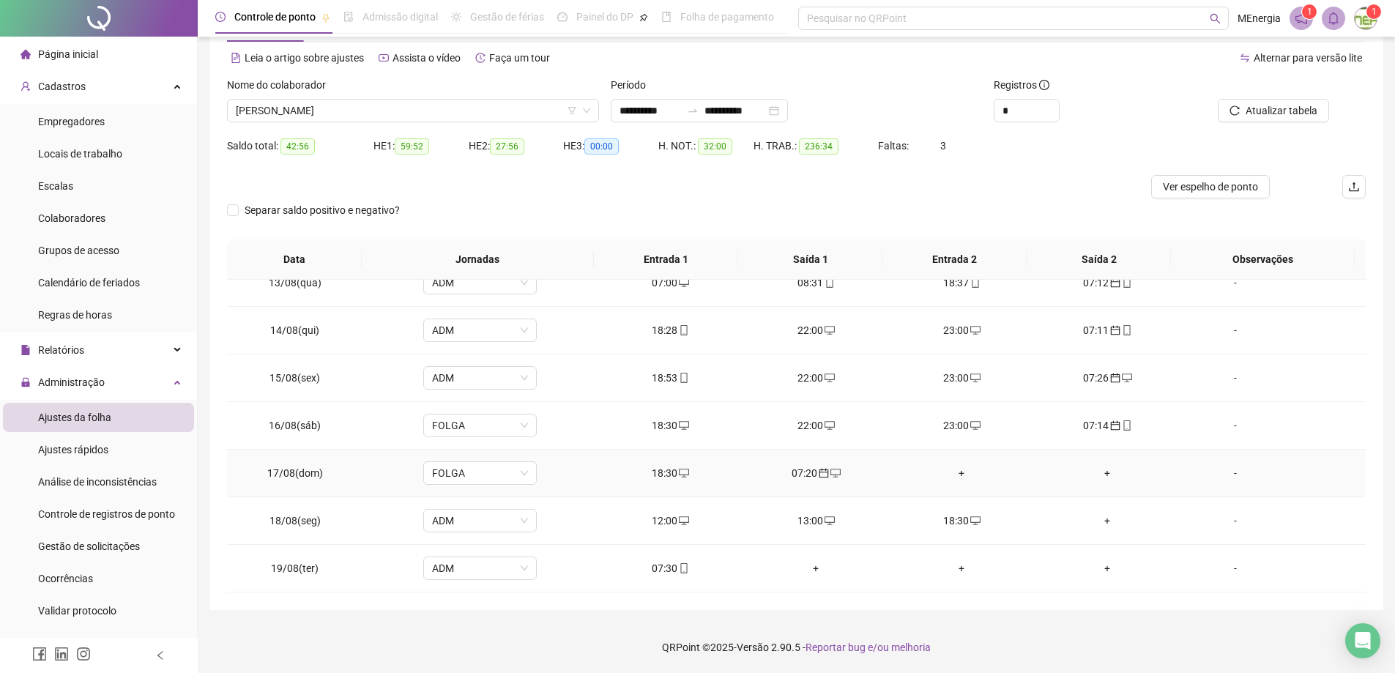
click at [953, 474] on div "+" at bounding box center [962, 473] width 122 height 16
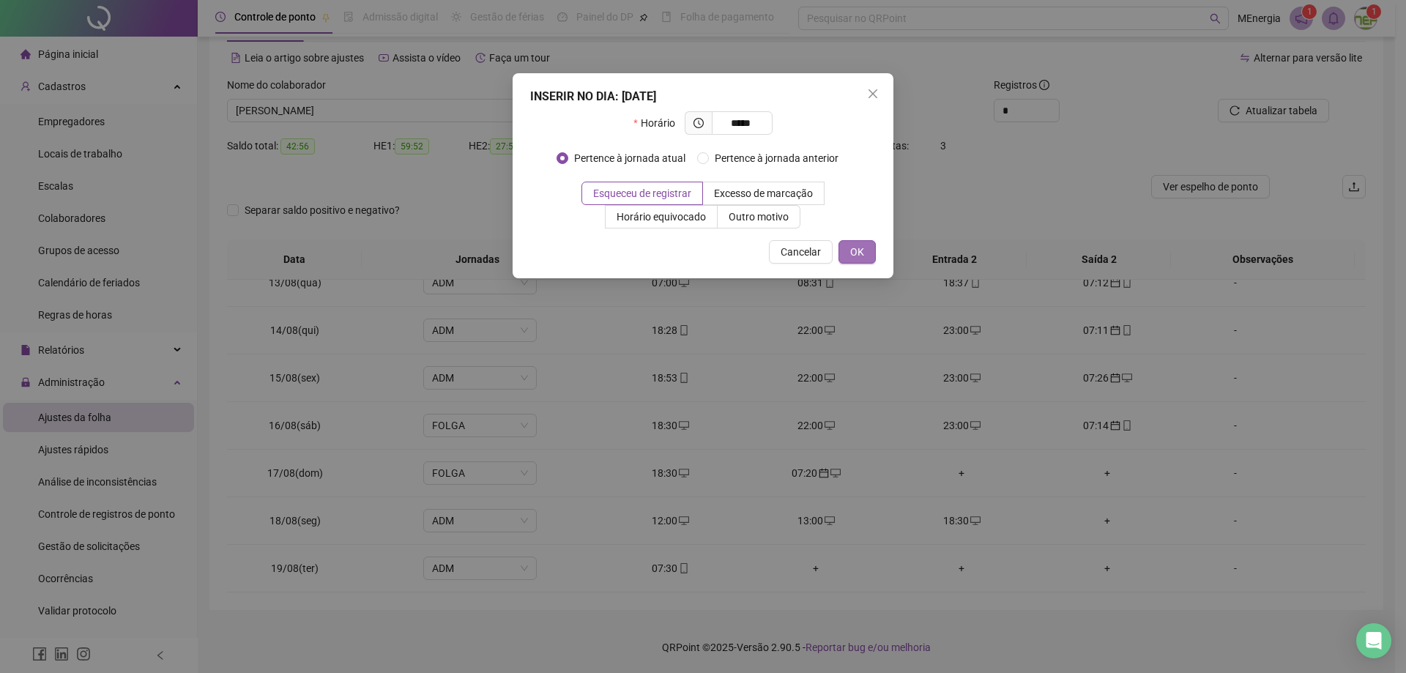
type input "*****"
click at [860, 252] on span "OK" at bounding box center [857, 252] width 14 height 16
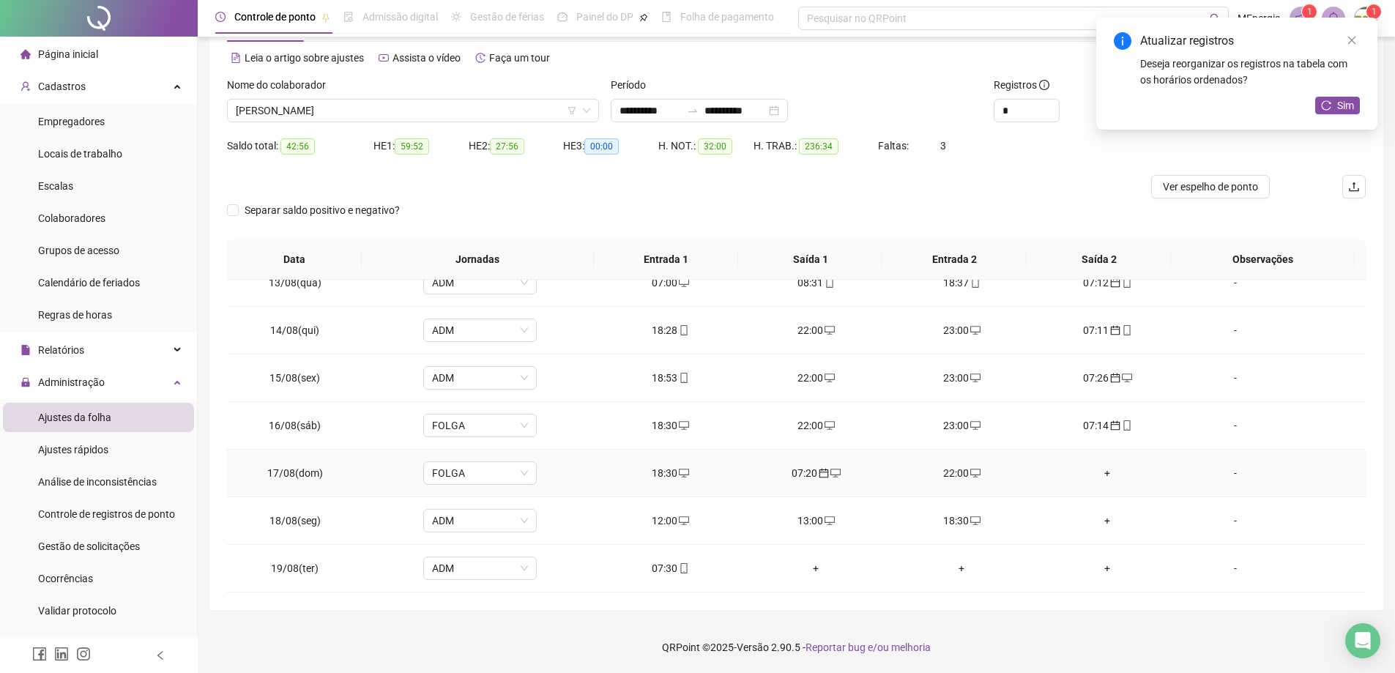
click at [1098, 477] on div "+" at bounding box center [1107, 473] width 122 height 16
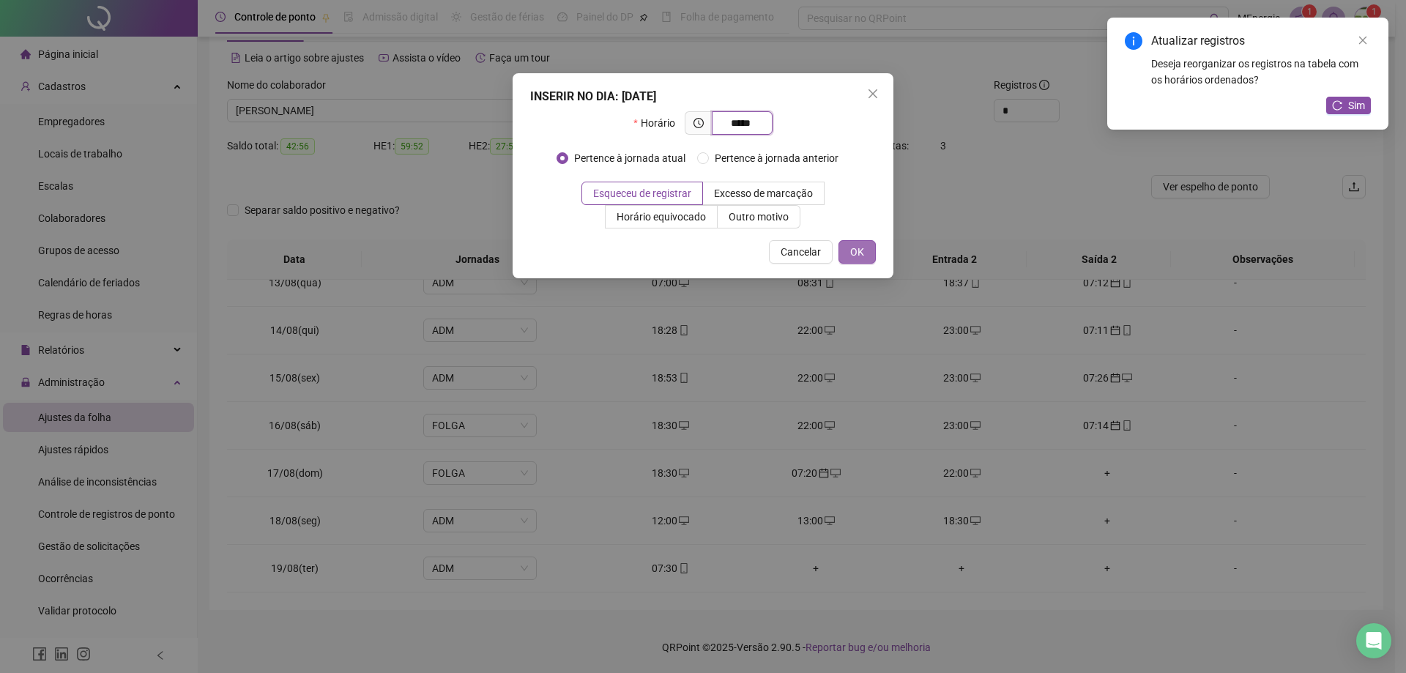
type input "*****"
click at [858, 248] on span "OK" at bounding box center [857, 252] width 14 height 16
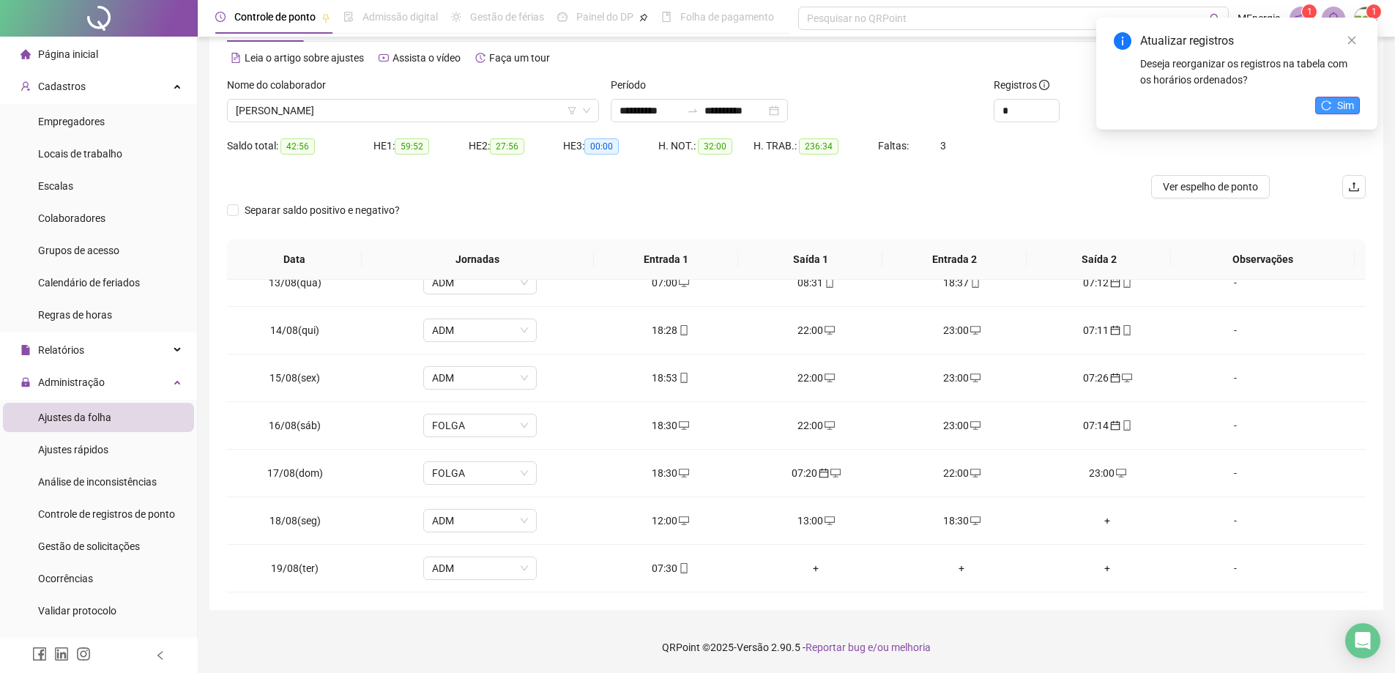
click at [1322, 104] on icon "reload" at bounding box center [1327, 105] width 10 height 10
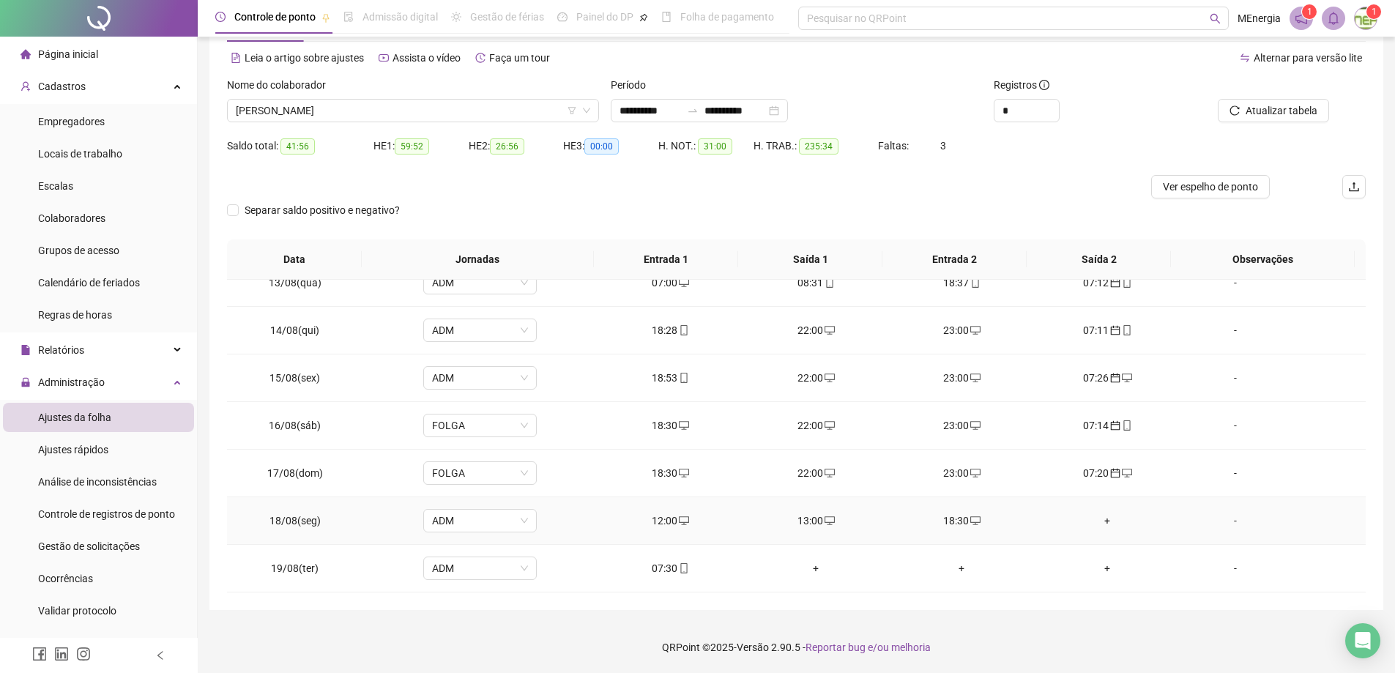
click at [685, 521] on div "12:00" at bounding box center [670, 521] width 122 height 16
type input "**********"
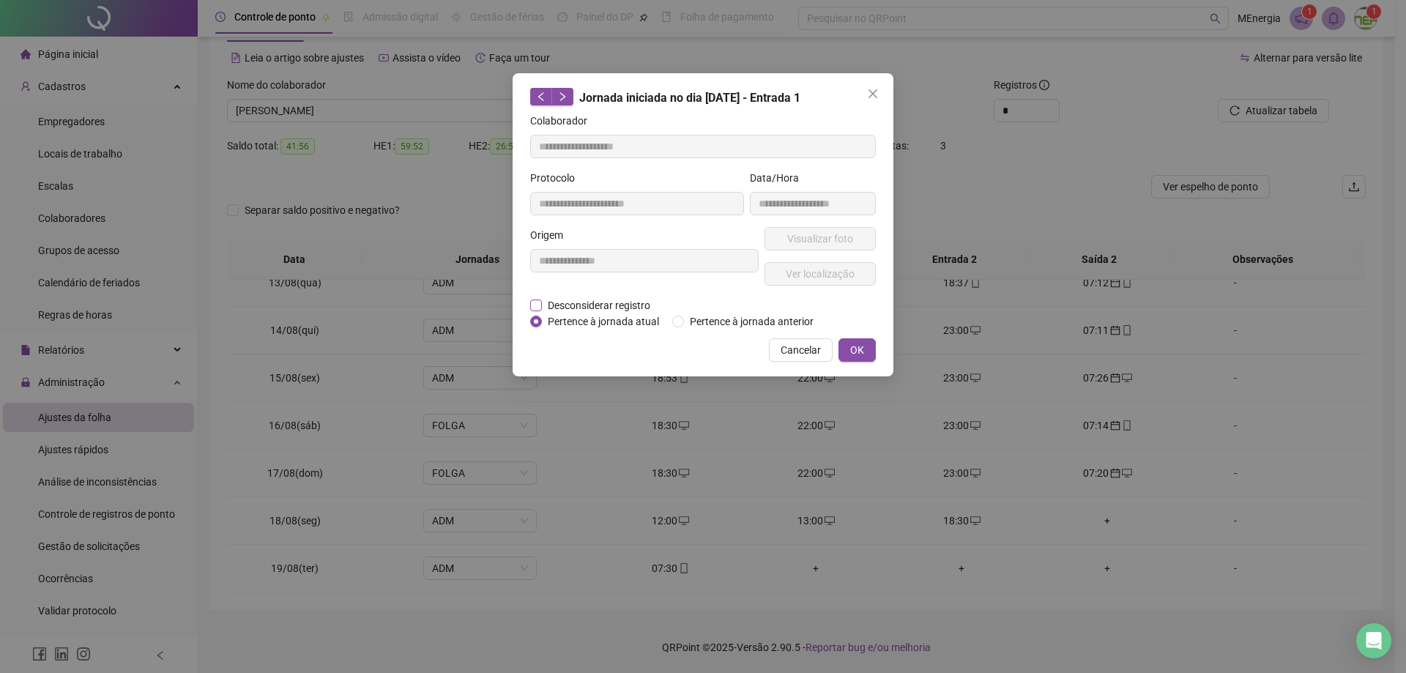
click at [608, 305] on span "Desconsiderar registro" at bounding box center [599, 305] width 114 height 16
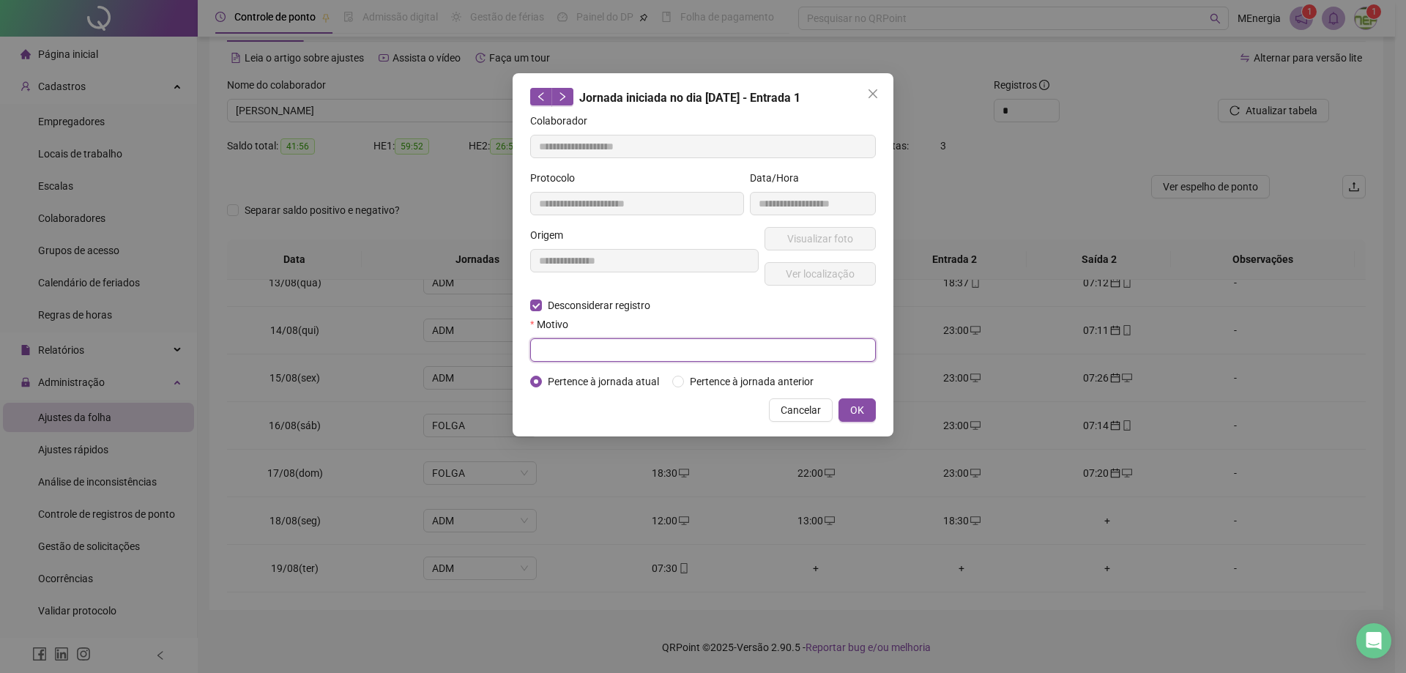
click at [617, 349] on input "text" at bounding box center [703, 349] width 346 height 23
type input "**********"
click at [872, 412] on button "OK" at bounding box center [856, 409] width 37 height 23
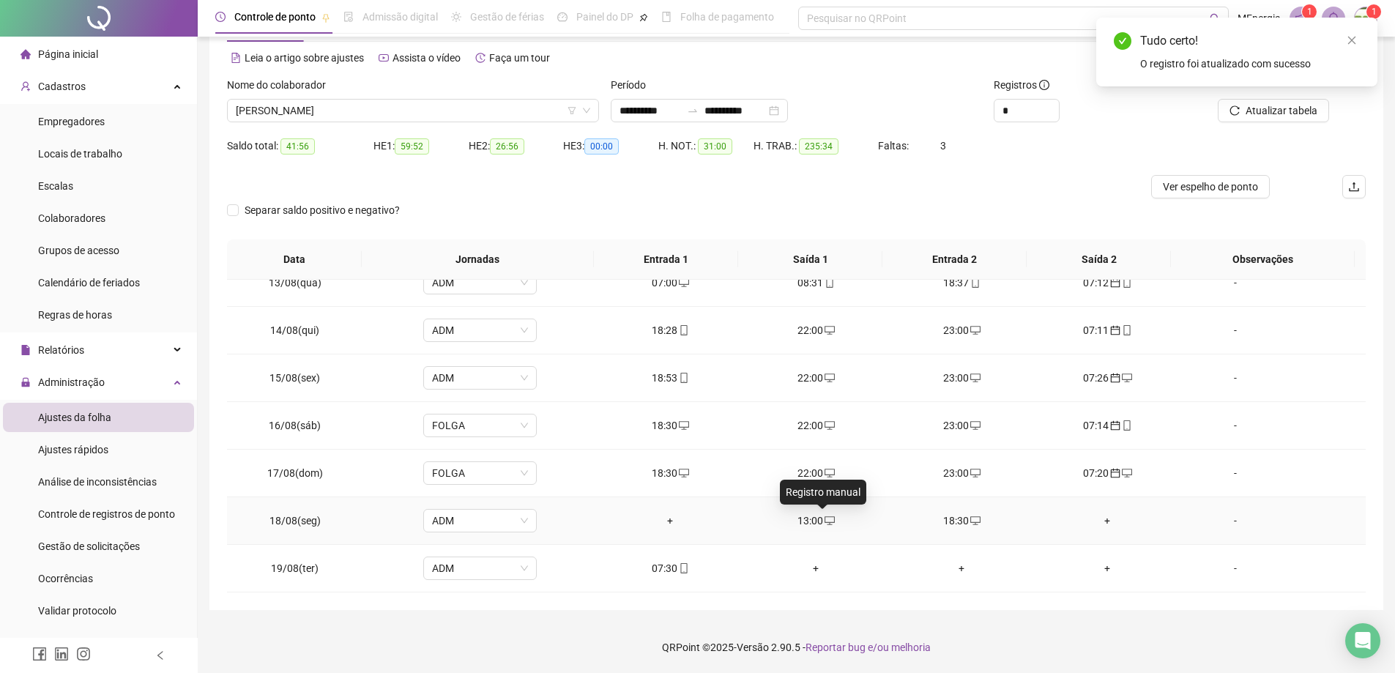
click at [824, 521] on icon "desktop" at bounding box center [829, 520] width 10 height 10
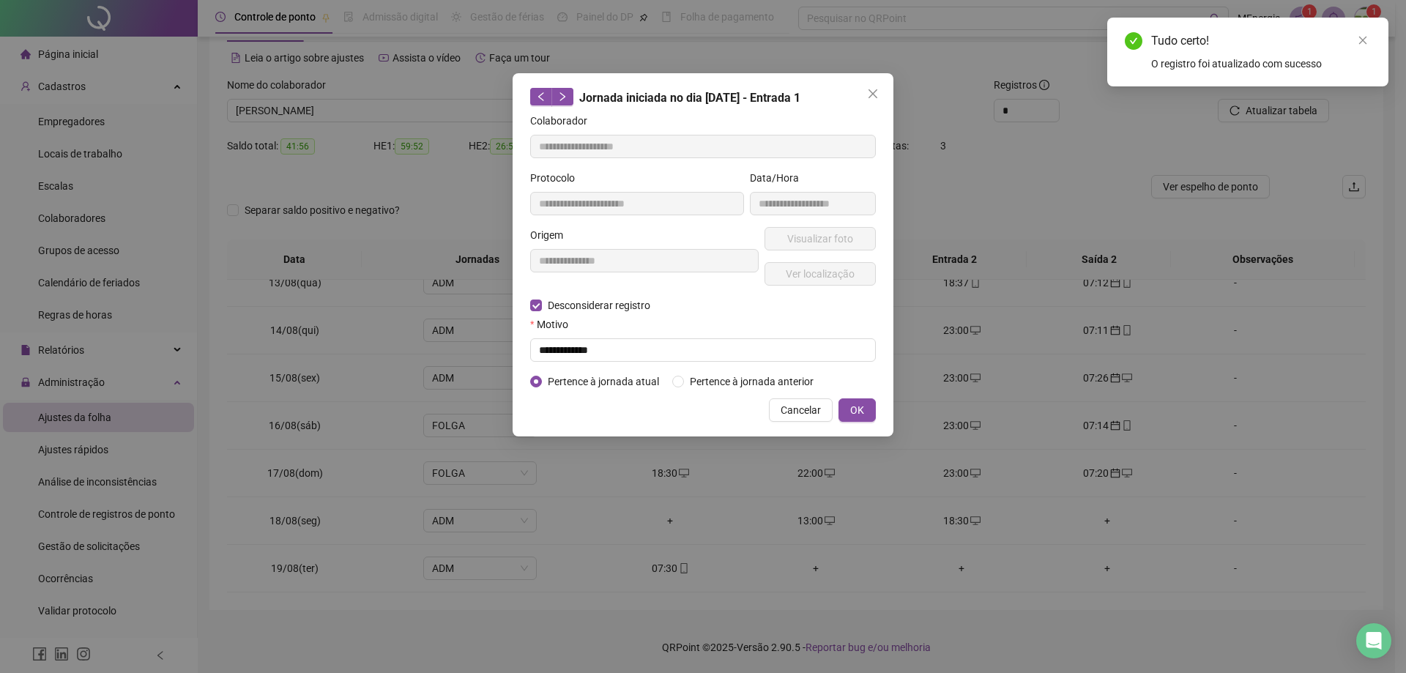
type input "**********"
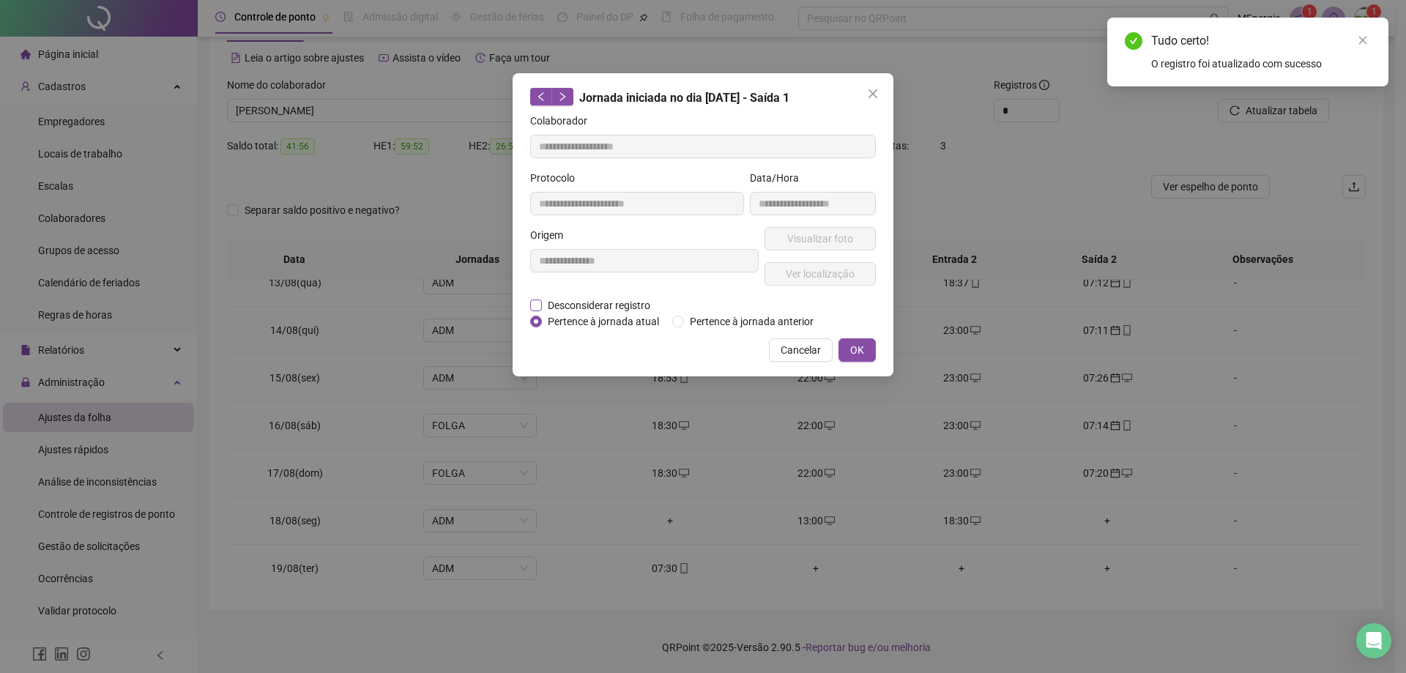
click at [573, 304] on span "Desconsiderar registro" at bounding box center [599, 305] width 114 height 16
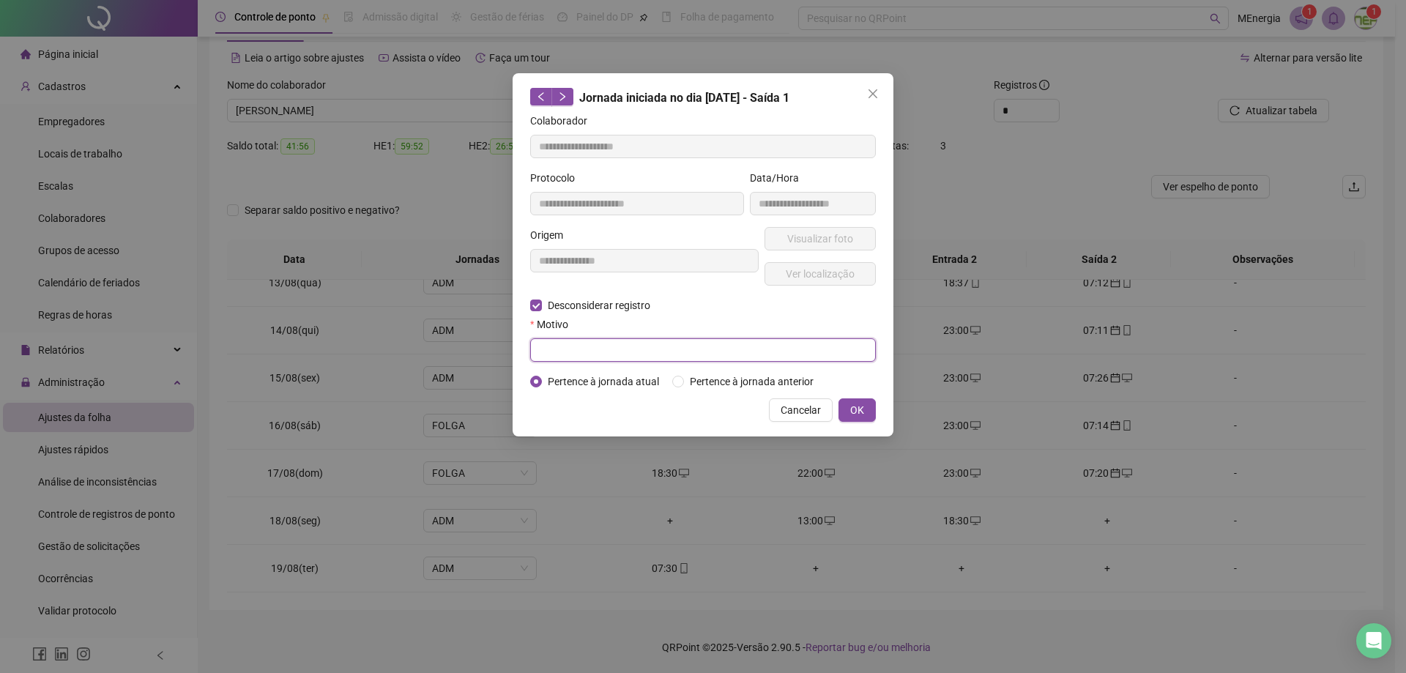
click at [598, 354] on input "text" at bounding box center [703, 349] width 346 height 23
type input "**********"
click at [849, 409] on button "OK" at bounding box center [856, 409] width 37 height 23
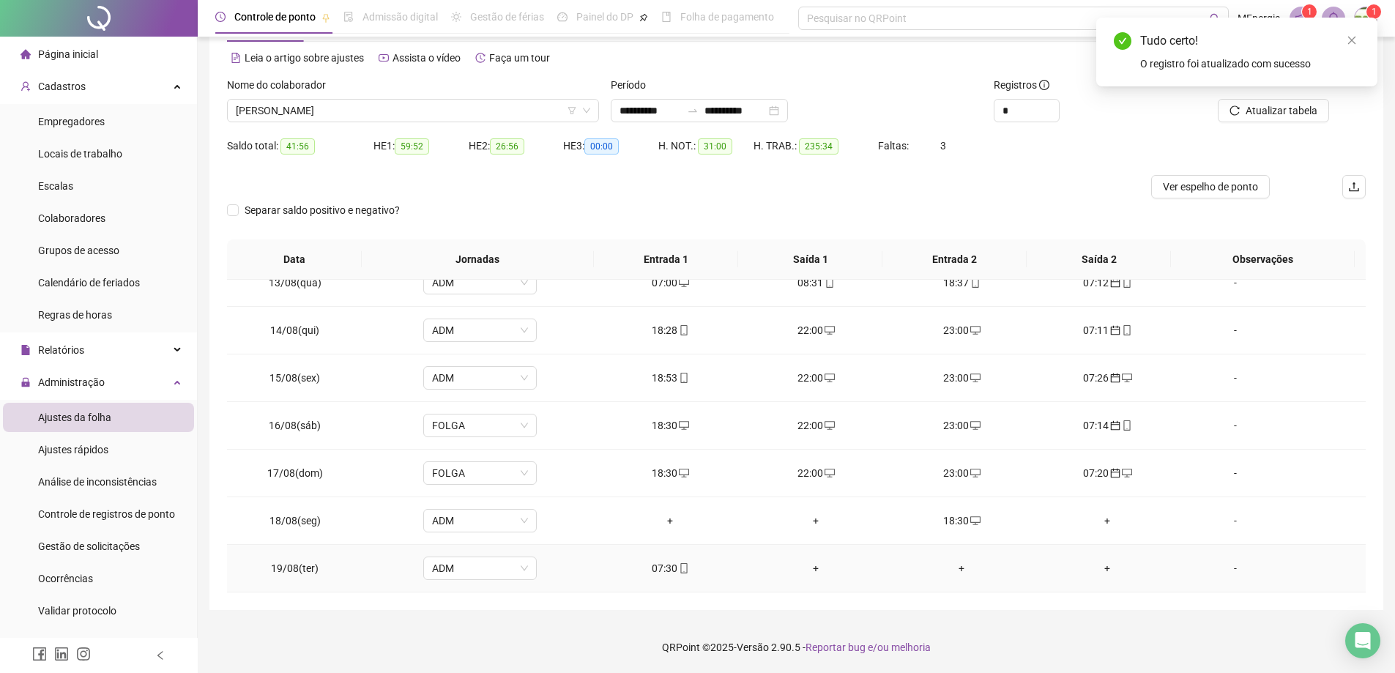
click at [679, 570] on icon "mobile" at bounding box center [684, 568] width 10 height 10
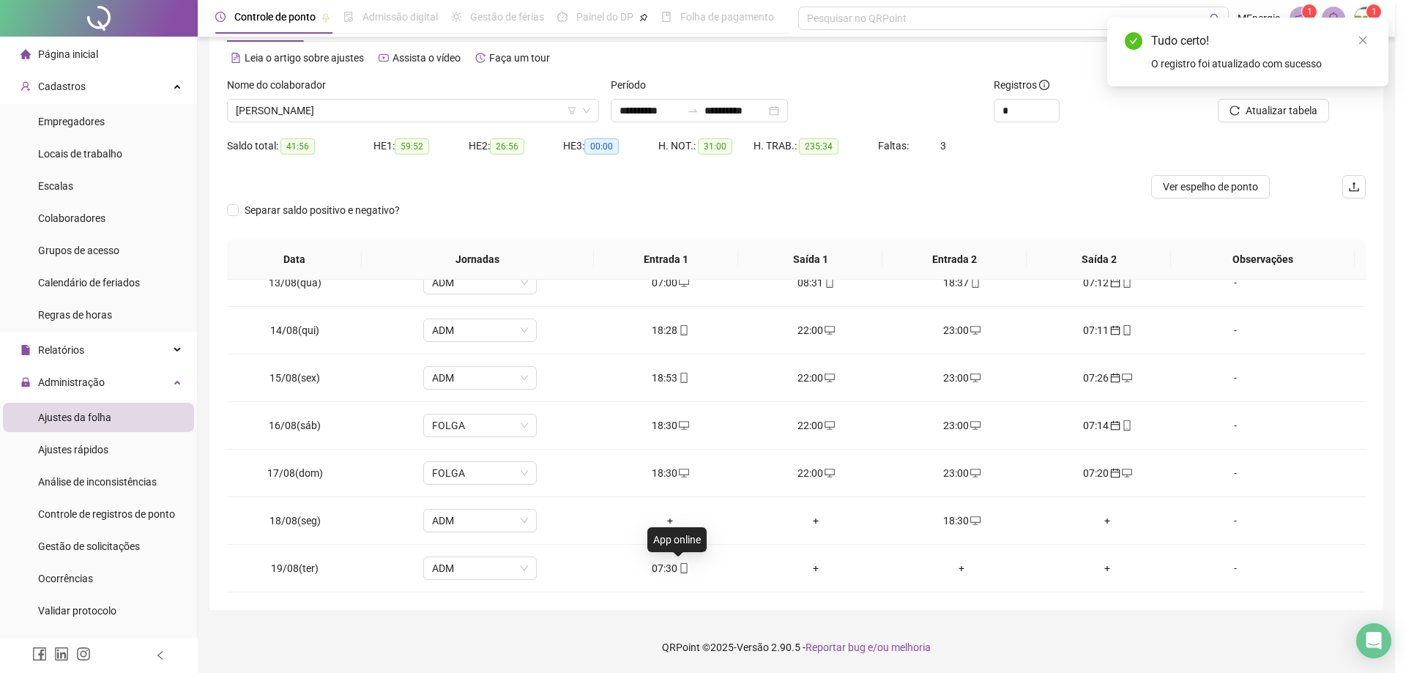
type input "**********"
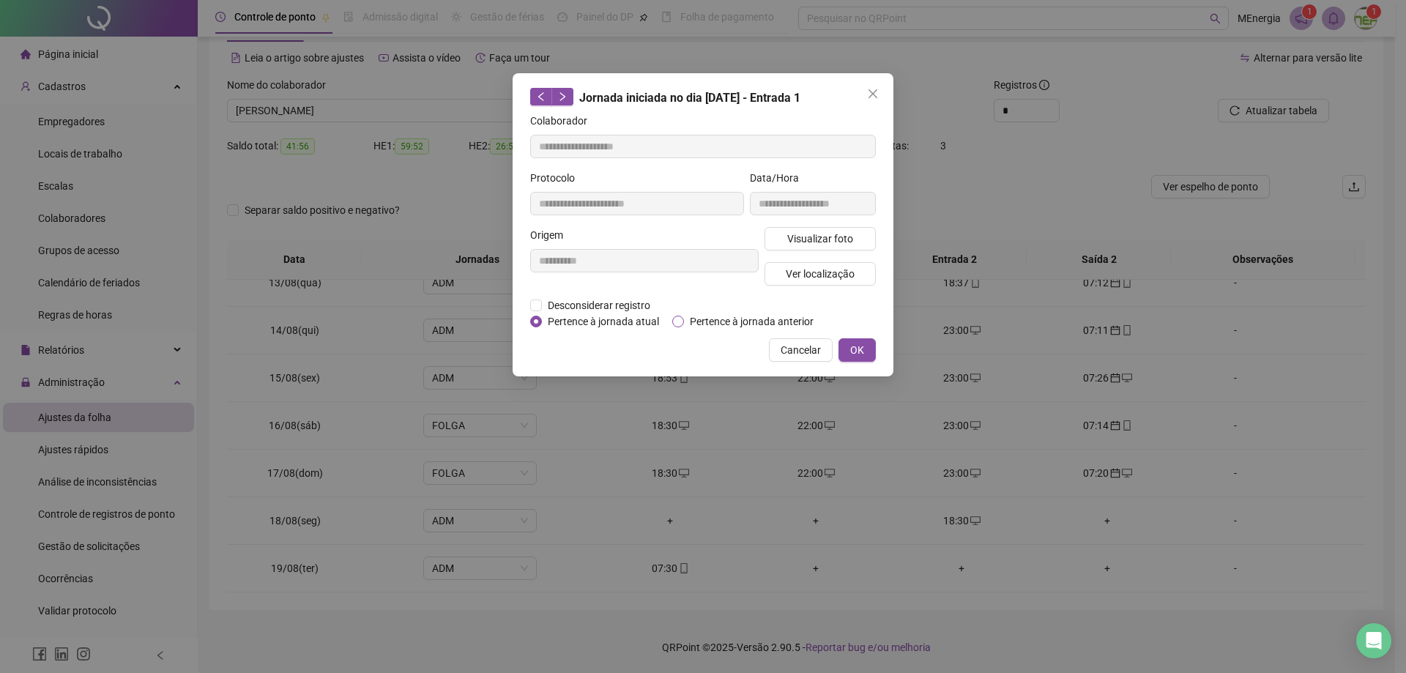
click at [710, 319] on span "Pertence à jornada anterior" at bounding box center [751, 321] width 135 height 16
click at [852, 349] on span "OK" at bounding box center [857, 350] width 14 height 16
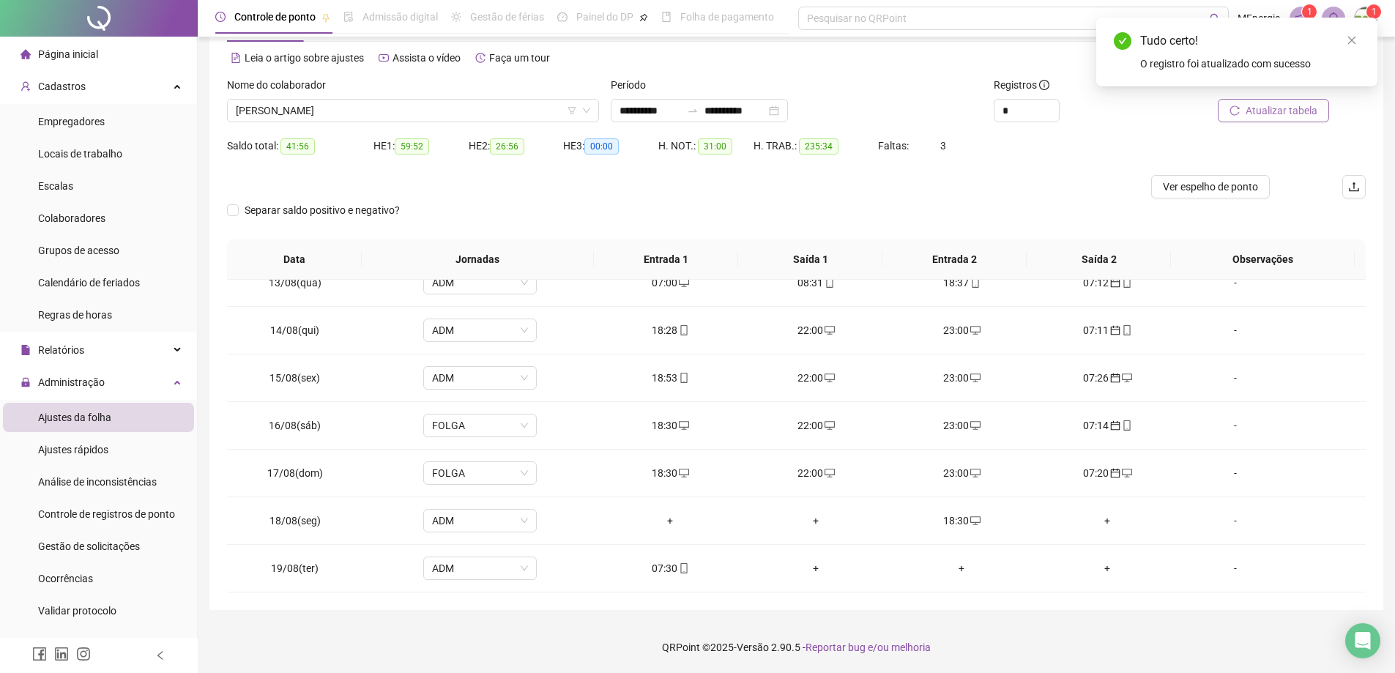
click at [1270, 111] on span "Atualizar tabela" at bounding box center [1282, 111] width 72 height 16
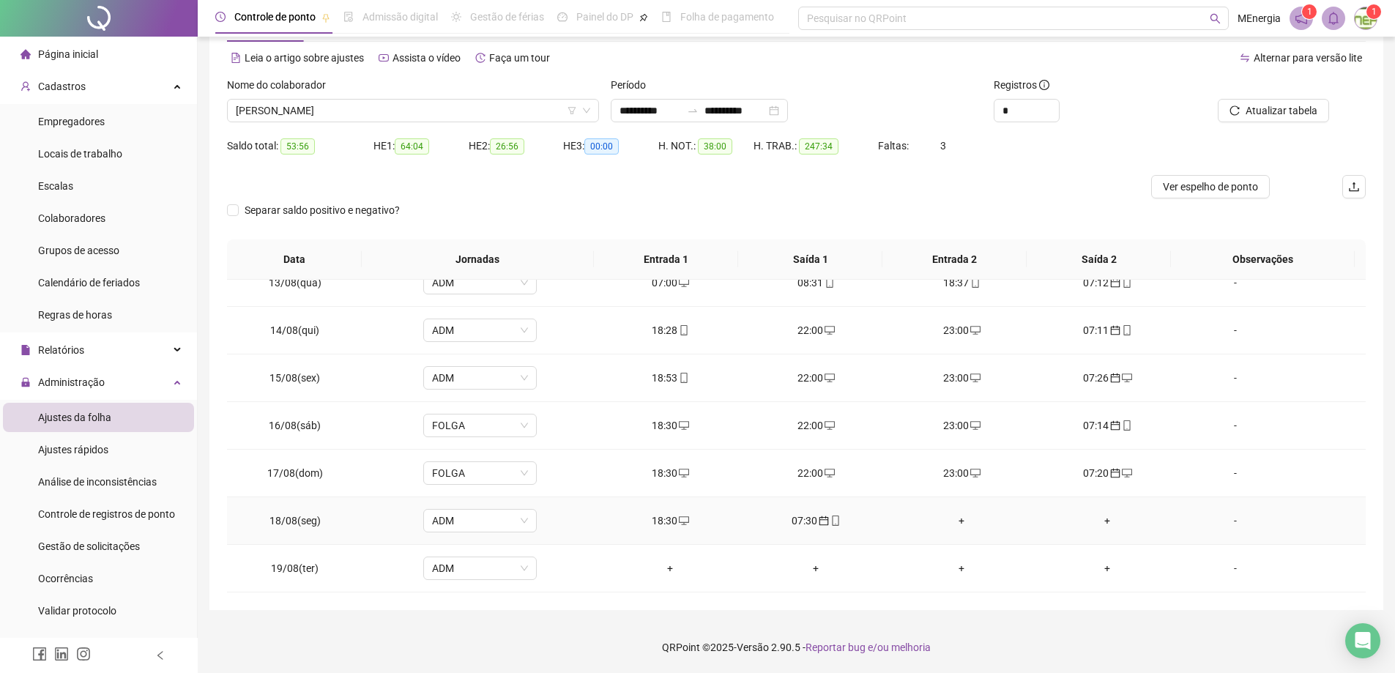
click at [958, 520] on div "+" at bounding box center [962, 521] width 122 height 16
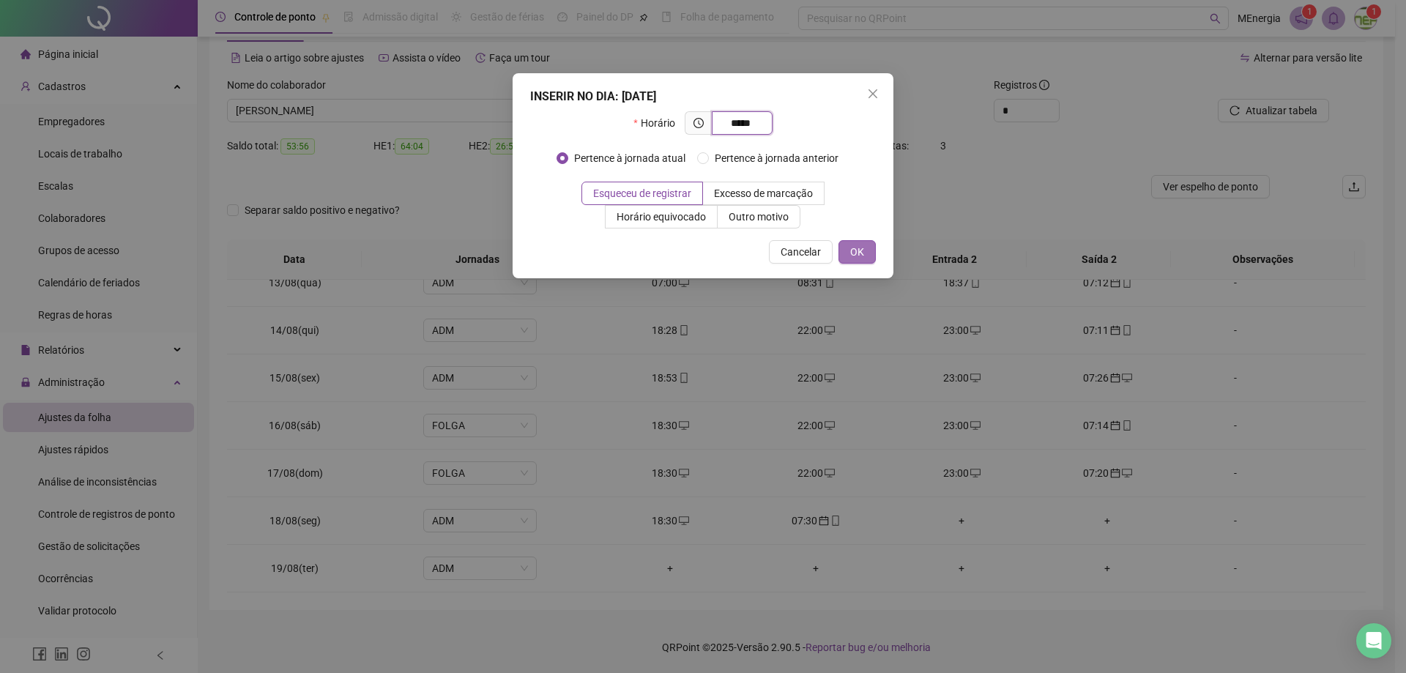
type input "*****"
click at [862, 256] on span "OK" at bounding box center [857, 252] width 14 height 16
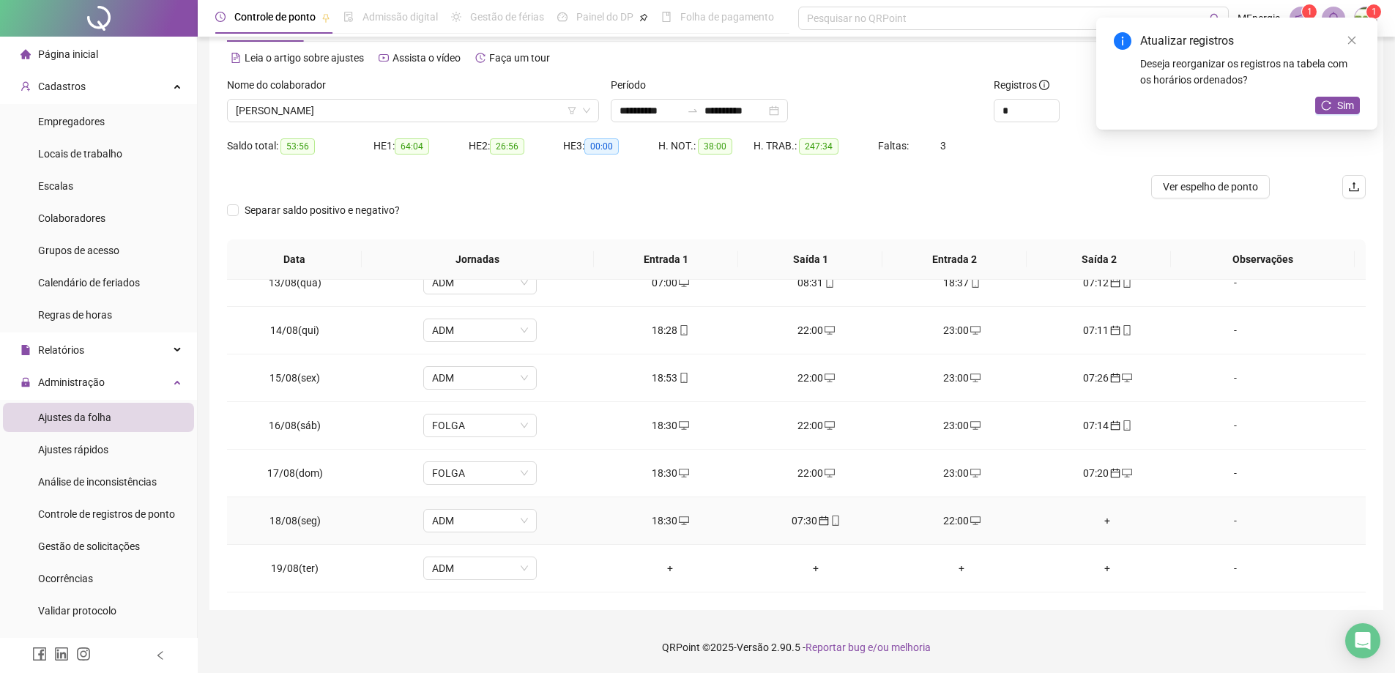
click at [1099, 518] on div "+" at bounding box center [1107, 521] width 122 height 16
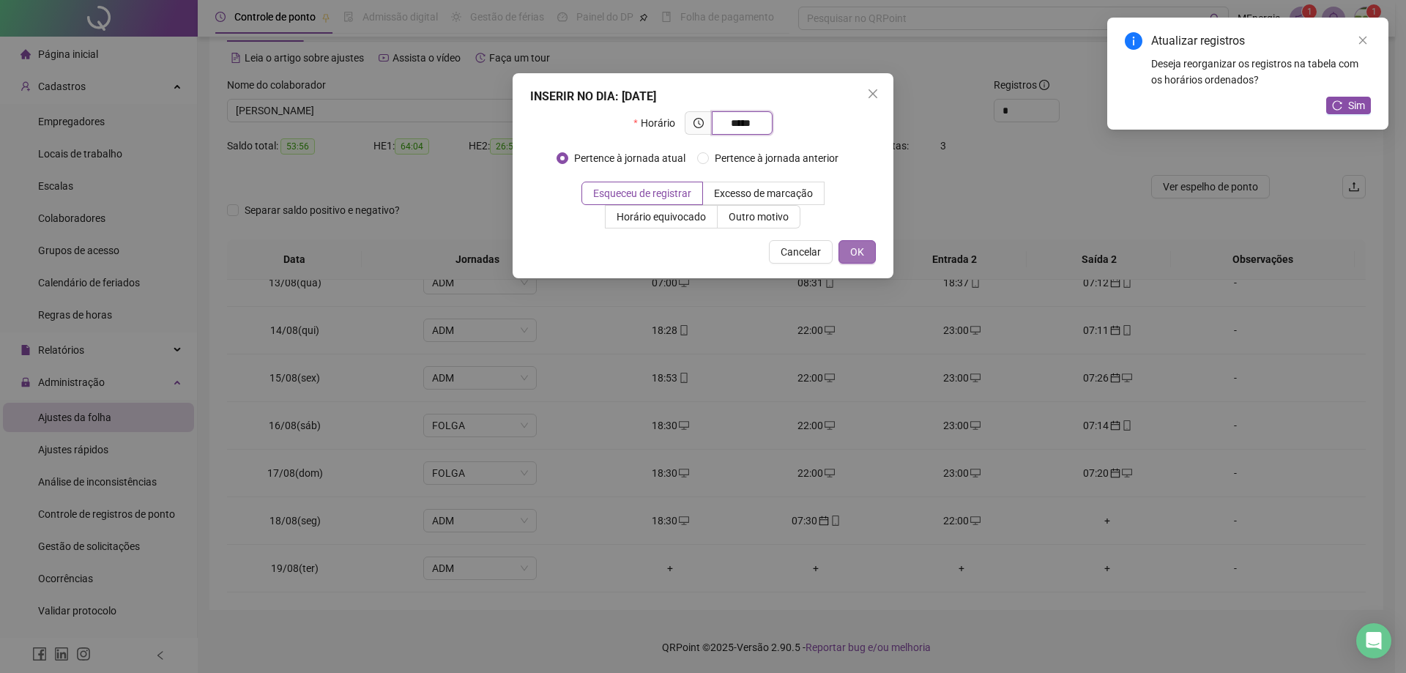
type input "*****"
click at [855, 255] on span "OK" at bounding box center [857, 252] width 14 height 16
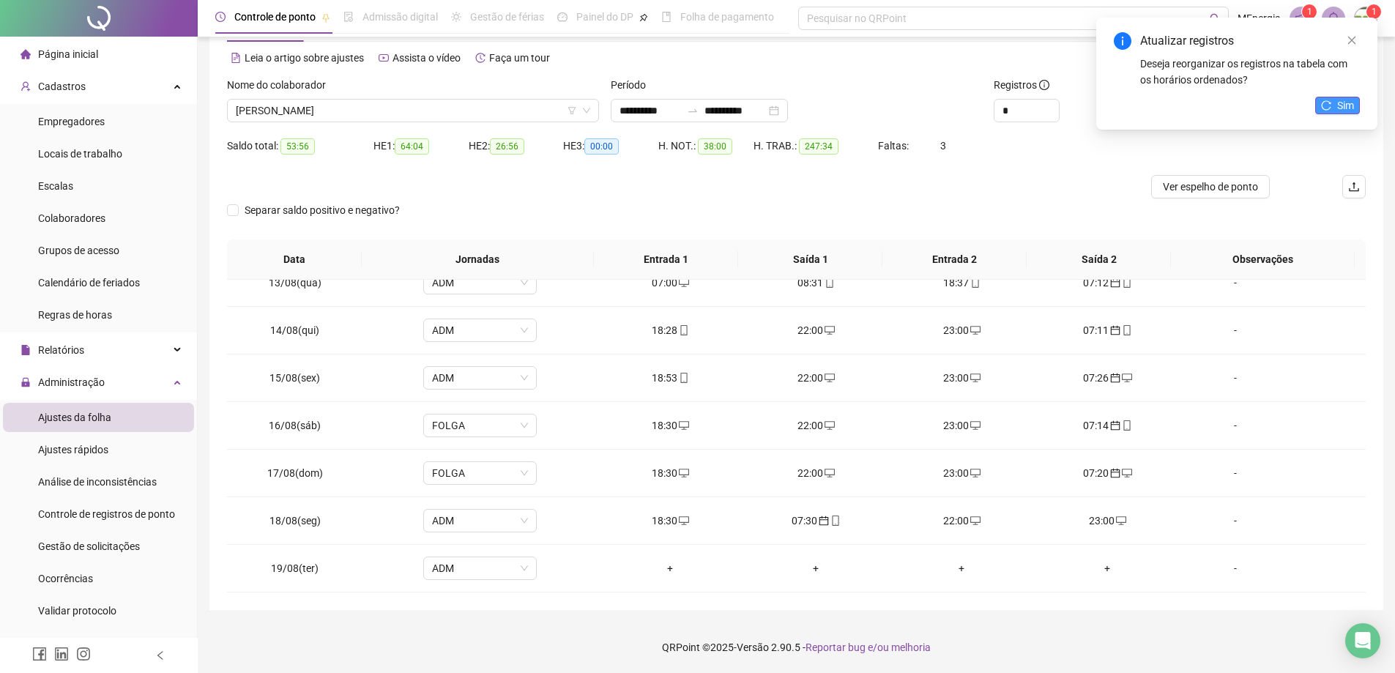
click at [1330, 105] on icon "reload" at bounding box center [1326, 105] width 10 height 10
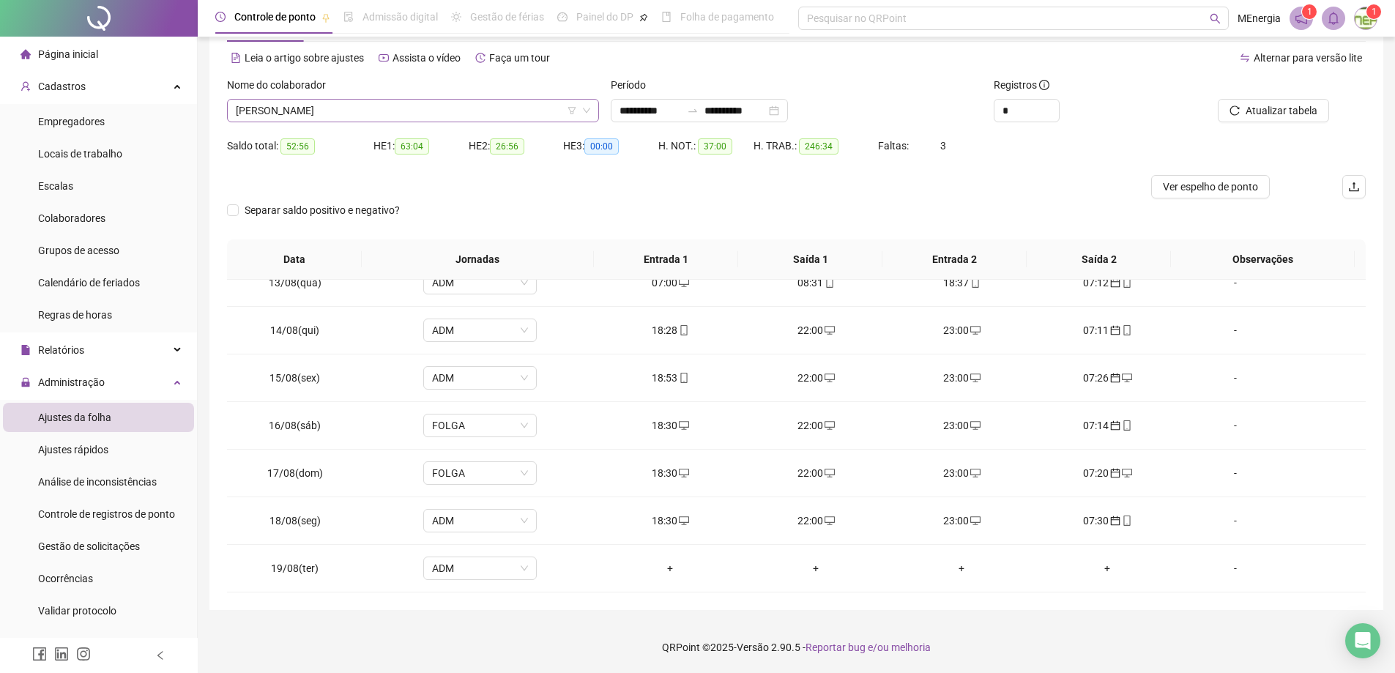
click at [593, 107] on div "[PERSON_NAME]" at bounding box center [413, 110] width 372 height 23
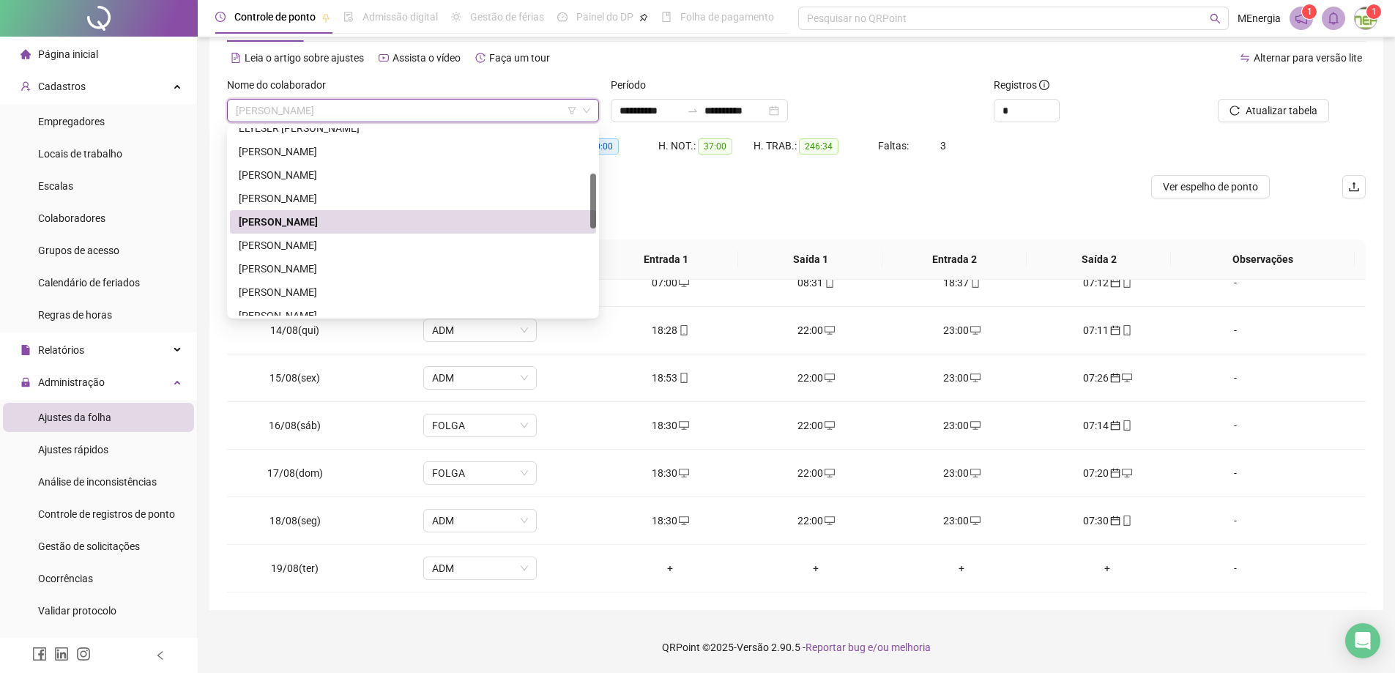
scroll to position [445, 0]
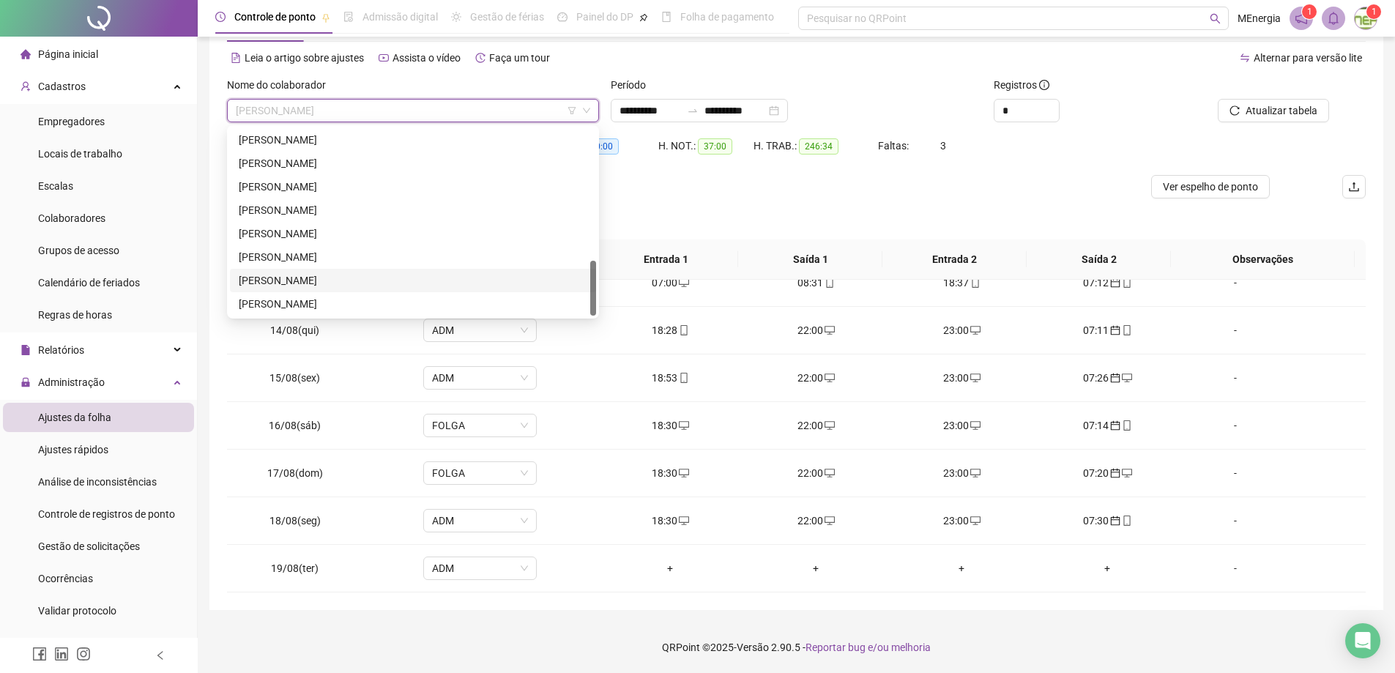
click at [410, 279] on div "[PERSON_NAME]" at bounding box center [413, 280] width 349 height 16
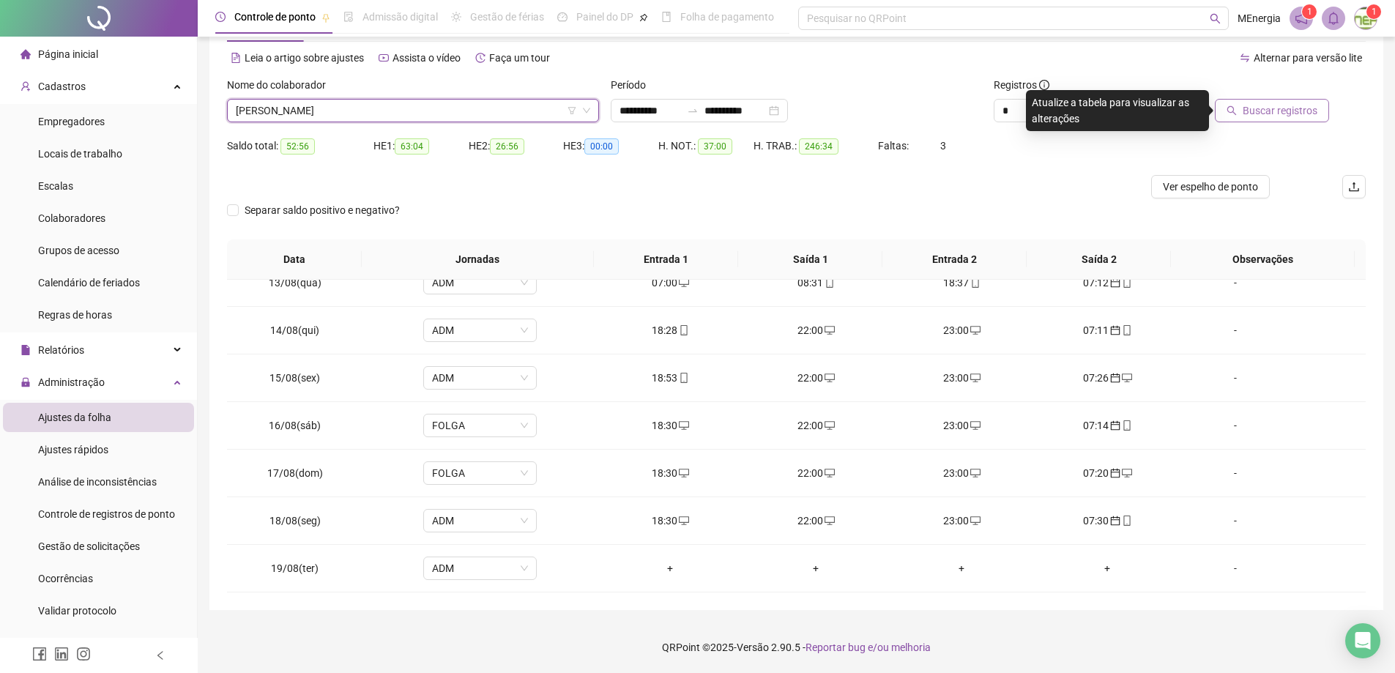
click at [1232, 107] on icon "search" at bounding box center [1232, 111] width 10 height 10
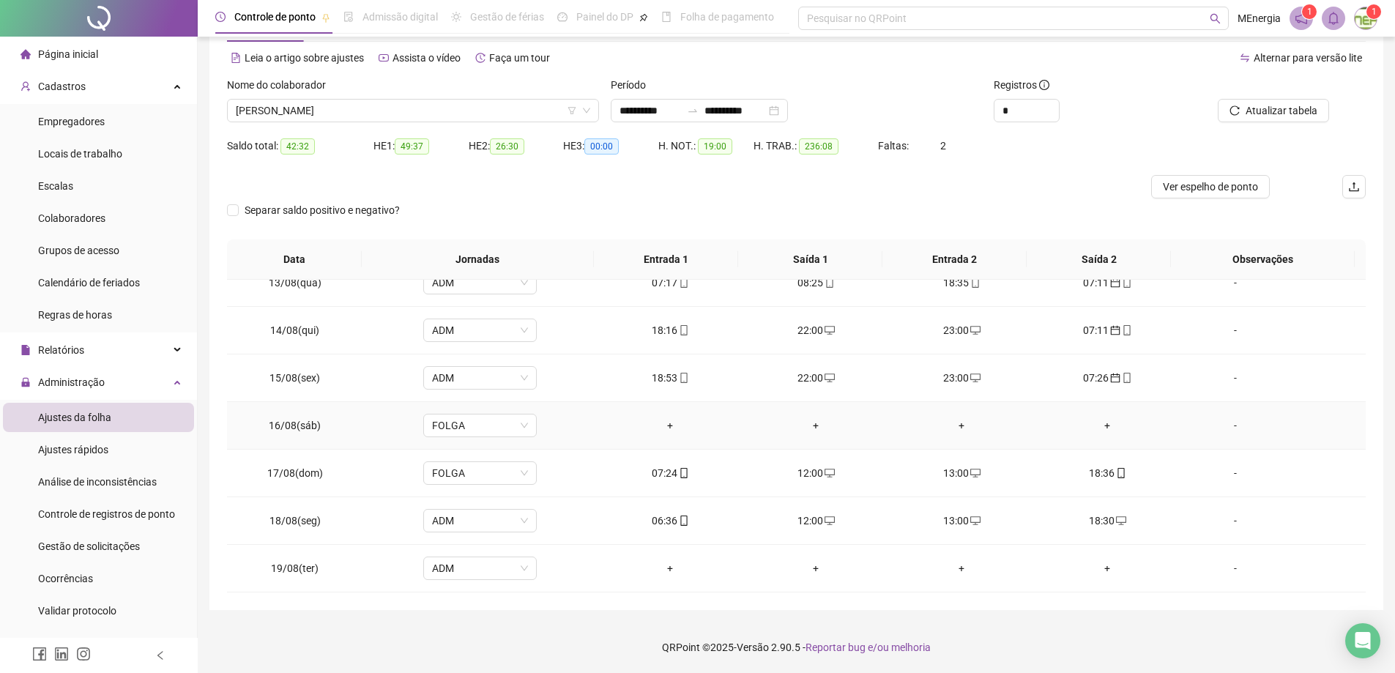
click at [663, 426] on div "+" at bounding box center [670, 425] width 122 height 16
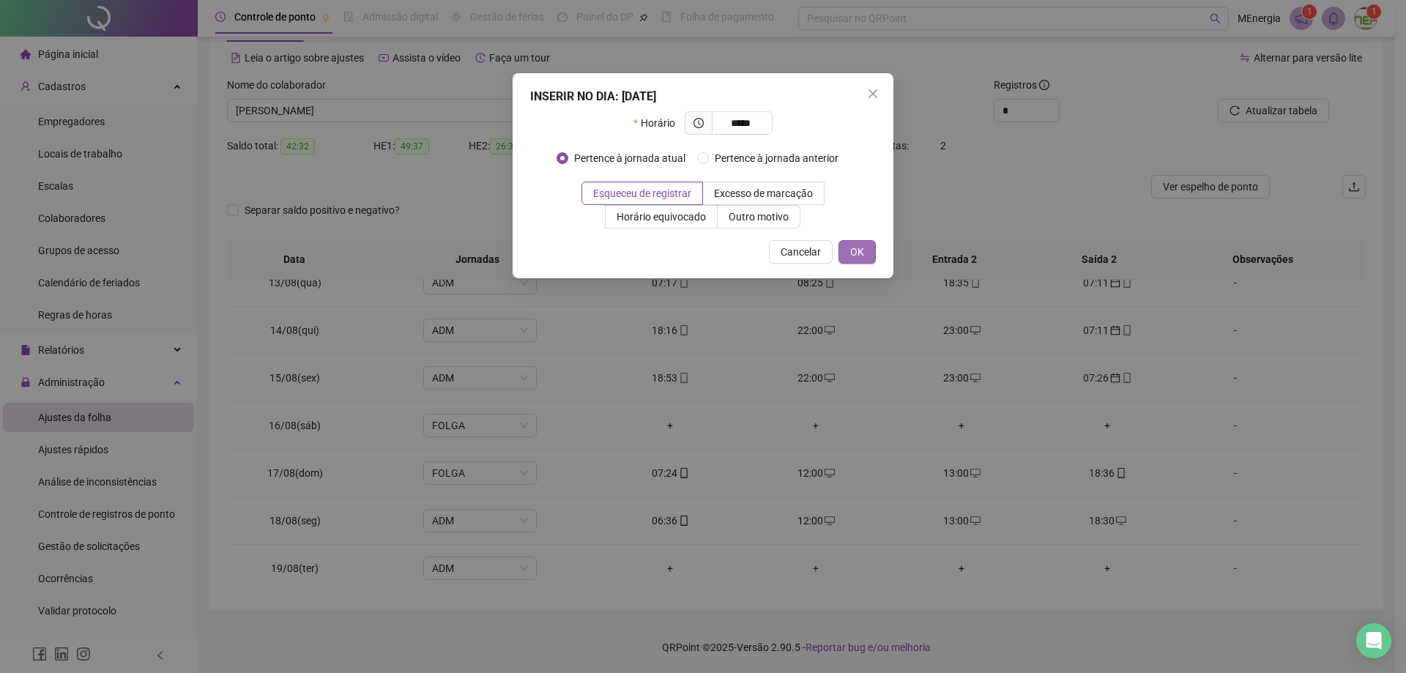
type input "*****"
click at [862, 255] on span "OK" at bounding box center [857, 252] width 14 height 16
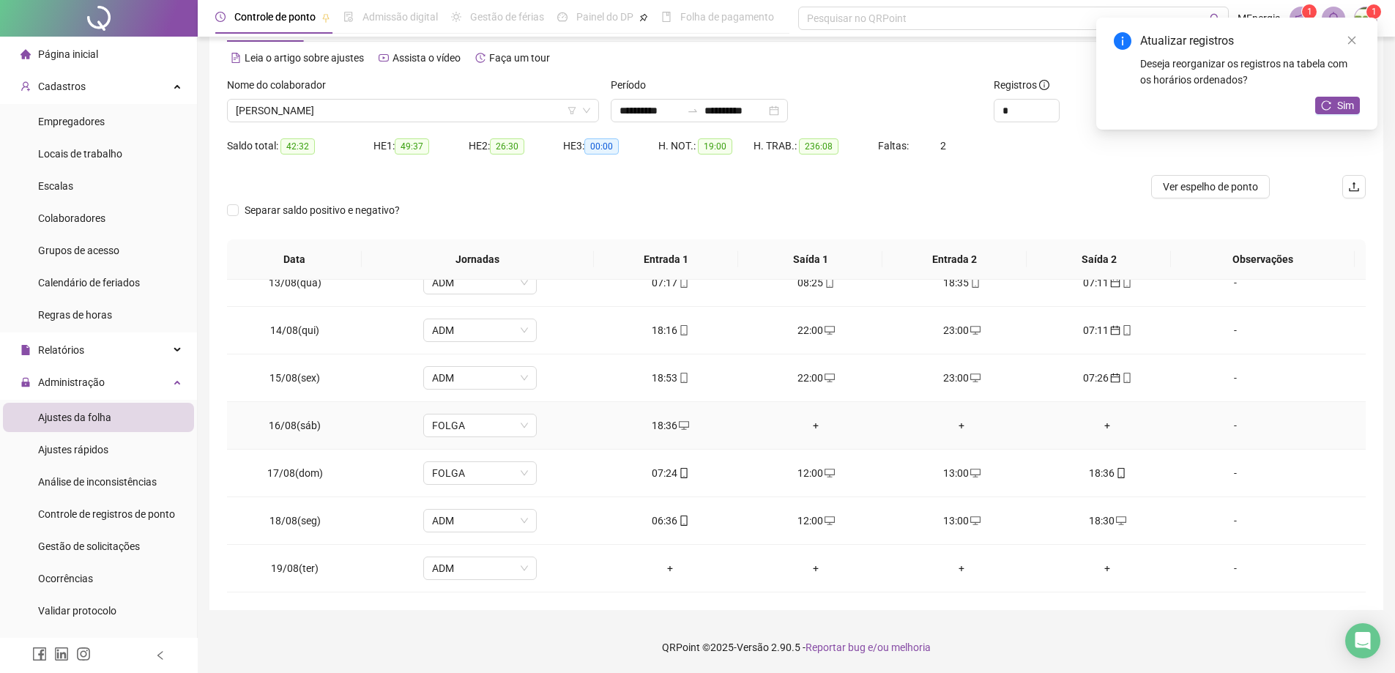
click at [811, 425] on div "+" at bounding box center [816, 425] width 122 height 16
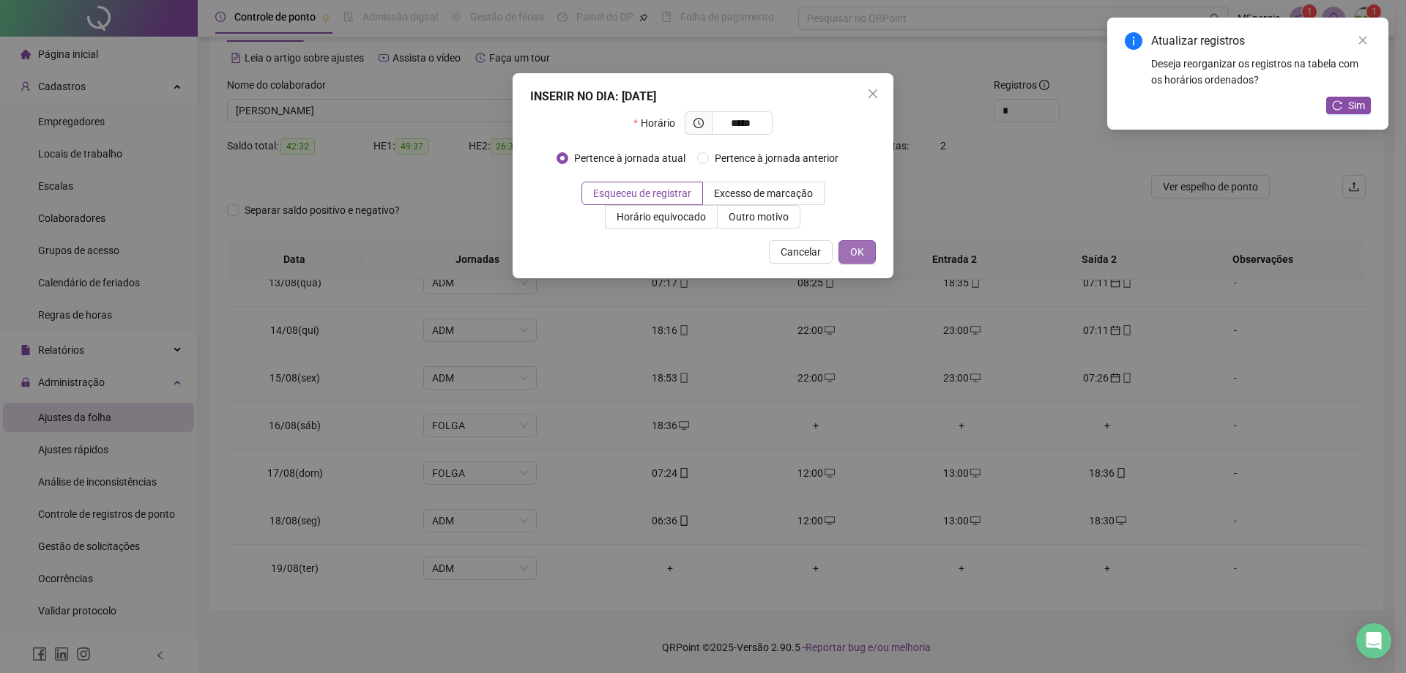
type input "*****"
click at [851, 252] on span "OK" at bounding box center [857, 252] width 14 height 16
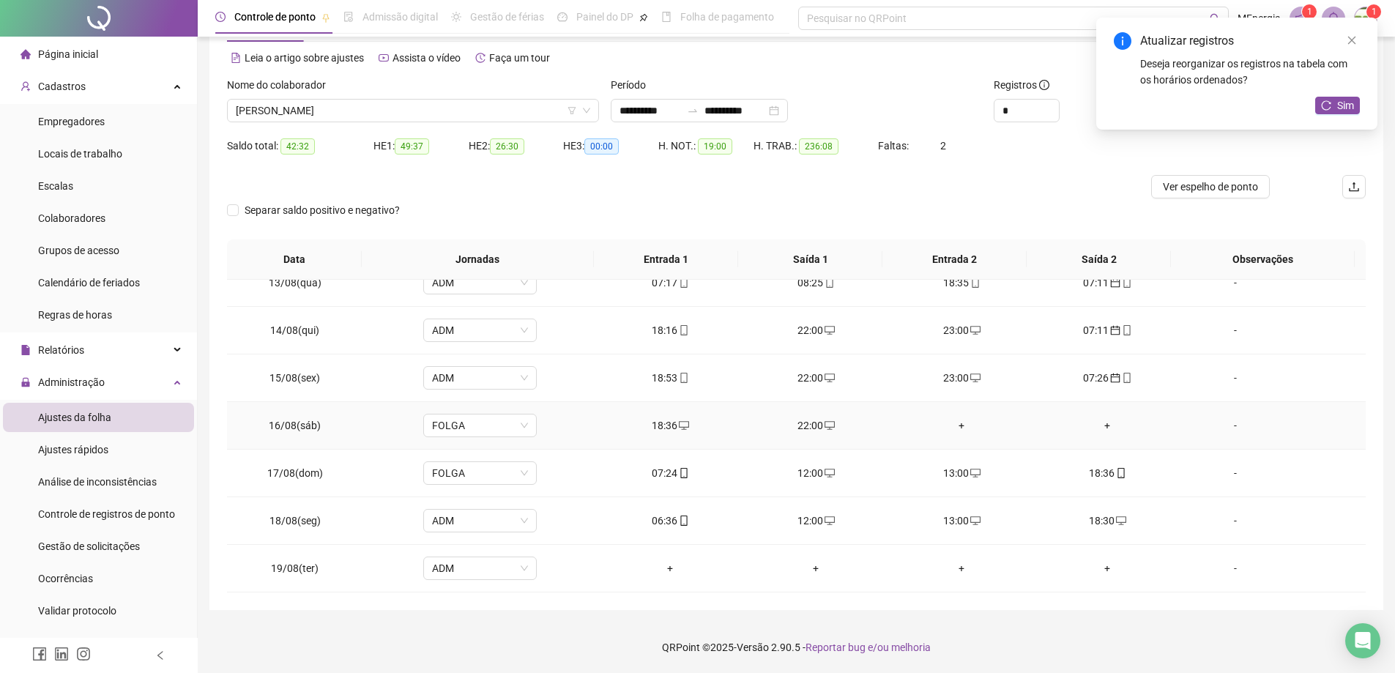
click at [954, 425] on div "+" at bounding box center [962, 425] width 122 height 16
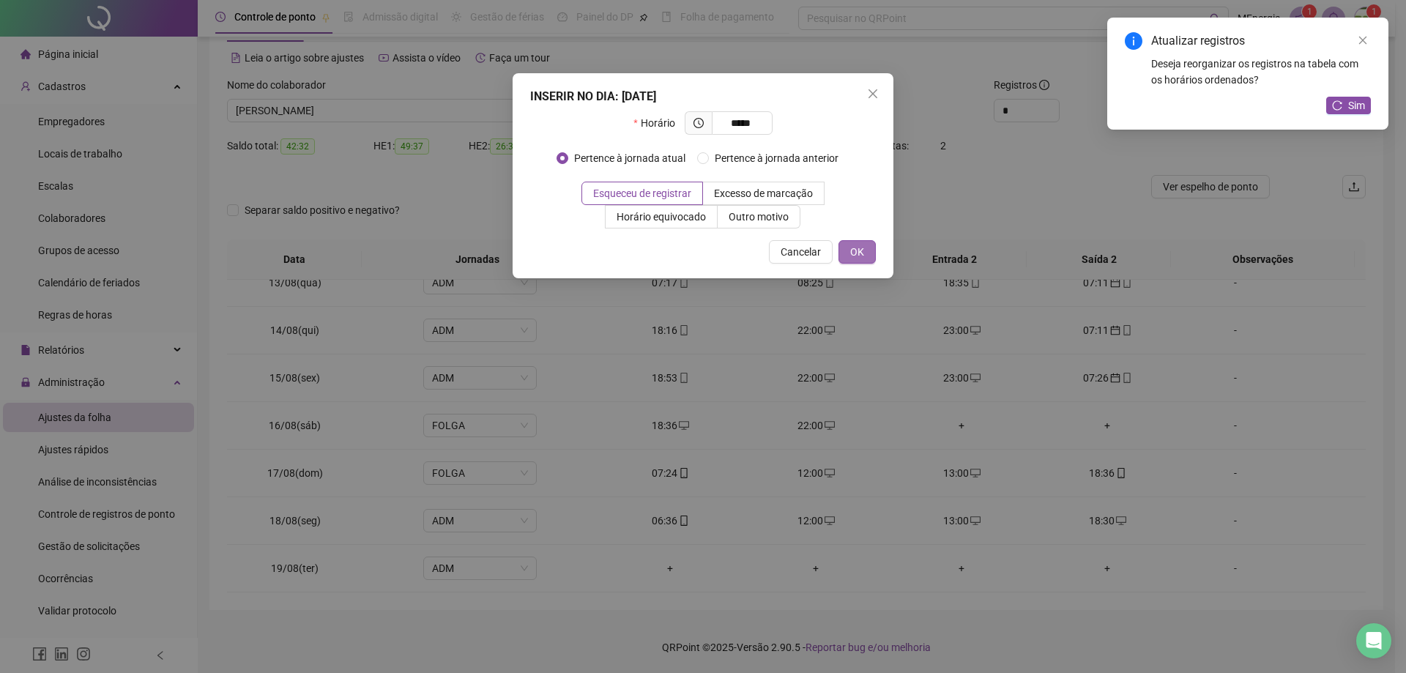
type input "*****"
click at [865, 253] on button "OK" at bounding box center [856, 251] width 37 height 23
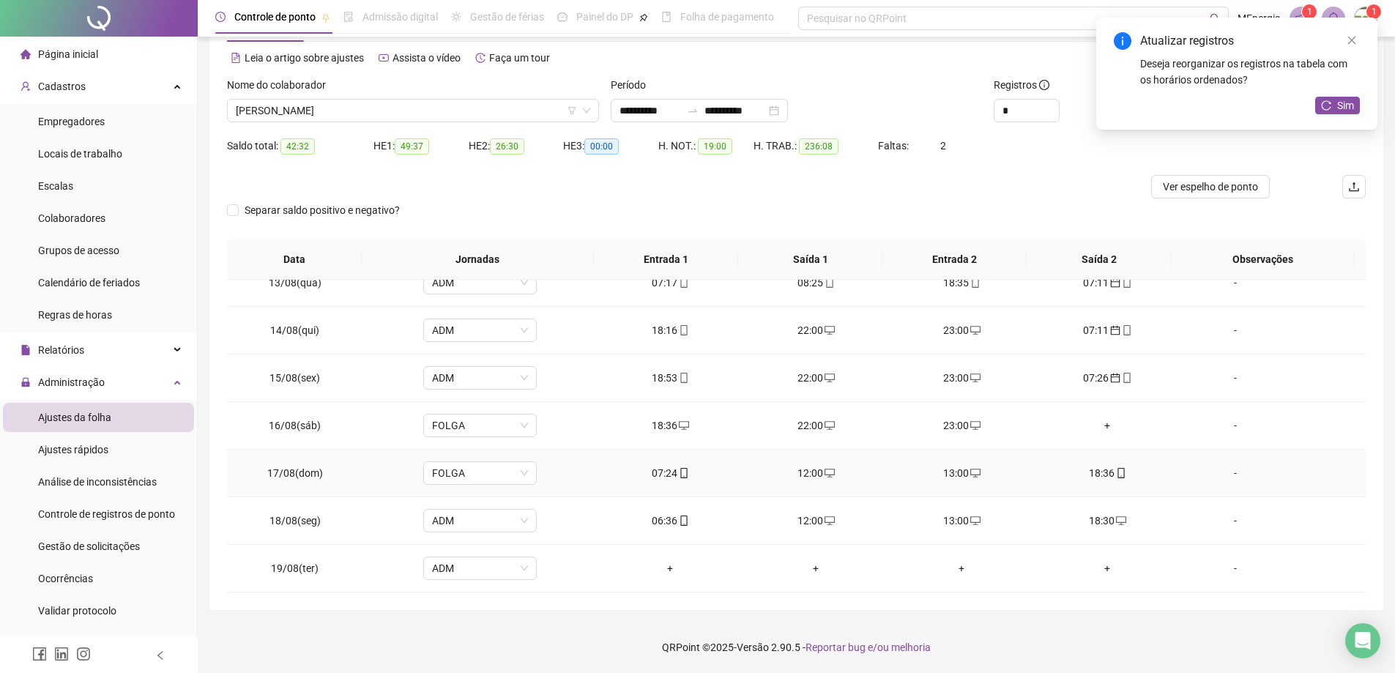
click at [671, 472] on div "07:24" at bounding box center [670, 473] width 122 height 16
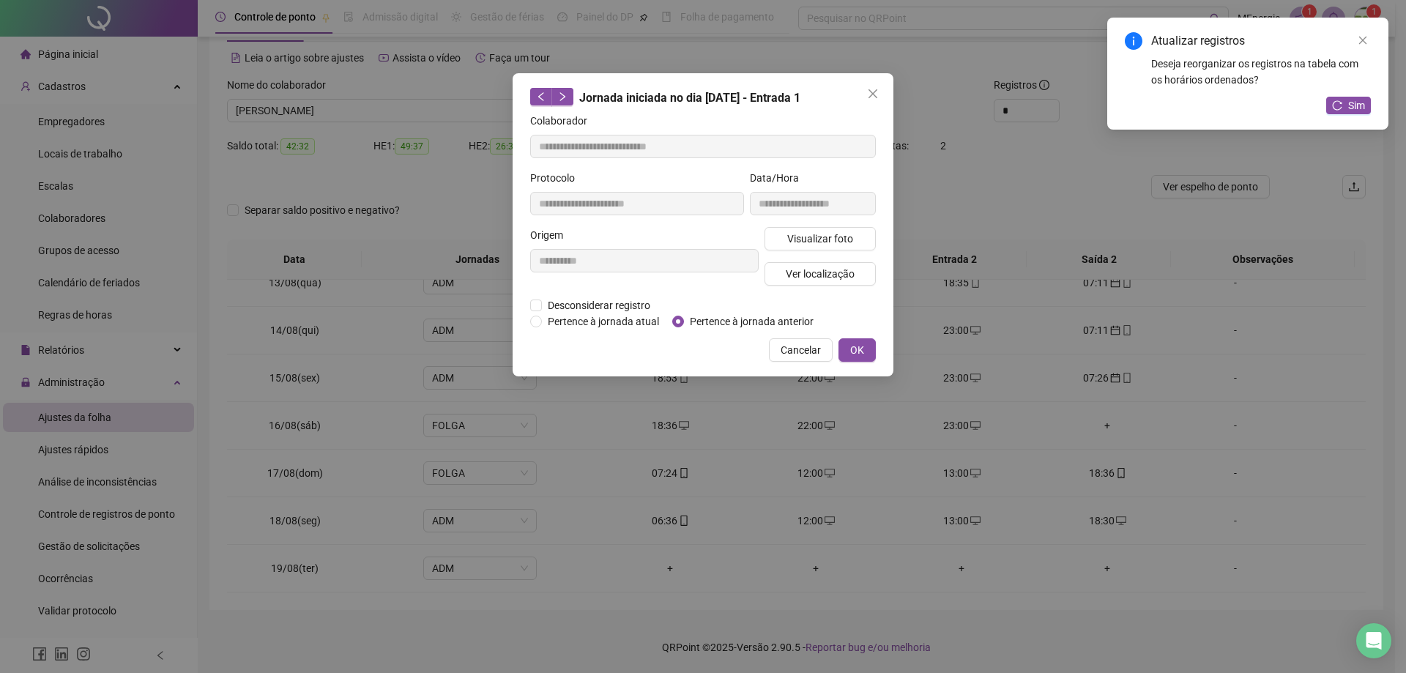
type input "**********"
click at [694, 320] on span "Pertence à jornada anterior" at bounding box center [751, 321] width 135 height 16
click at [861, 350] on span "OK" at bounding box center [857, 350] width 14 height 16
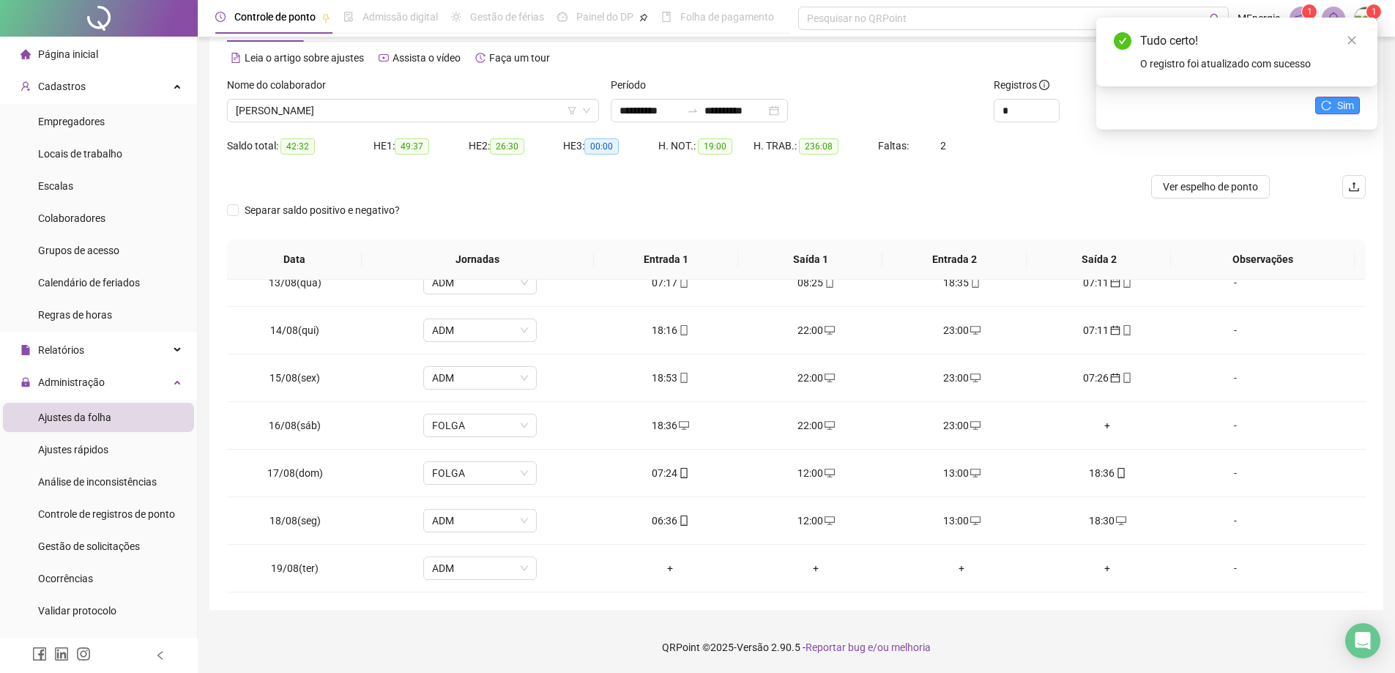
click at [1328, 105] on icon "reload" at bounding box center [1326, 105] width 10 height 10
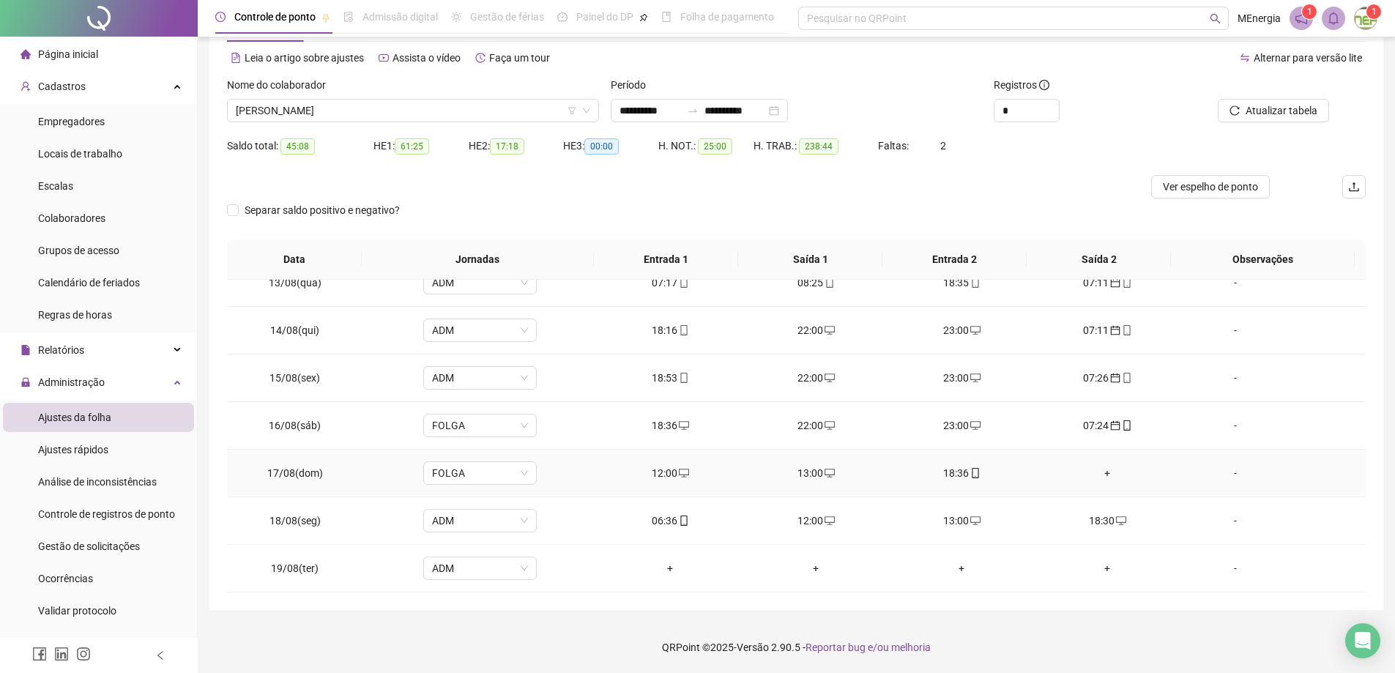
click at [671, 474] on div "12:00" at bounding box center [670, 473] width 122 height 16
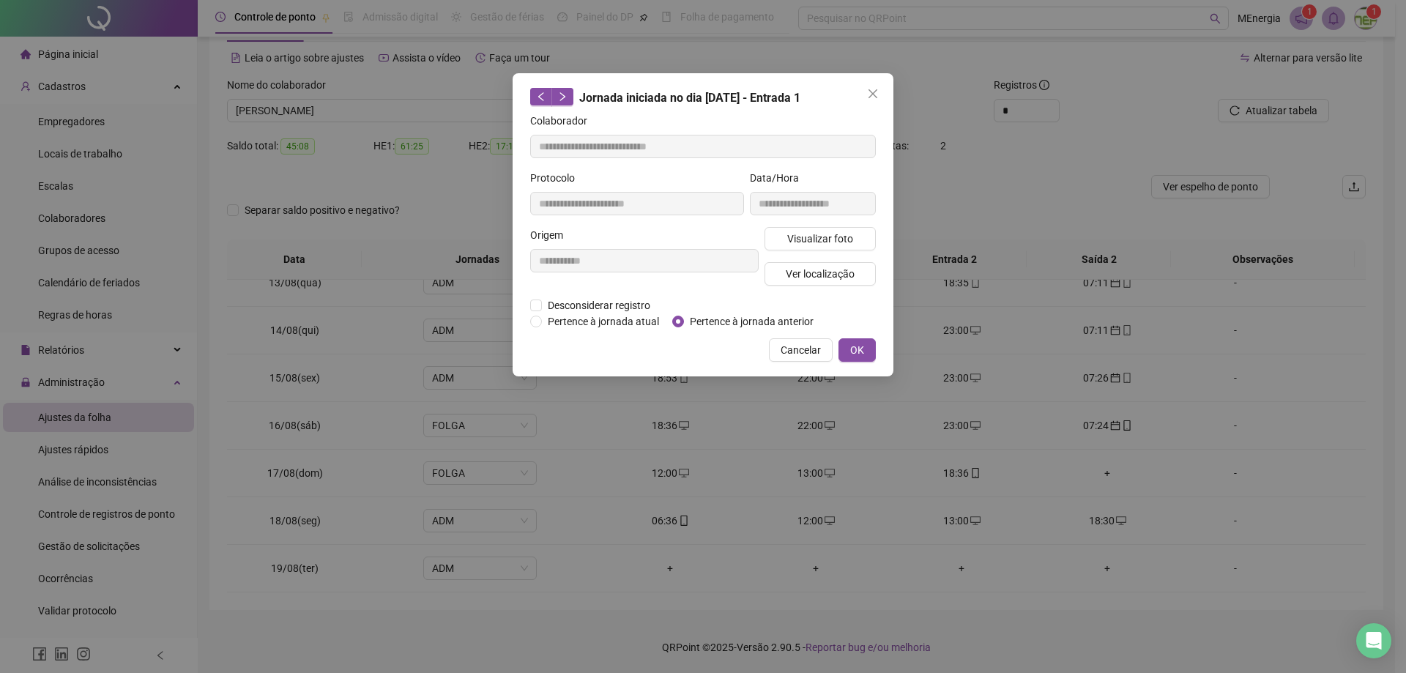
type input "**********"
click at [631, 305] on span "Desconsiderar registro" at bounding box center [599, 305] width 114 height 16
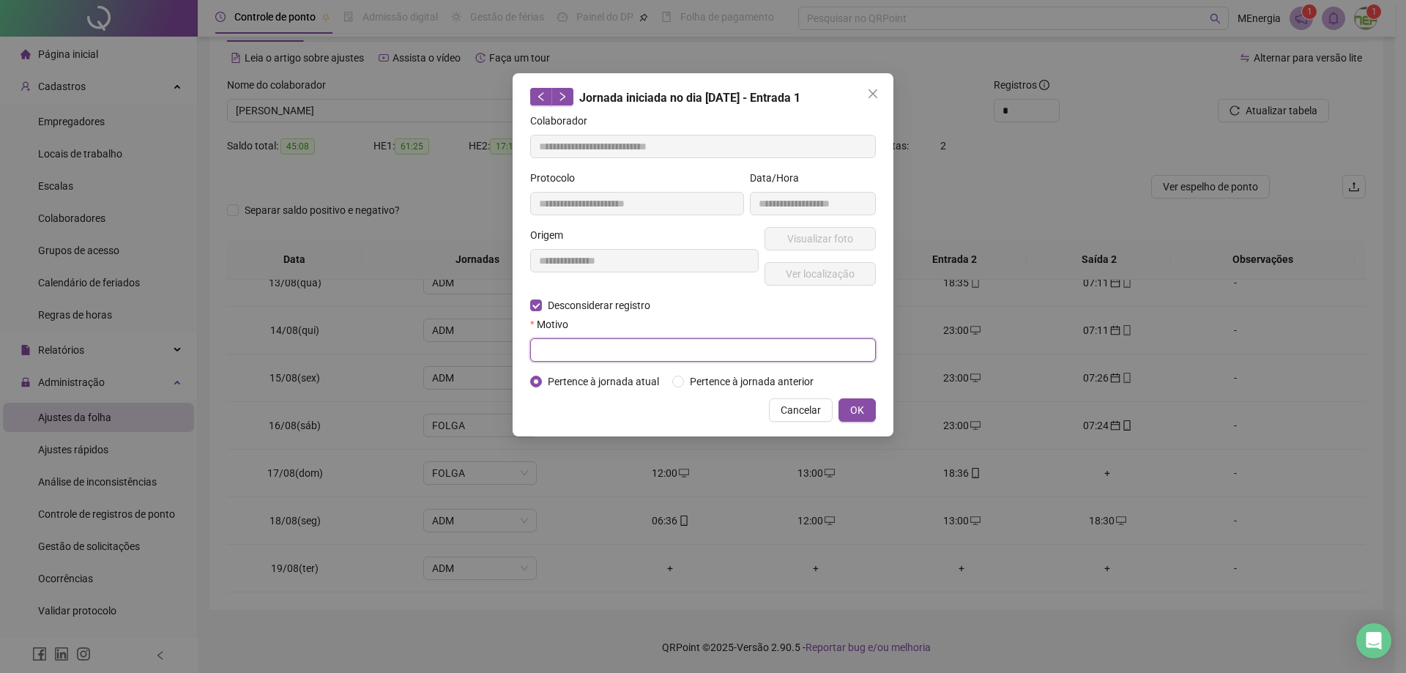
click at [650, 343] on input "text" at bounding box center [703, 349] width 346 height 23
type input "**********"
click at [854, 413] on span "OK" at bounding box center [857, 410] width 14 height 16
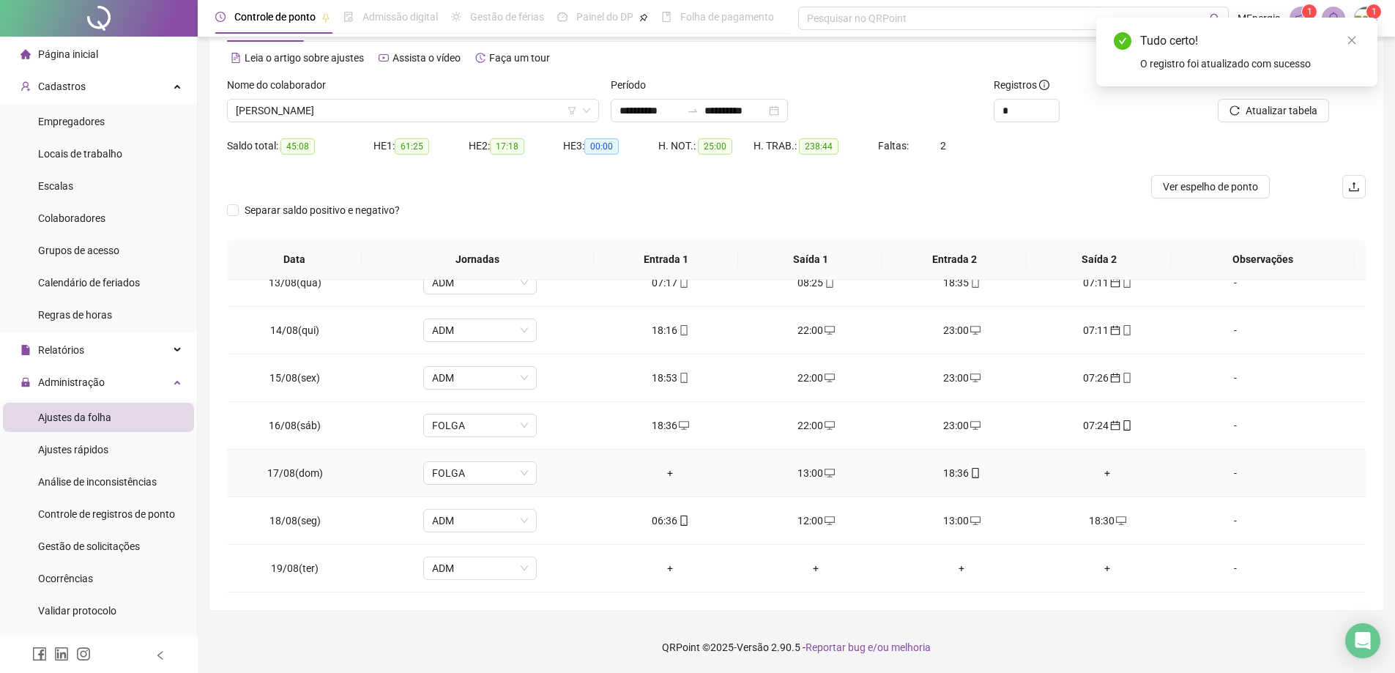
click at [816, 474] on div "13:00" at bounding box center [816, 473] width 122 height 16
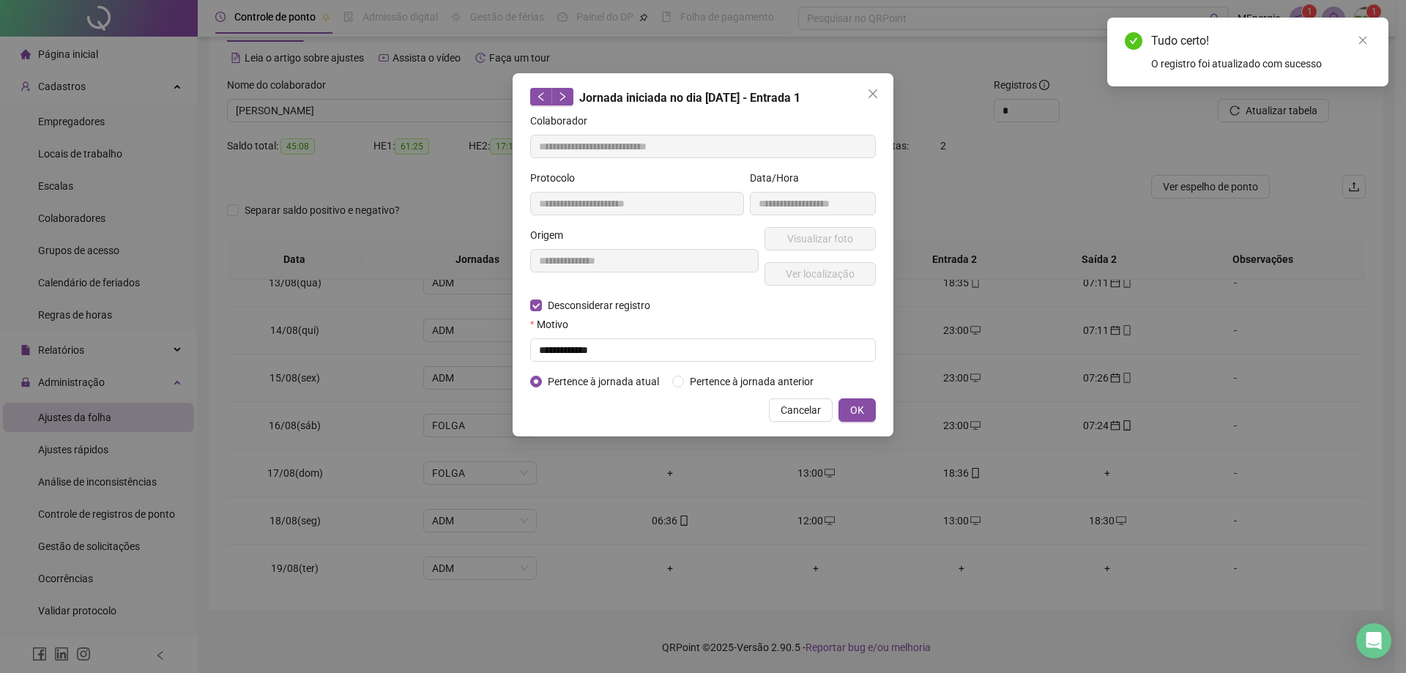
type input "**********"
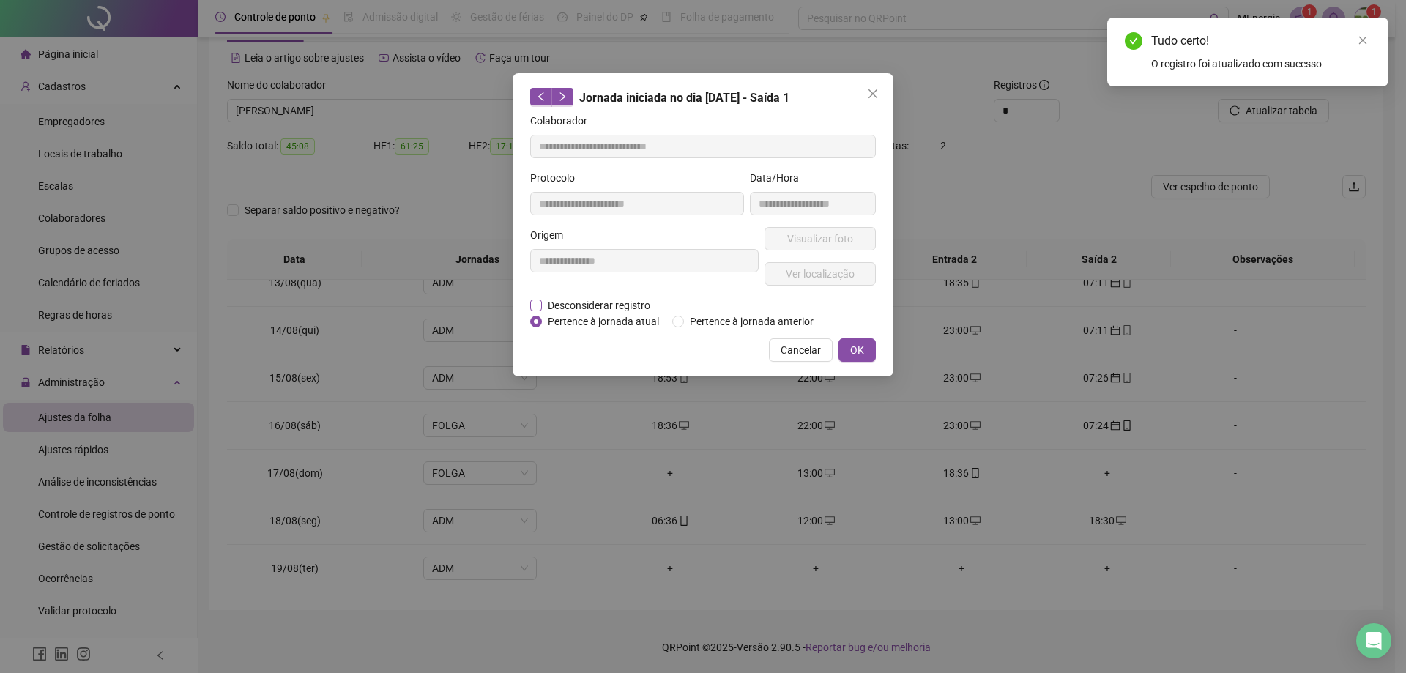
click at [562, 305] on span "Desconsiderar registro" at bounding box center [599, 305] width 114 height 16
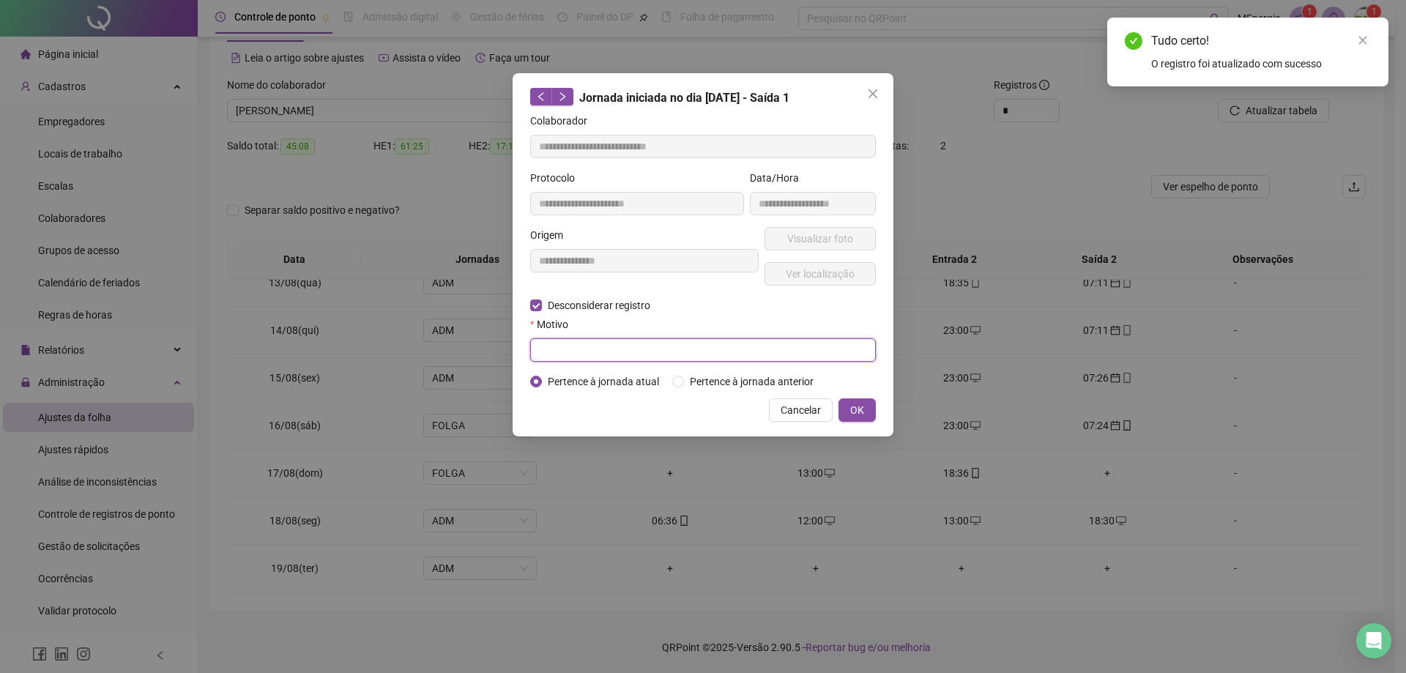
click at [590, 351] on input "text" at bounding box center [703, 349] width 346 height 23
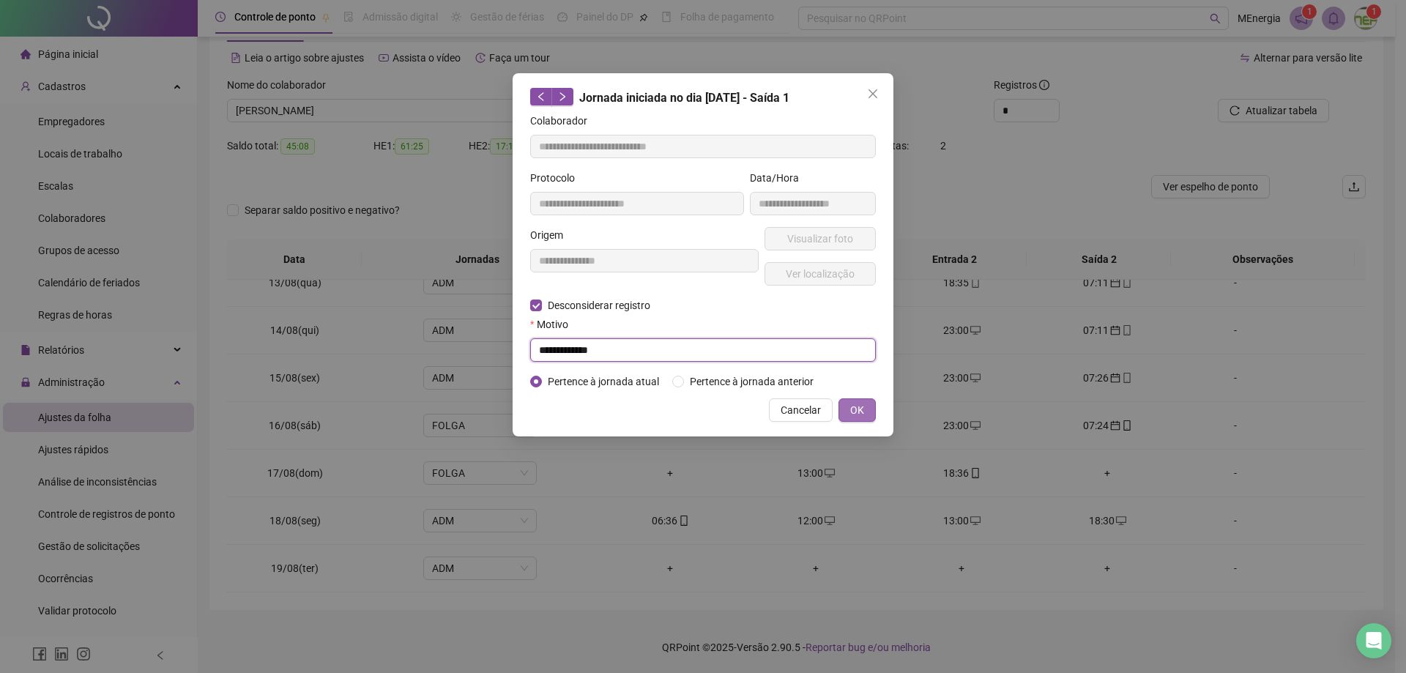
type input "**********"
click at [860, 403] on span "OK" at bounding box center [857, 410] width 14 height 16
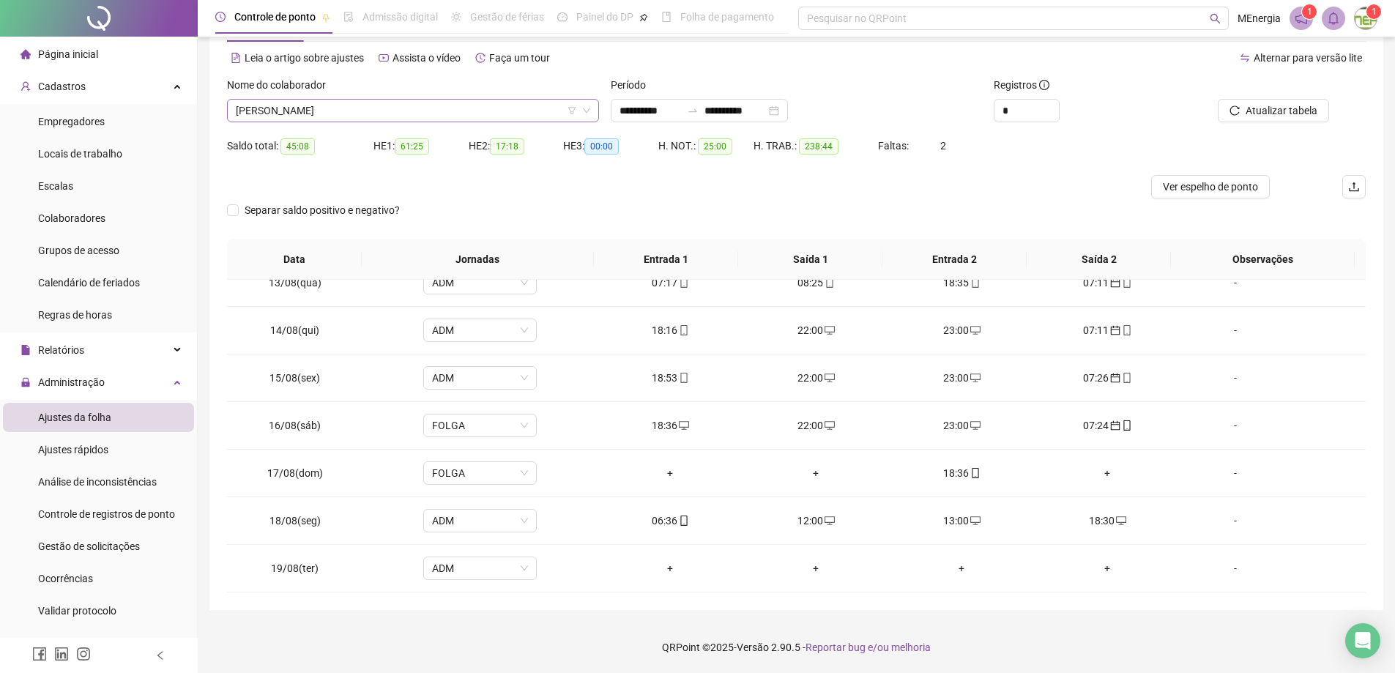
click at [593, 101] on div "[PERSON_NAME]" at bounding box center [413, 110] width 372 height 23
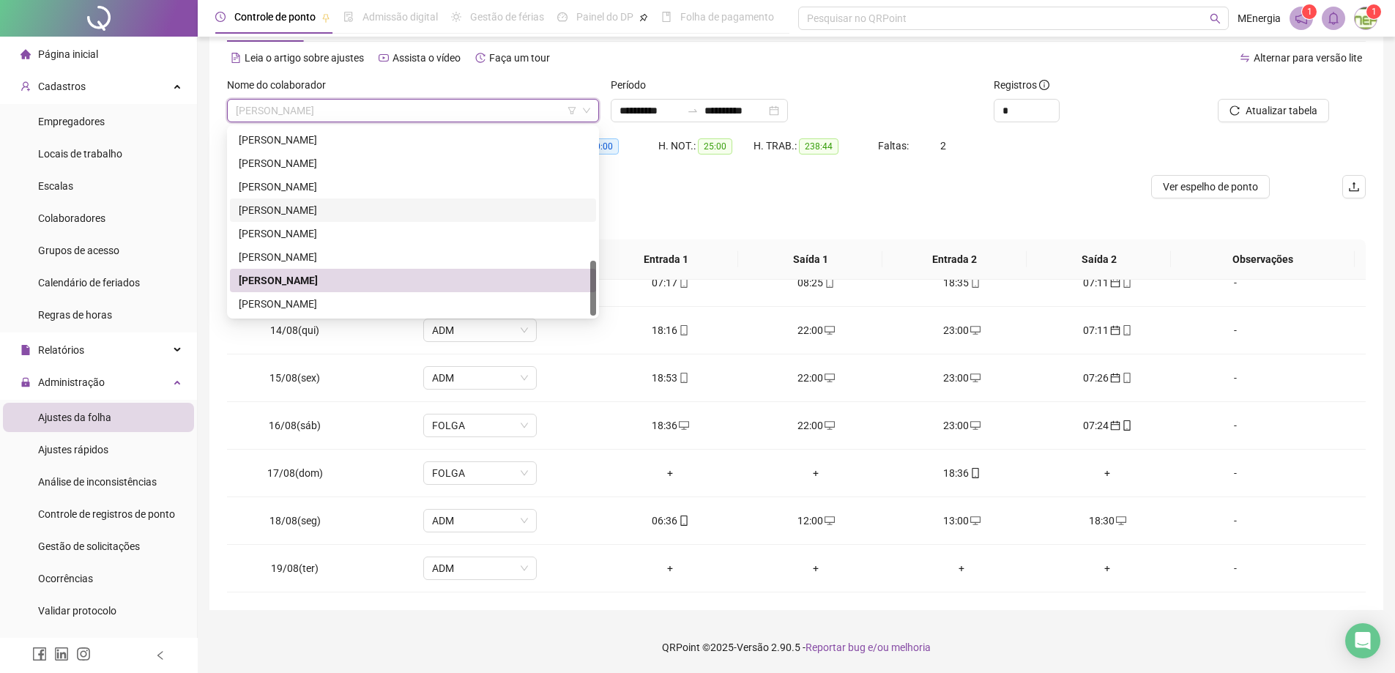
scroll to position [79, 0]
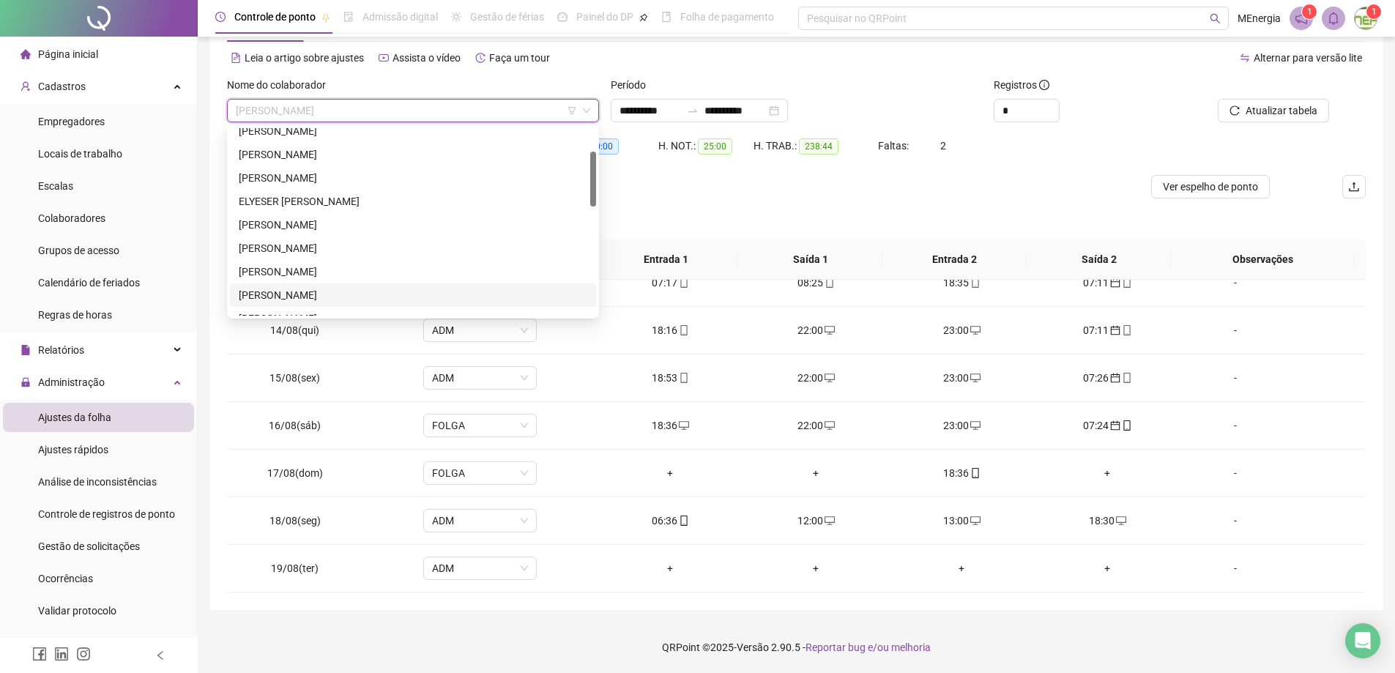
click at [310, 289] on div "[PERSON_NAME]" at bounding box center [413, 295] width 349 height 16
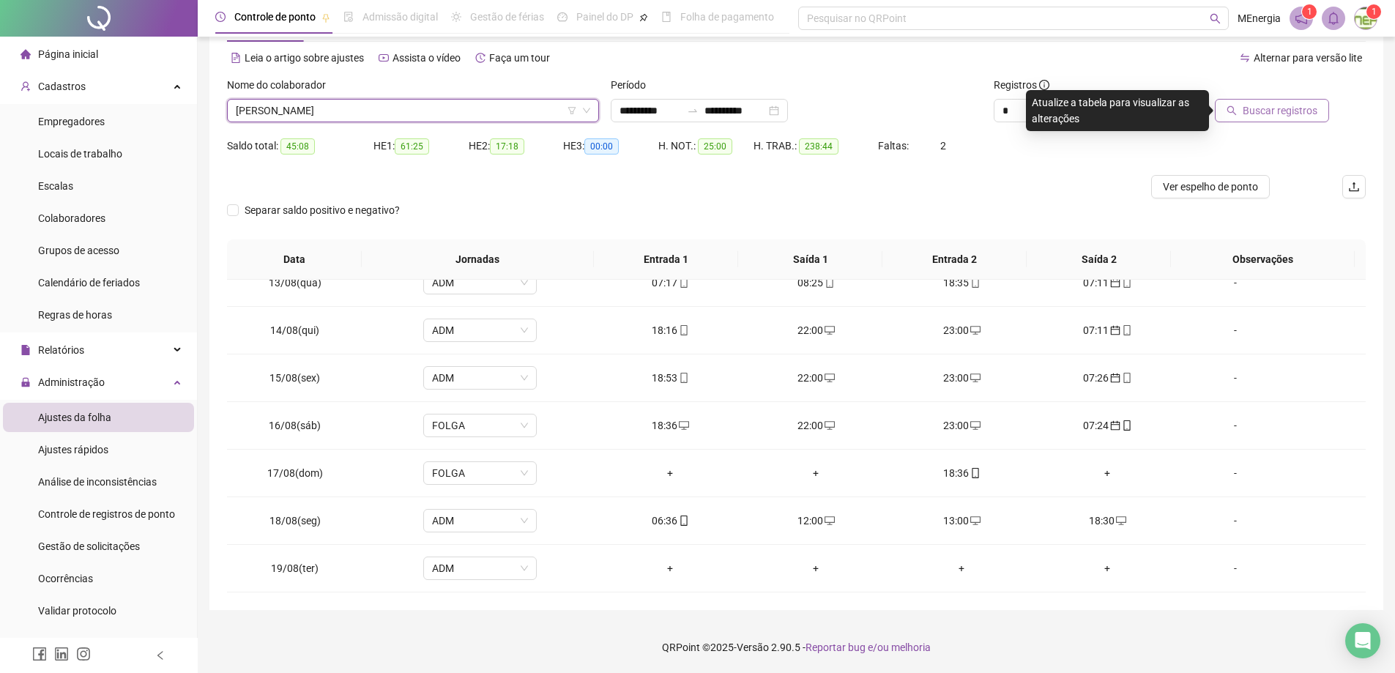
click at [1271, 110] on span "Buscar registros" at bounding box center [1280, 111] width 75 height 16
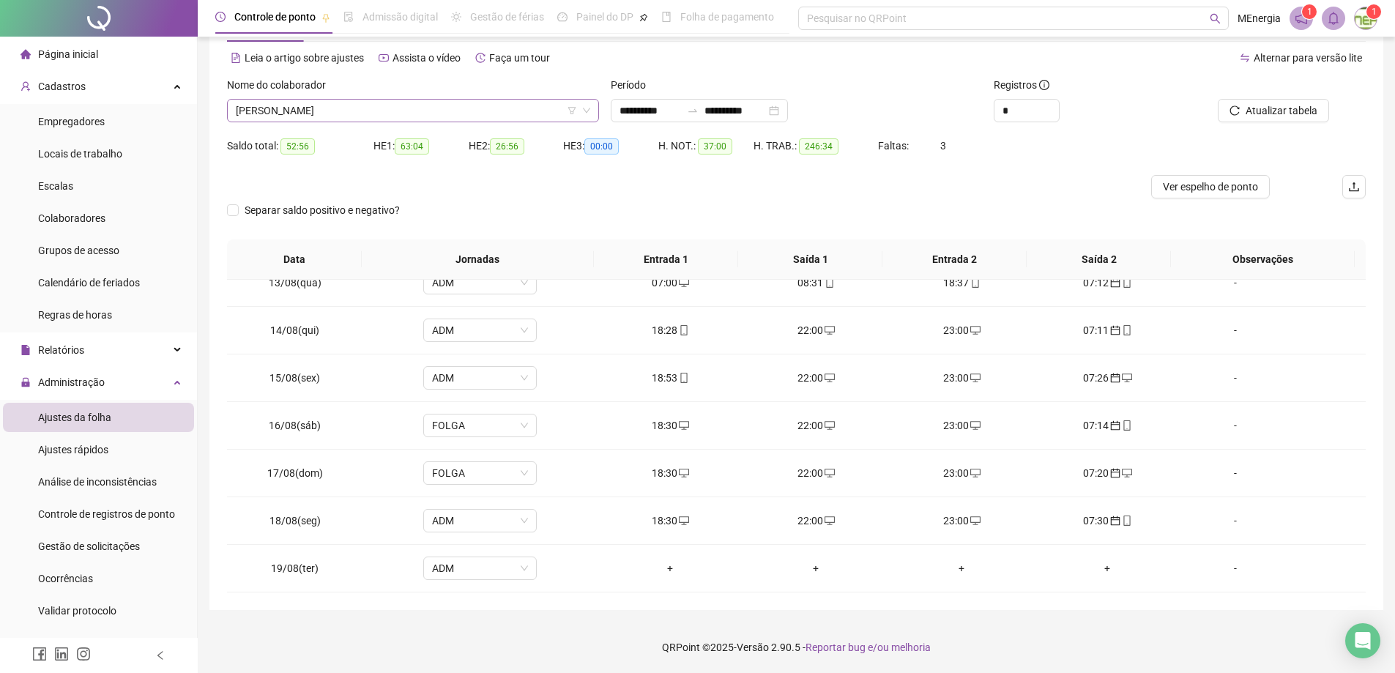
click at [593, 109] on div "[PERSON_NAME]" at bounding box center [413, 110] width 372 height 23
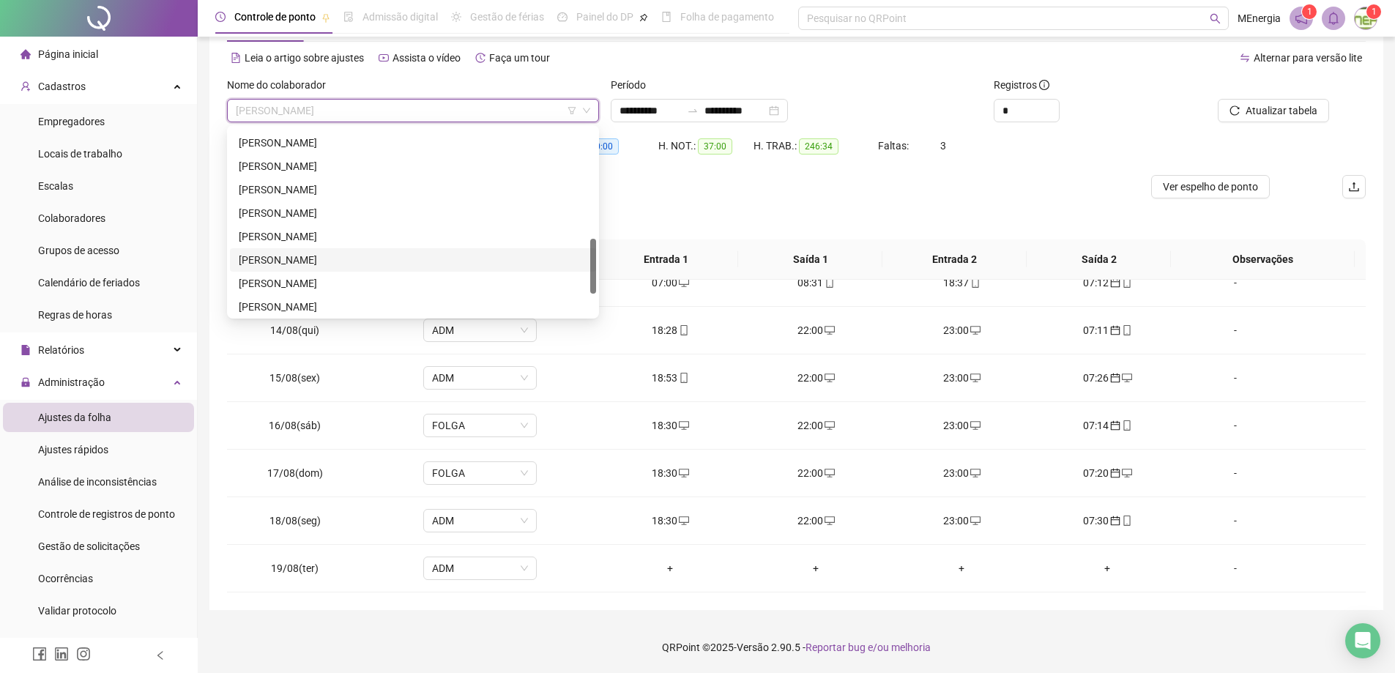
scroll to position [445, 0]
click at [344, 278] on div "[PERSON_NAME]" at bounding box center [413, 280] width 349 height 16
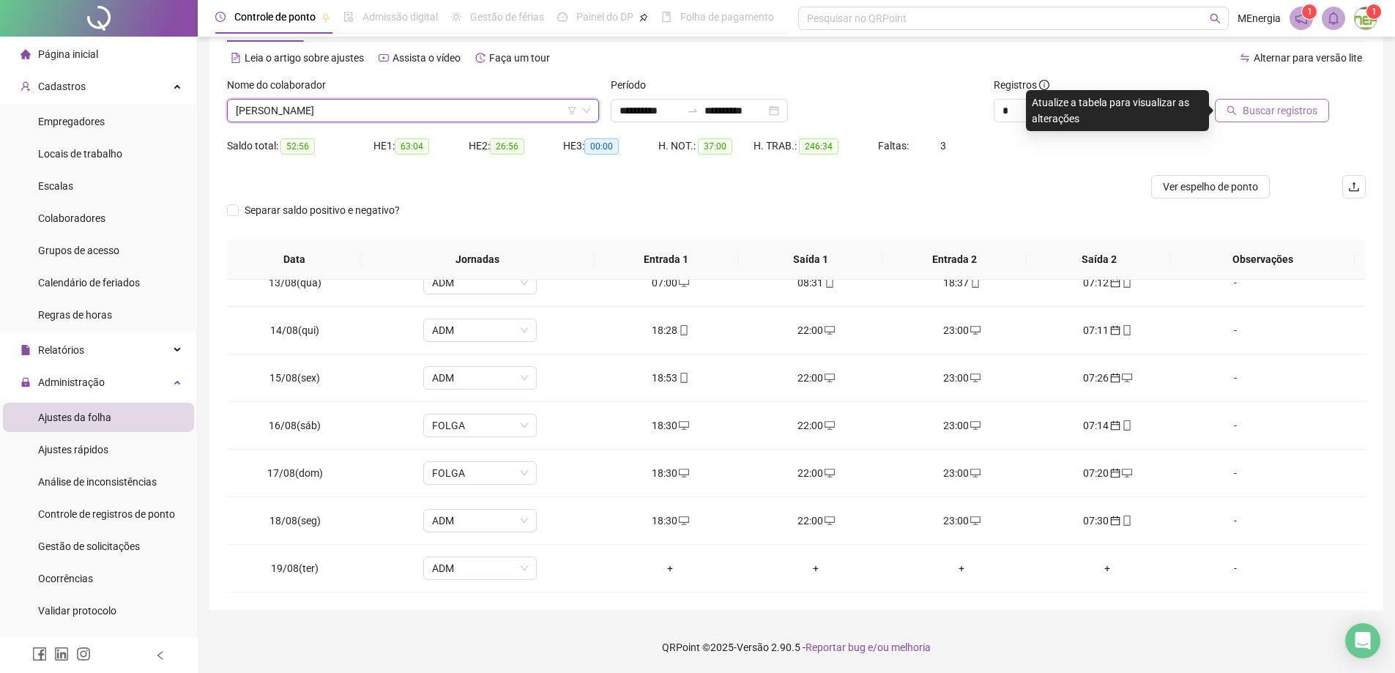
click at [1254, 112] on span "Buscar registros" at bounding box center [1280, 111] width 75 height 16
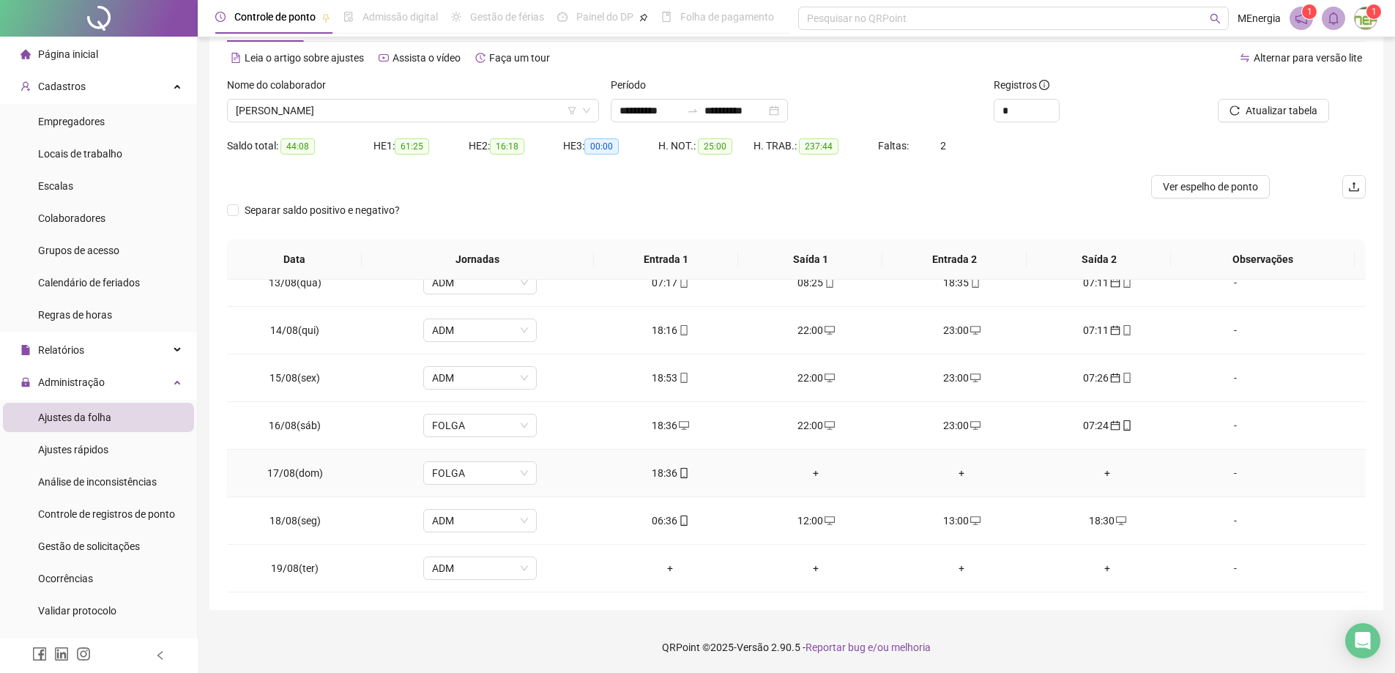
click at [808, 473] on div "+" at bounding box center [816, 473] width 122 height 16
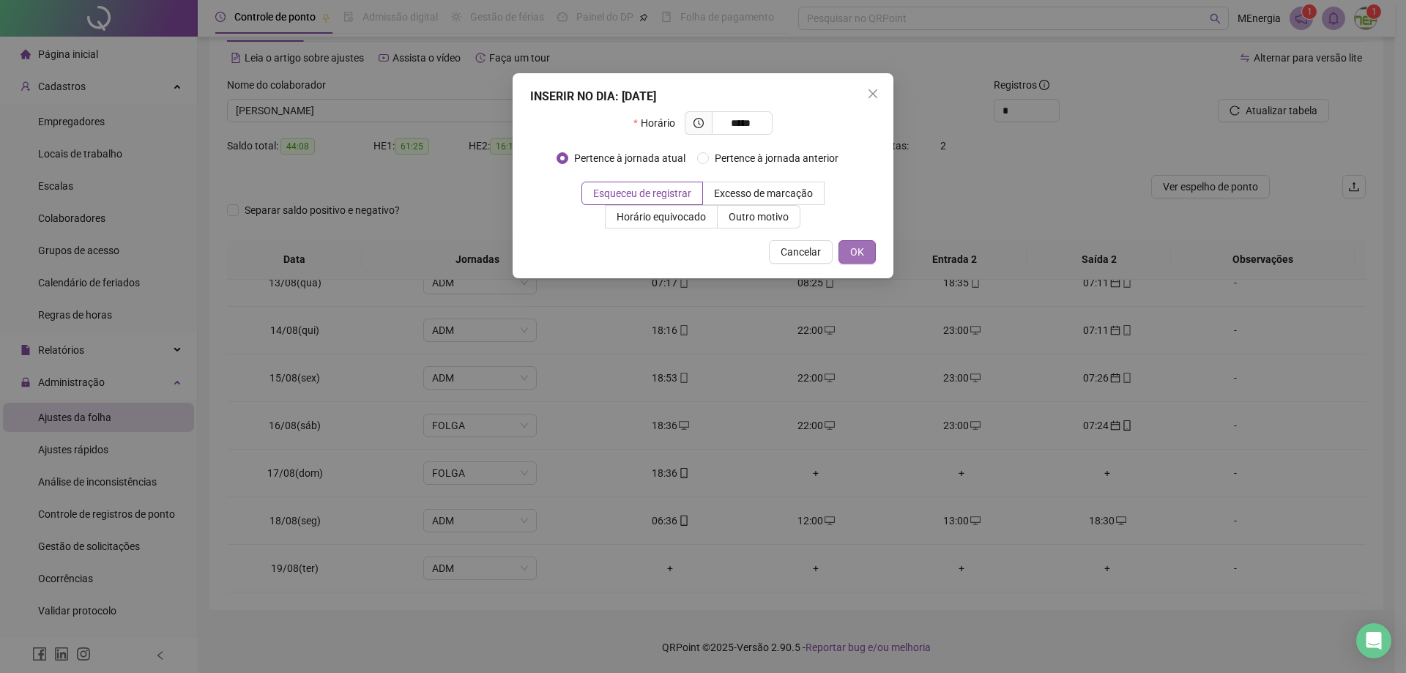
type input "*****"
click at [848, 253] on button "OK" at bounding box center [856, 251] width 37 height 23
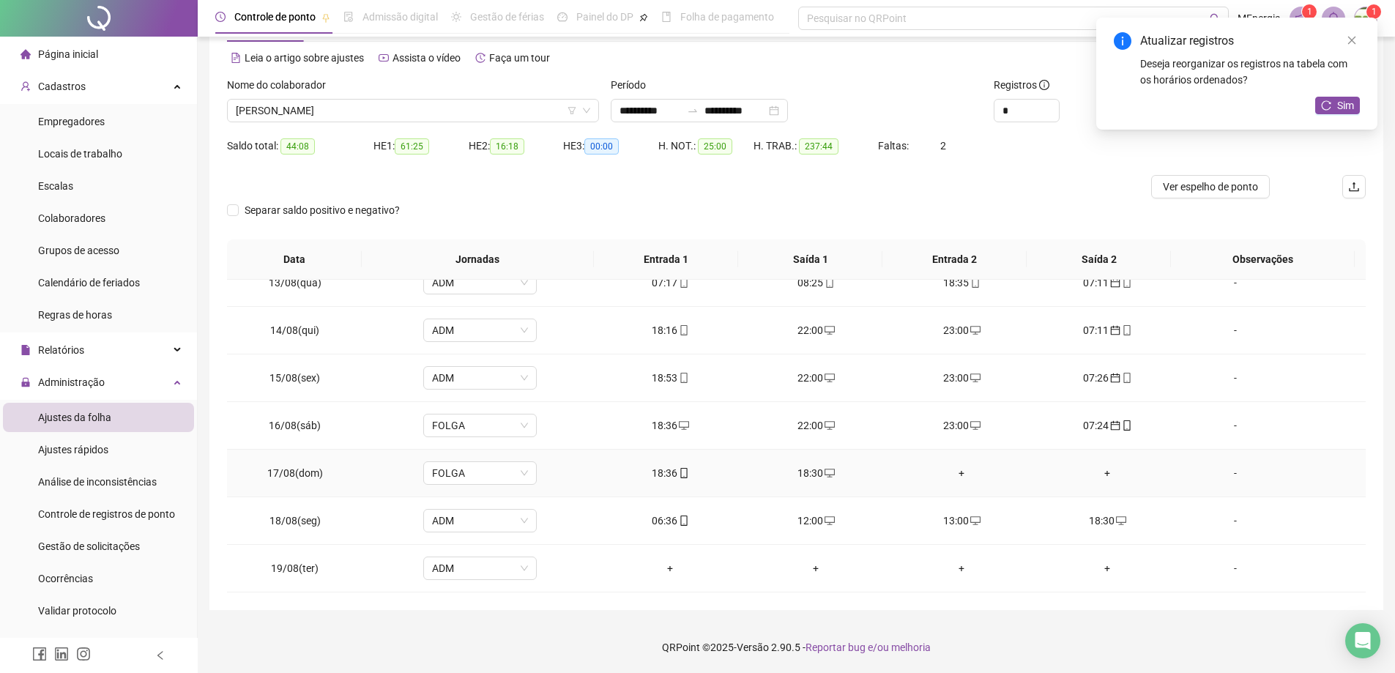
click at [664, 476] on div "18:36" at bounding box center [670, 473] width 122 height 16
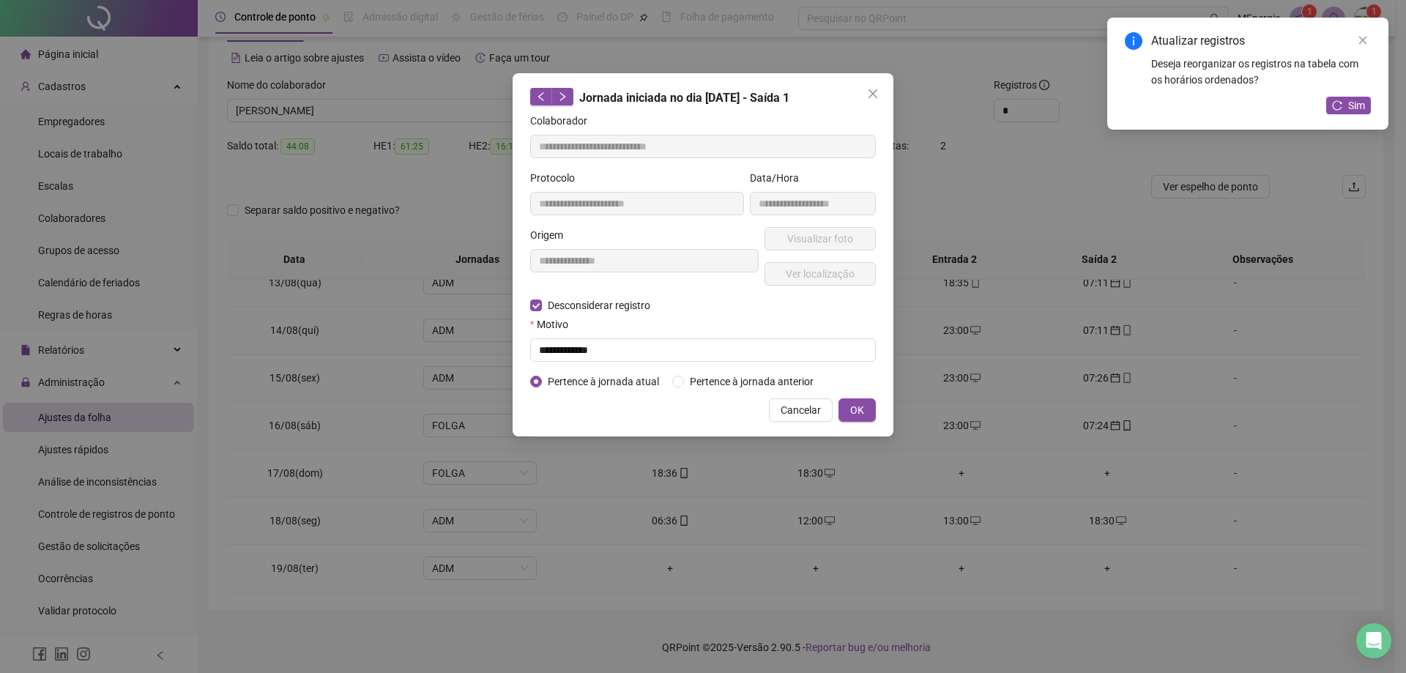
type input "**********"
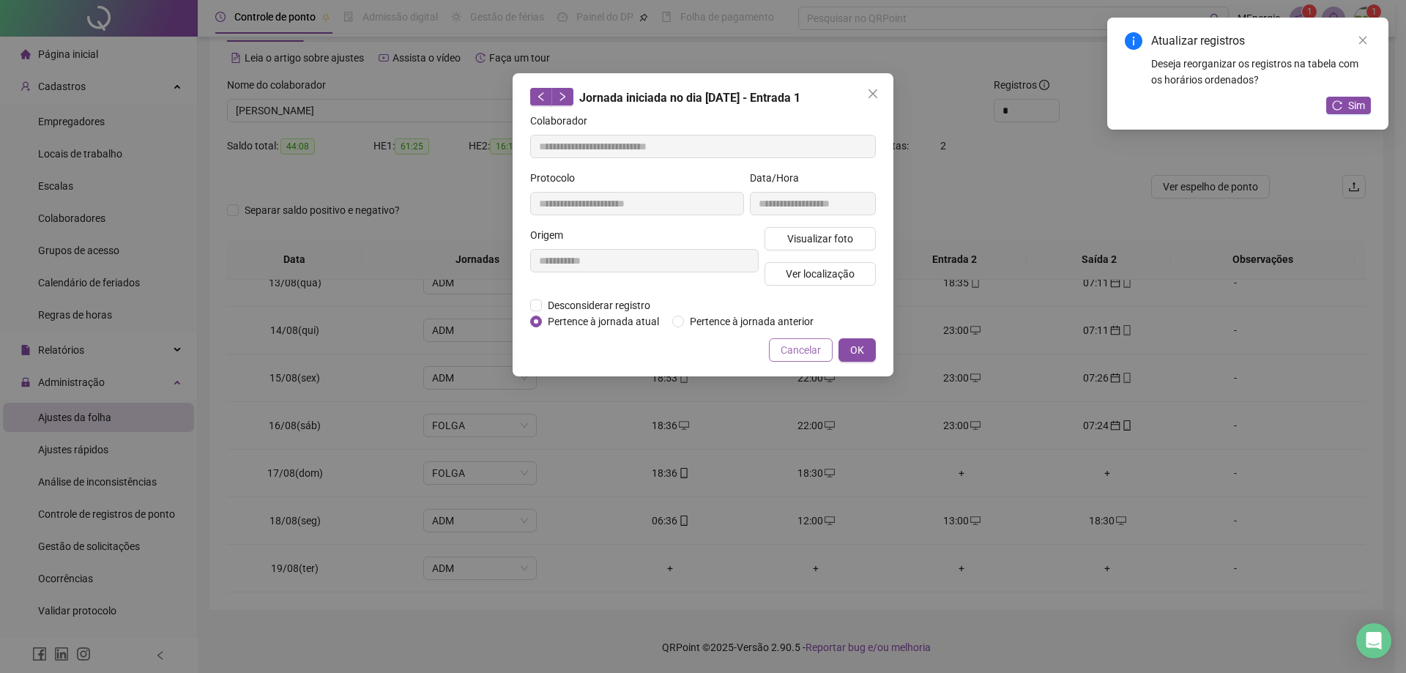
click at [812, 346] on span "Cancelar" at bounding box center [801, 350] width 40 height 16
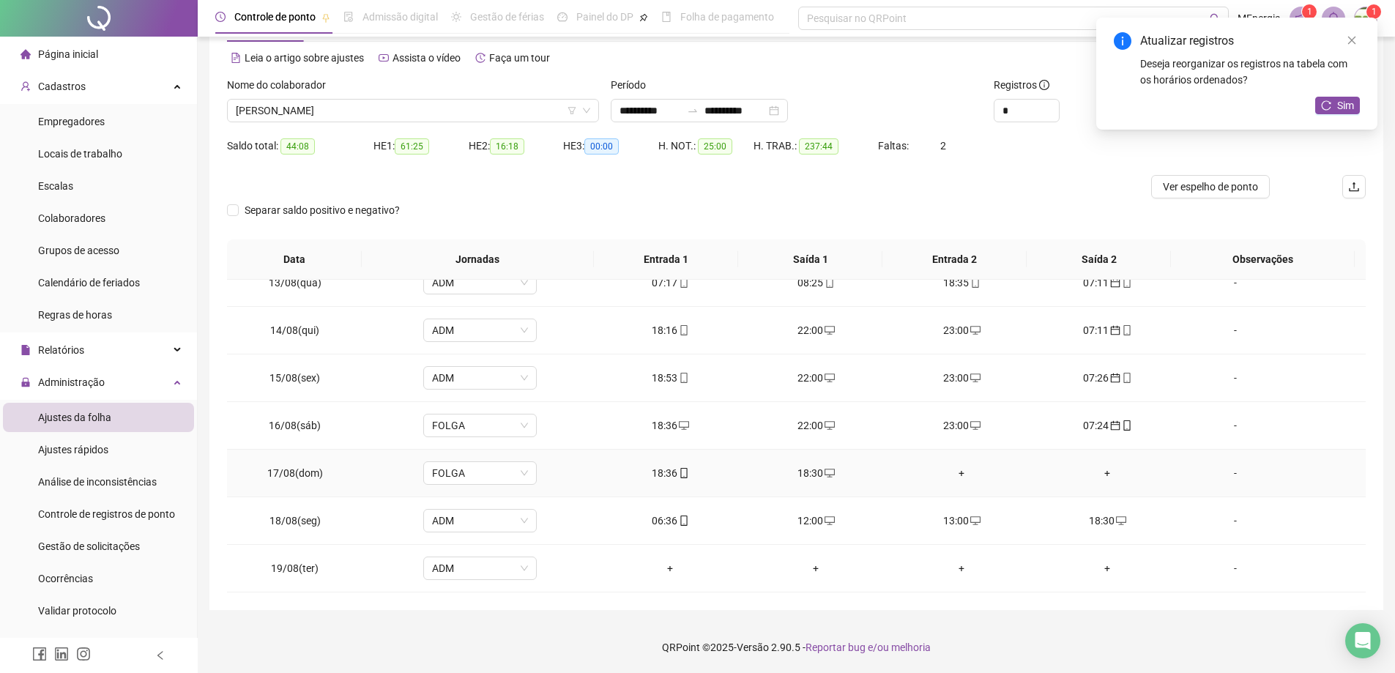
click at [807, 461] on td "18:30" at bounding box center [816, 474] width 146 height 48
click at [810, 470] on div "18:30" at bounding box center [816, 473] width 122 height 16
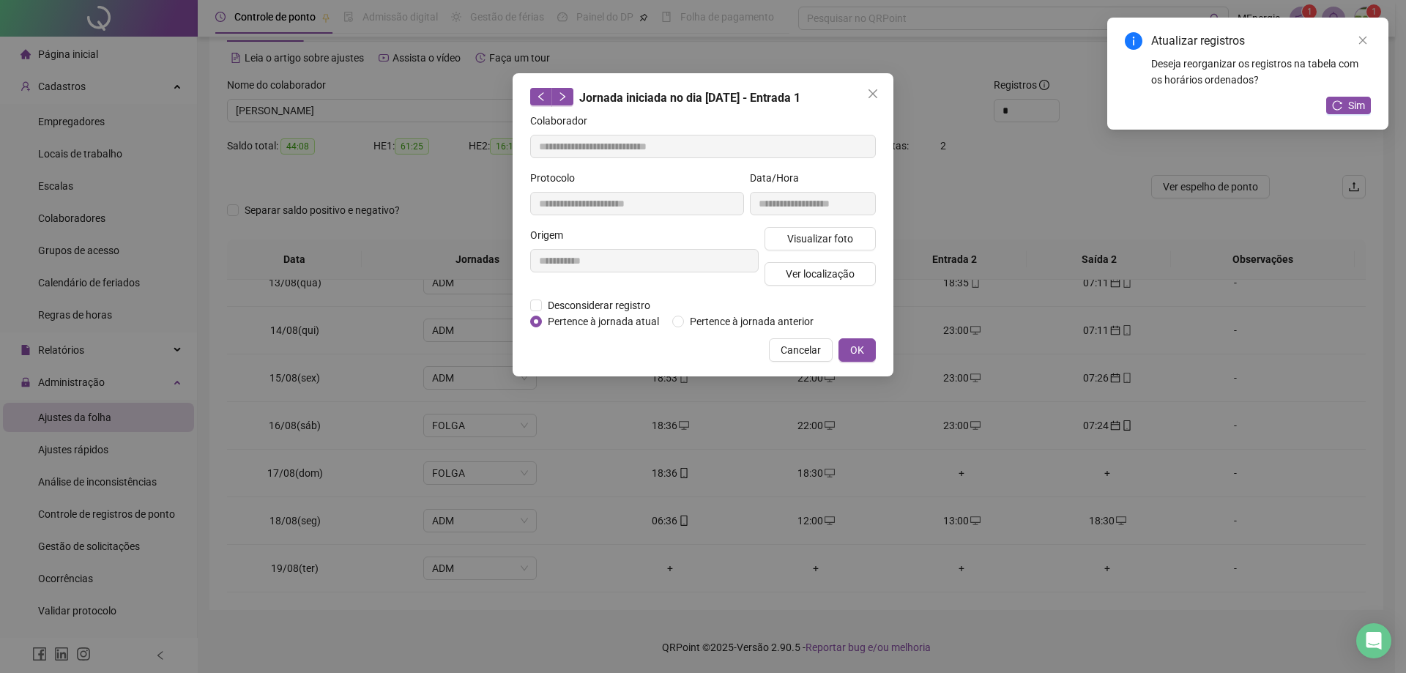
type input "**********"
click at [611, 307] on span "Desconsiderar registro" at bounding box center [599, 305] width 114 height 16
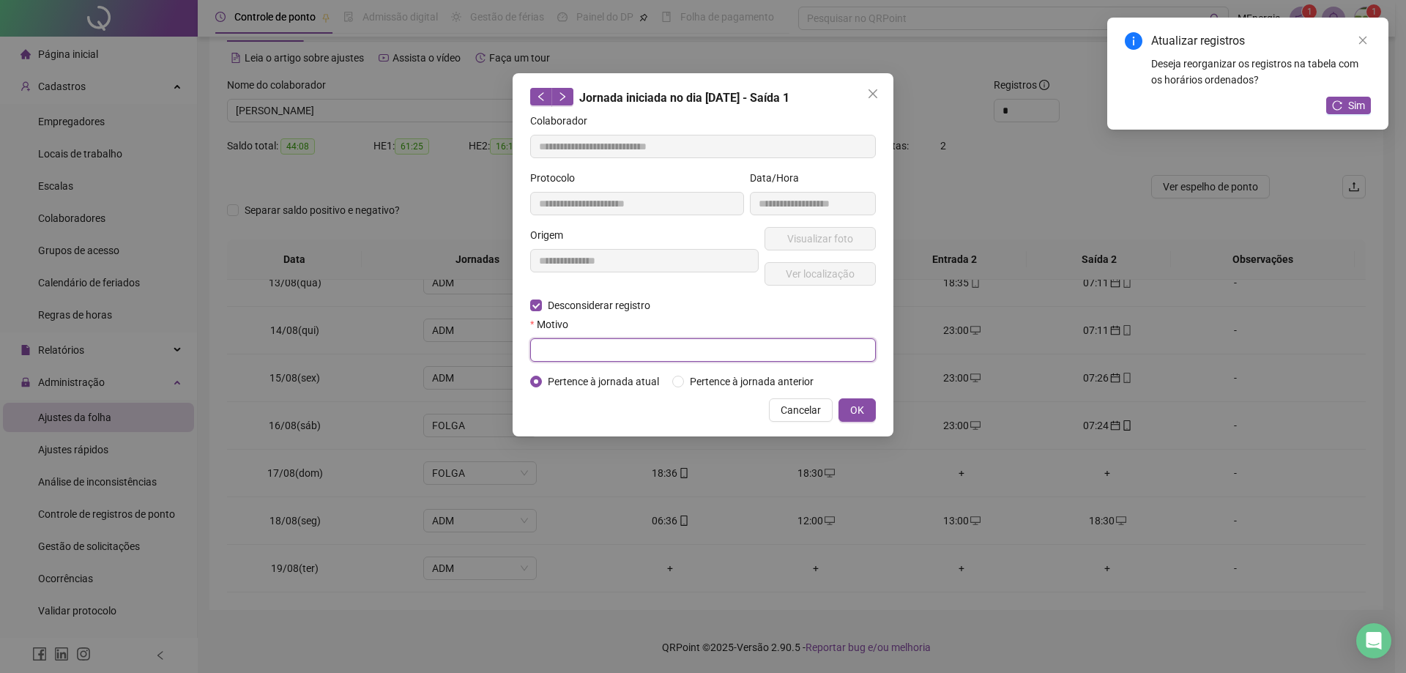
click at [606, 343] on input "text" at bounding box center [703, 349] width 346 height 23
type input "**********"
click at [855, 411] on span "OK" at bounding box center [857, 410] width 14 height 16
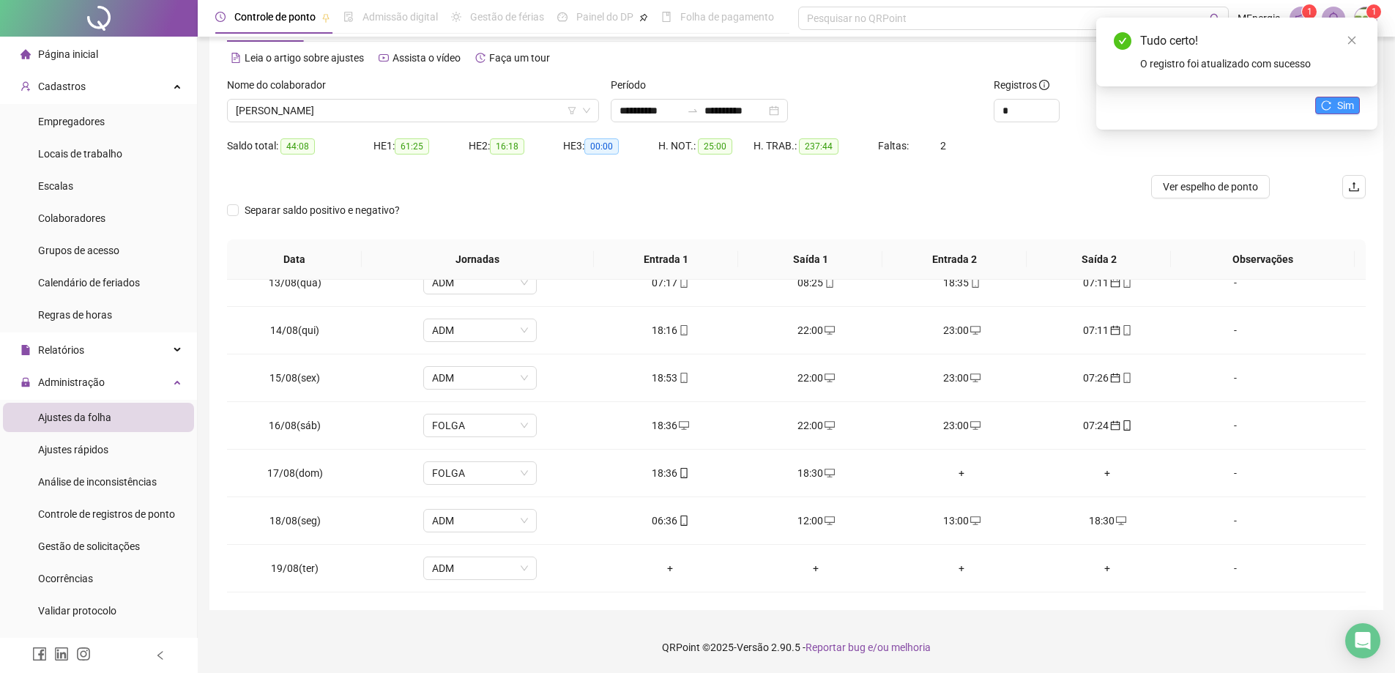
click at [1337, 109] on span "Sim" at bounding box center [1345, 105] width 17 height 16
click at [649, 525] on div "06:36" at bounding box center [670, 521] width 122 height 16
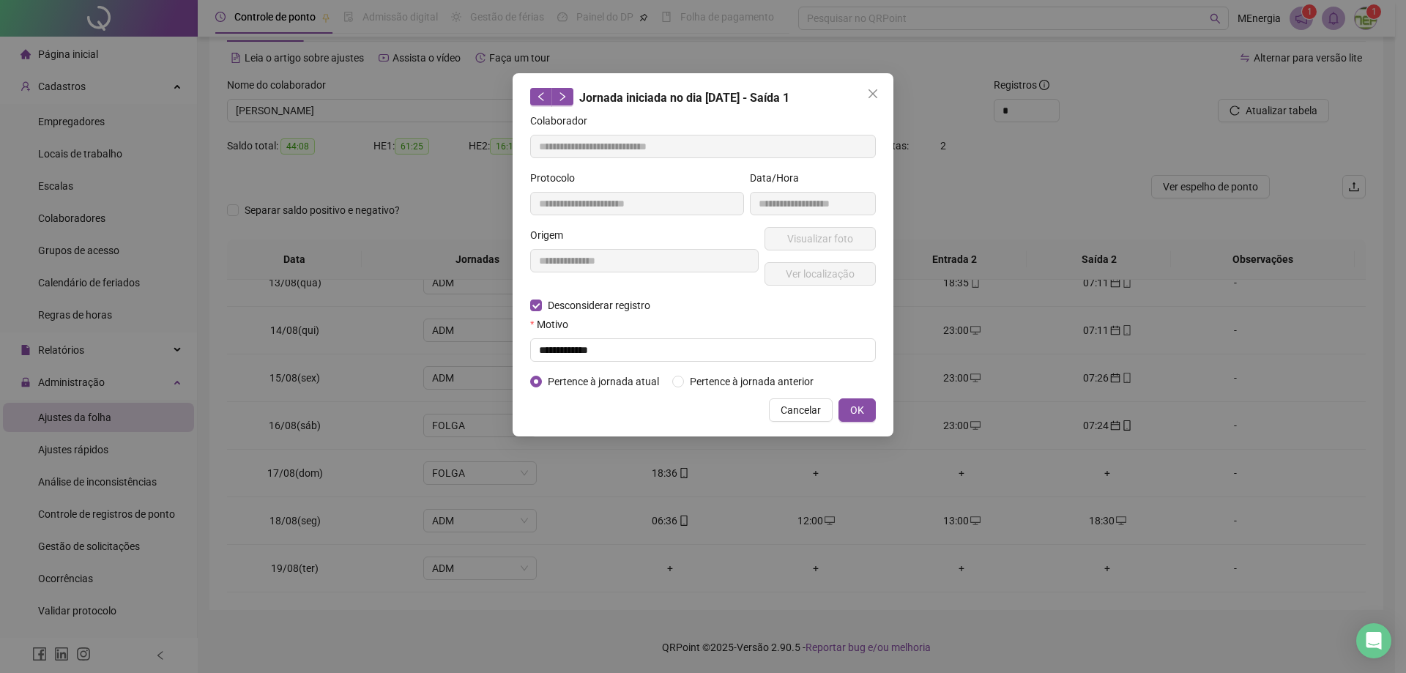
type input "**********"
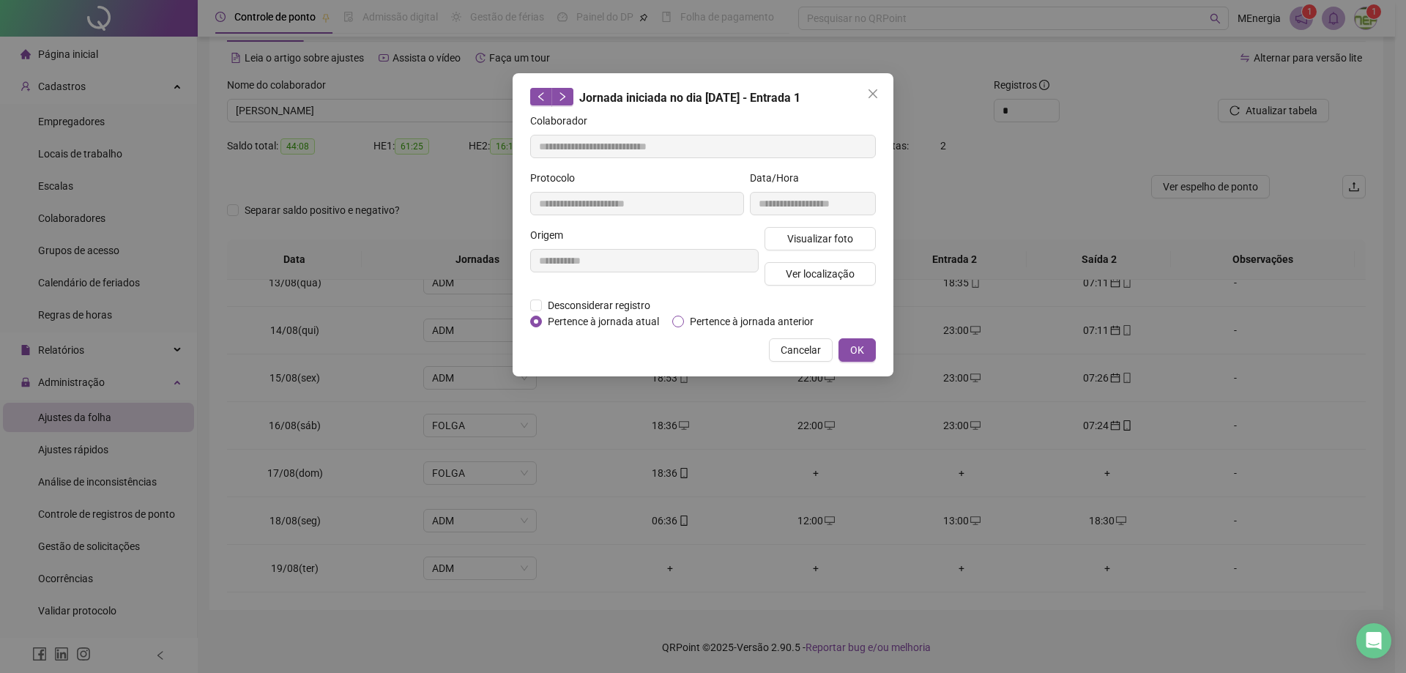
click at [722, 320] on span "Pertence à jornada anterior" at bounding box center [751, 321] width 135 height 16
click at [859, 349] on span "OK" at bounding box center [857, 350] width 14 height 16
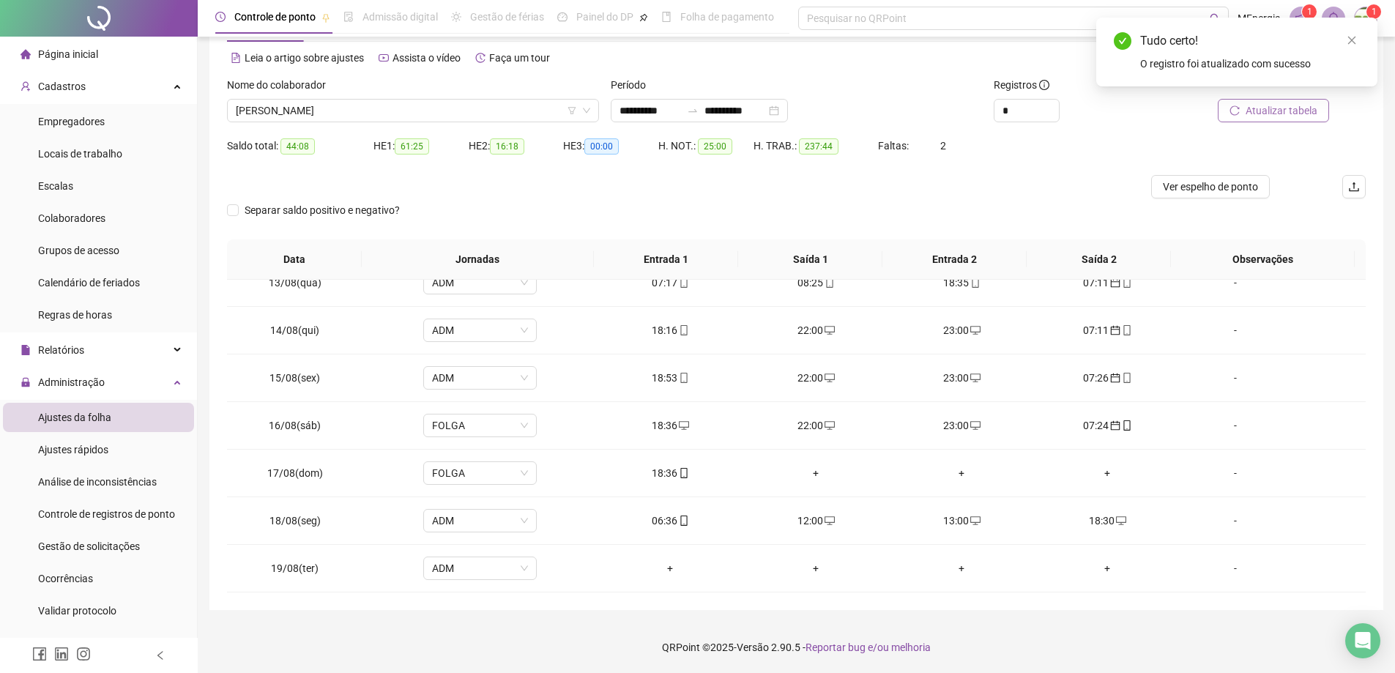
click at [1282, 111] on span "Atualizar tabela" at bounding box center [1282, 111] width 72 height 16
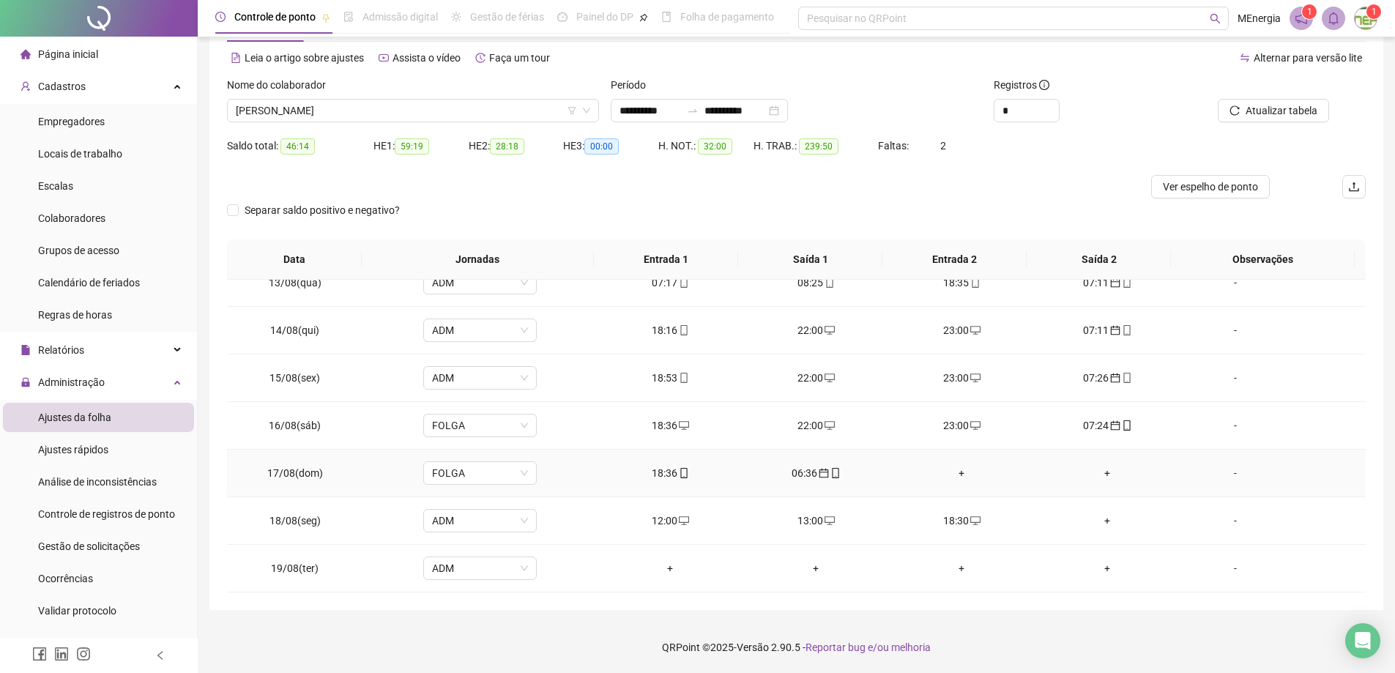
click at [951, 474] on div "+" at bounding box center [962, 473] width 122 height 16
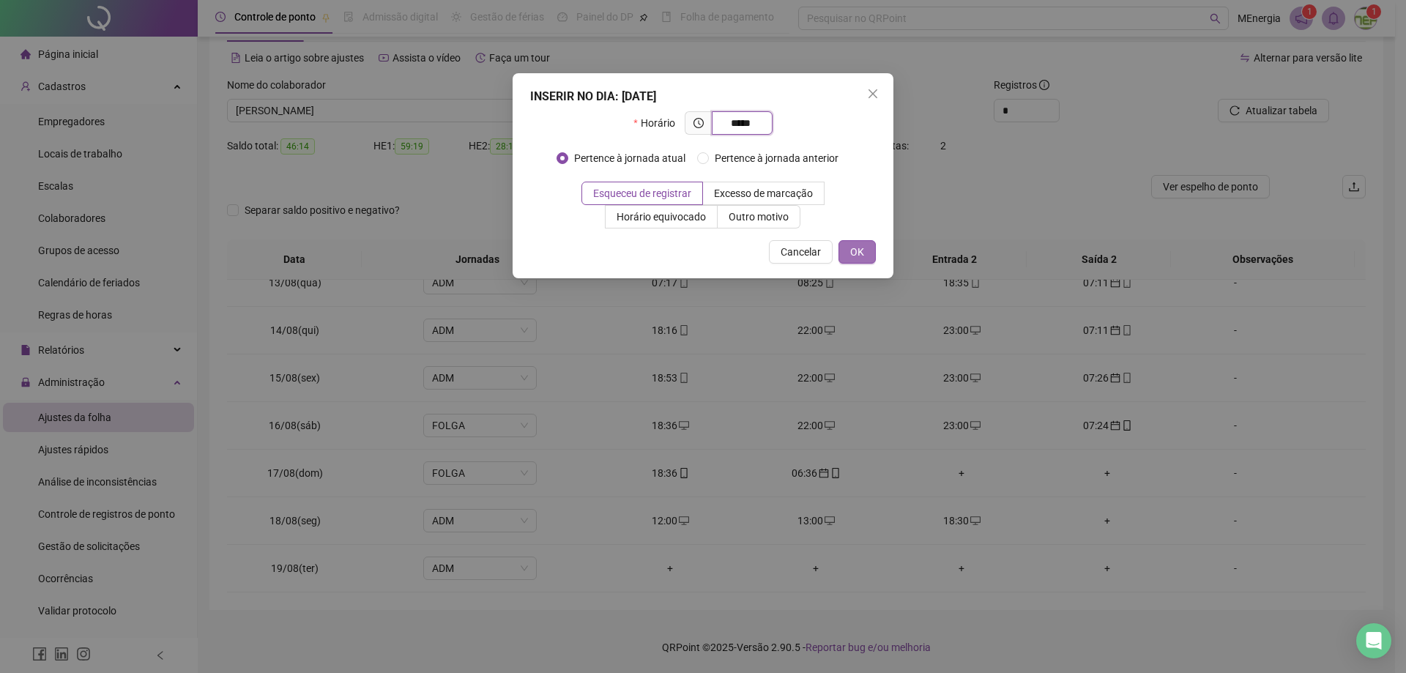
type input "*****"
click at [866, 253] on button "OK" at bounding box center [856, 251] width 37 height 23
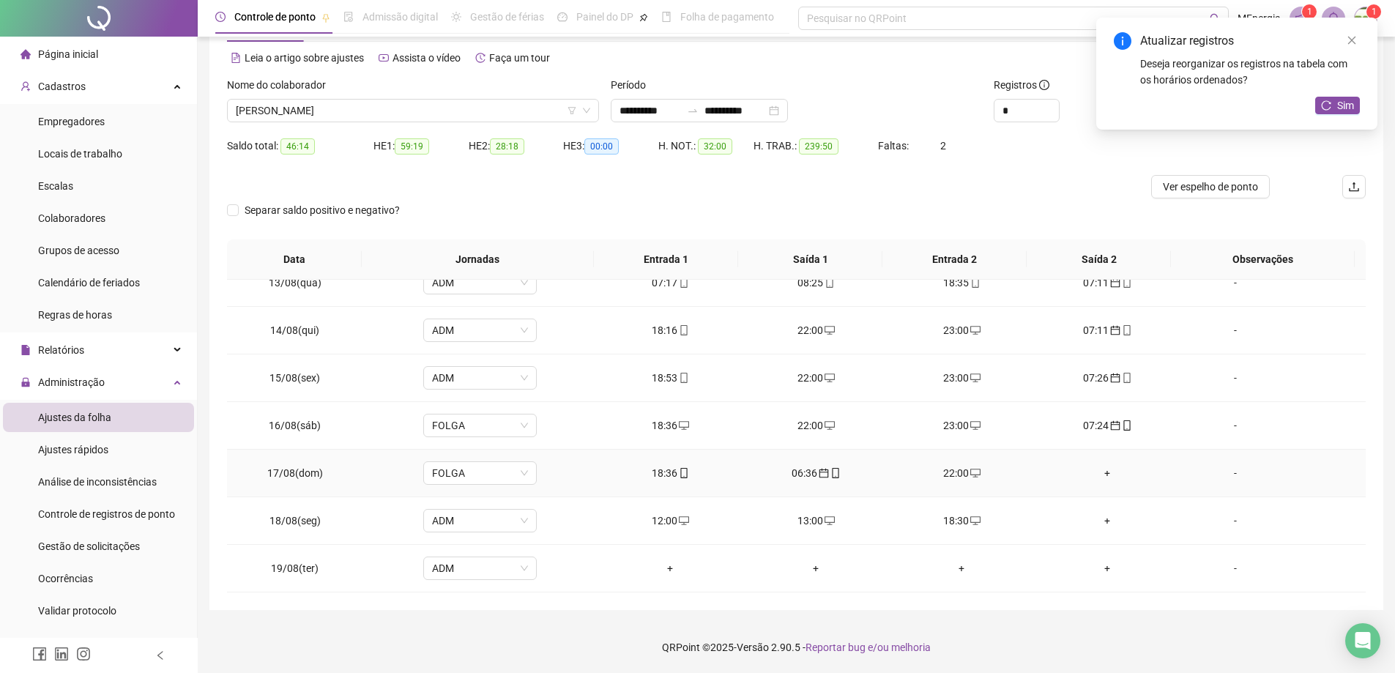
click at [1100, 472] on div "+" at bounding box center [1107, 473] width 122 height 16
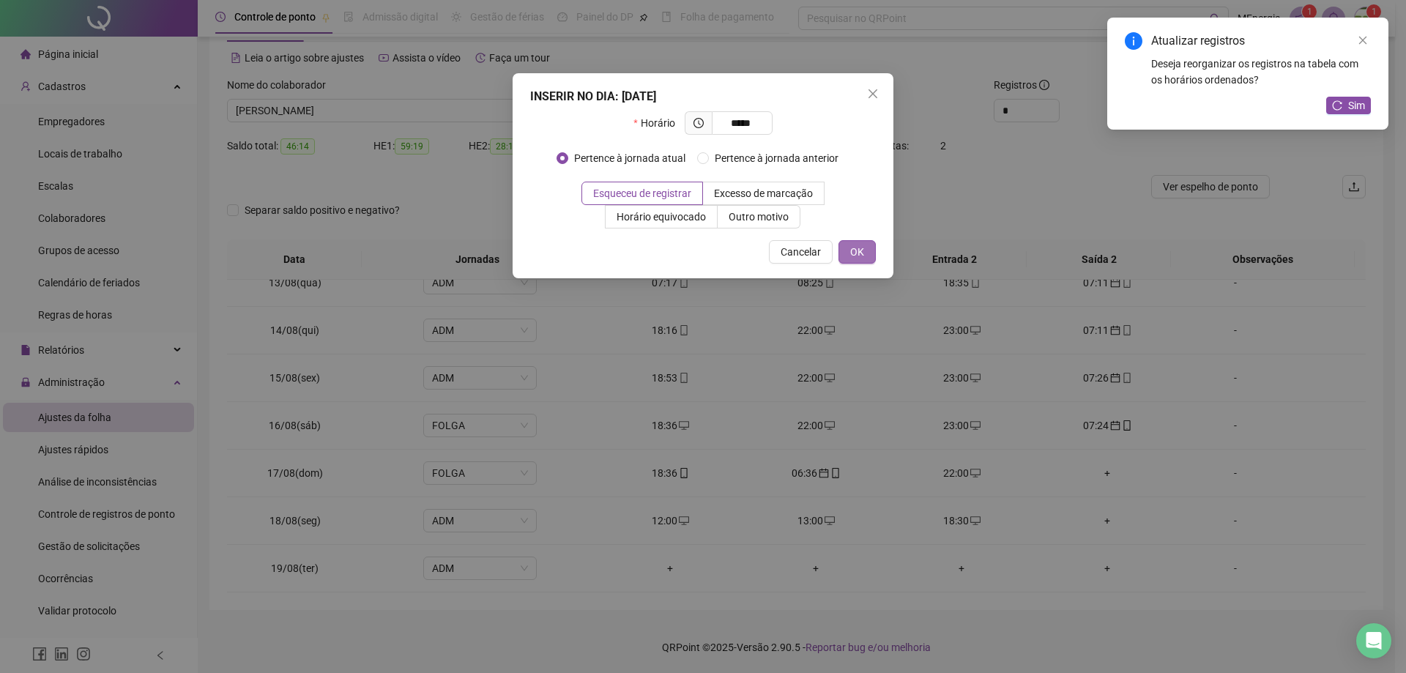
type input "*****"
click at [871, 254] on button "OK" at bounding box center [856, 251] width 37 height 23
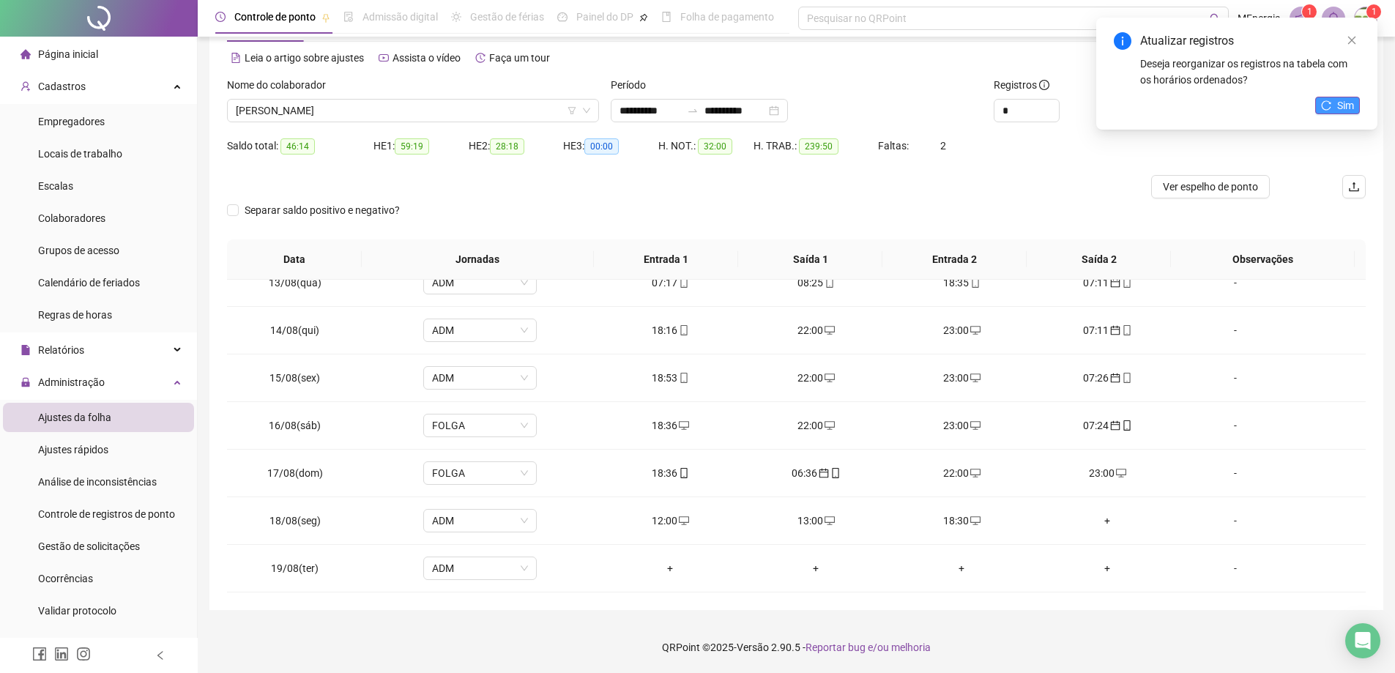
click at [1334, 105] on button "Sim" at bounding box center [1337, 106] width 45 height 18
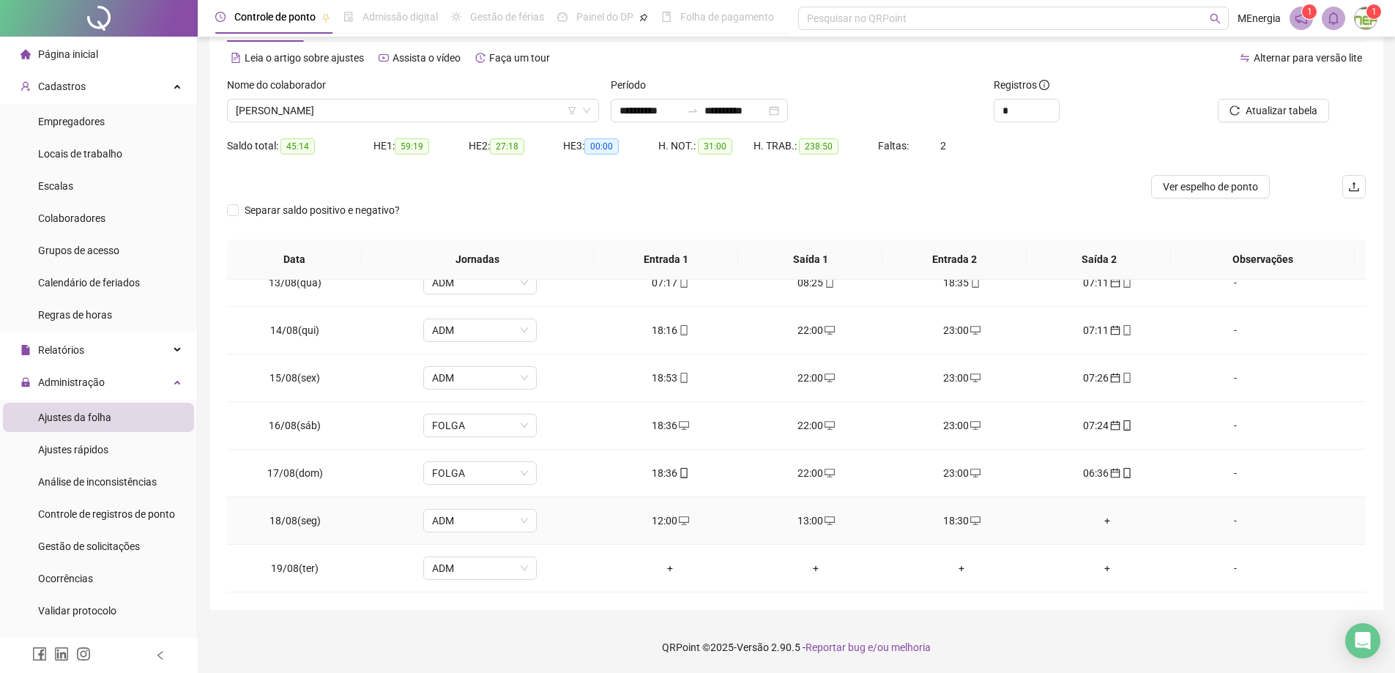
click at [679, 525] on icon "desktop" at bounding box center [684, 520] width 10 height 10
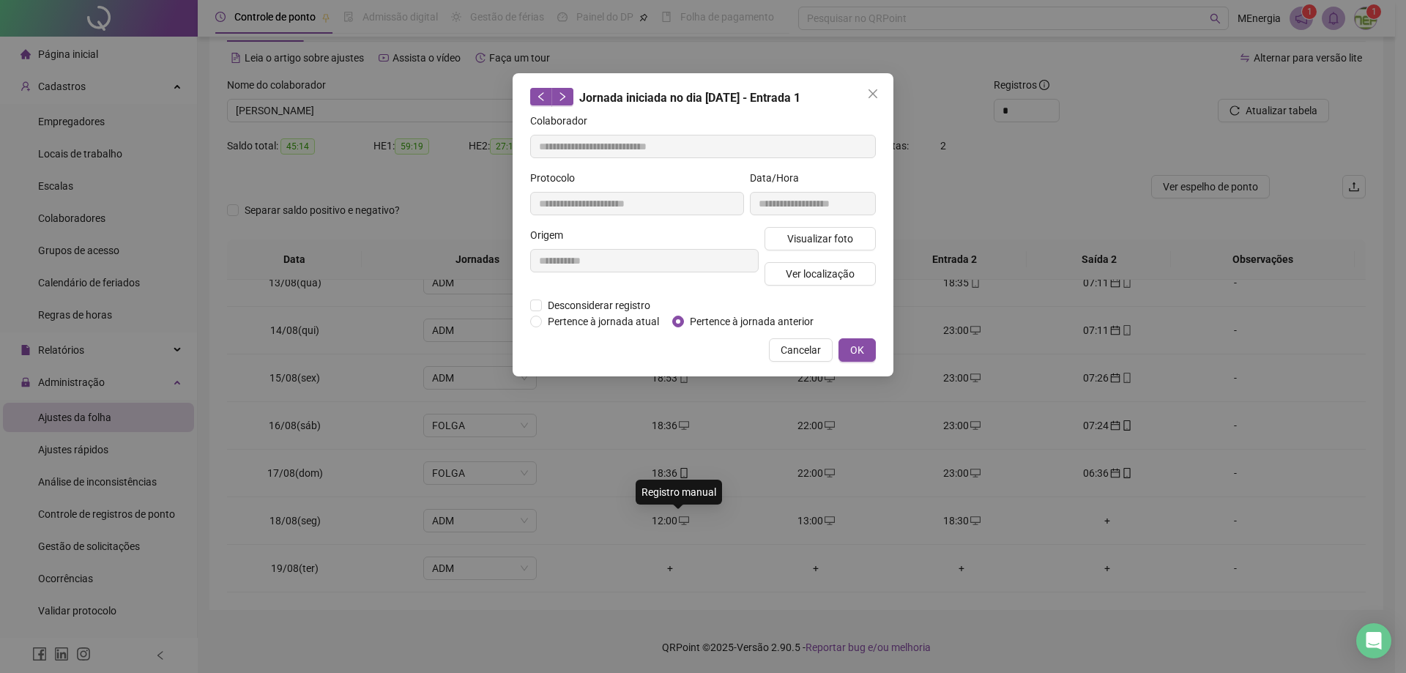
type input "**********"
click at [548, 304] on span "Desconsiderar registro" at bounding box center [599, 305] width 114 height 16
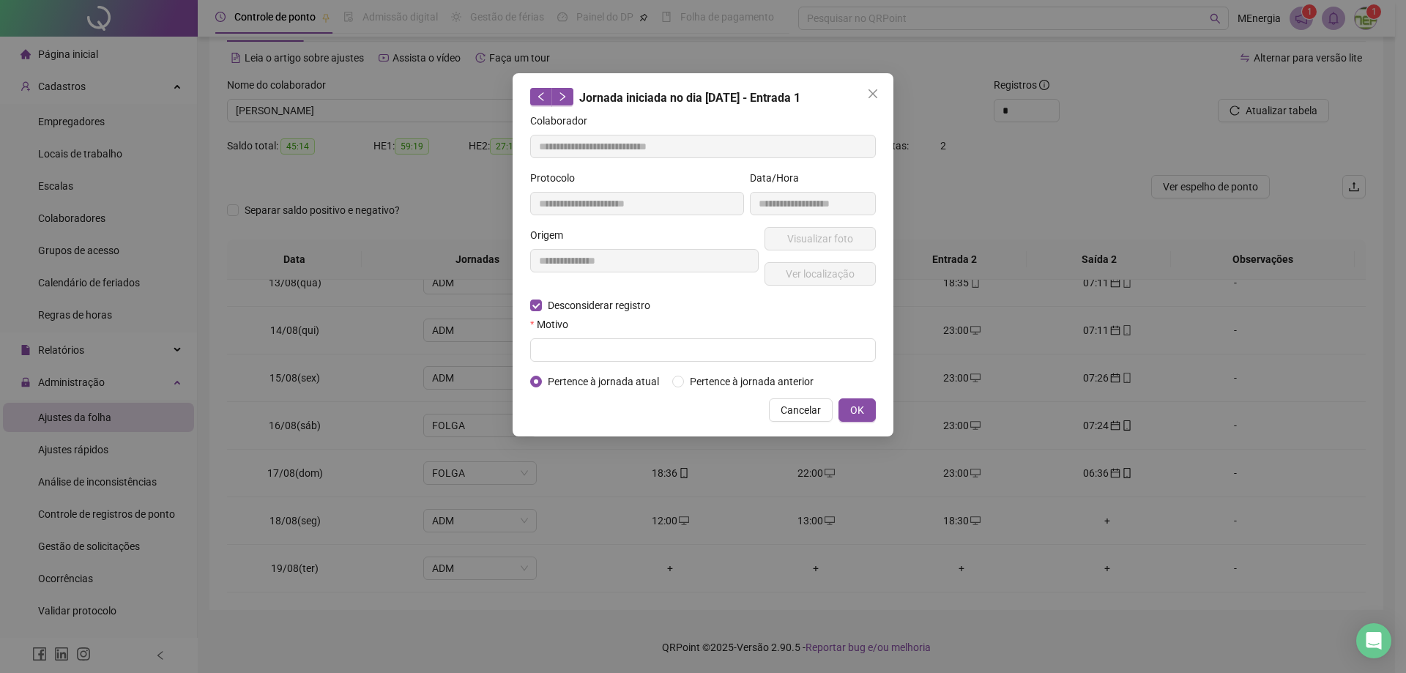
click at [576, 337] on div "Motivo" at bounding box center [703, 327] width 346 height 22
click at [577, 345] on input "text" at bounding box center [703, 349] width 346 height 23
type input "**********"
click at [857, 404] on span "OK" at bounding box center [857, 410] width 14 height 16
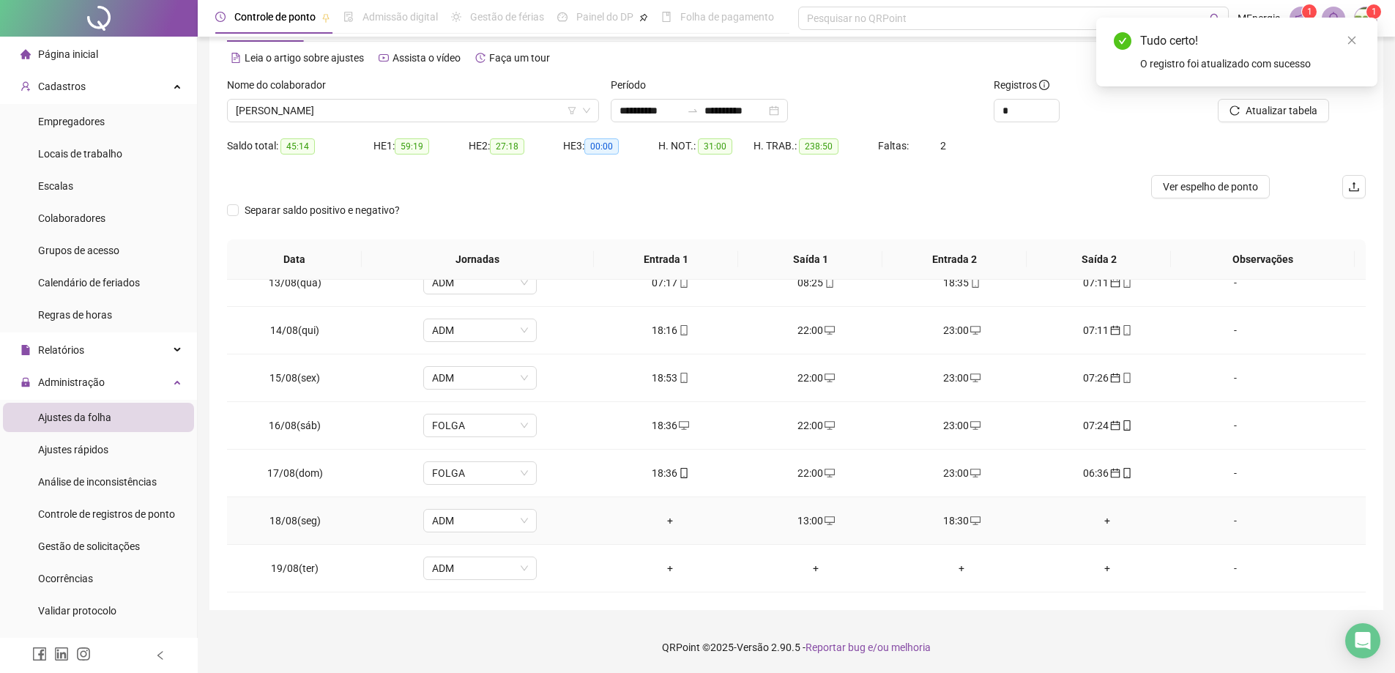
click at [813, 523] on div "13:00" at bounding box center [816, 521] width 122 height 16
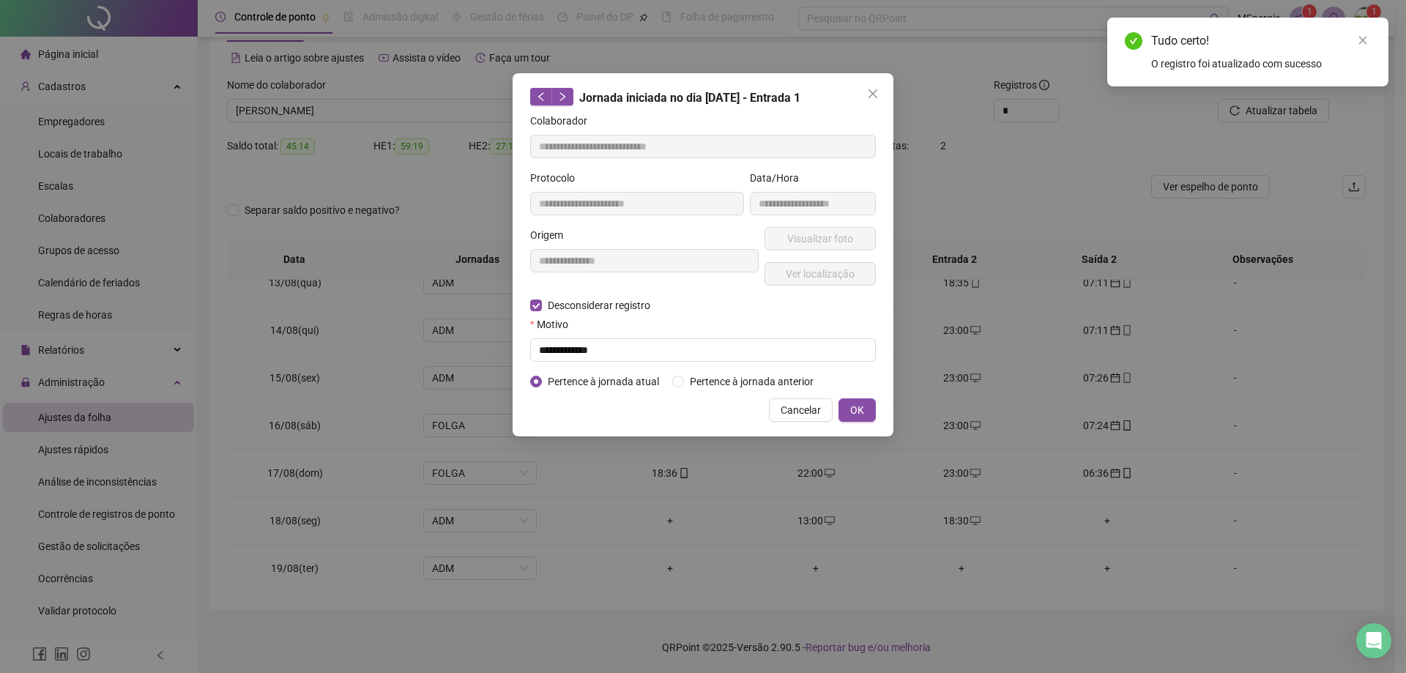
type input "**********"
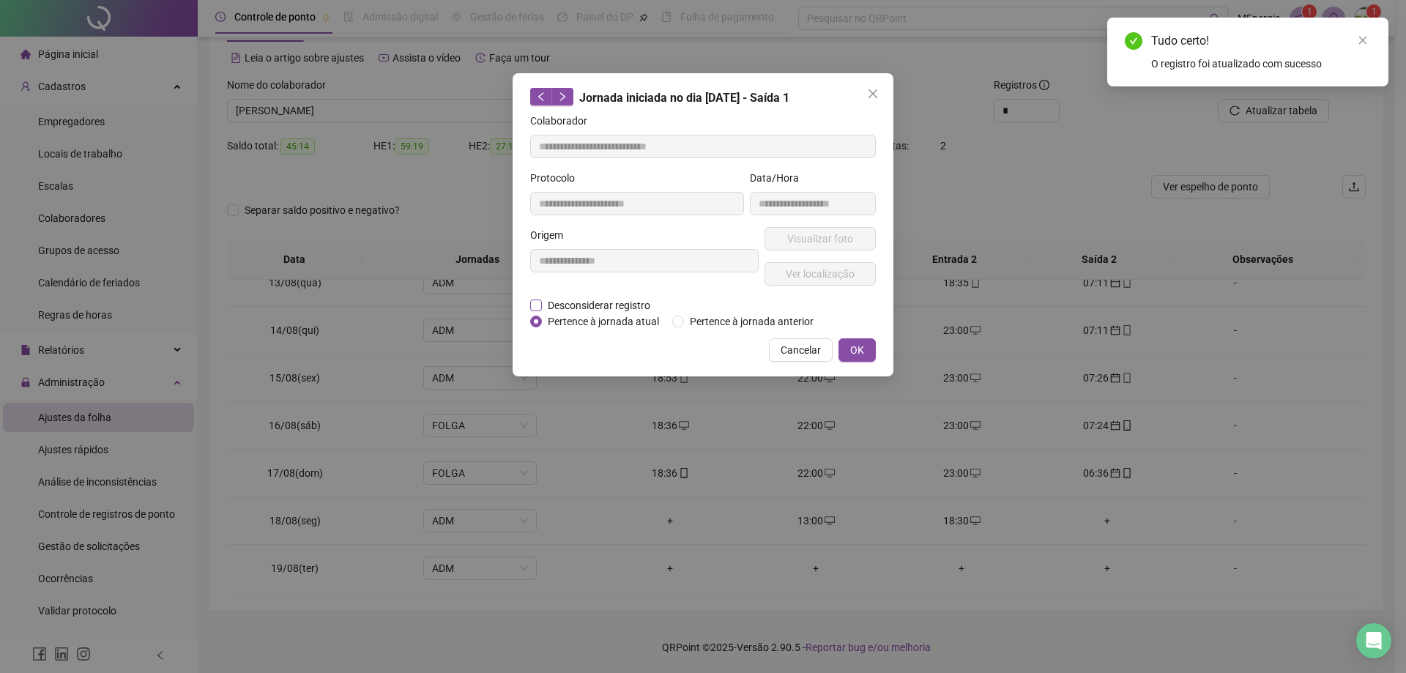
click at [598, 305] on span "Desconsiderar registro" at bounding box center [599, 305] width 114 height 16
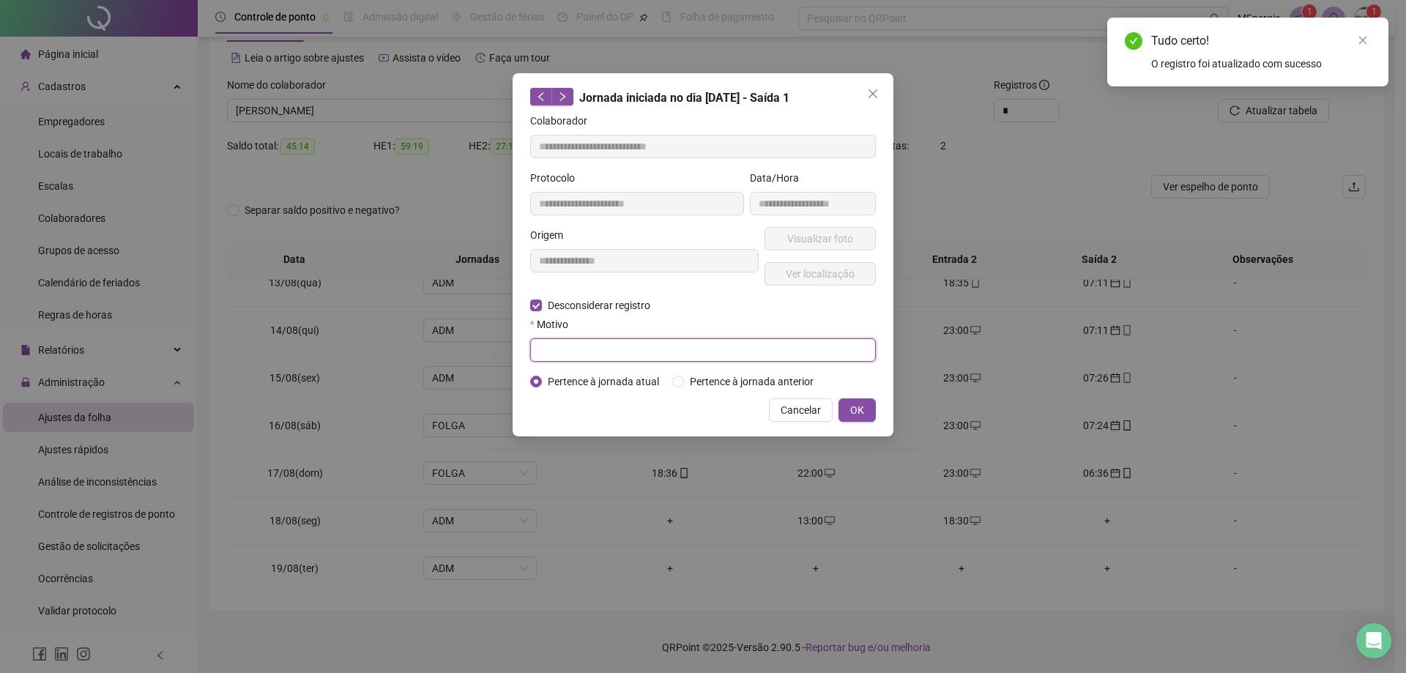
click at [606, 351] on input "text" at bounding box center [703, 349] width 346 height 23
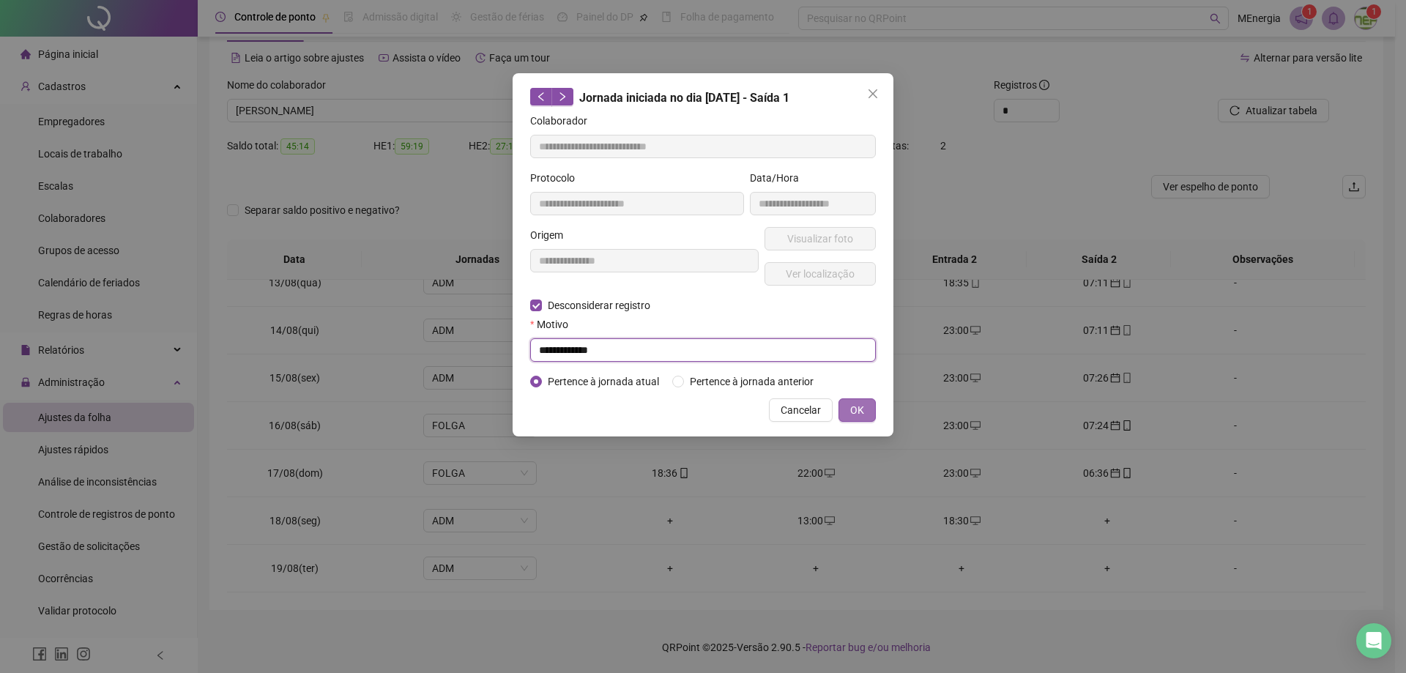
type input "**********"
click at [847, 411] on button "OK" at bounding box center [856, 409] width 37 height 23
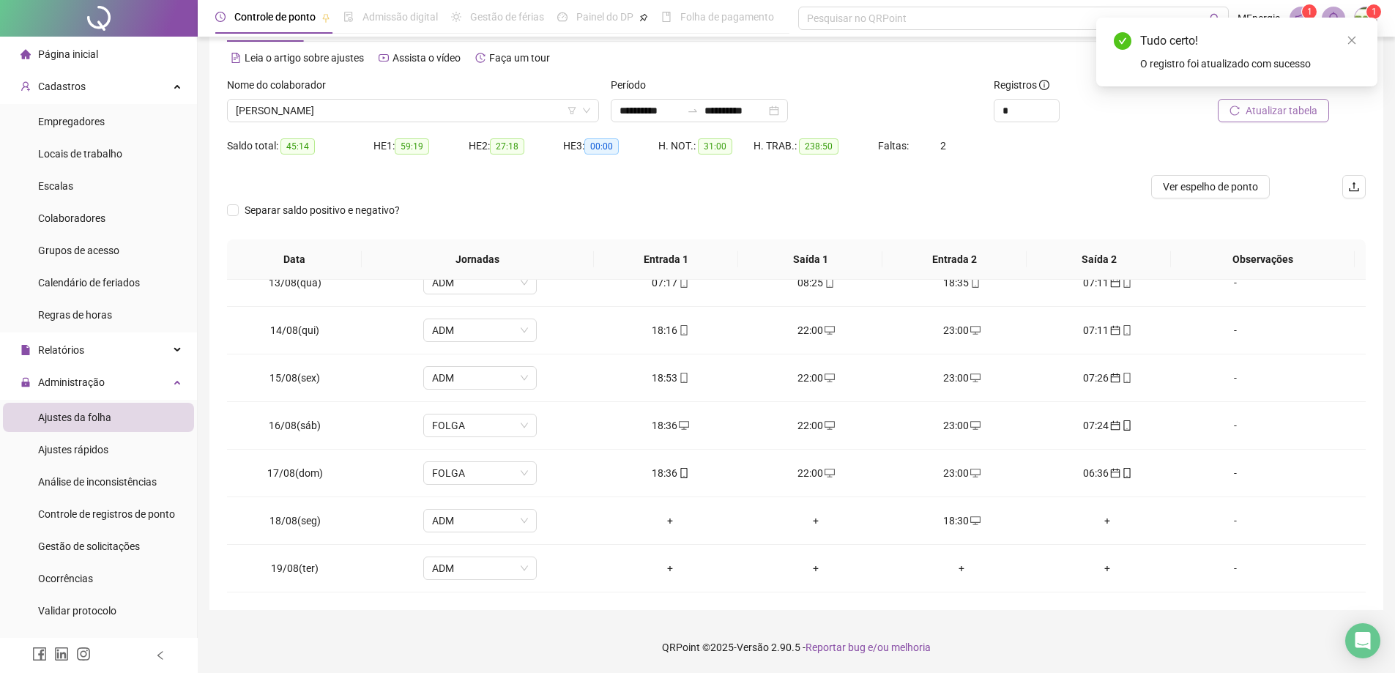
click at [1251, 114] on span "Atualizar tabela" at bounding box center [1282, 111] width 72 height 16
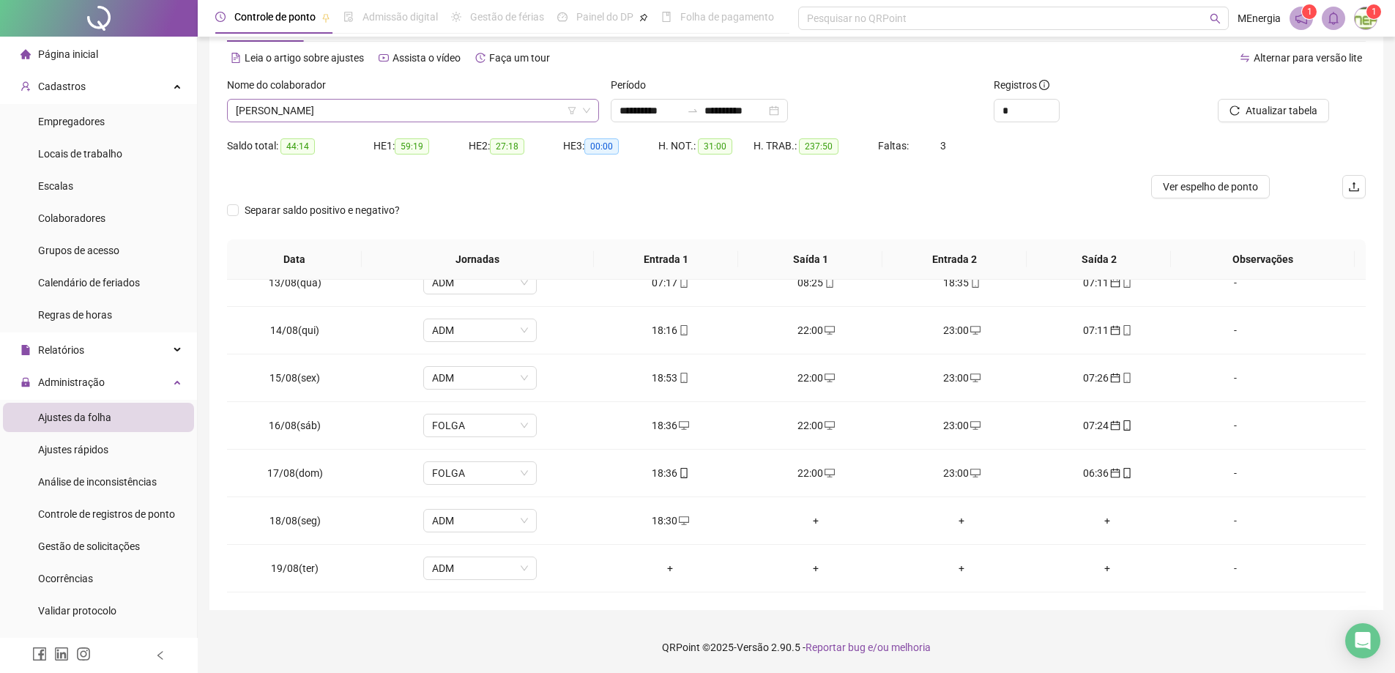
click at [592, 108] on div "[PERSON_NAME]" at bounding box center [413, 110] width 372 height 23
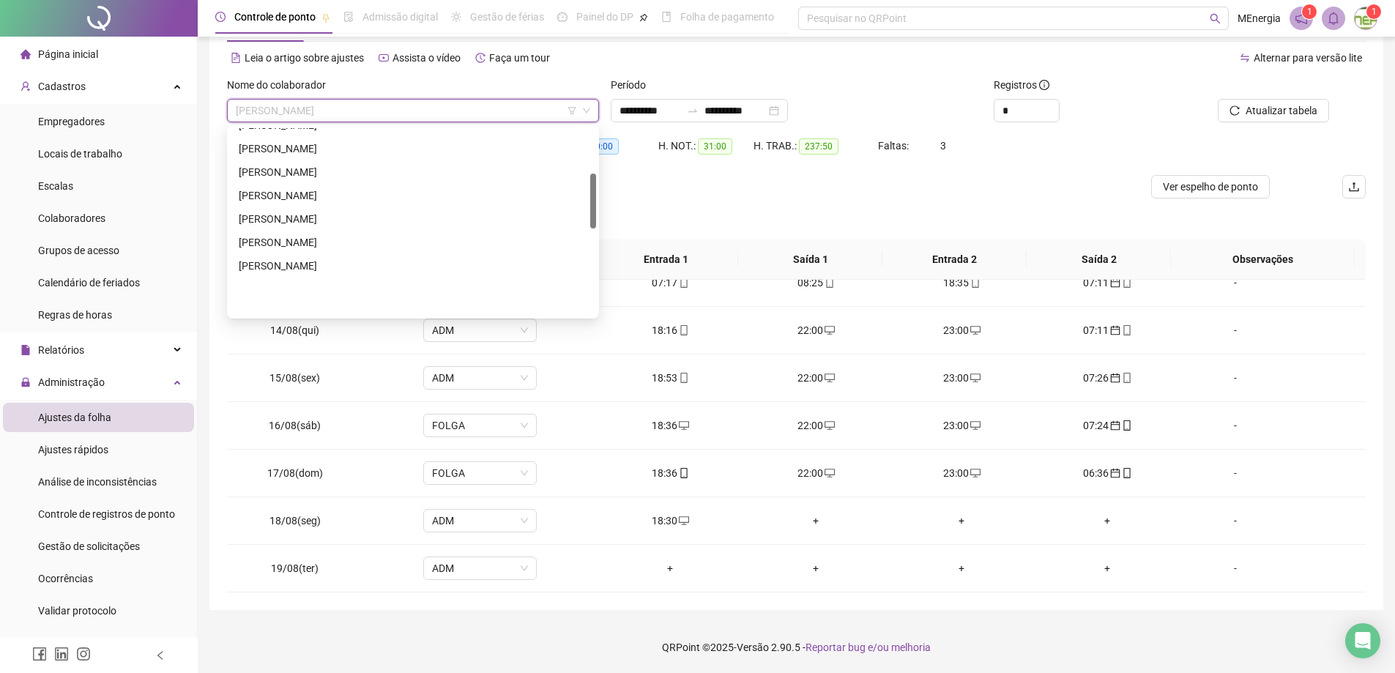
scroll to position [152, 0]
click at [350, 218] on div "[PERSON_NAME]" at bounding box center [413, 222] width 349 height 16
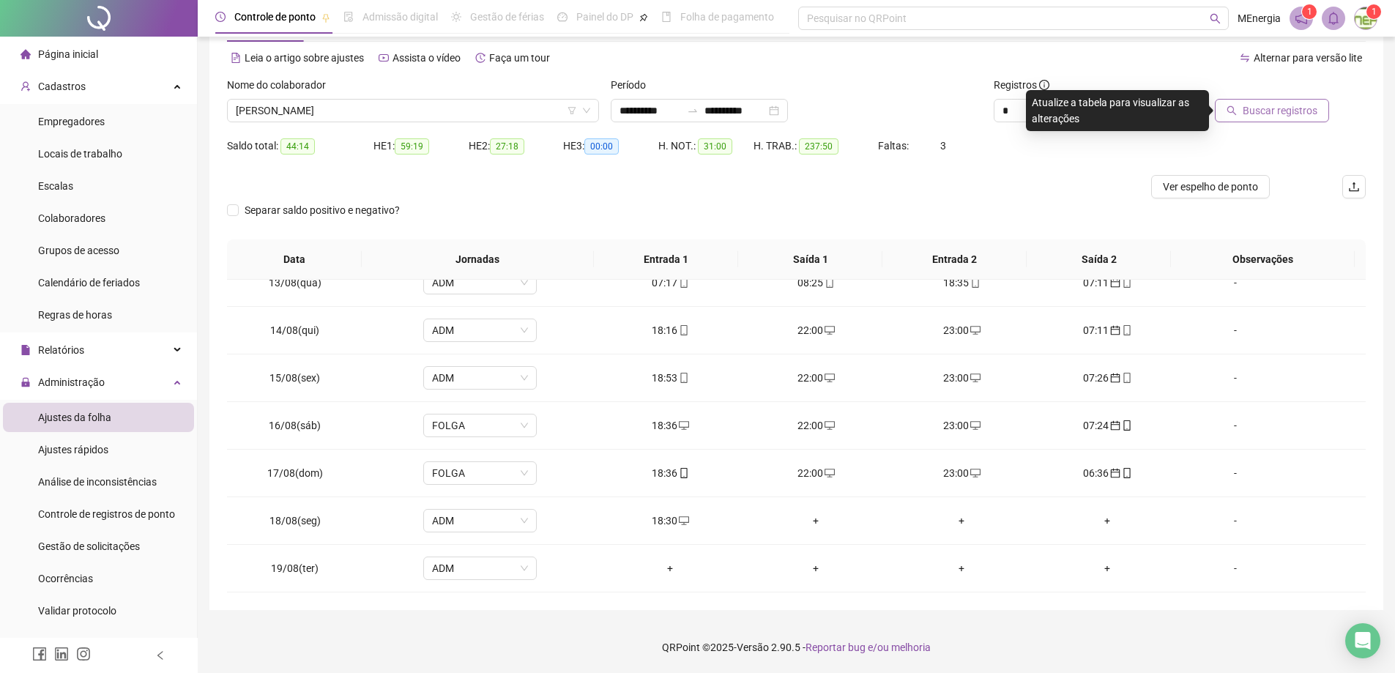
click at [1243, 113] on button "Buscar registros" at bounding box center [1272, 110] width 114 height 23
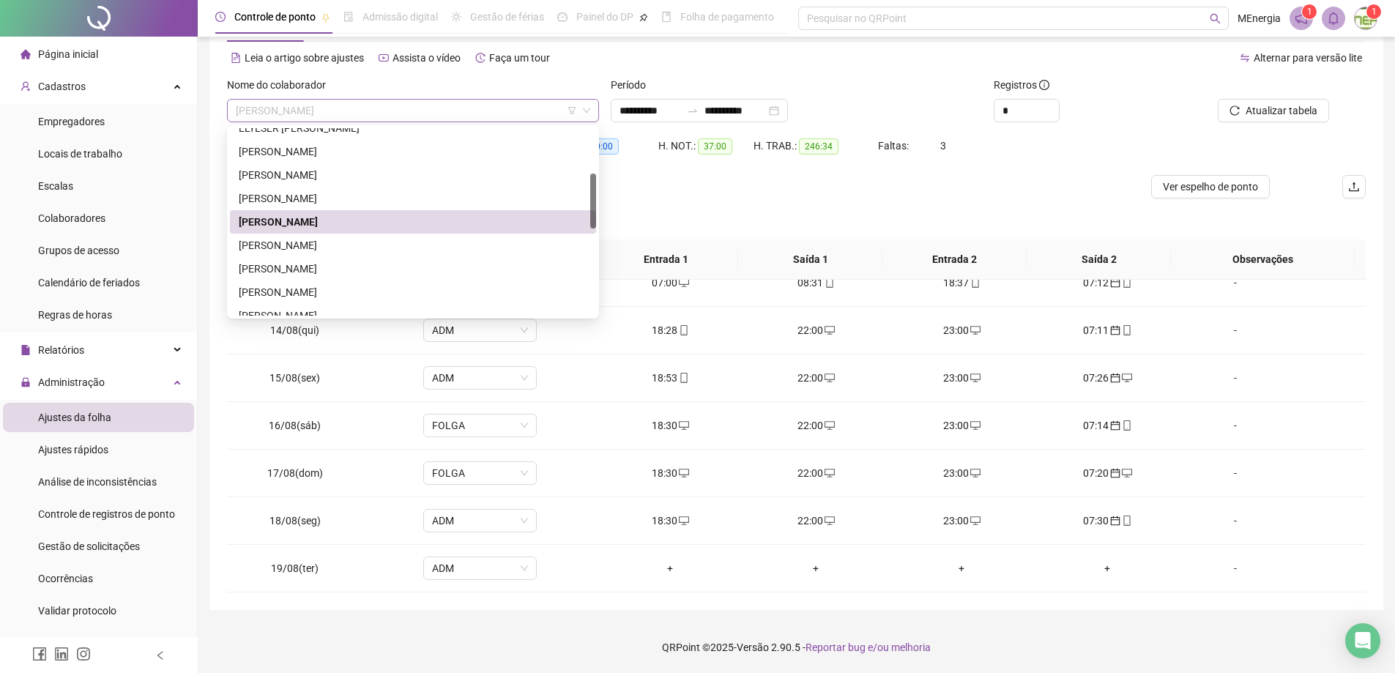
click at [594, 111] on div "[PERSON_NAME]" at bounding box center [413, 110] width 372 height 23
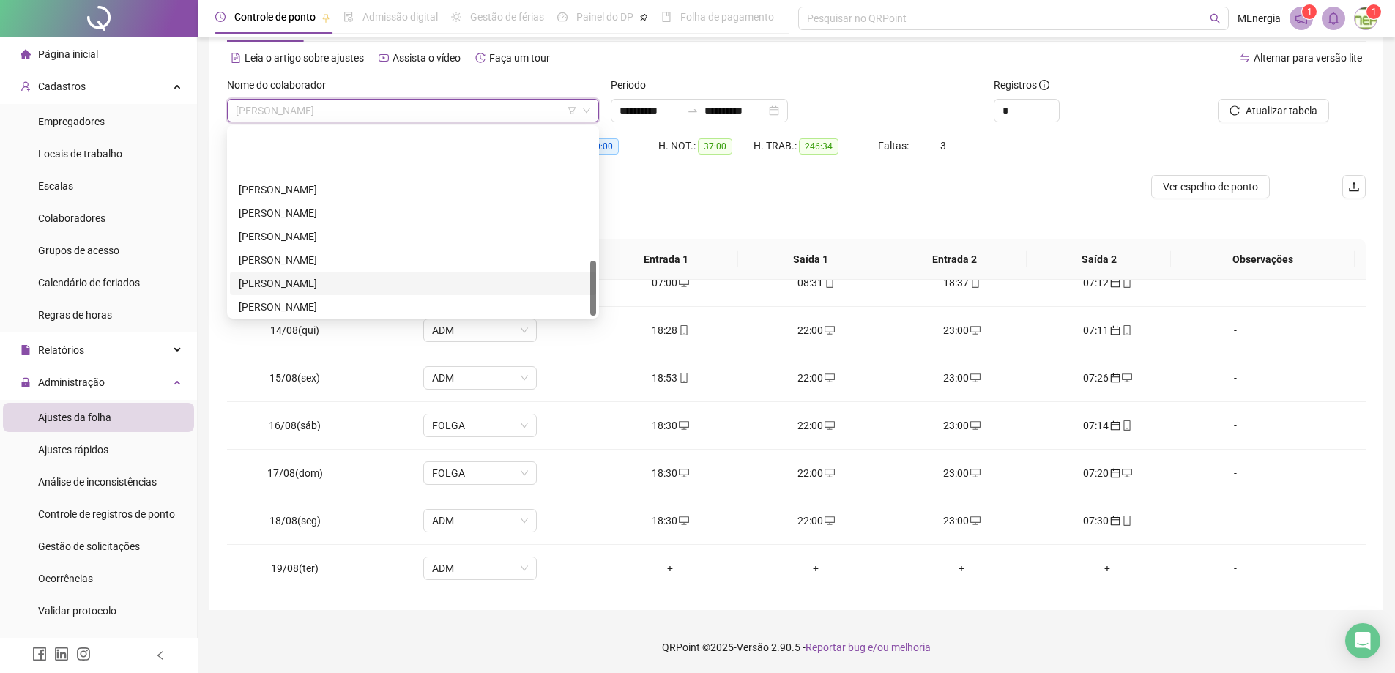
scroll to position [445, 0]
click at [406, 285] on div "[PERSON_NAME]" at bounding box center [413, 280] width 349 height 16
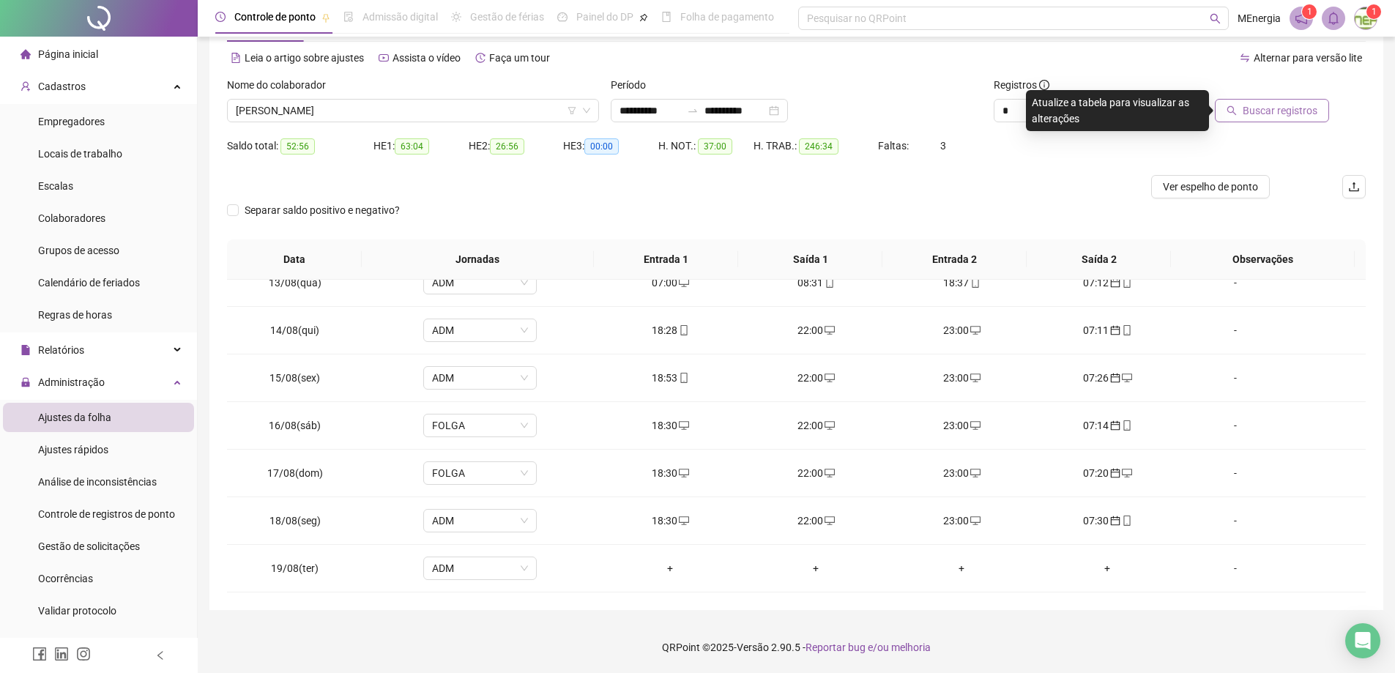
click at [1306, 114] on span "Buscar registros" at bounding box center [1280, 111] width 75 height 16
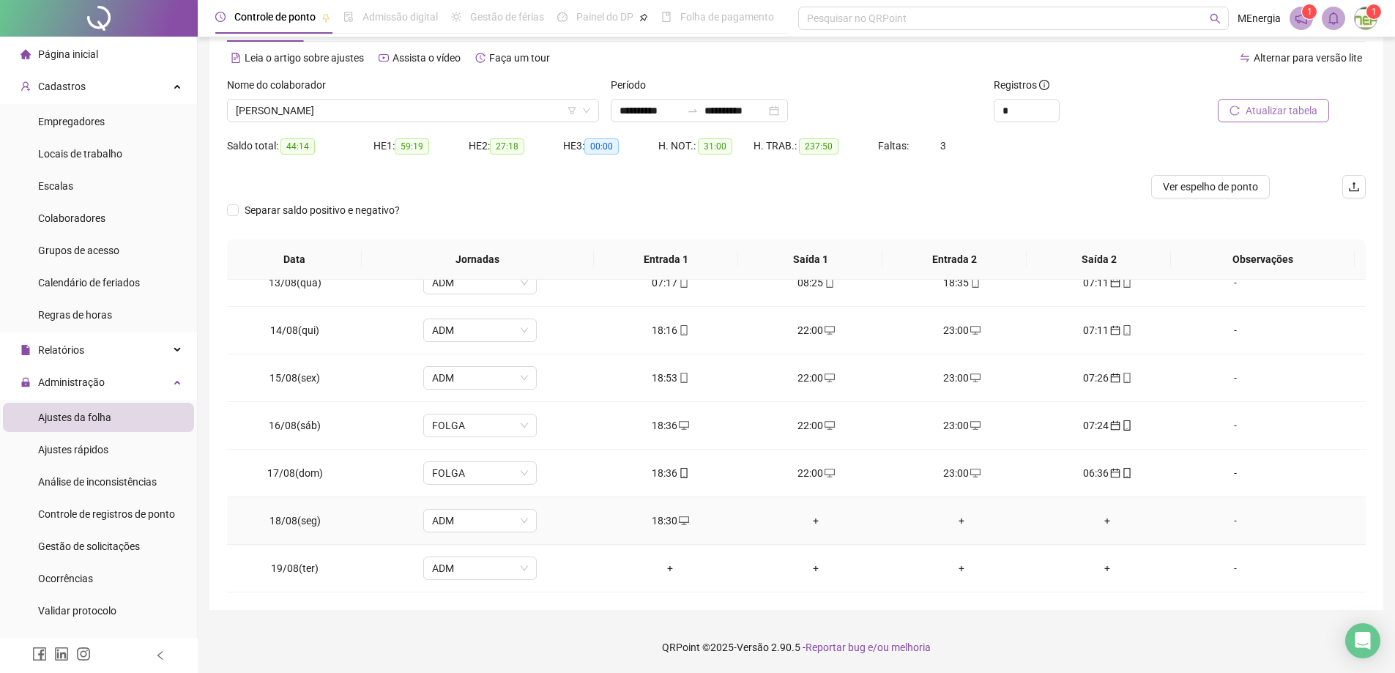
click at [808, 521] on div "+" at bounding box center [816, 521] width 122 height 16
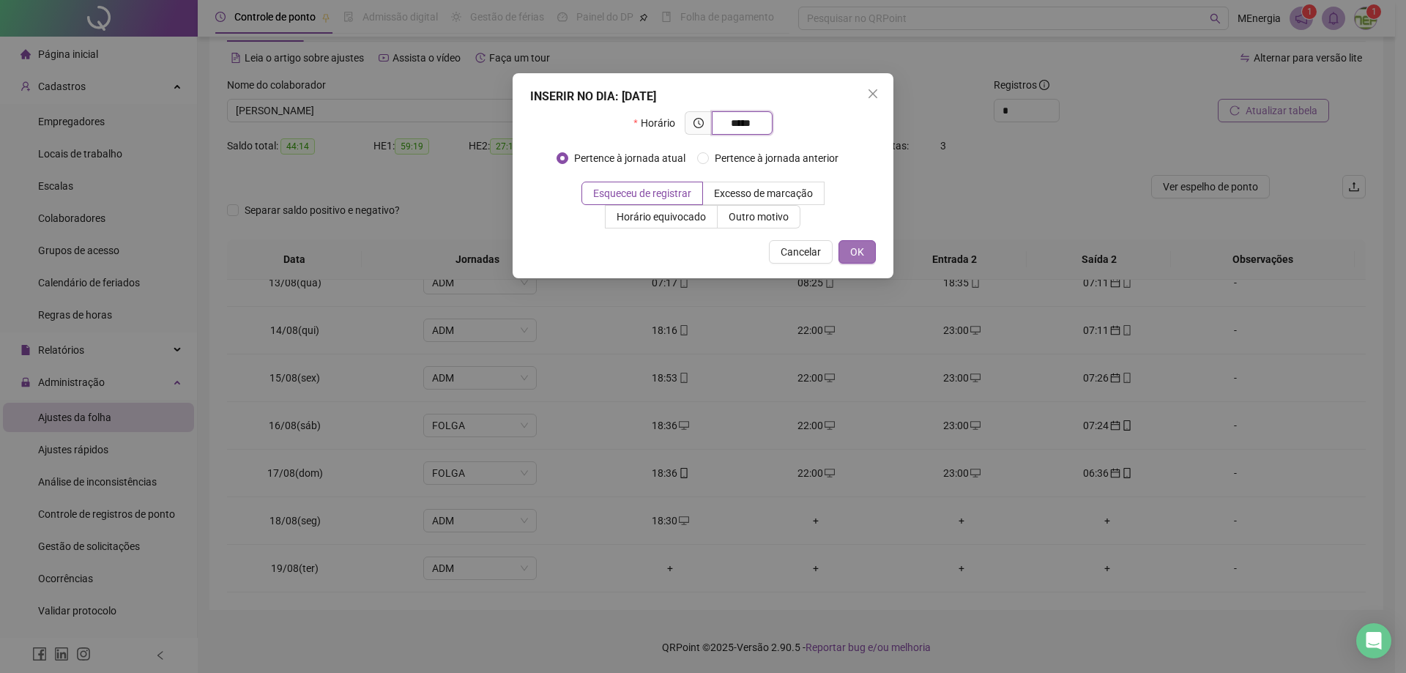
type input "*****"
click at [866, 258] on button "OK" at bounding box center [856, 251] width 37 height 23
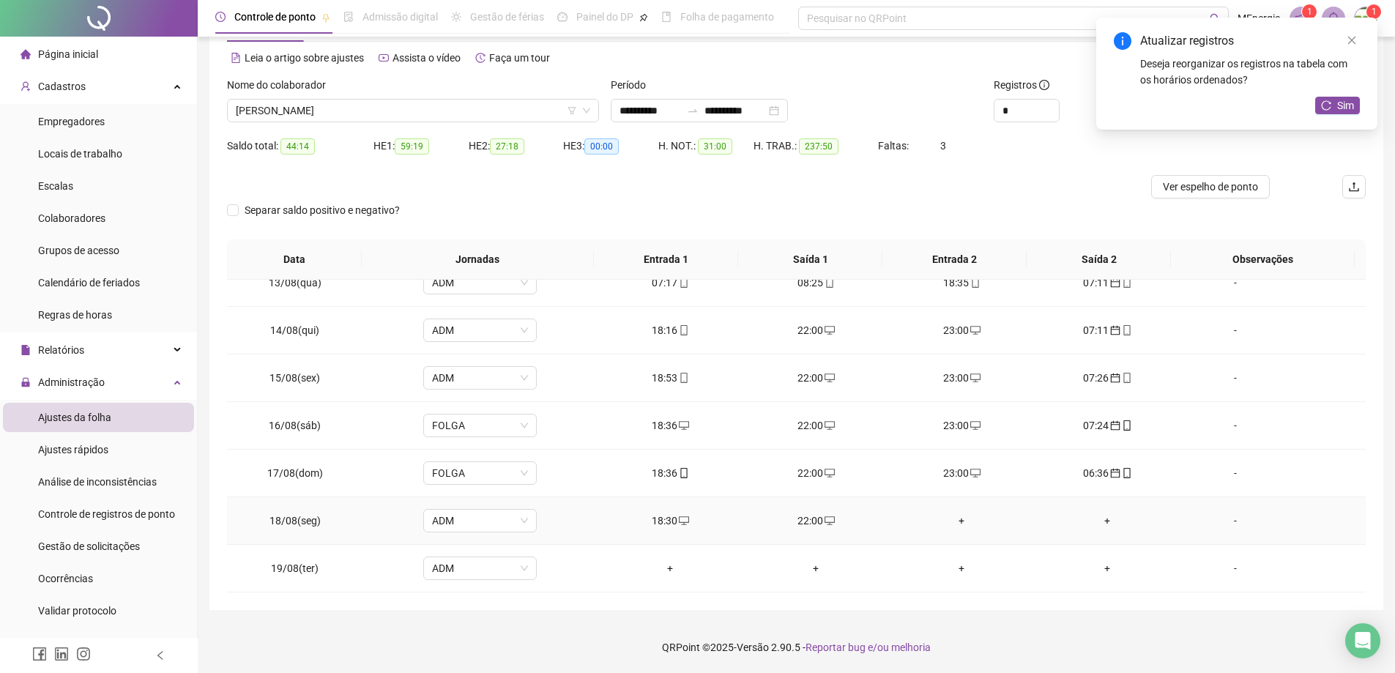
click at [952, 519] on div "+" at bounding box center [962, 521] width 122 height 16
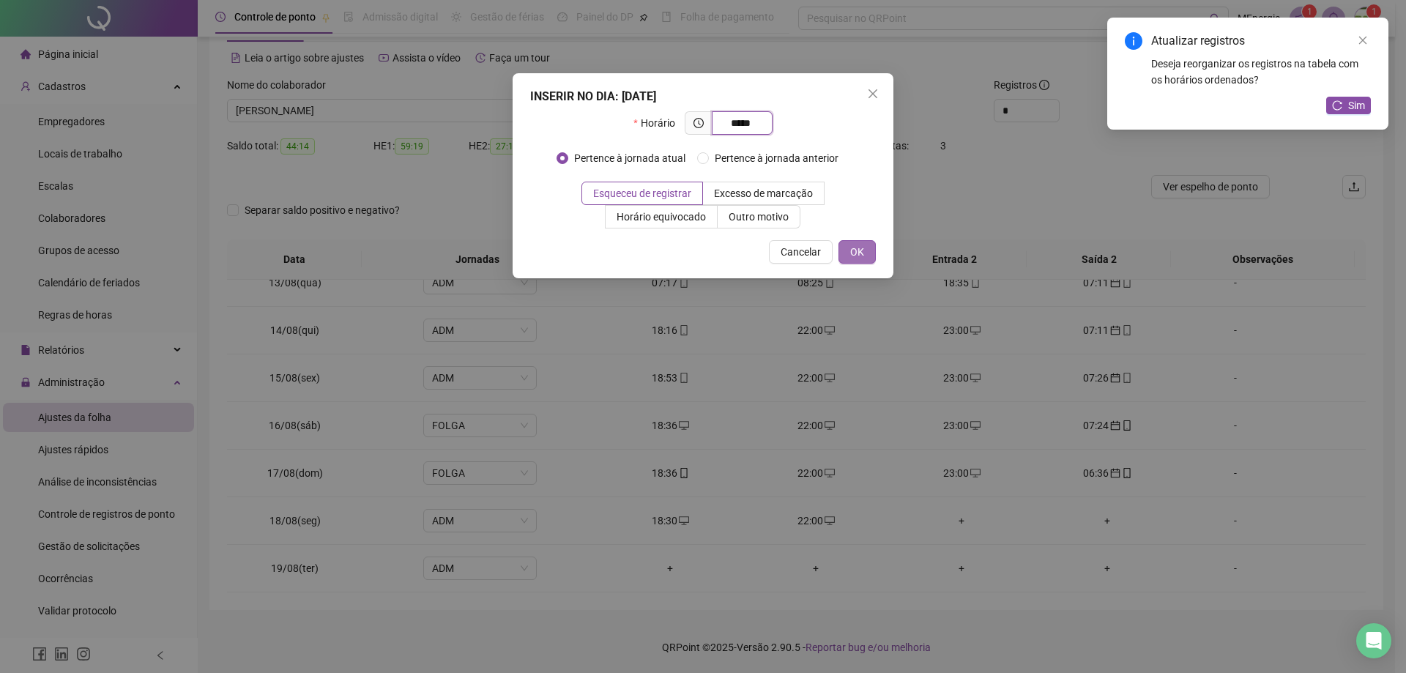
type input "*****"
click at [868, 254] on button "OK" at bounding box center [856, 251] width 37 height 23
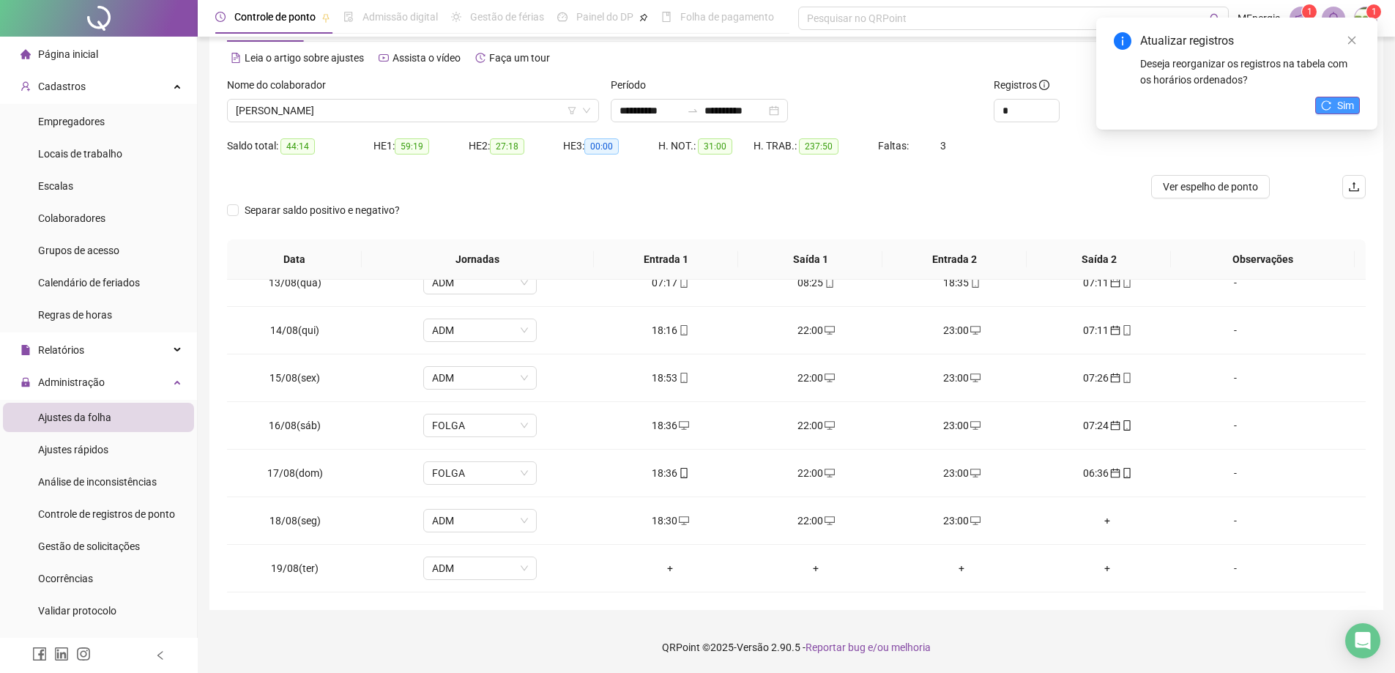
click at [1336, 101] on button "Sim" at bounding box center [1337, 106] width 45 height 18
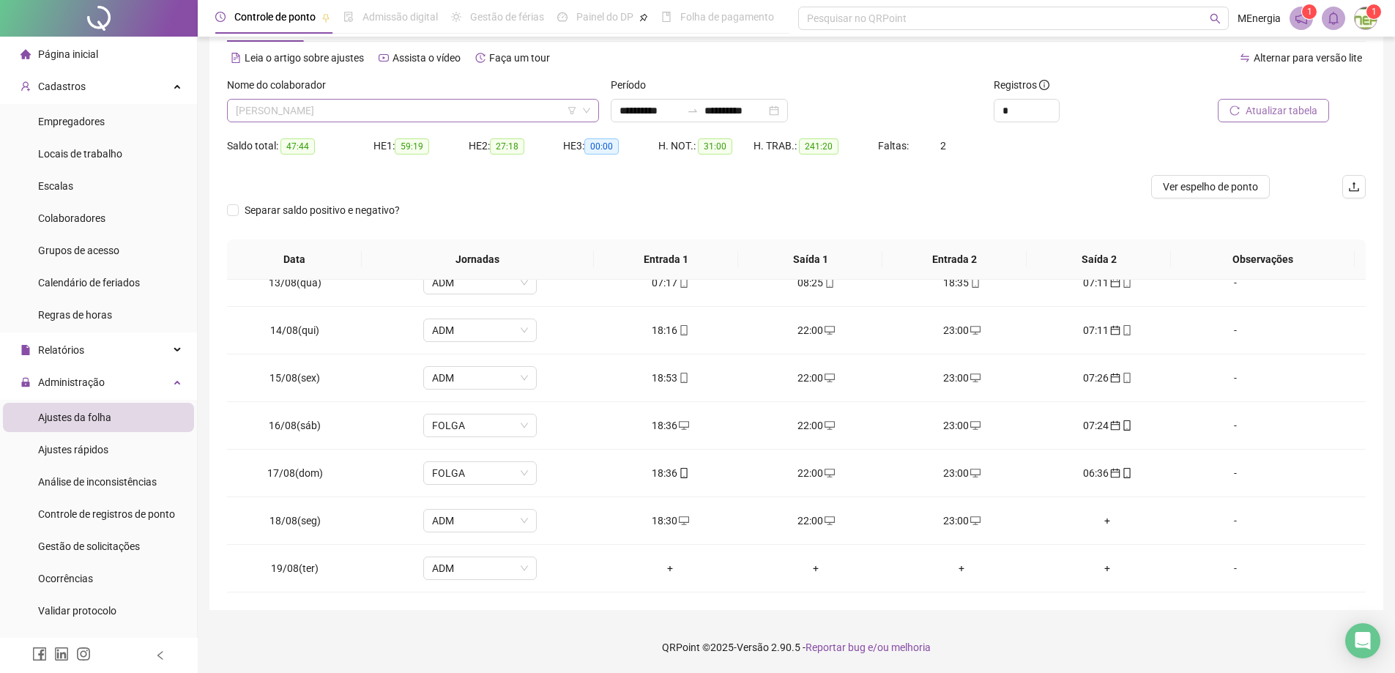
click at [591, 108] on div "[PERSON_NAME]" at bounding box center [413, 110] width 372 height 23
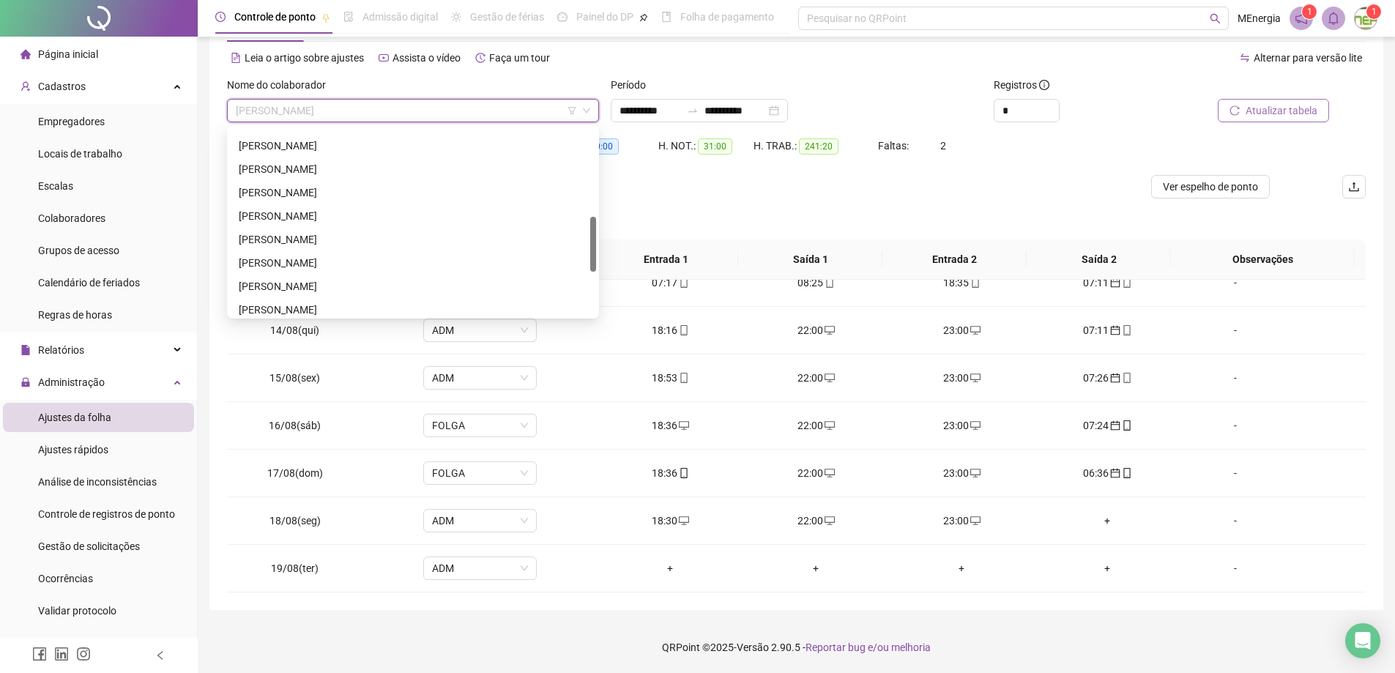
scroll to position [226, 0]
click at [335, 149] on div "[PERSON_NAME]" at bounding box center [413, 149] width 349 height 16
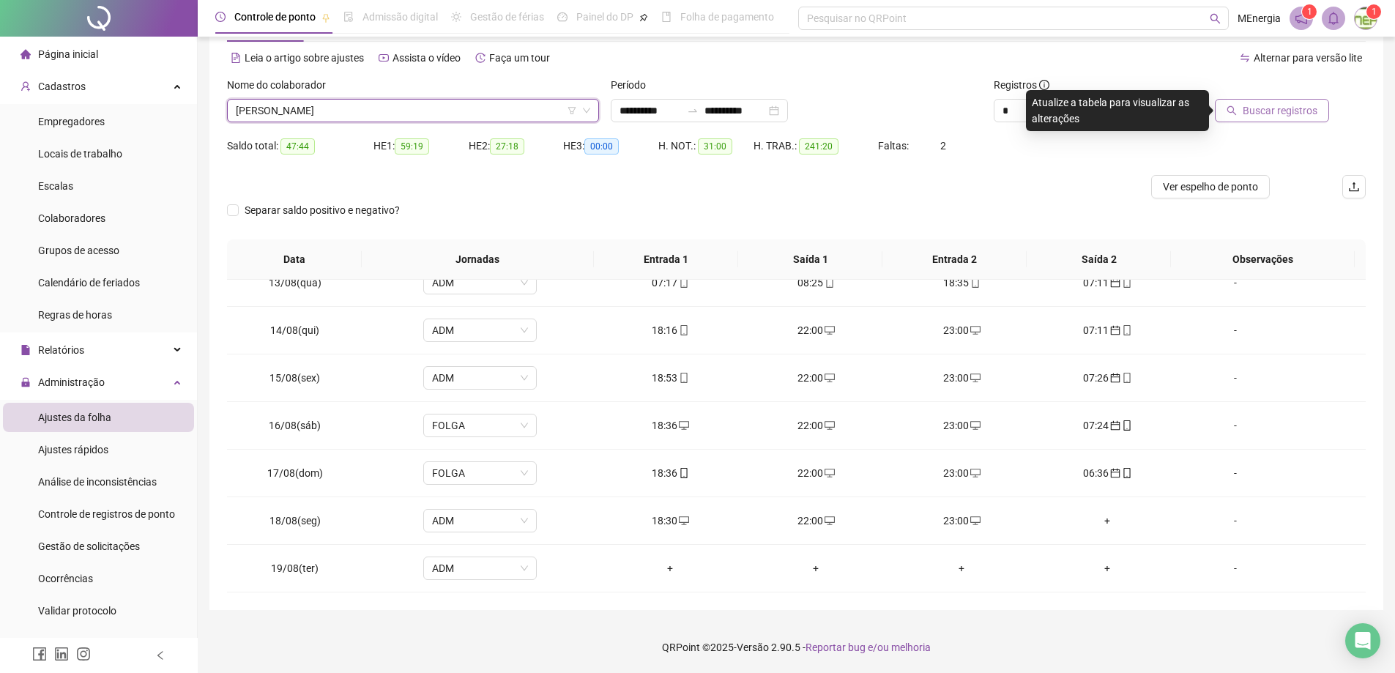
click at [1237, 108] on icon "search" at bounding box center [1231, 110] width 10 height 10
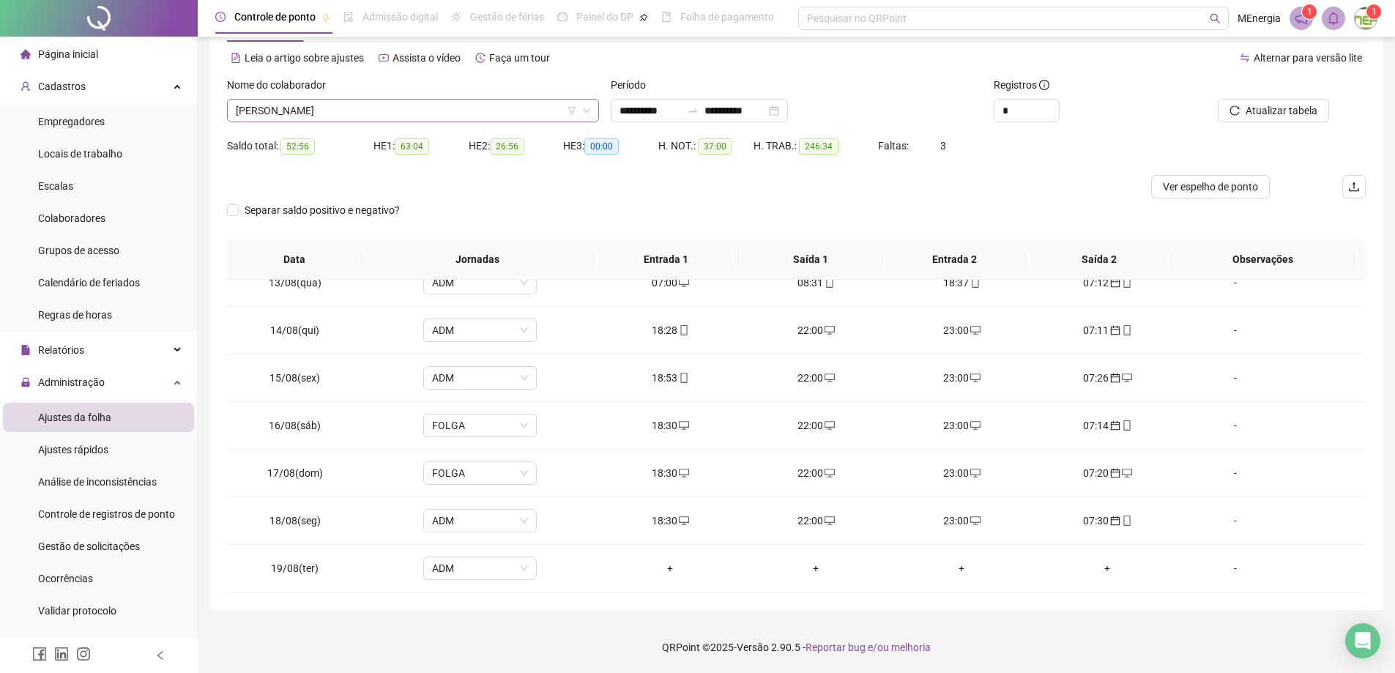
click at [592, 111] on div "[PERSON_NAME]" at bounding box center [413, 110] width 372 height 23
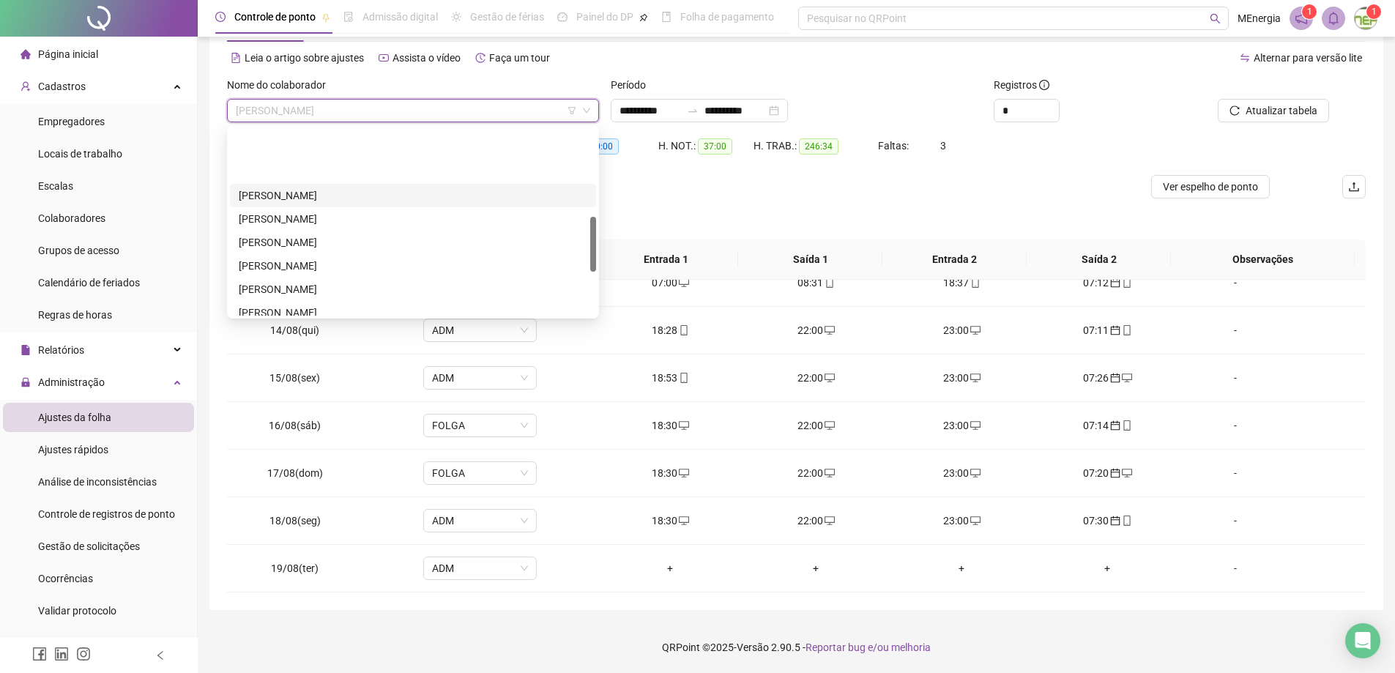
scroll to position [445, 0]
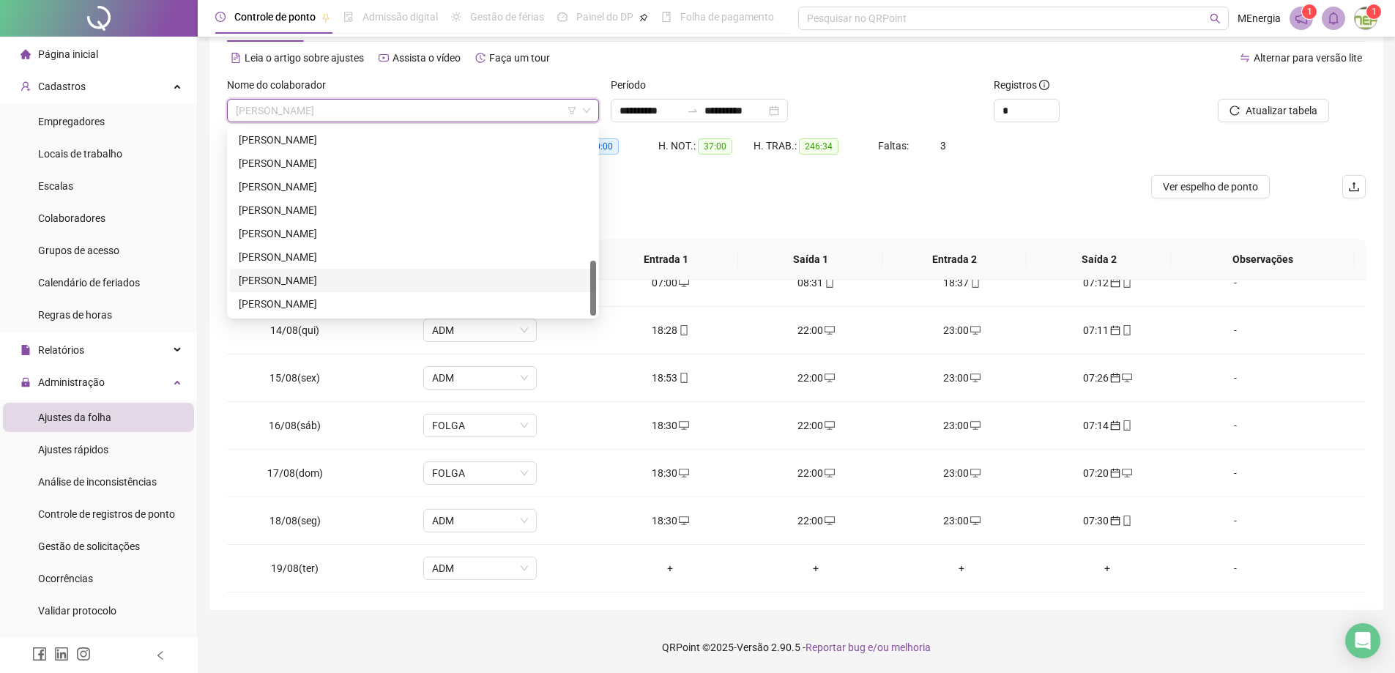
click at [380, 283] on div "[PERSON_NAME]" at bounding box center [413, 280] width 349 height 16
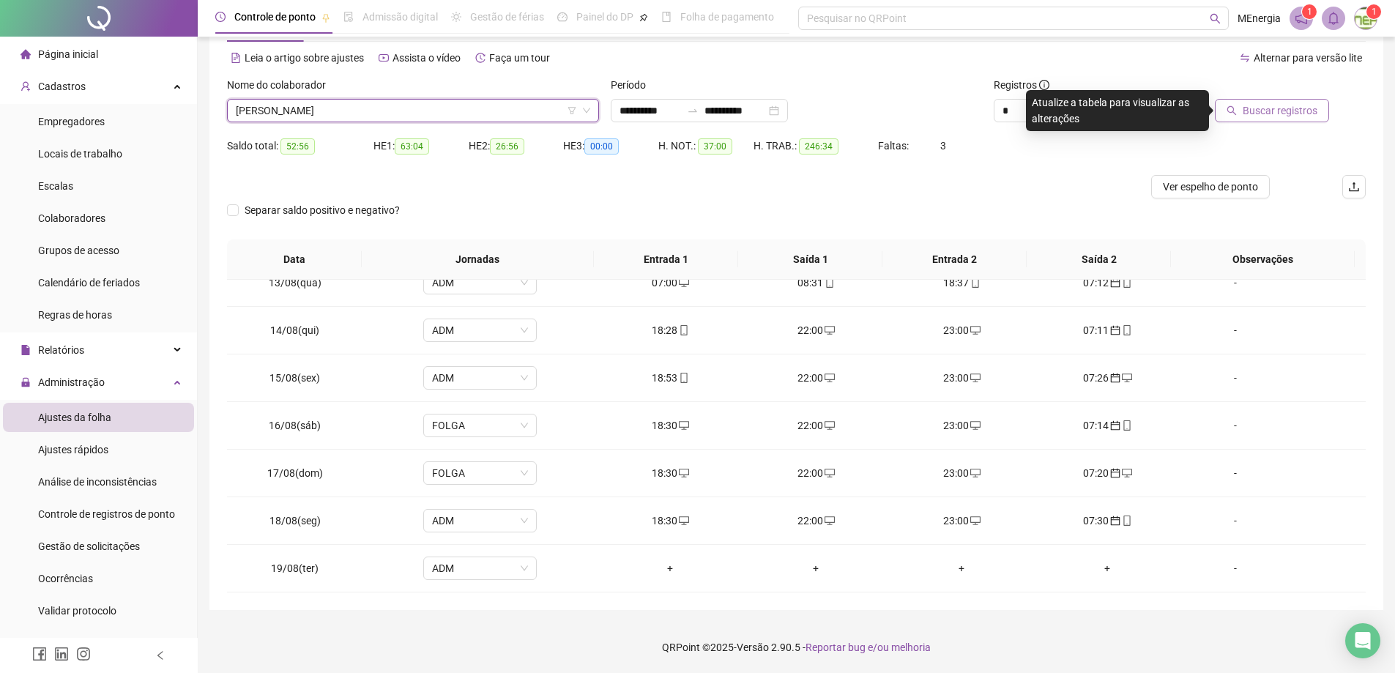
click at [1265, 111] on span "Buscar registros" at bounding box center [1280, 111] width 75 height 16
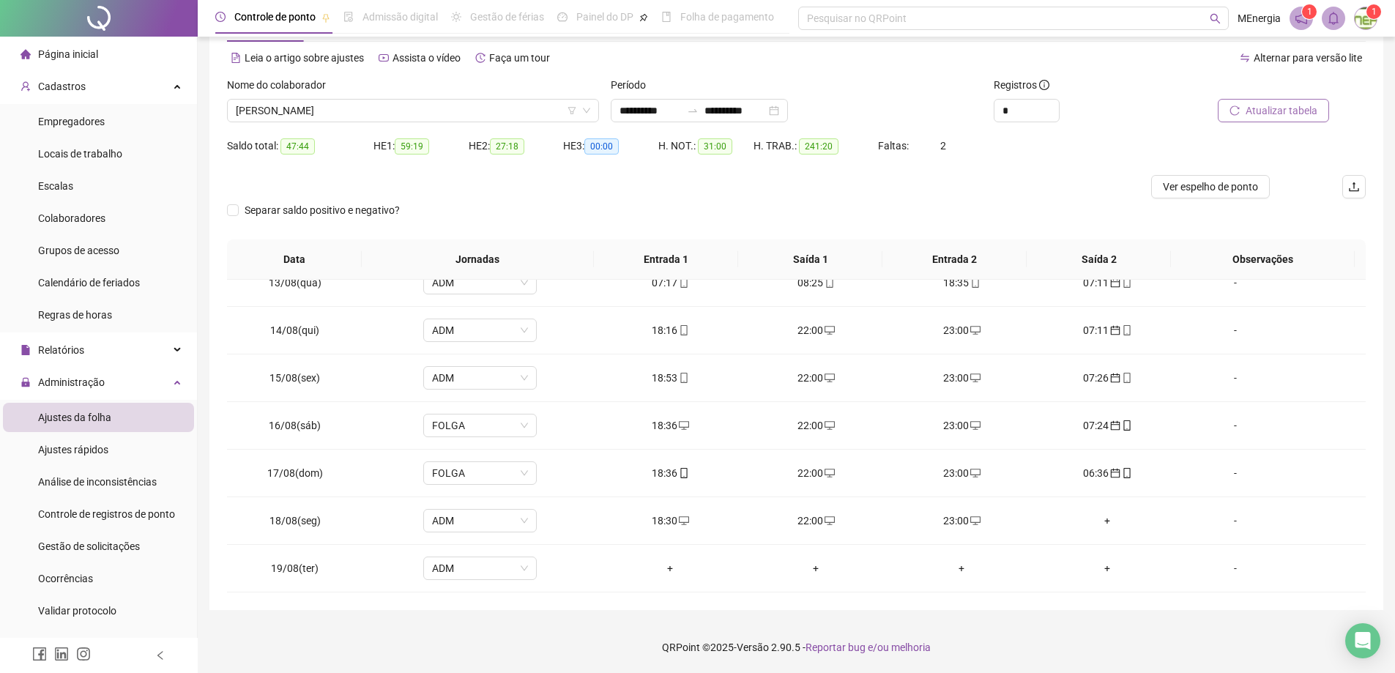
click at [1300, 108] on span "Atualizar tabela" at bounding box center [1282, 111] width 72 height 16
click at [1253, 113] on span "Atualizar tabela" at bounding box center [1282, 111] width 72 height 16
click at [595, 103] on div "[PERSON_NAME]" at bounding box center [413, 110] width 372 height 23
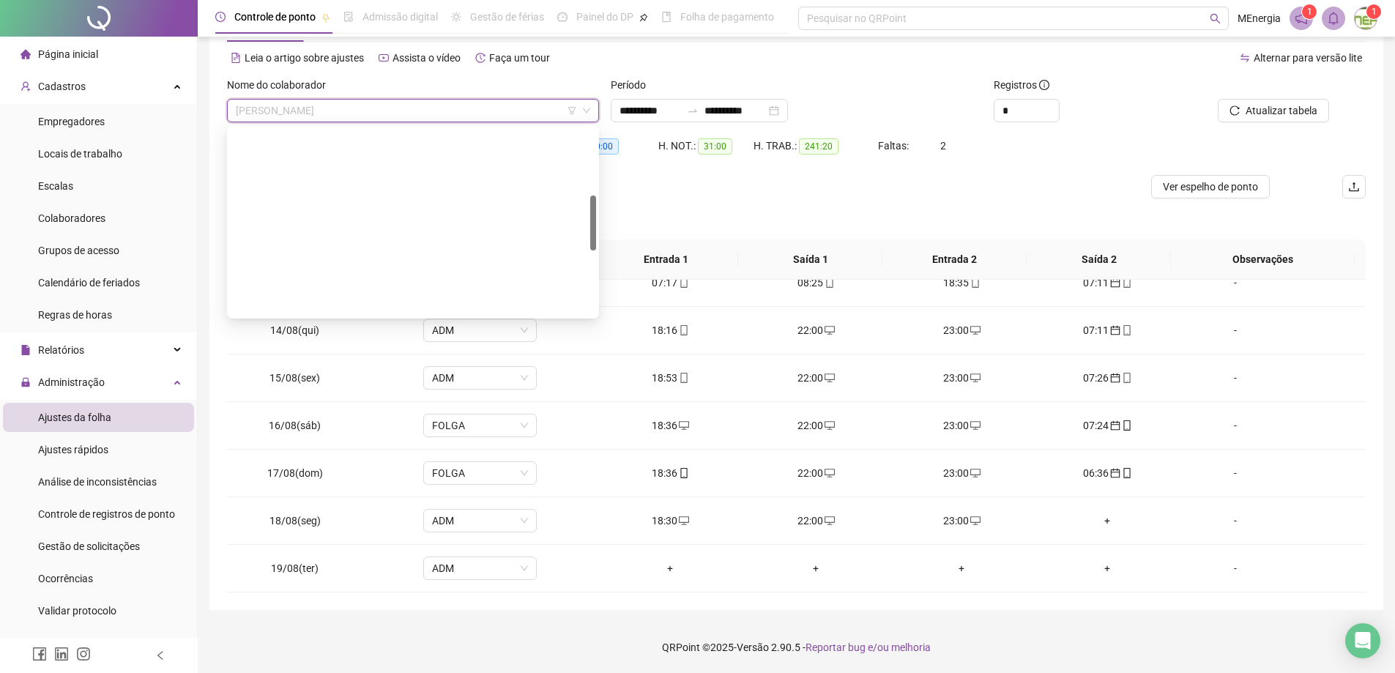
scroll to position [226, 0]
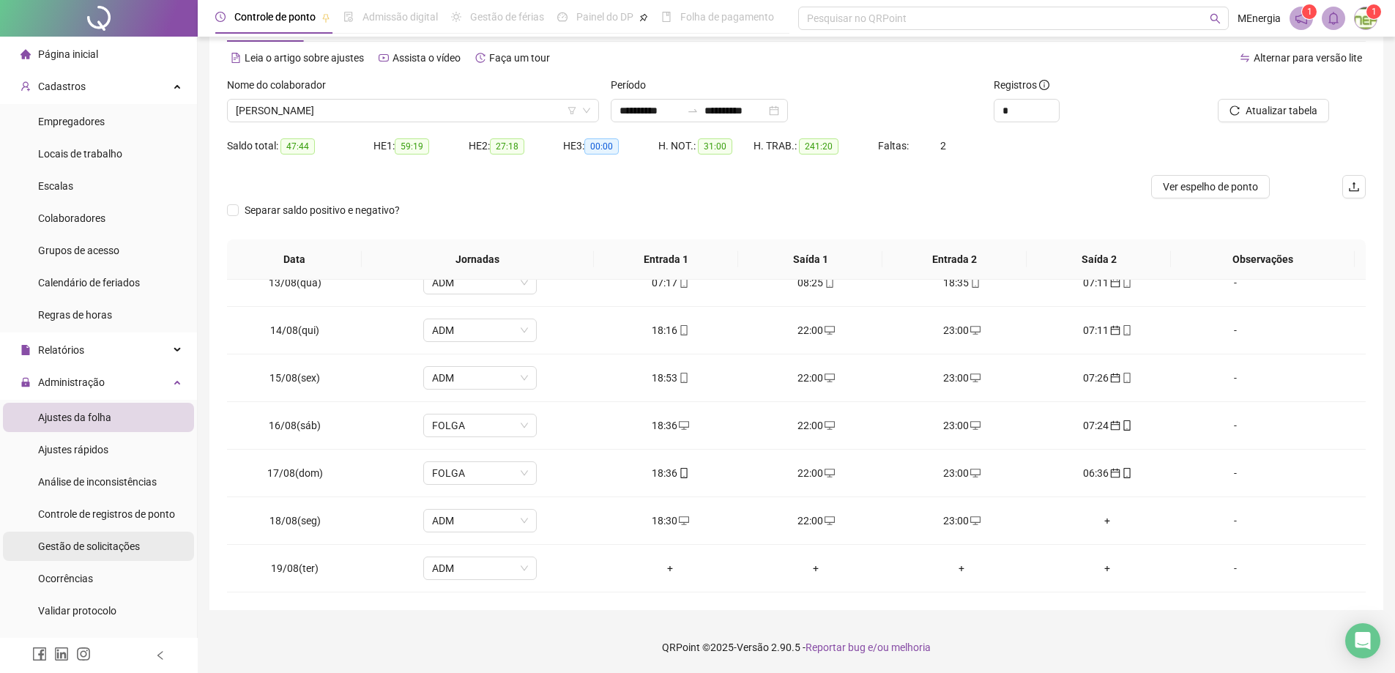
click at [93, 543] on span "Gestão de solicitações" at bounding box center [89, 546] width 102 height 12
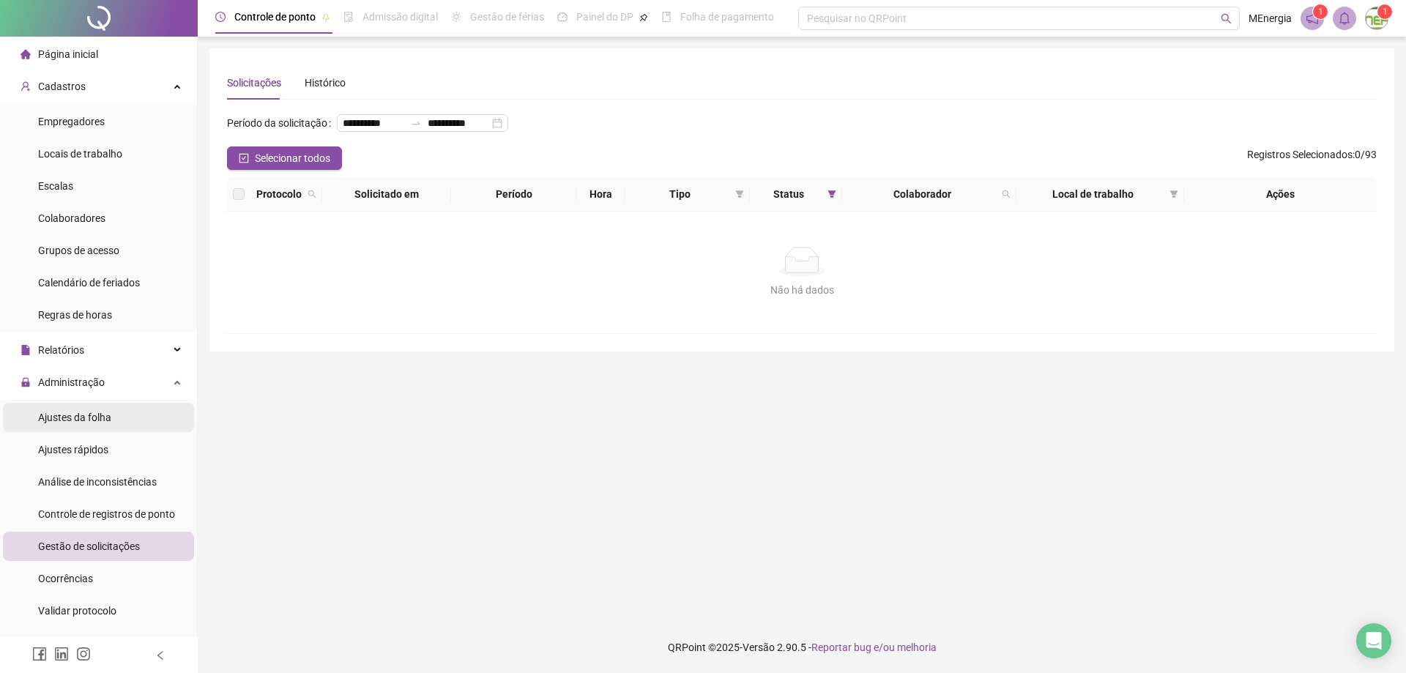
click at [89, 412] on span "Ajustes da folha" at bounding box center [74, 418] width 73 height 12
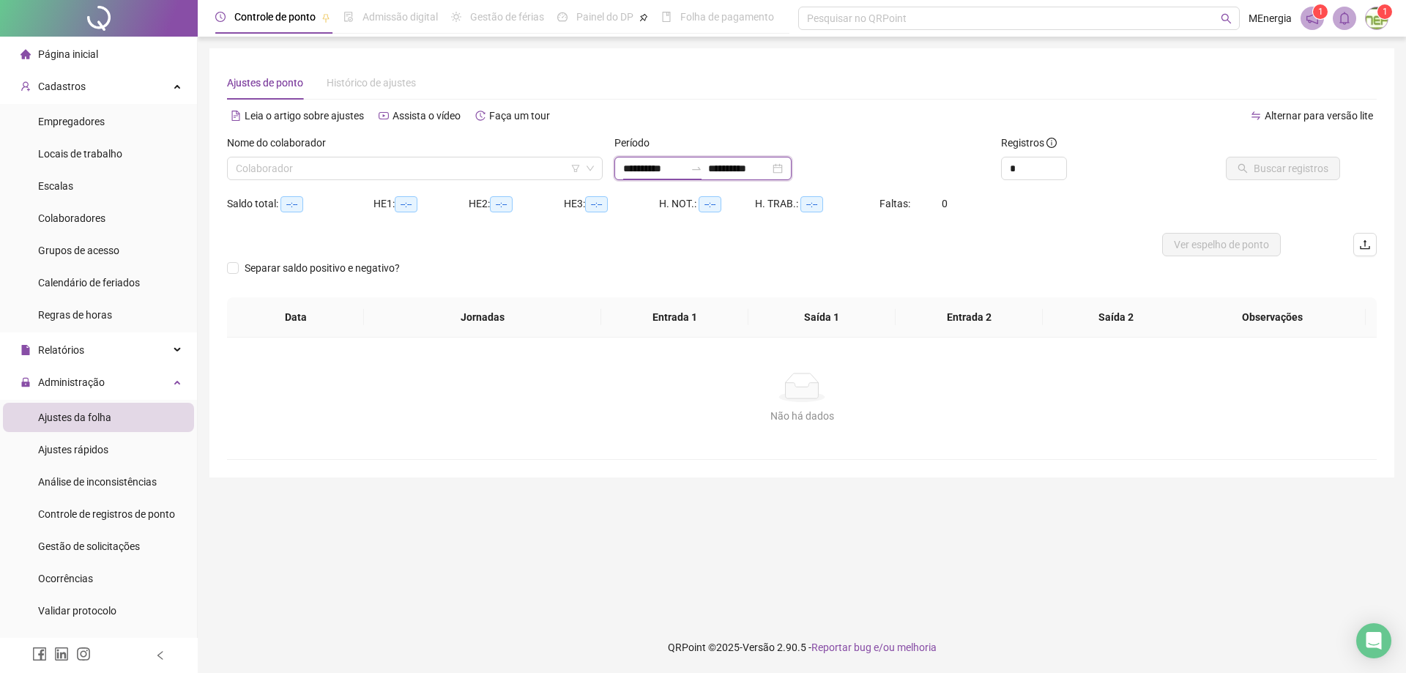
click at [623, 168] on input "**********" at bounding box center [654, 168] width 62 height 16
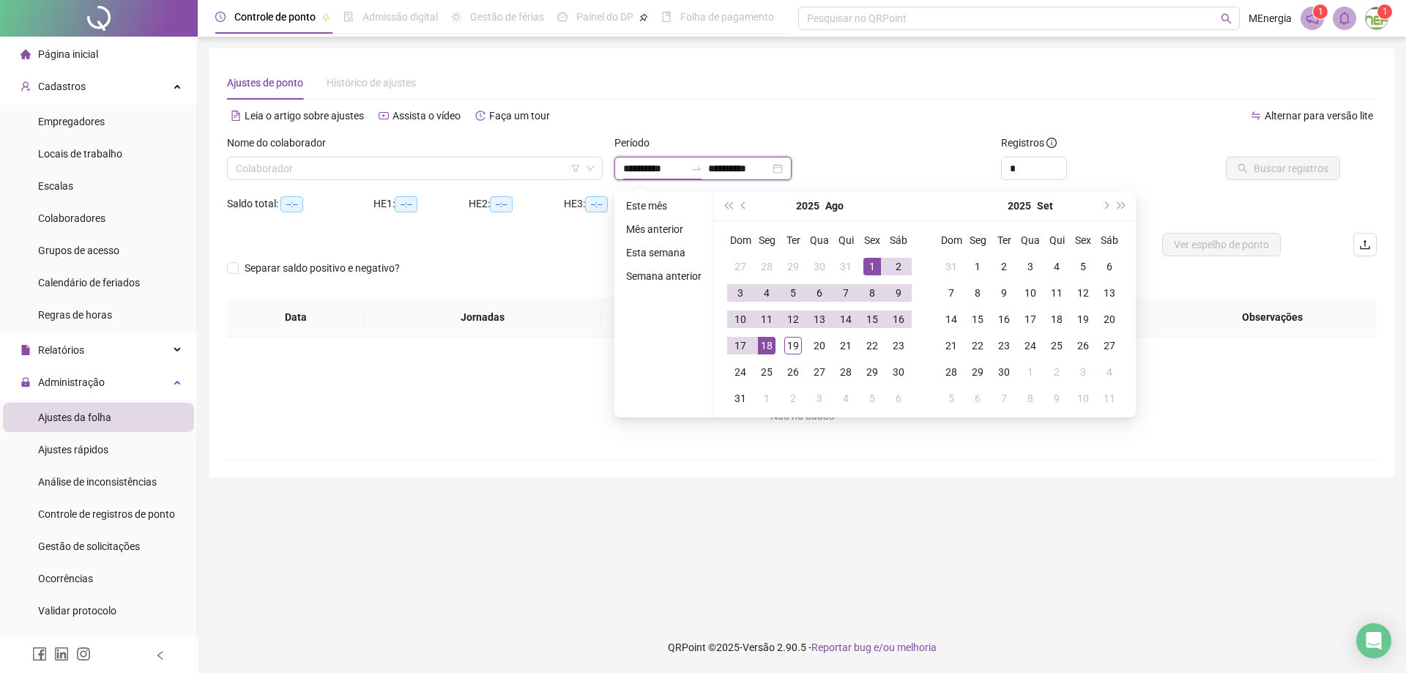
type input "**********"
click at [741, 206] on span "prev-year" at bounding box center [744, 205] width 7 height 7
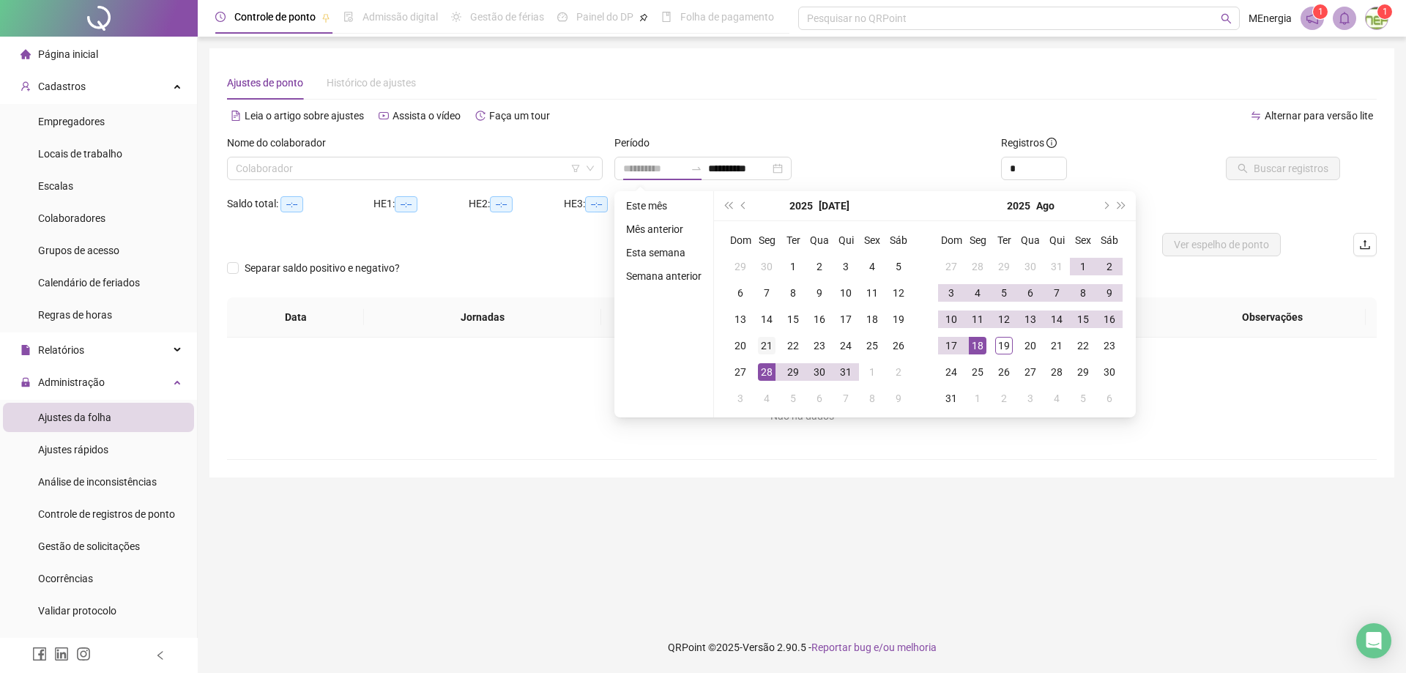
type input "**********"
click at [760, 346] on div "21" at bounding box center [767, 346] width 18 height 18
type input "**********"
click at [1000, 341] on div "19" at bounding box center [1004, 346] width 18 height 18
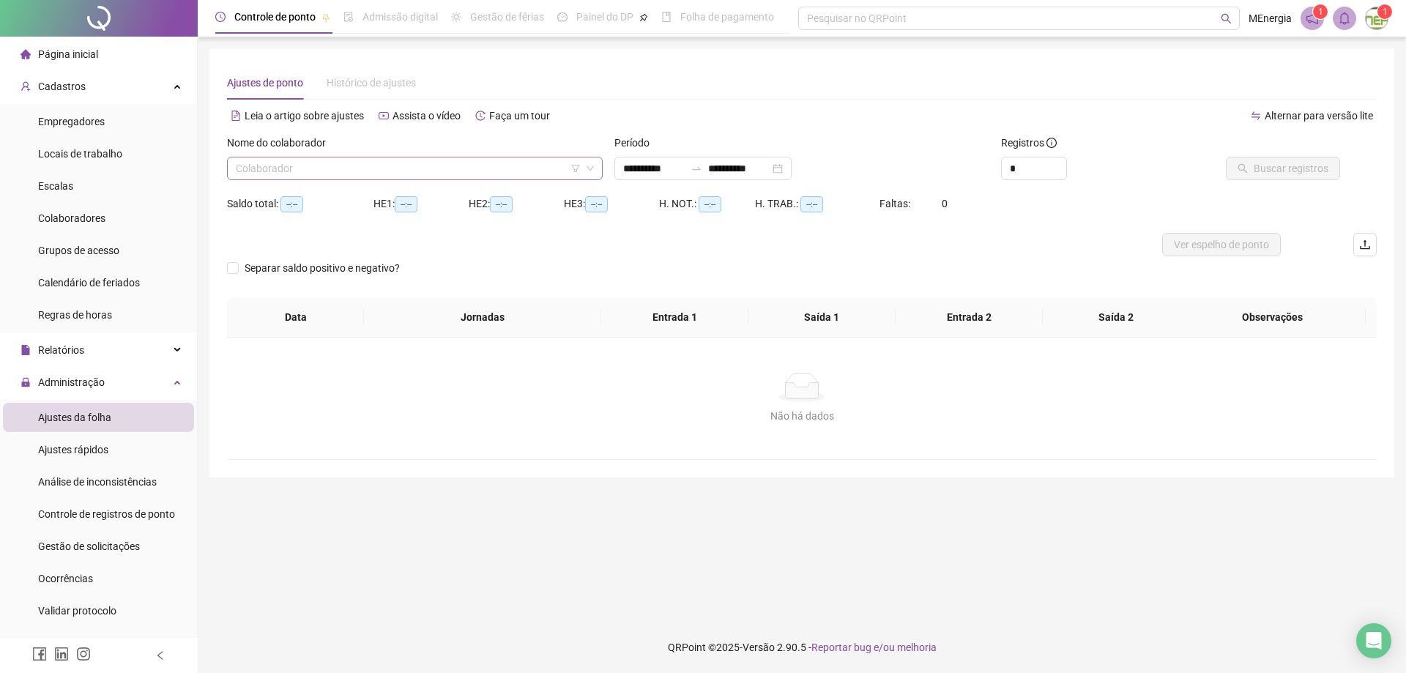
click at [597, 168] on div "Colaborador" at bounding box center [415, 168] width 376 height 23
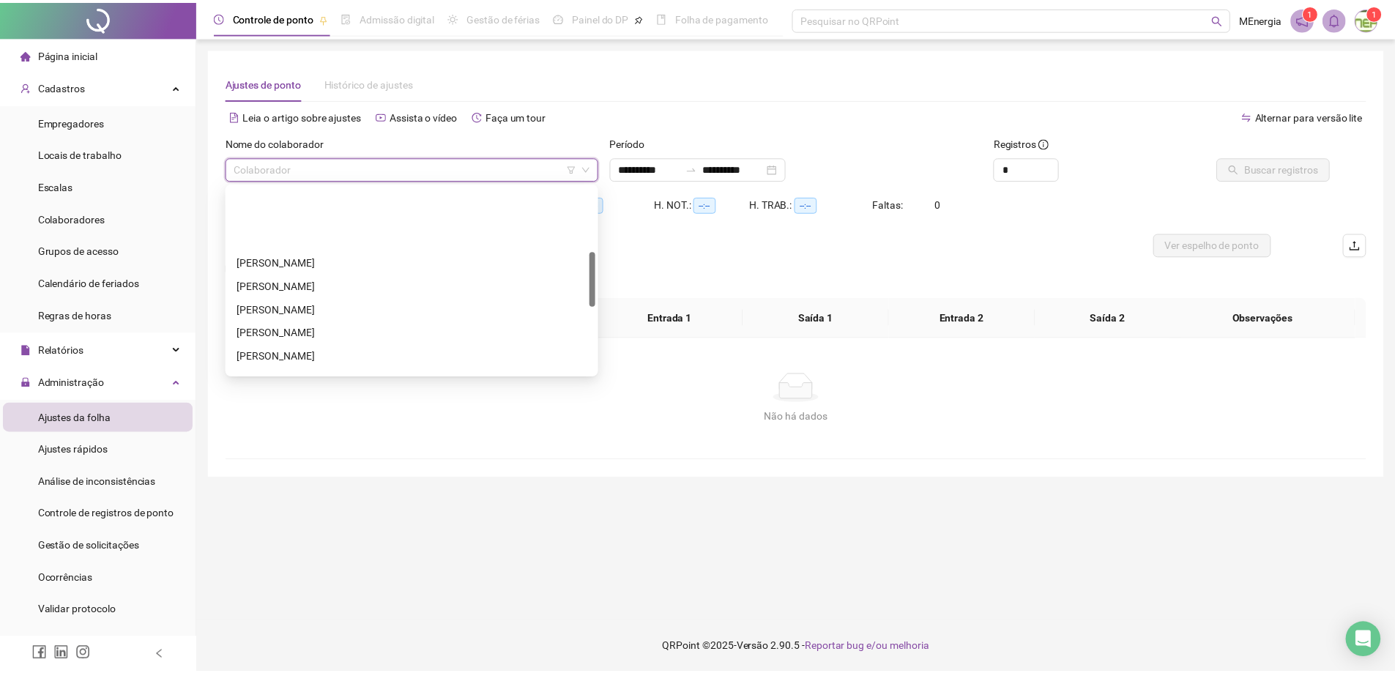
scroll to position [73, 0]
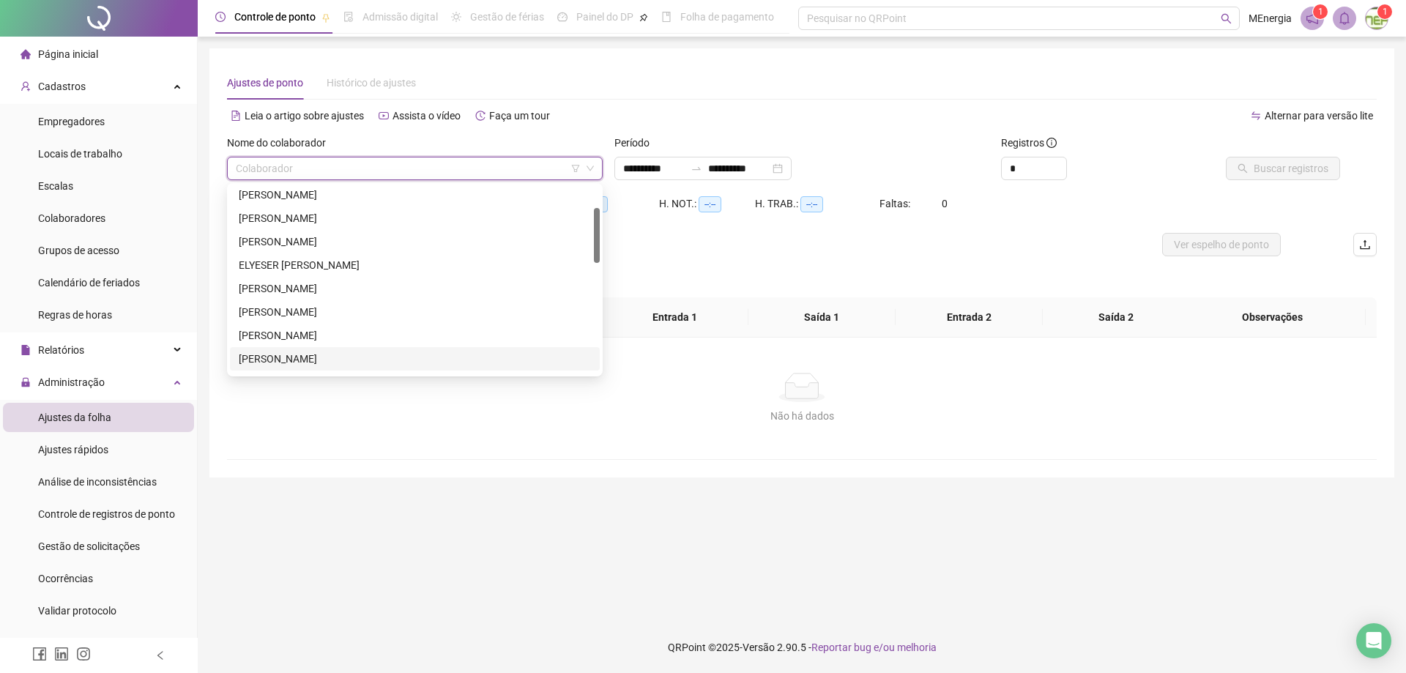
click at [330, 354] on div "[PERSON_NAME]" at bounding box center [415, 359] width 352 height 16
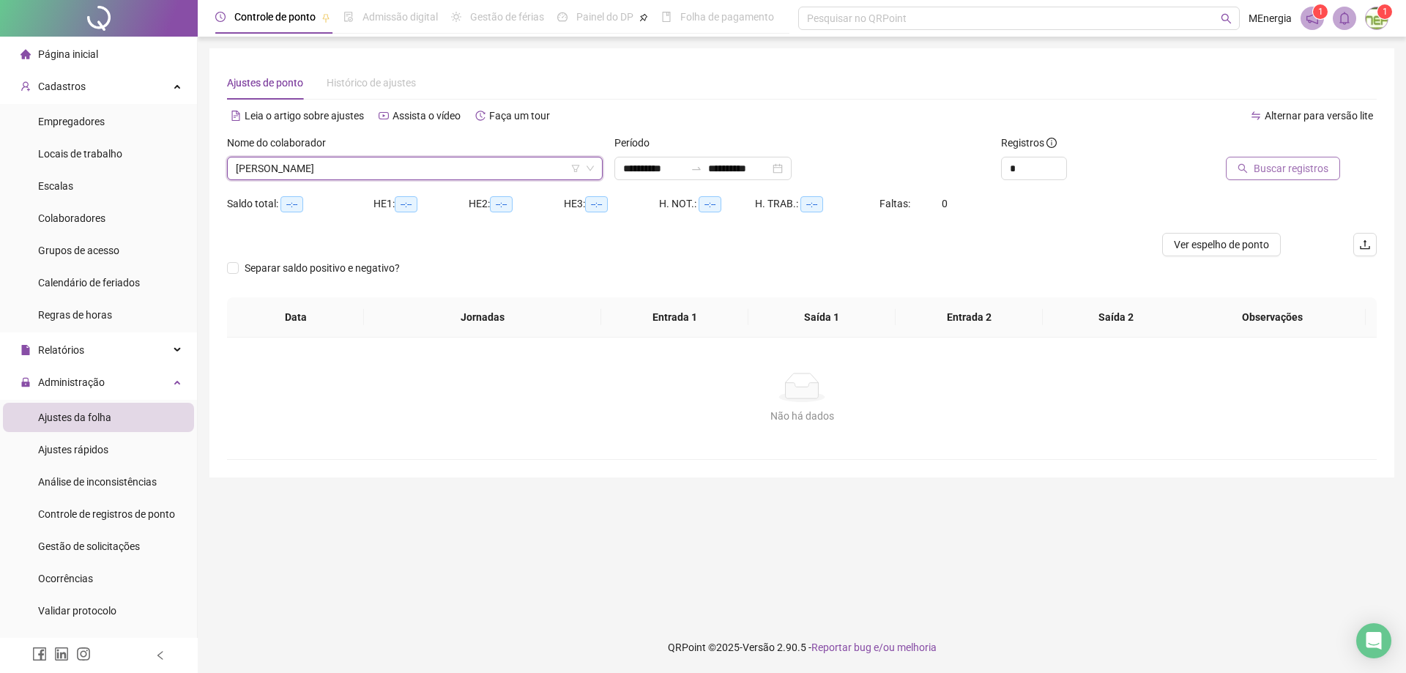
click at [1273, 173] on span "Buscar registros" at bounding box center [1291, 168] width 75 height 16
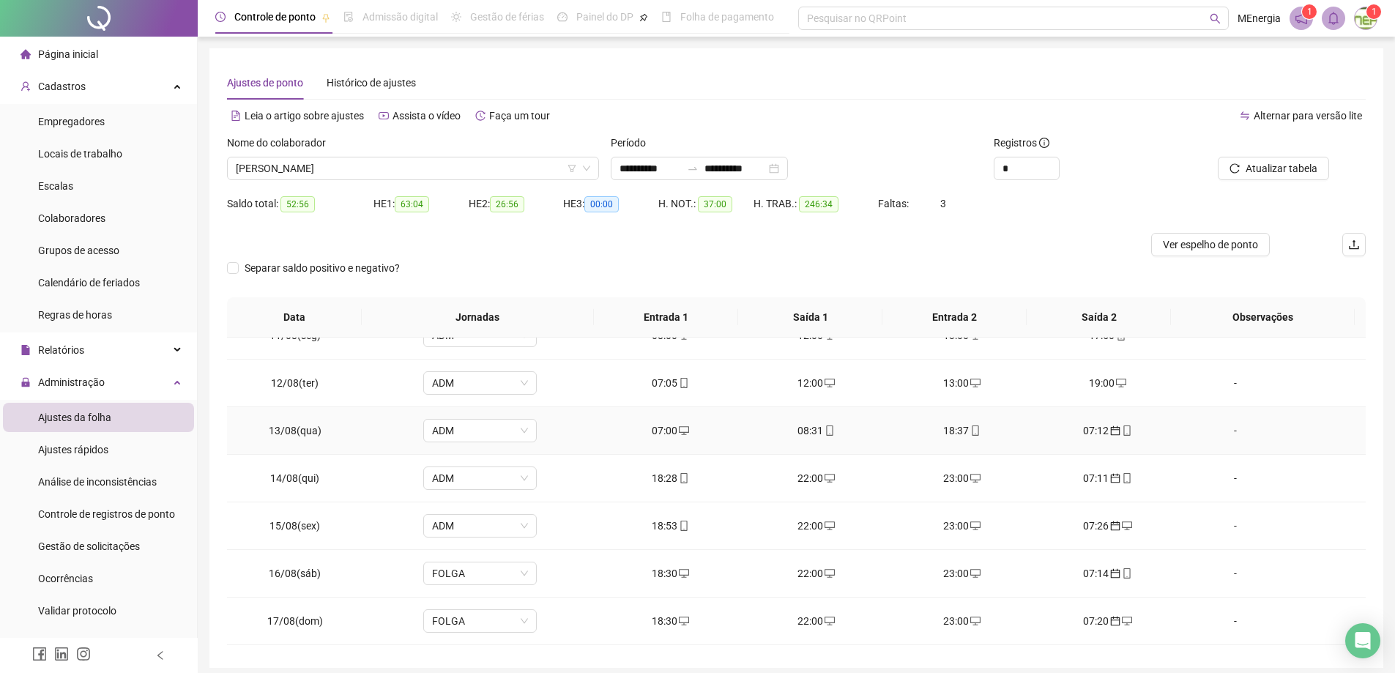
scroll to position [1115, 0]
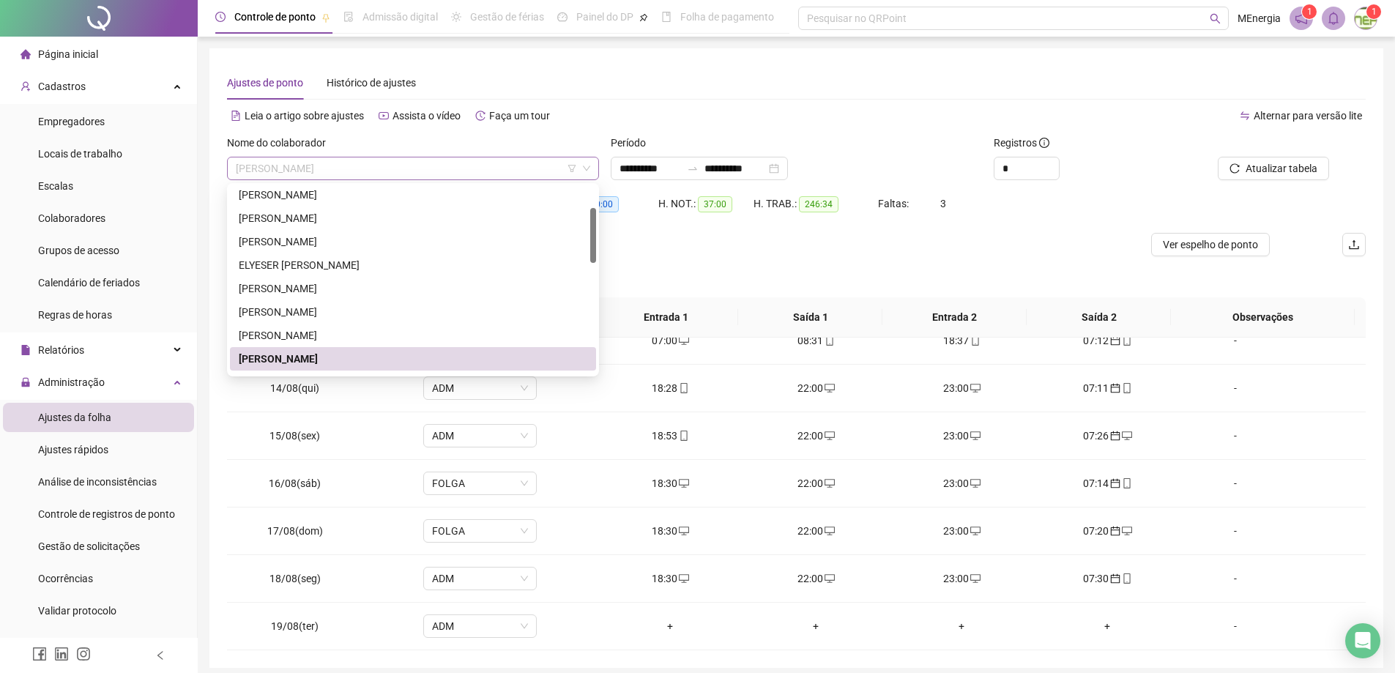
click at [592, 164] on div "[PERSON_NAME]" at bounding box center [413, 168] width 372 height 23
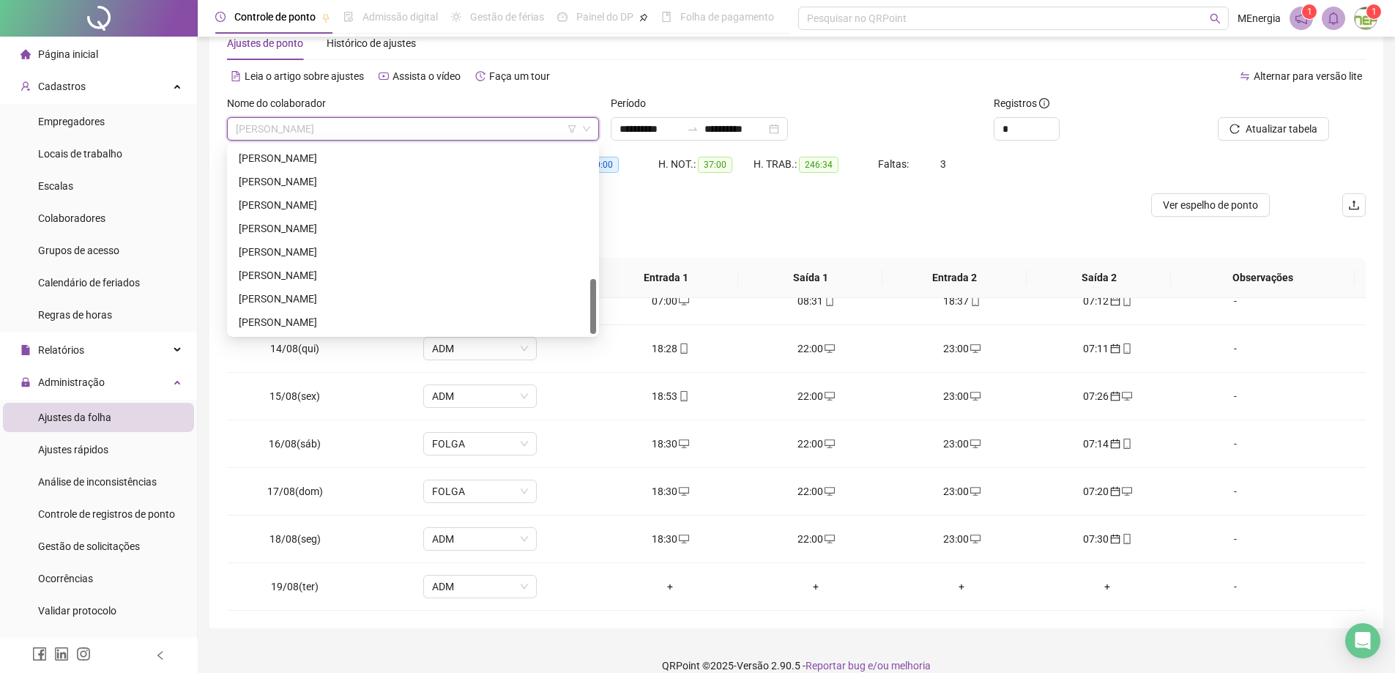
scroll to position [58, 0]
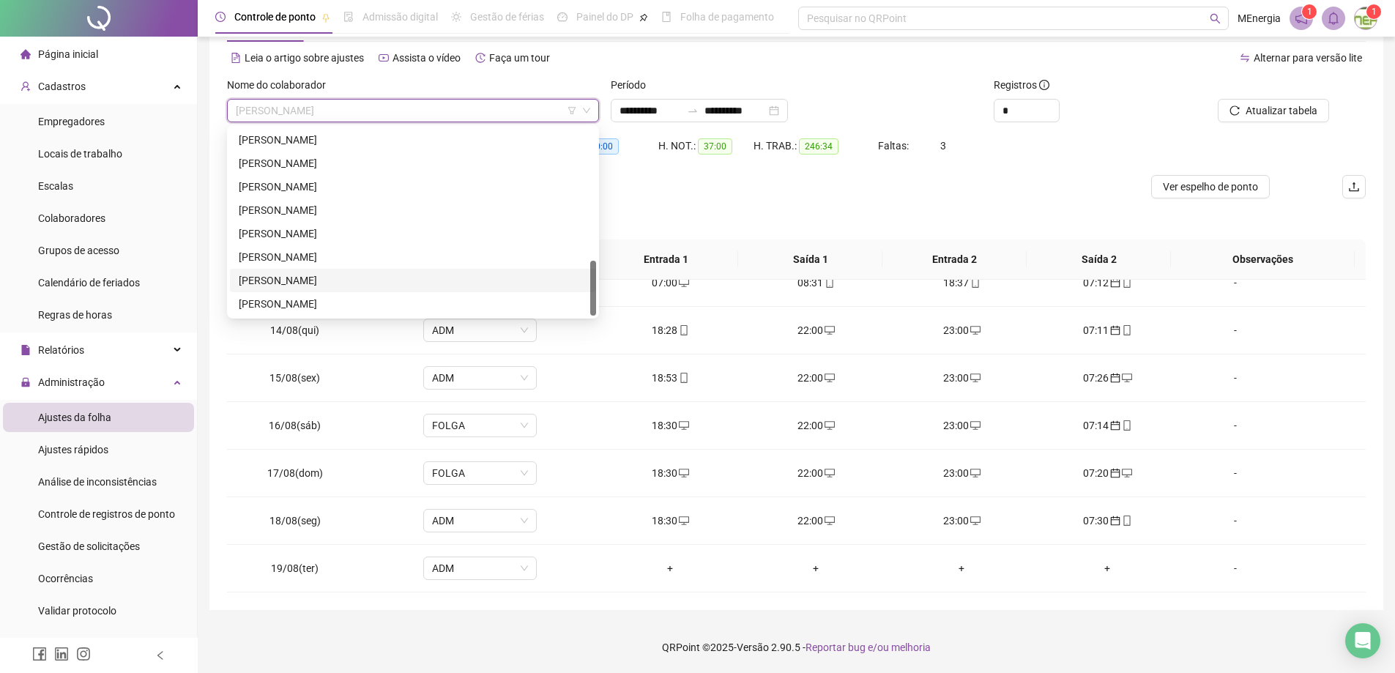
click at [337, 279] on div "[PERSON_NAME]" at bounding box center [413, 280] width 349 height 16
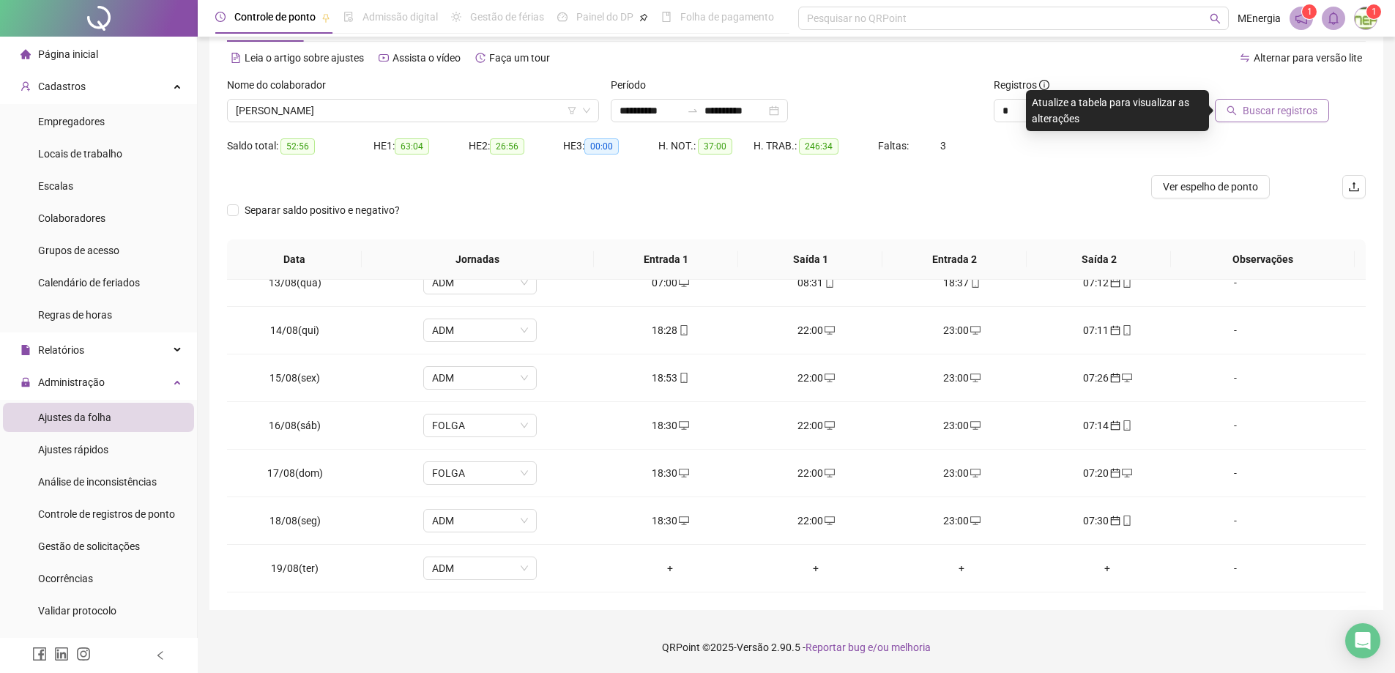
click at [1270, 116] on span "Buscar registros" at bounding box center [1280, 111] width 75 height 16
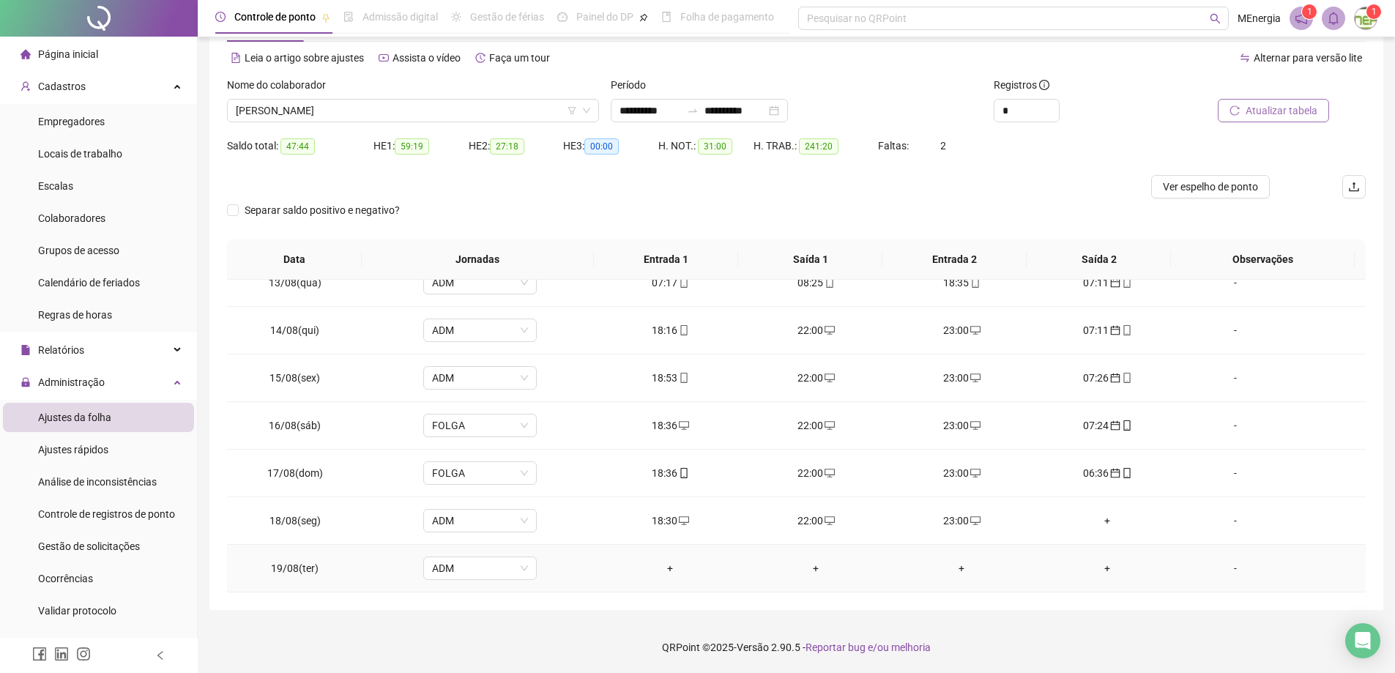
click at [664, 573] on div "+" at bounding box center [670, 568] width 122 height 16
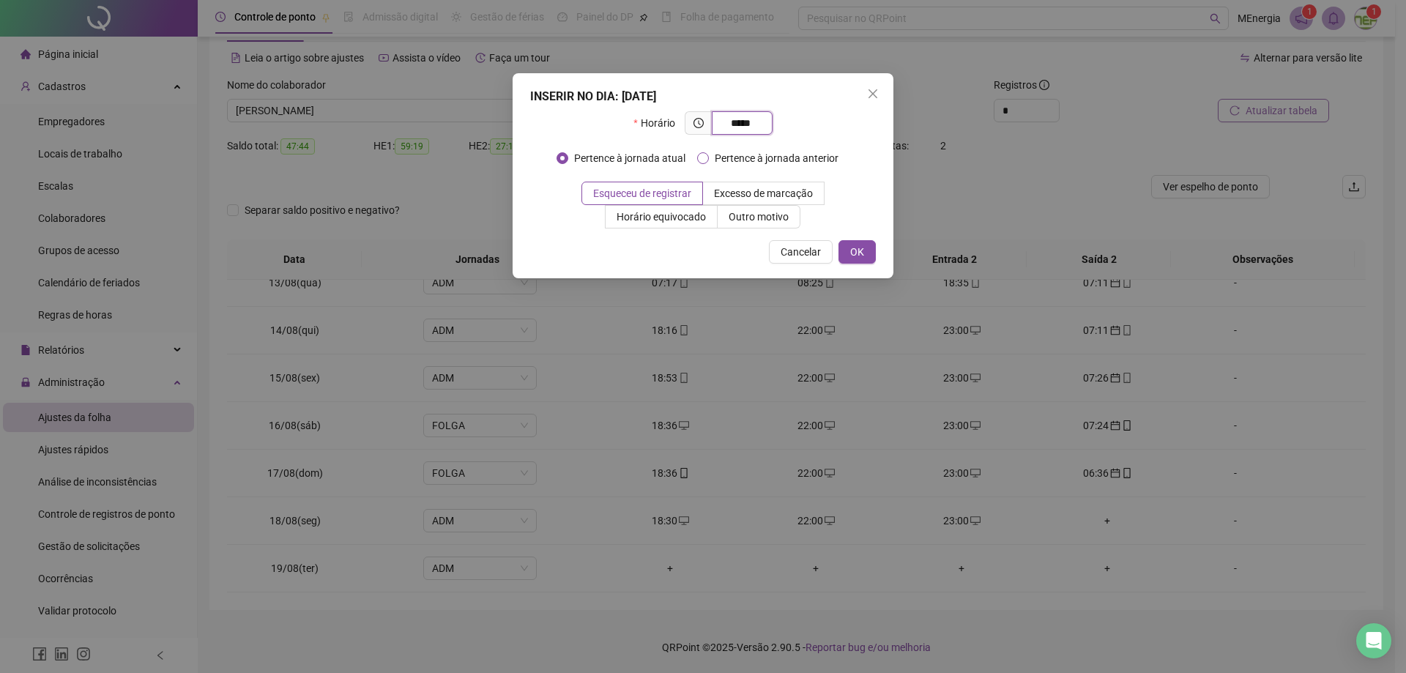
type input "*****"
click at [711, 159] on span "Pertence à jornada anterior" at bounding box center [776, 158] width 135 height 16
click at [856, 256] on span "OK" at bounding box center [857, 252] width 14 height 16
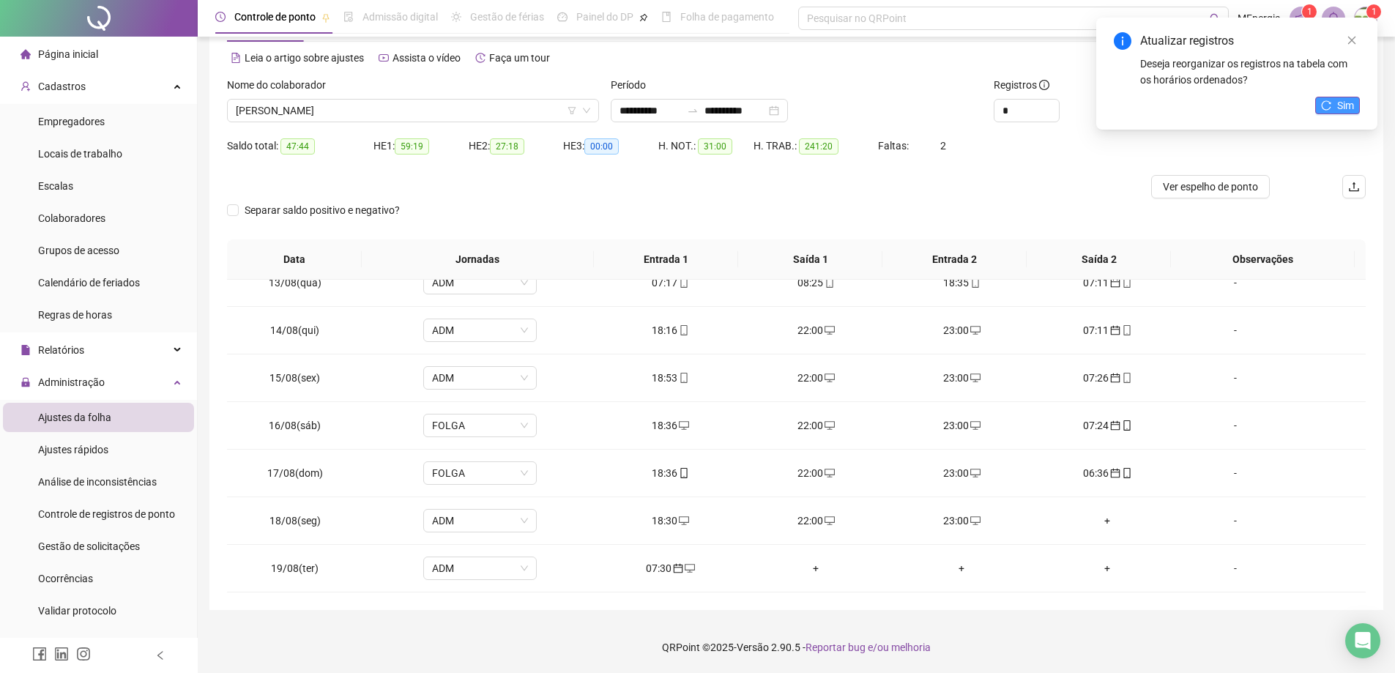
click at [1321, 106] on icon "reload" at bounding box center [1326, 105] width 10 height 10
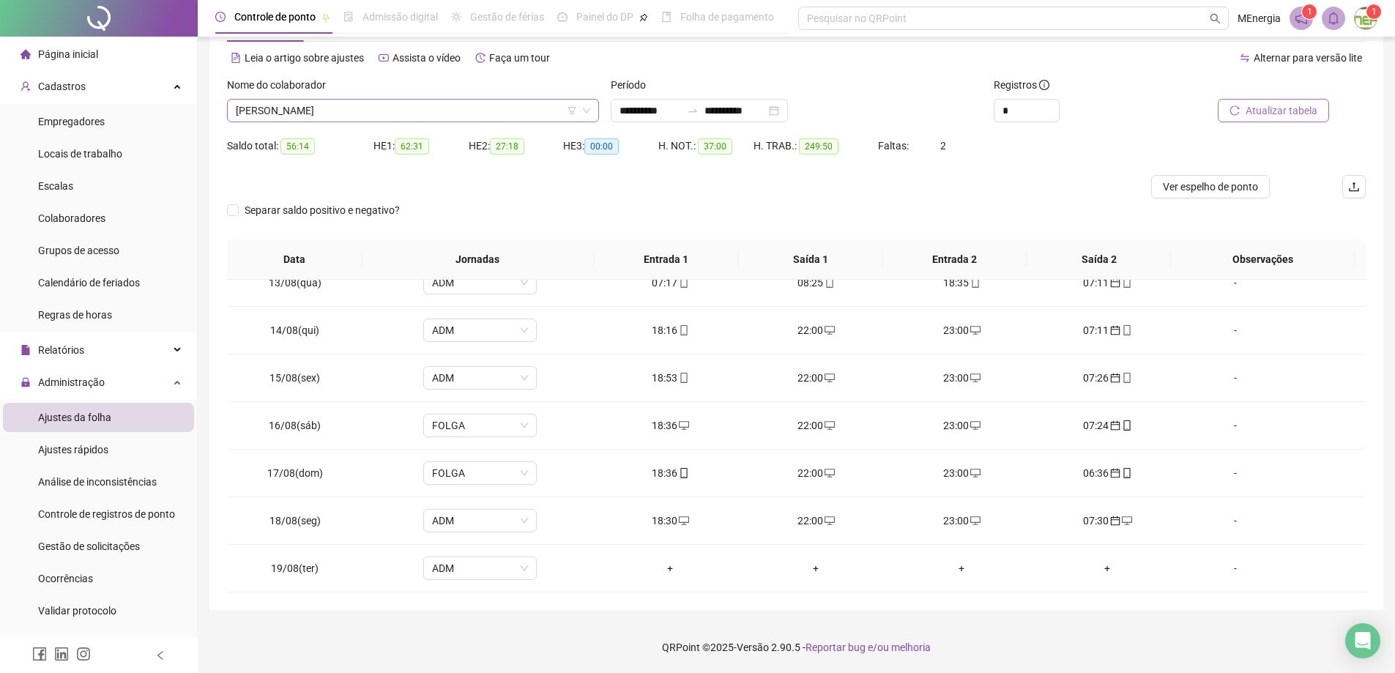
click at [596, 105] on div "[PERSON_NAME]" at bounding box center [413, 110] width 372 height 23
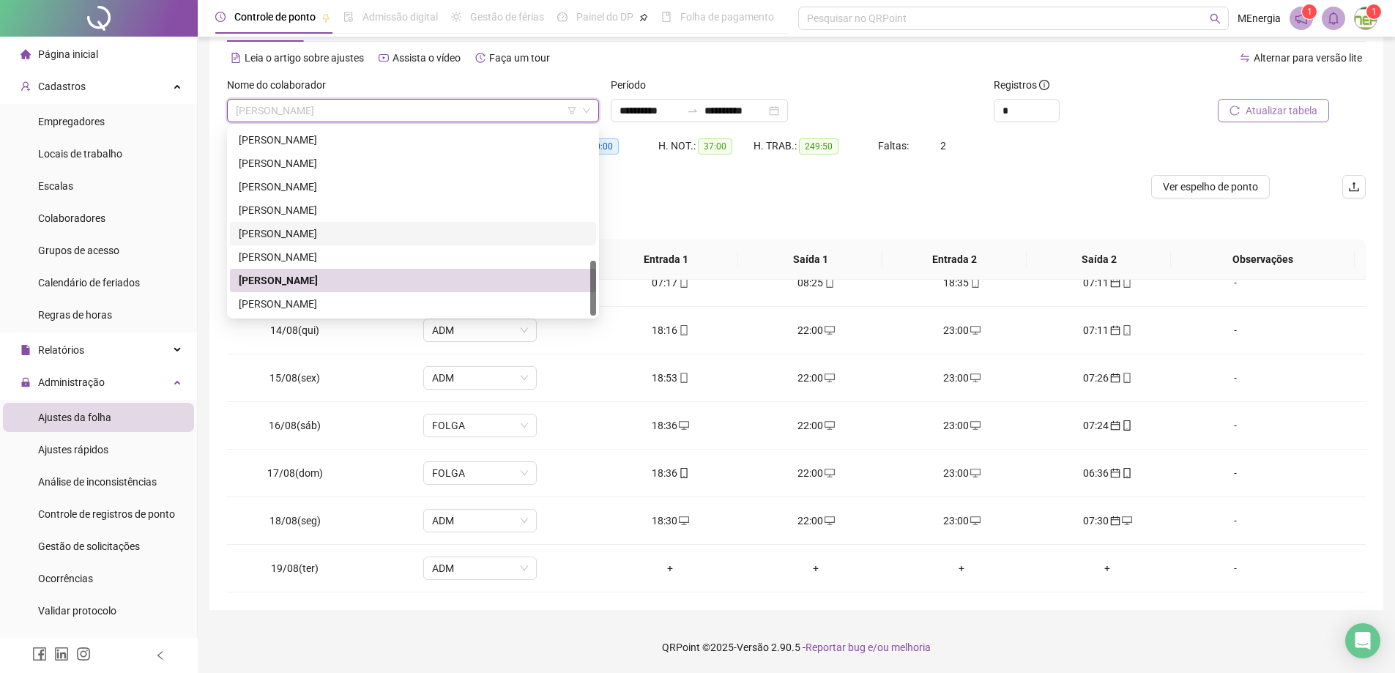
scroll to position [79, 0]
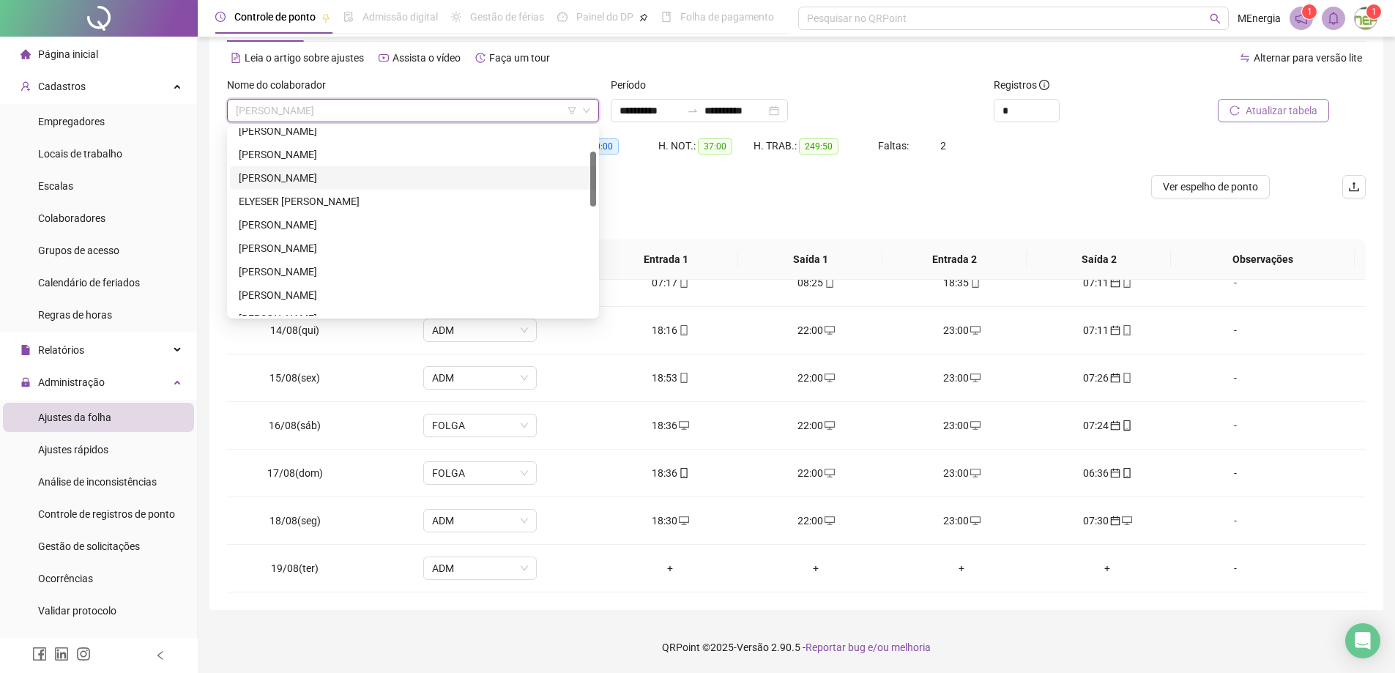
click at [318, 179] on div "[PERSON_NAME]" at bounding box center [413, 178] width 349 height 16
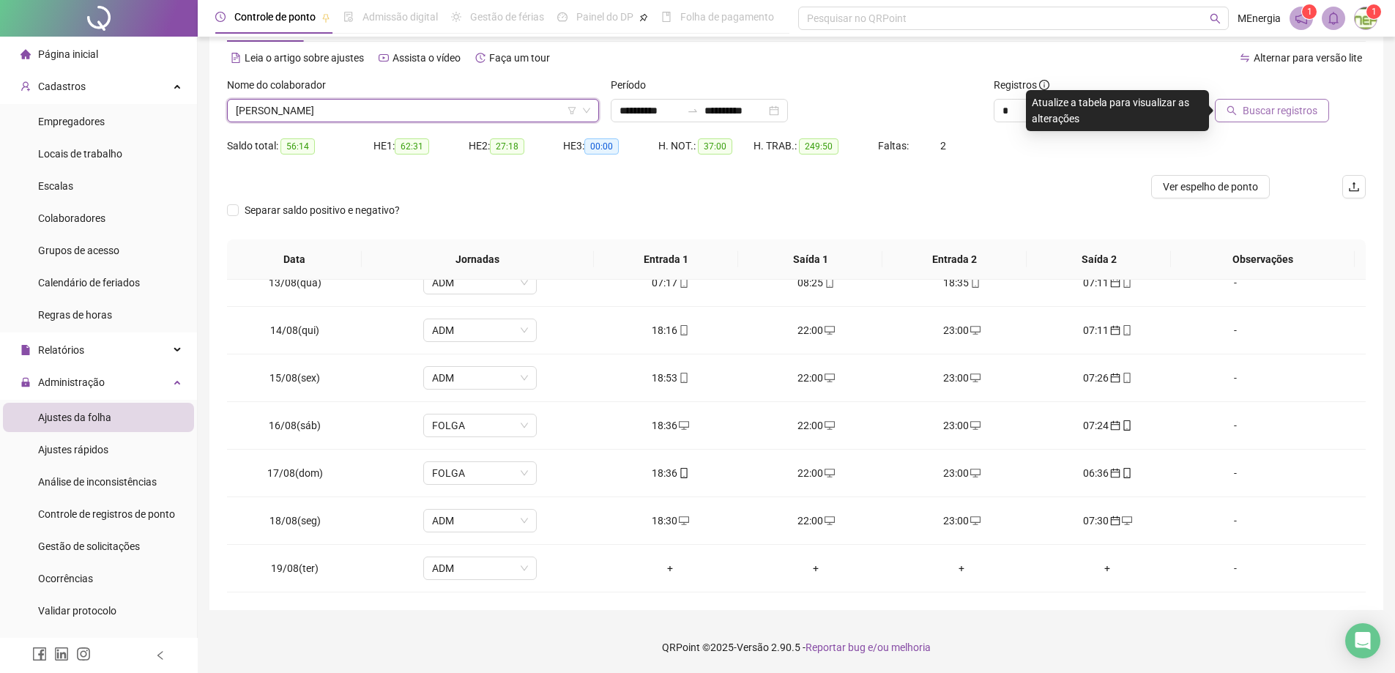
click at [1279, 113] on span "Buscar registros" at bounding box center [1280, 111] width 75 height 16
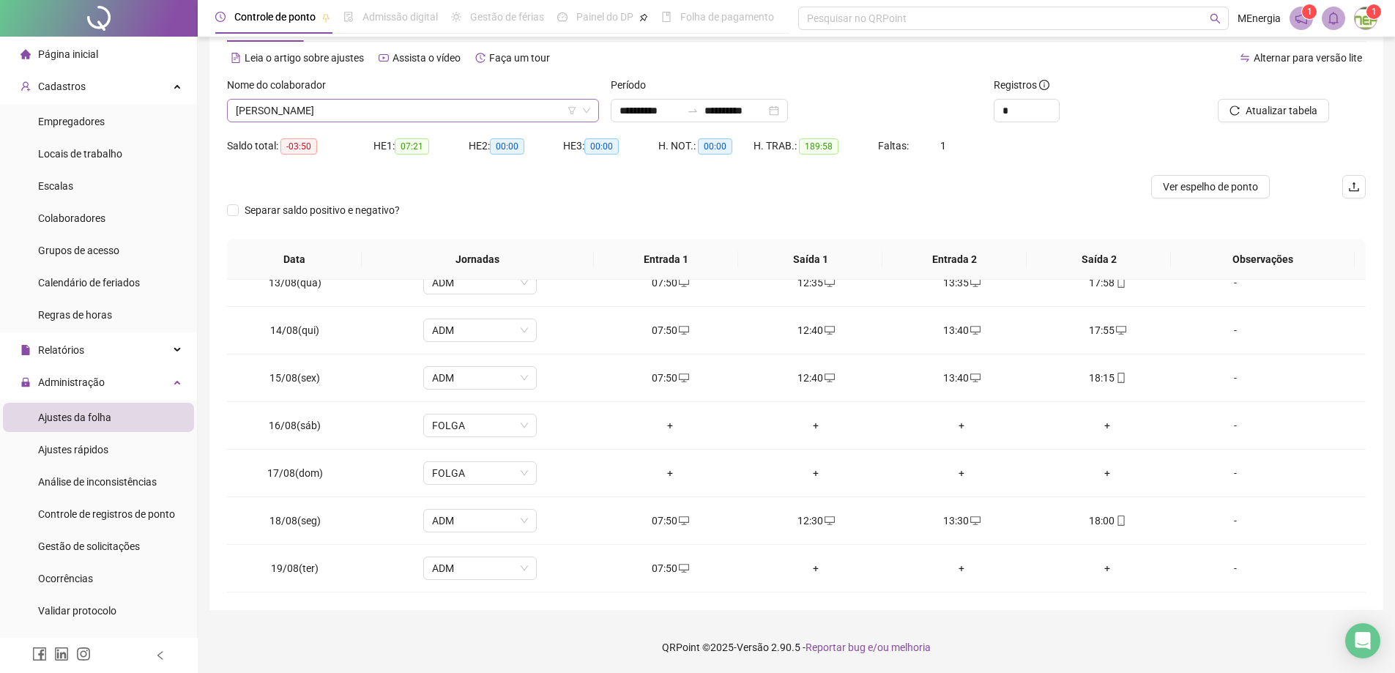
click at [595, 111] on div "[PERSON_NAME]" at bounding box center [413, 110] width 372 height 23
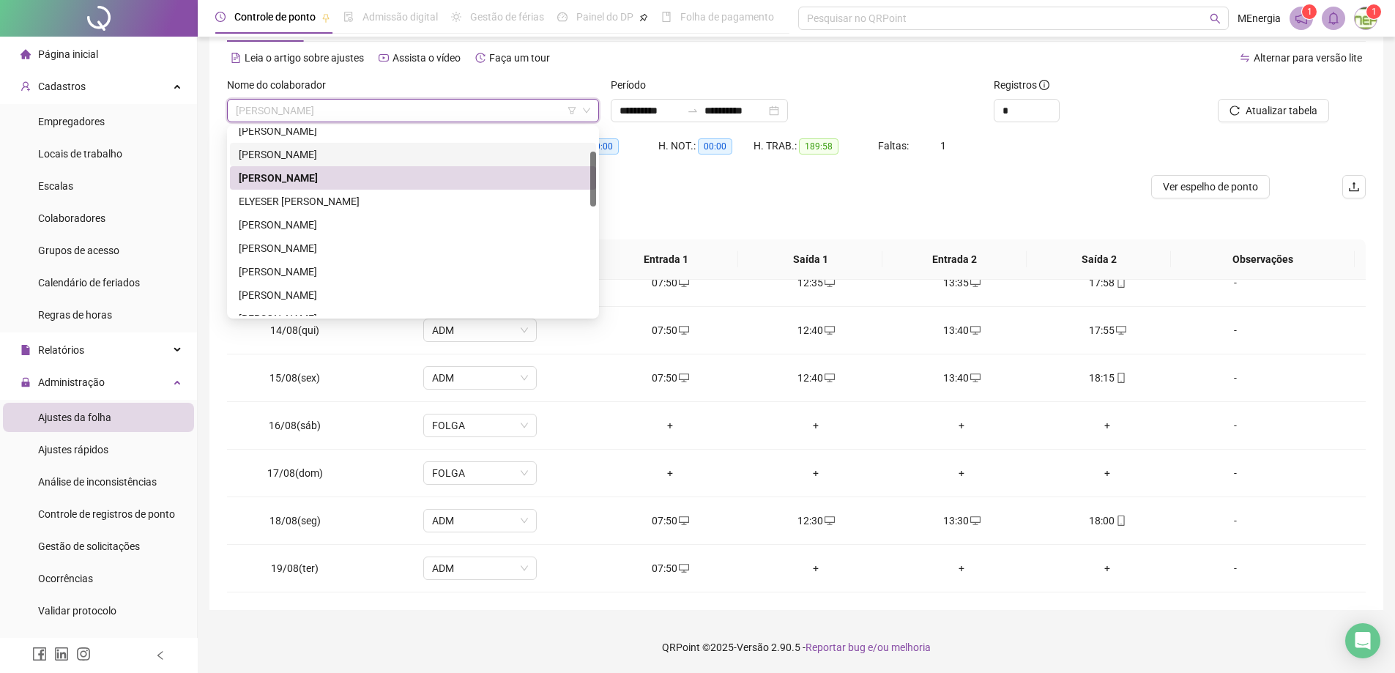
scroll to position [0, 0]
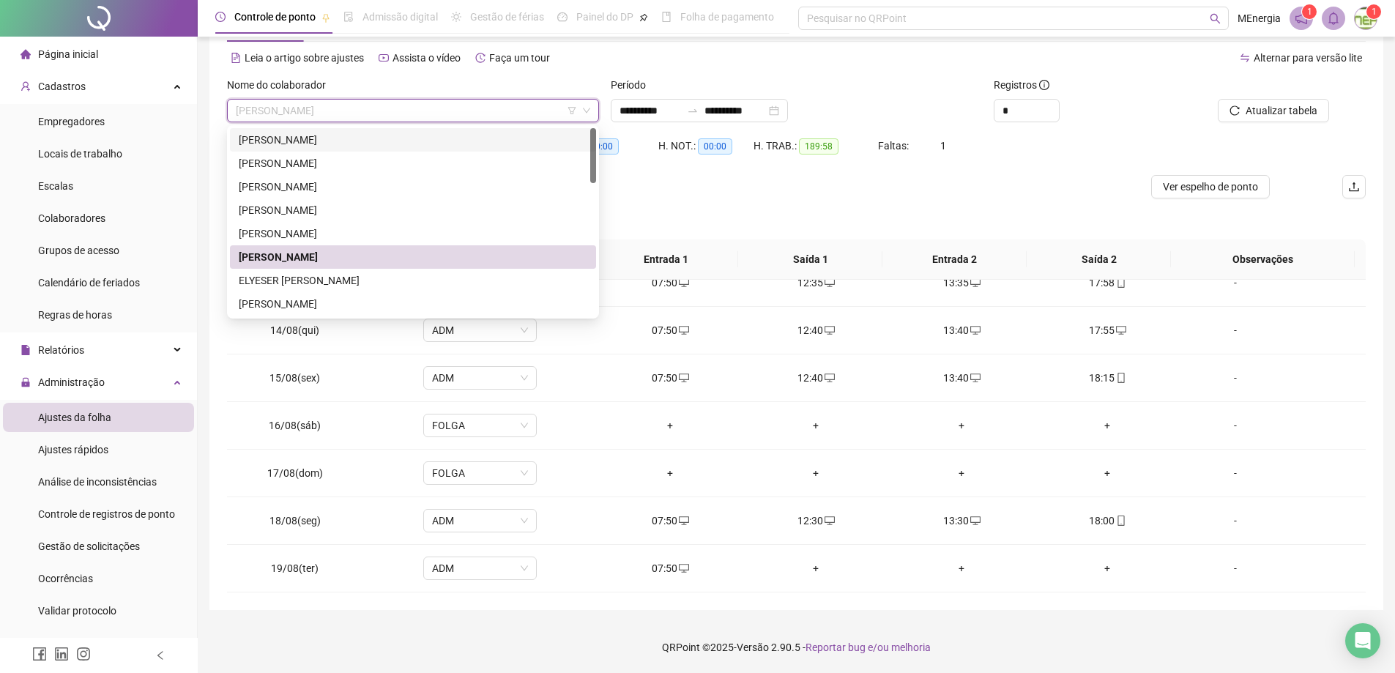
click at [359, 143] on div "[PERSON_NAME]" at bounding box center [413, 140] width 349 height 16
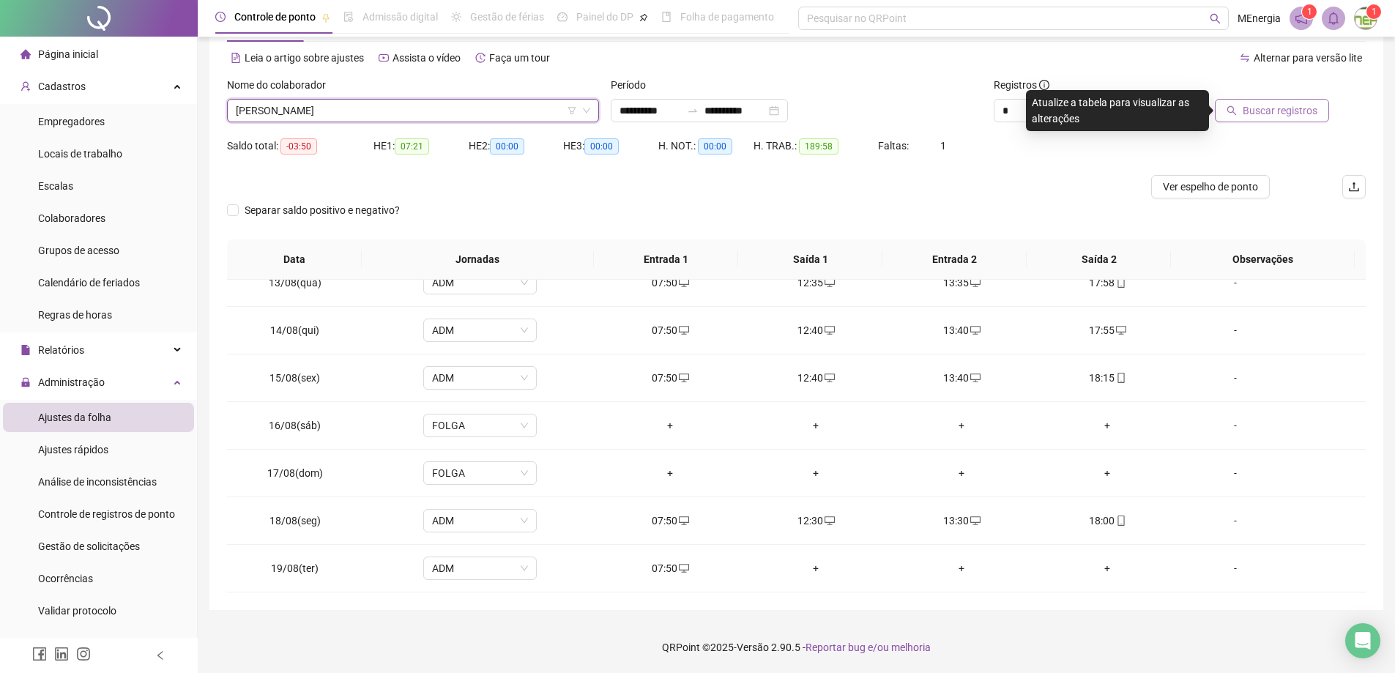
click at [1254, 113] on span "Buscar registros" at bounding box center [1280, 111] width 75 height 16
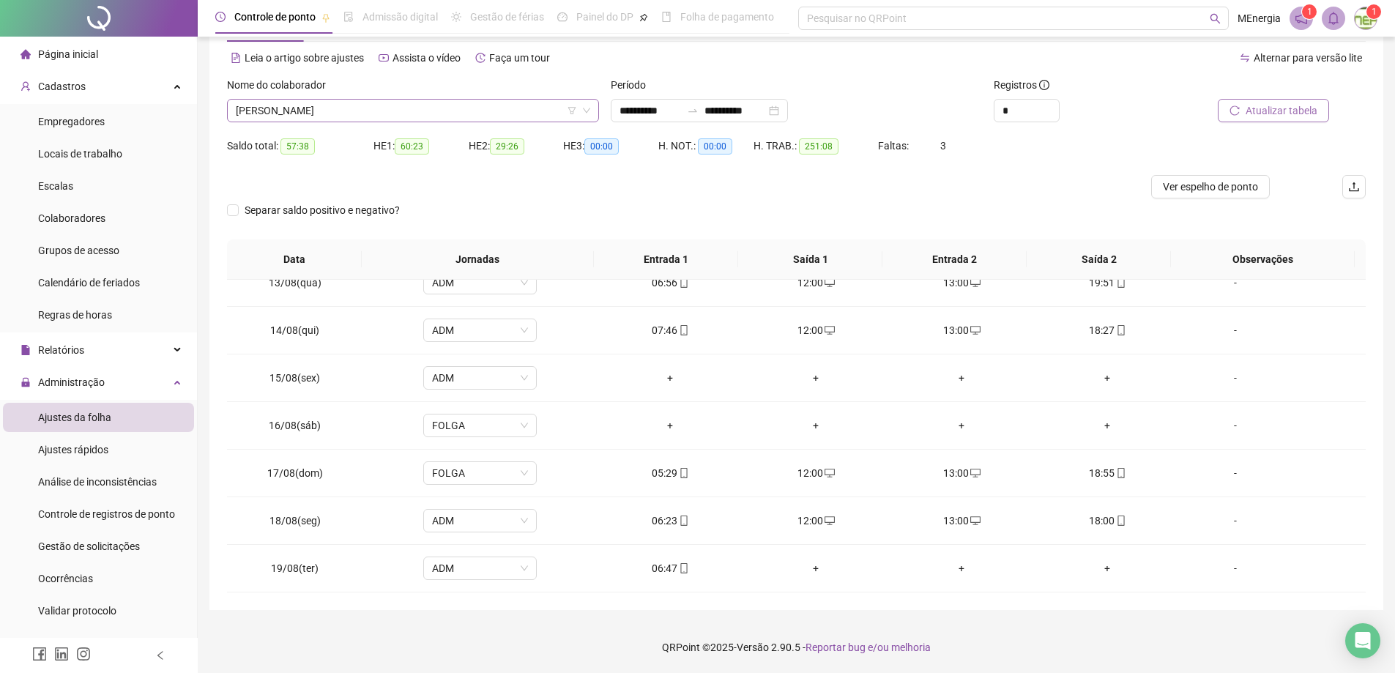
click at [589, 108] on icon "down" at bounding box center [586, 110] width 9 height 9
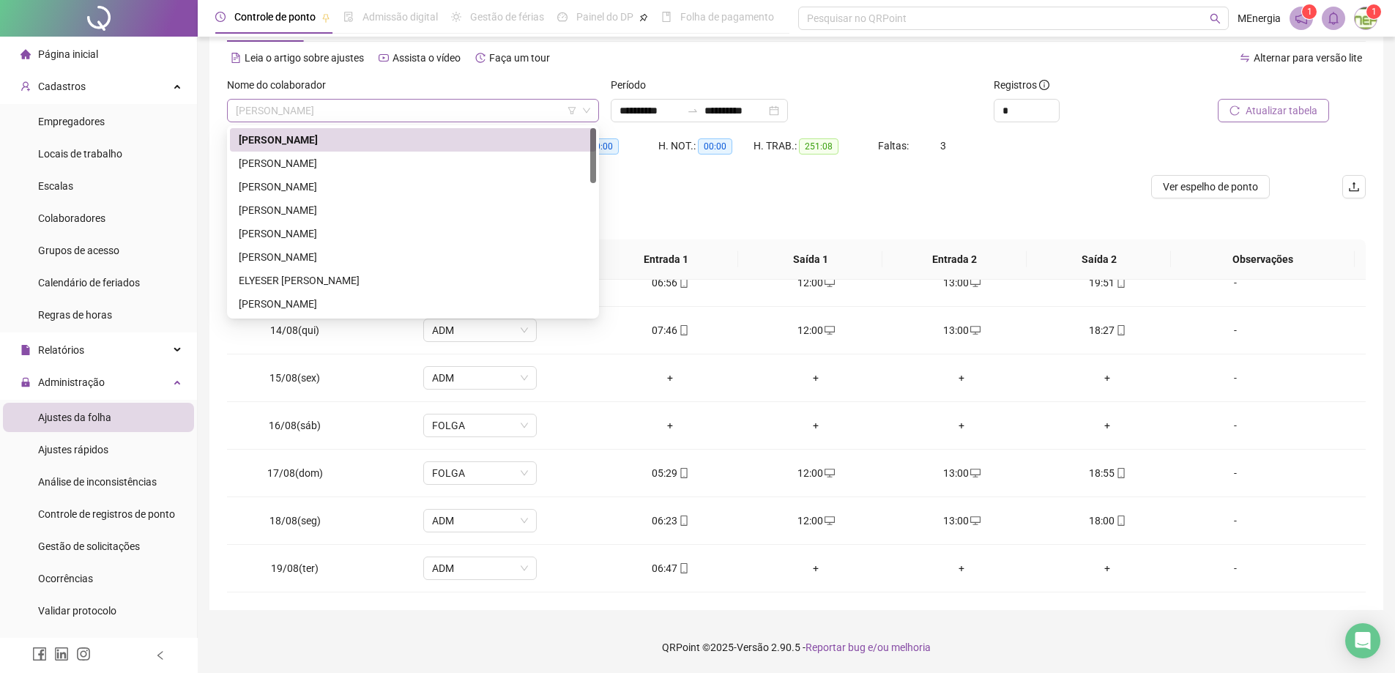
click at [594, 106] on div "[PERSON_NAME]" at bounding box center [413, 110] width 372 height 23
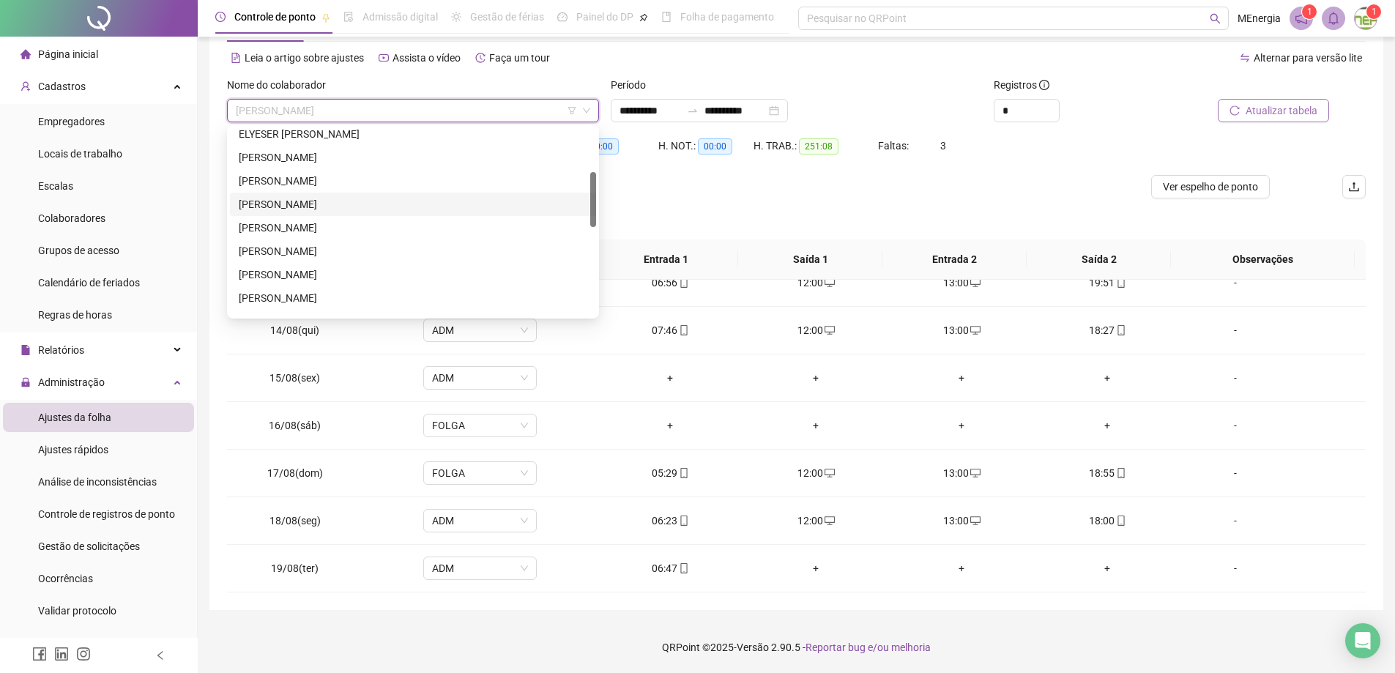
scroll to position [220, 0]
click at [354, 242] on div "[PERSON_NAME]" at bounding box center [413, 248] width 349 height 16
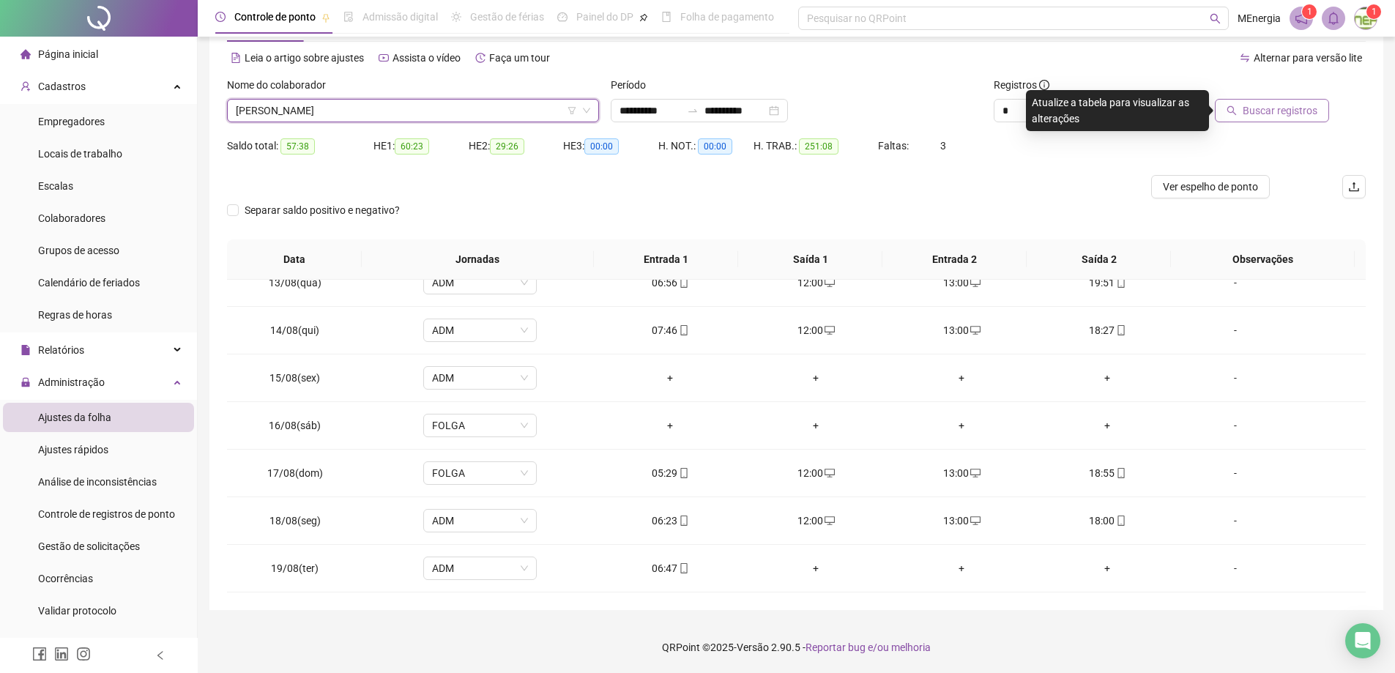
click at [1276, 109] on span "Buscar registros" at bounding box center [1280, 111] width 75 height 16
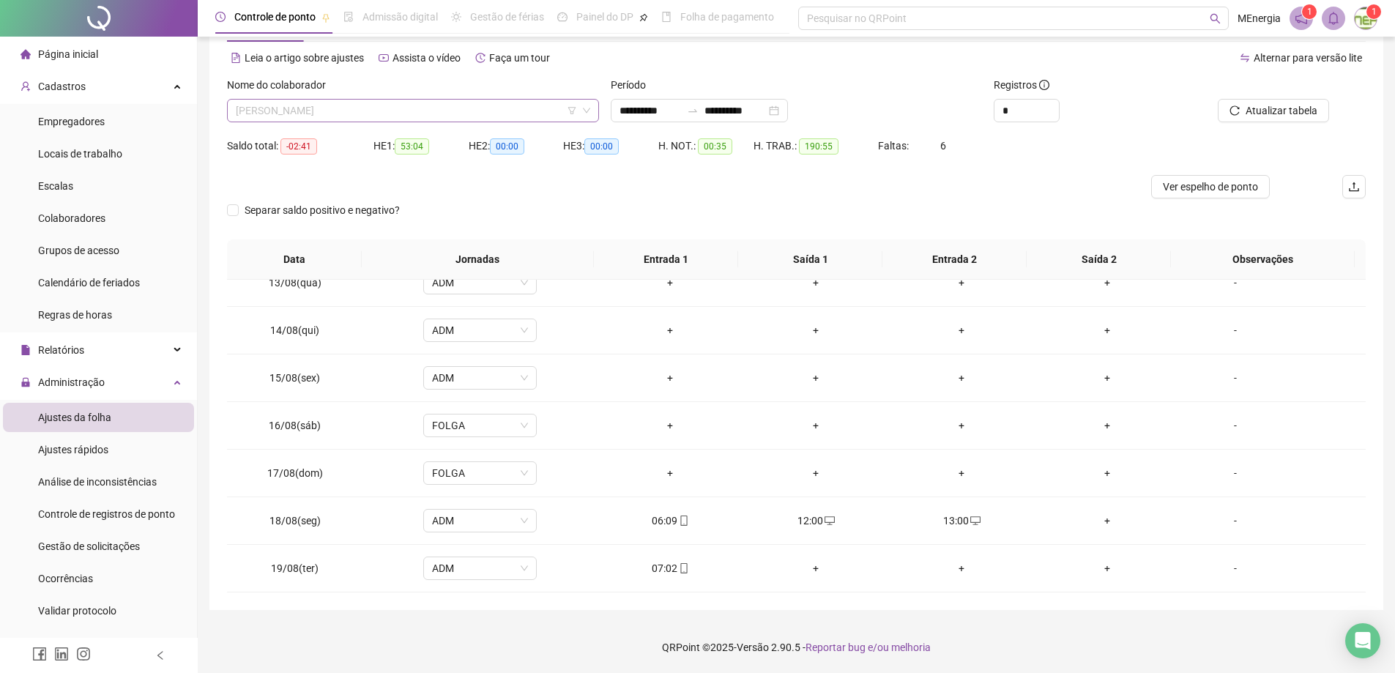
click at [595, 103] on div "[PERSON_NAME]" at bounding box center [413, 110] width 372 height 23
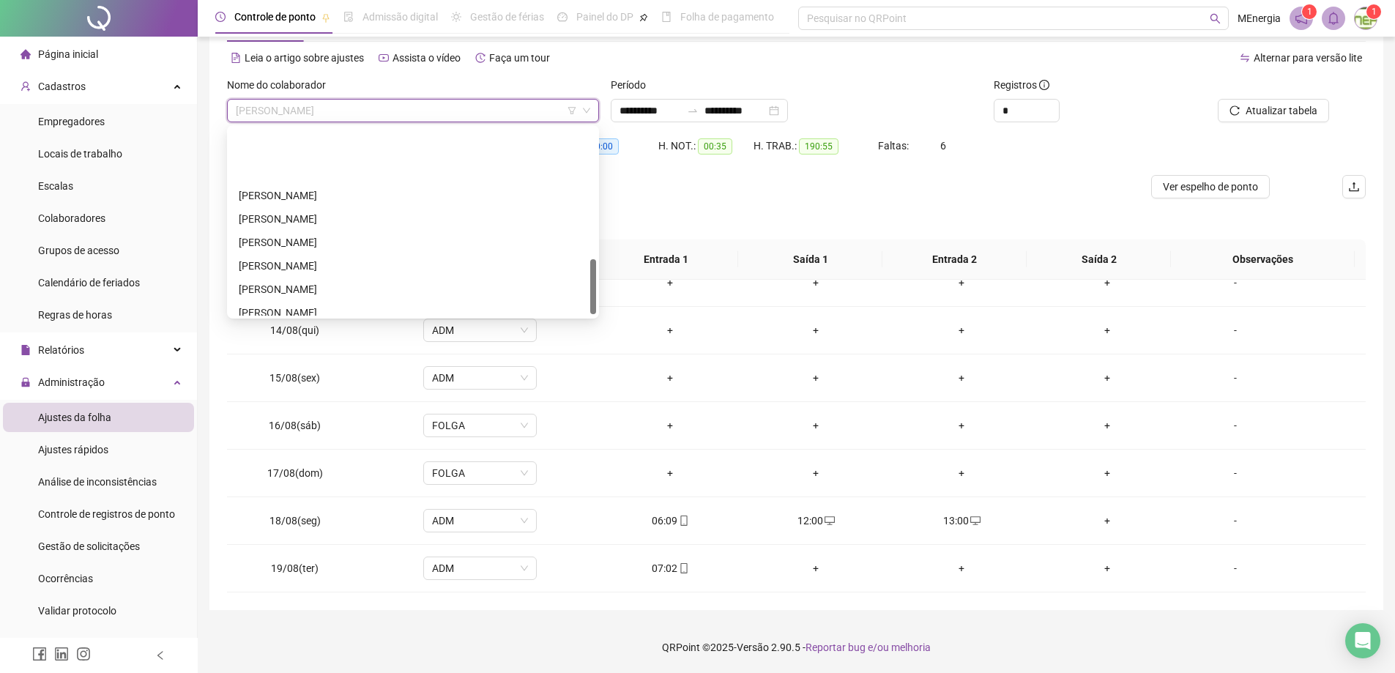
scroll to position [439, 0]
click at [318, 168] on div "[PERSON_NAME]" at bounding box center [413, 169] width 349 height 16
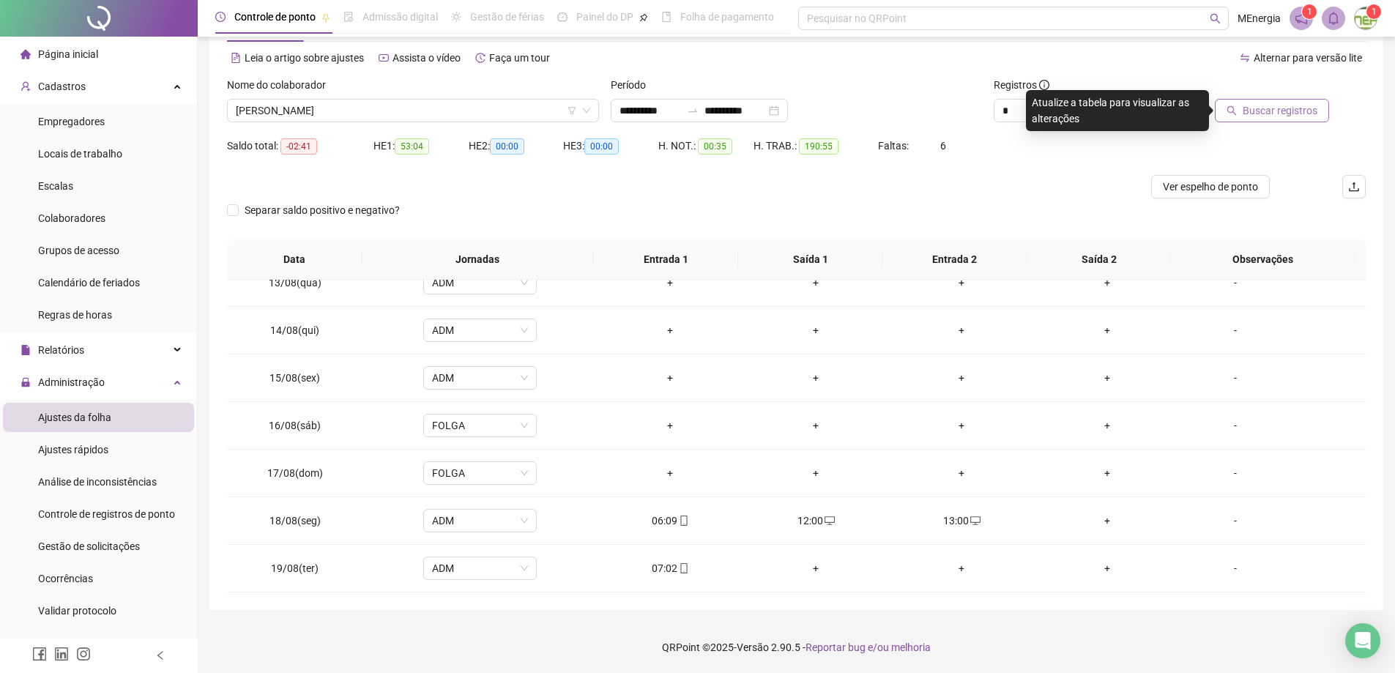
click at [1237, 115] on icon "search" at bounding box center [1232, 111] width 10 height 10
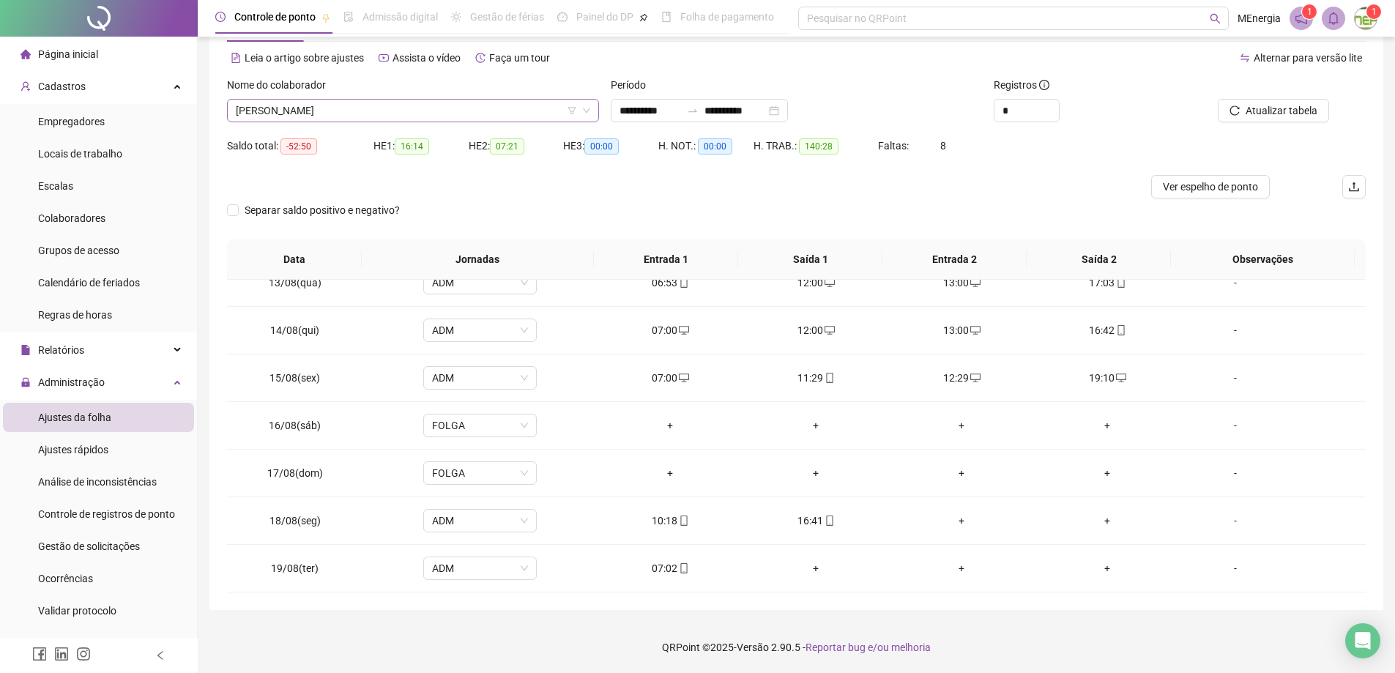
click at [595, 107] on div "[PERSON_NAME]" at bounding box center [413, 110] width 372 height 23
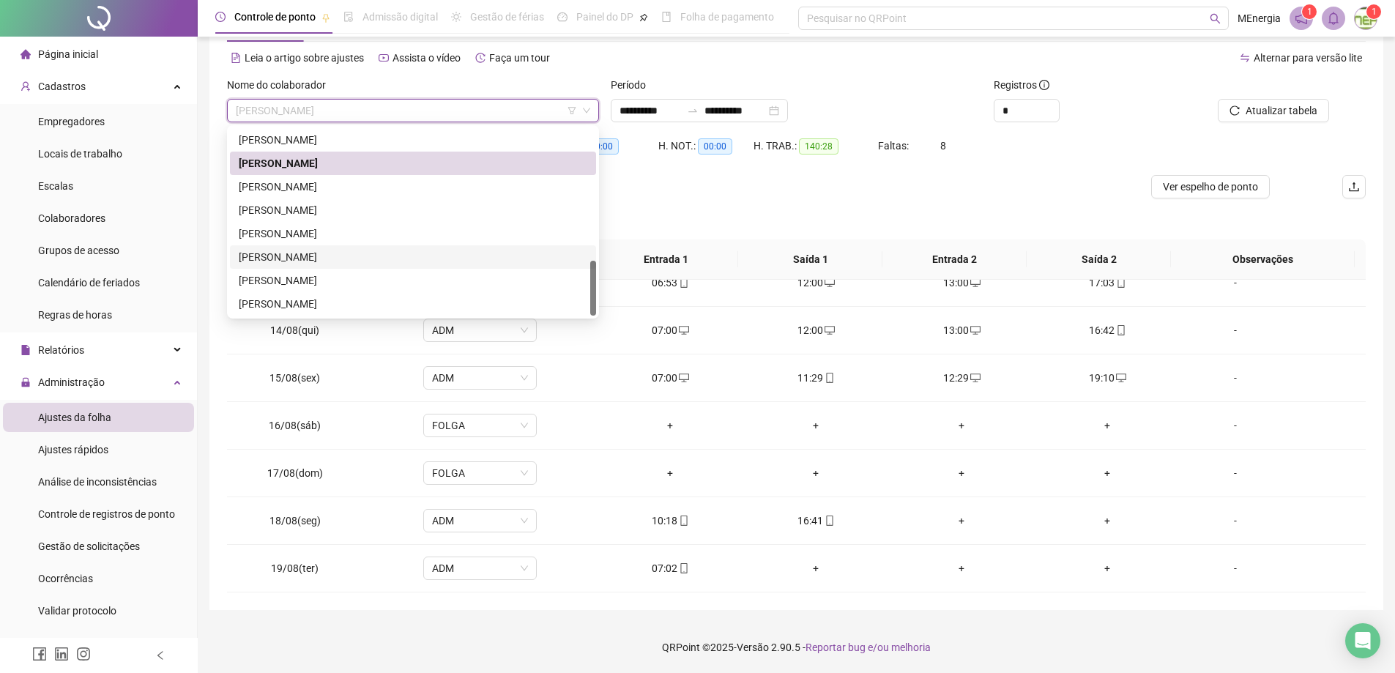
scroll to position [299, 0]
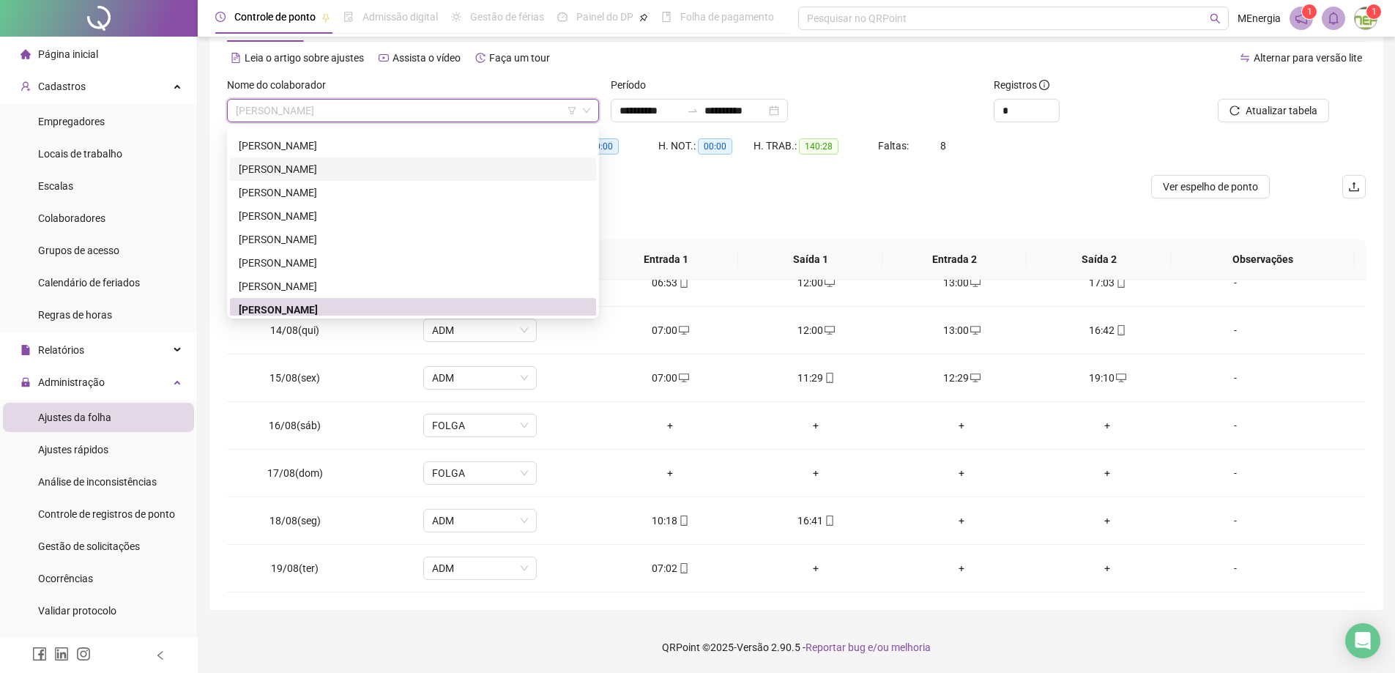
click at [340, 166] on div "[PERSON_NAME]" at bounding box center [413, 169] width 349 height 16
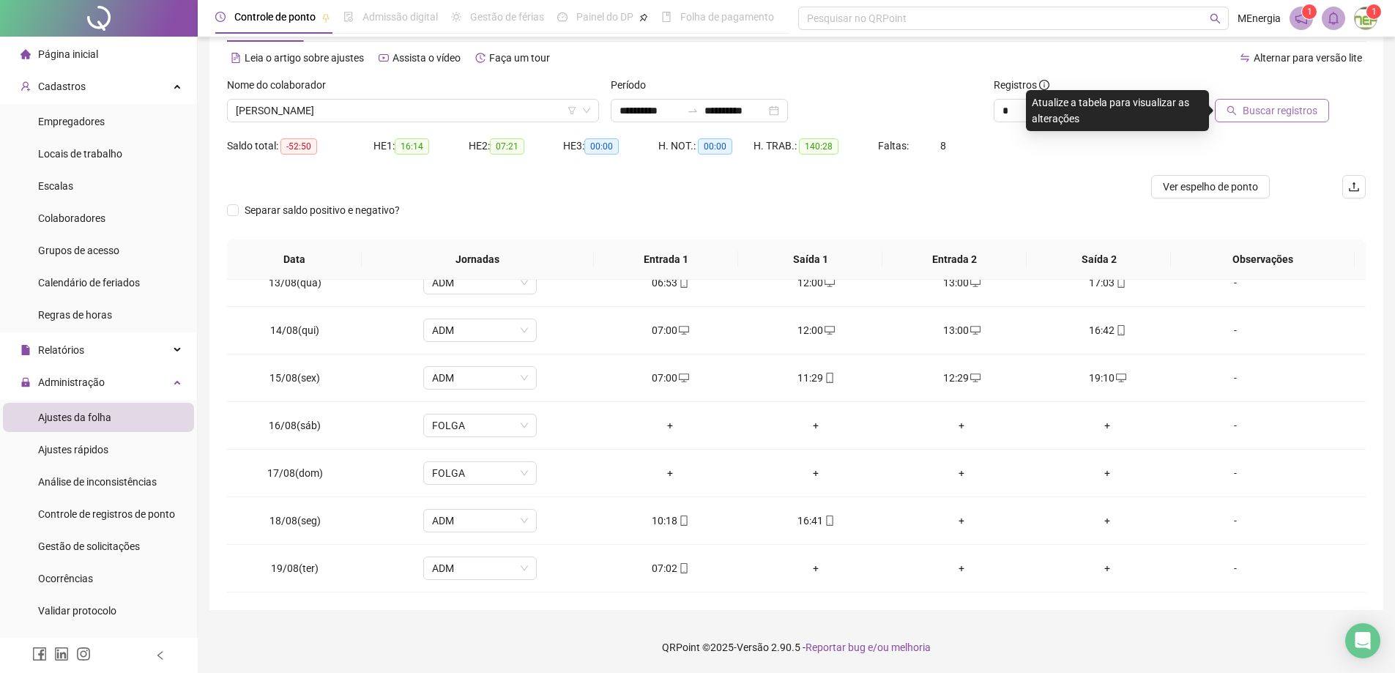
click at [1249, 114] on span "Buscar registros" at bounding box center [1280, 111] width 75 height 16
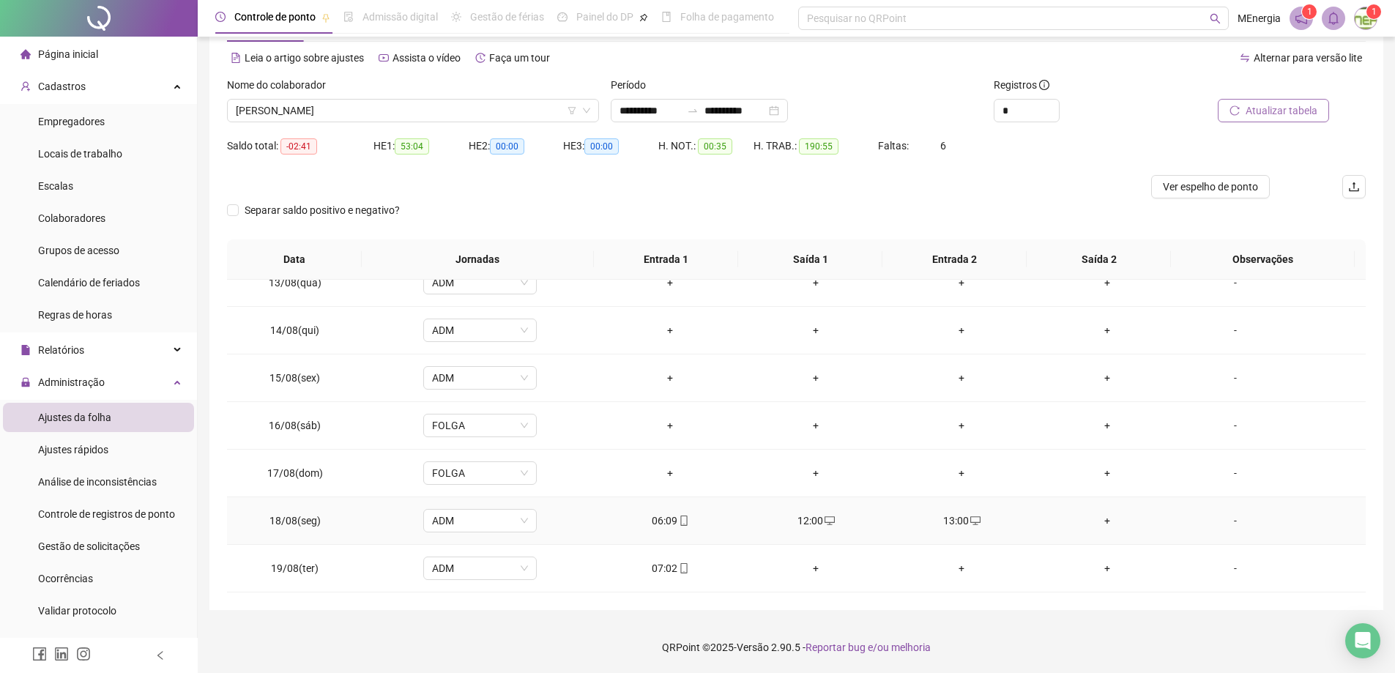
click at [1103, 522] on div "+" at bounding box center [1107, 521] width 122 height 16
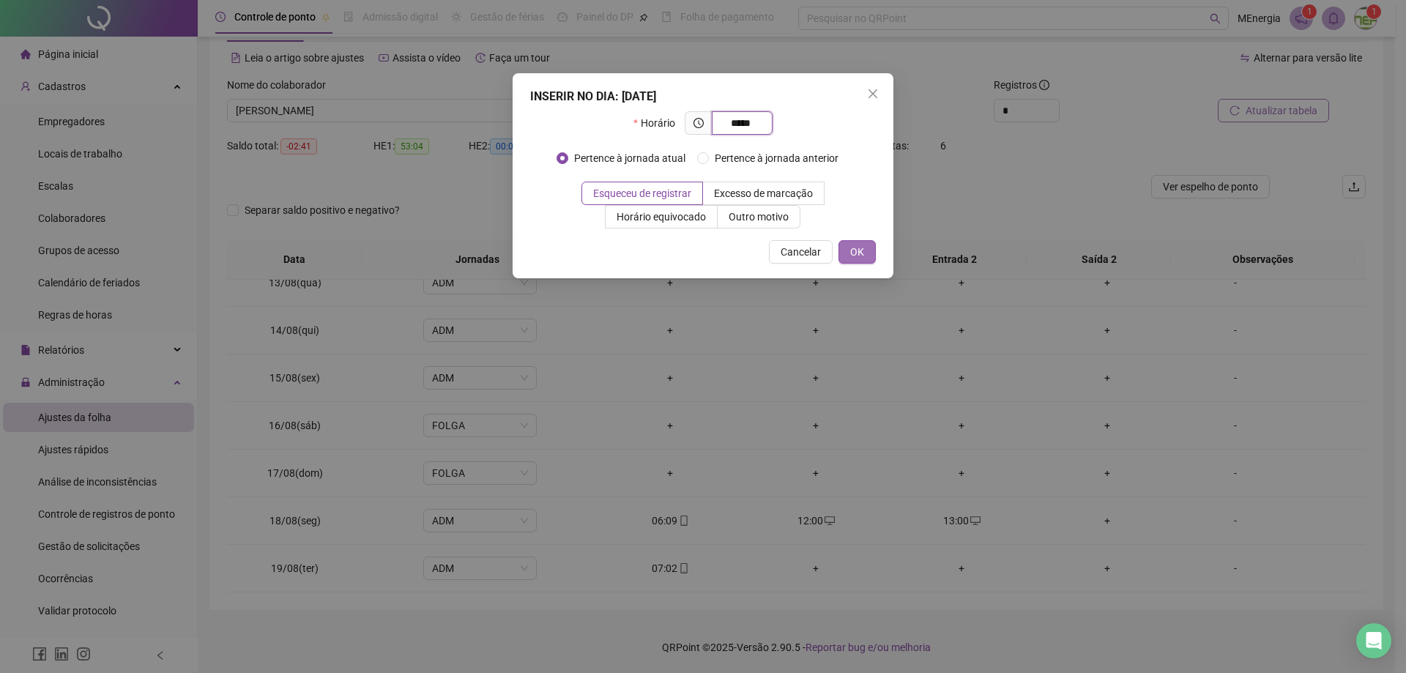
type input "*****"
click at [867, 258] on button "OK" at bounding box center [856, 251] width 37 height 23
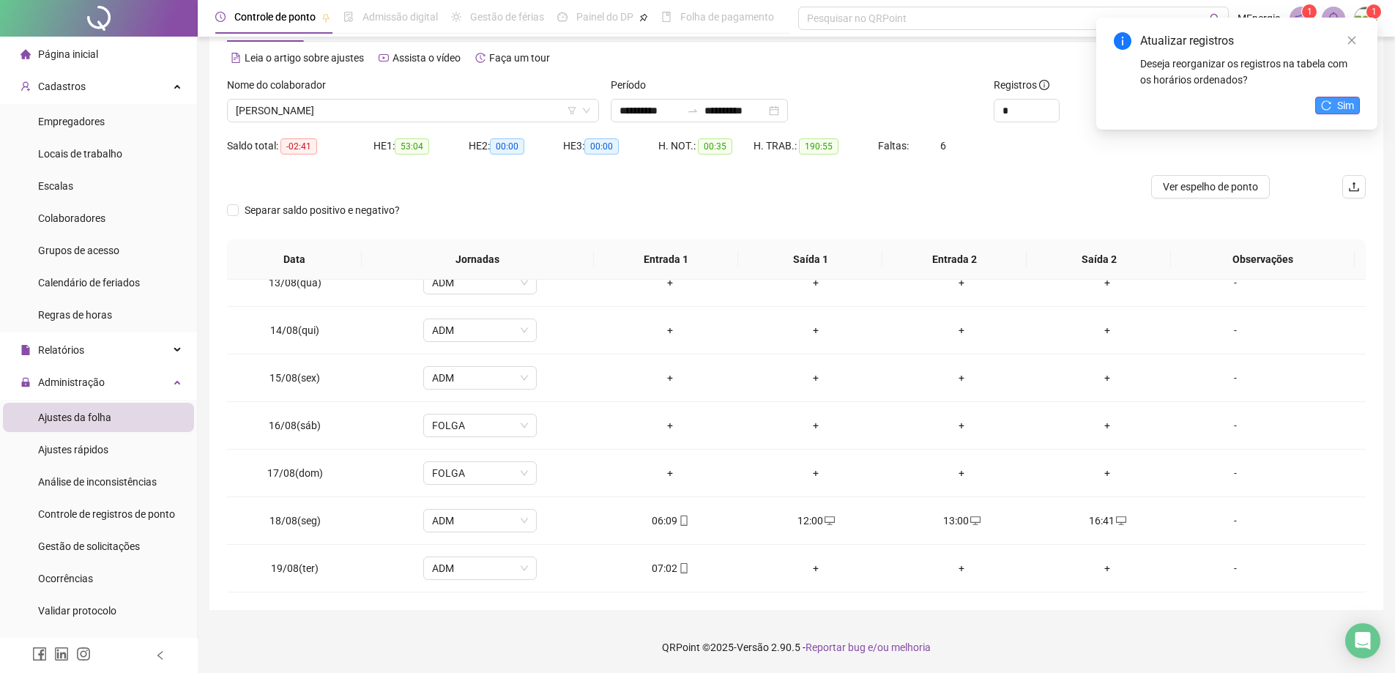
click at [1334, 100] on button "Sim" at bounding box center [1337, 106] width 45 height 18
